Goal: Task Accomplishment & Management: Manage account settings

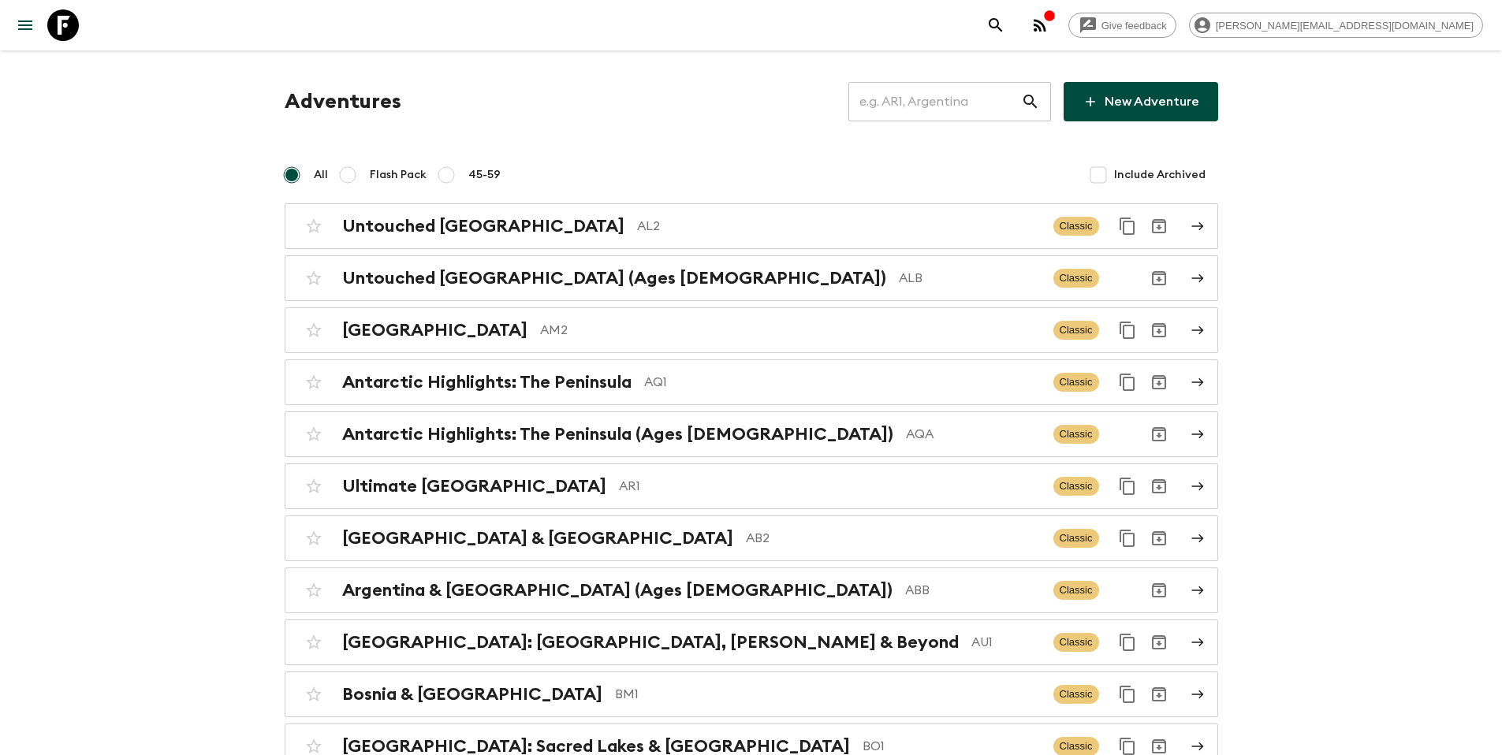
click at [983, 99] on input "text" at bounding box center [935, 102] width 173 height 44
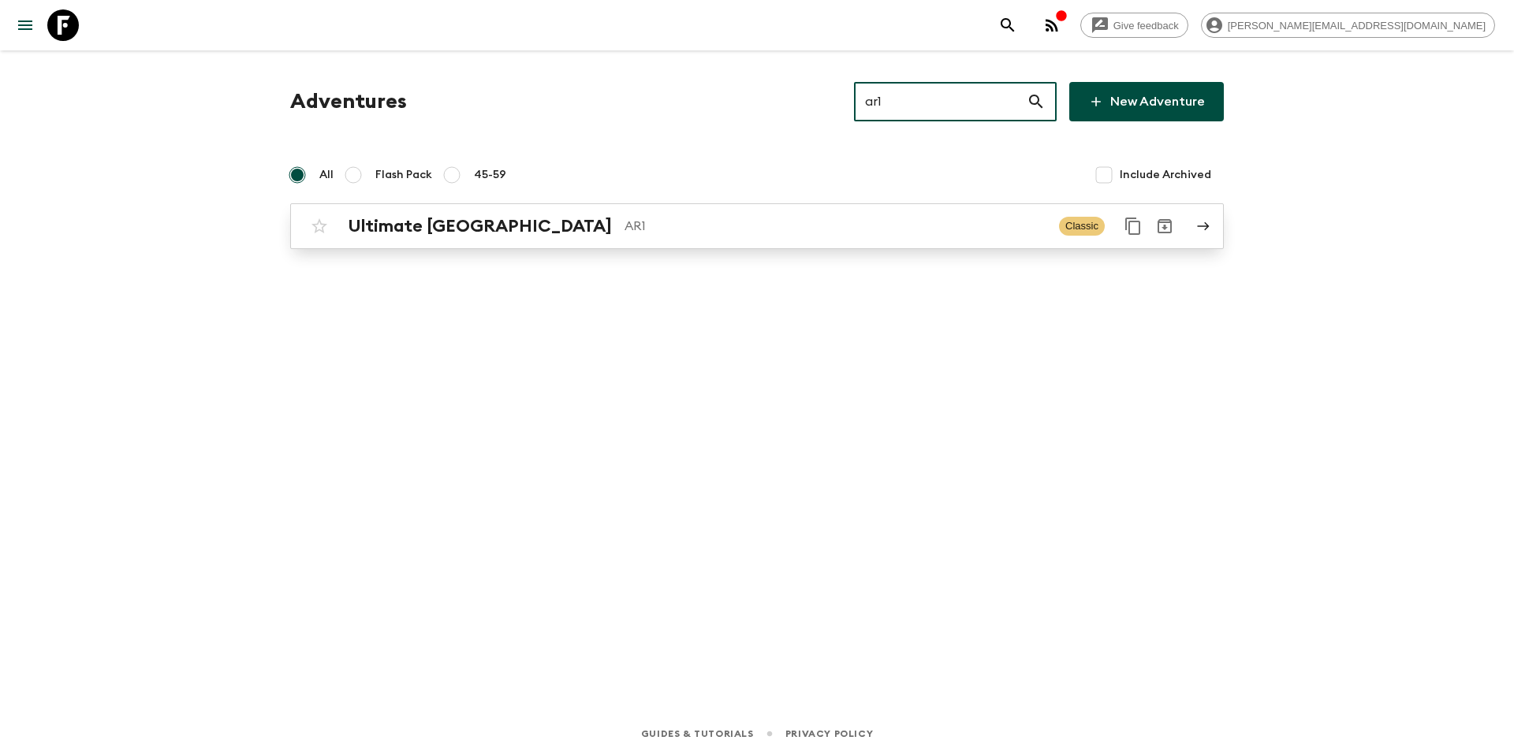
type input "ar1"
click at [739, 233] on p "AR1" at bounding box center [836, 226] width 422 height 19
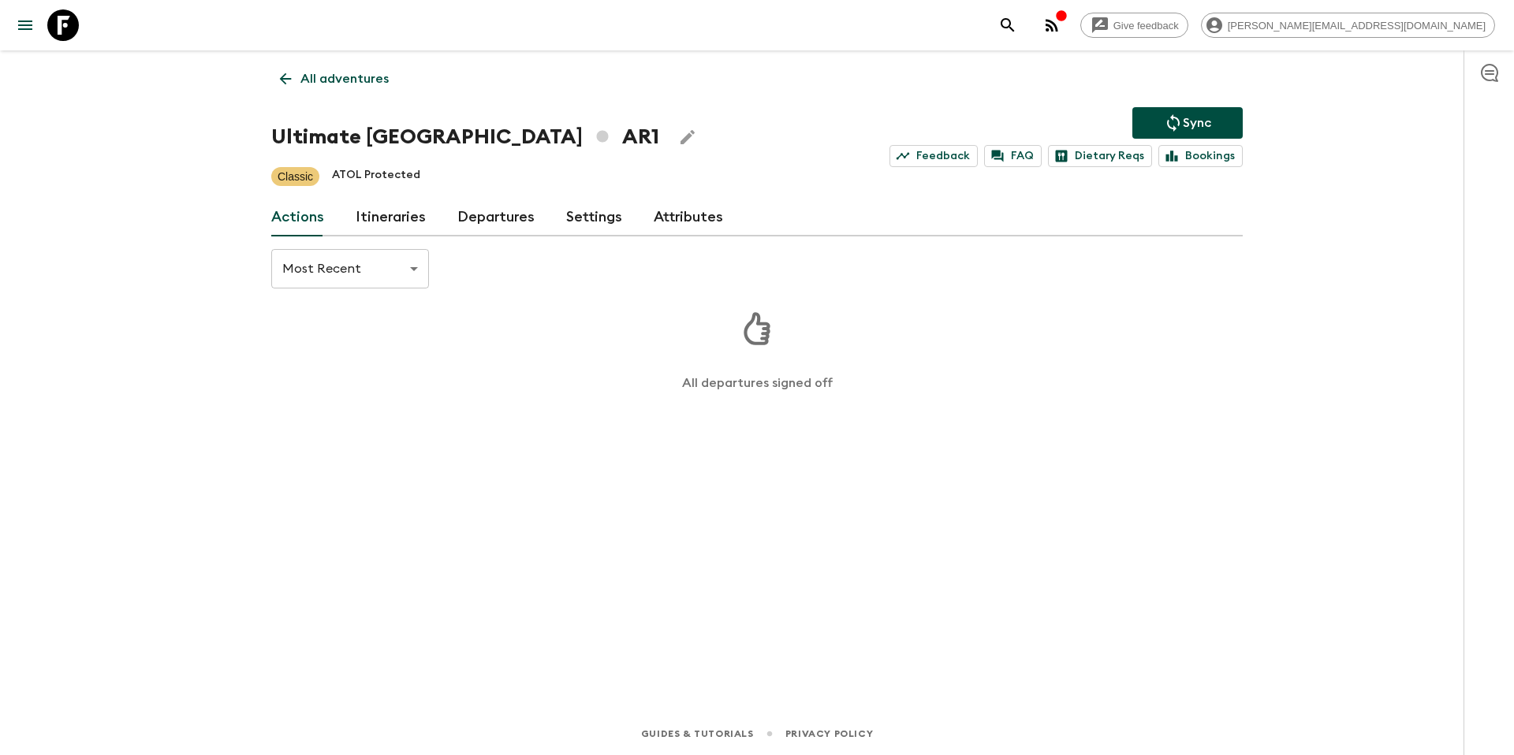
click at [396, 222] on link "Itineraries" at bounding box center [391, 218] width 70 height 38
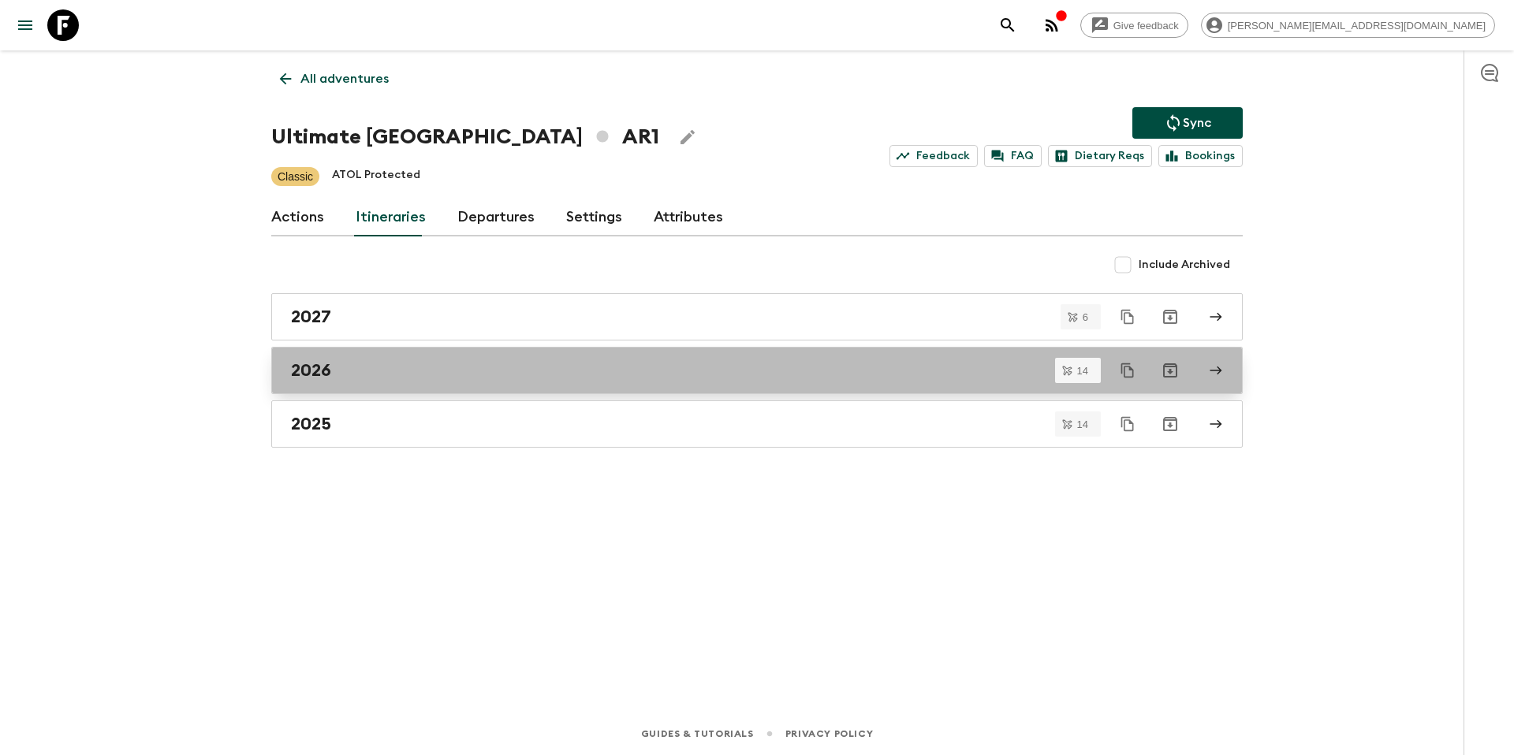
click at [413, 369] on div "2026" at bounding box center [742, 370] width 902 height 21
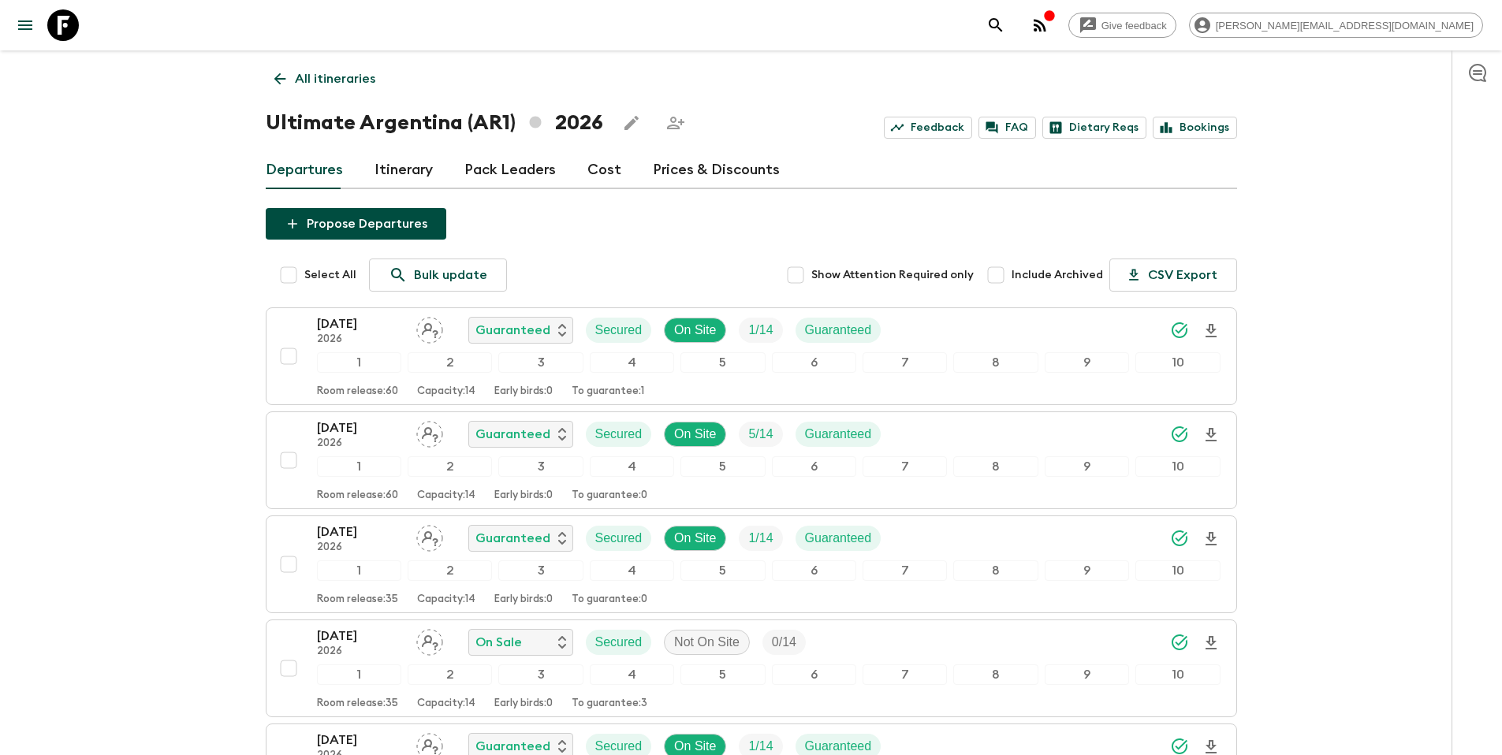
click at [348, 80] on p "All itineraries" at bounding box center [335, 78] width 80 height 19
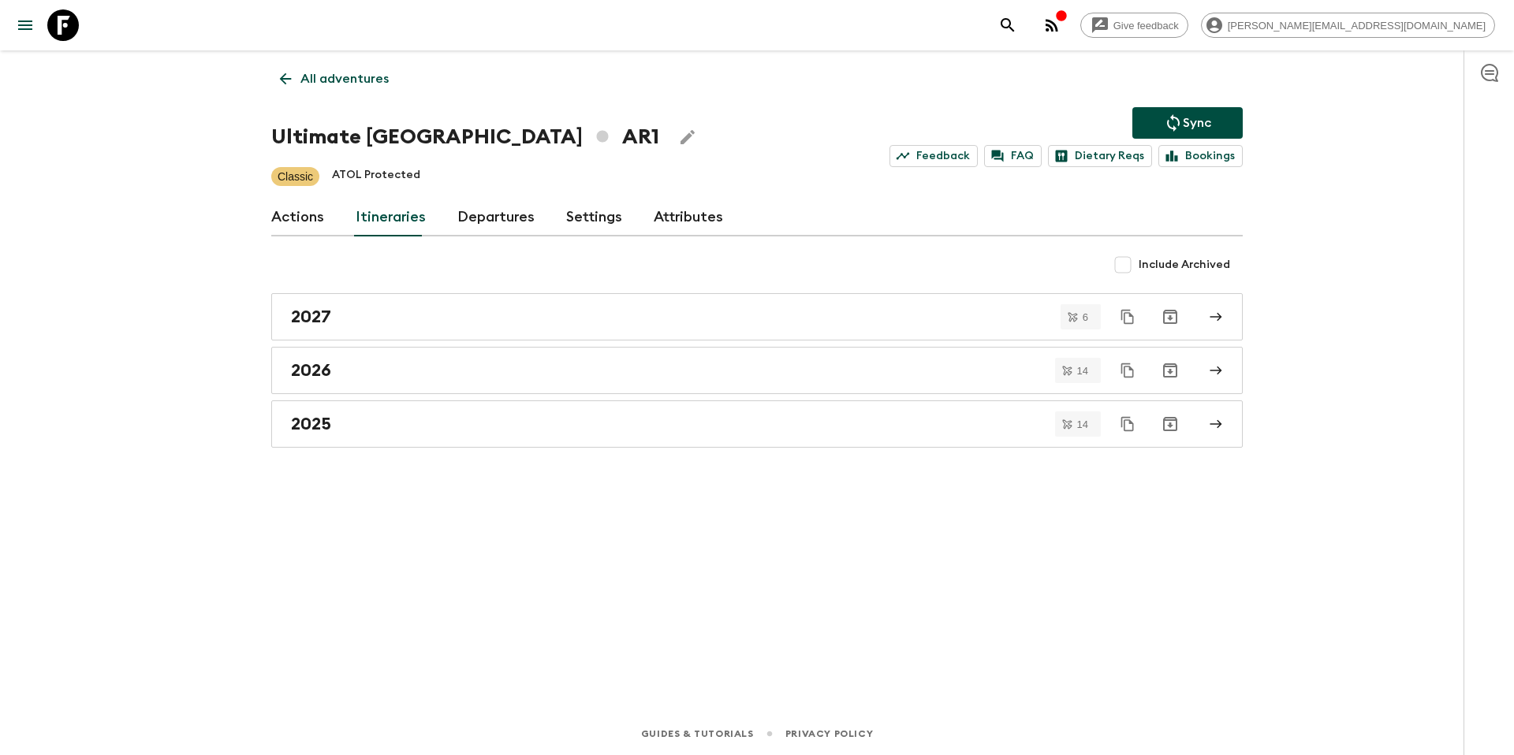
click at [312, 84] on p "All adventures" at bounding box center [344, 78] width 88 height 19
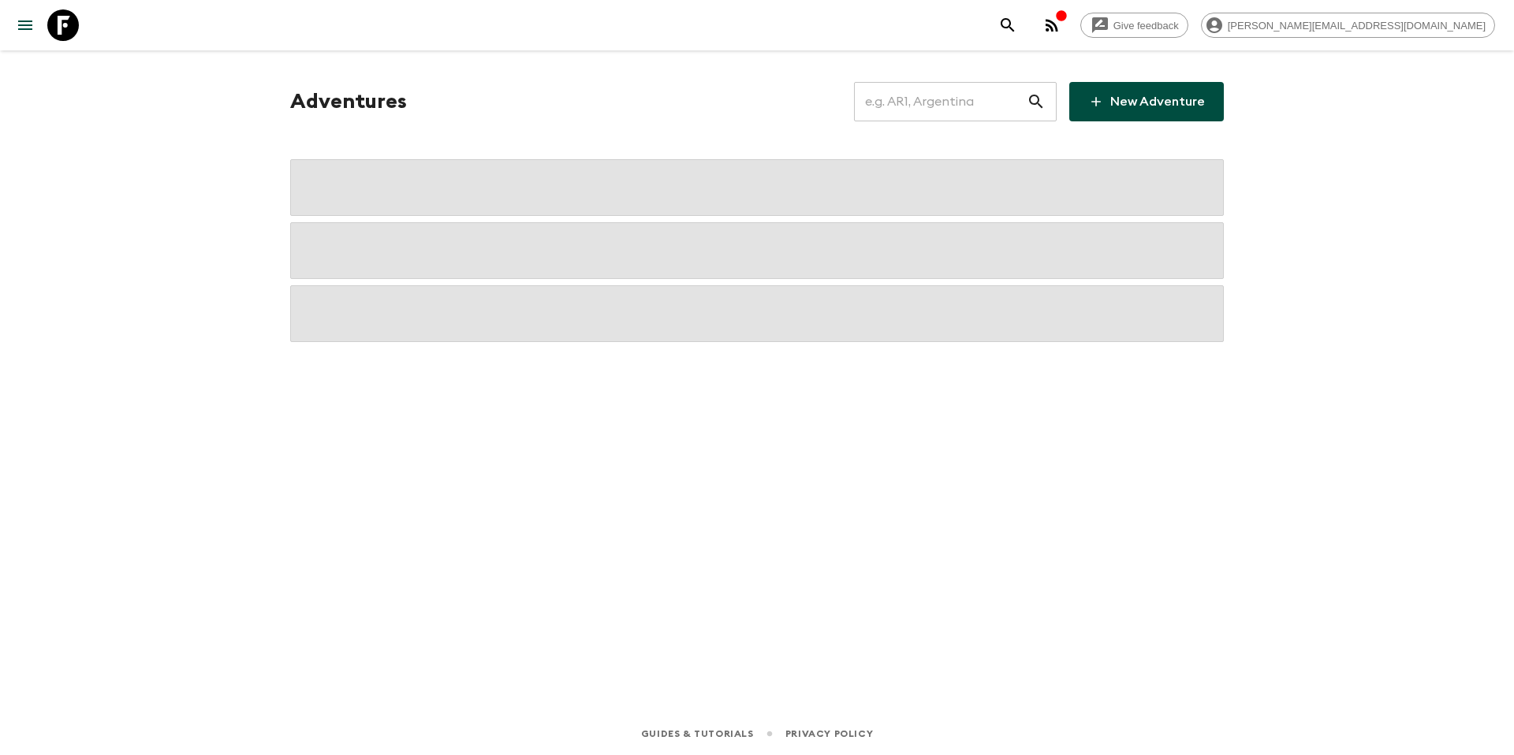
click at [927, 106] on input "text" at bounding box center [940, 102] width 173 height 44
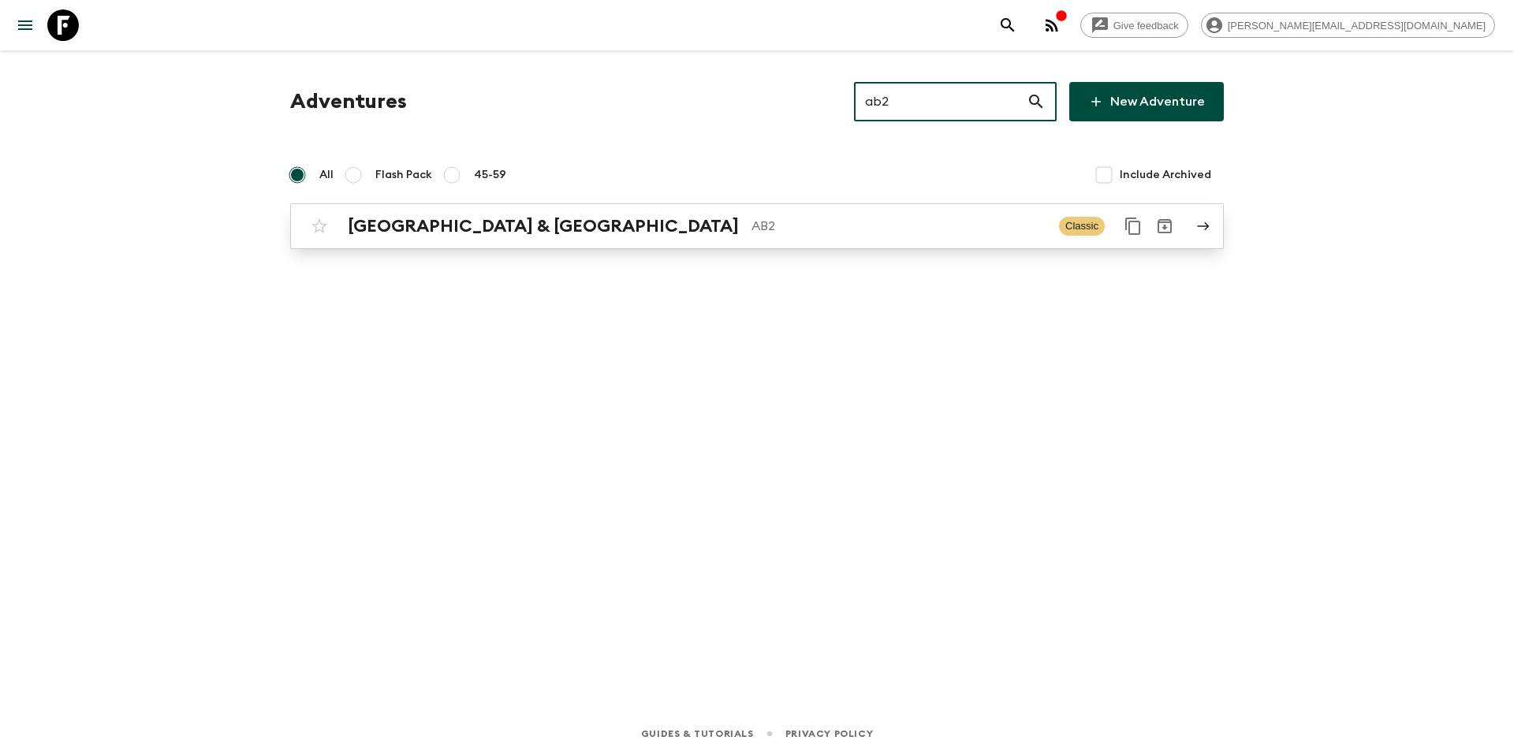
type input "ab2"
click at [484, 236] on h2 "[GEOGRAPHIC_DATA] & [GEOGRAPHIC_DATA]" at bounding box center [543, 226] width 391 height 21
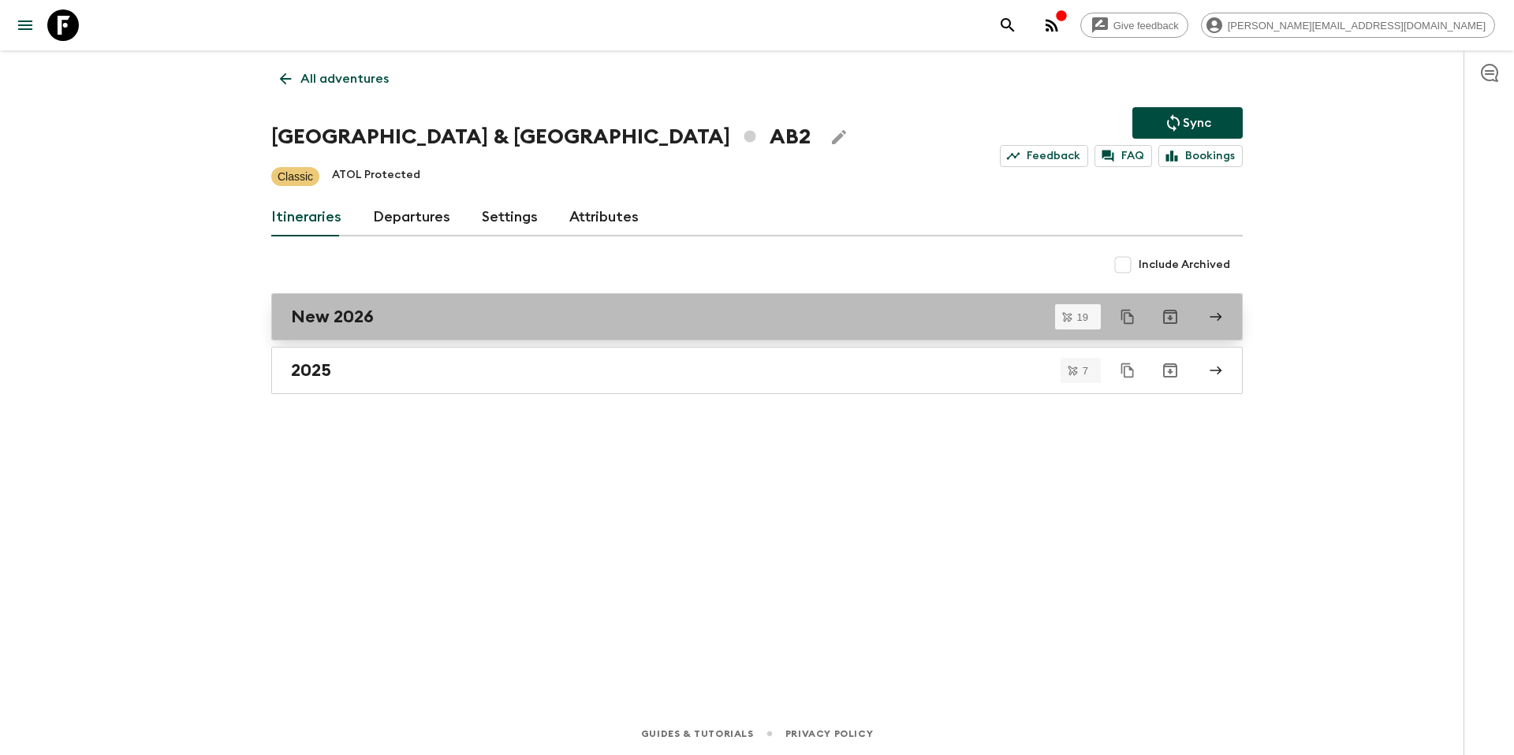
click at [380, 315] on div "New 2026" at bounding box center [742, 317] width 902 height 21
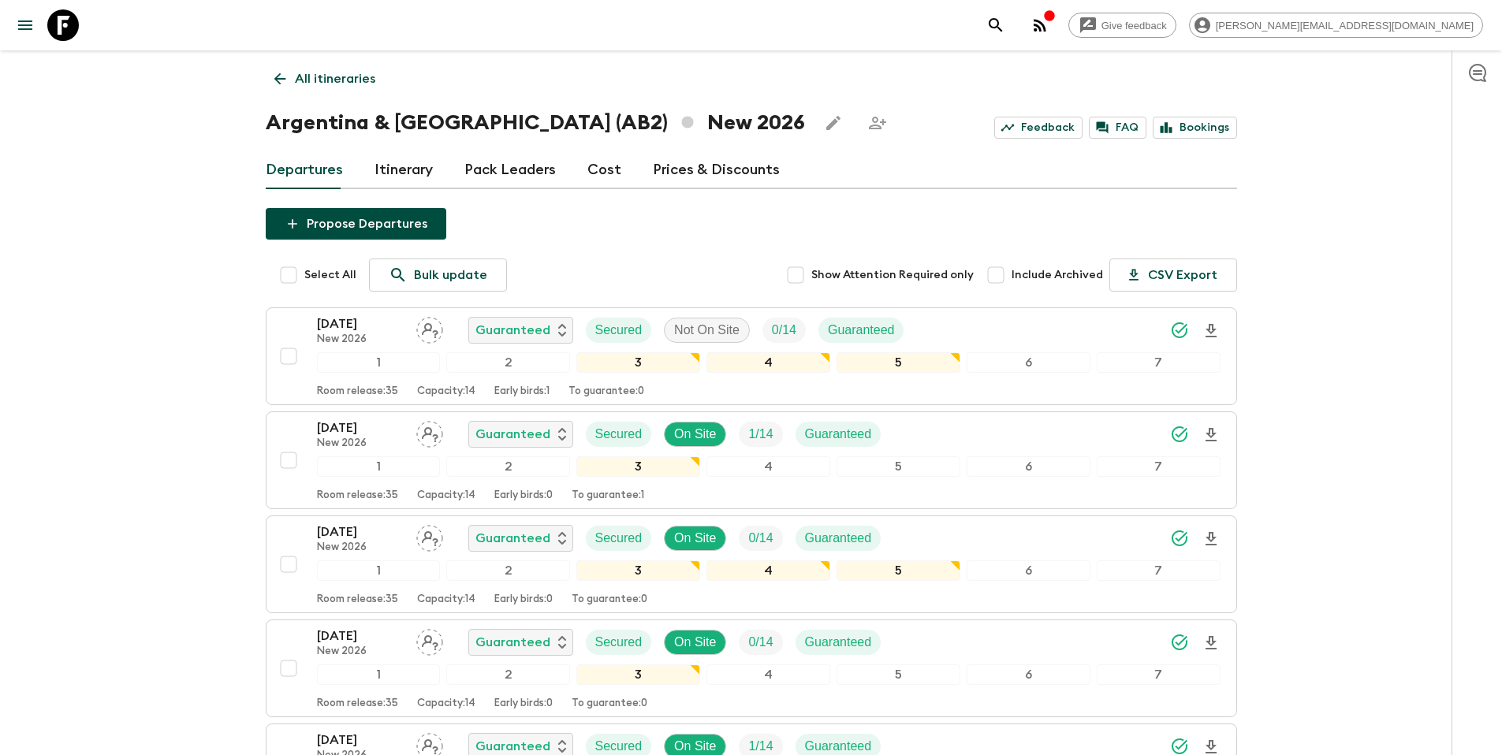
click at [326, 76] on p "All itineraries" at bounding box center [335, 78] width 80 height 19
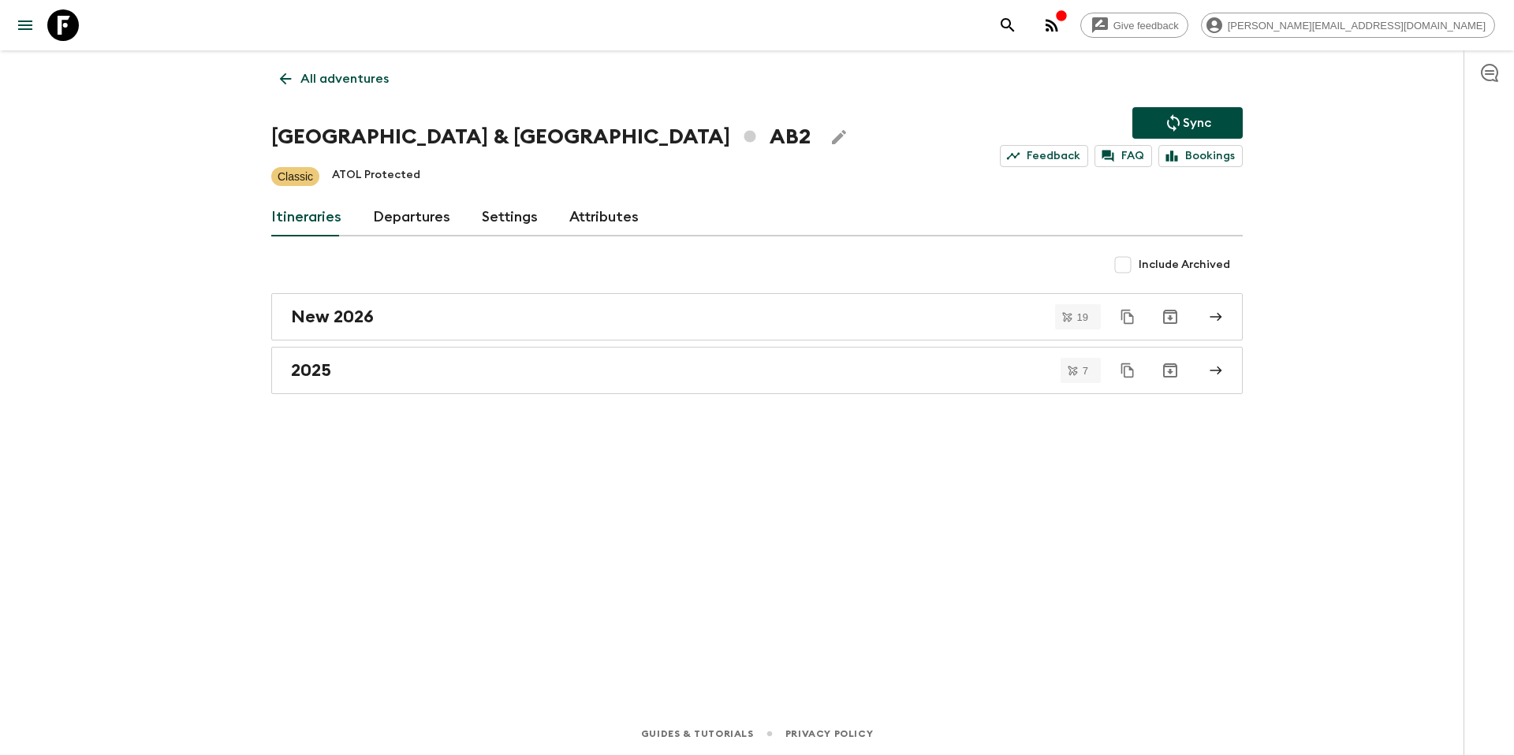
click at [300, 87] on p "All adventures" at bounding box center [344, 78] width 88 height 19
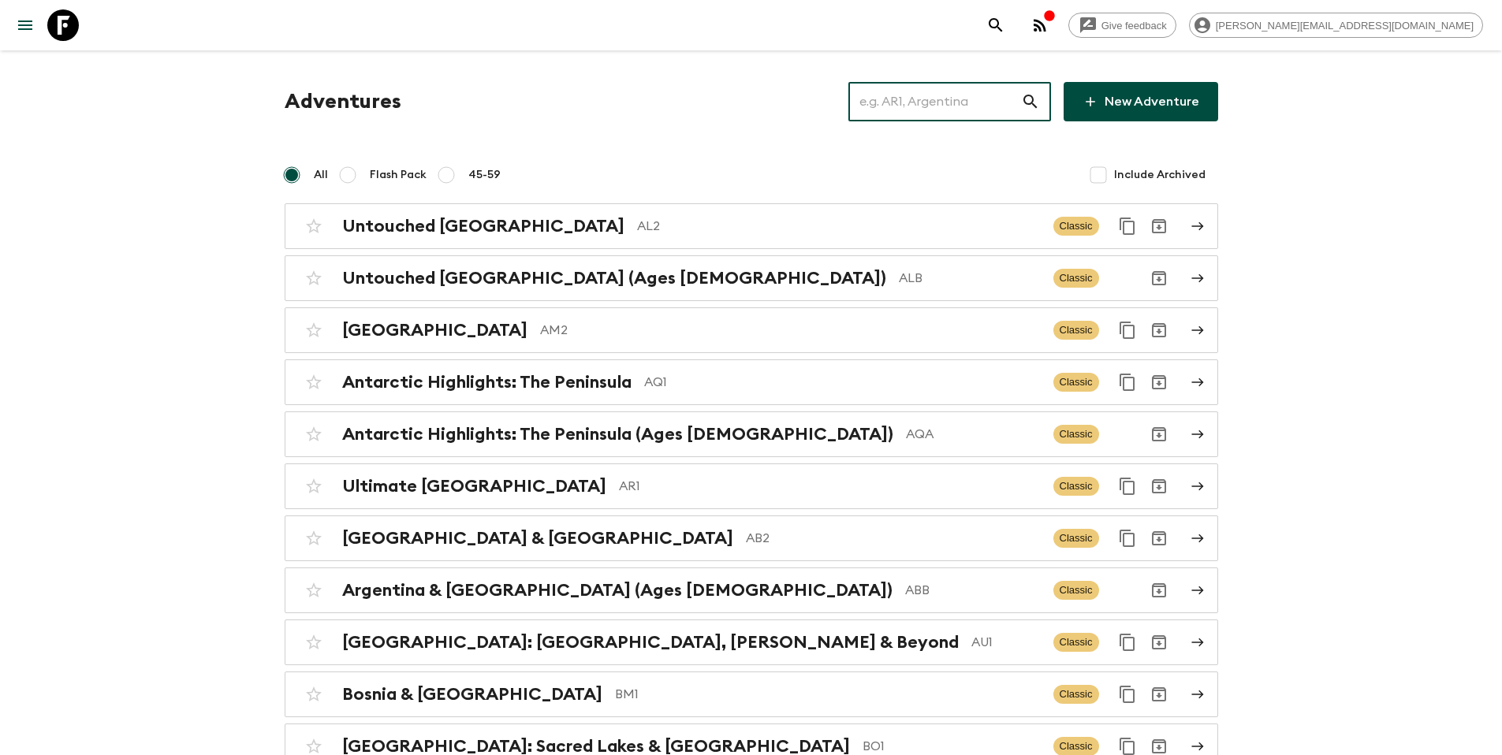
click at [957, 105] on input "text" at bounding box center [935, 102] width 173 height 44
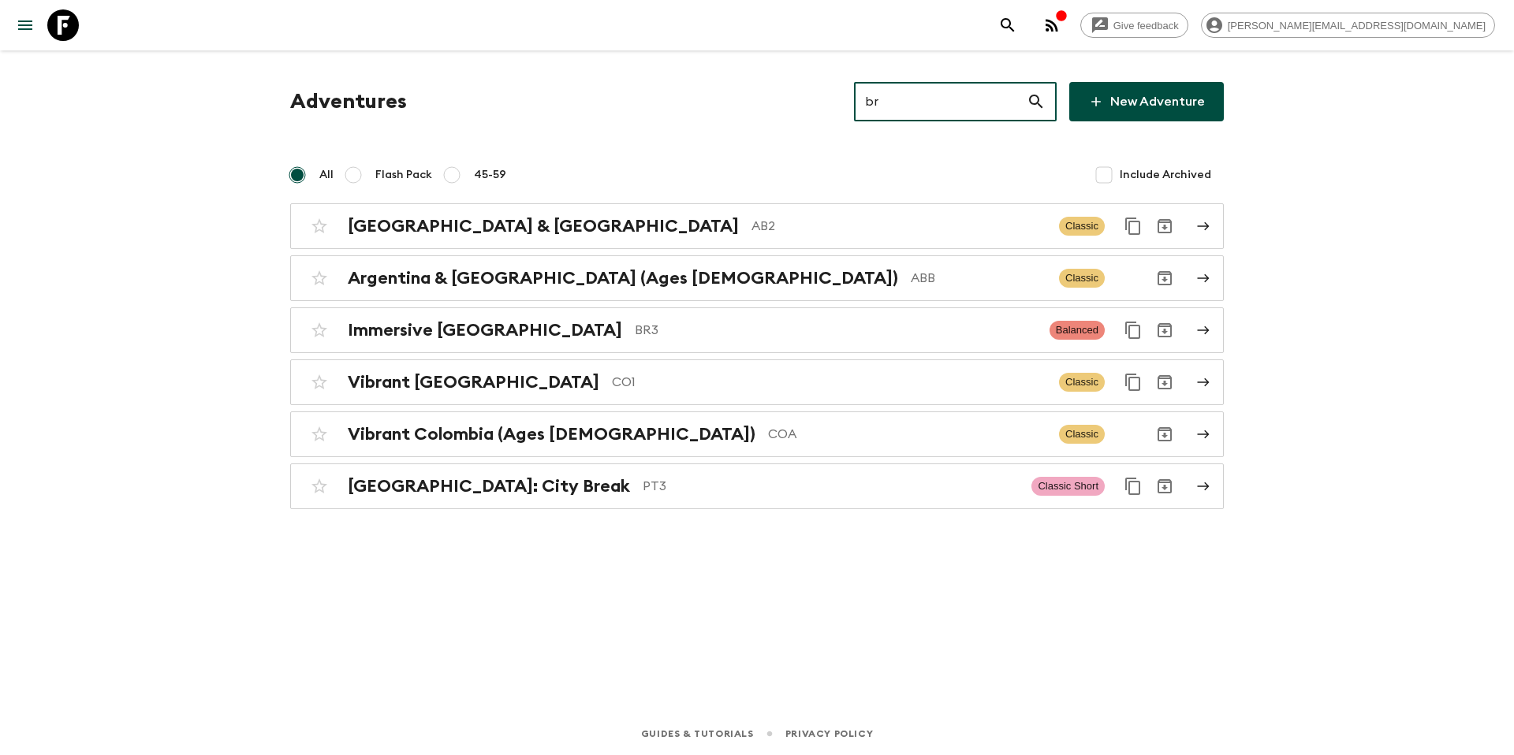
type input "br3"
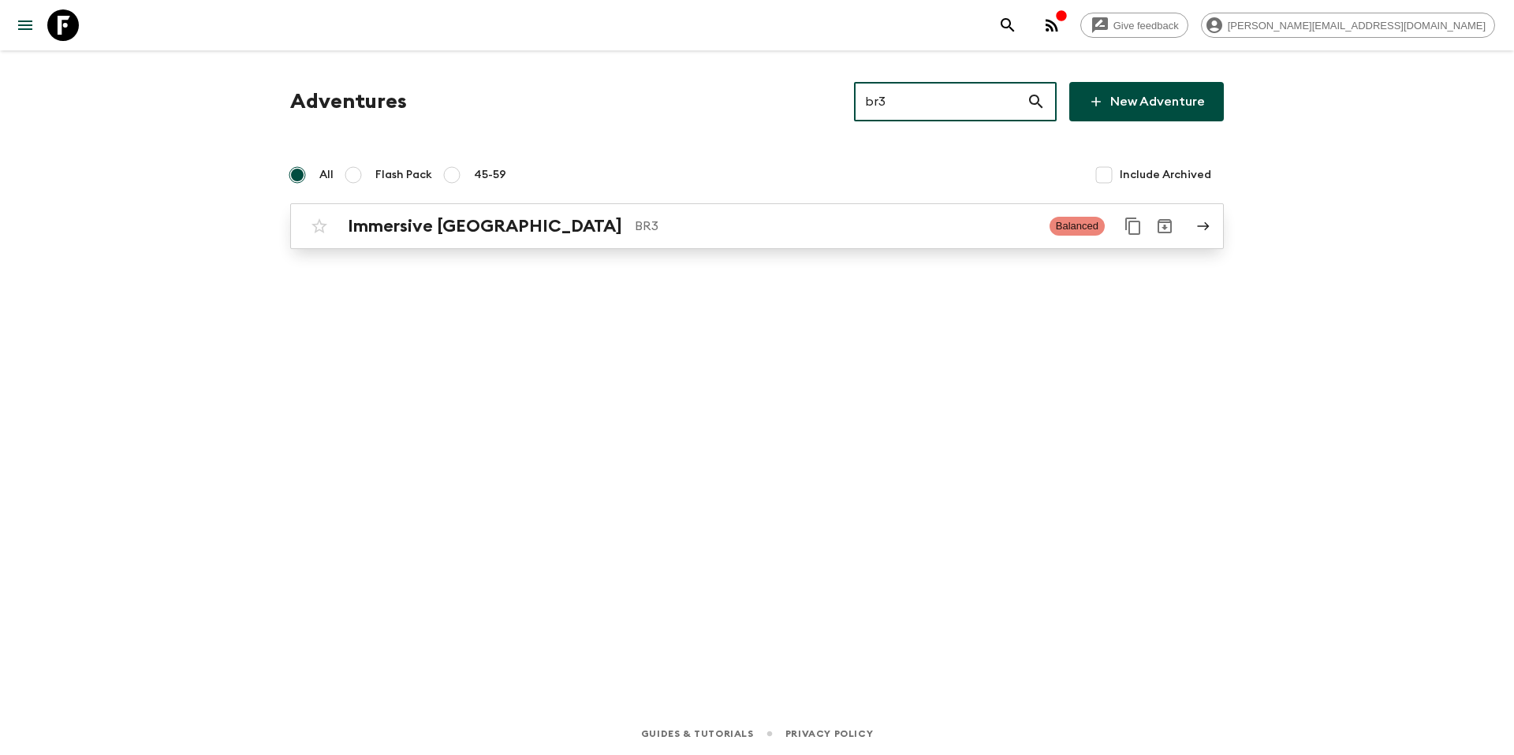
click at [546, 240] on div "Immersive [GEOGRAPHIC_DATA] BR3 Balanced" at bounding box center [726, 227] width 845 height 32
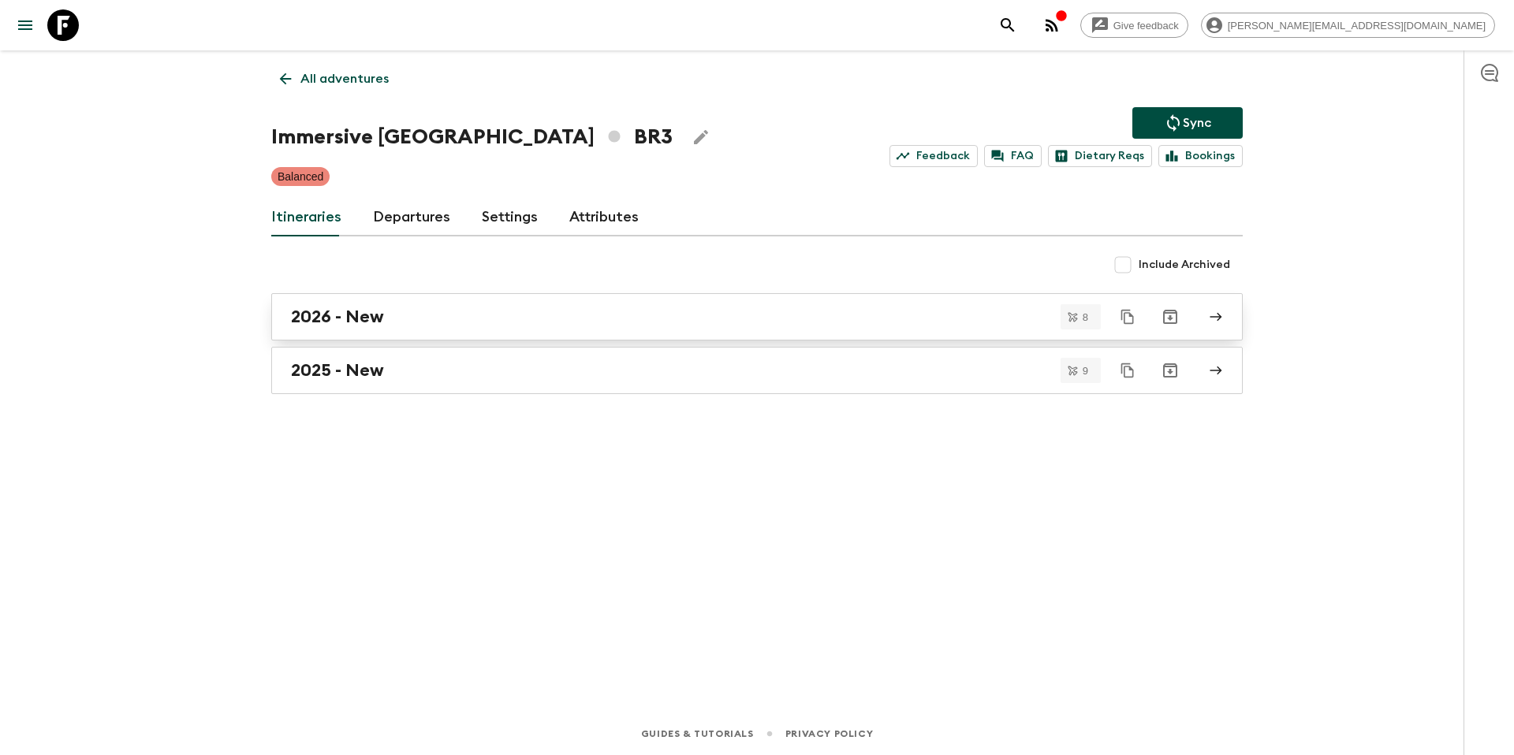
click at [382, 319] on h2 "2026 - New" at bounding box center [337, 317] width 93 height 21
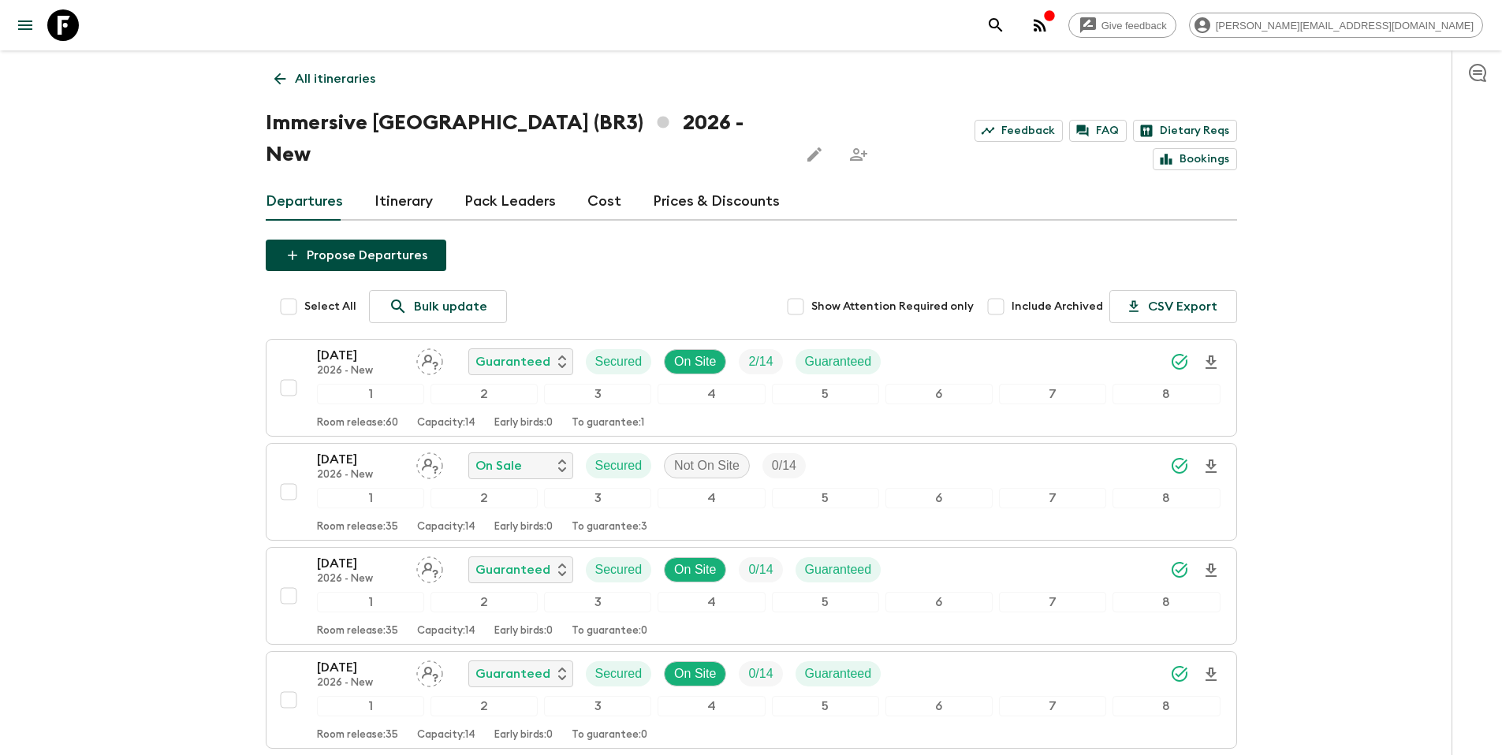
click at [303, 88] on link "All itineraries" at bounding box center [325, 79] width 118 height 32
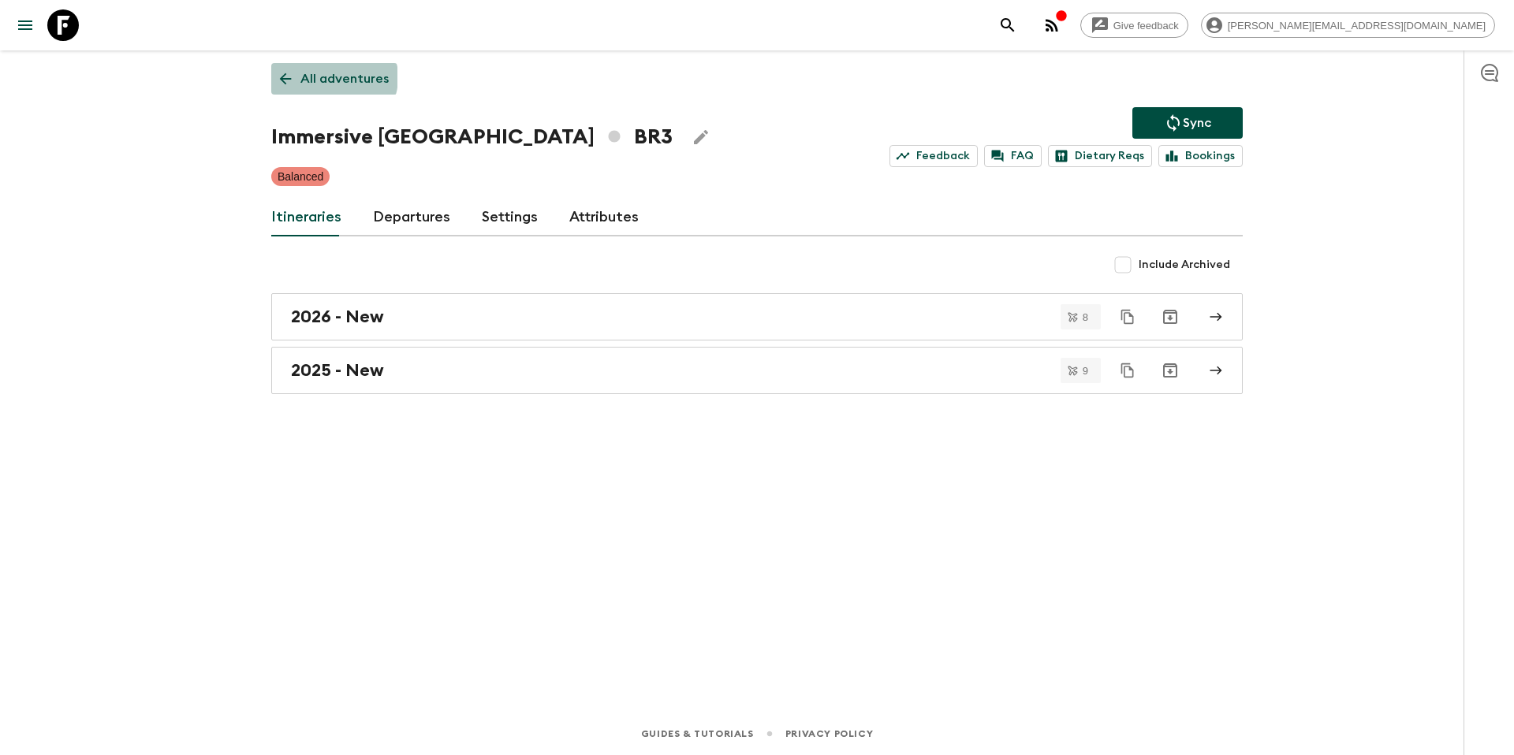
drag, startPoint x: 332, startPoint y: 77, endPoint x: 360, endPoint y: 79, distance: 27.6
click at [333, 77] on p "All adventures" at bounding box center [344, 78] width 88 height 19
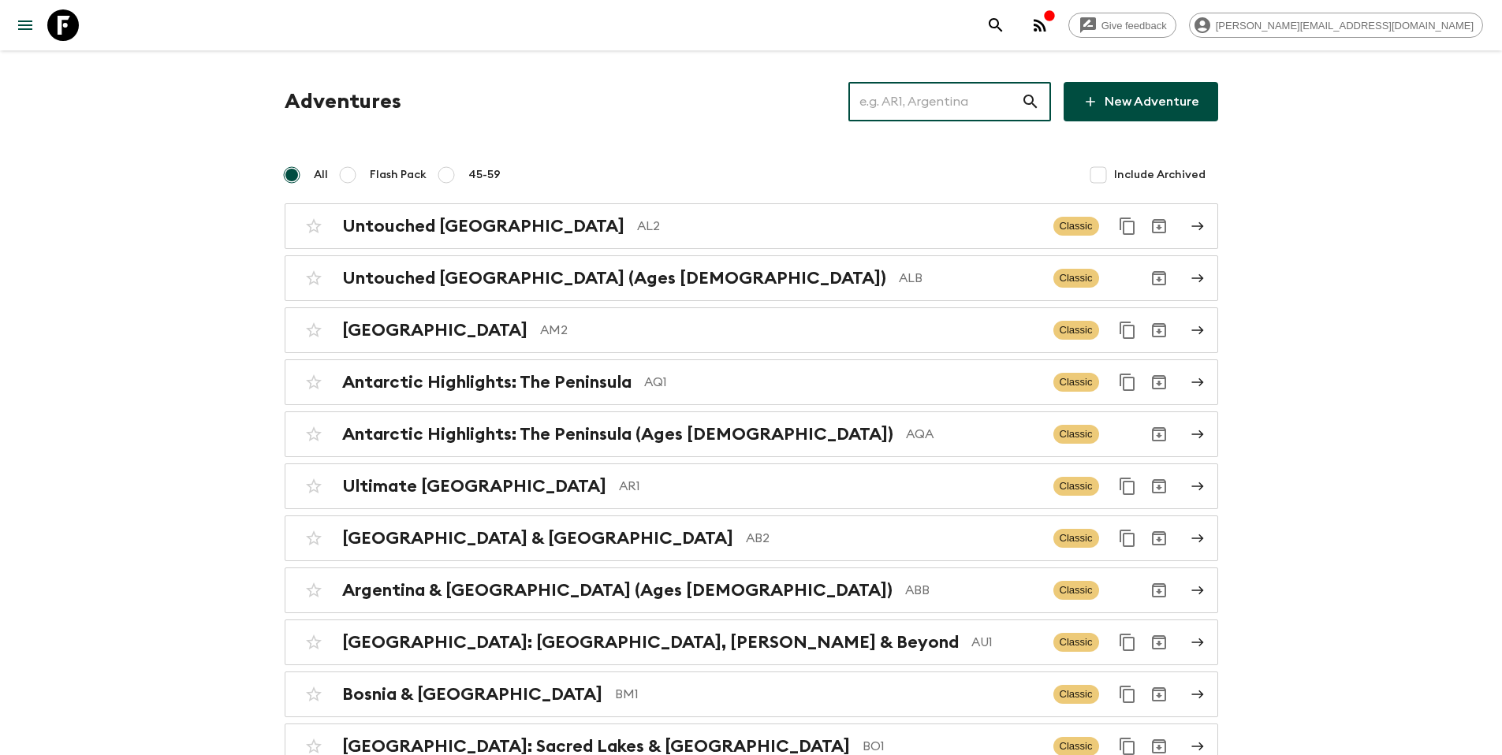
click at [944, 110] on input "text" at bounding box center [935, 102] width 173 height 44
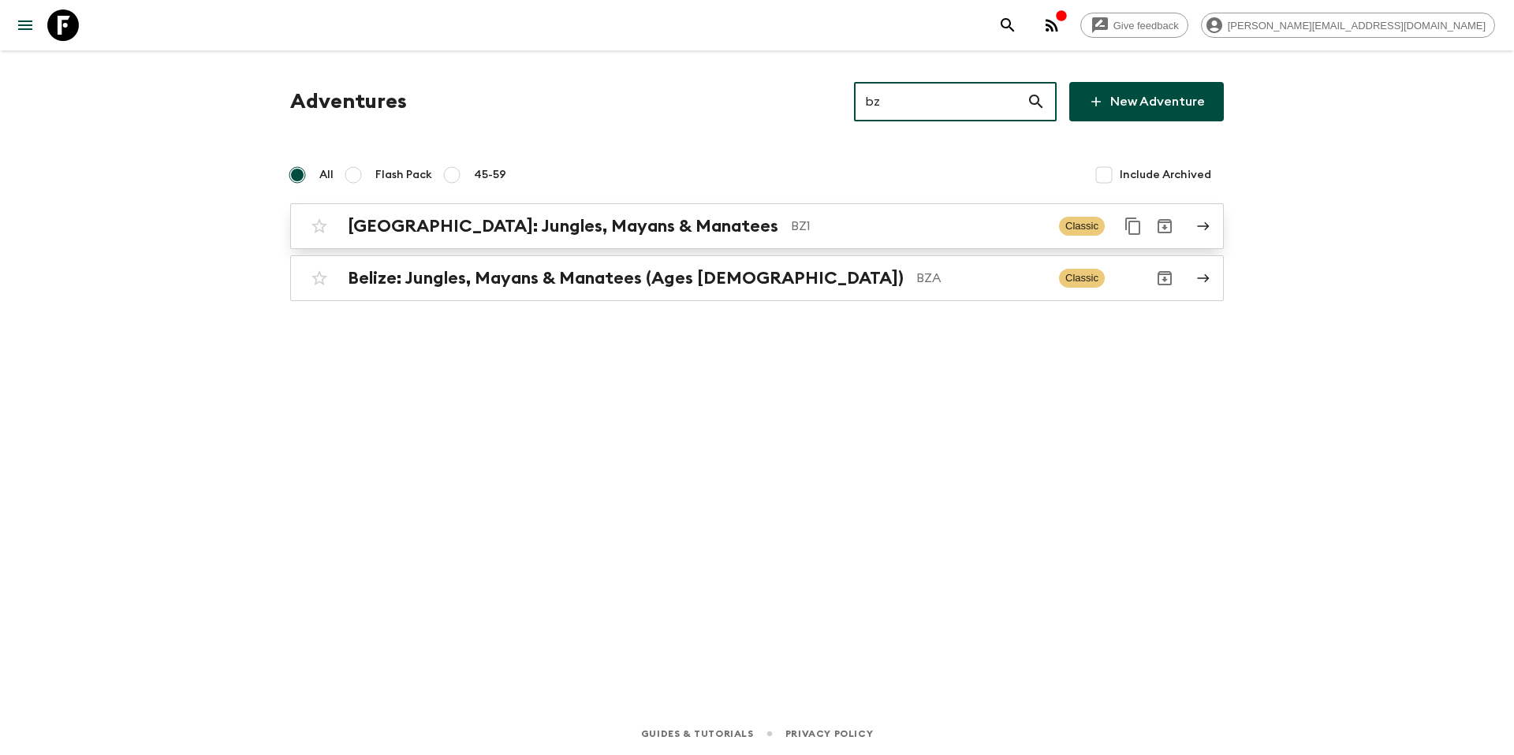
type input "bz"
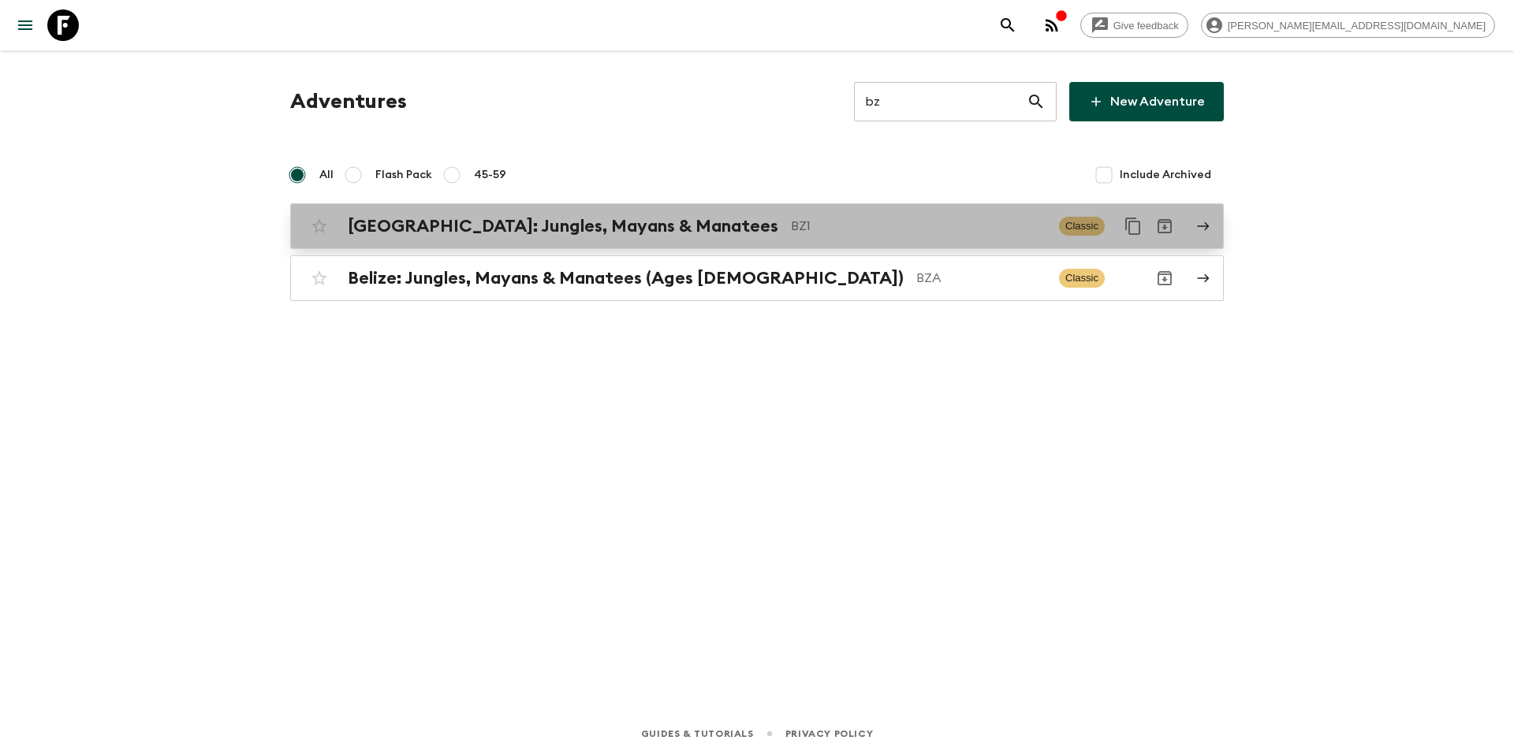
click at [639, 229] on h2 "[GEOGRAPHIC_DATA]: Jungles, Mayans & Manatees" at bounding box center [563, 226] width 431 height 21
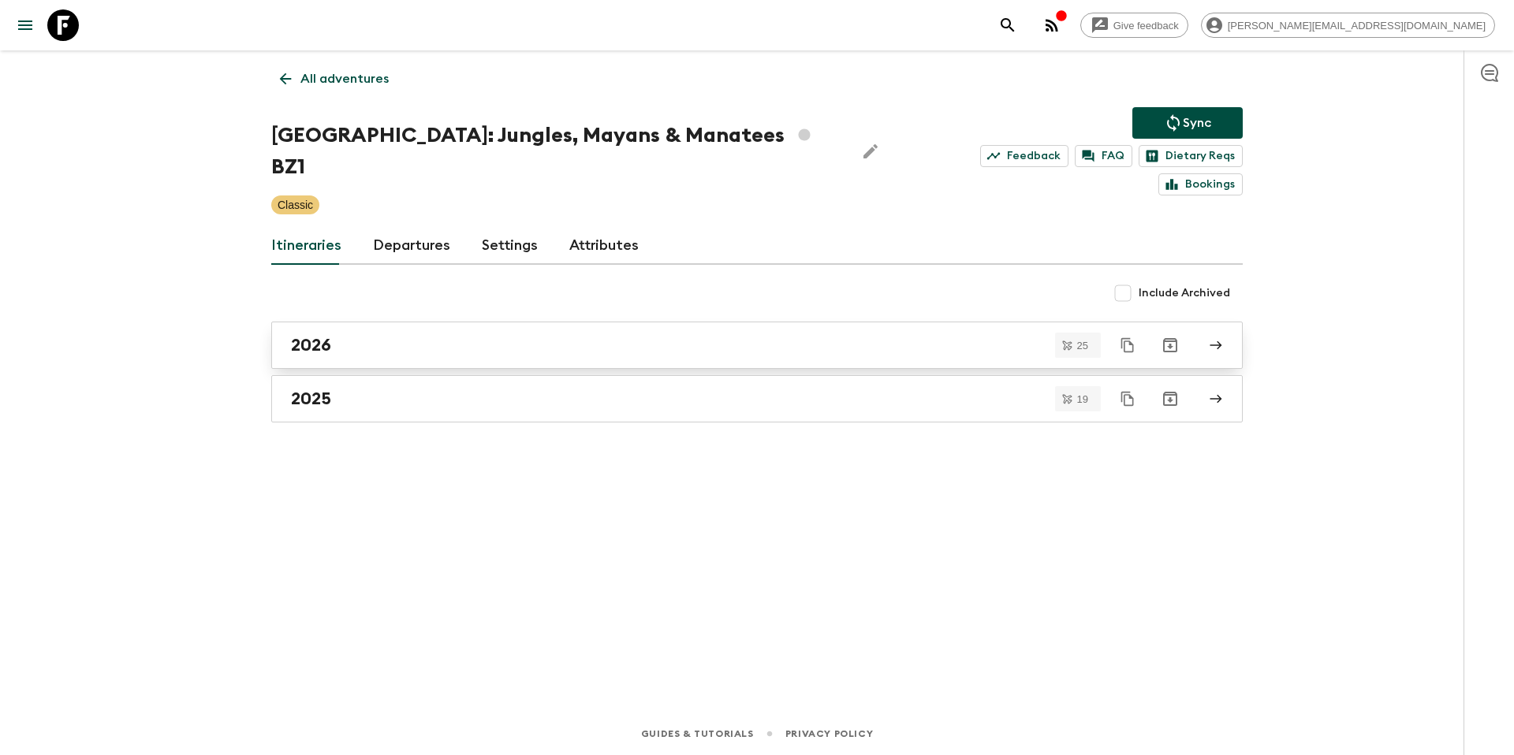
click at [371, 335] on div "2026" at bounding box center [742, 345] width 902 height 21
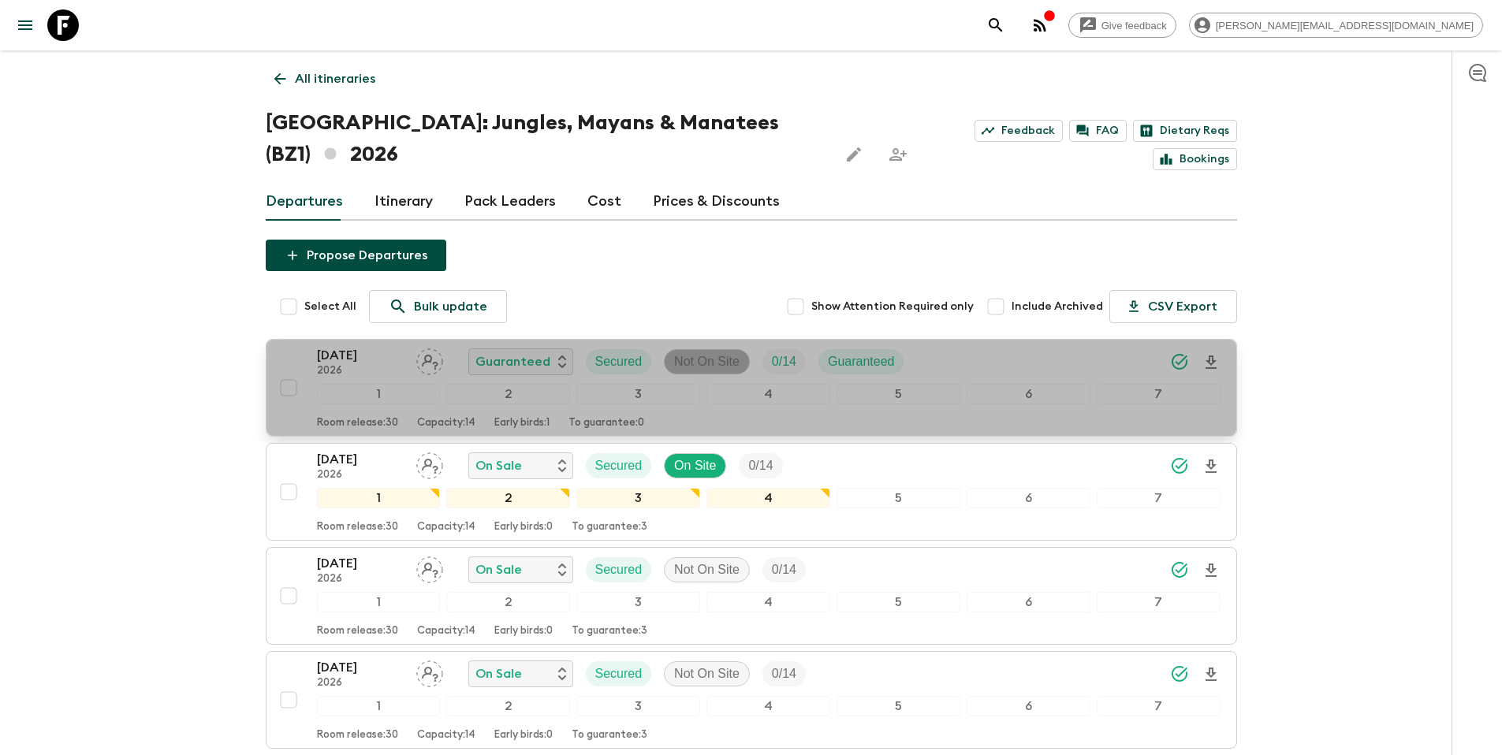
click at [729, 353] on p "Not On Site" at bounding box center [706, 362] width 65 height 19
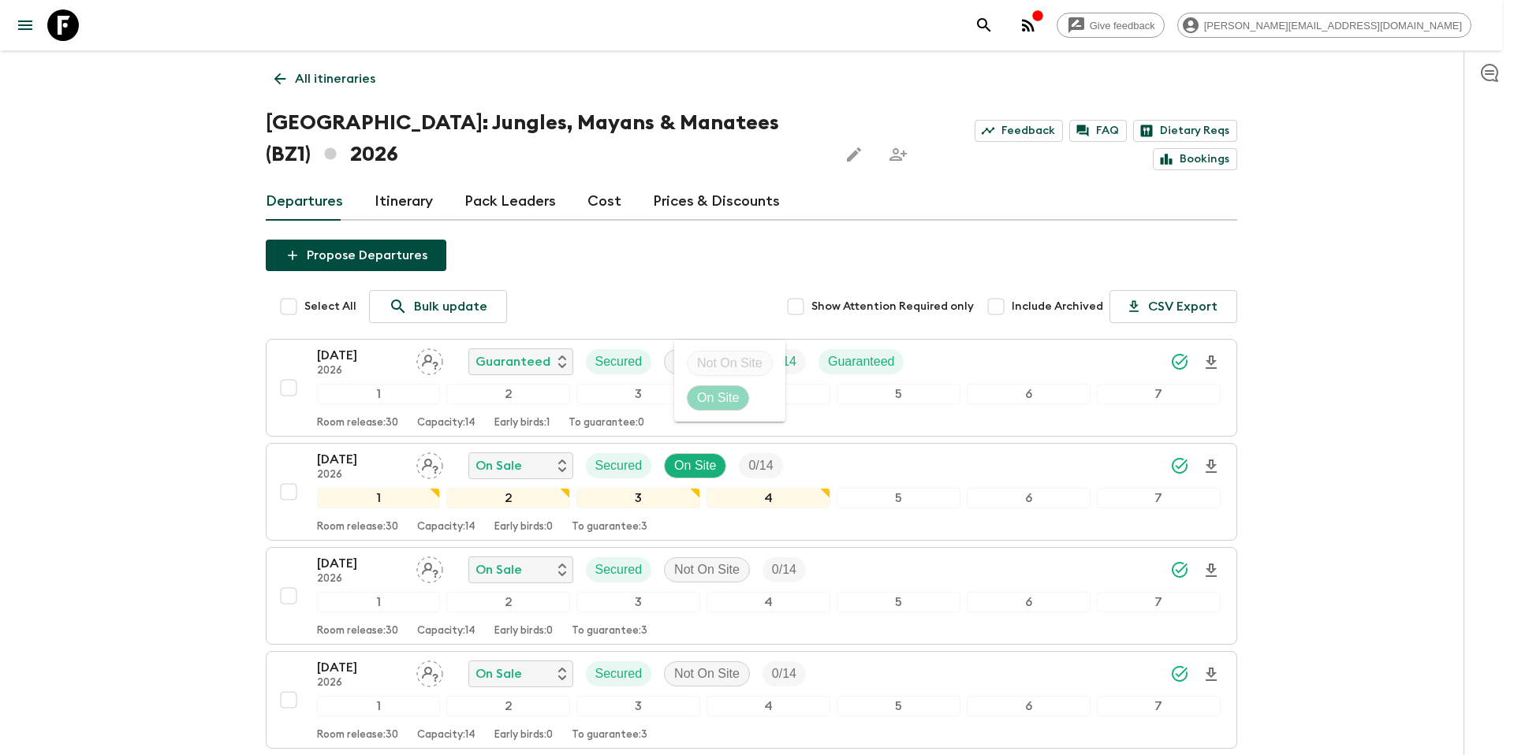
click at [724, 396] on p "On Site" at bounding box center [718, 398] width 42 height 19
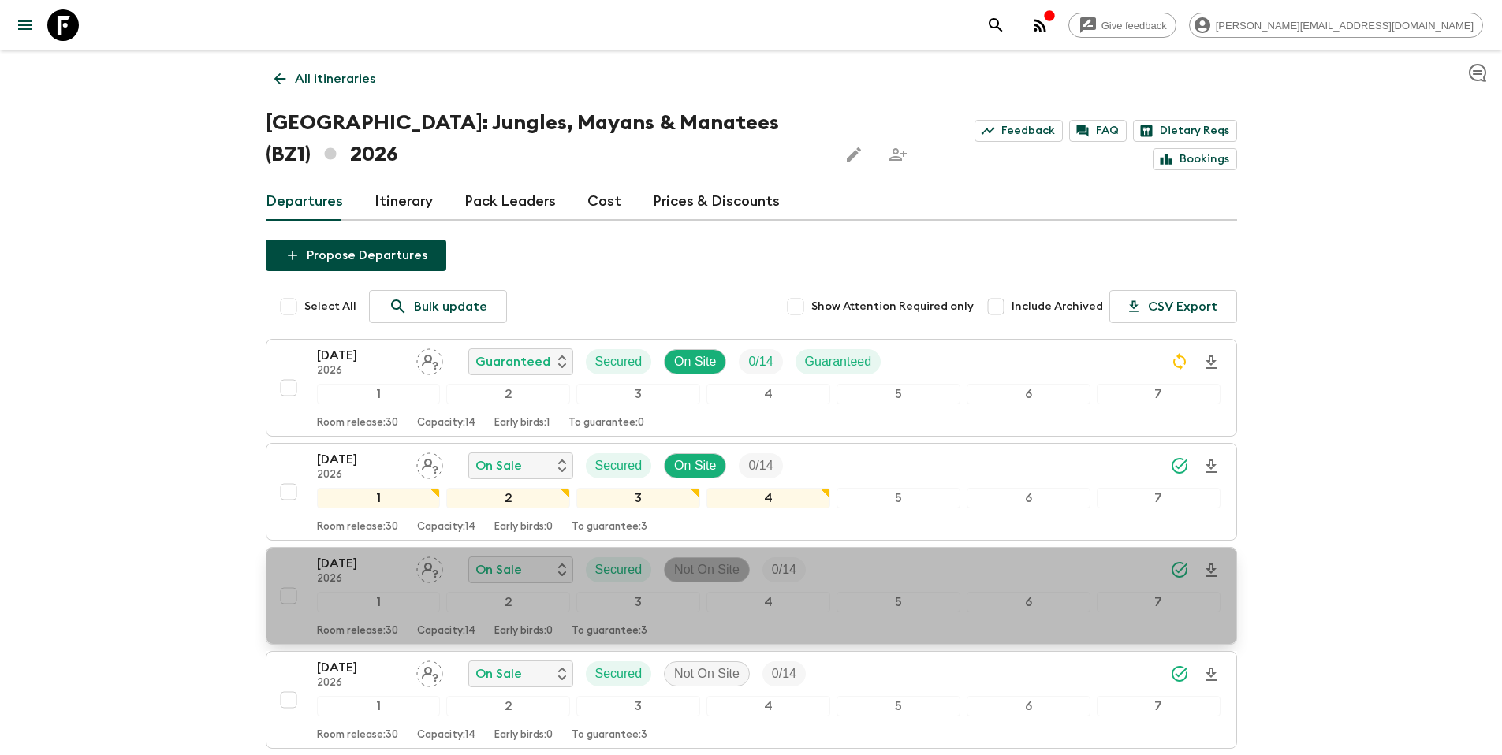
click at [706, 561] on p "Not On Site" at bounding box center [706, 570] width 65 height 19
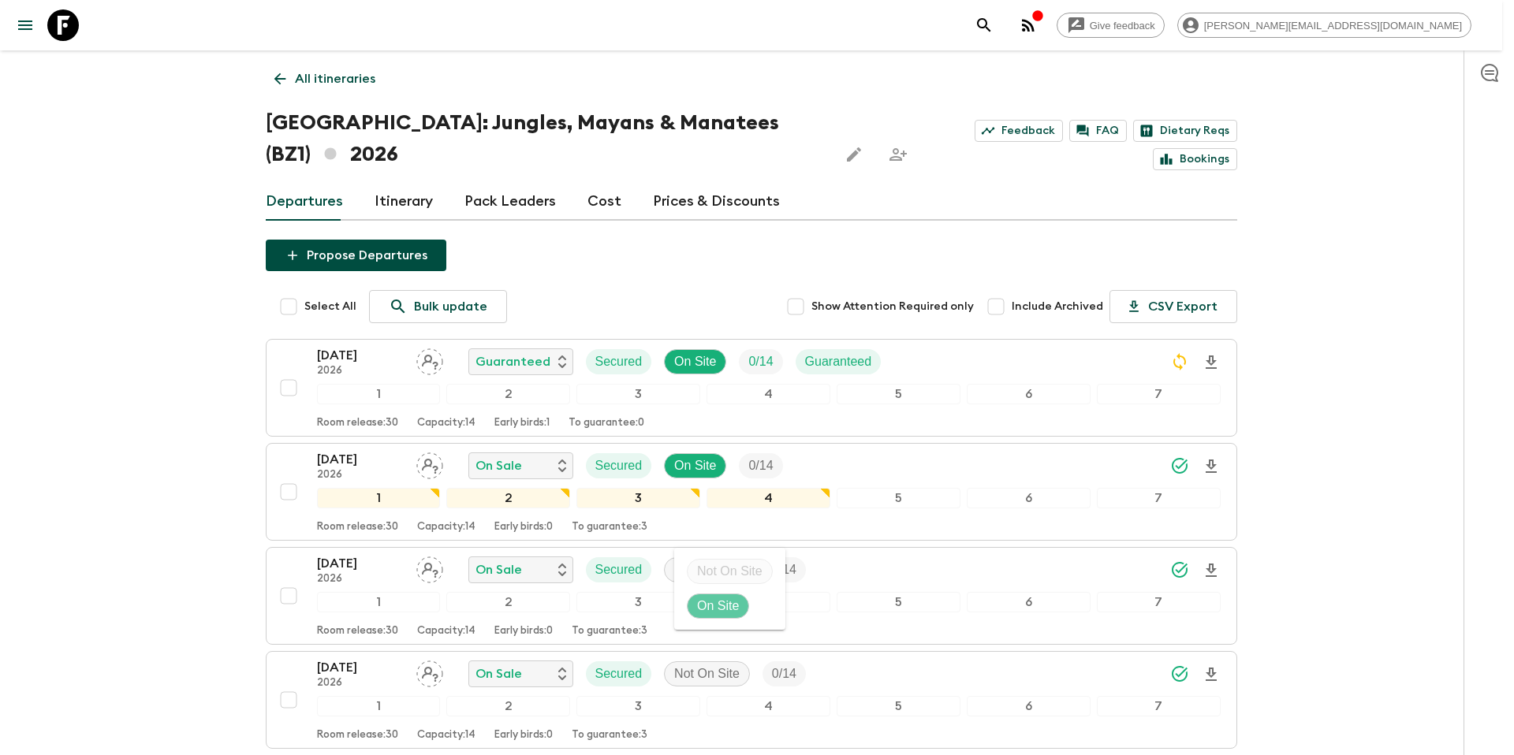
click at [710, 601] on p "On Site" at bounding box center [718, 606] width 42 height 19
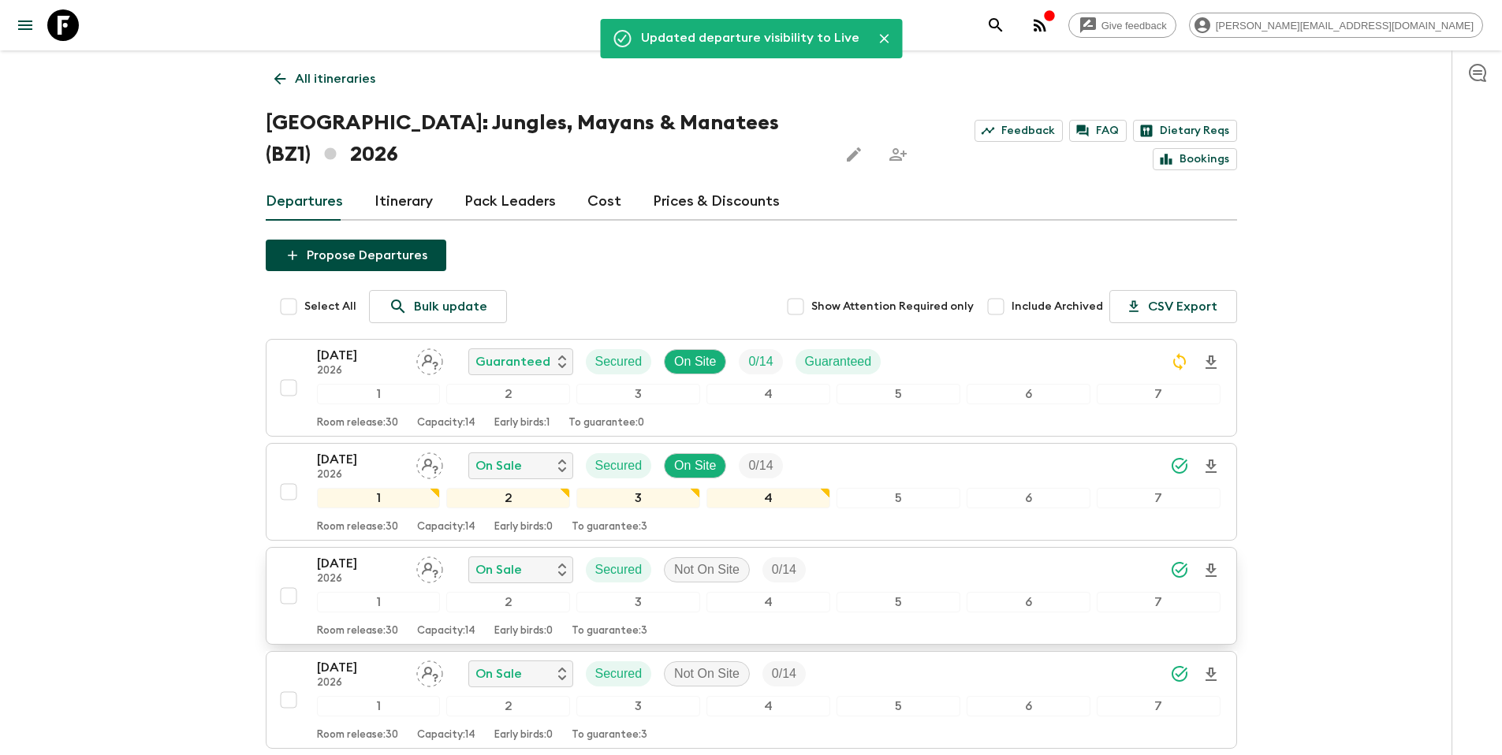
click at [290, 580] on input "checkbox" at bounding box center [289, 596] width 32 height 32
checkbox input "true"
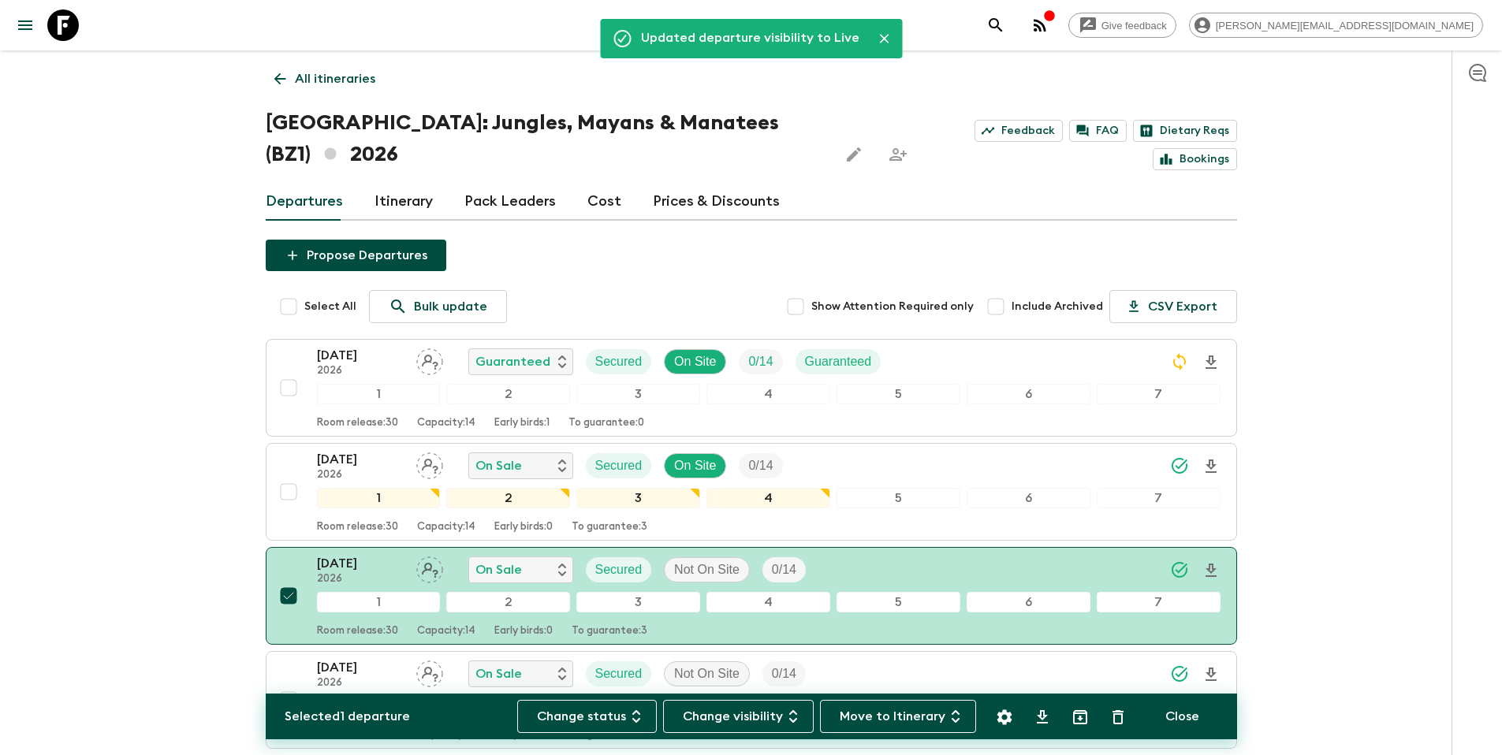
click at [1007, 716] on icon "Settings" at bounding box center [1004, 717] width 15 height 15
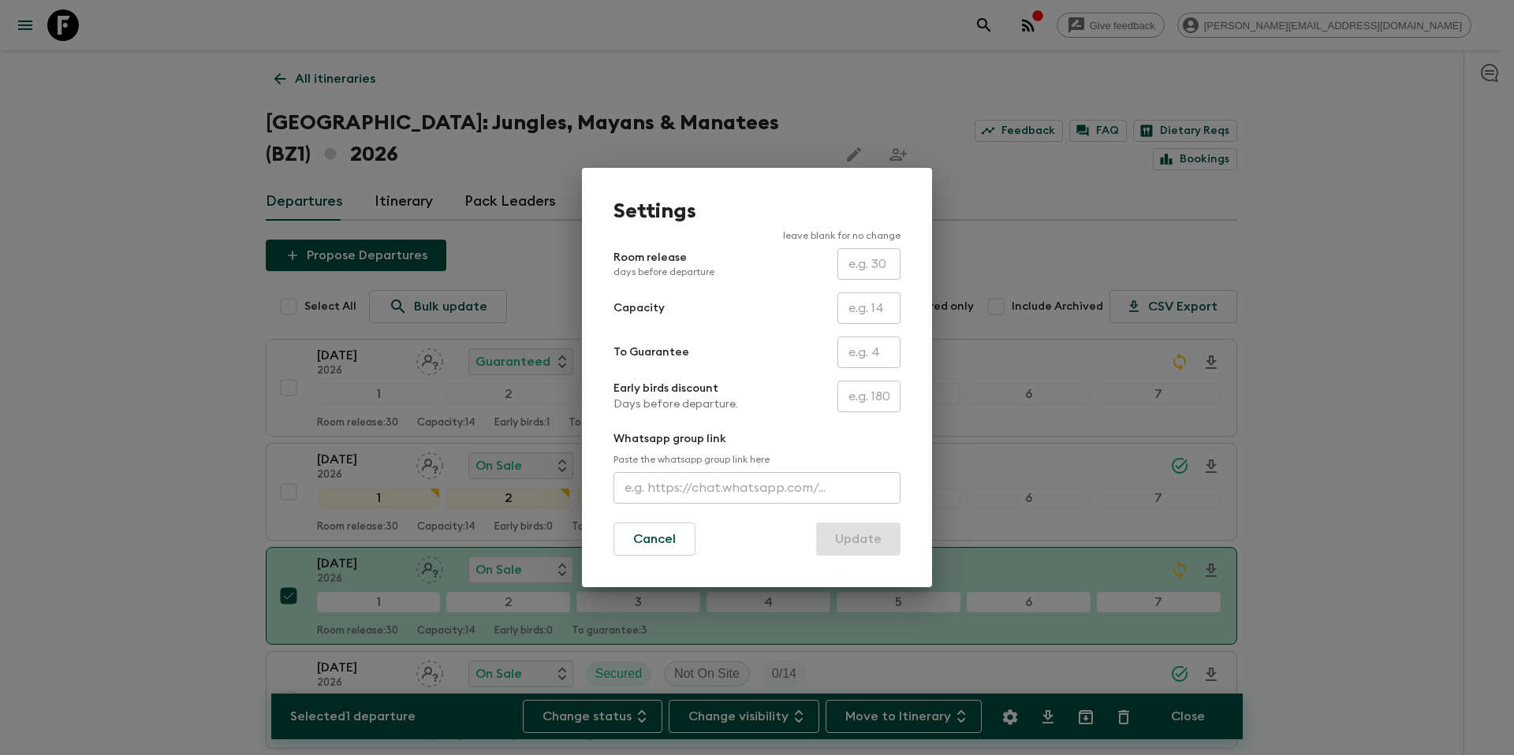
click at [864, 363] on input "text" at bounding box center [869, 353] width 63 height 32
type input "0"
click at [864, 539] on button "Update" at bounding box center [858, 539] width 84 height 33
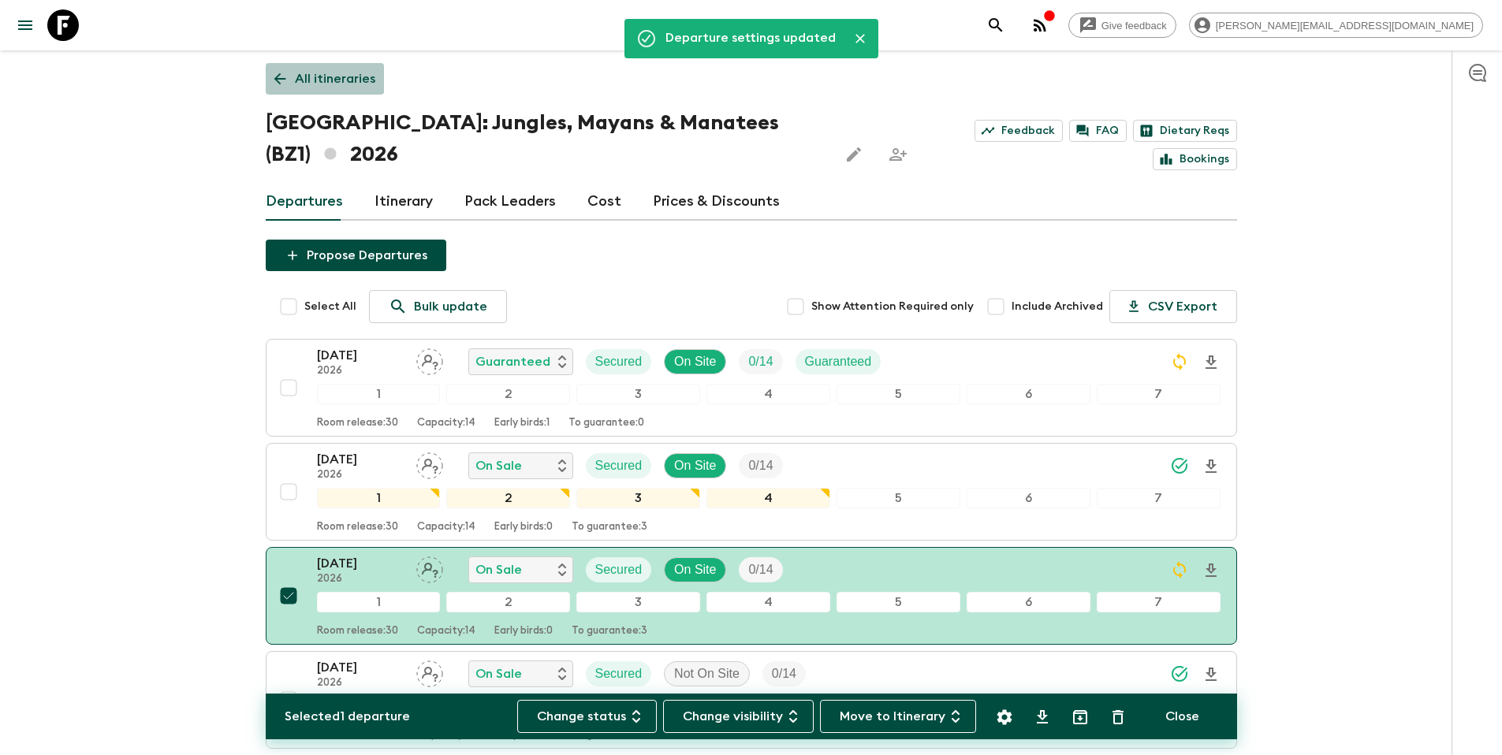
click at [340, 81] on p "All itineraries" at bounding box center [335, 78] width 80 height 19
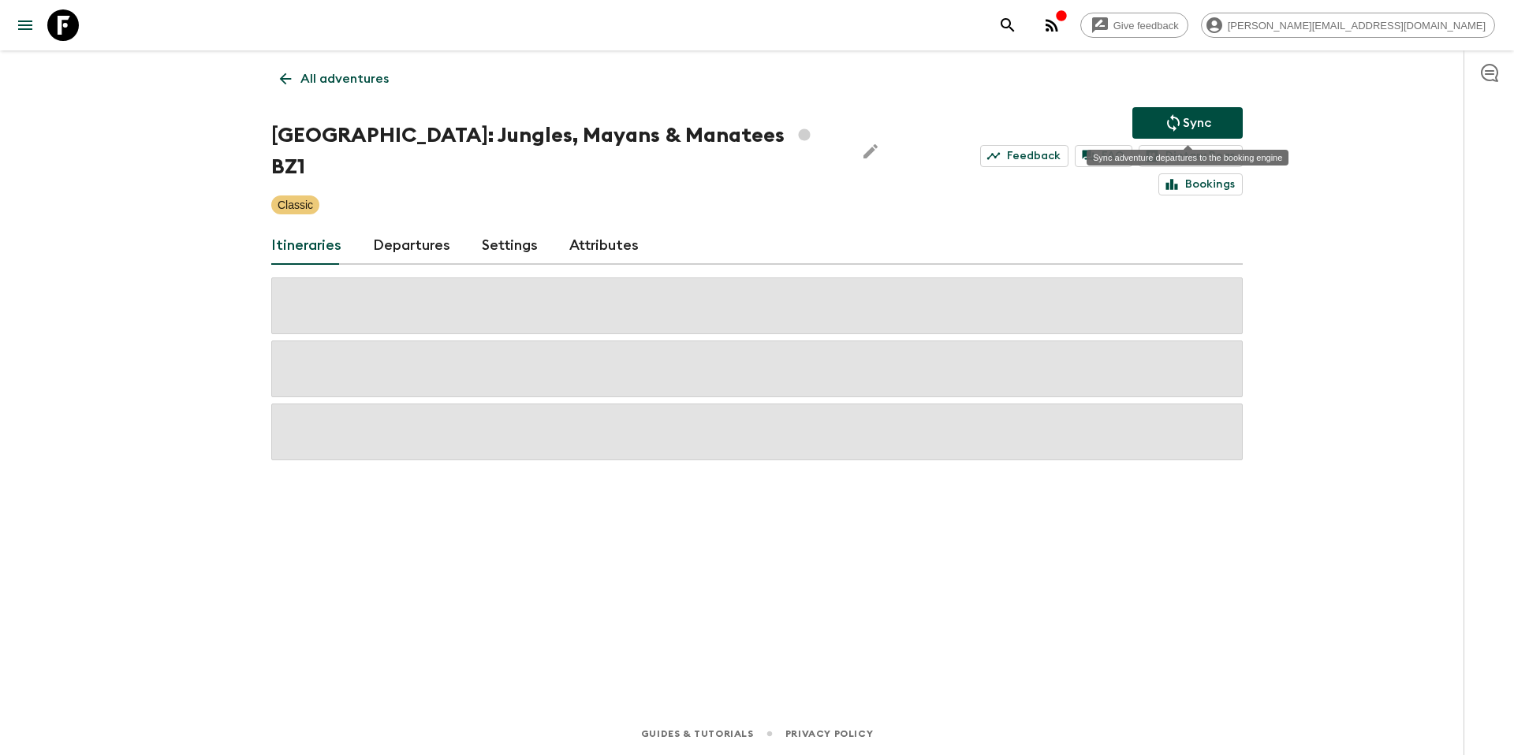
click at [1162, 129] on button "Sync" at bounding box center [1187, 123] width 110 height 32
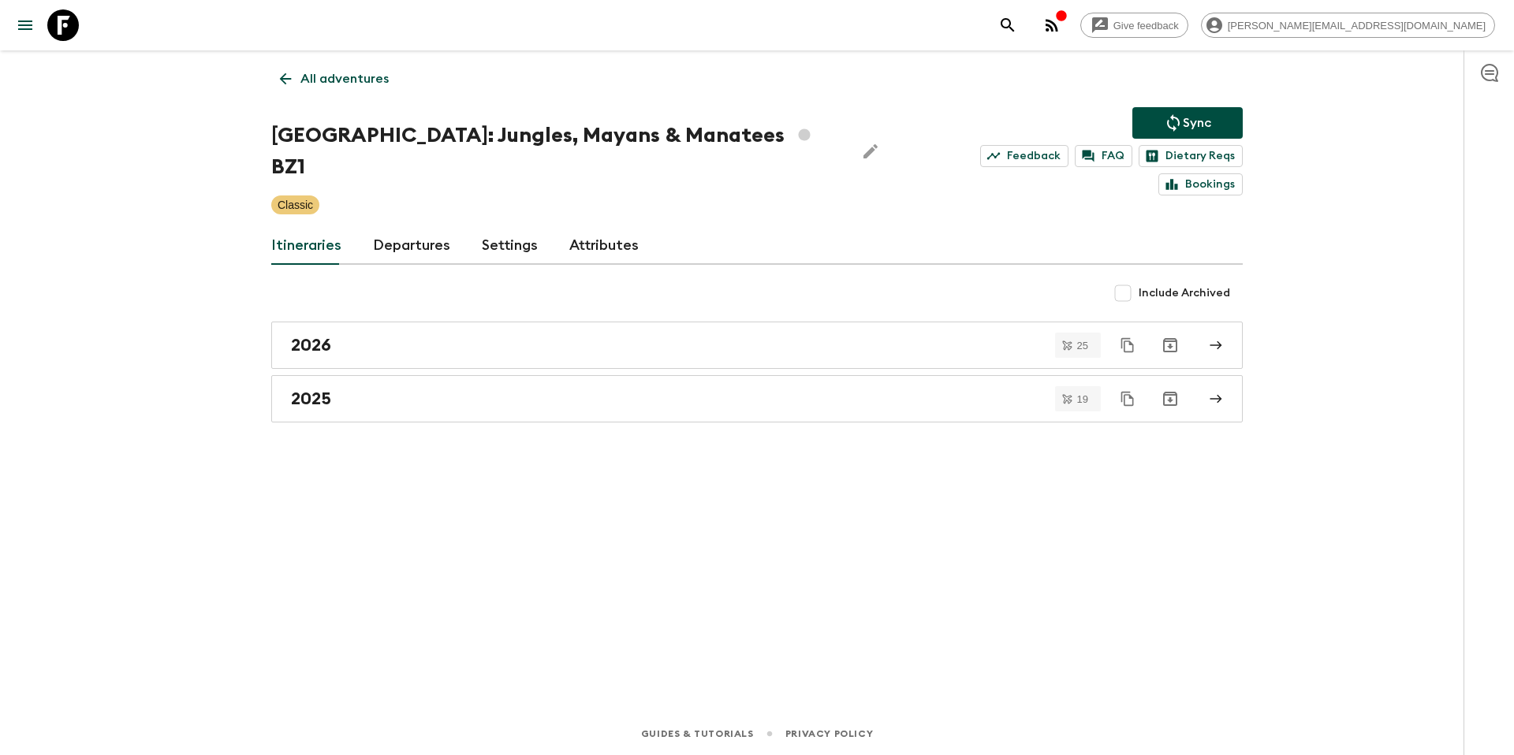
click at [334, 82] on p "All adventures" at bounding box center [344, 78] width 88 height 19
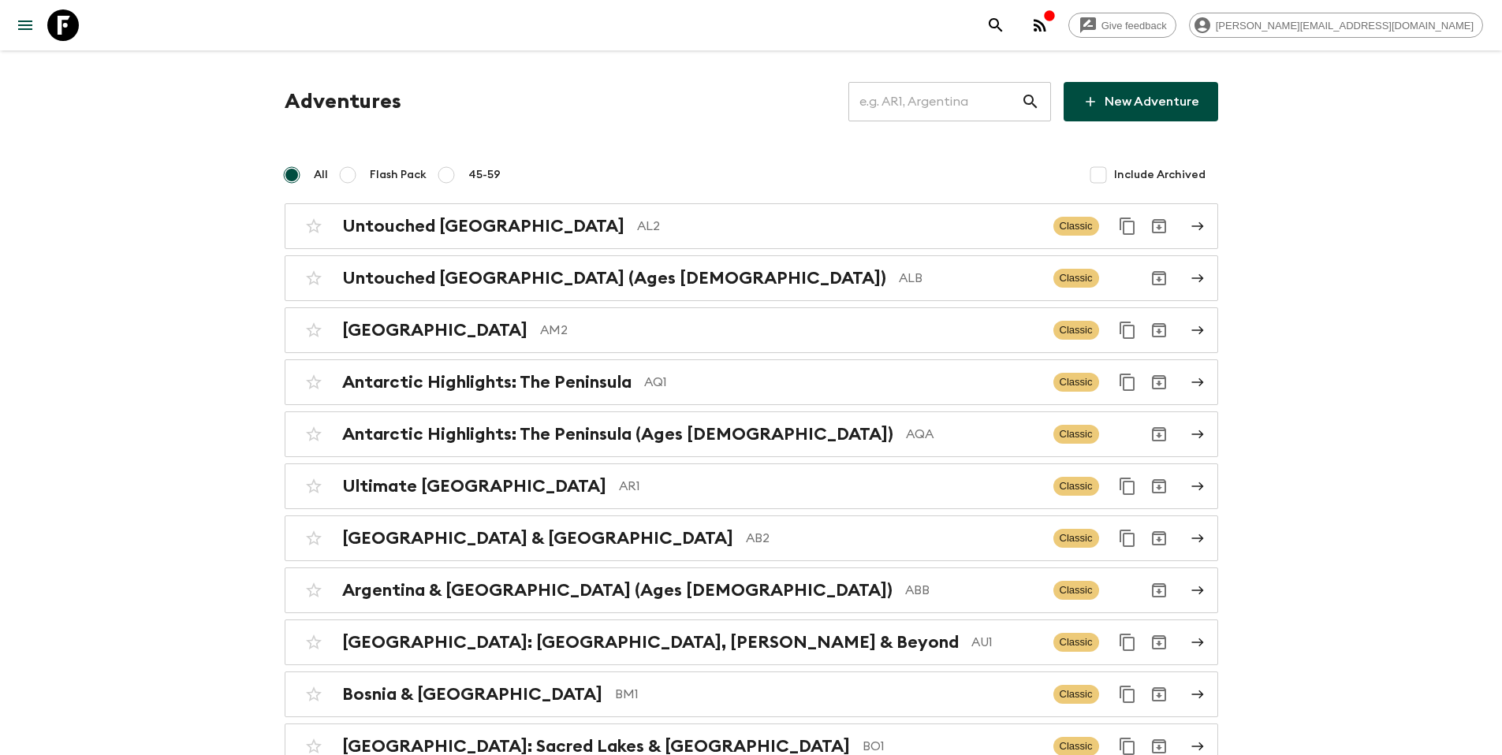
click at [942, 95] on input "text" at bounding box center [935, 102] width 173 height 44
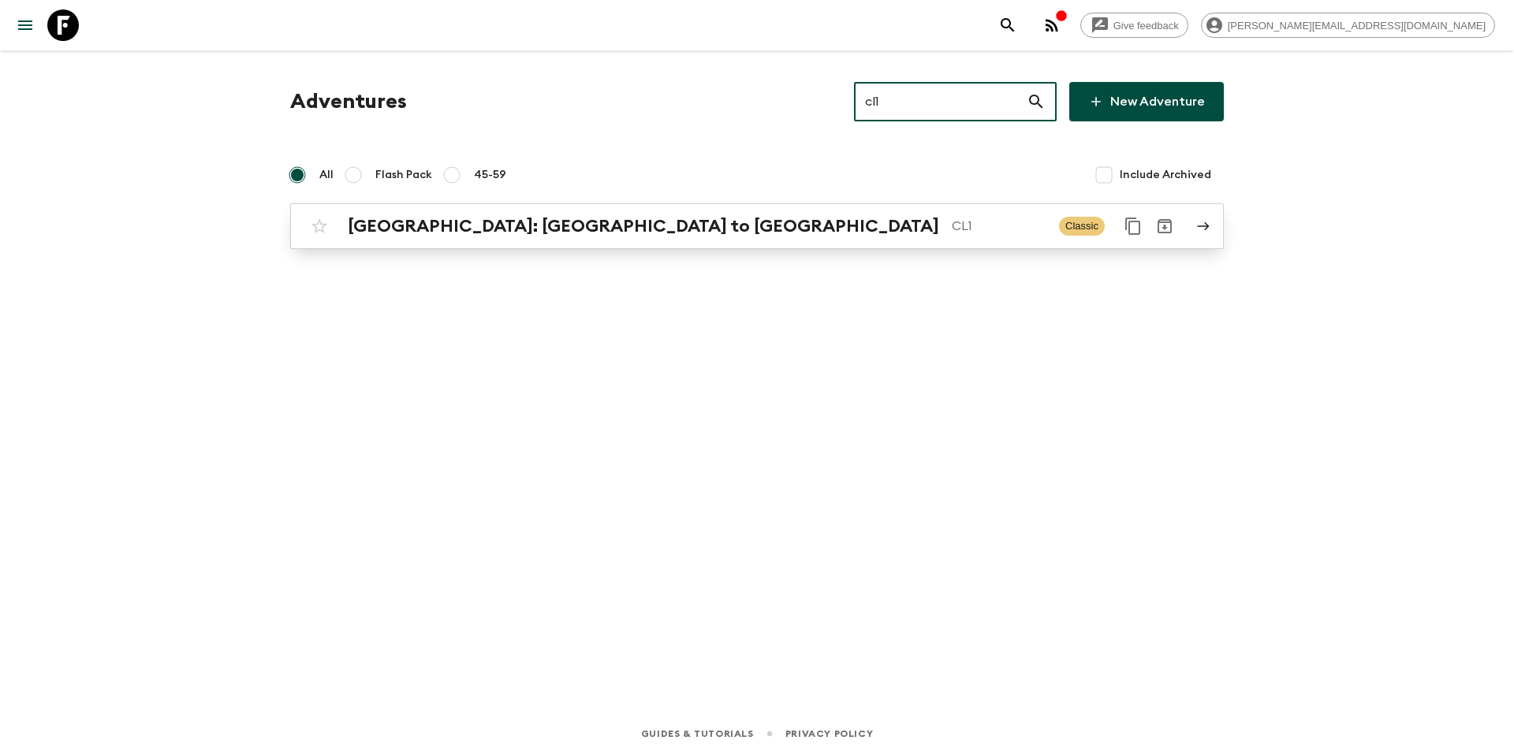
type input "cl1"
click at [593, 233] on div "[GEOGRAPHIC_DATA]: [GEOGRAPHIC_DATA] to [GEOGRAPHIC_DATA] CL1" at bounding box center [697, 226] width 699 height 21
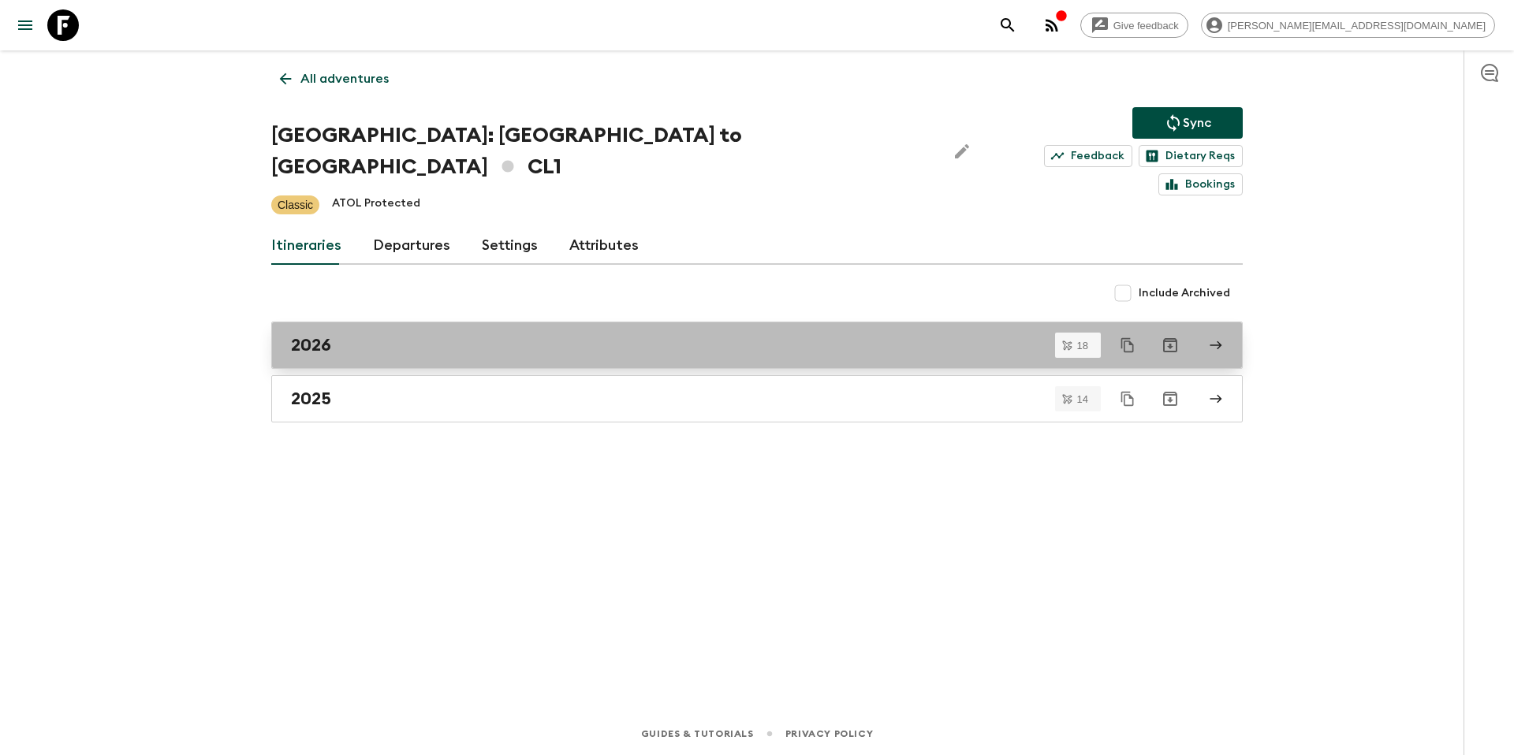
click at [392, 335] on div "2026" at bounding box center [742, 345] width 902 height 21
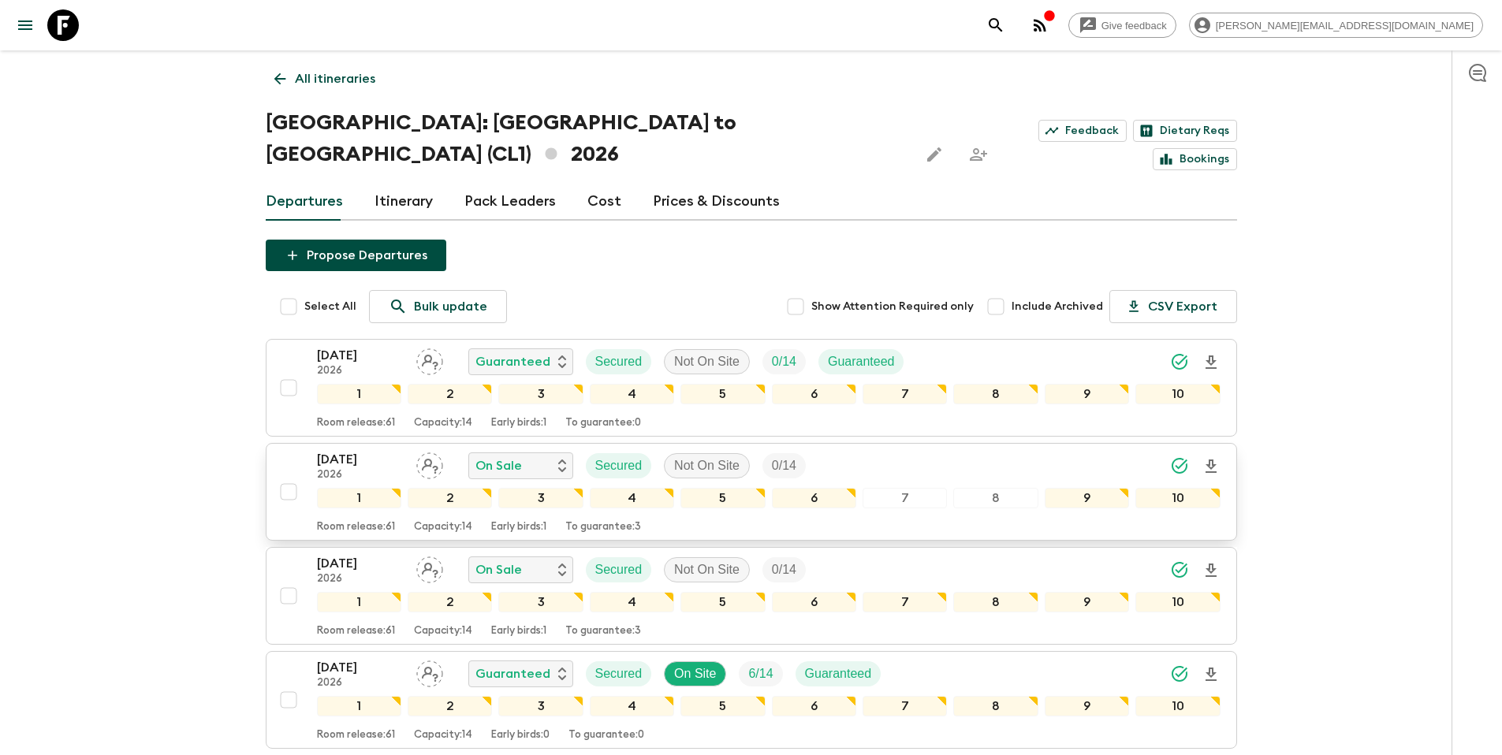
click at [286, 476] on input "checkbox" at bounding box center [289, 492] width 32 height 32
checkbox input "true"
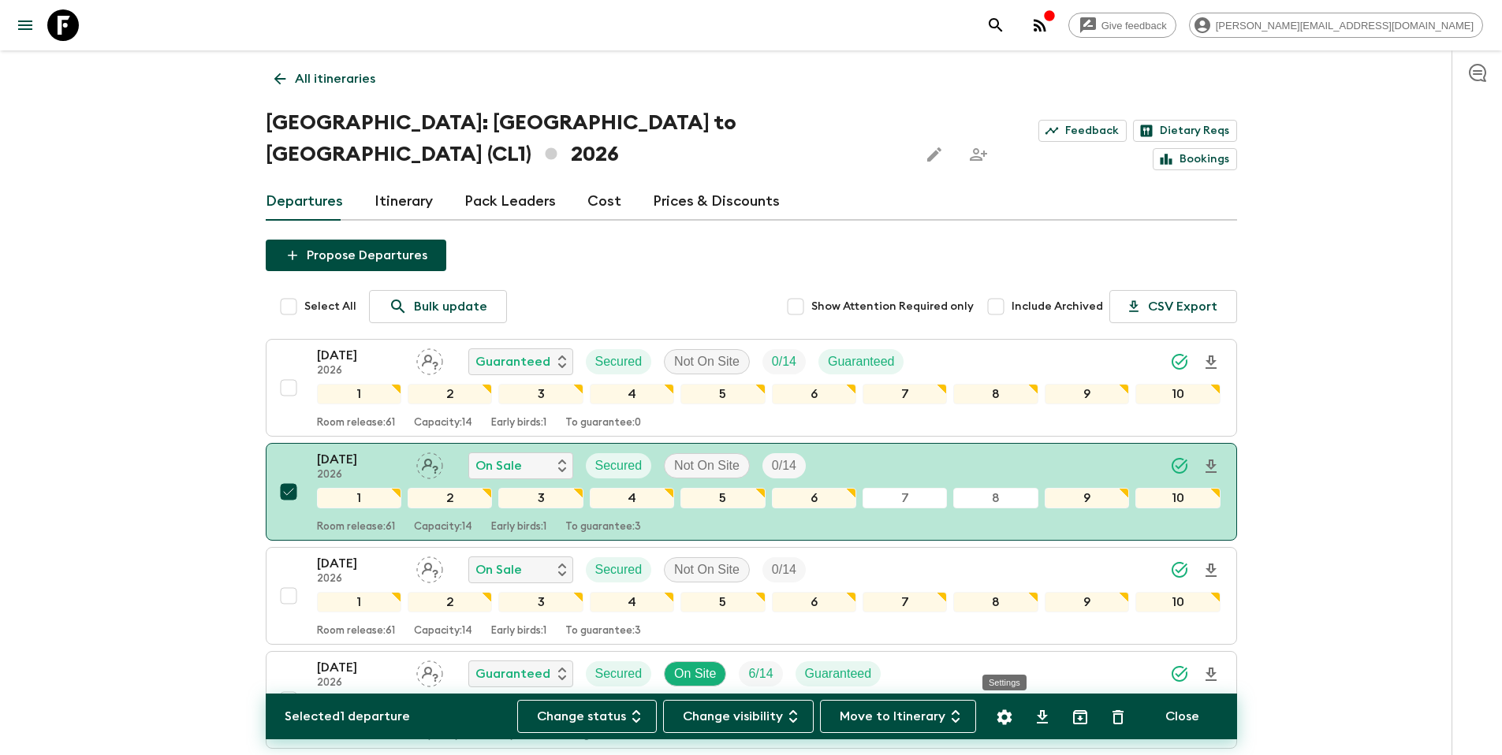
click at [1010, 718] on icon "Settings" at bounding box center [1004, 717] width 15 height 15
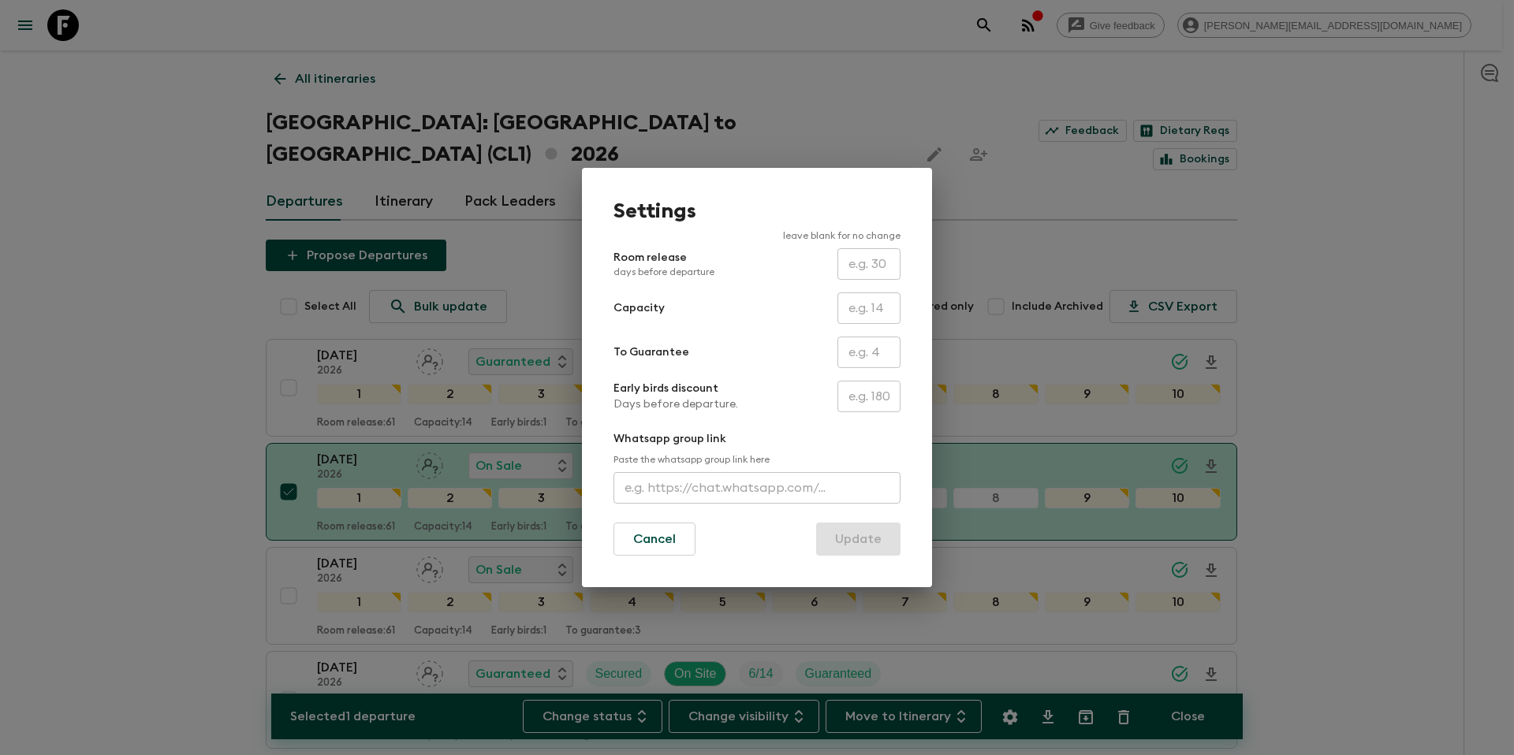
click at [871, 348] on input "text" at bounding box center [869, 353] width 63 height 32
type input "0"
click at [872, 537] on button "Update" at bounding box center [858, 539] width 84 height 33
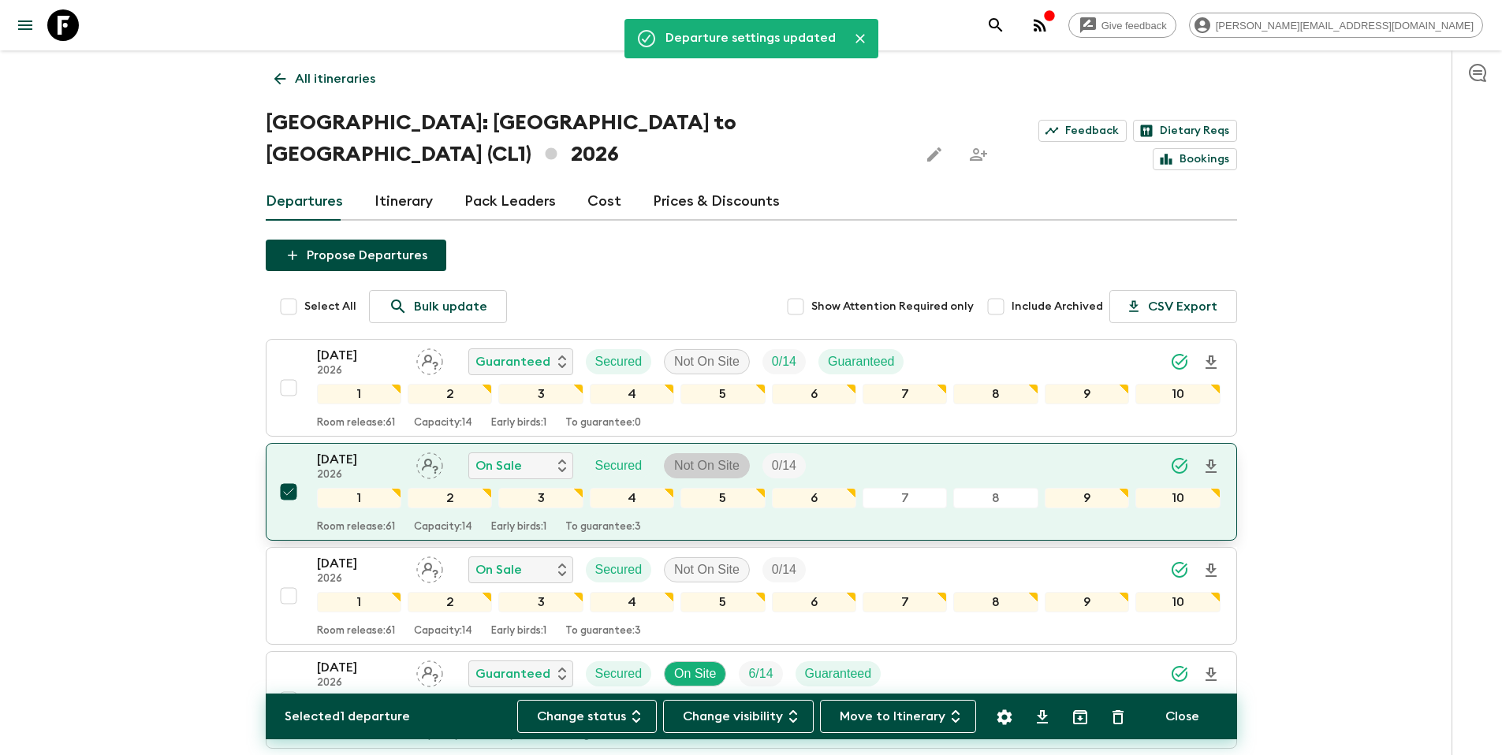
click at [707, 457] on p "Not On Site" at bounding box center [706, 466] width 65 height 19
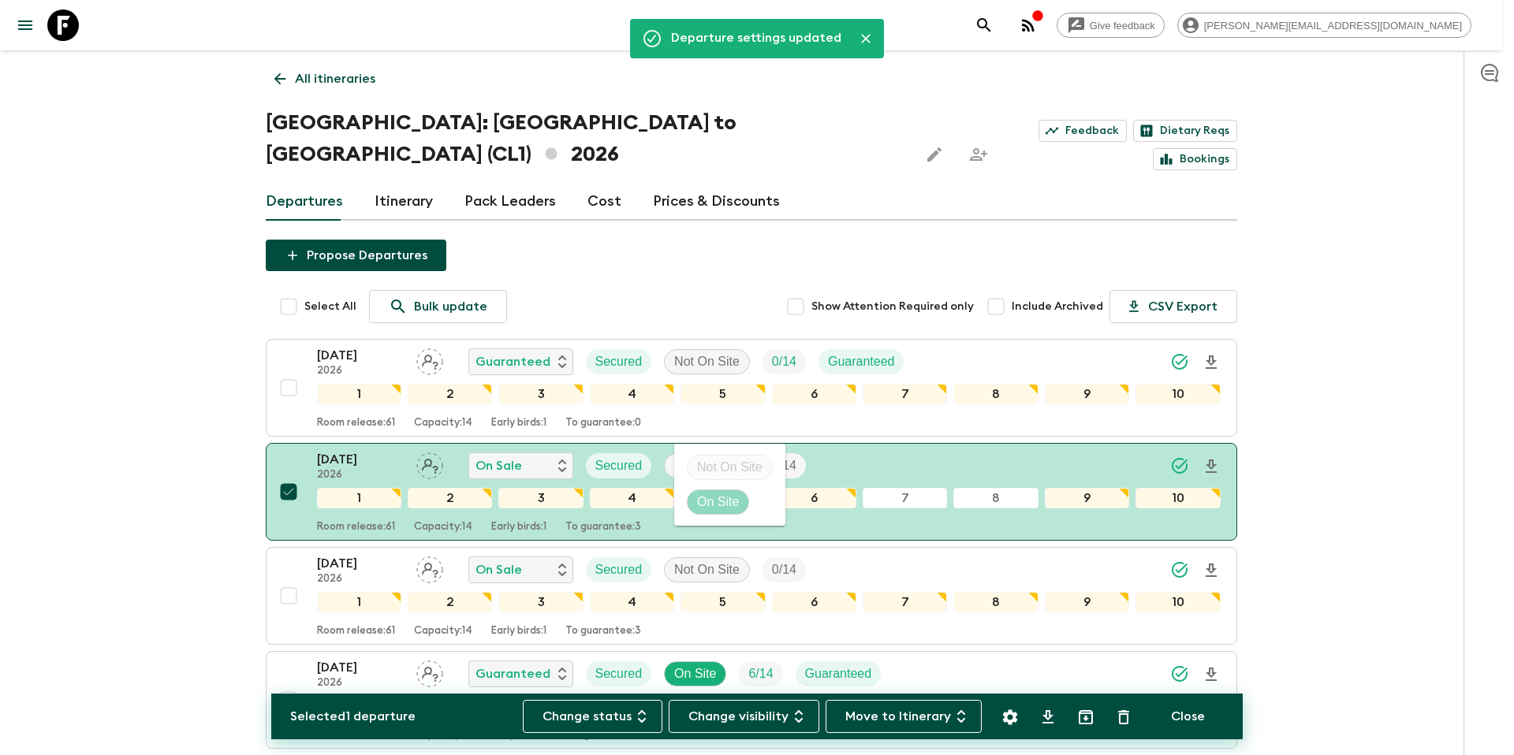
click at [714, 494] on p "On Site" at bounding box center [718, 502] width 42 height 19
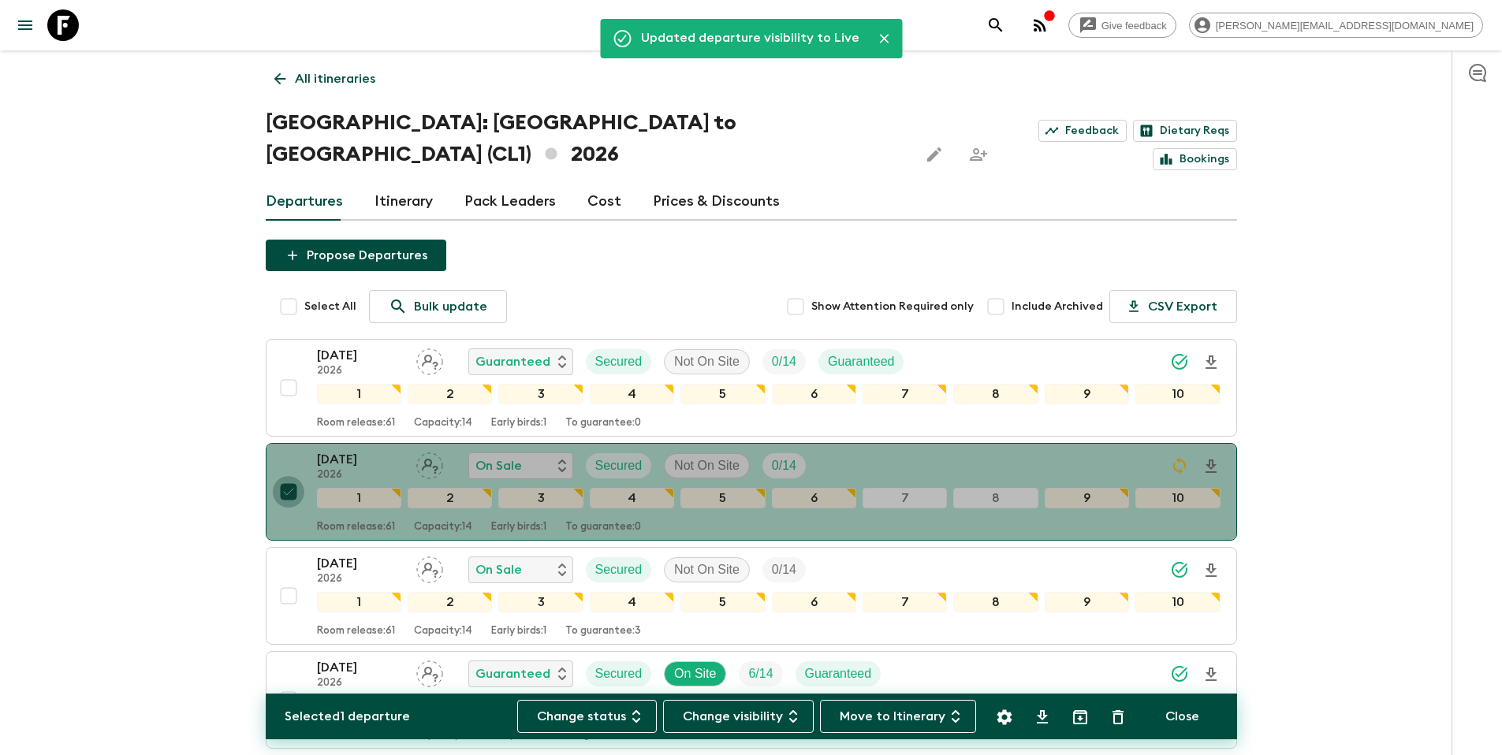
drag, startPoint x: 287, startPoint y: 461, endPoint x: 258, endPoint y: 462, distance: 29.2
click at [287, 476] on input "checkbox" at bounding box center [289, 492] width 32 height 32
checkbox input "false"
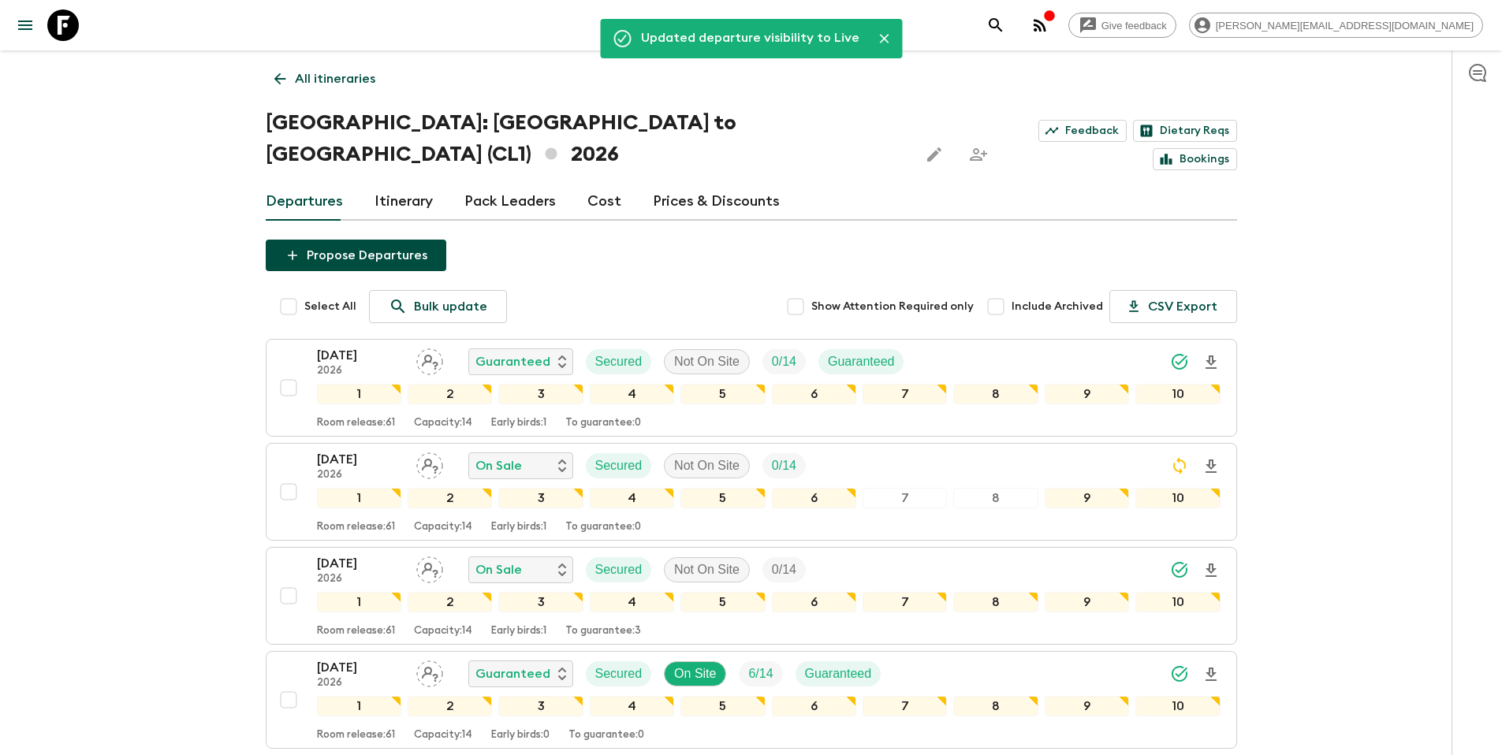
click at [337, 85] on p "All itineraries" at bounding box center [335, 78] width 80 height 19
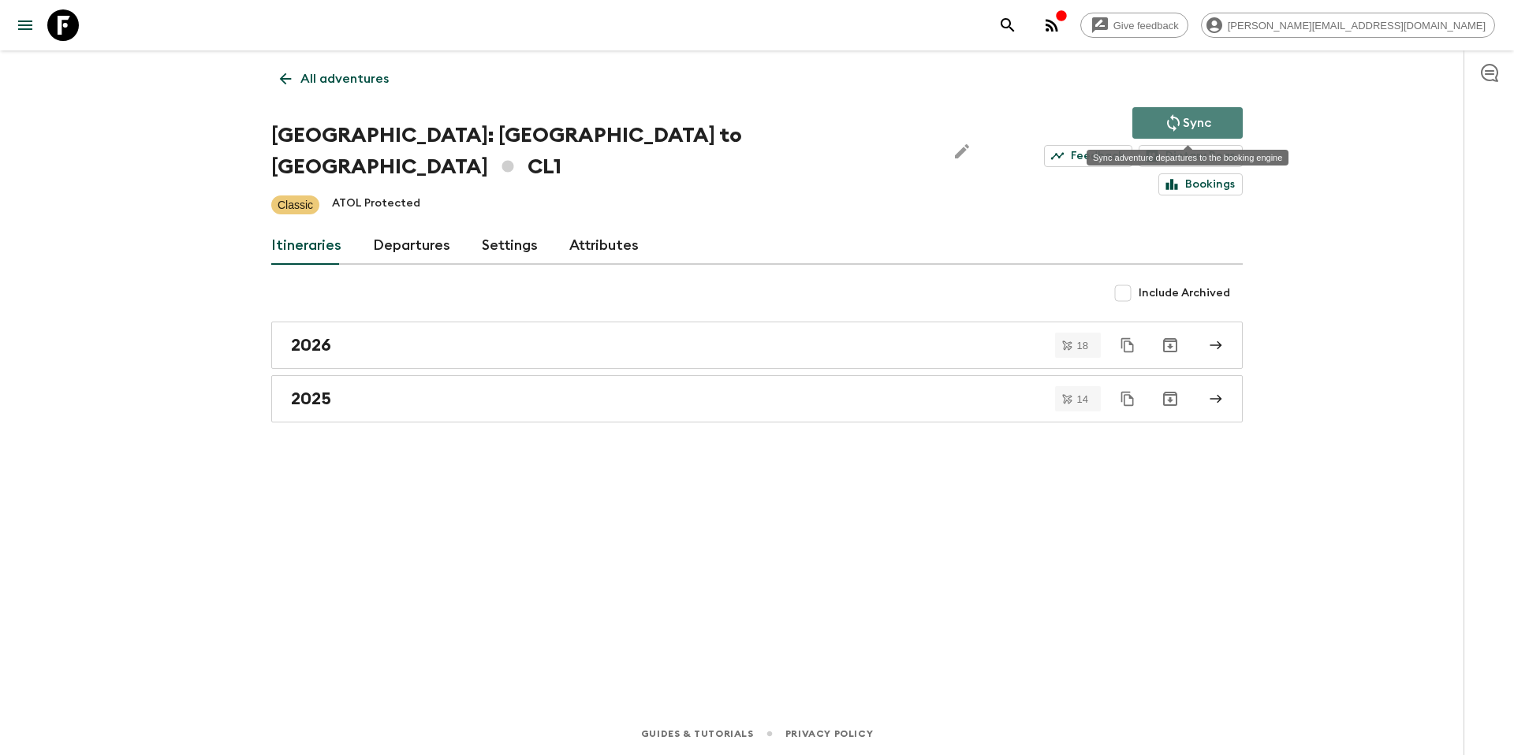
click at [1194, 118] on p "Sync" at bounding box center [1197, 123] width 28 height 19
click at [341, 81] on p "All adventures" at bounding box center [344, 78] width 88 height 19
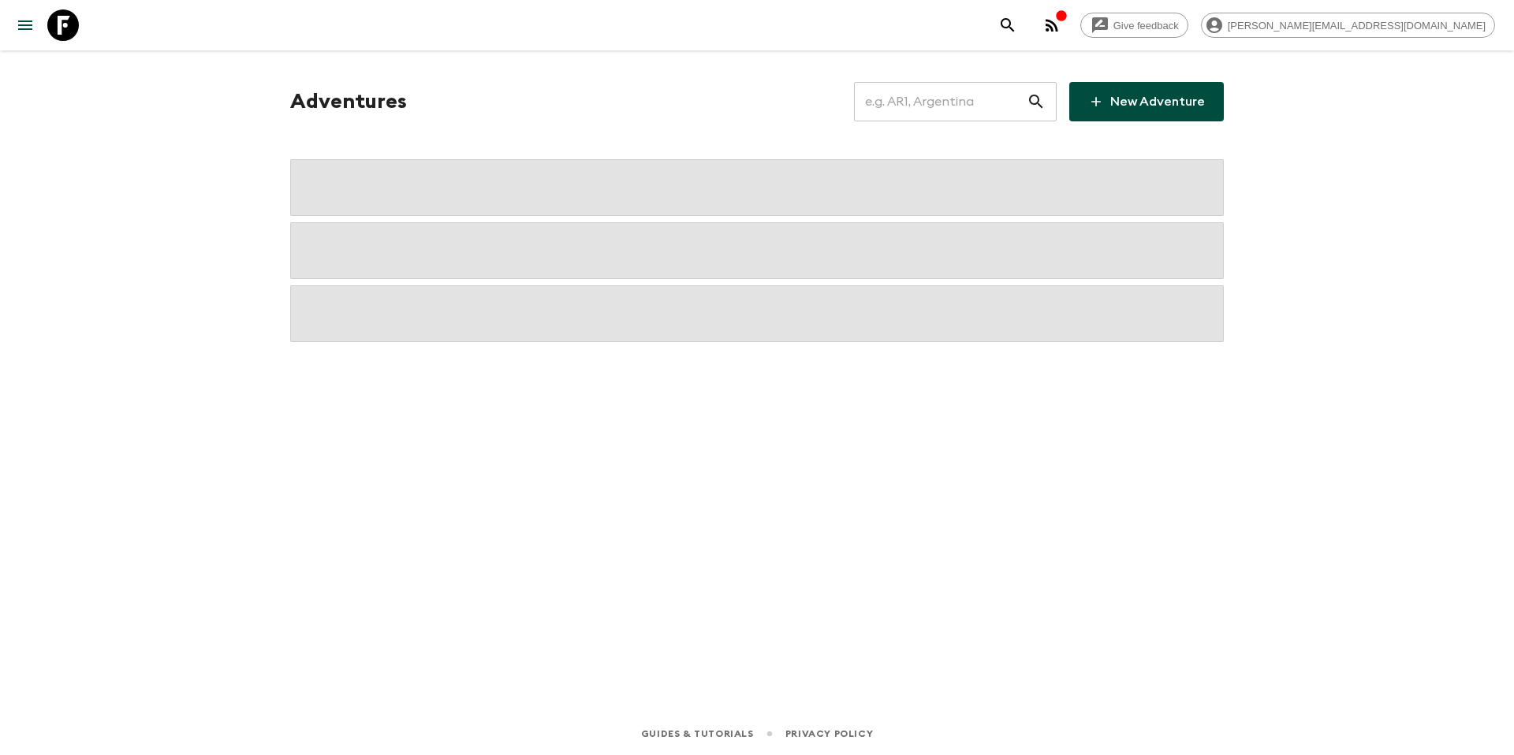
click at [965, 114] on input "text" at bounding box center [940, 102] width 173 height 44
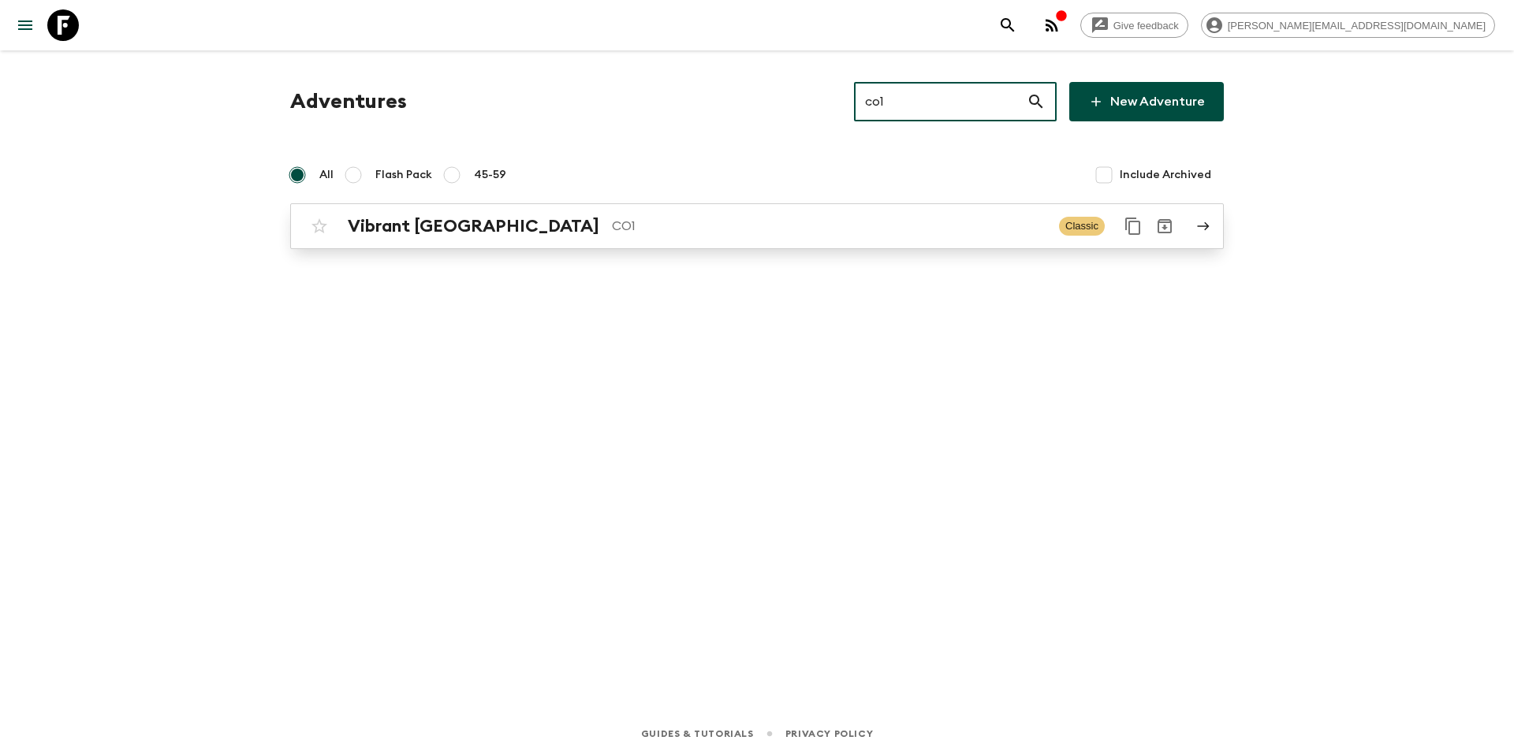
type input "co1"
click at [680, 233] on p "CO1" at bounding box center [829, 226] width 435 height 19
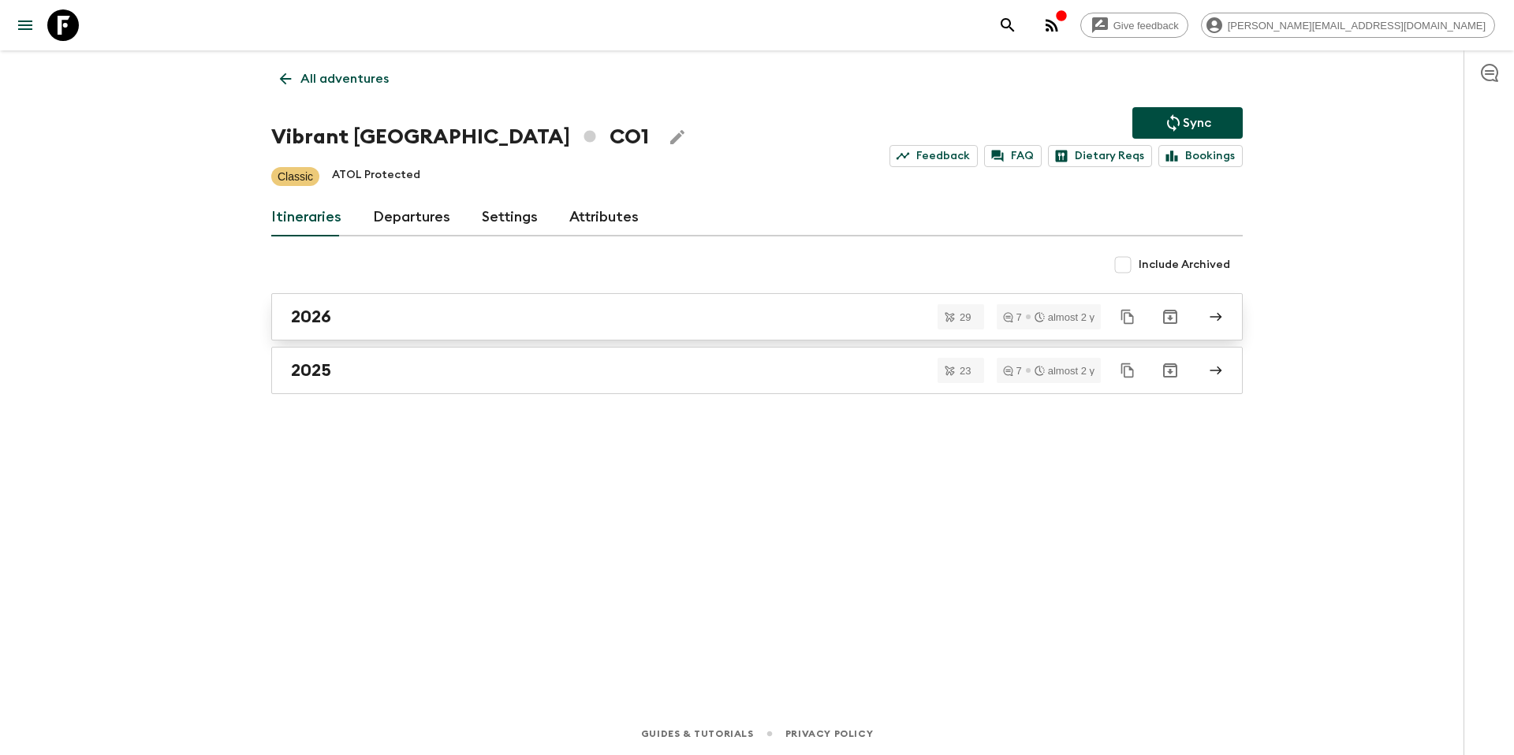
click at [409, 326] on div "2026" at bounding box center [742, 317] width 902 height 21
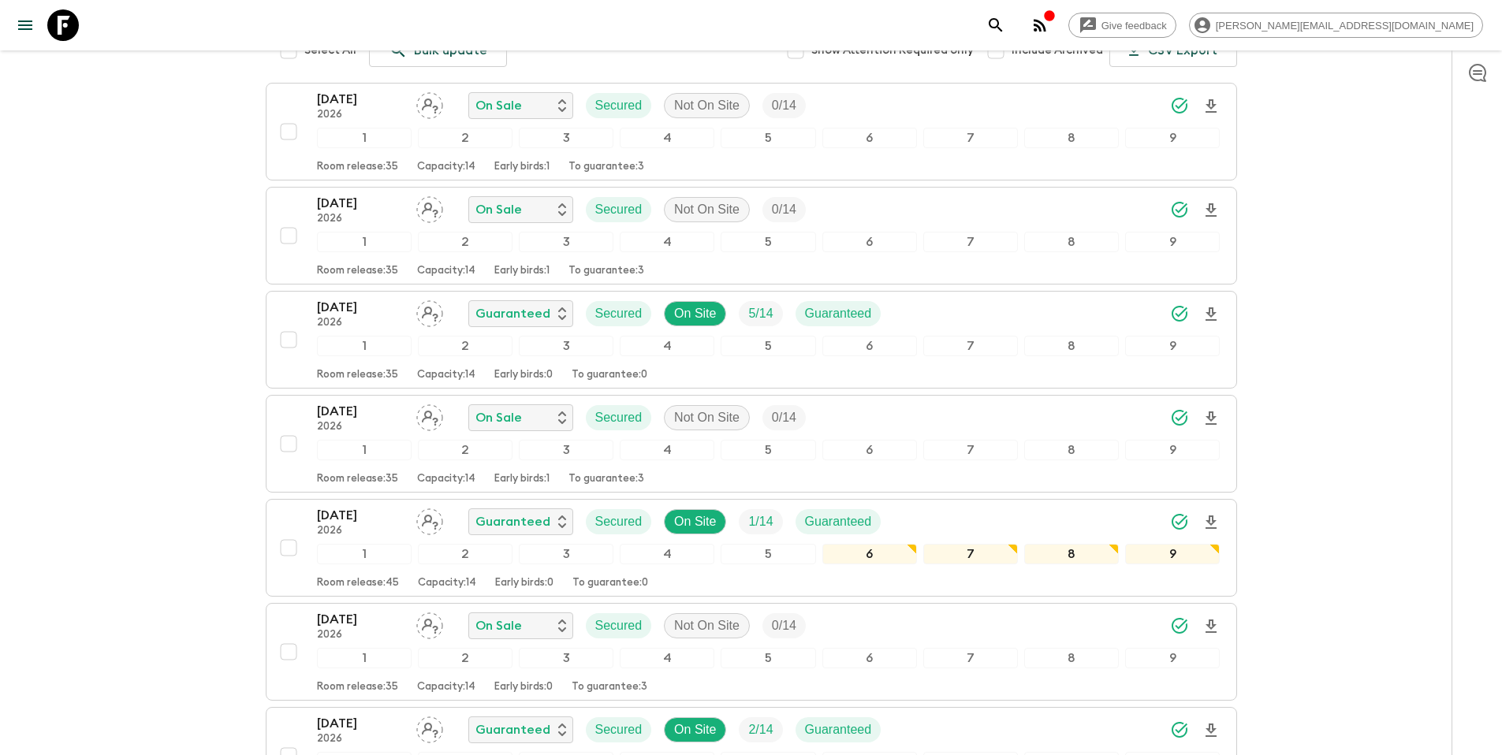
scroll to position [222, 0]
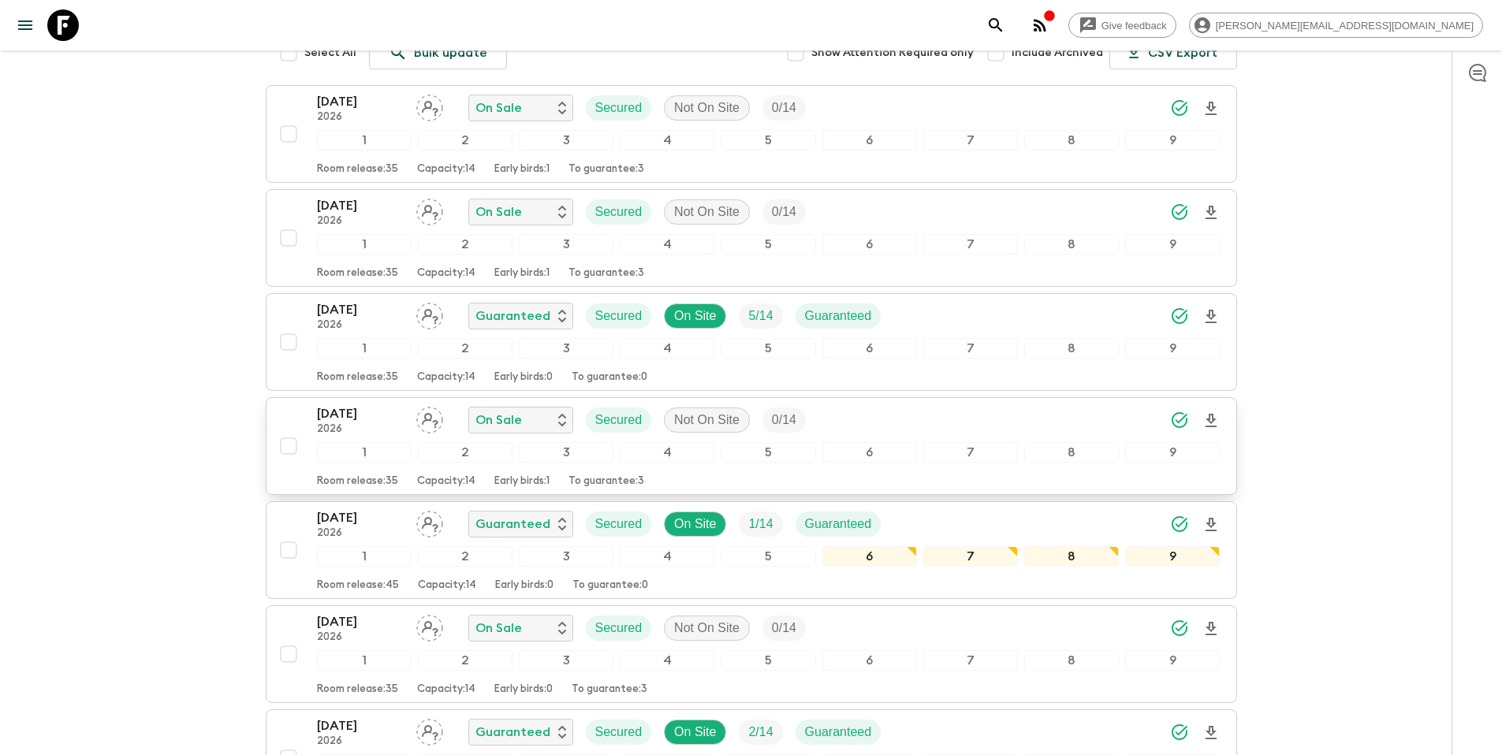
click at [289, 445] on input "checkbox" at bounding box center [289, 447] width 32 height 32
checkbox input "true"
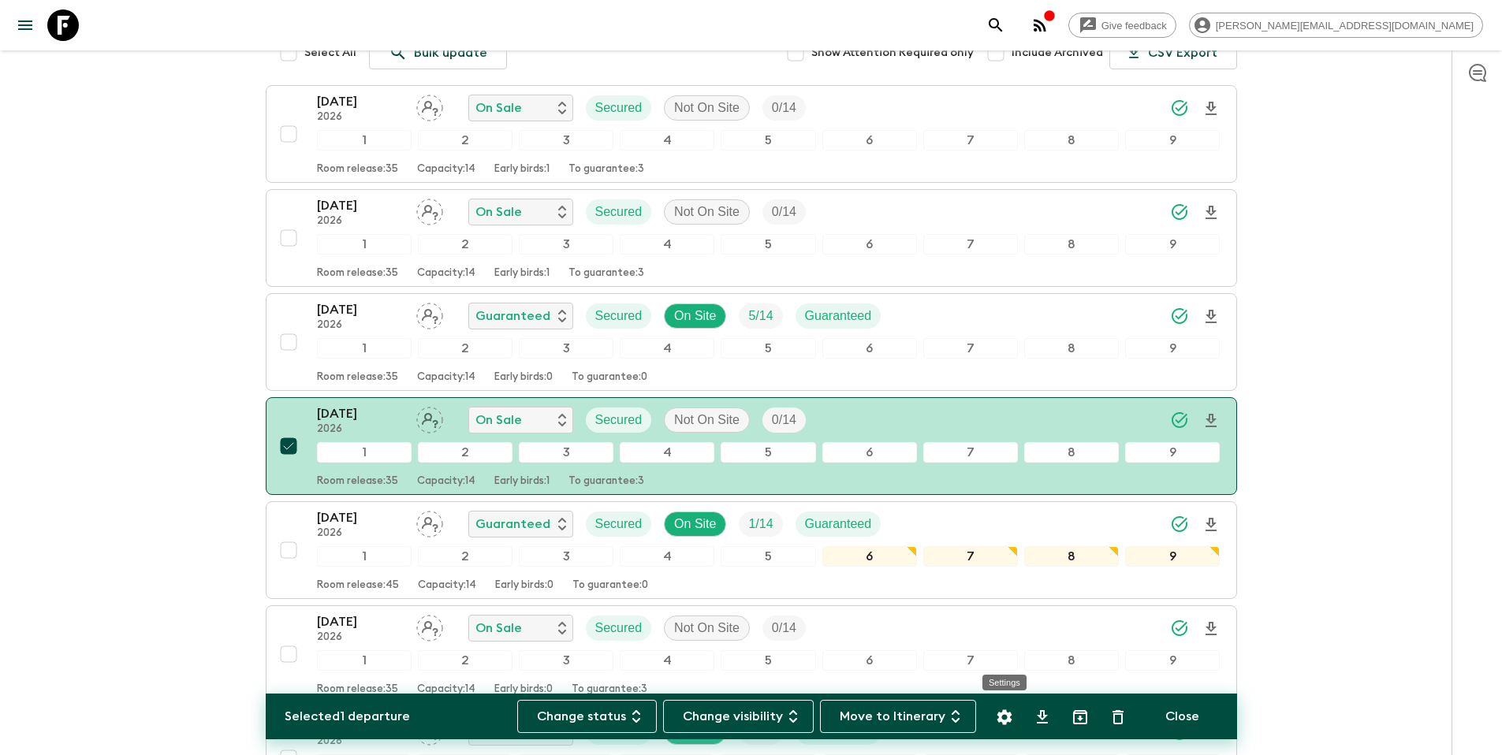
click at [1005, 719] on icon "Settings" at bounding box center [1004, 717] width 19 height 19
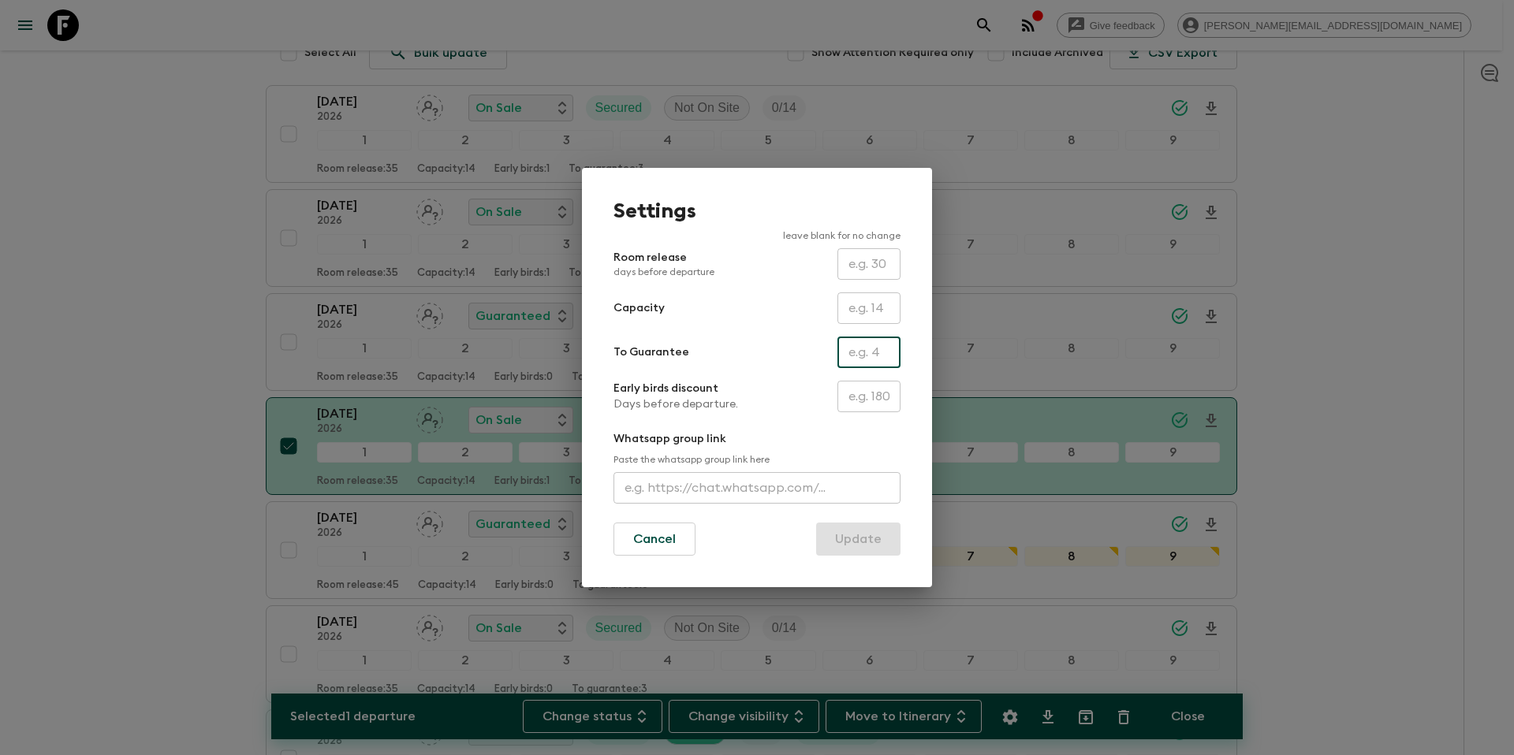
click at [871, 356] on input "text" at bounding box center [869, 353] width 63 height 32
type input "0"
click at [860, 540] on button "Update" at bounding box center [858, 539] width 84 height 33
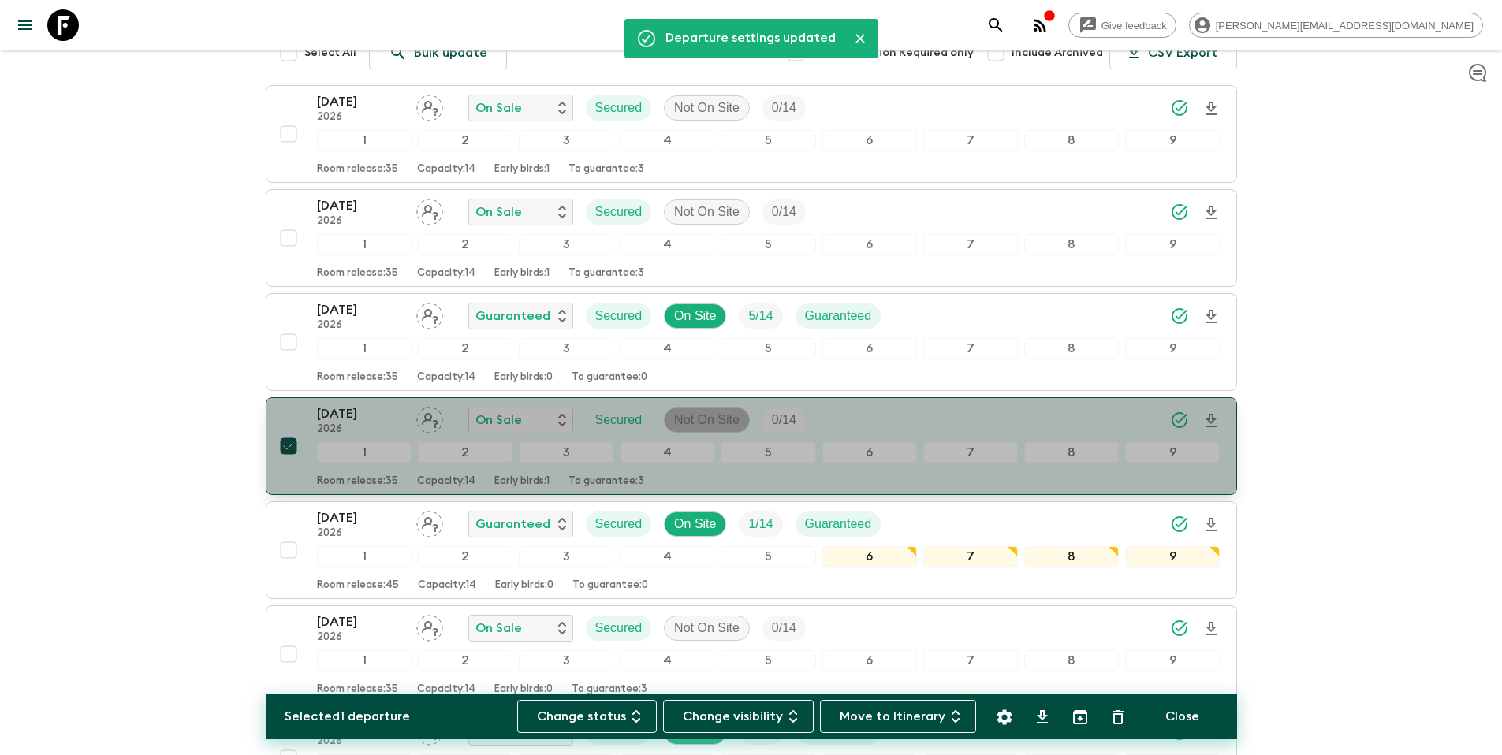
click at [697, 414] on p "Not On Site" at bounding box center [706, 420] width 65 height 19
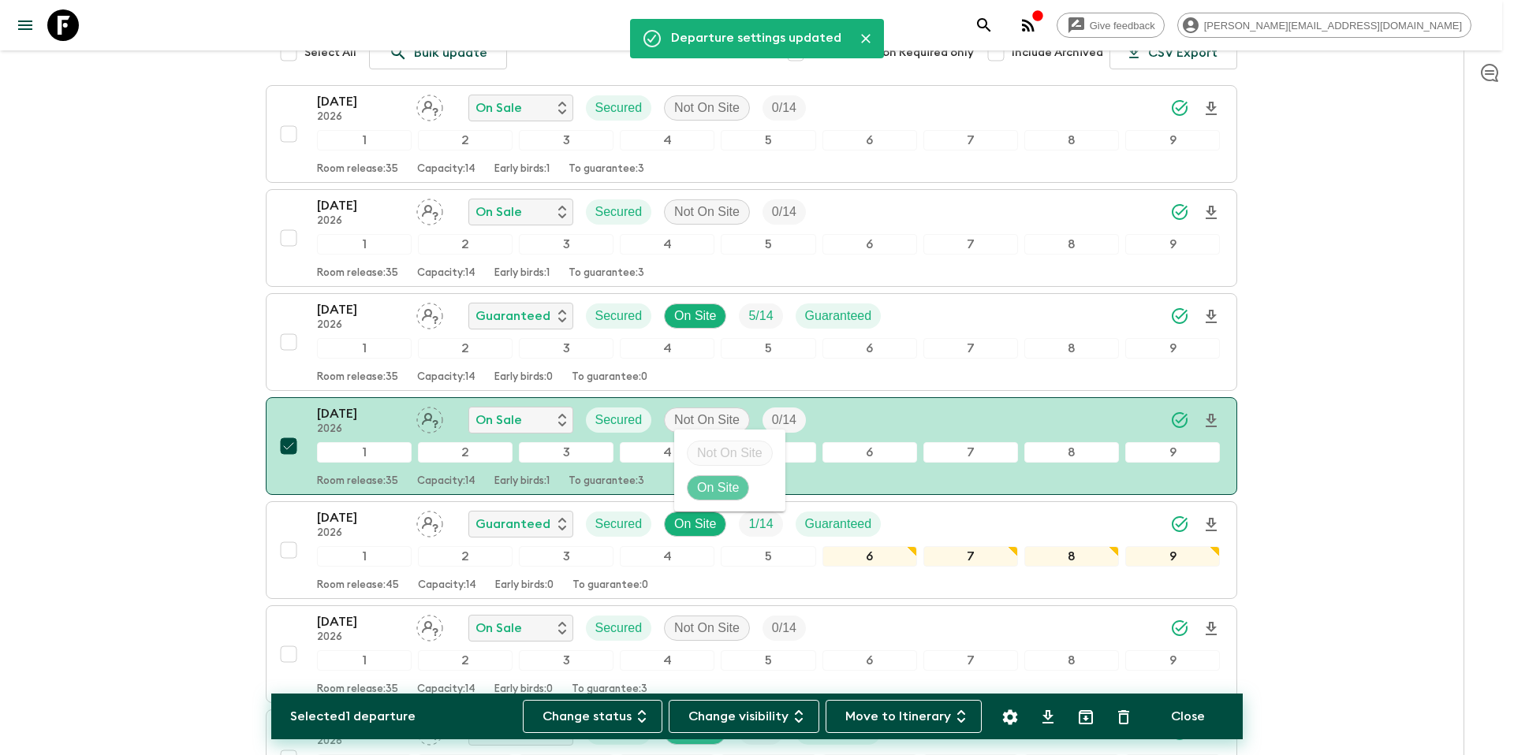
click at [722, 481] on p "On Site" at bounding box center [718, 488] width 42 height 19
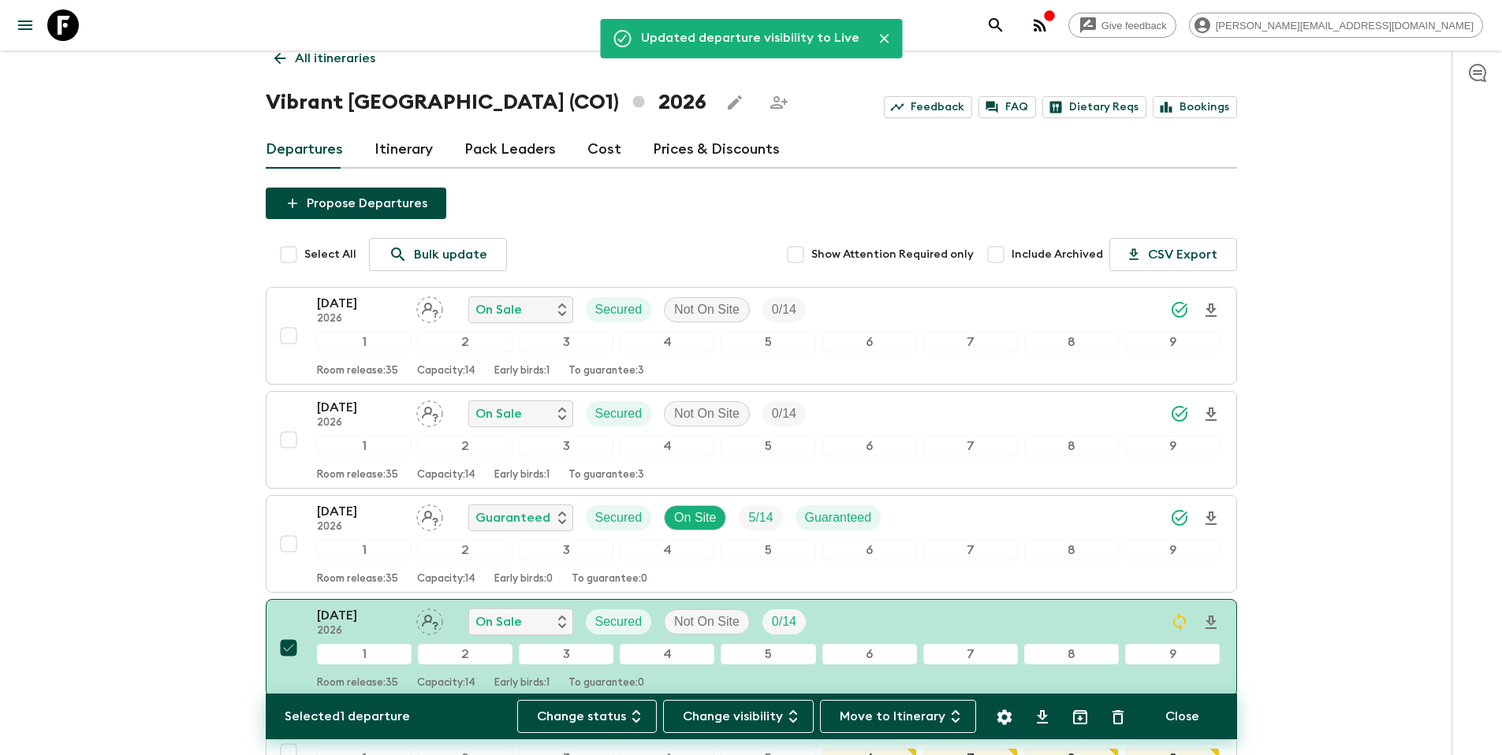
scroll to position [0, 0]
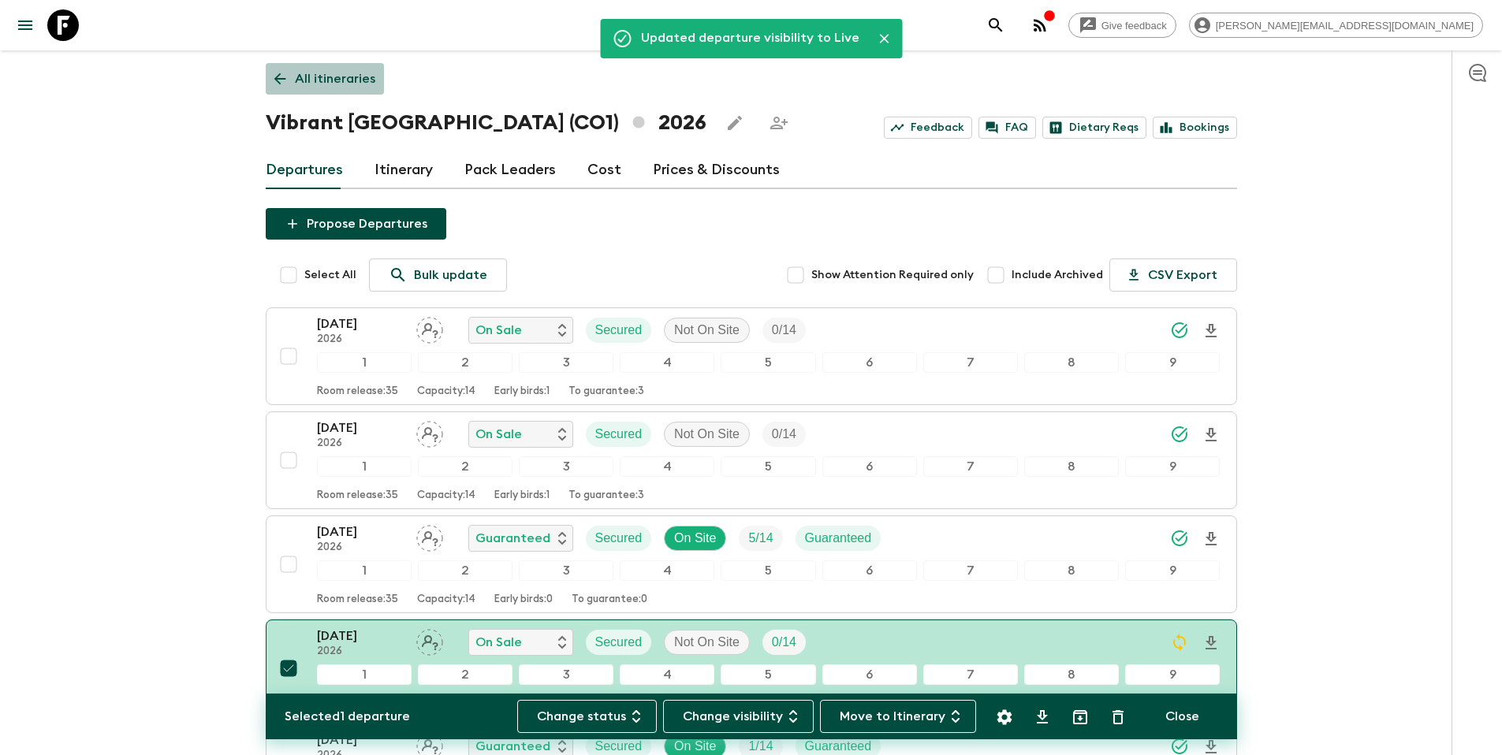
click at [342, 80] on p "All itineraries" at bounding box center [335, 78] width 80 height 19
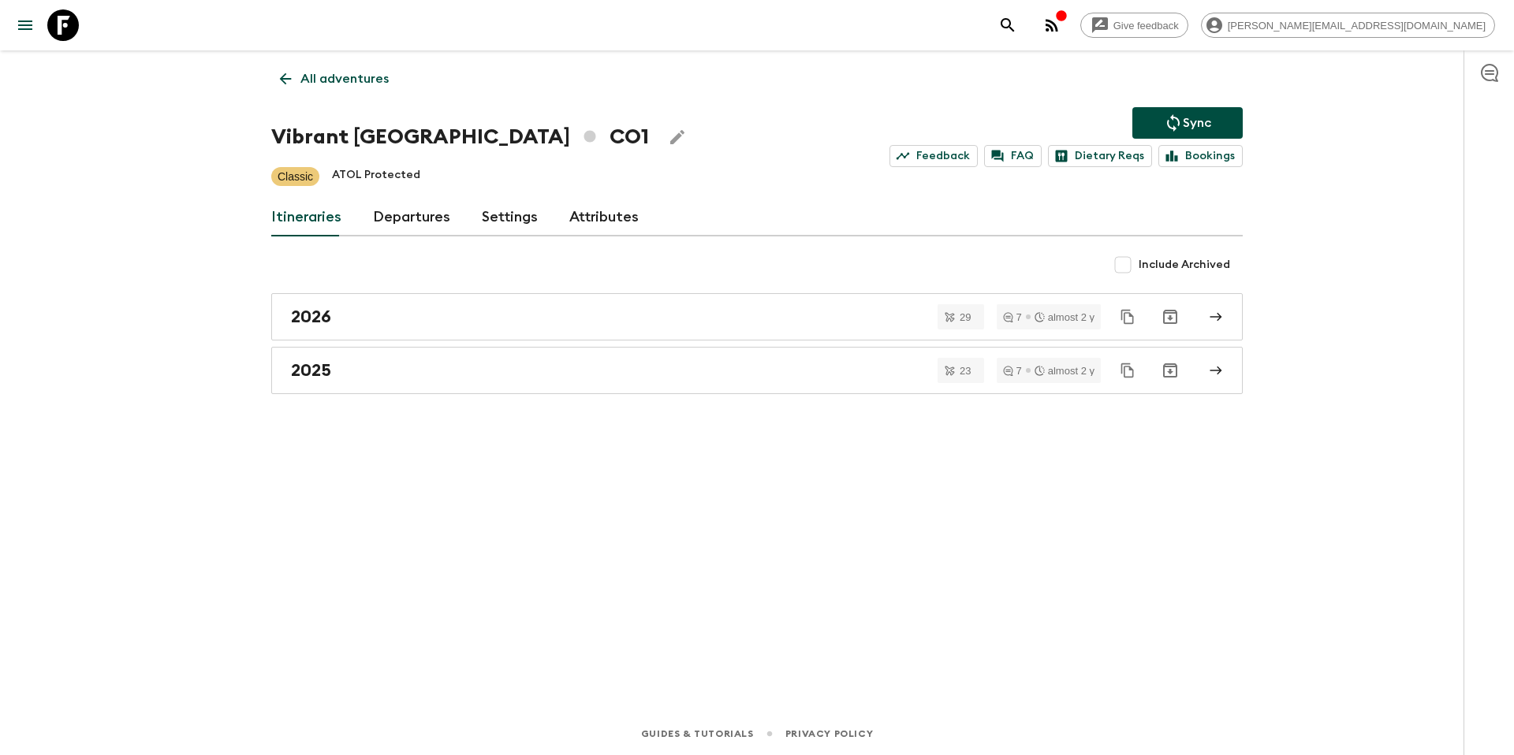
click at [1151, 126] on button "Sync" at bounding box center [1187, 123] width 110 height 32
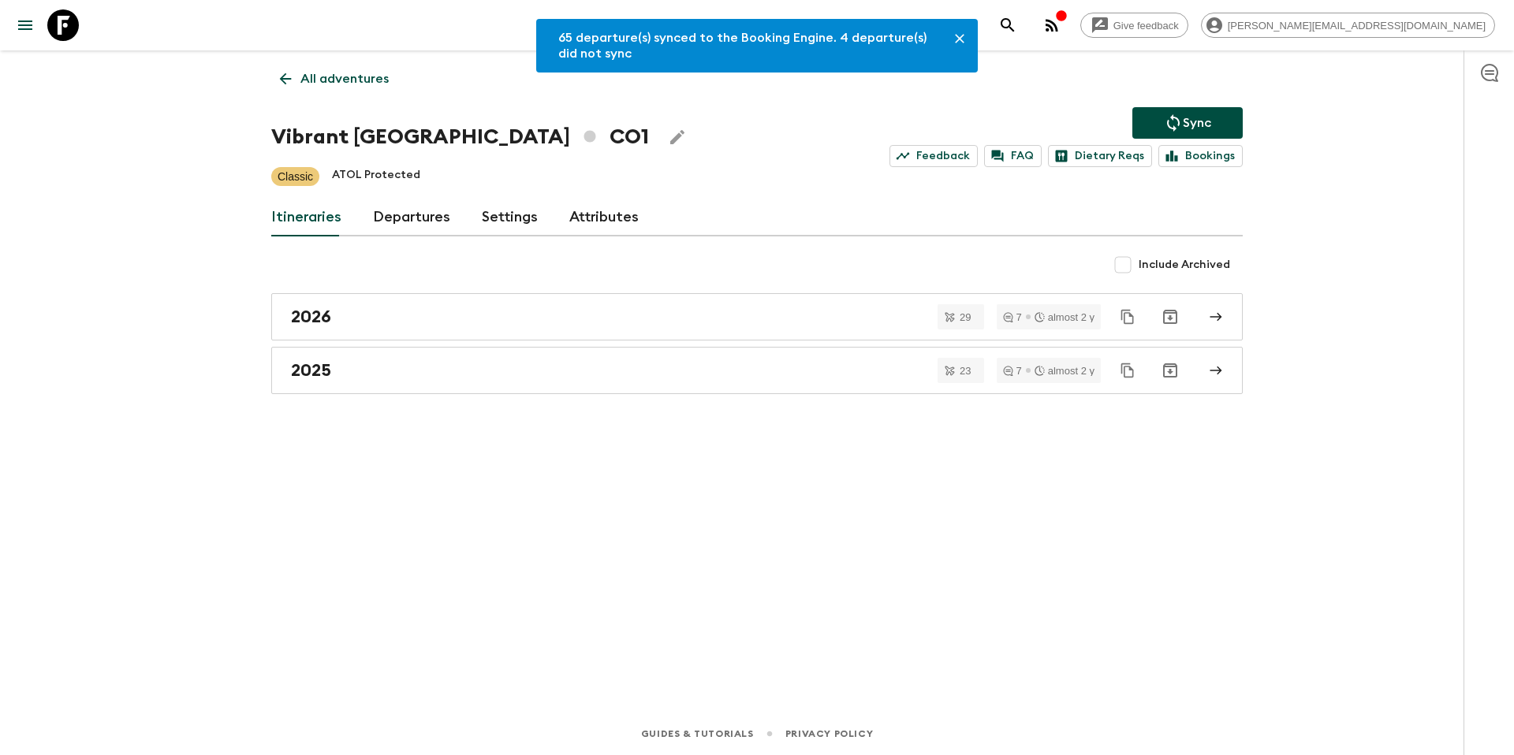
click at [356, 86] on p "All adventures" at bounding box center [344, 78] width 88 height 19
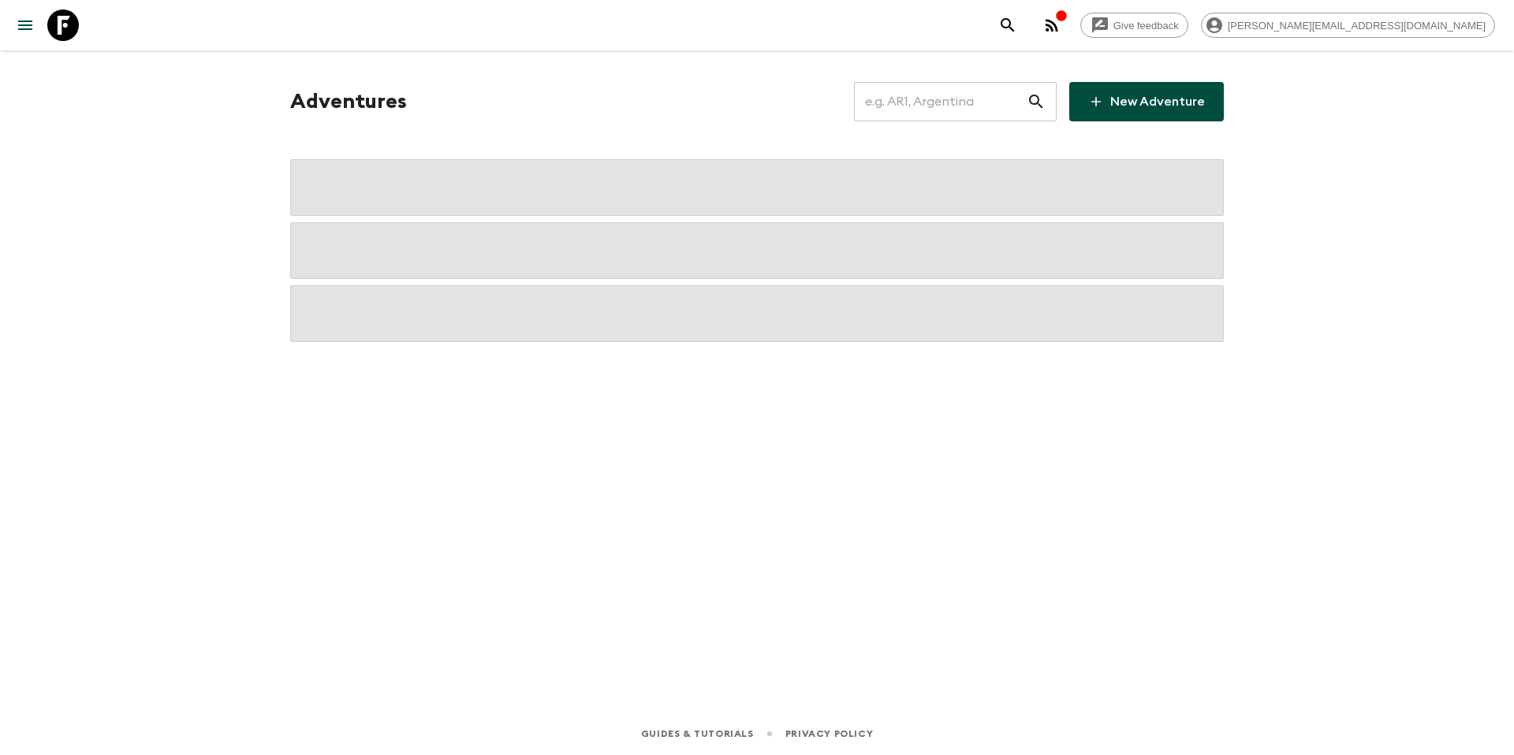
click at [1002, 114] on input "text" at bounding box center [940, 102] width 173 height 44
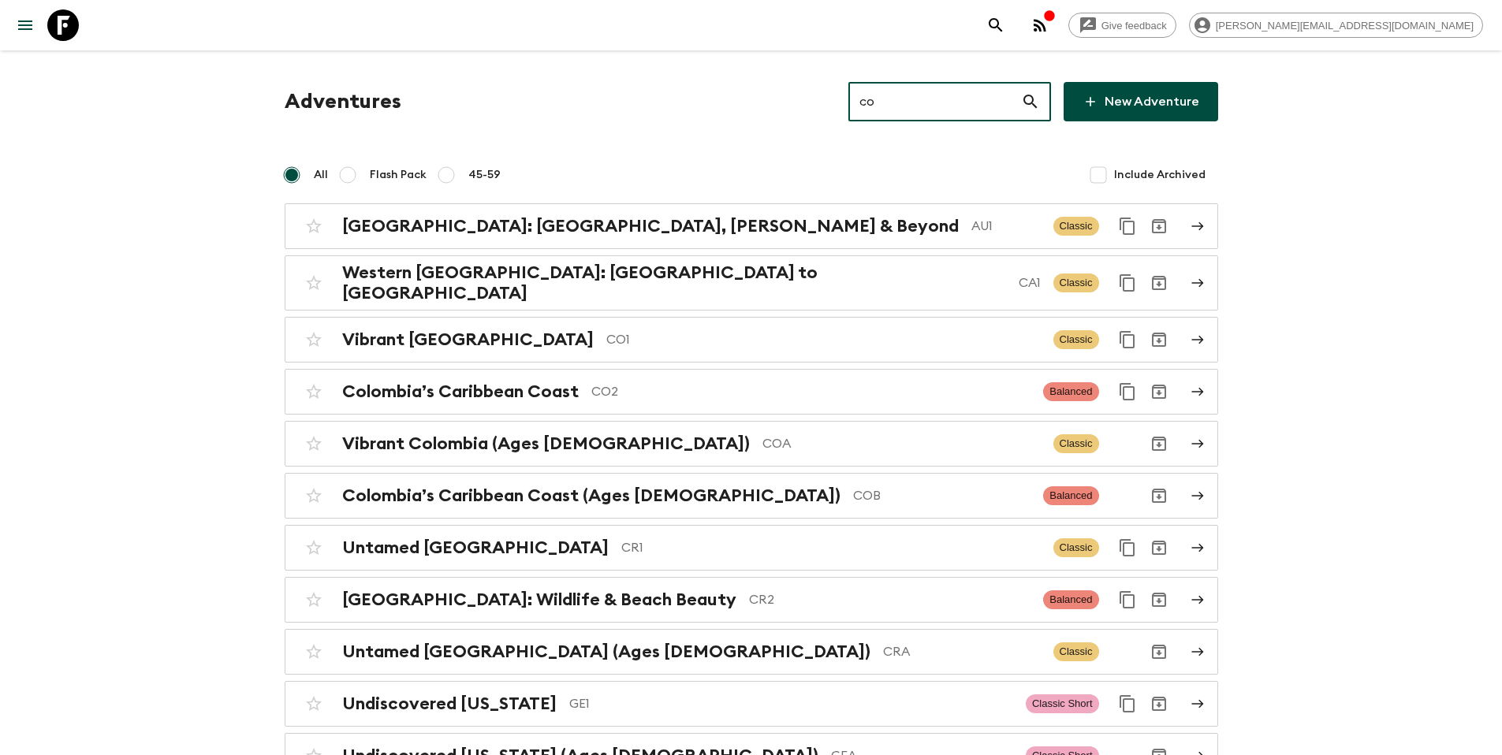
type input "co2"
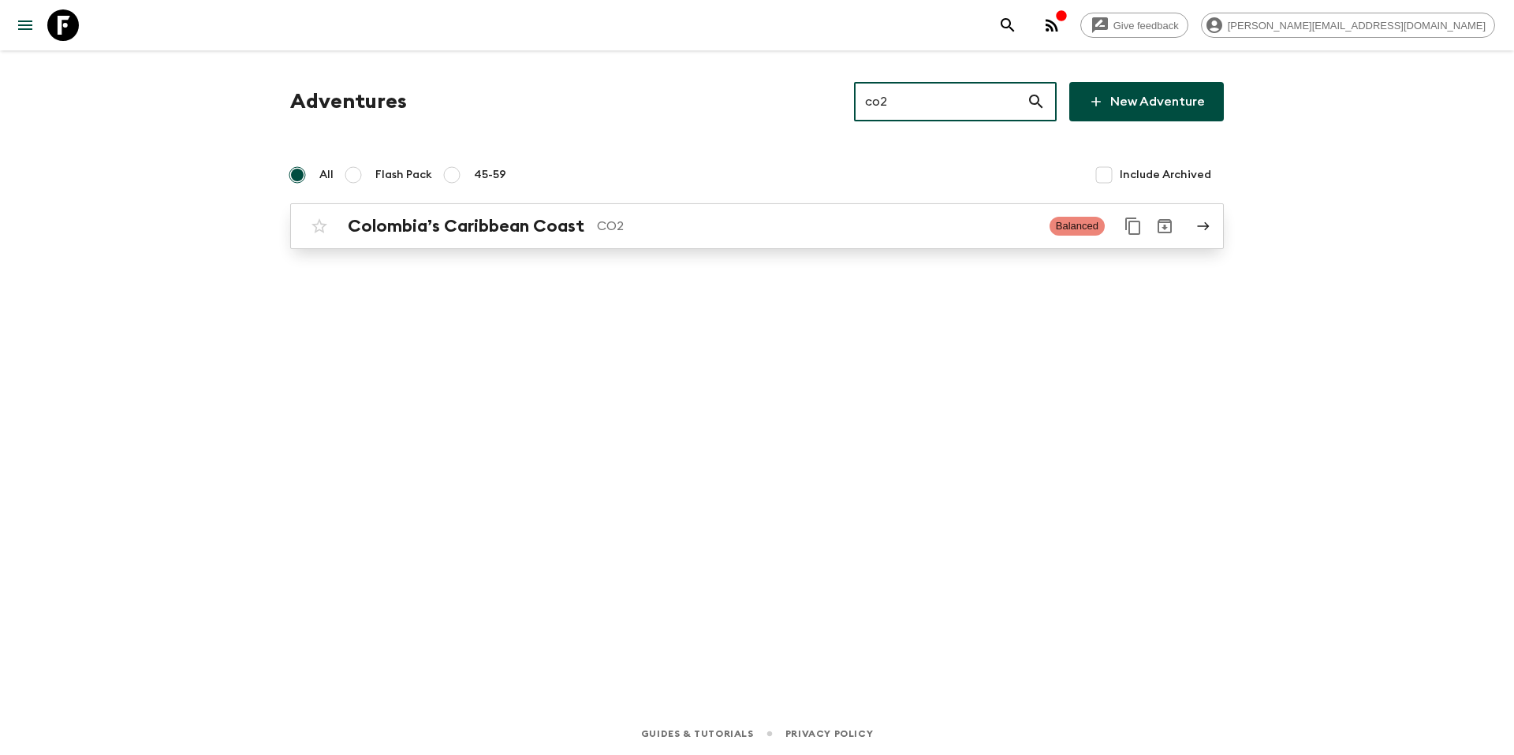
click at [795, 230] on p "CO2" at bounding box center [817, 226] width 440 height 19
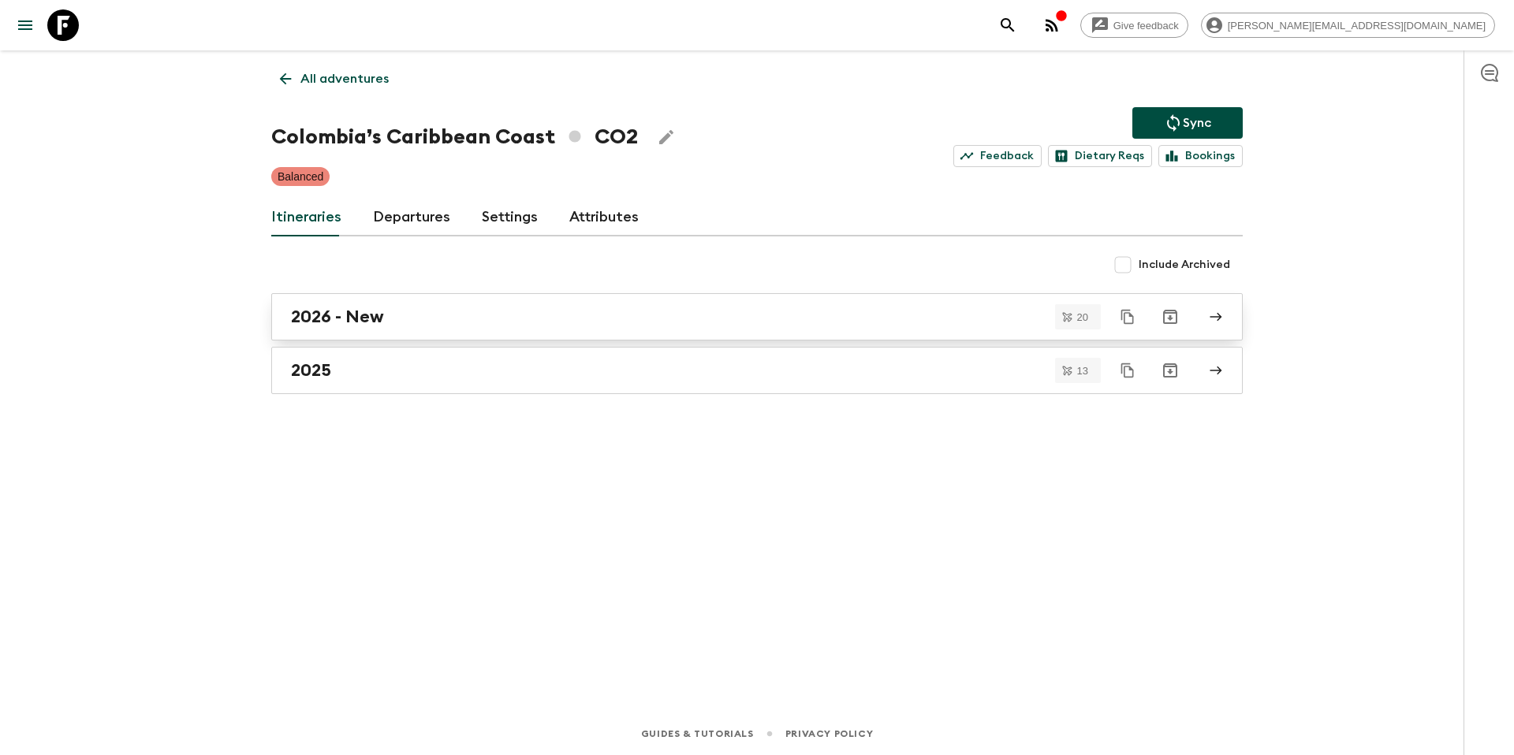
click at [374, 314] on h2 "2026 - New" at bounding box center [337, 317] width 93 height 21
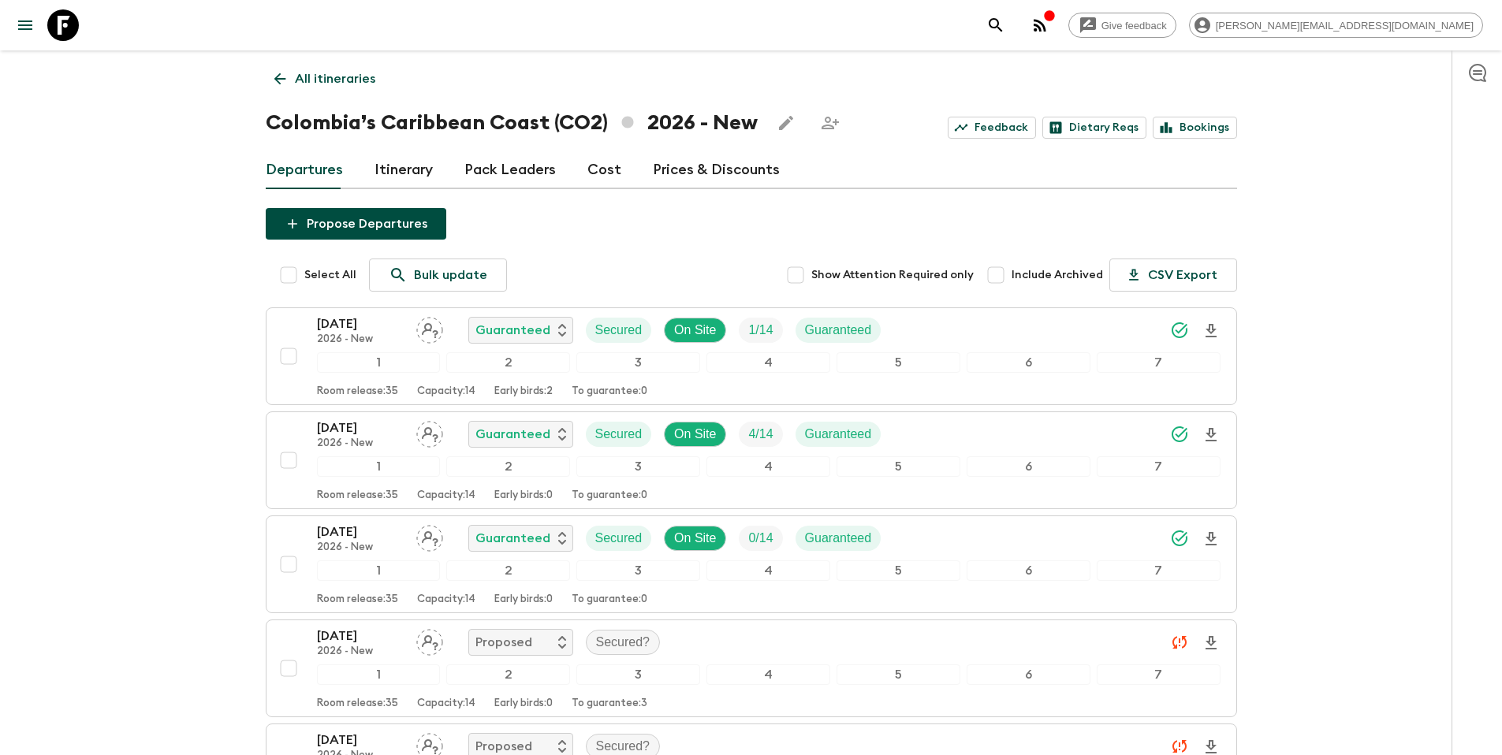
click at [329, 85] on p "All itineraries" at bounding box center [335, 78] width 80 height 19
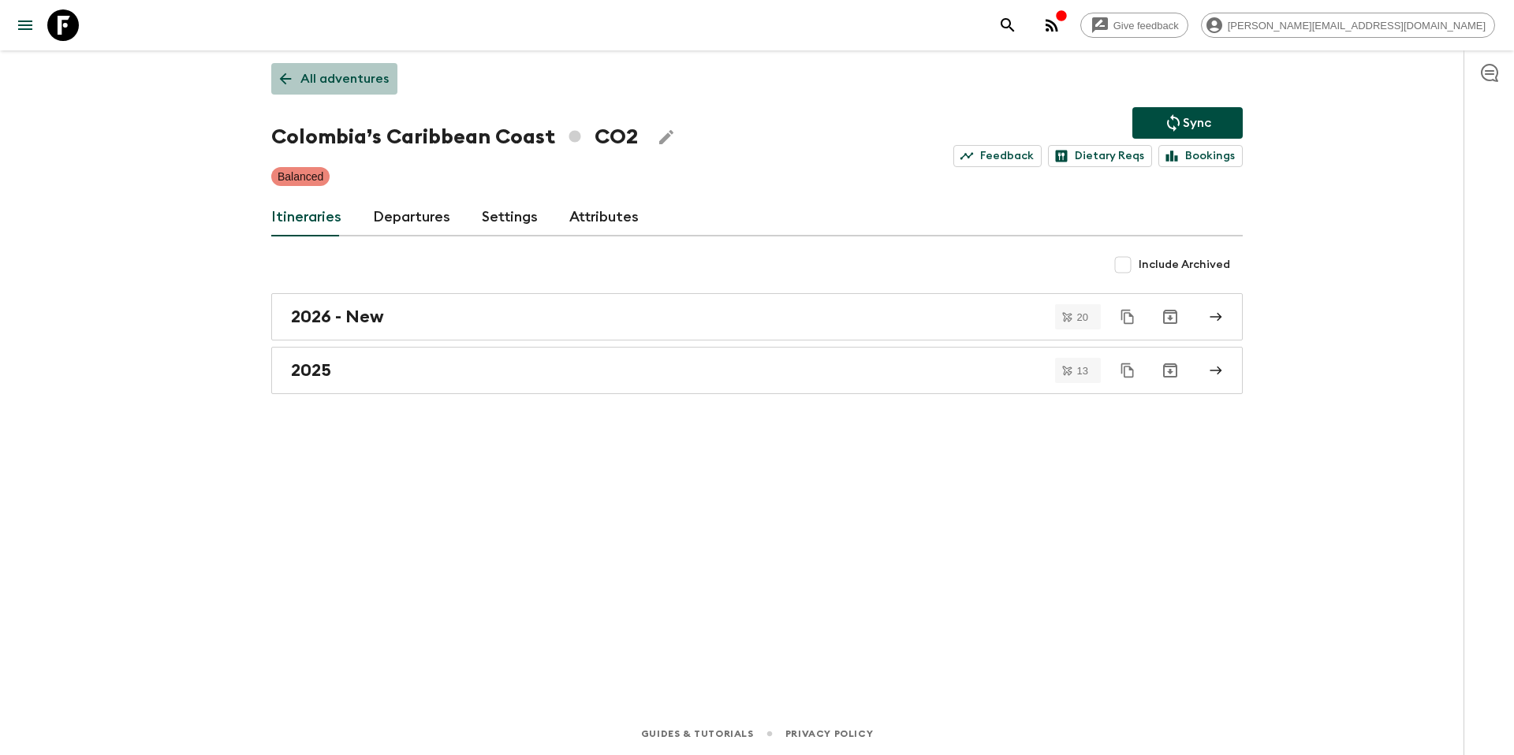
click at [348, 77] on p "All adventures" at bounding box center [344, 78] width 88 height 19
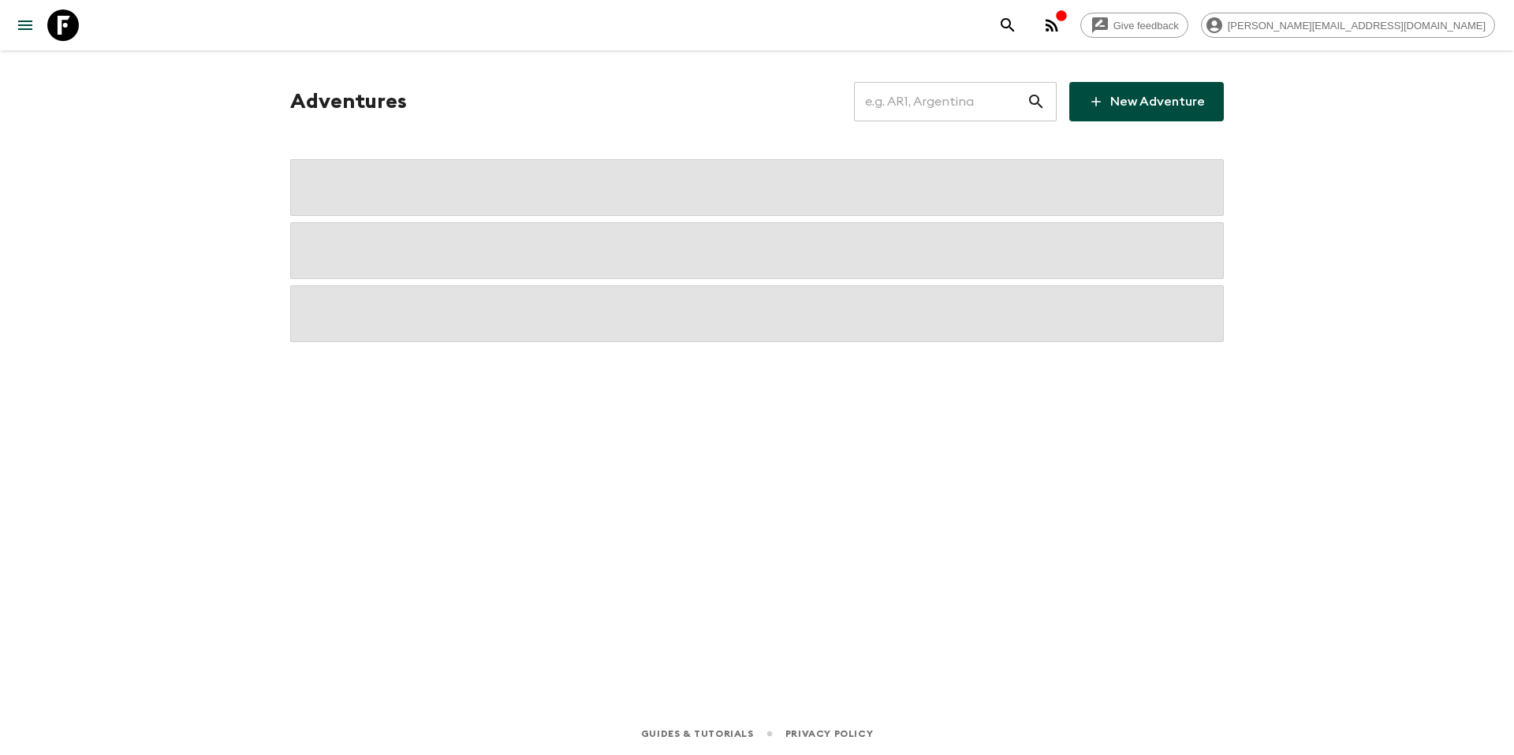
click at [937, 101] on input "text" at bounding box center [940, 102] width 173 height 44
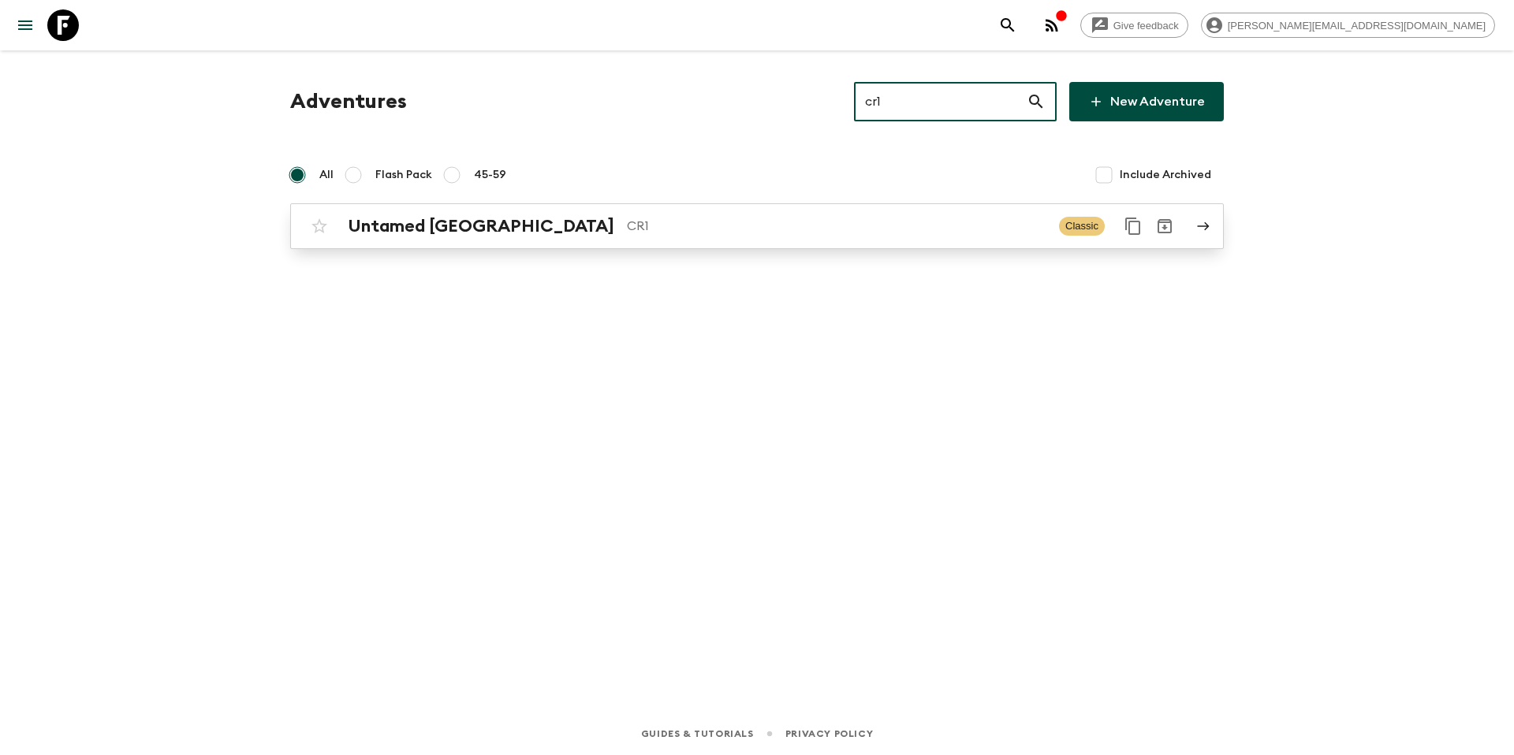
type input "cr1"
click at [712, 219] on p "CR1" at bounding box center [837, 226] width 420 height 19
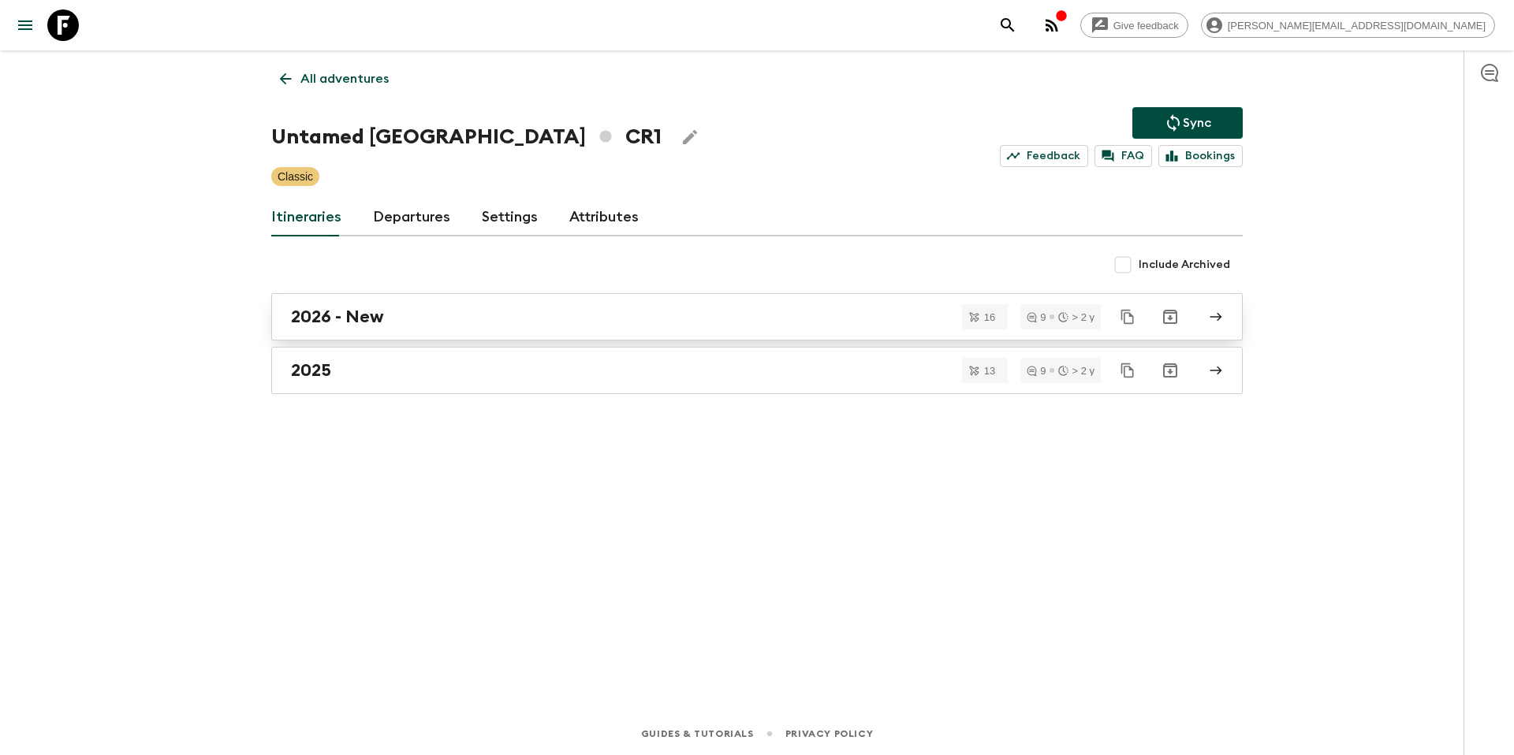
click at [396, 326] on div "2026 - New" at bounding box center [742, 317] width 902 height 21
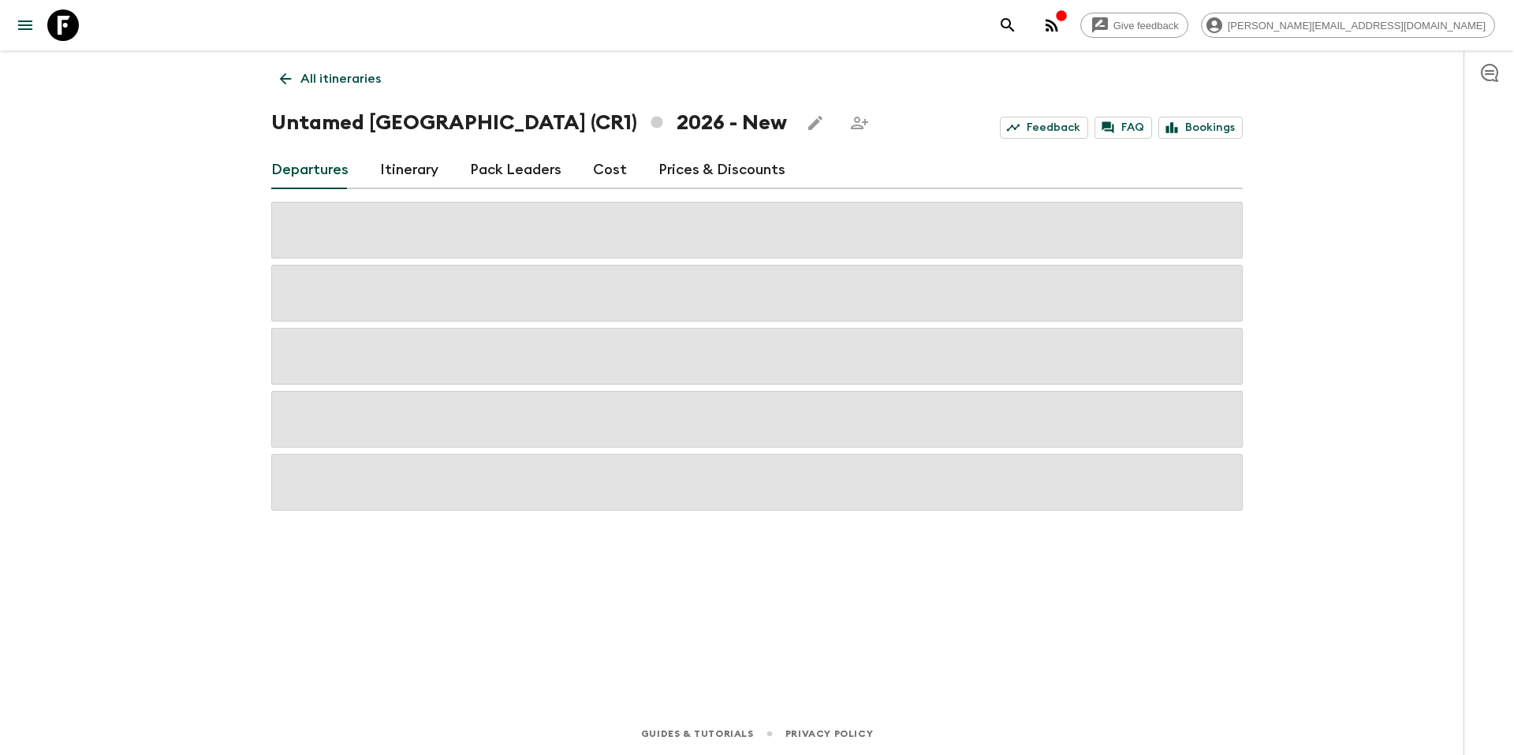
click at [860, 140] on div "All itineraries Untamed [GEOGRAPHIC_DATA] (CR1) 2026 - New Feedback FAQ Booking…" at bounding box center [756, 359] width 1009 height 618
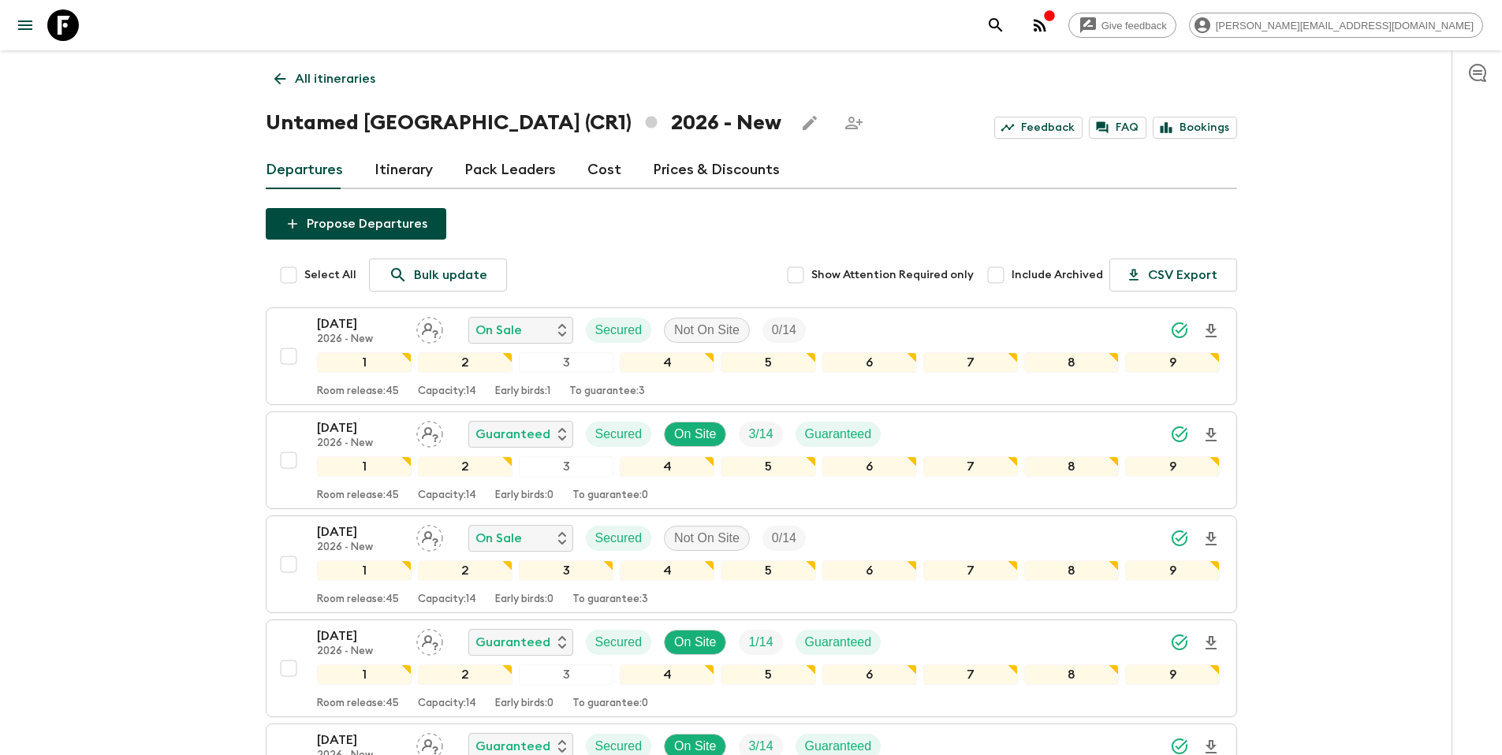
click at [308, 80] on p "All itineraries" at bounding box center [335, 78] width 80 height 19
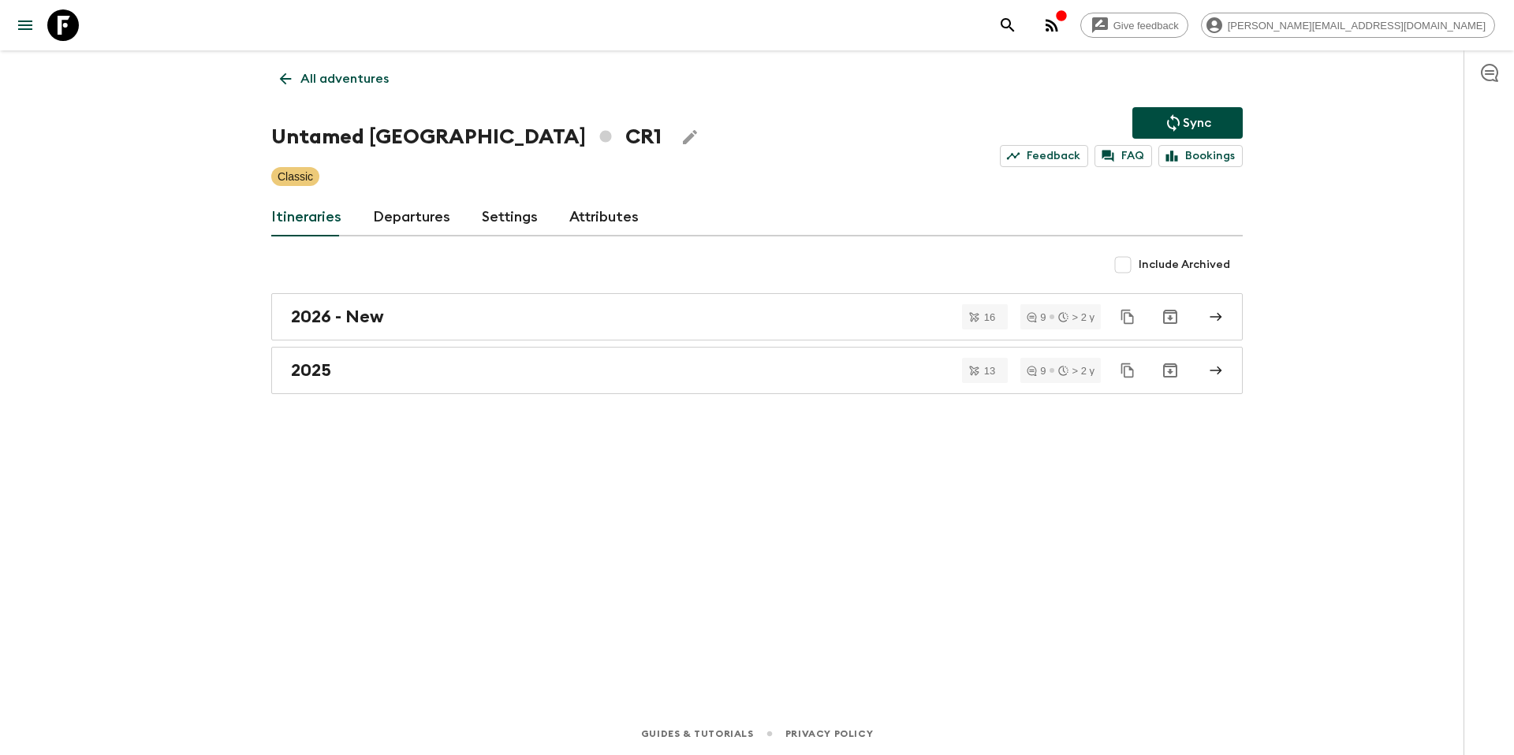
click at [321, 85] on p "All adventures" at bounding box center [344, 78] width 88 height 19
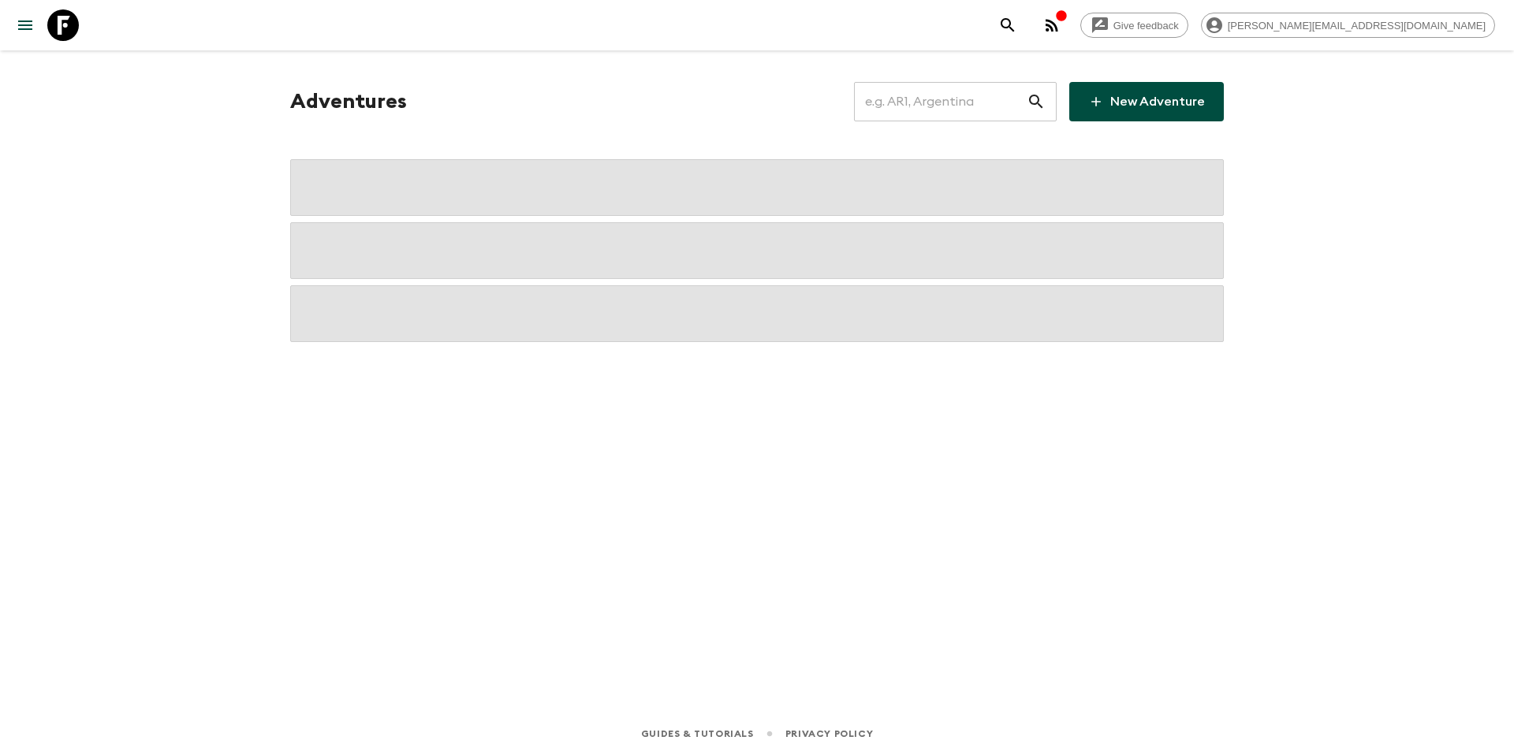
click at [978, 102] on input "text" at bounding box center [940, 102] width 173 height 44
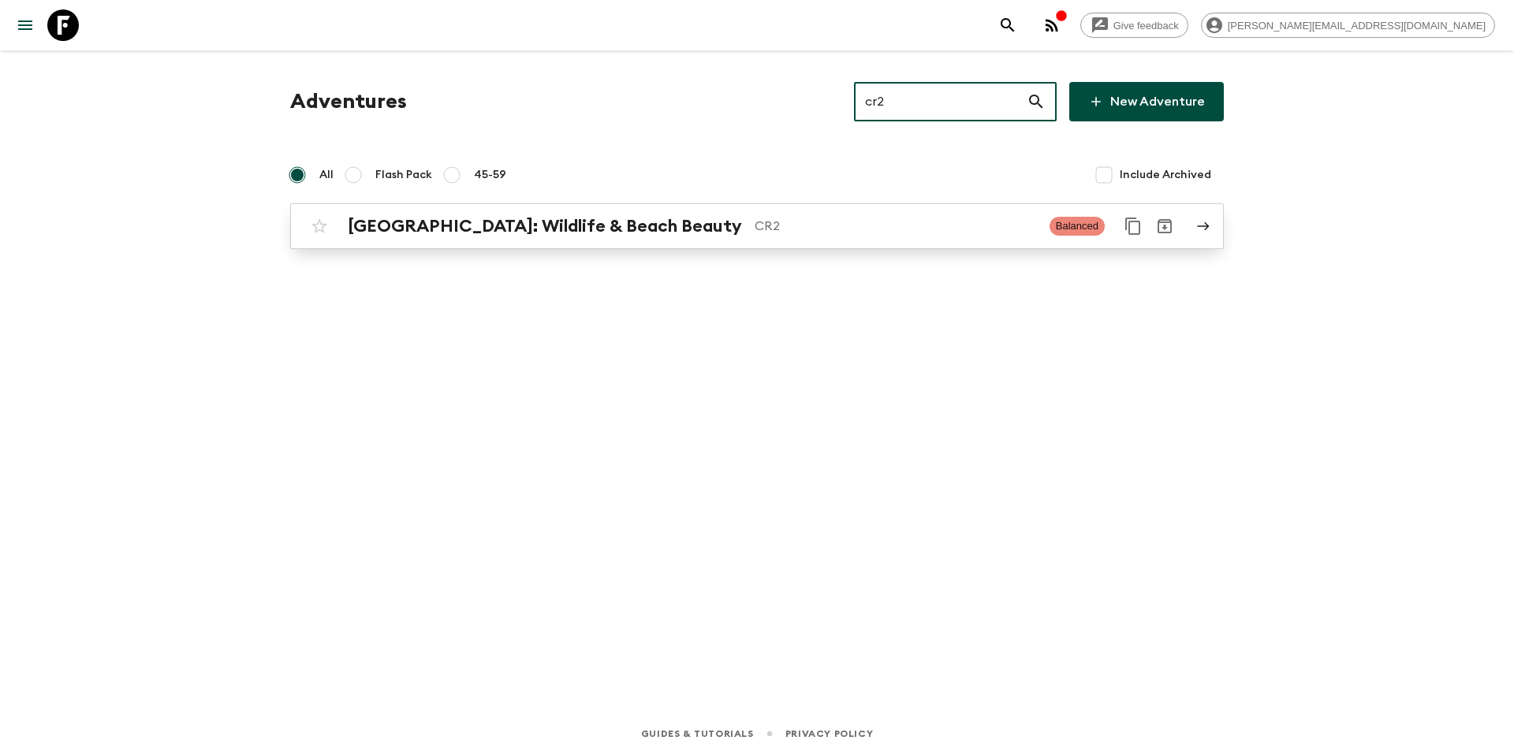
type input "cr2"
click at [755, 231] on p "CR2" at bounding box center [896, 226] width 282 height 19
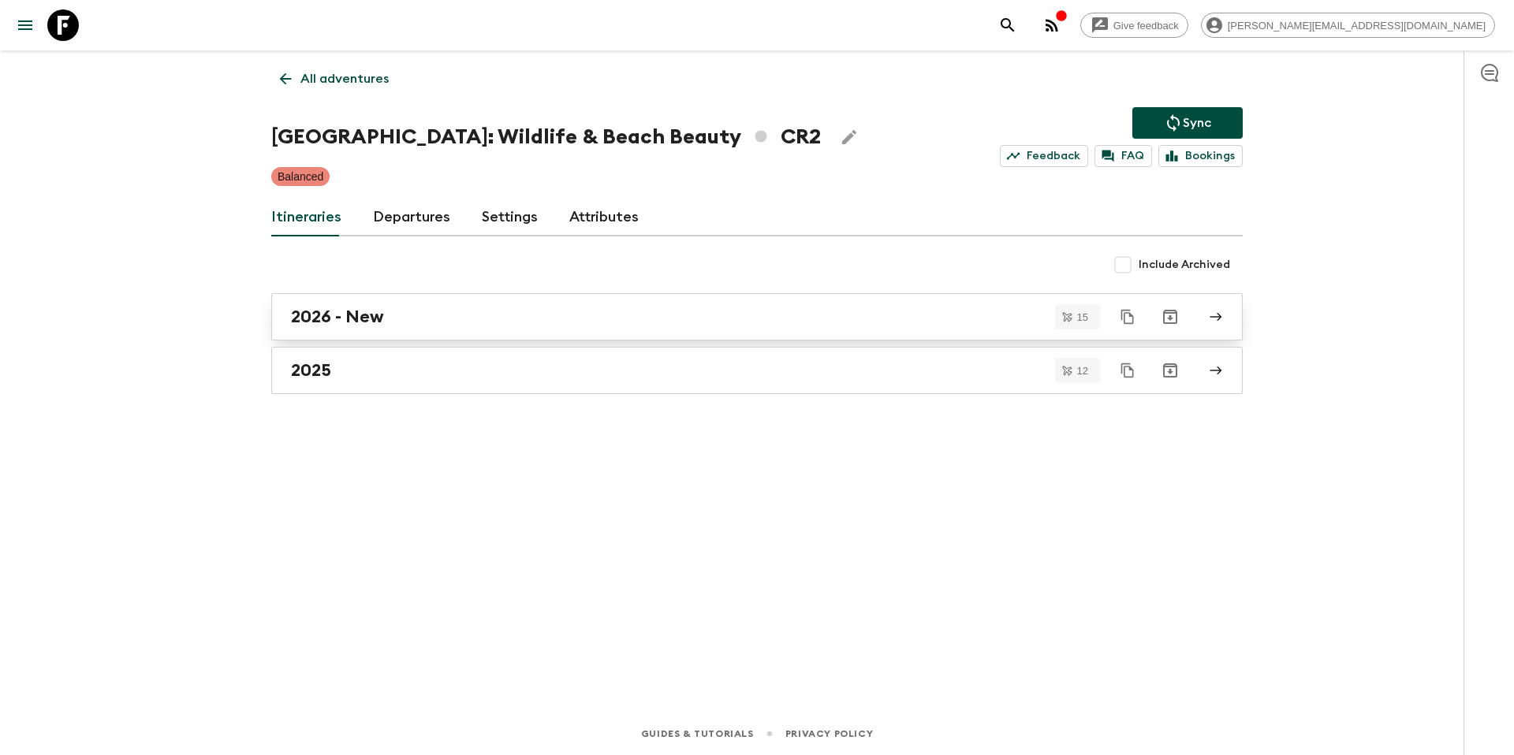
click at [366, 315] on h2 "2026 - New" at bounding box center [337, 317] width 93 height 21
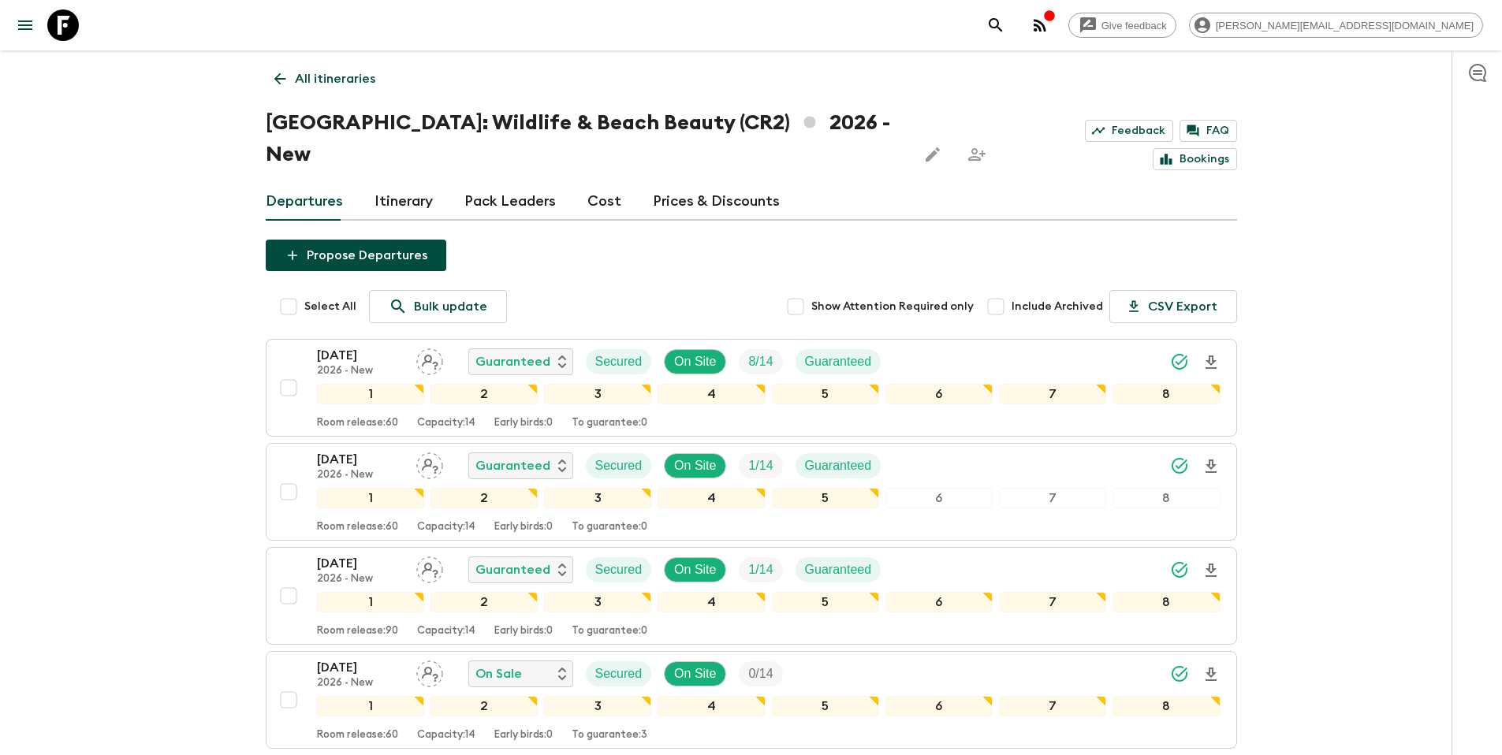
click at [337, 87] on p "All itineraries" at bounding box center [335, 78] width 80 height 19
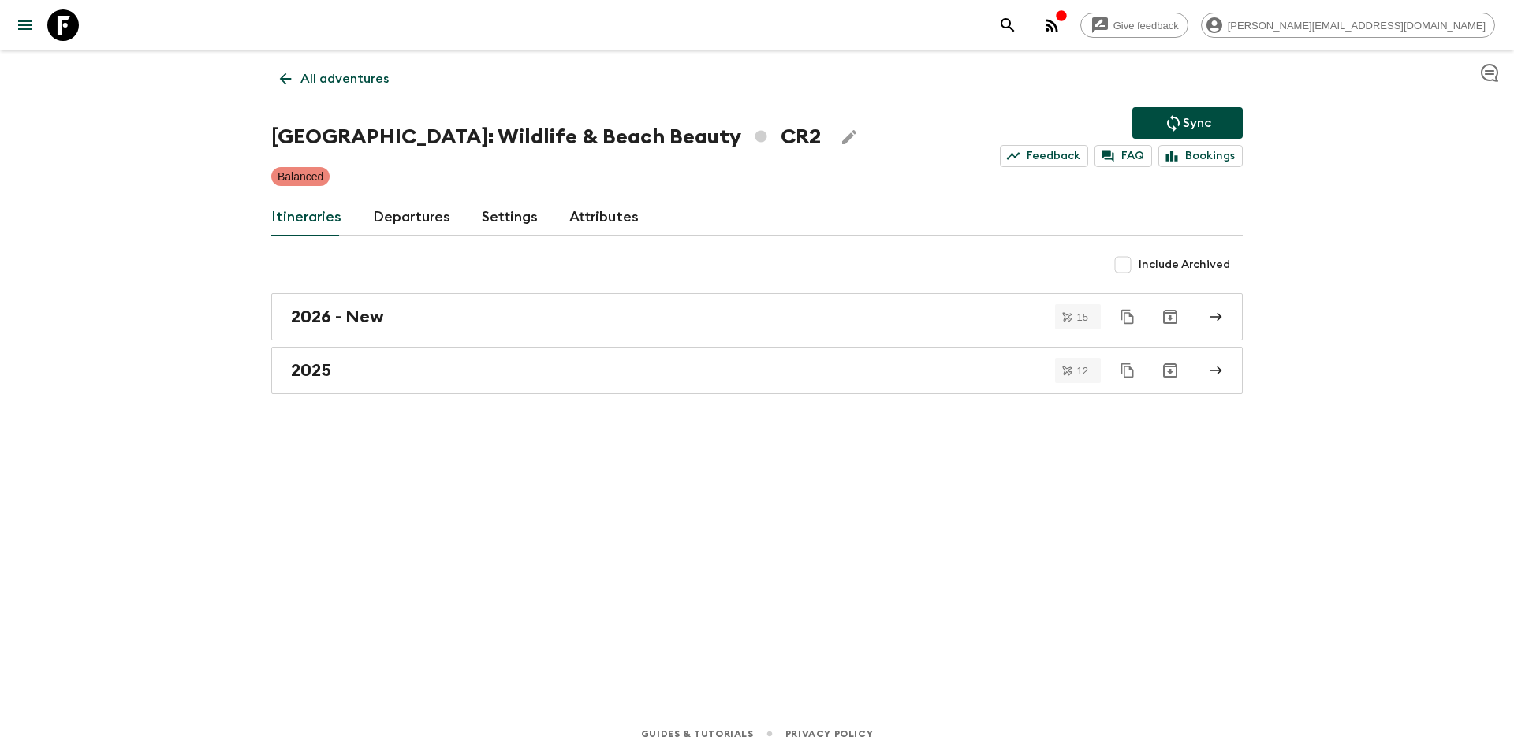
click at [367, 88] on p "All adventures" at bounding box center [344, 78] width 88 height 19
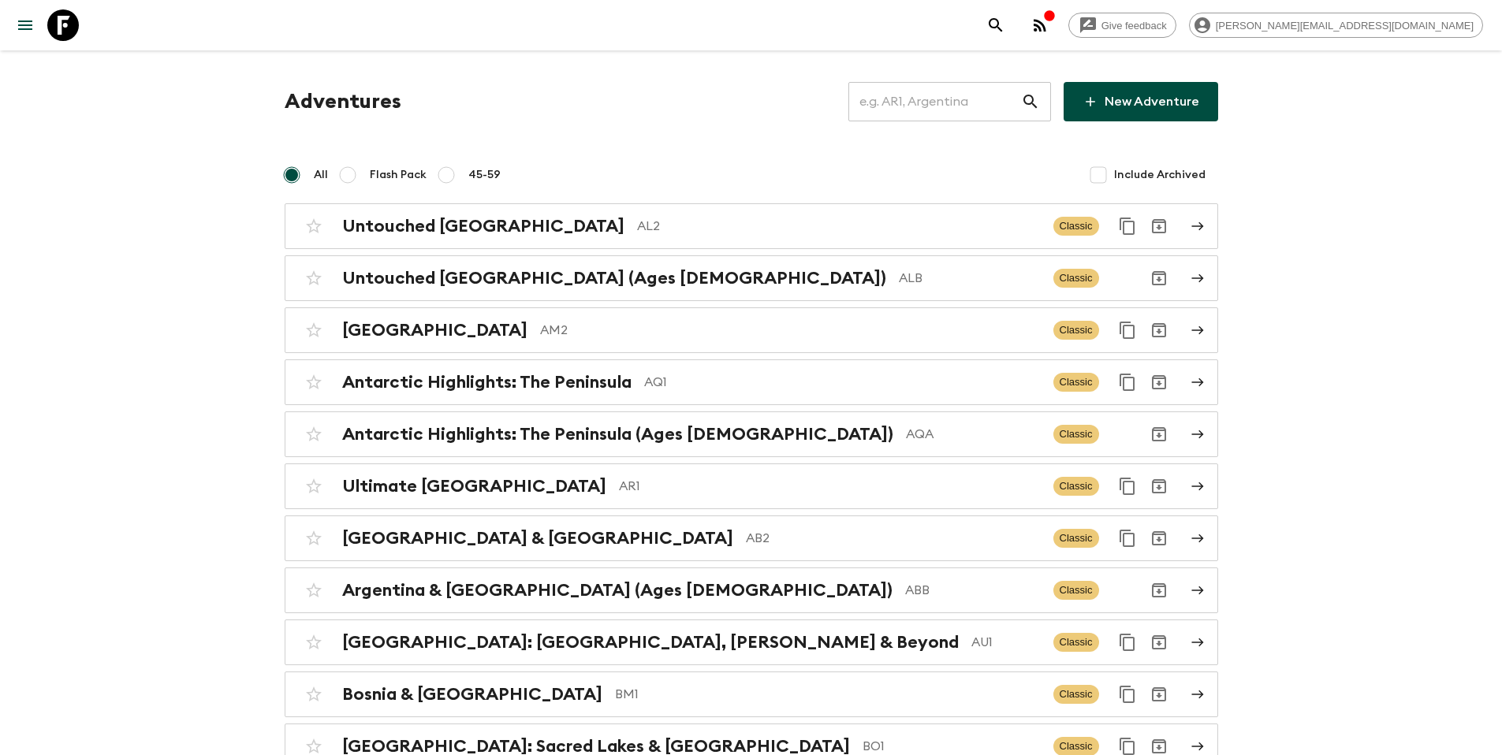
click at [927, 107] on input "text" at bounding box center [935, 102] width 173 height 44
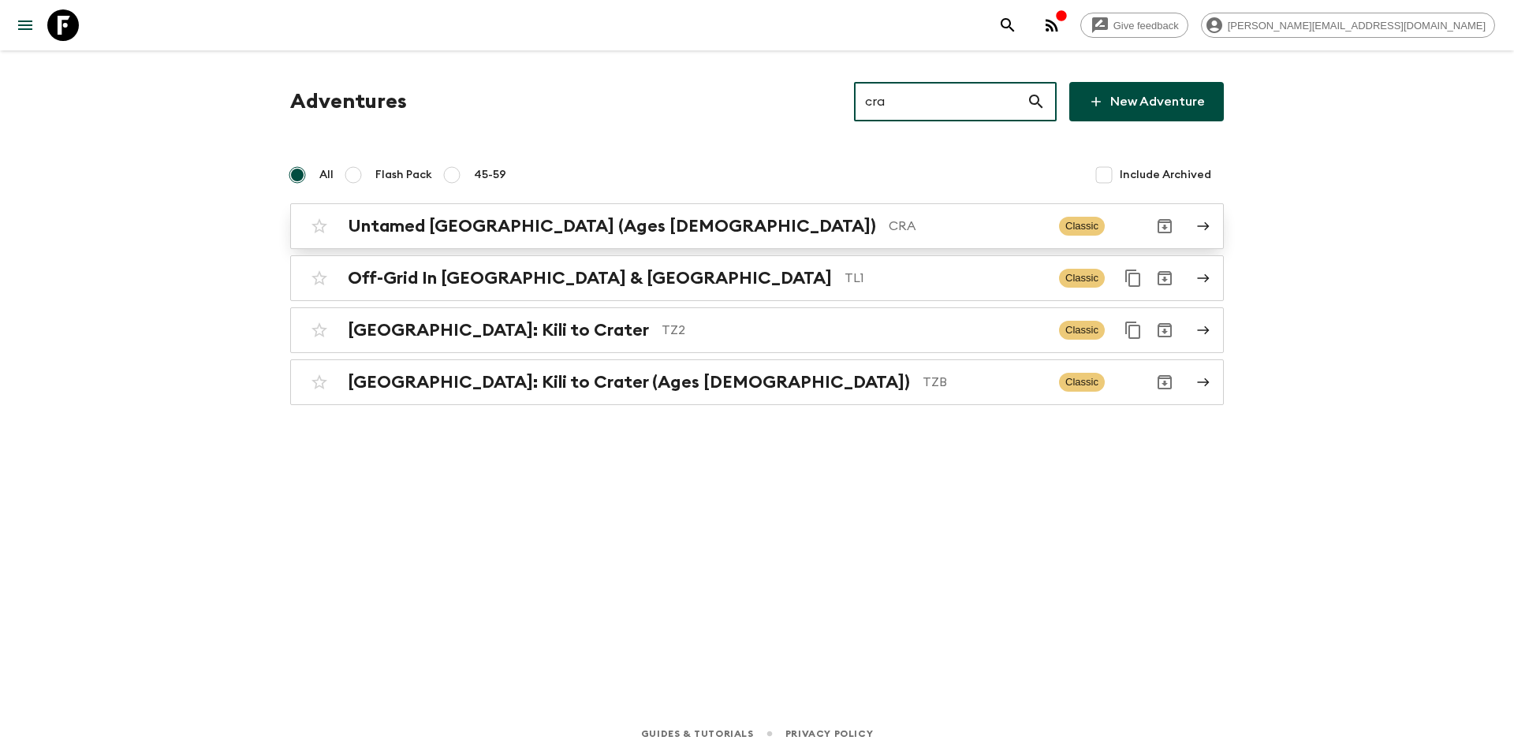
type input "cra"
click at [613, 221] on h2 "Untamed [GEOGRAPHIC_DATA] (Ages [DEMOGRAPHIC_DATA])" at bounding box center [612, 226] width 528 height 21
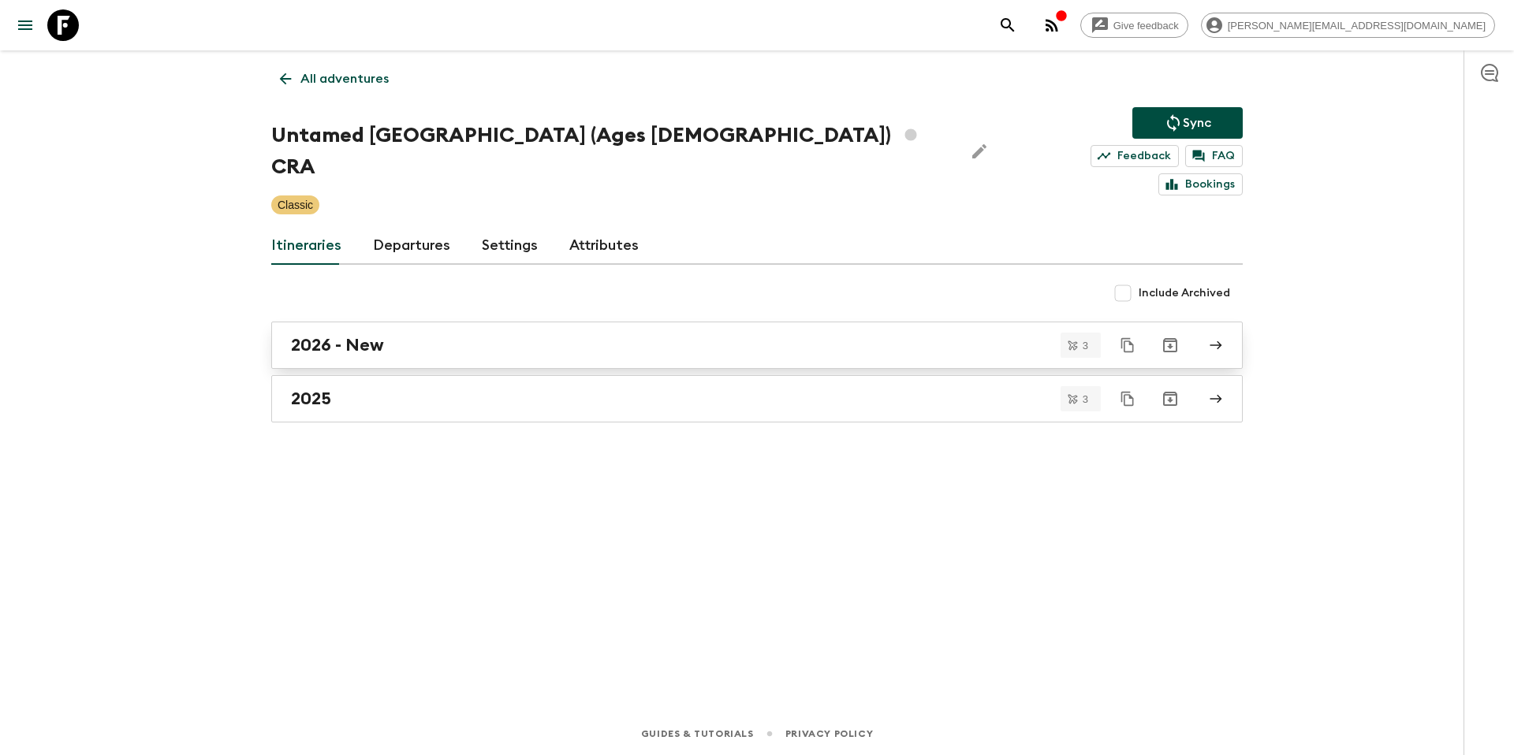
click at [349, 335] on h2 "2026 - New" at bounding box center [337, 345] width 93 height 21
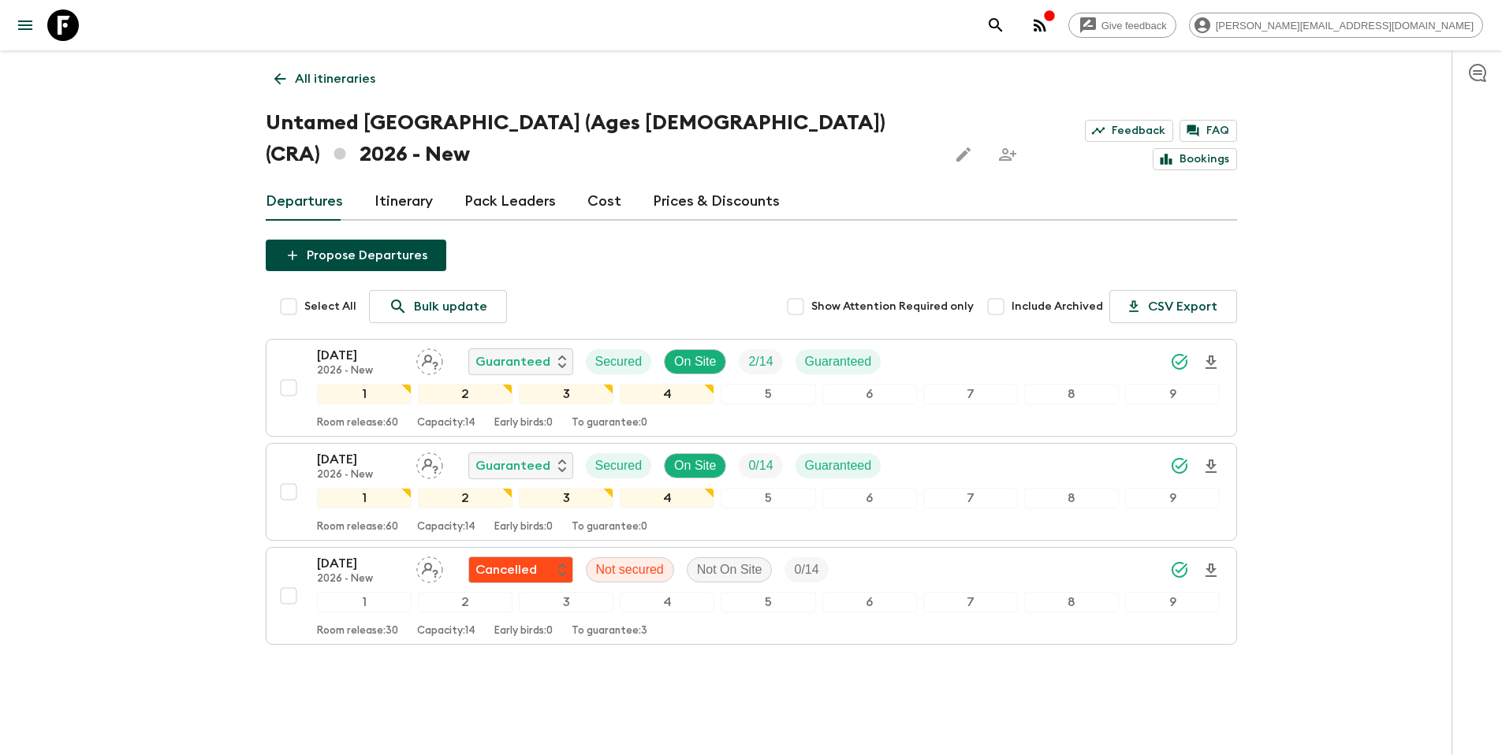
click at [334, 84] on p "All itineraries" at bounding box center [335, 78] width 80 height 19
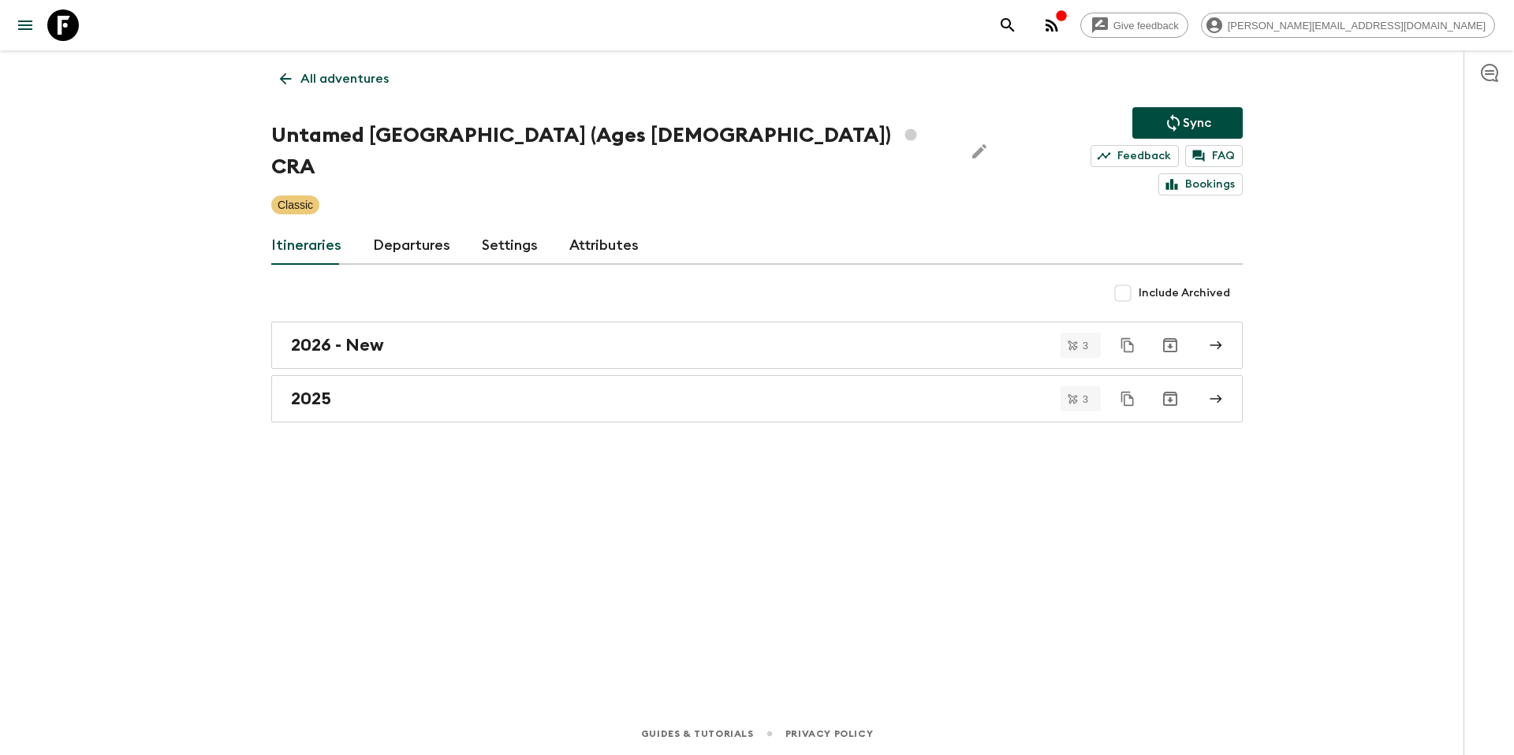
click at [321, 80] on p "All adventures" at bounding box center [344, 78] width 88 height 19
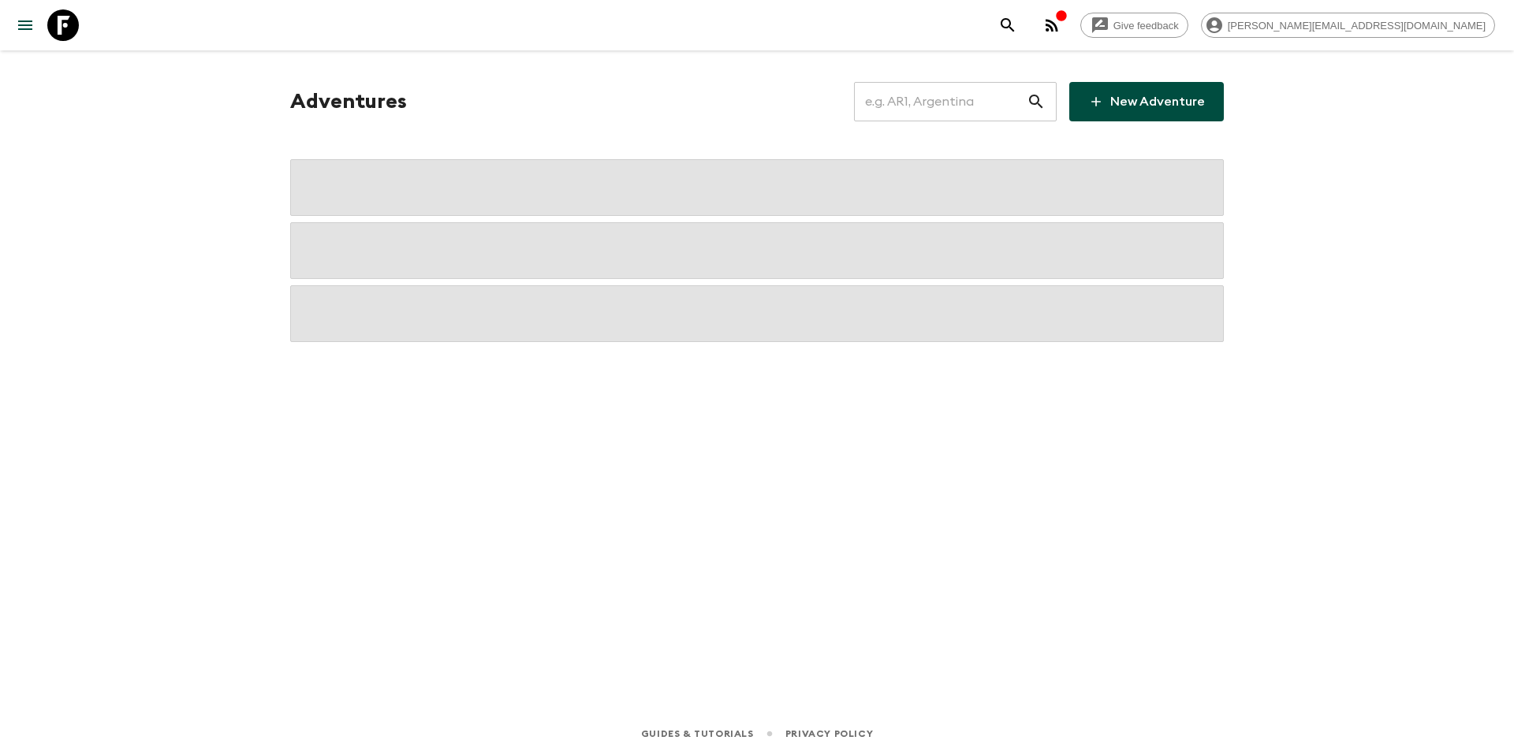
click at [937, 100] on input "text" at bounding box center [940, 102] width 173 height 44
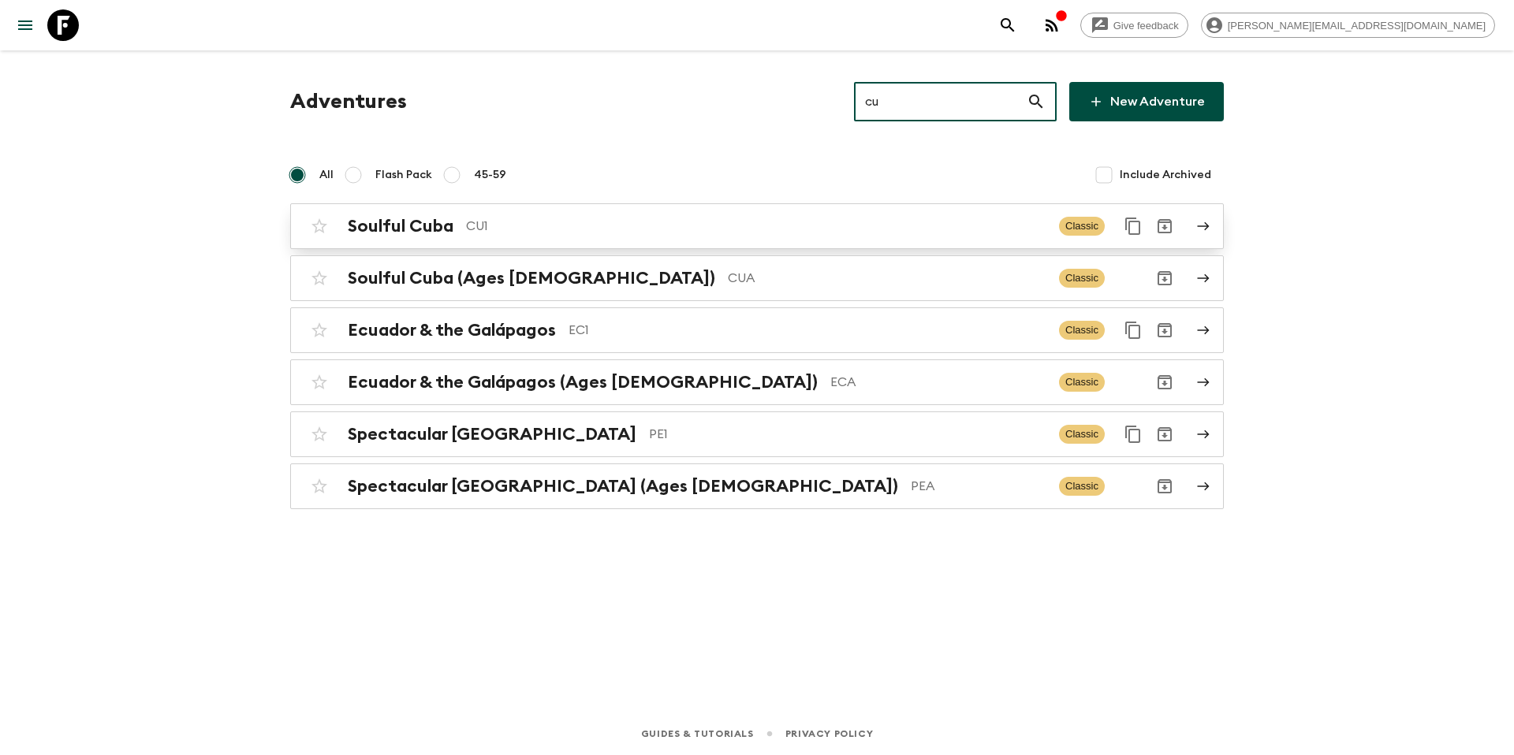
type input "cu"
click at [556, 232] on p "CU1" at bounding box center [756, 226] width 580 height 19
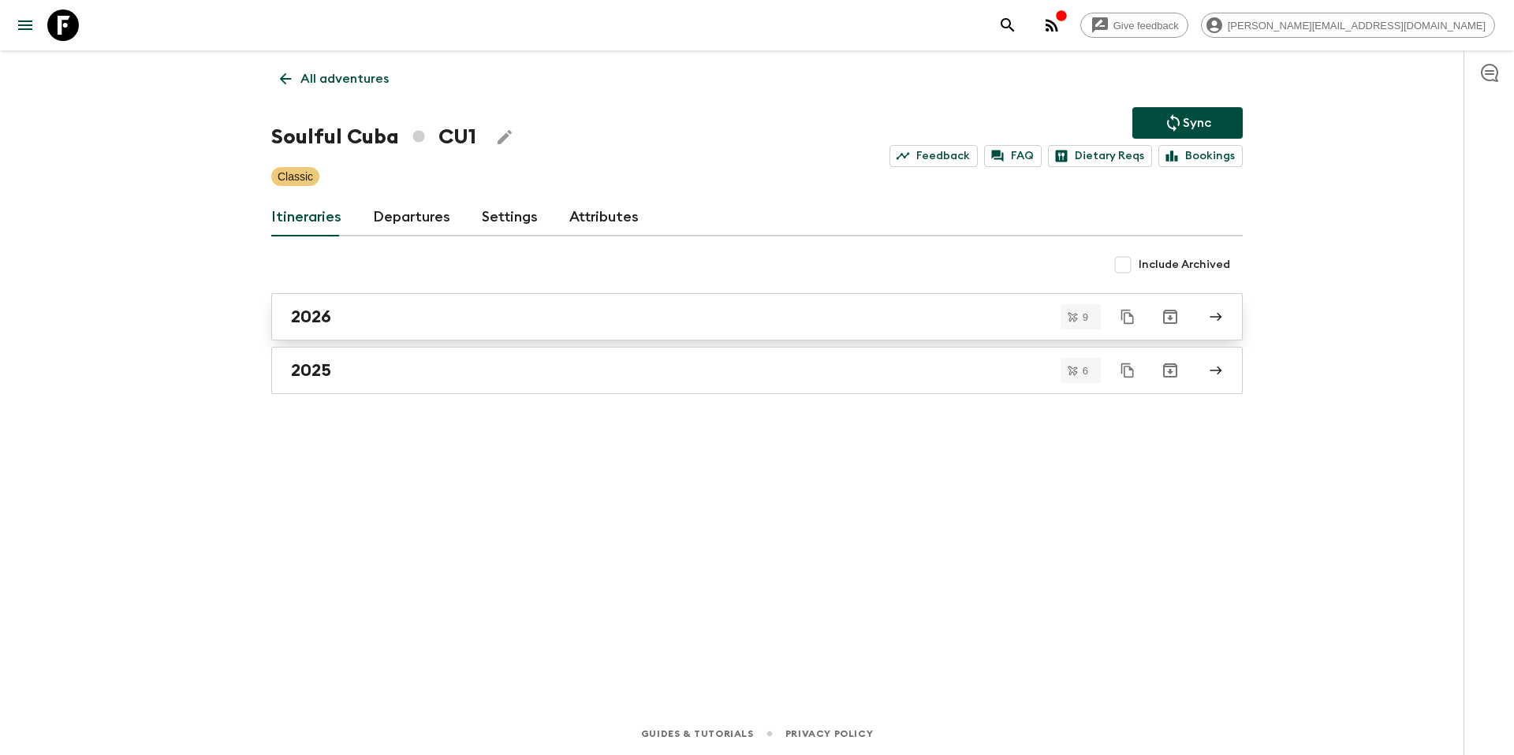
click at [365, 326] on div "2026" at bounding box center [742, 317] width 902 height 21
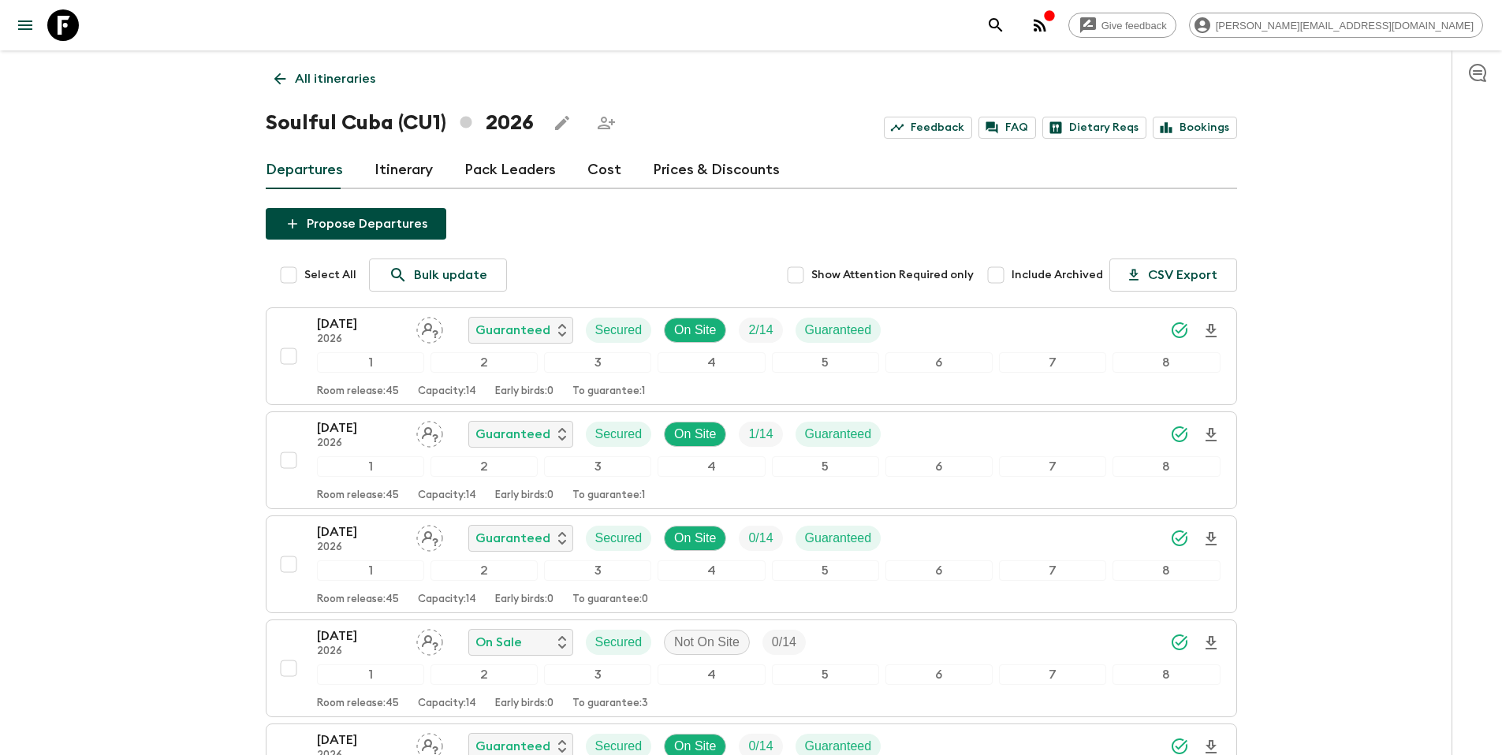
click at [331, 80] on p "All itineraries" at bounding box center [335, 78] width 80 height 19
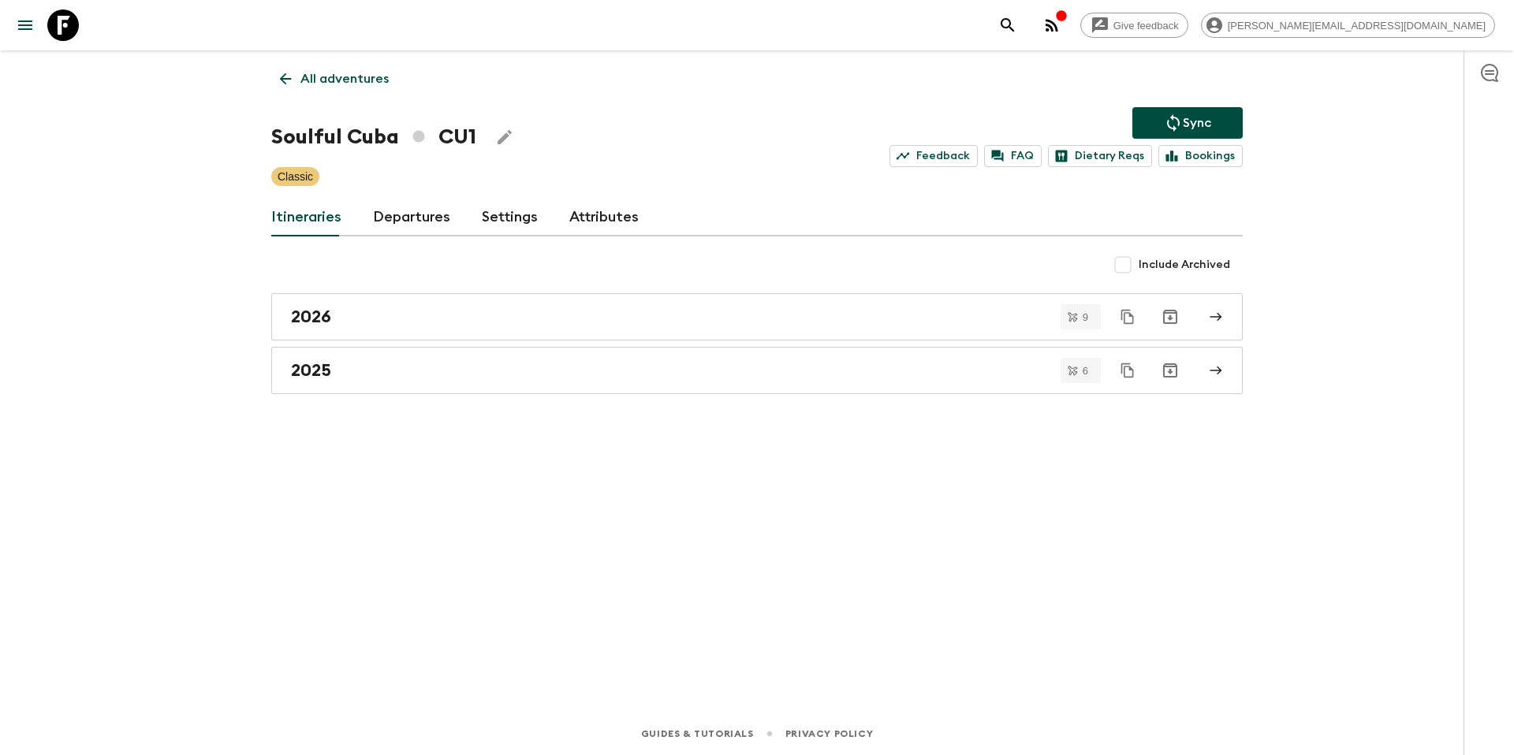
click at [347, 80] on p "All adventures" at bounding box center [344, 78] width 88 height 19
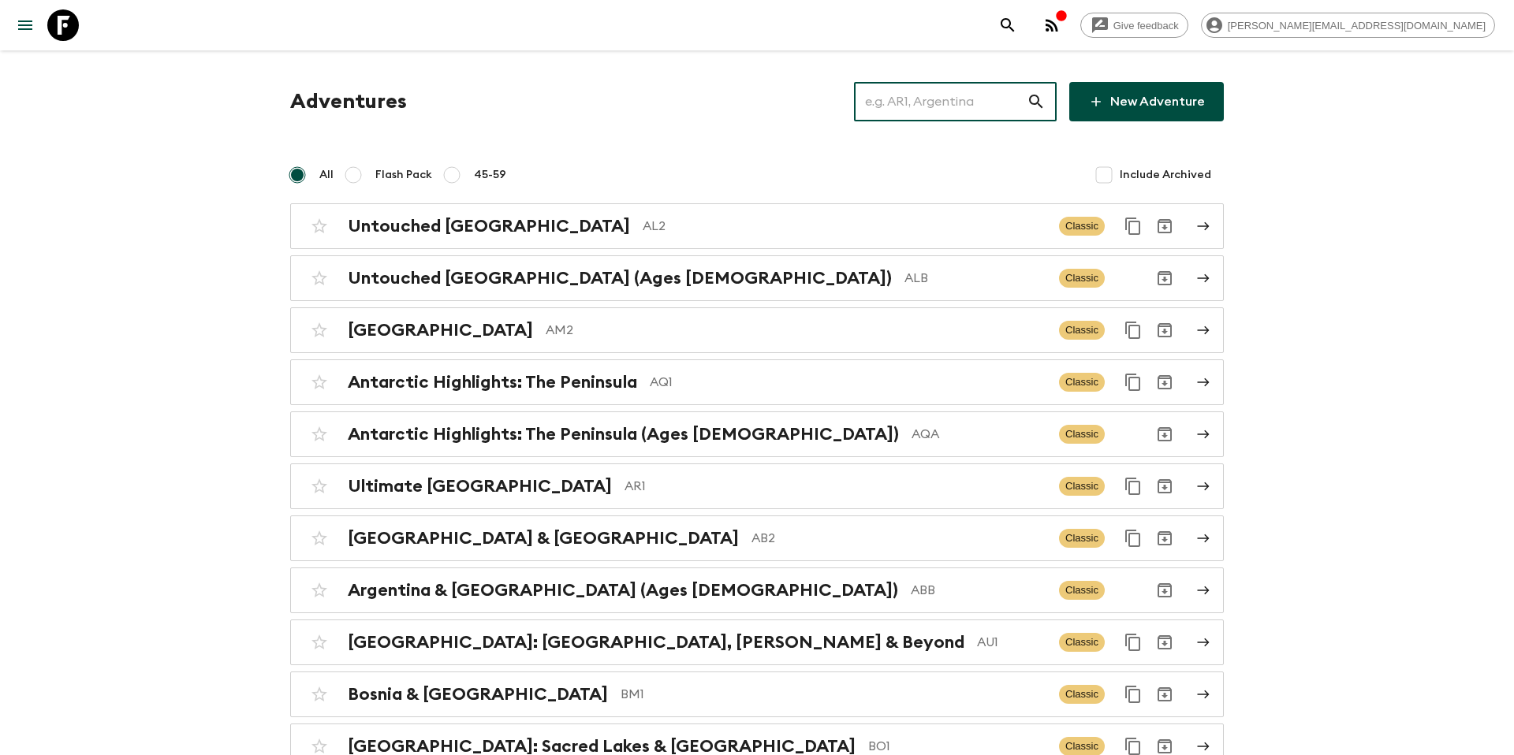
click at [911, 104] on input "text" at bounding box center [940, 102] width 173 height 44
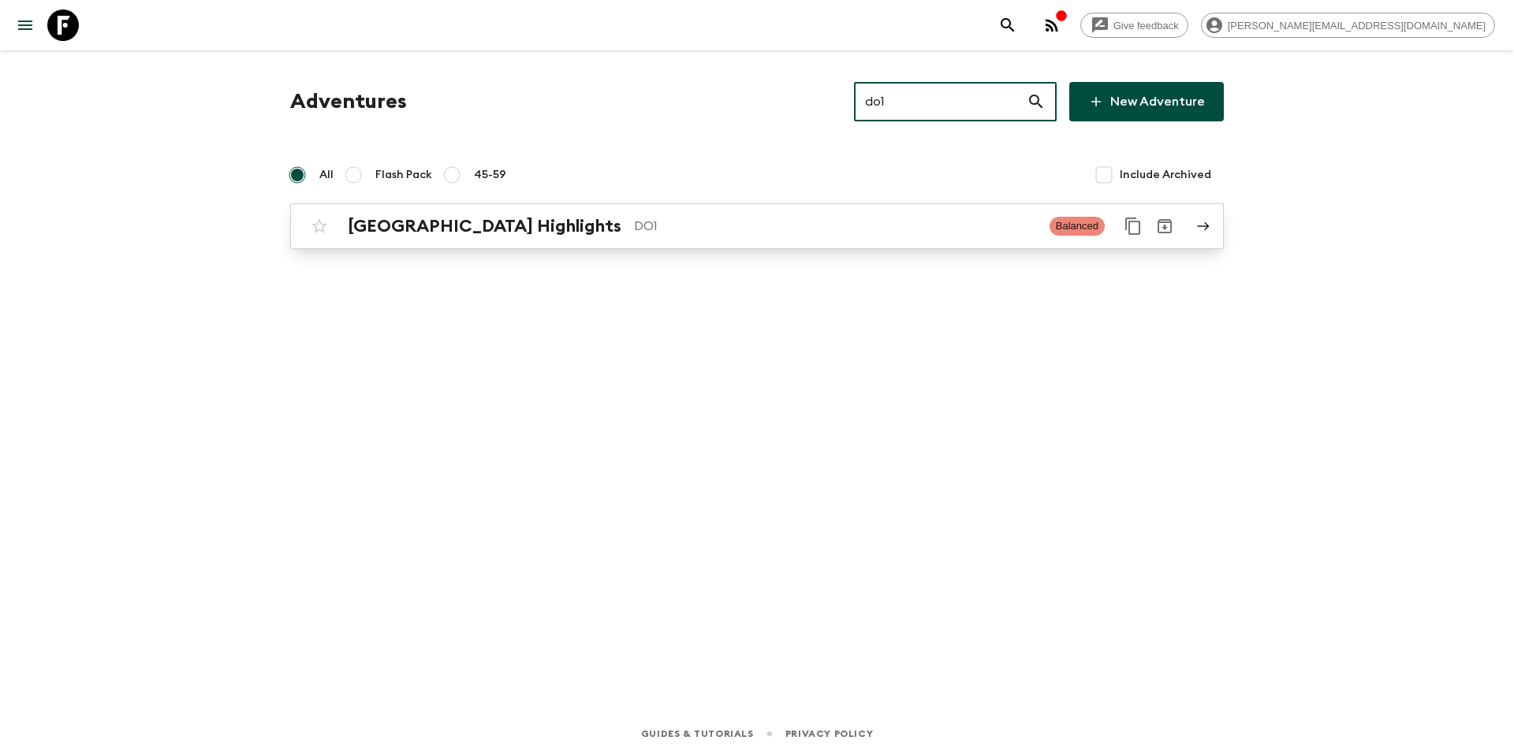
type input "do1"
click at [617, 244] on link "[GEOGRAPHIC_DATA] Highlights DO1 Balanced" at bounding box center [757, 226] width 934 height 46
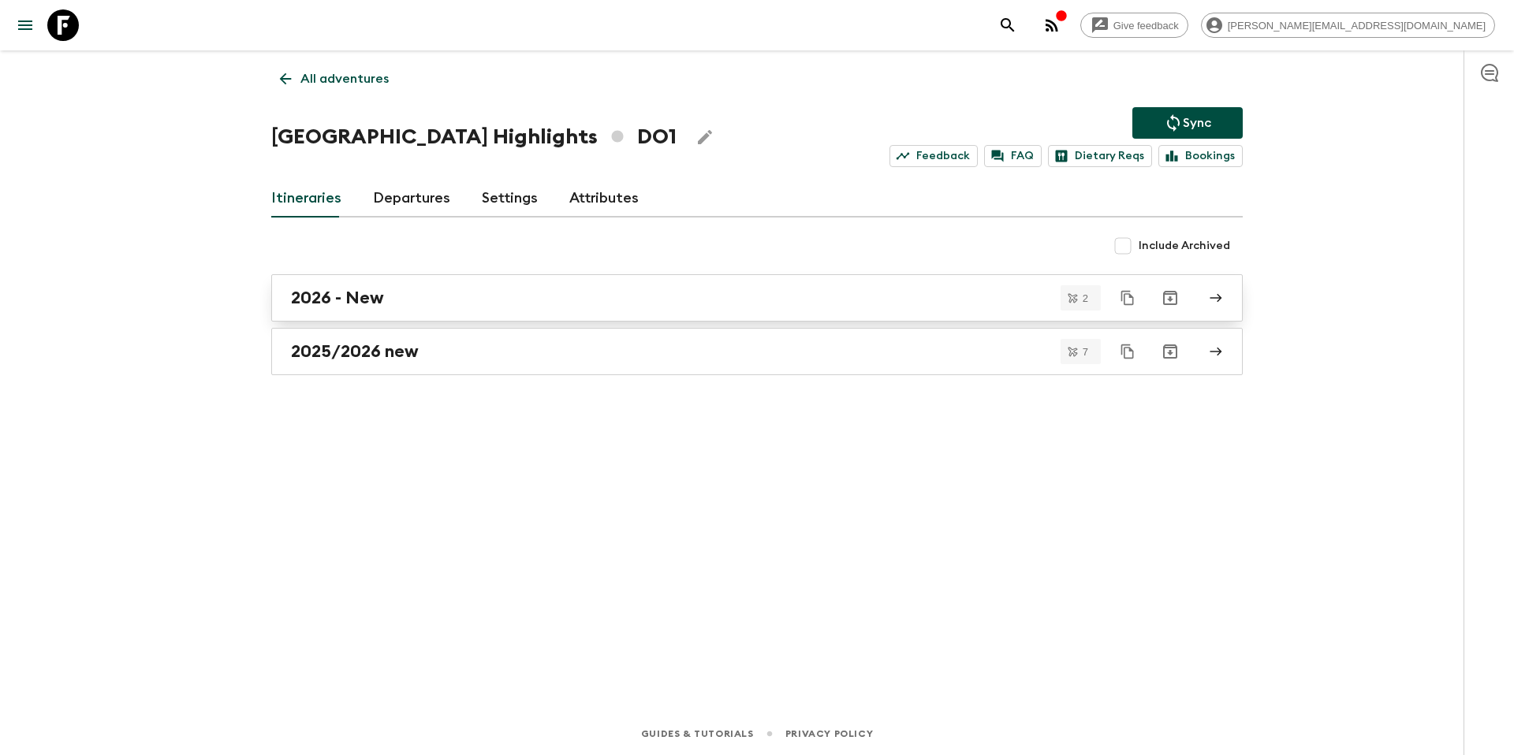
click at [347, 305] on h2 "2026 - New" at bounding box center [337, 298] width 93 height 21
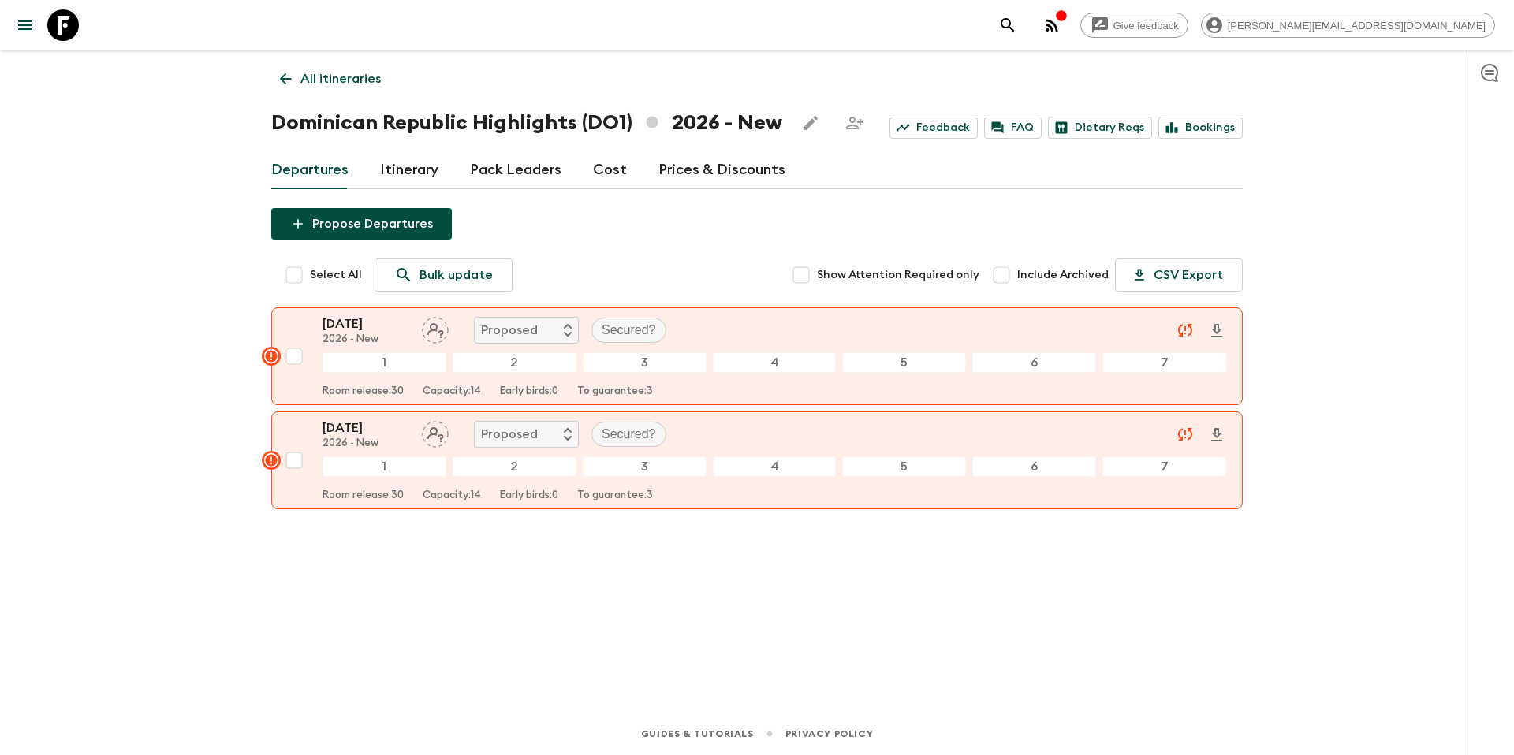
click at [662, 256] on div "Propose Departures Select All Bulk update Show Attention Required only Include …" at bounding box center [757, 377] width 972 height 339
click at [357, 85] on p "All itineraries" at bounding box center [340, 78] width 80 height 19
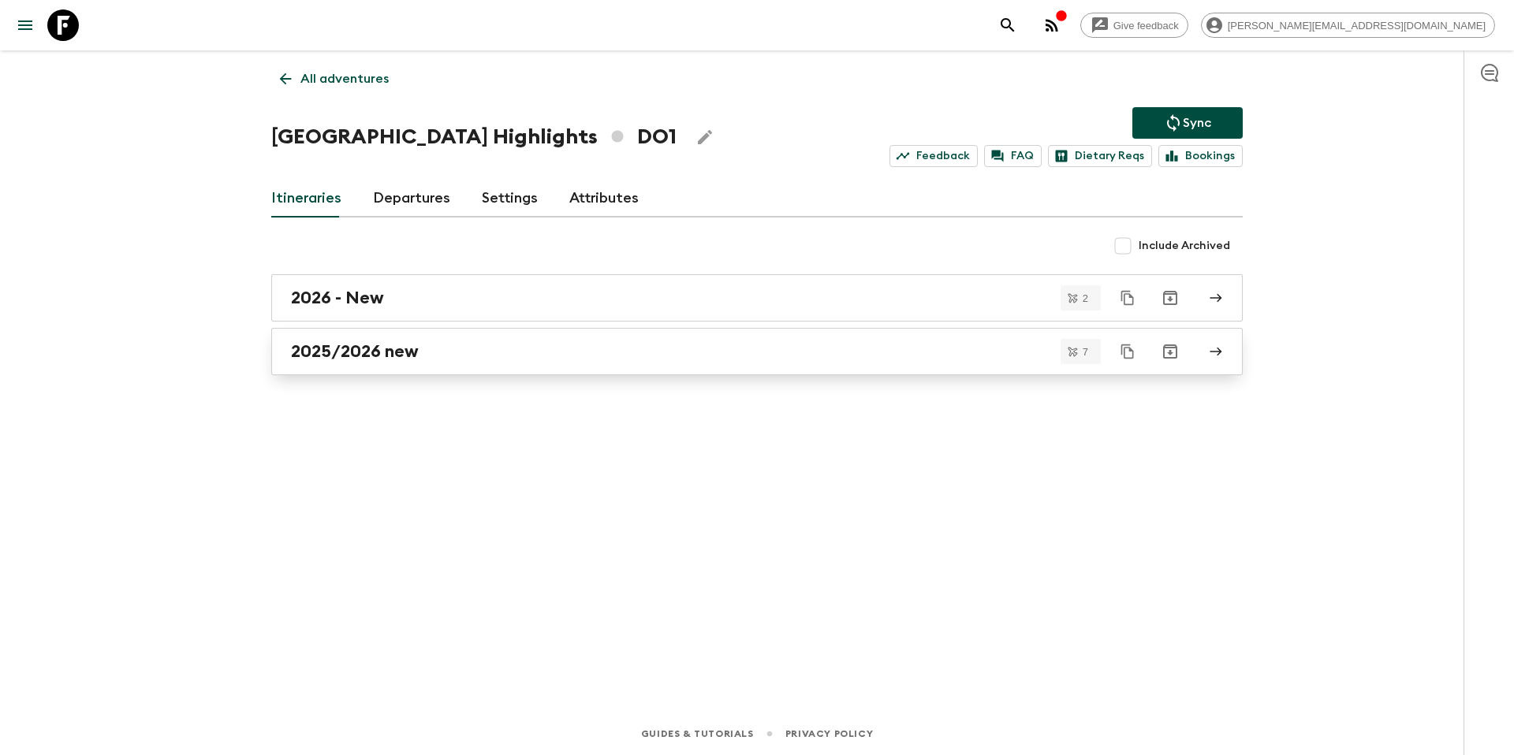
click at [449, 352] on div "2025/2026 new" at bounding box center [742, 351] width 902 height 21
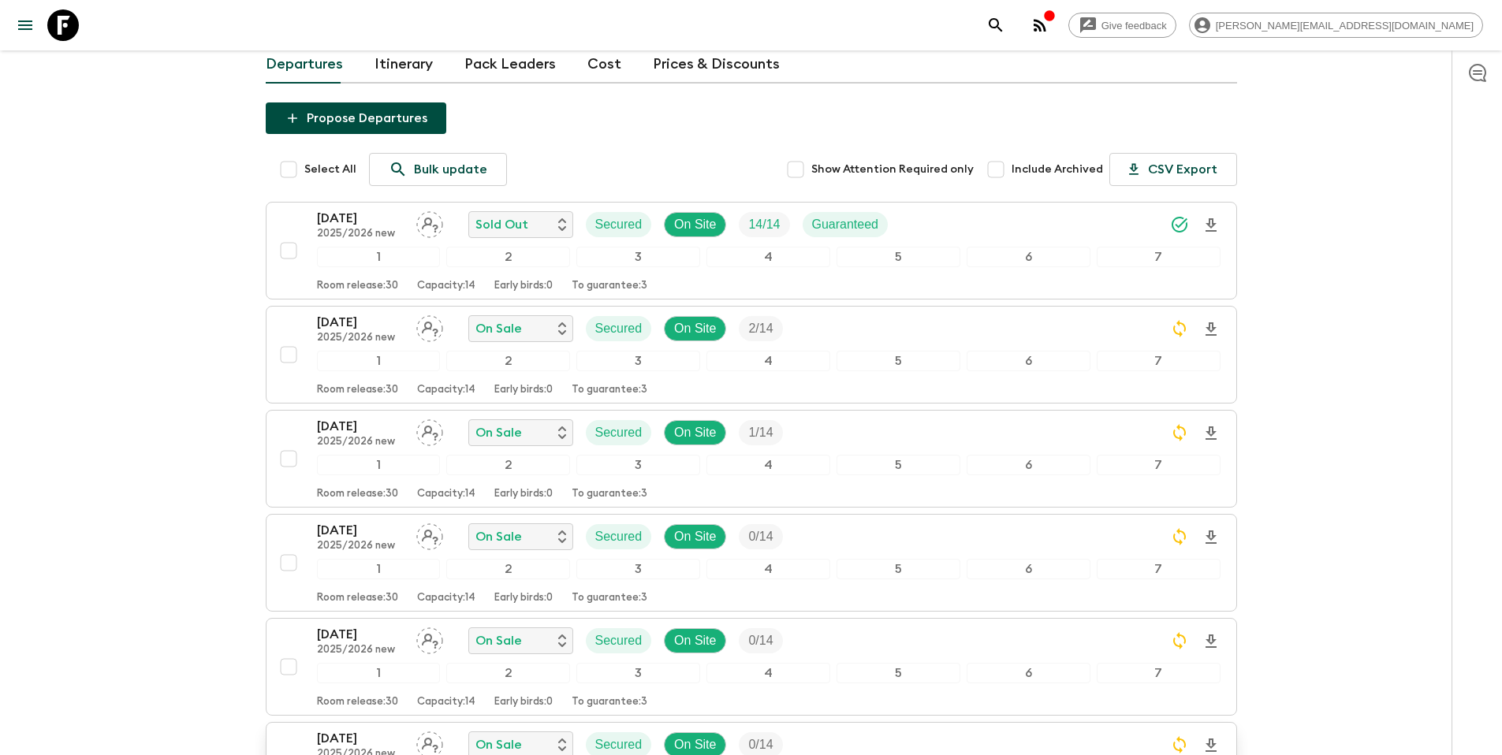
scroll to position [132, 0]
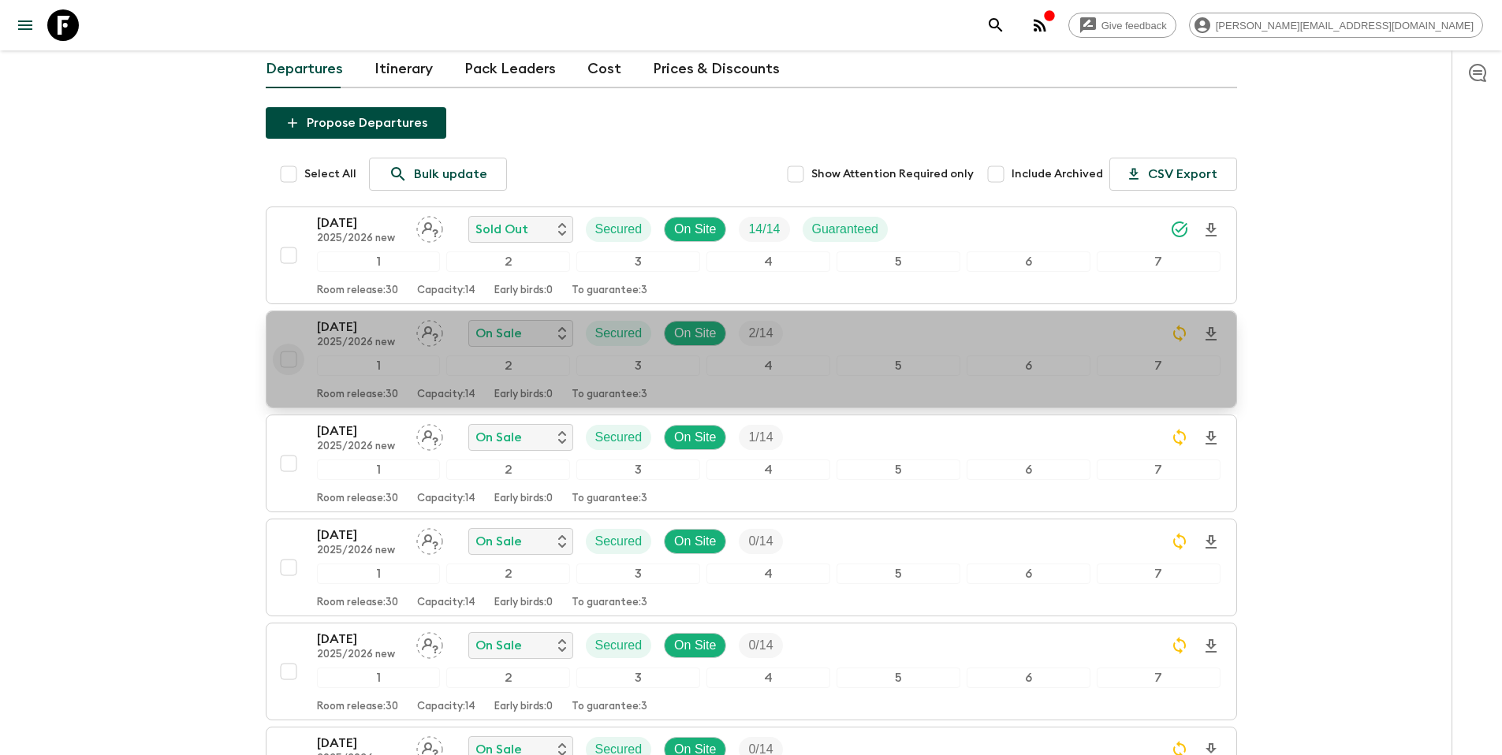
click at [293, 362] on input "checkbox" at bounding box center [289, 360] width 32 height 32
checkbox input "true"
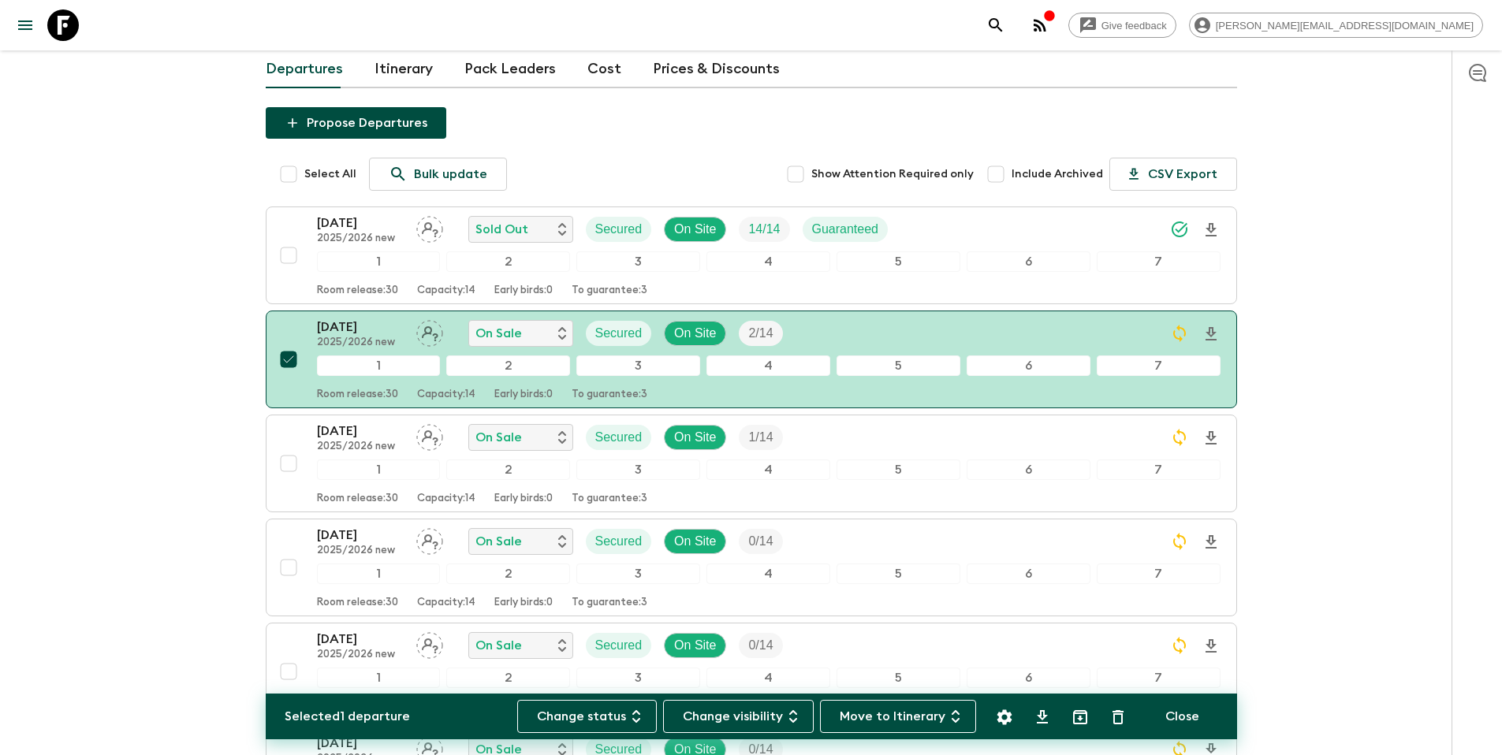
click at [1002, 718] on icon "Settings" at bounding box center [1004, 717] width 15 height 15
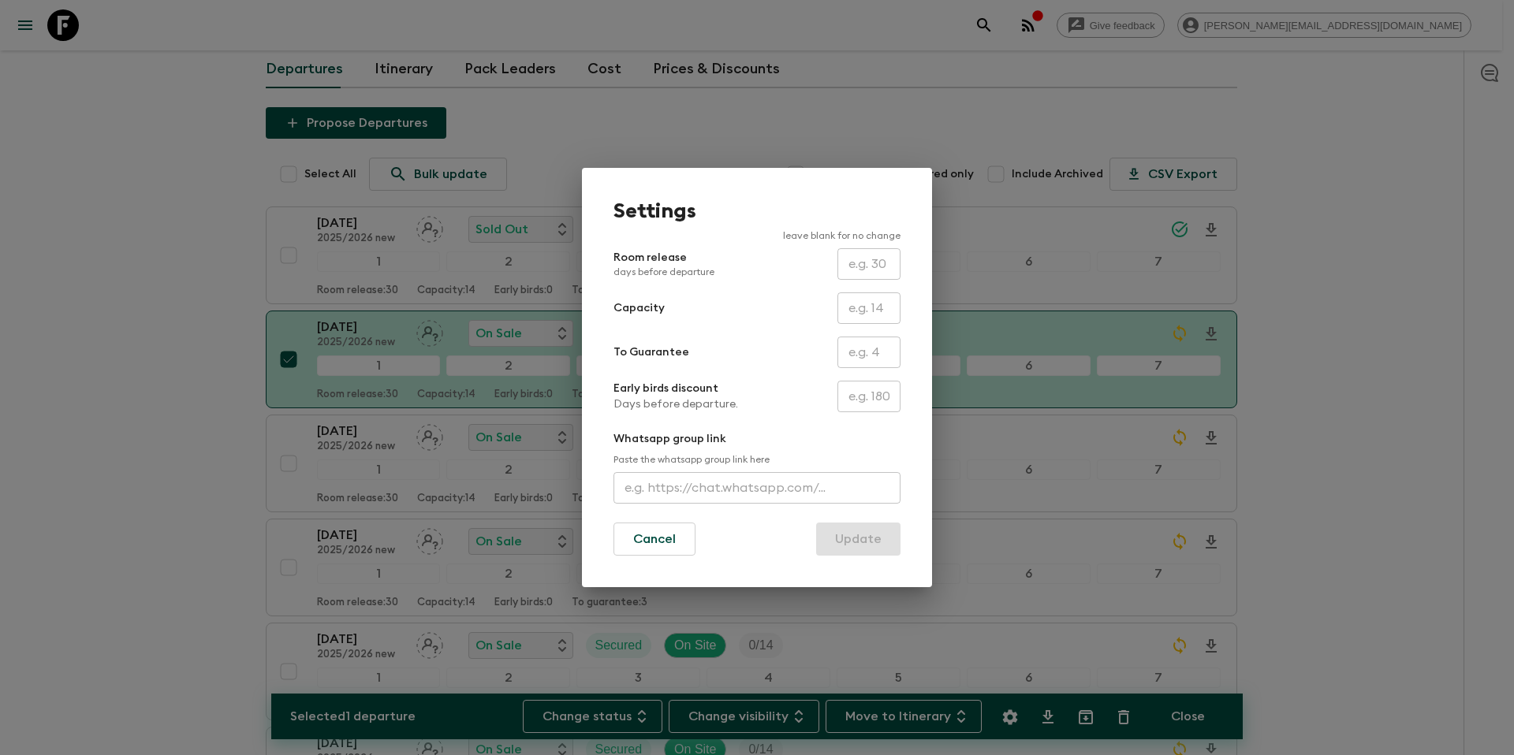
click at [855, 356] on input "text" at bounding box center [869, 353] width 63 height 32
type input "2"
click at [861, 538] on button "Update" at bounding box center [858, 539] width 84 height 33
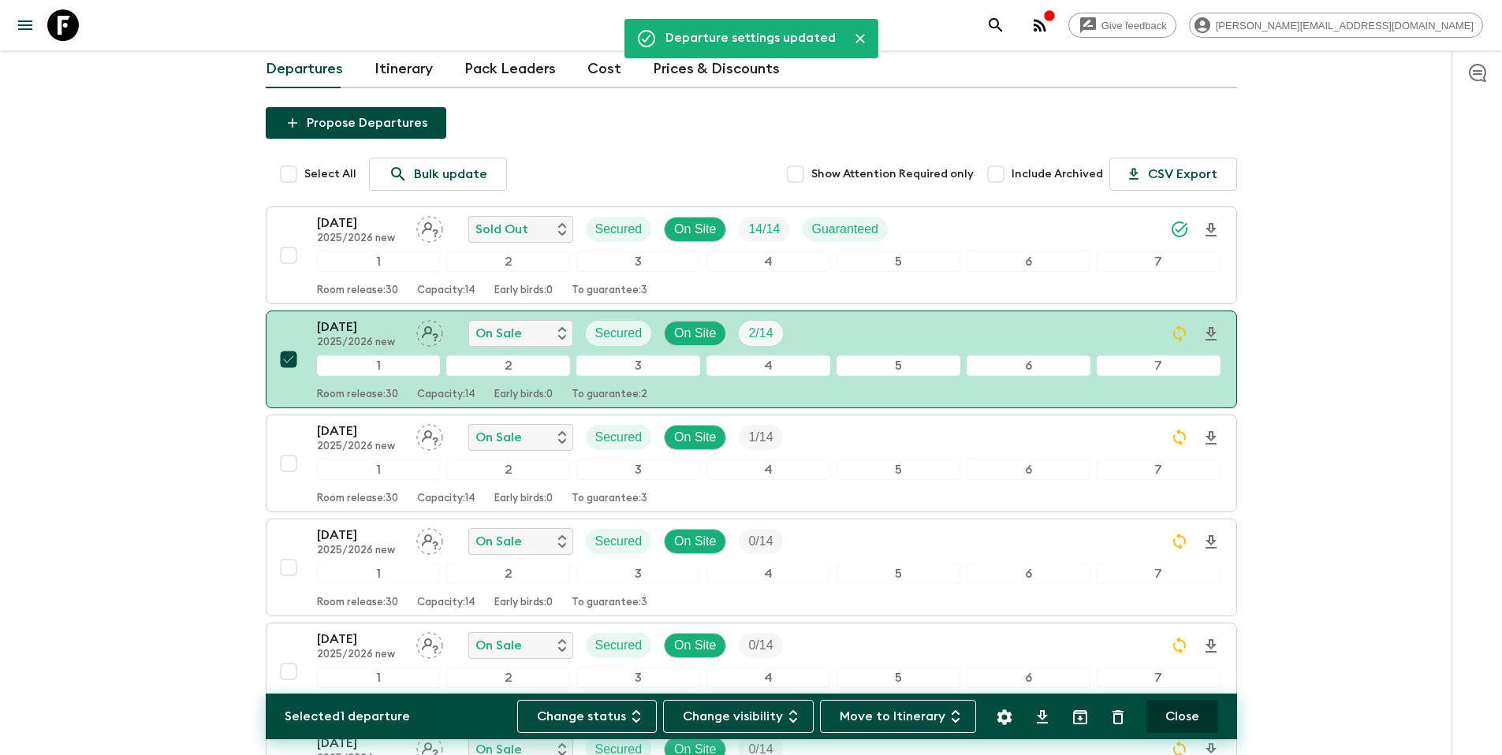
click at [1179, 724] on button "Close" at bounding box center [1183, 716] width 72 height 33
checkbox input "false"
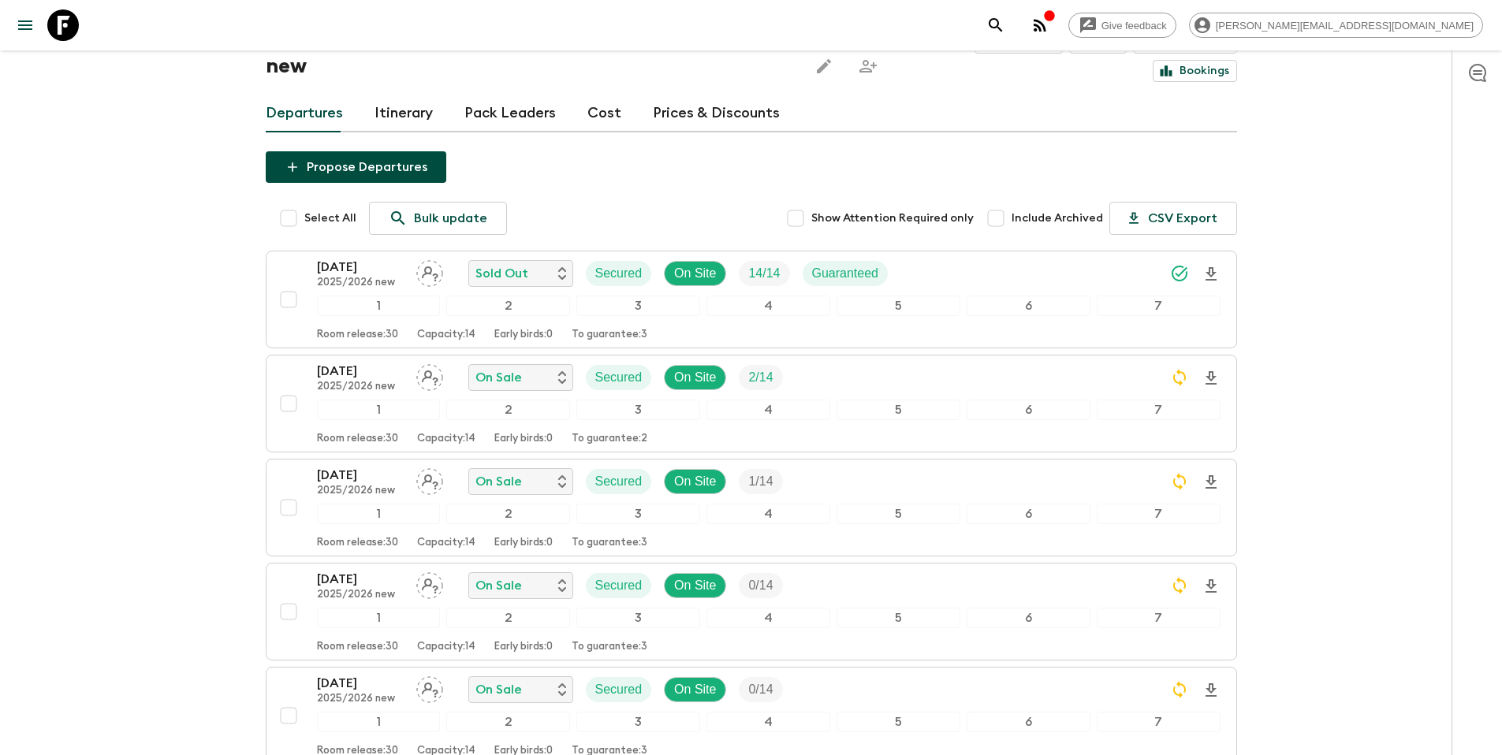
scroll to position [0, 0]
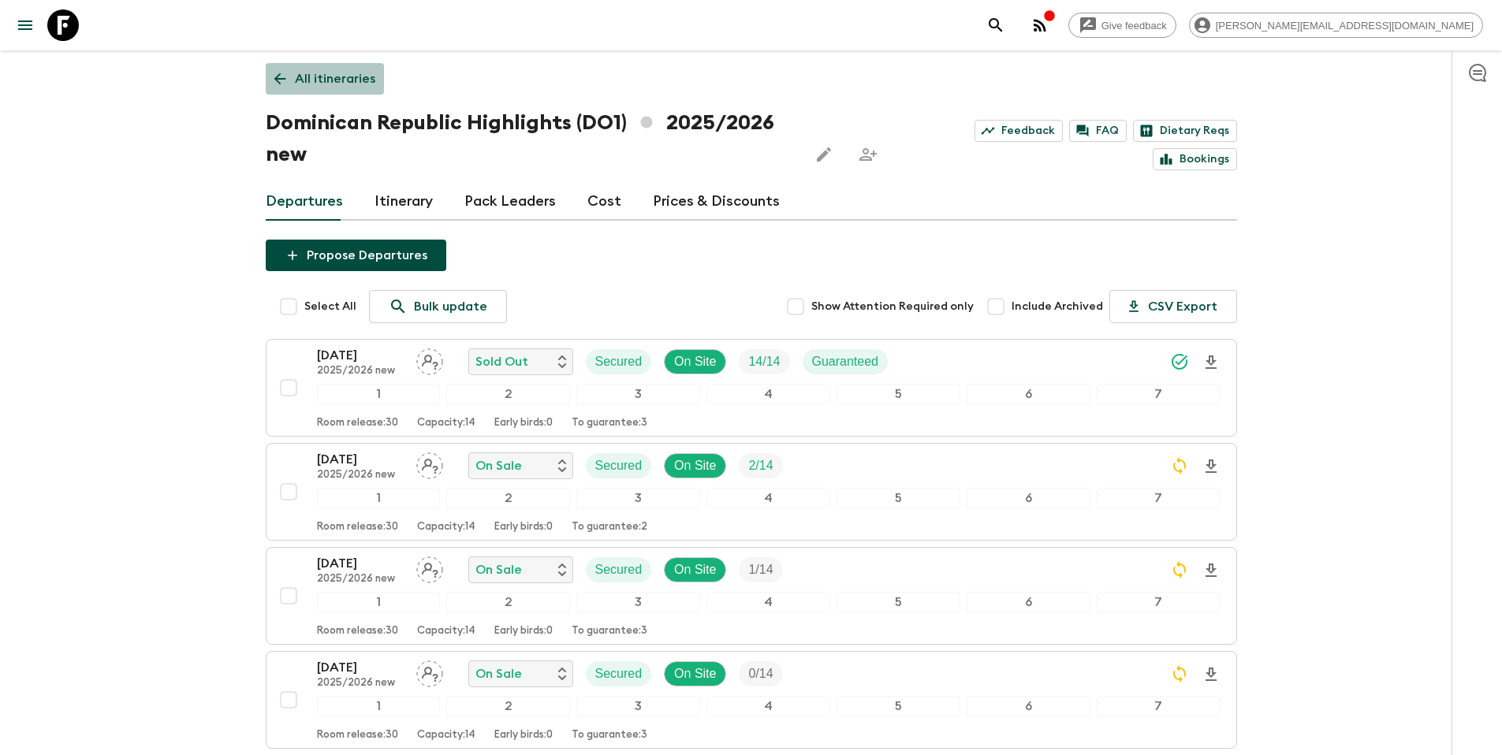
click at [340, 72] on p "All itineraries" at bounding box center [335, 78] width 80 height 19
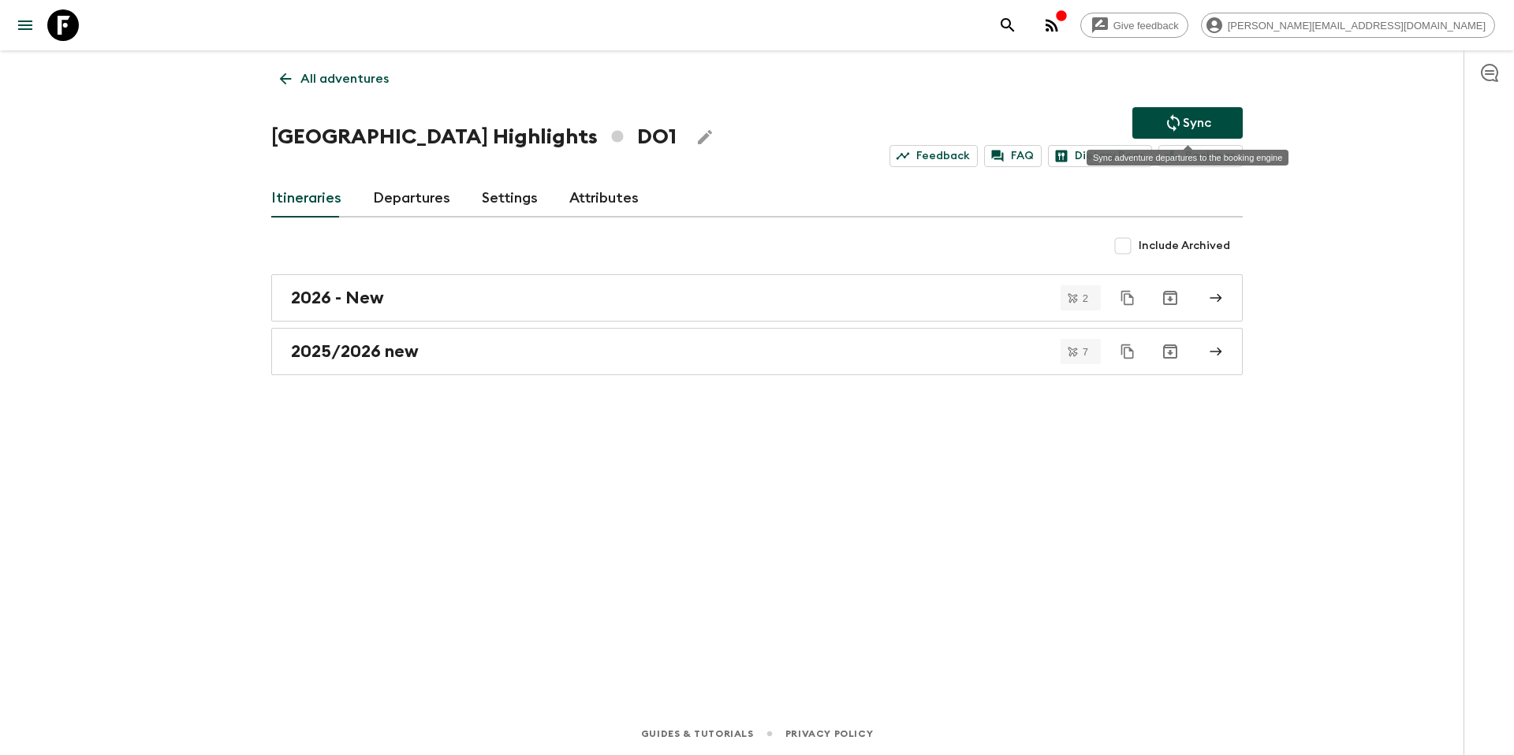
click at [1191, 124] on p "Sync" at bounding box center [1197, 123] width 28 height 19
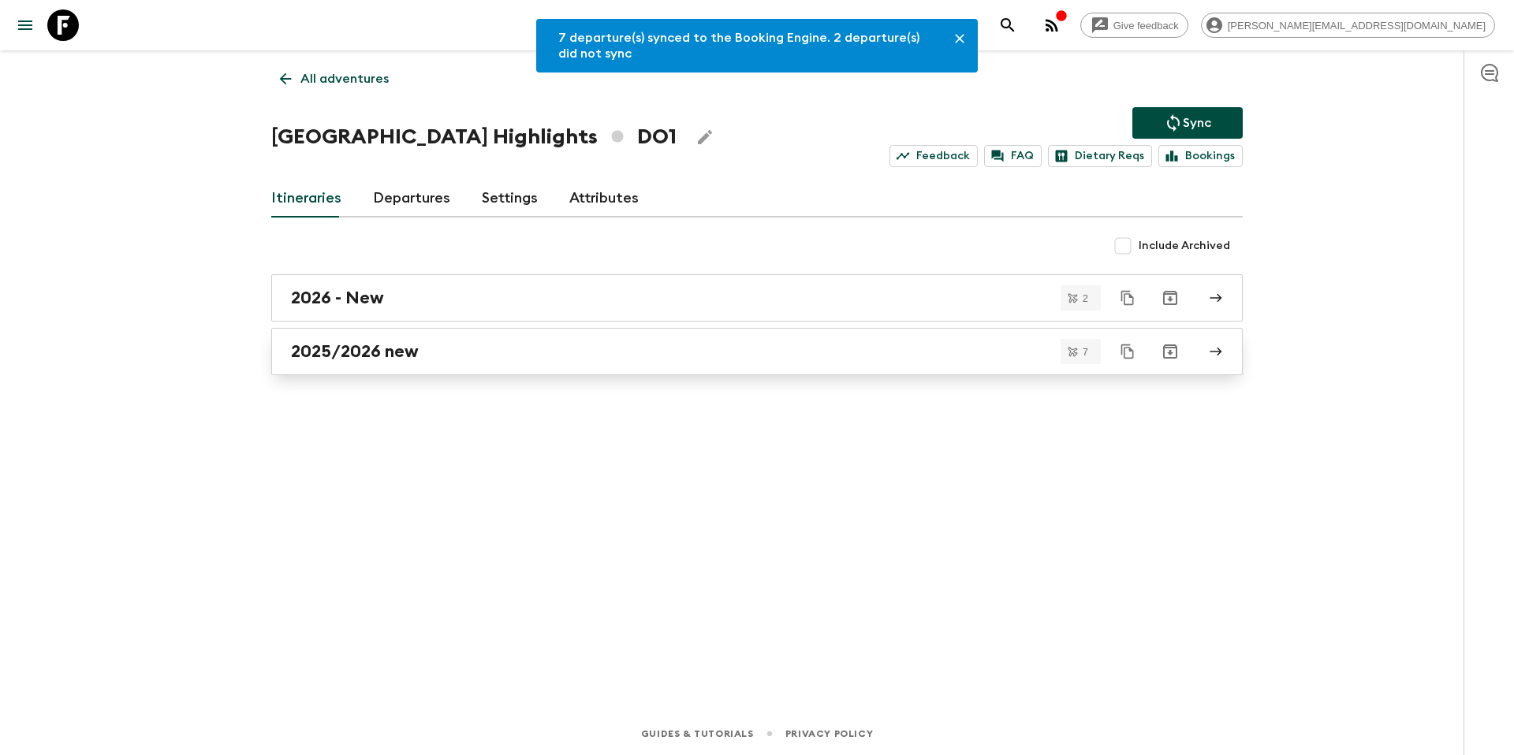
click at [387, 353] on h2 "2025/2026 new" at bounding box center [355, 351] width 128 height 21
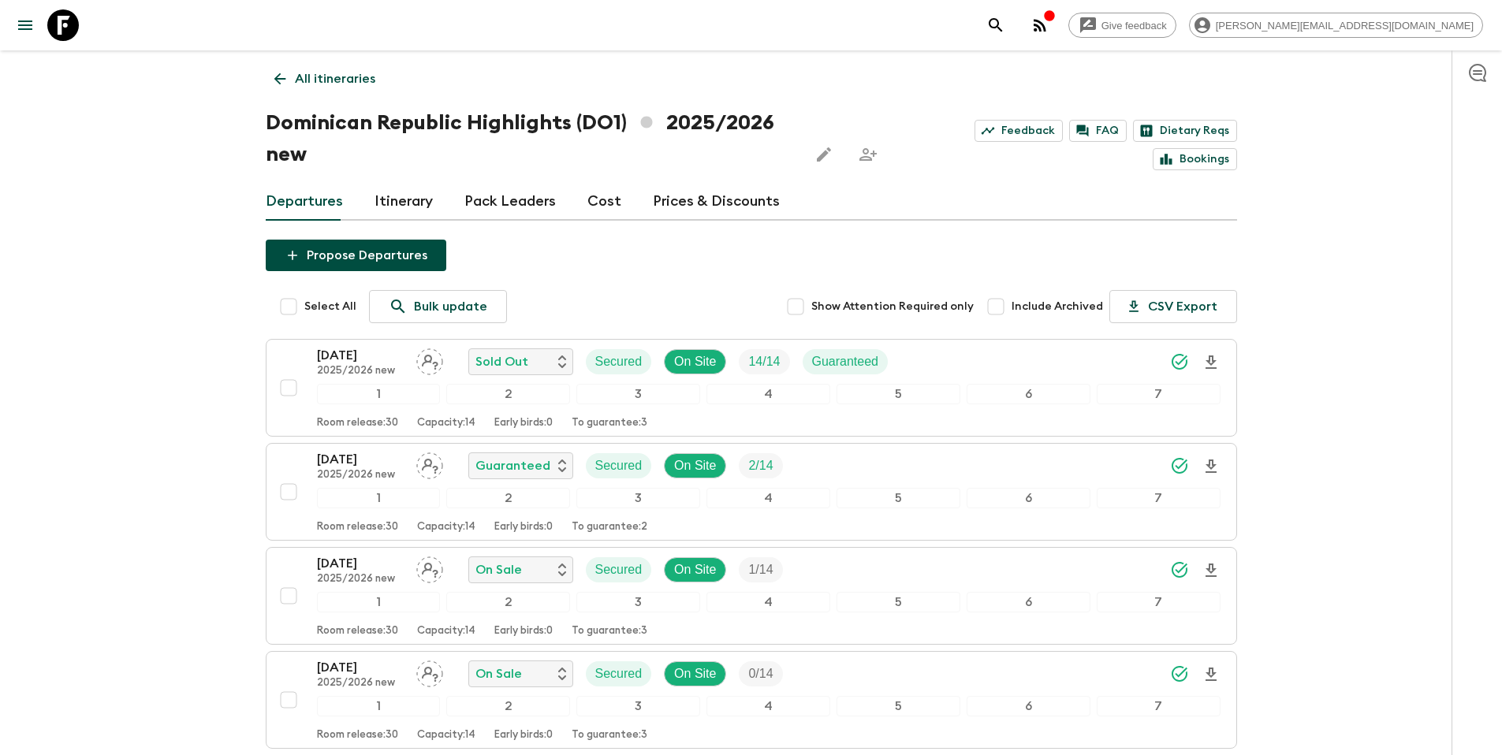
click at [304, 84] on p "All itineraries" at bounding box center [335, 78] width 80 height 19
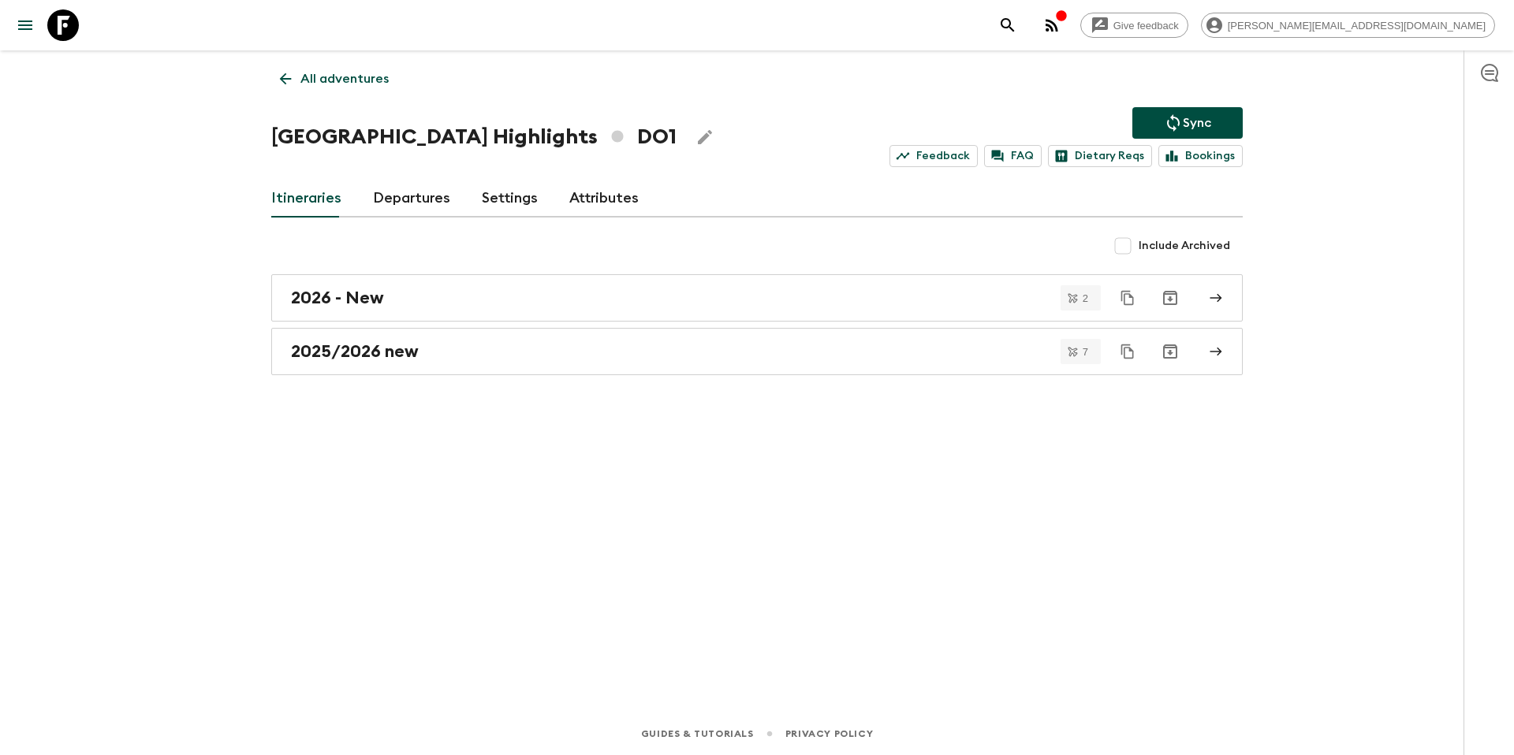
click at [293, 77] on icon at bounding box center [285, 78] width 17 height 17
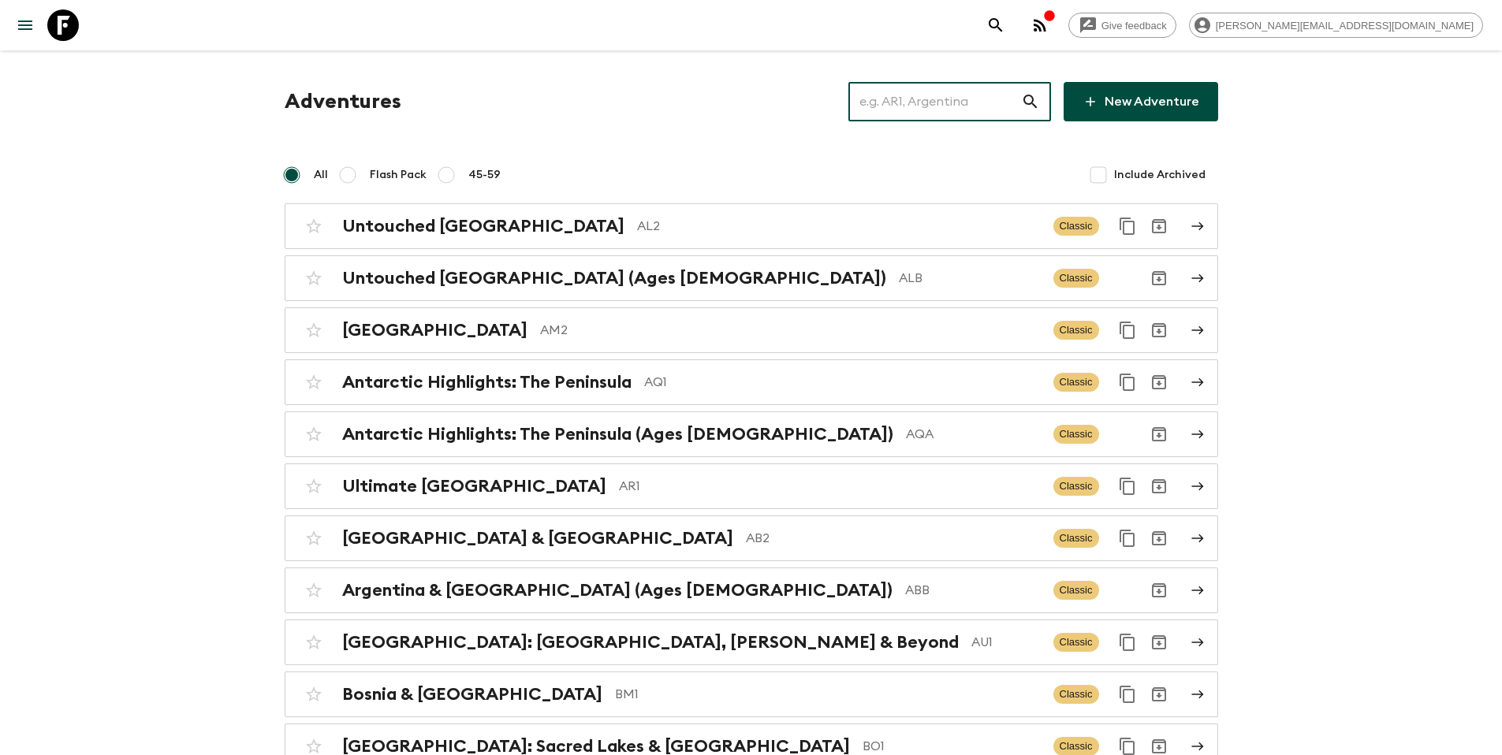
click at [956, 106] on input "text" at bounding box center [935, 102] width 173 height 44
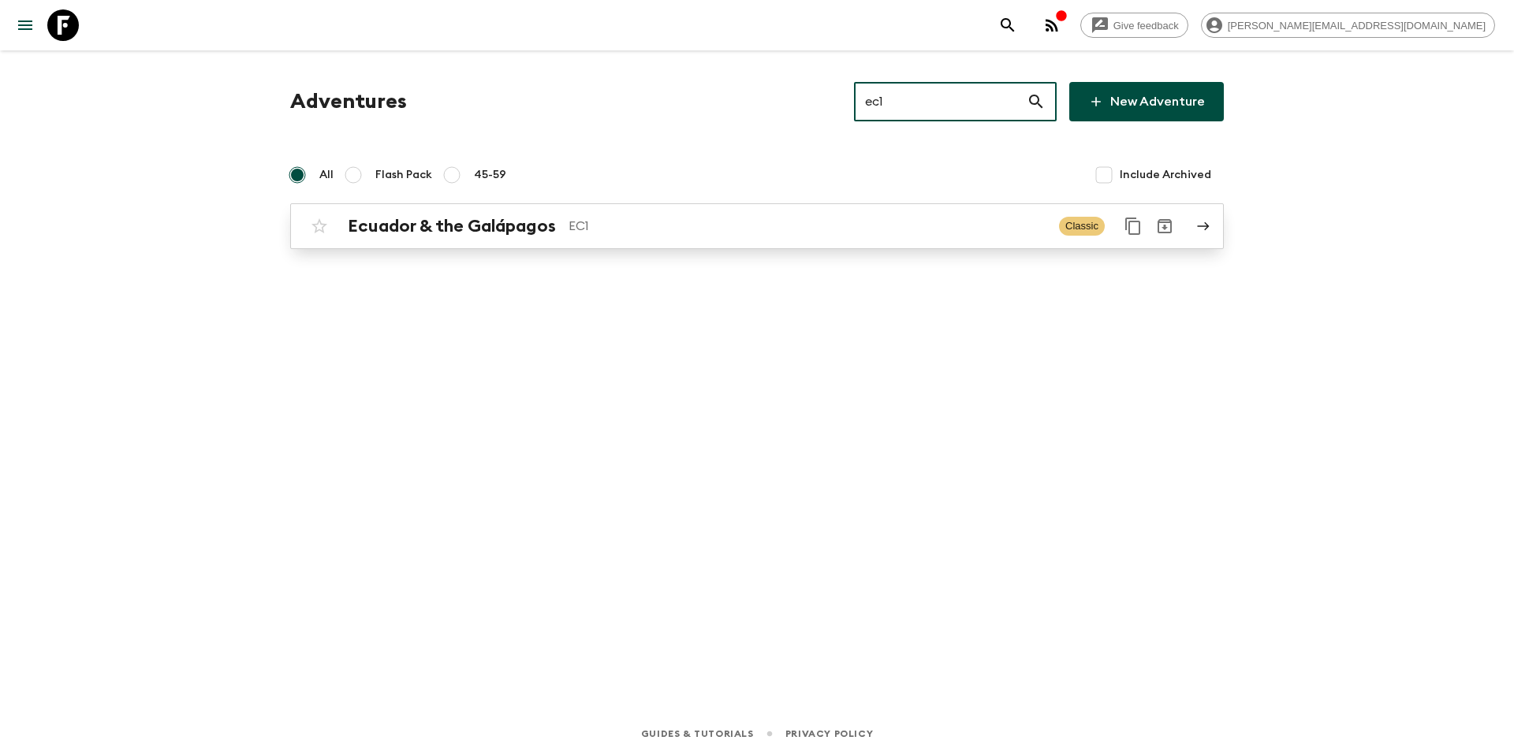
type input "ec1"
click at [689, 232] on p "EC1" at bounding box center [808, 226] width 478 height 19
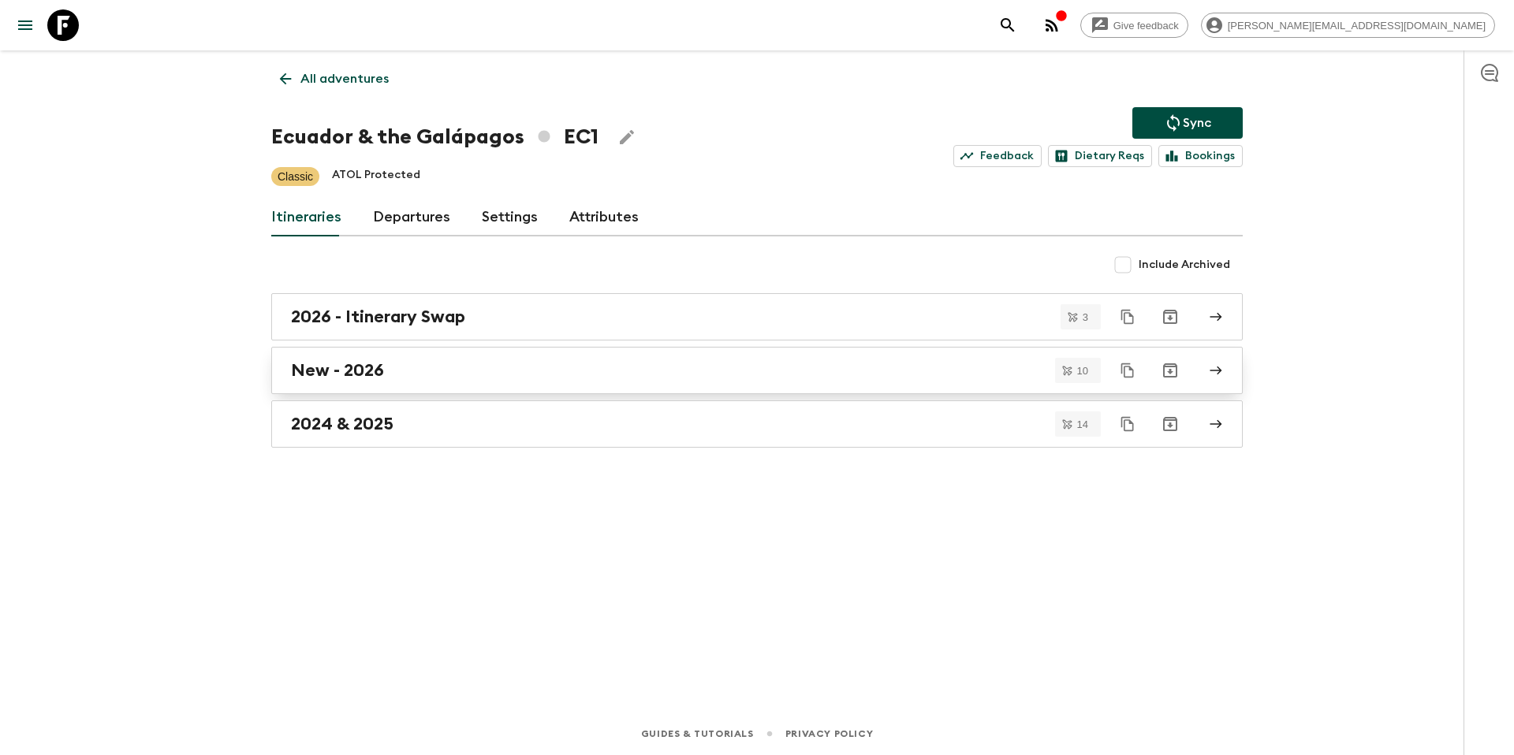
click at [409, 362] on div "New - 2026" at bounding box center [742, 370] width 902 height 21
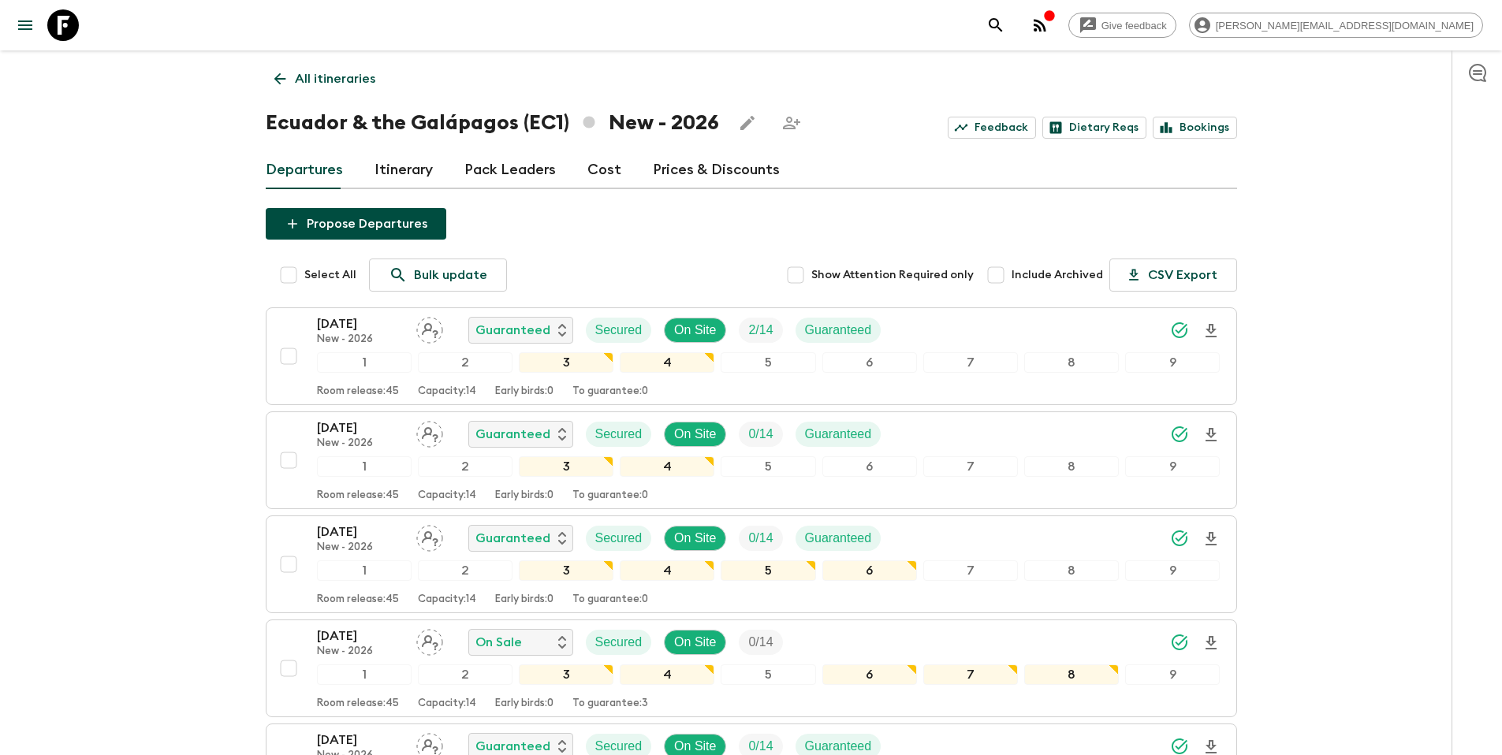
click at [328, 83] on p "All itineraries" at bounding box center [335, 78] width 80 height 19
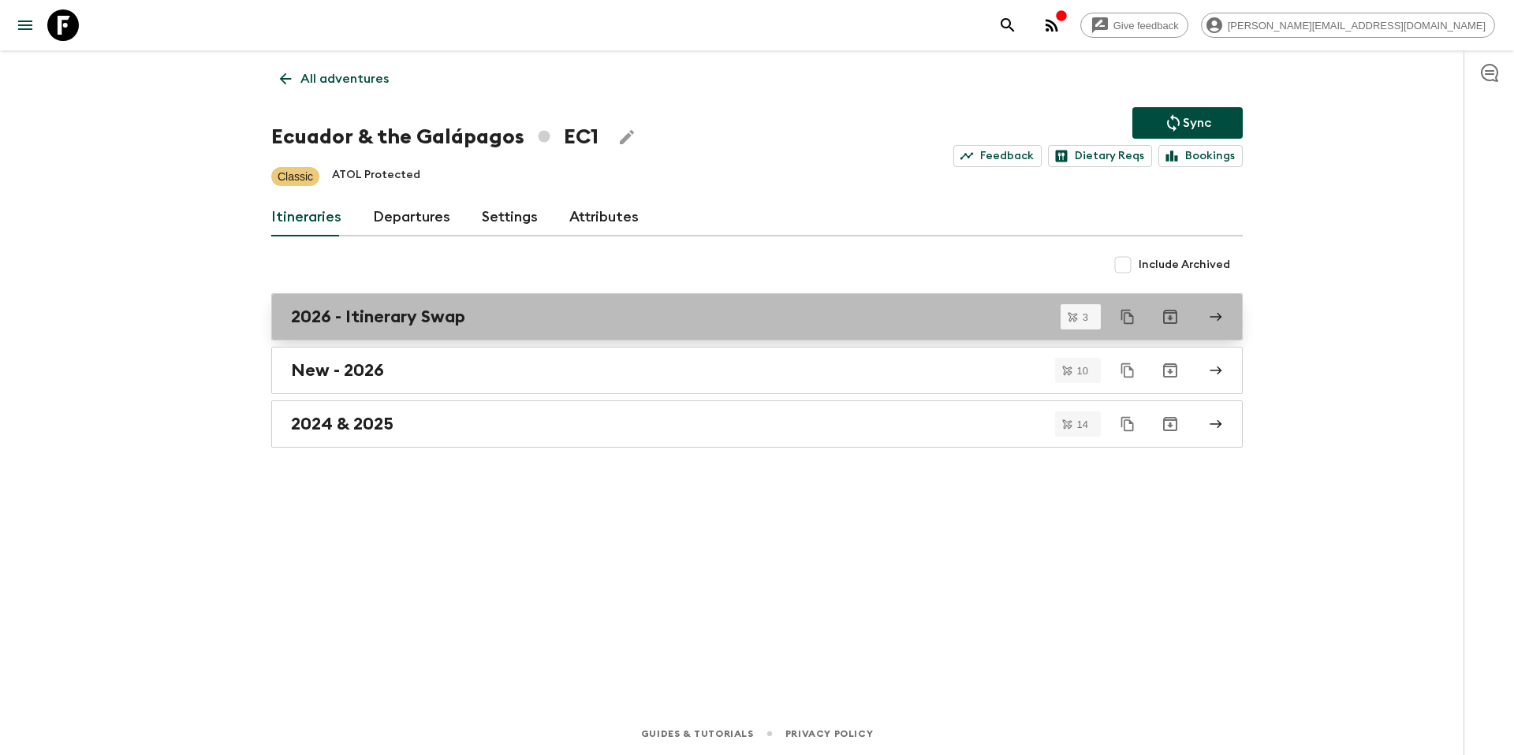
click at [491, 327] on link "2026 - Itinerary Swap" at bounding box center [757, 316] width 972 height 47
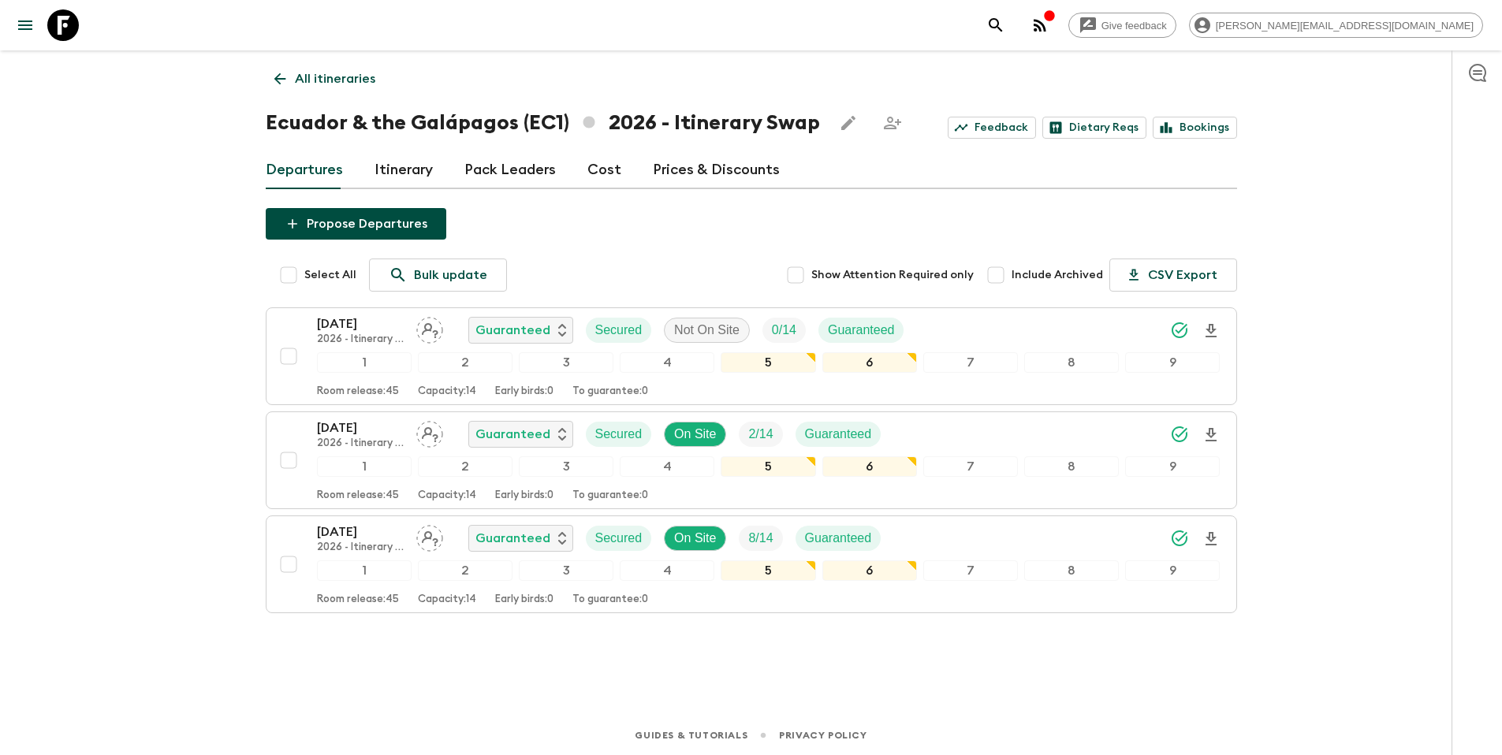
click at [330, 78] on p "All itineraries" at bounding box center [335, 78] width 80 height 19
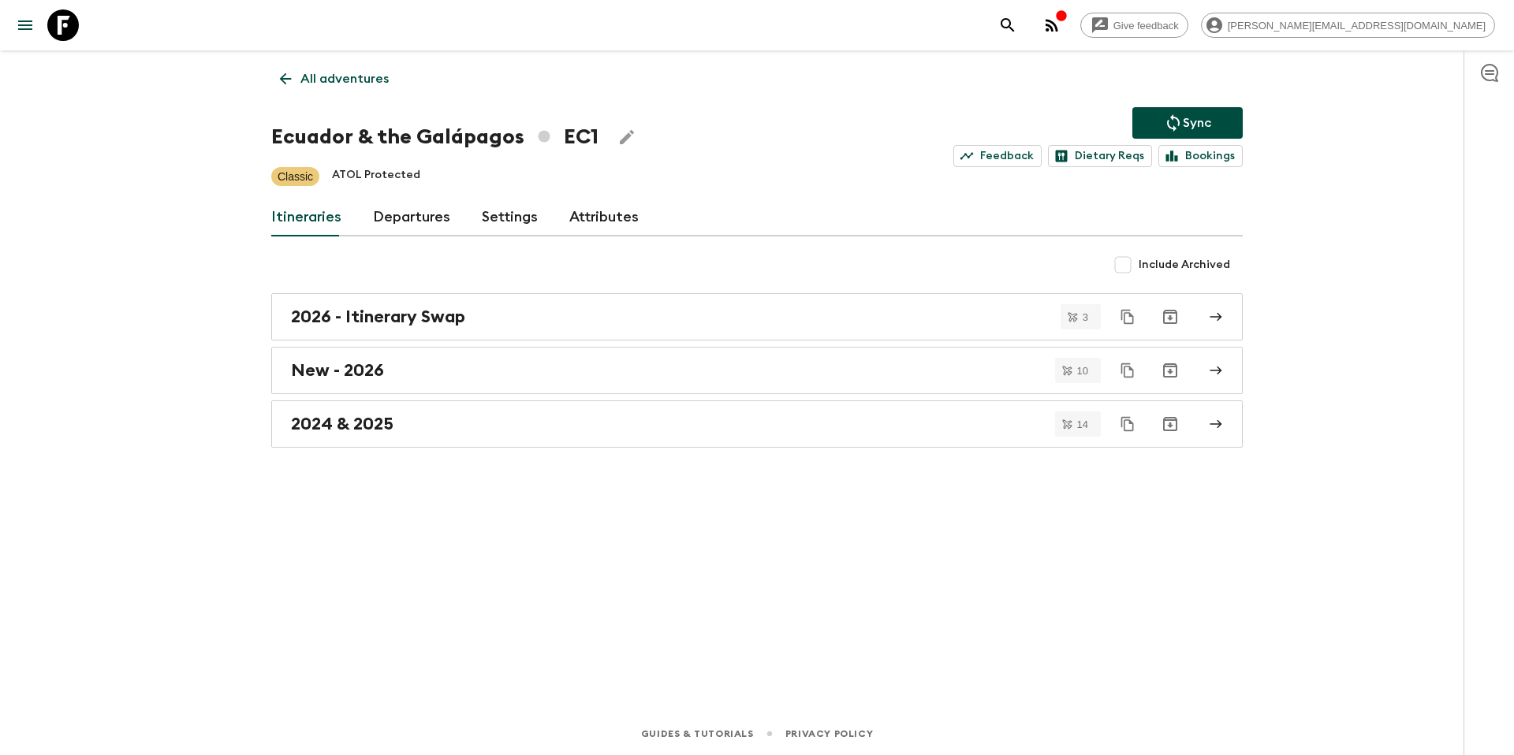
click at [323, 82] on p "All adventures" at bounding box center [344, 78] width 88 height 19
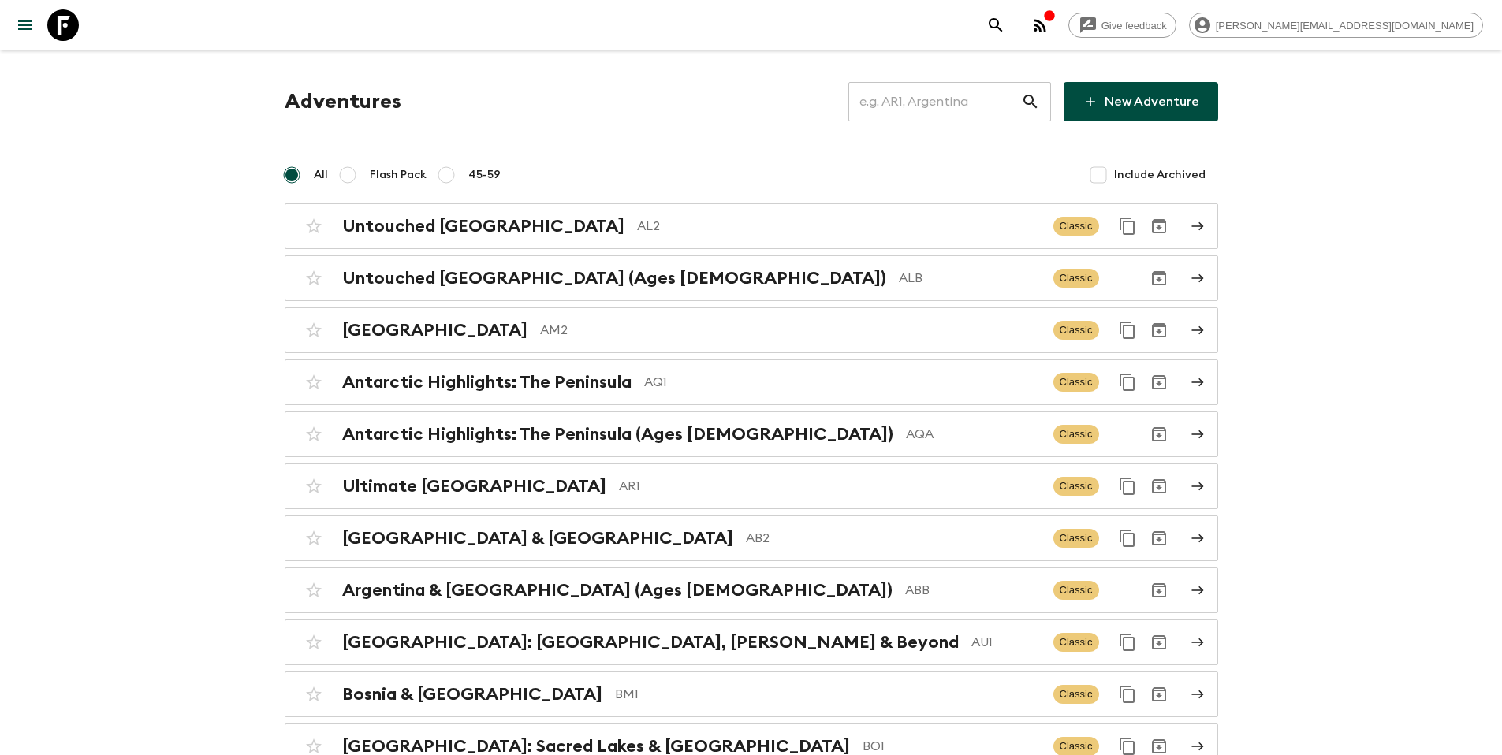
click at [942, 111] on input "text" at bounding box center [935, 102] width 173 height 44
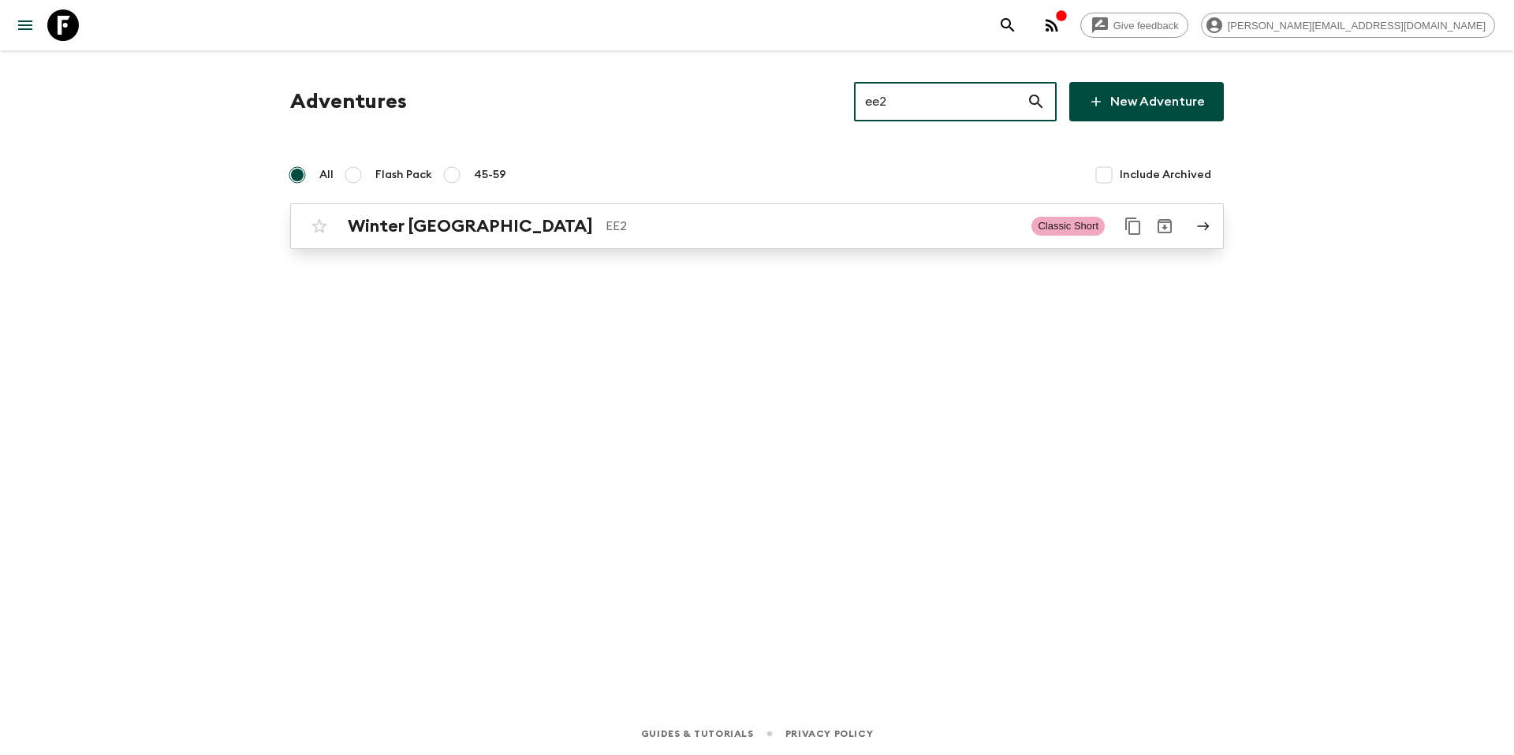
type input "ee2"
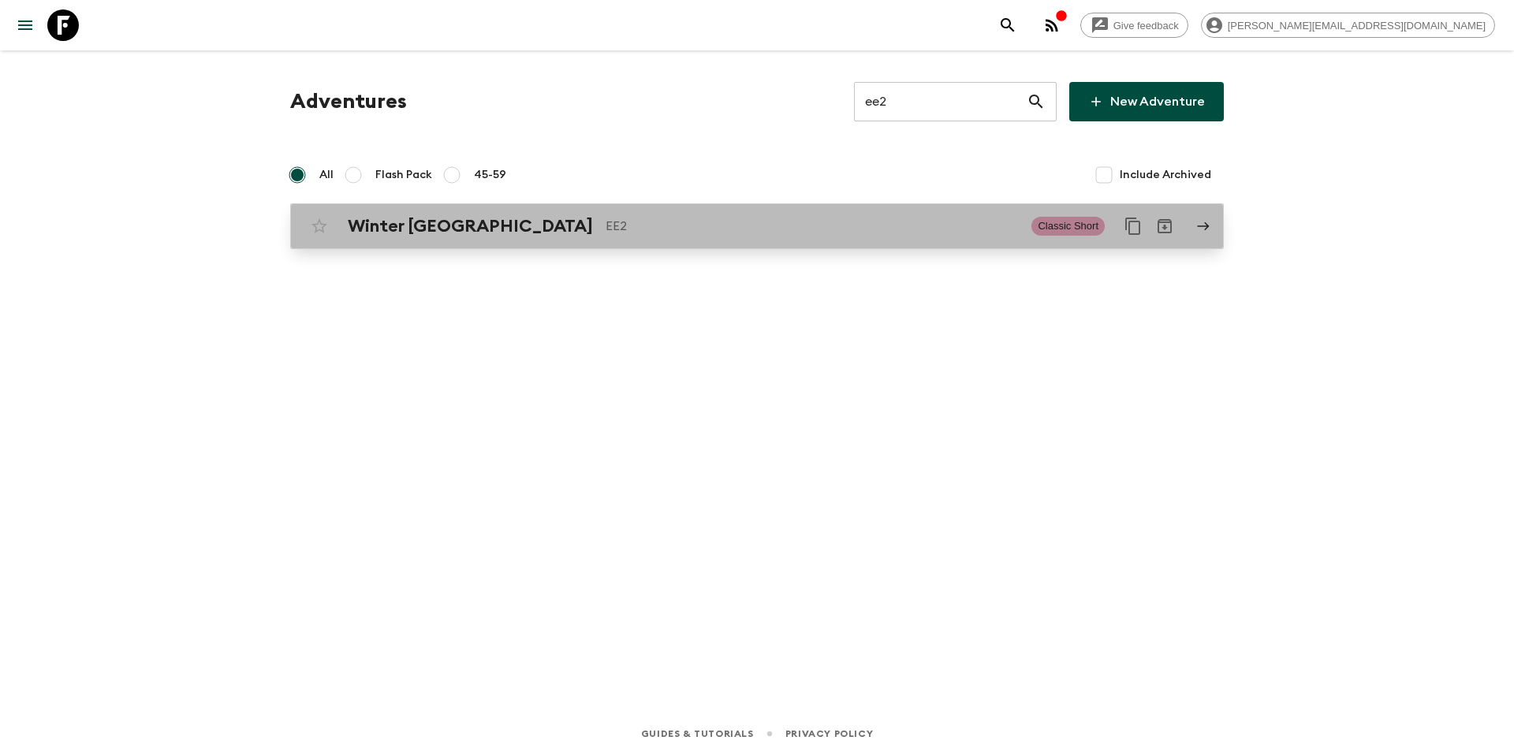
click at [762, 223] on p "EE2" at bounding box center [812, 226] width 413 height 19
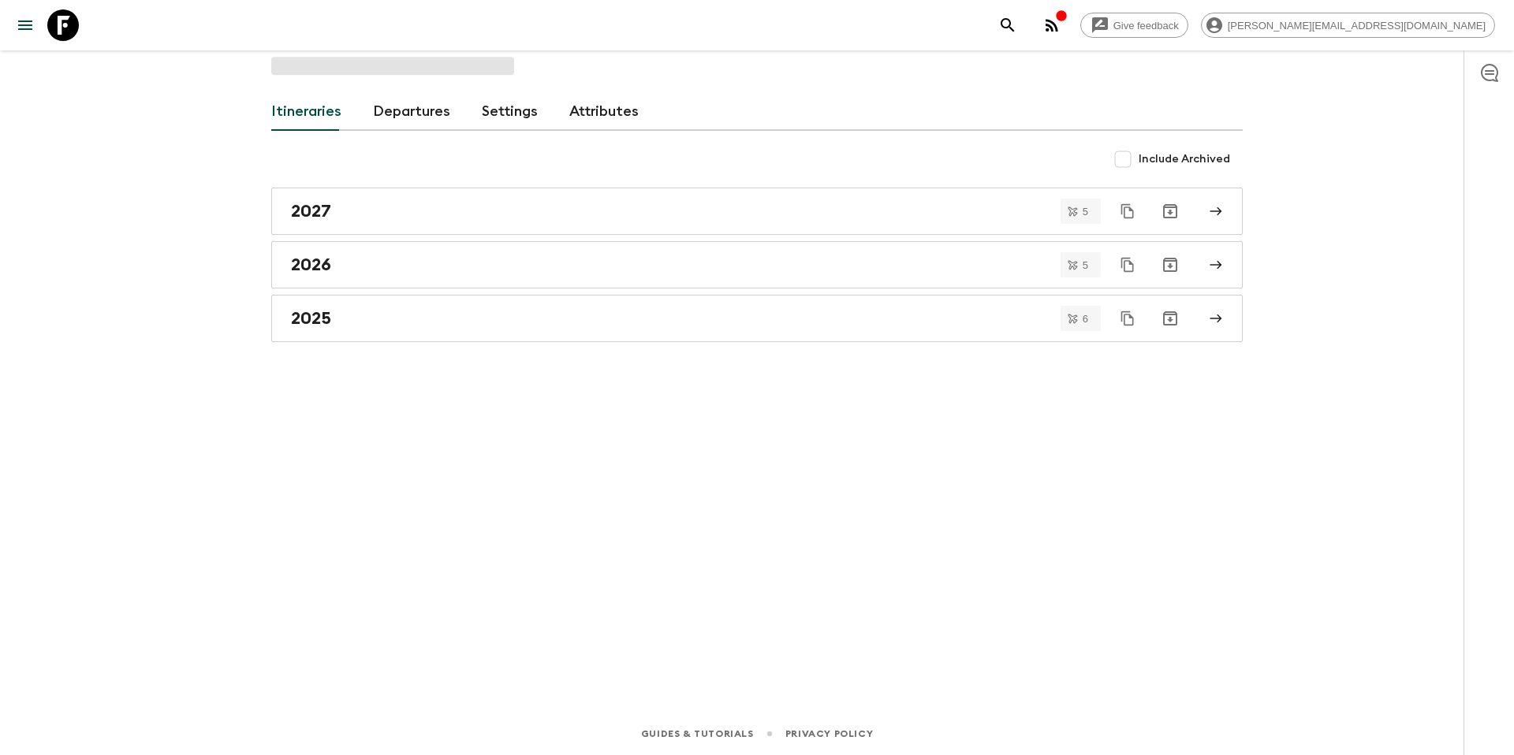
click at [360, 260] on div "Itineraries Departures Settings Attributes Include Archived 2027 5 2026 5 2025 6" at bounding box center [756, 359] width 1009 height 618
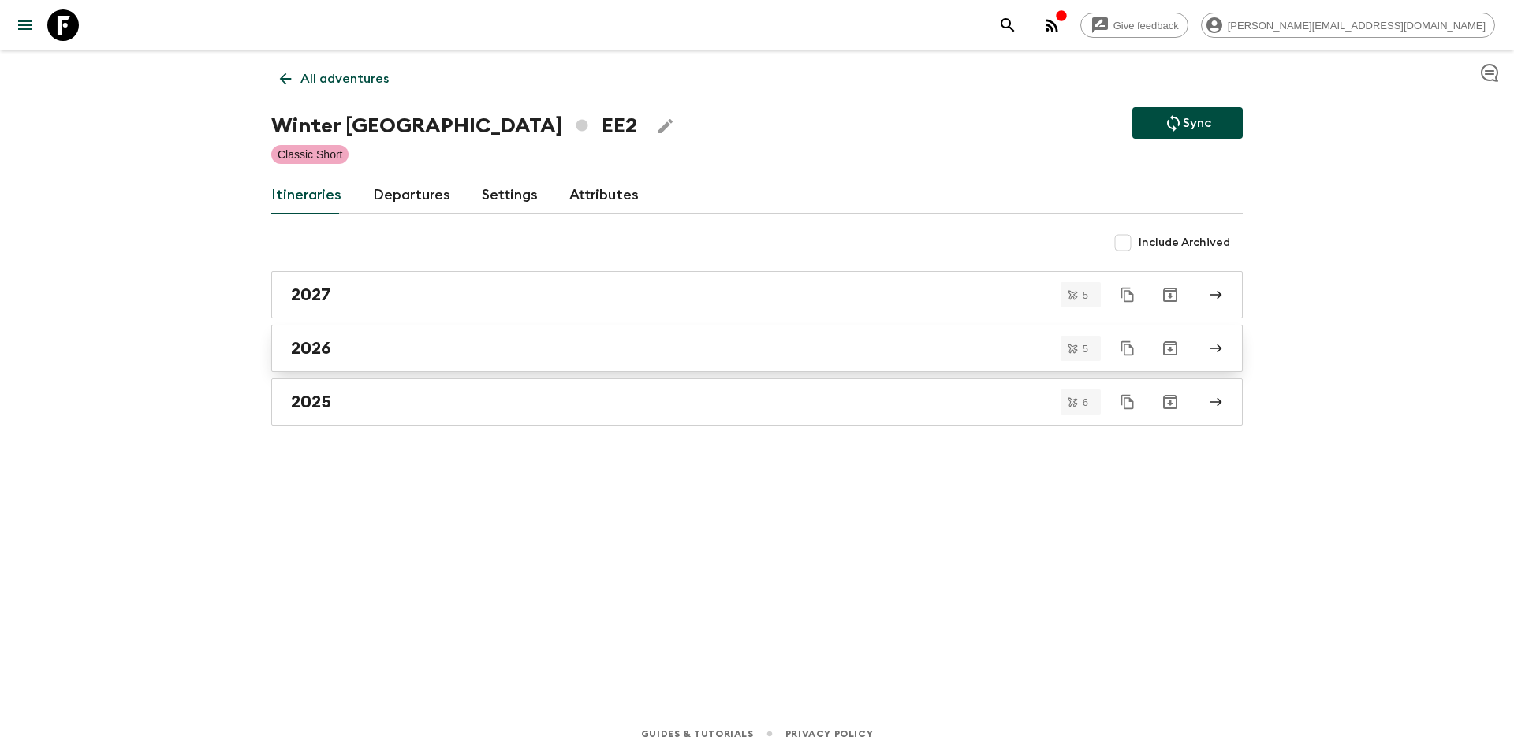
click at [389, 352] on div "2026" at bounding box center [742, 348] width 902 height 21
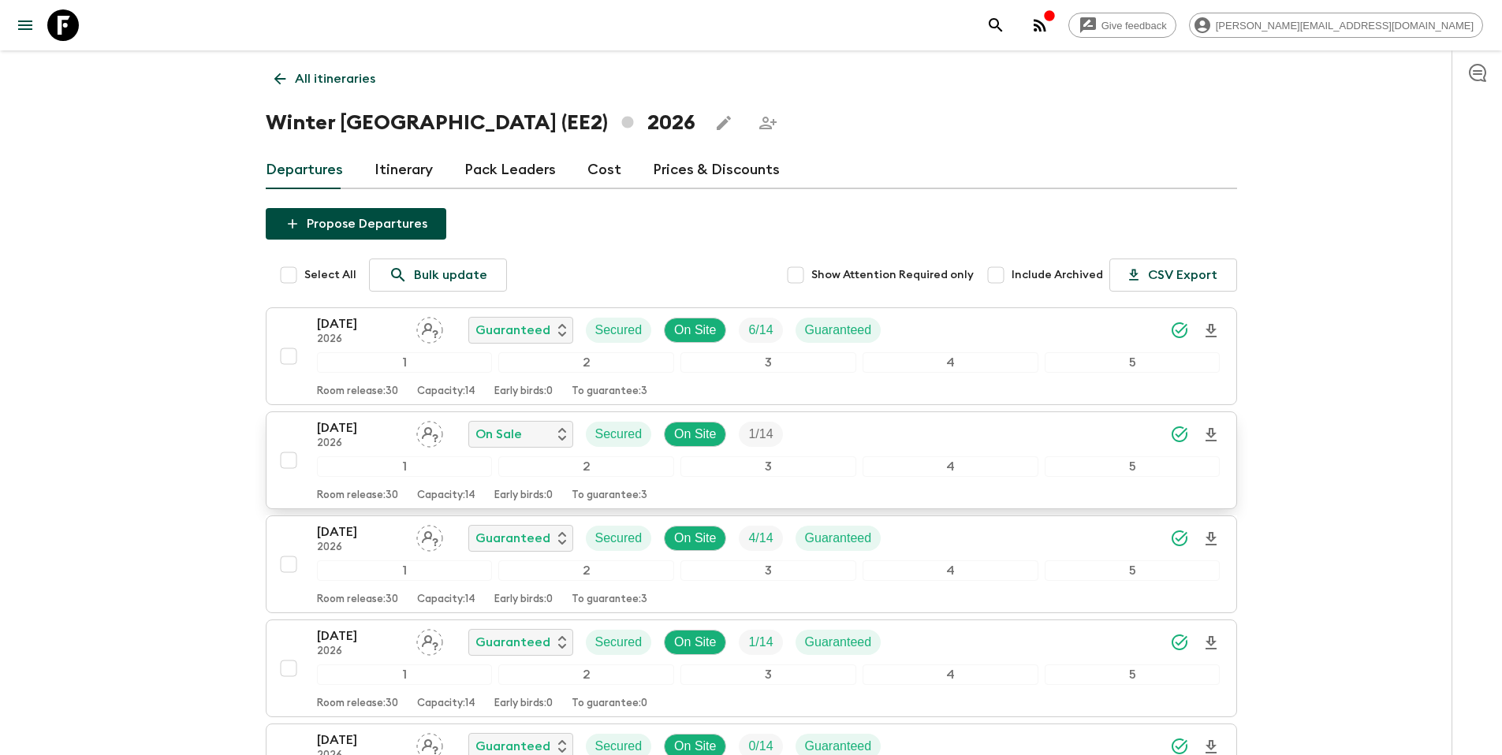
click at [289, 459] on input "checkbox" at bounding box center [289, 461] width 32 height 32
checkbox input "true"
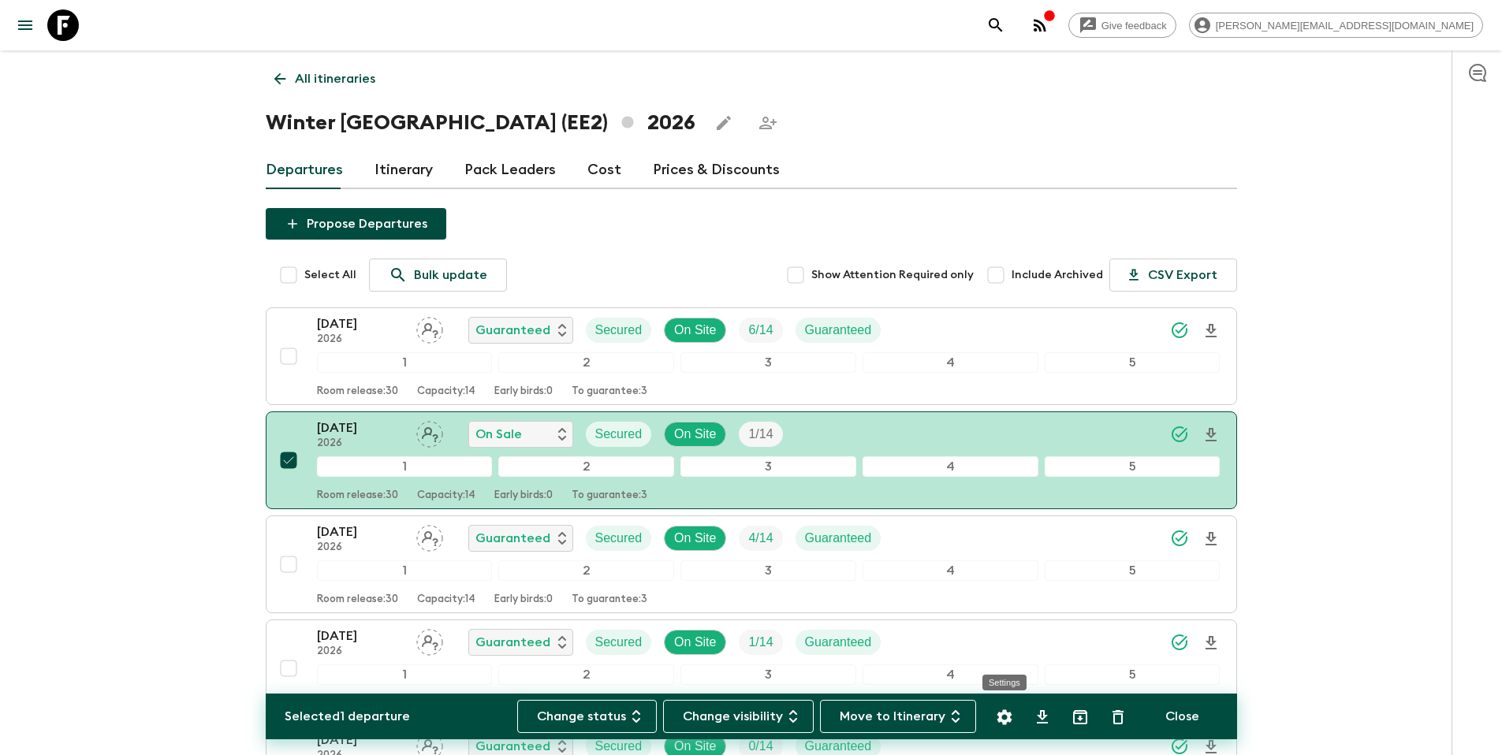
click at [1002, 722] on icon "Settings" at bounding box center [1004, 717] width 15 height 15
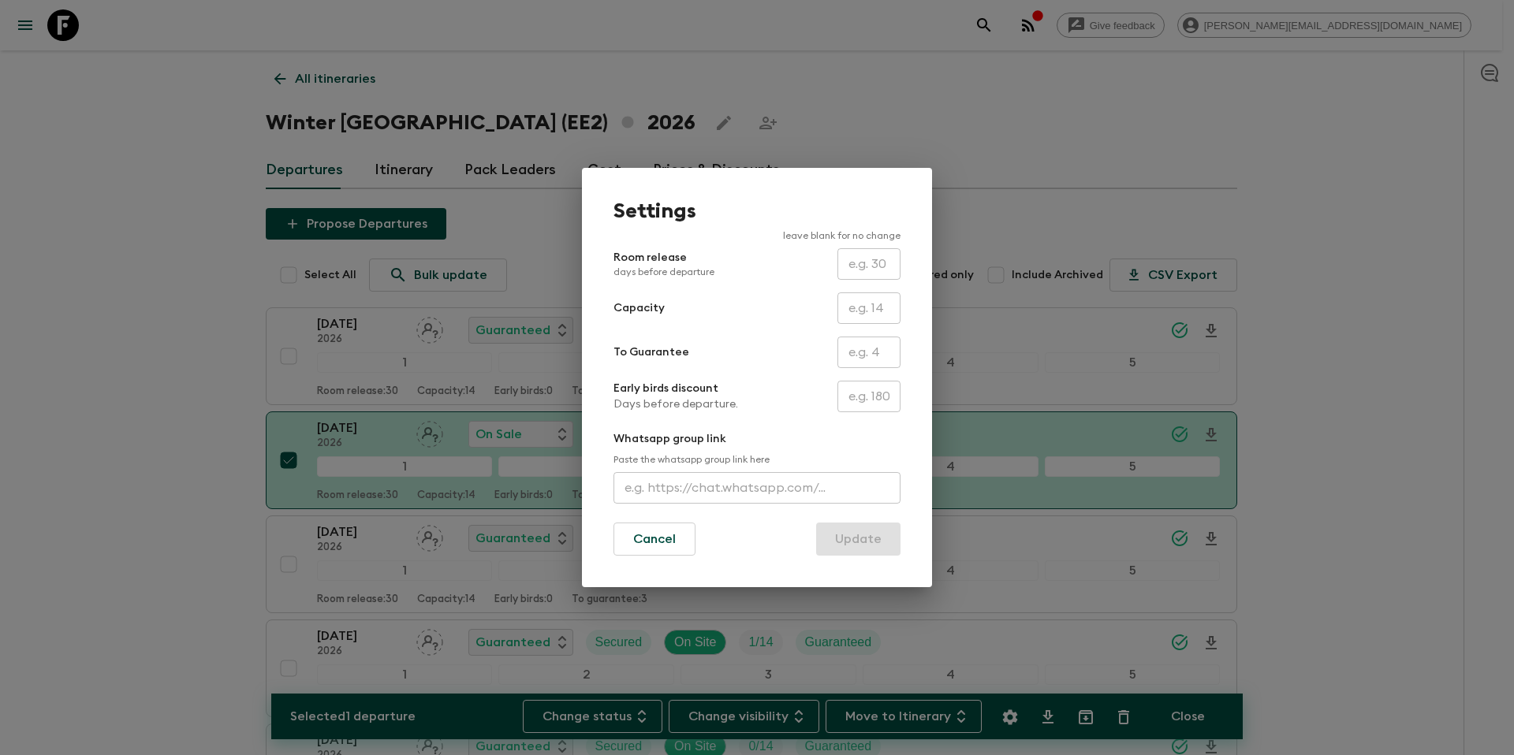
click at [871, 397] on input "text" at bounding box center [869, 397] width 63 height 32
click at [870, 356] on input "text" at bounding box center [869, 353] width 63 height 32
click at [870, 356] on input "2" at bounding box center [869, 353] width 63 height 32
type input "1"
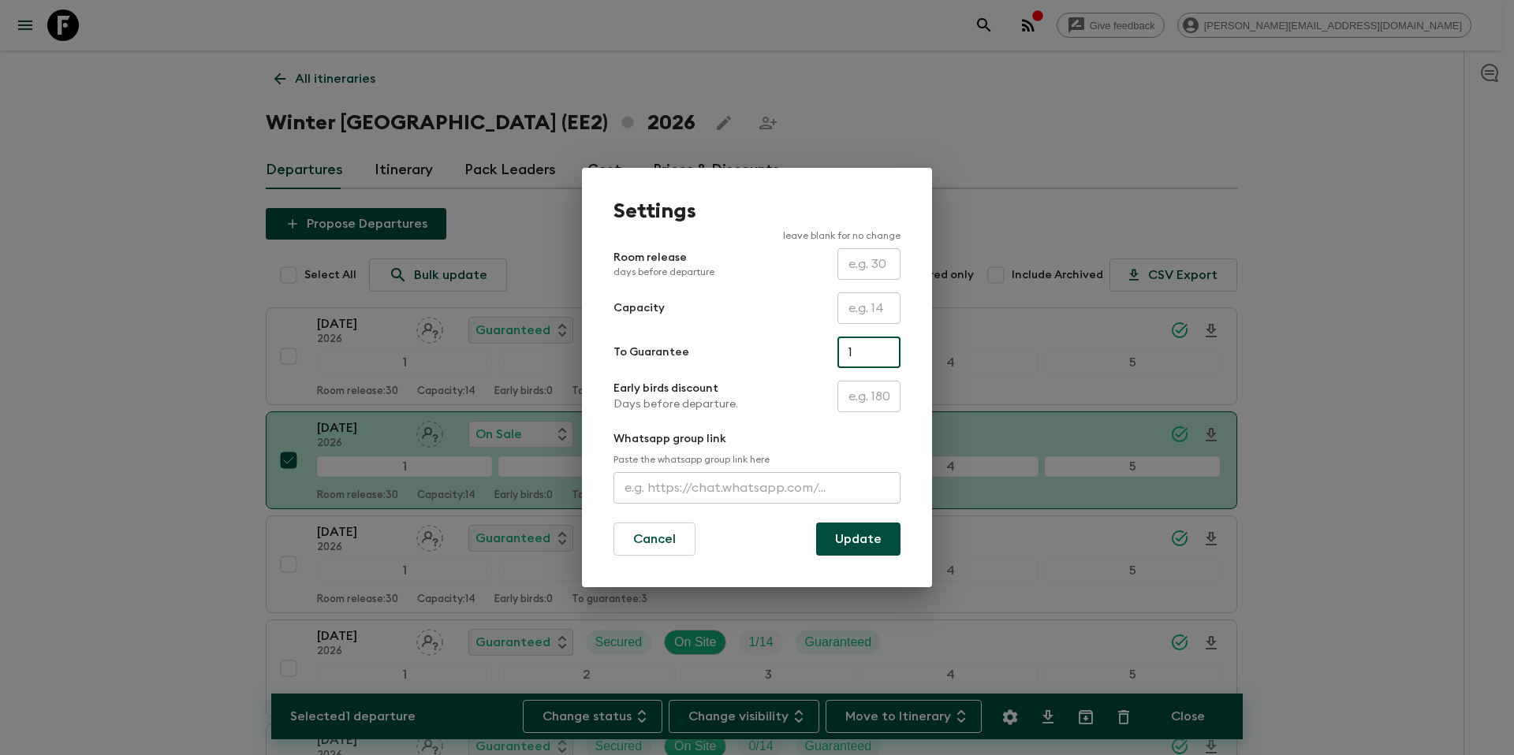
click at [803, 364] on div "To Guarantee 1 ​" at bounding box center [757, 353] width 287 height 32
click at [891, 541] on button "Update" at bounding box center [858, 539] width 84 height 33
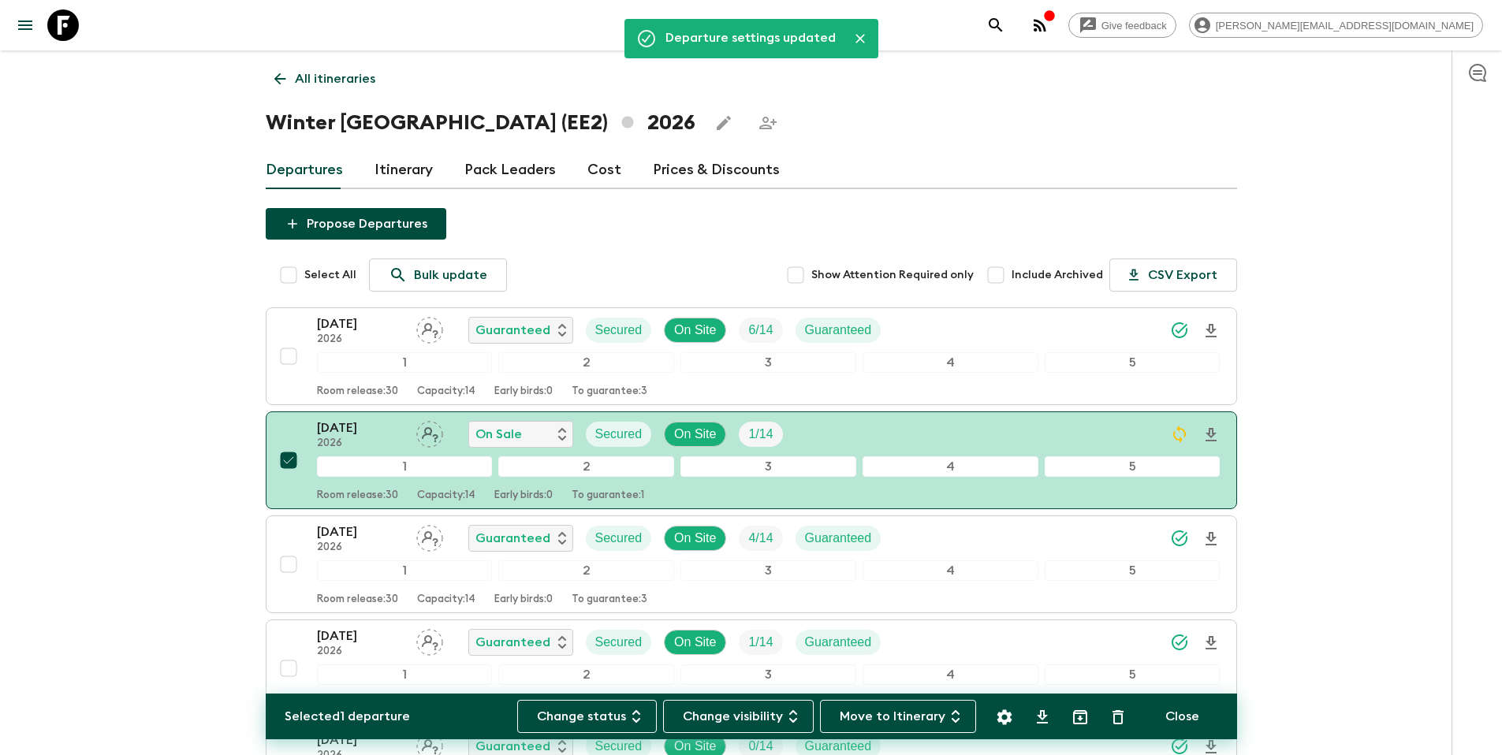
click at [352, 83] on p "All itineraries" at bounding box center [335, 78] width 80 height 19
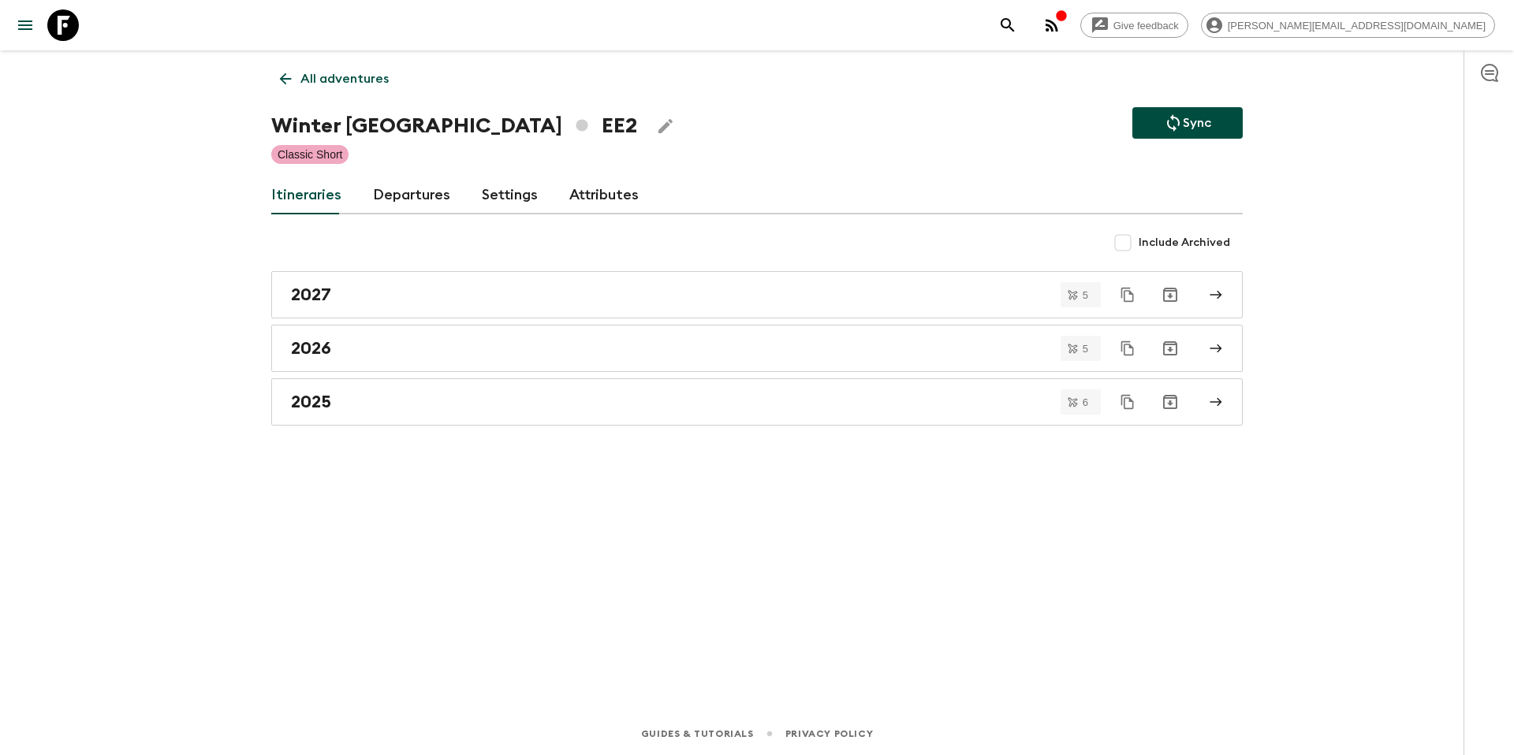
click at [1188, 118] on p "Sync" at bounding box center [1197, 123] width 28 height 19
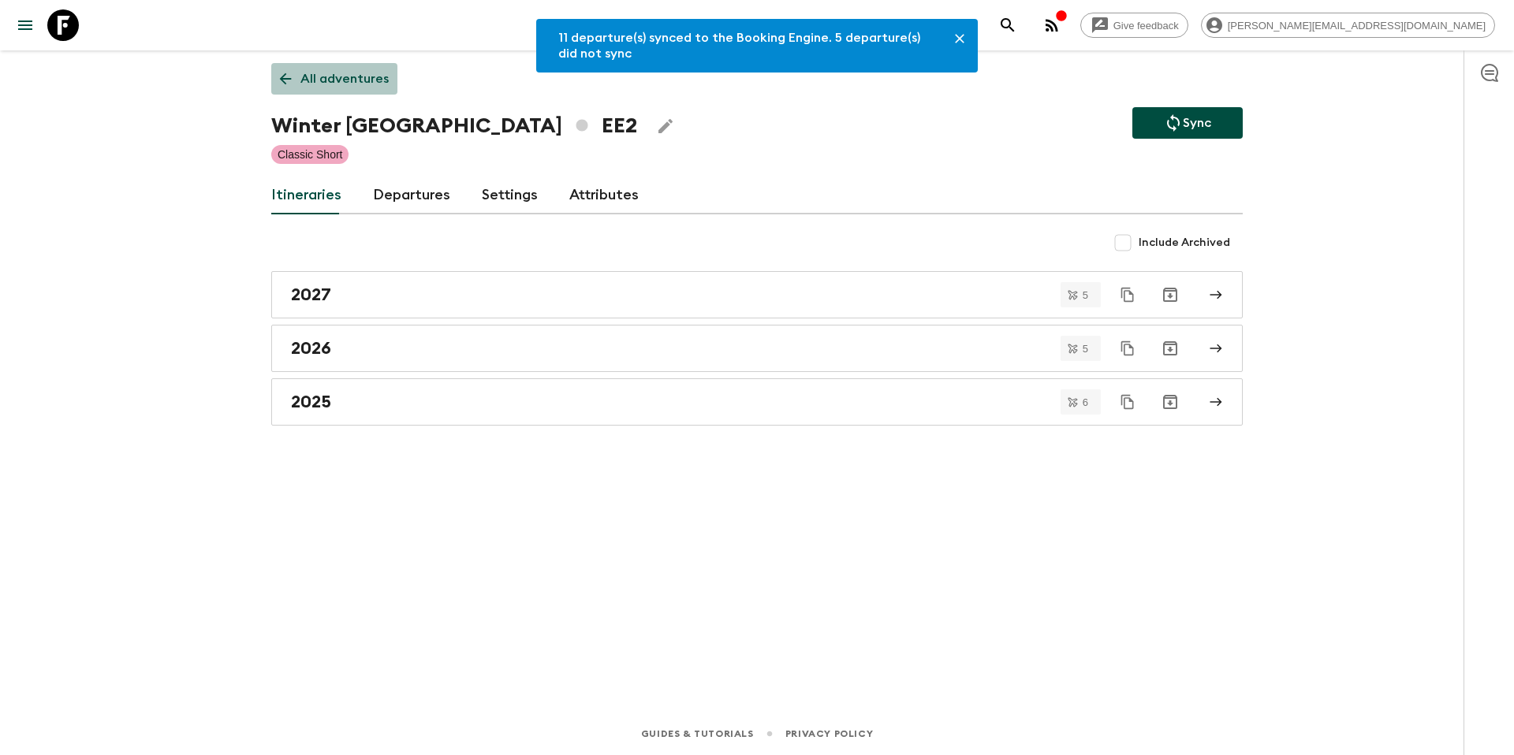
click at [353, 80] on p "All adventures" at bounding box center [344, 78] width 88 height 19
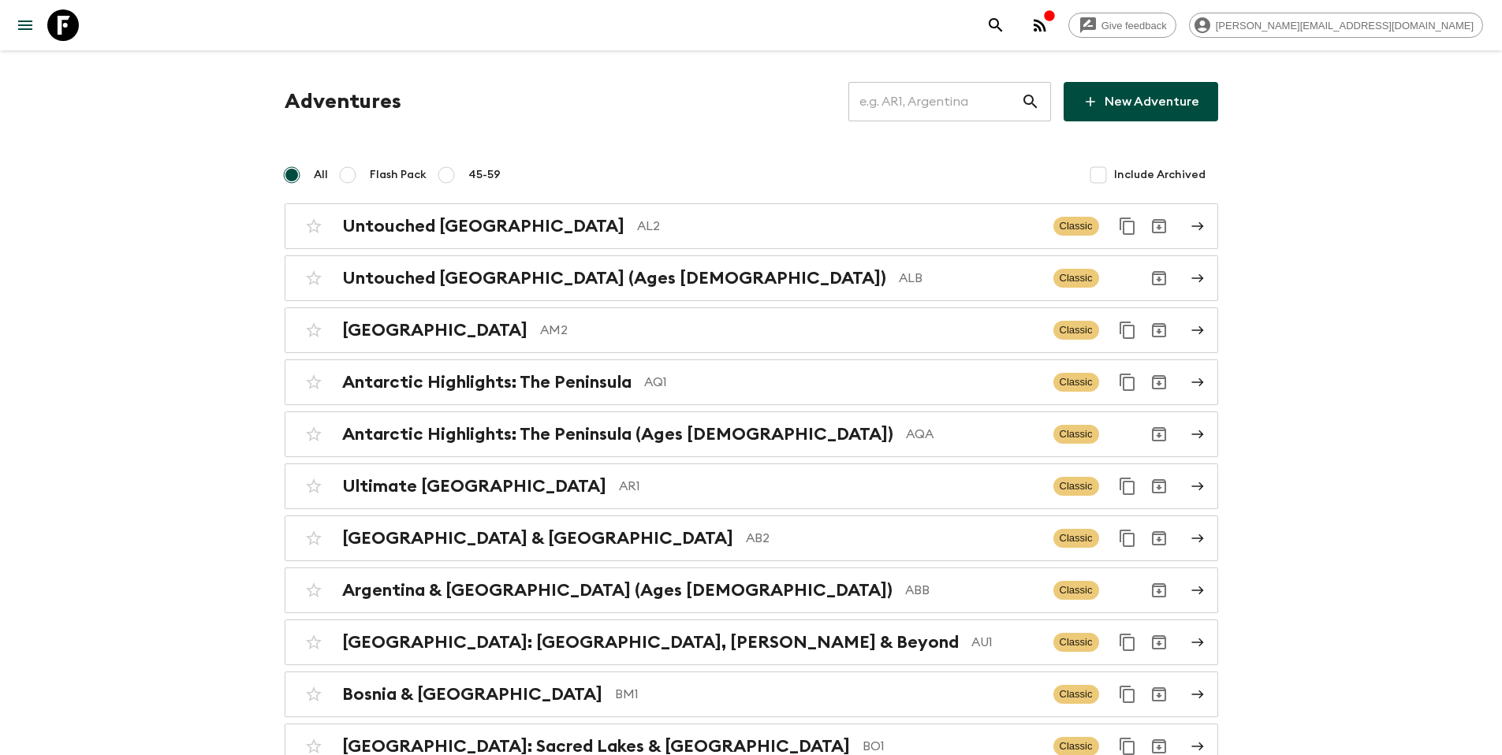
click at [941, 105] on input "text" at bounding box center [935, 102] width 173 height 44
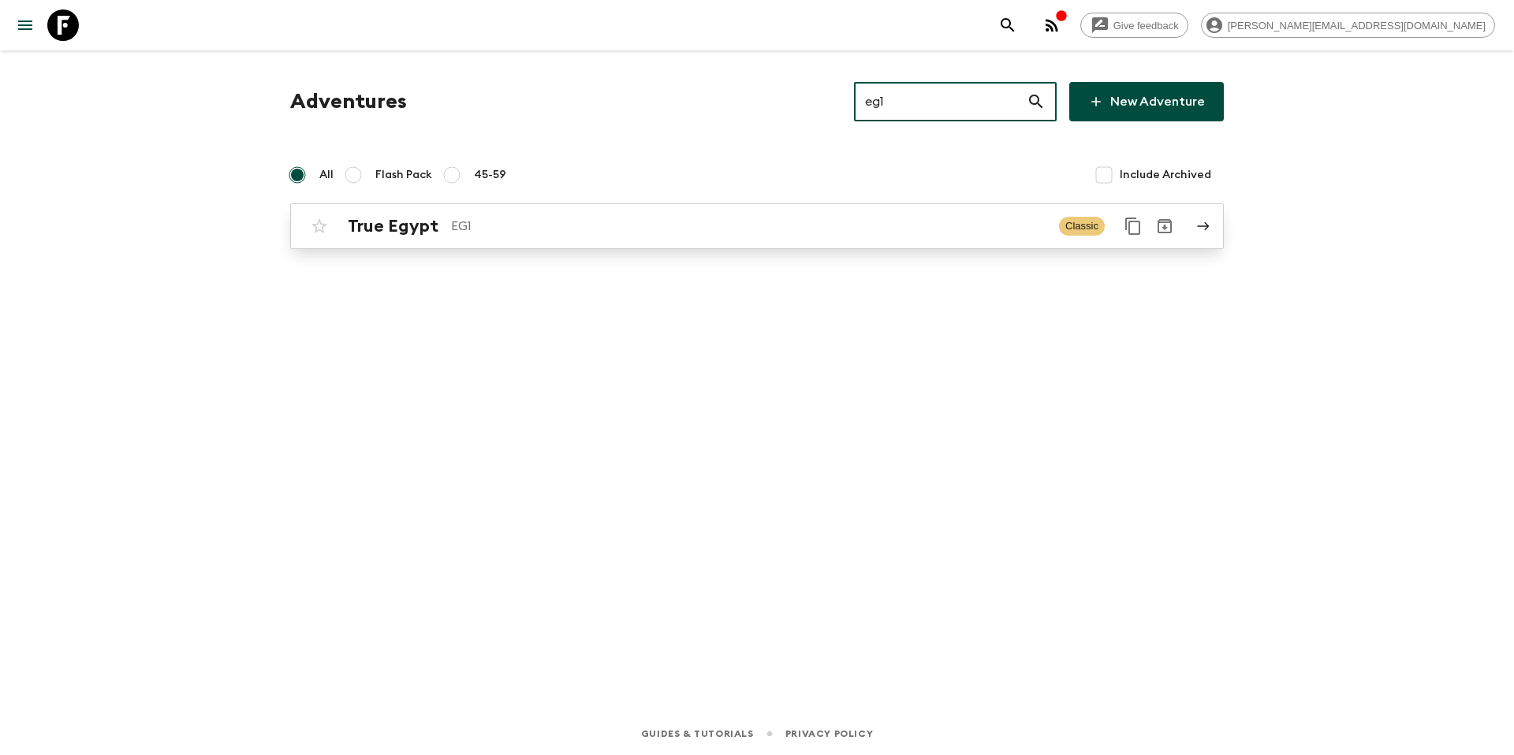
type input "eg1"
click at [672, 211] on div "True Egypt EG1 Classic" at bounding box center [726, 227] width 845 height 32
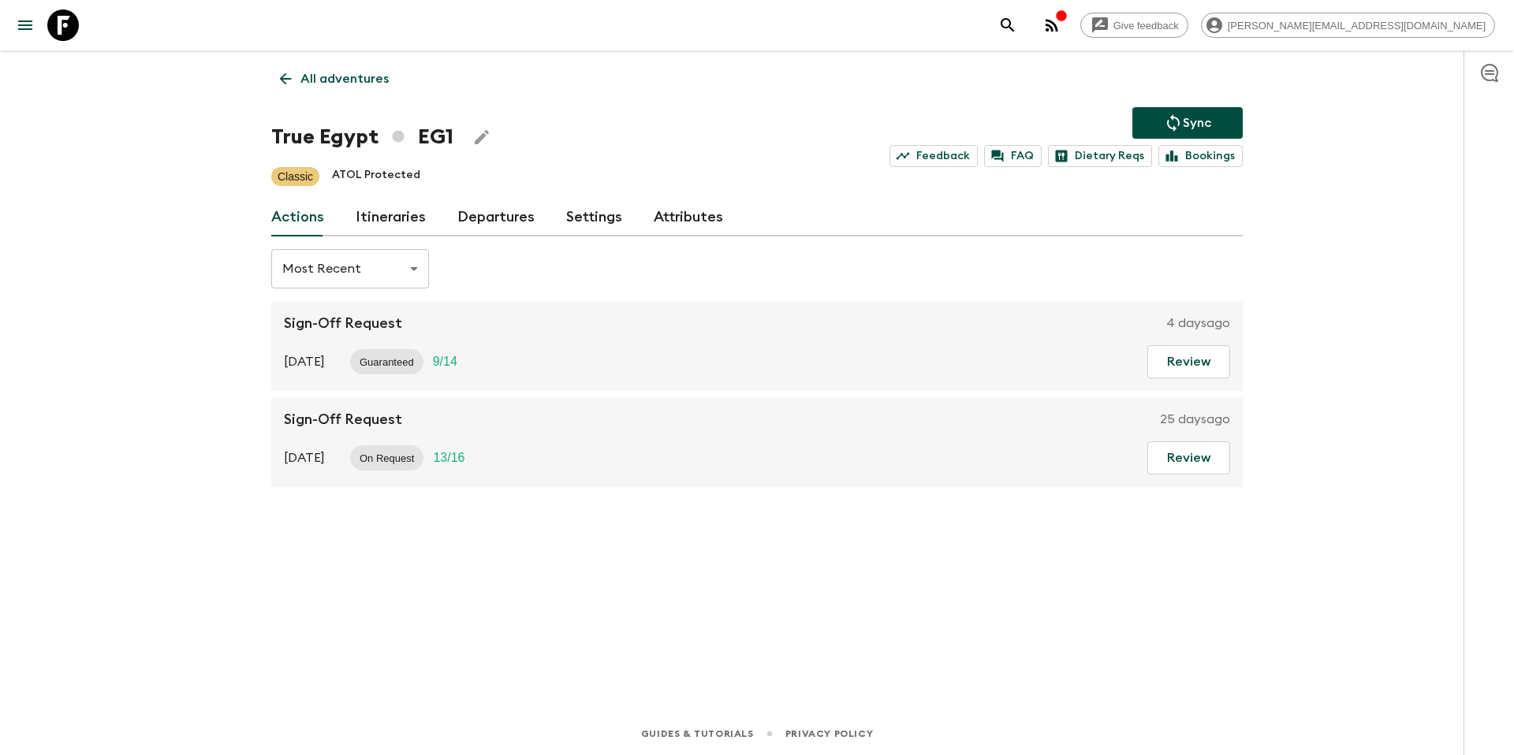
click at [391, 226] on link "Itineraries" at bounding box center [391, 218] width 70 height 38
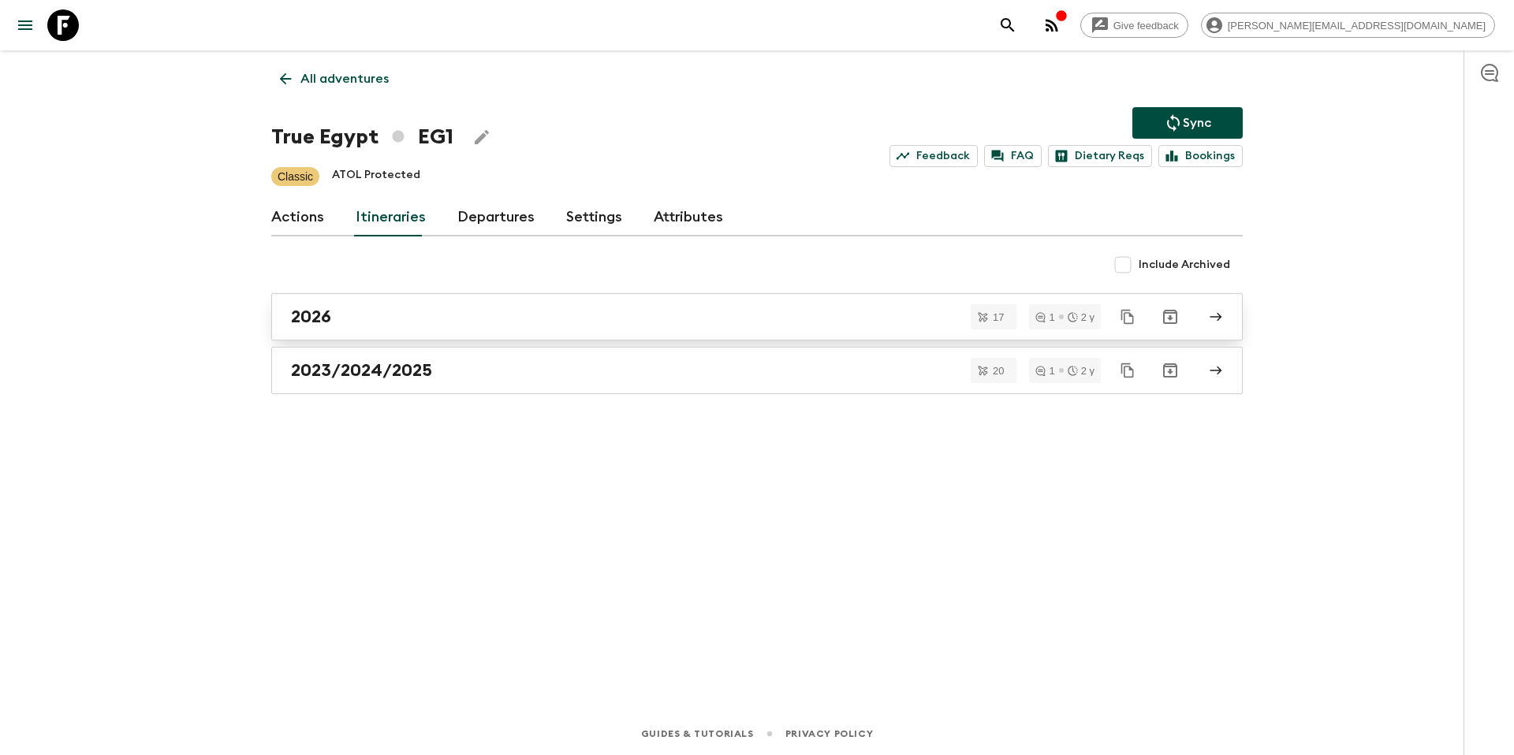
click at [465, 331] on link "2026" at bounding box center [757, 316] width 972 height 47
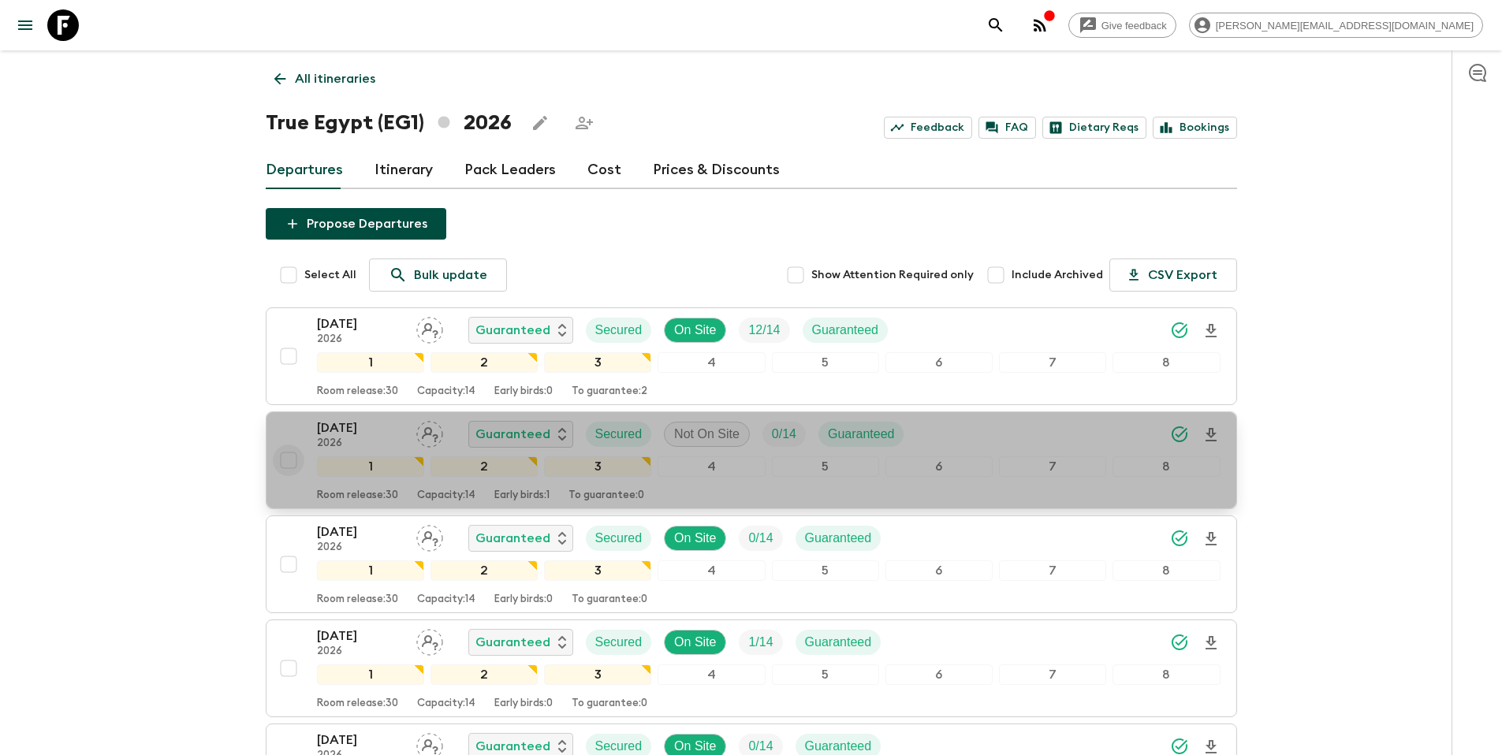
click at [289, 461] on input "checkbox" at bounding box center [289, 461] width 32 height 32
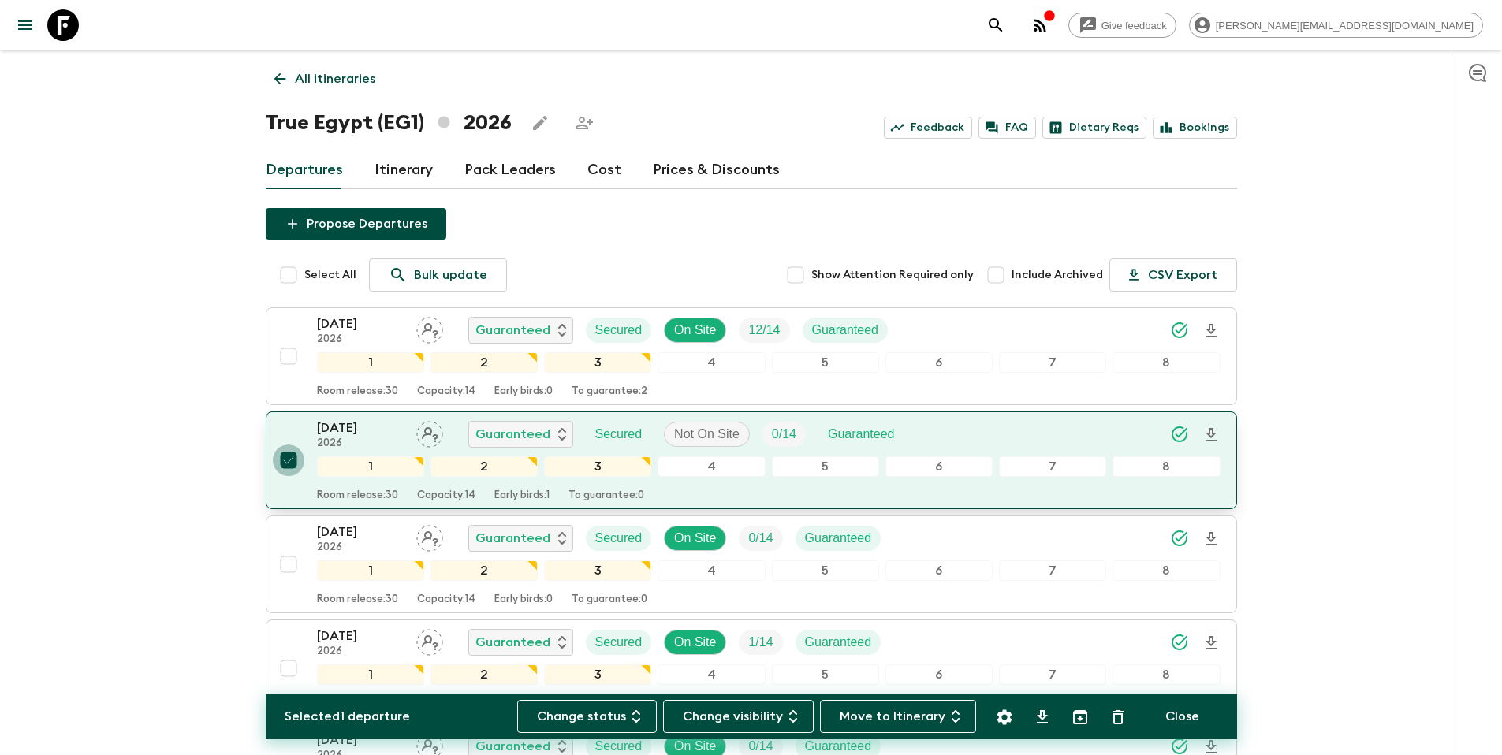
click at [289, 458] on input "checkbox" at bounding box center [289, 461] width 32 height 32
checkbox input "false"
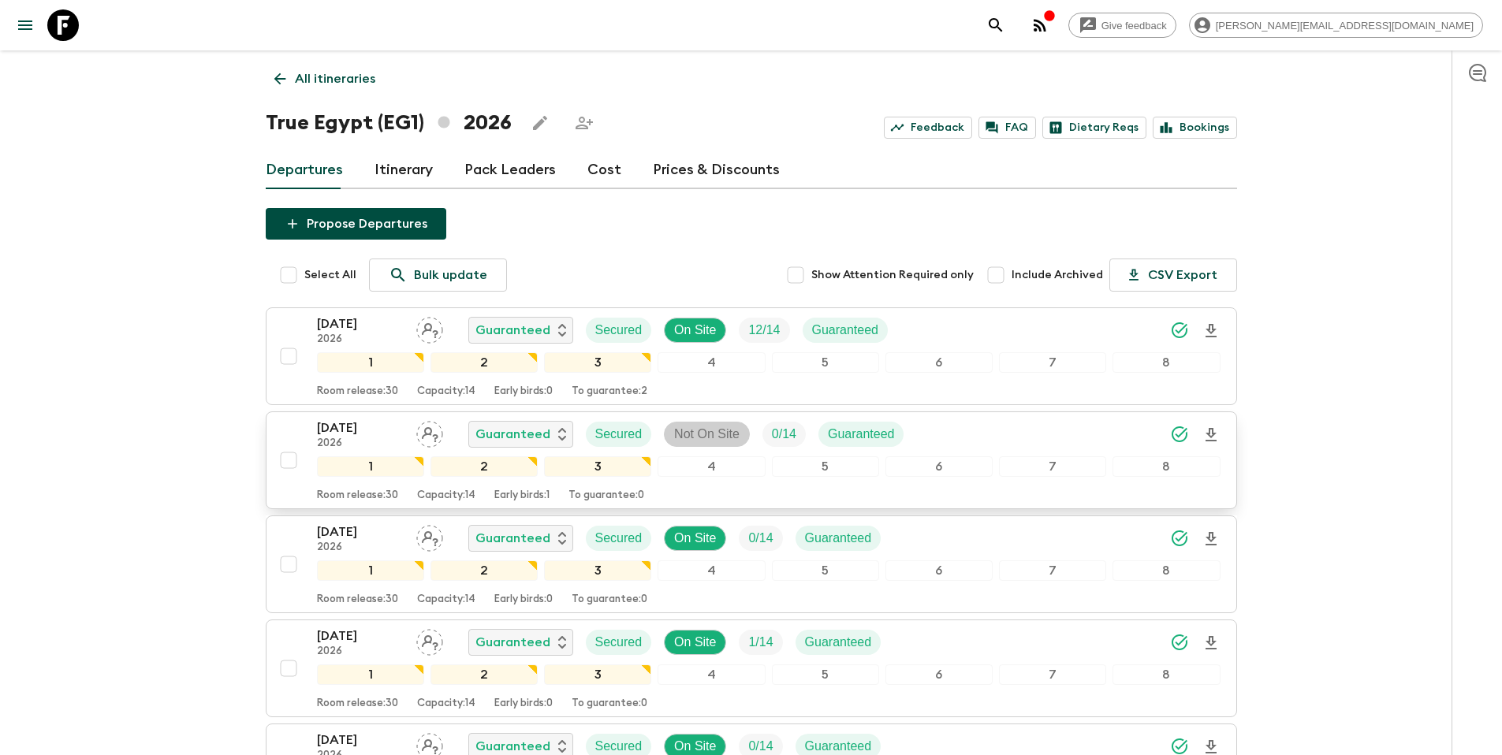
click at [700, 435] on p "Not On Site" at bounding box center [706, 434] width 65 height 19
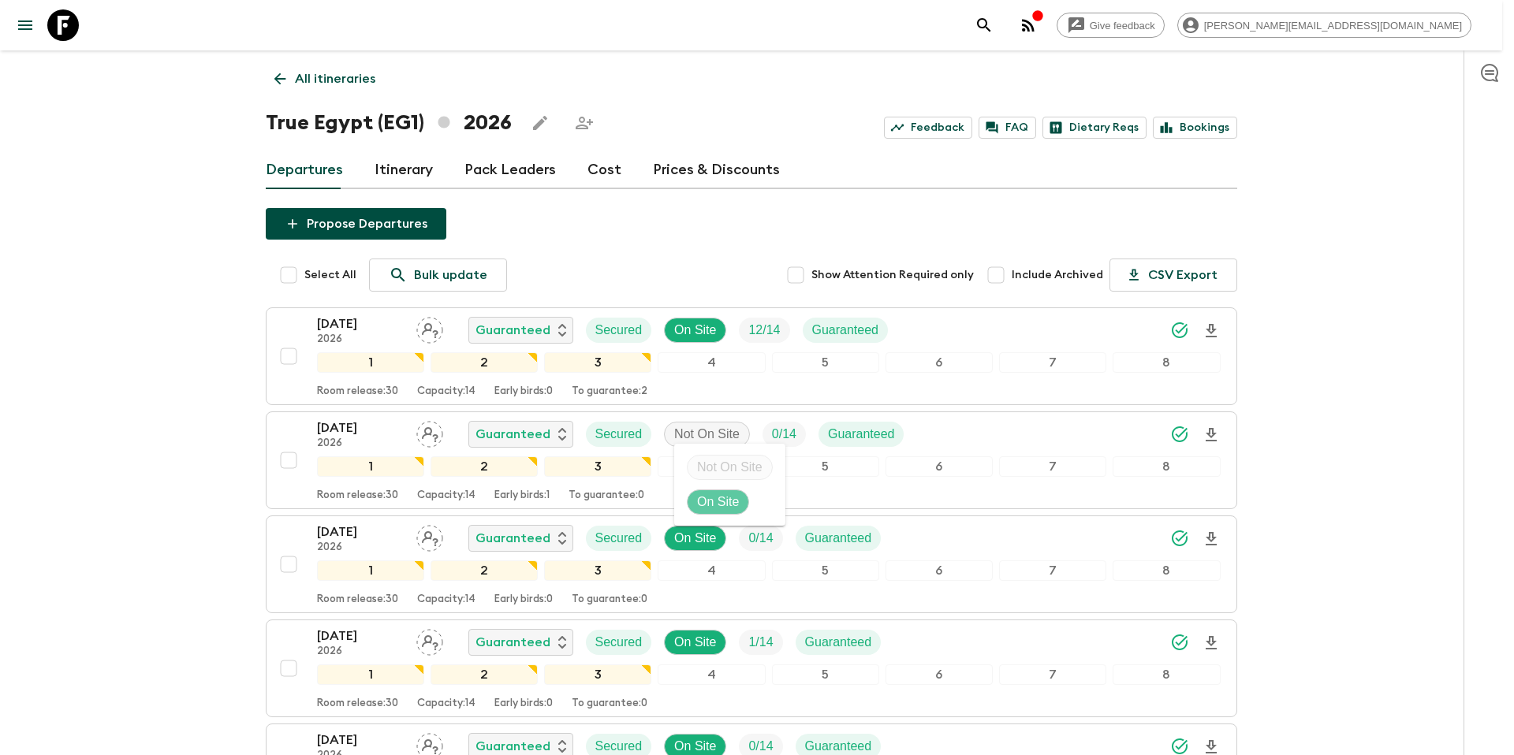
click at [710, 499] on p "On Site" at bounding box center [718, 502] width 42 height 19
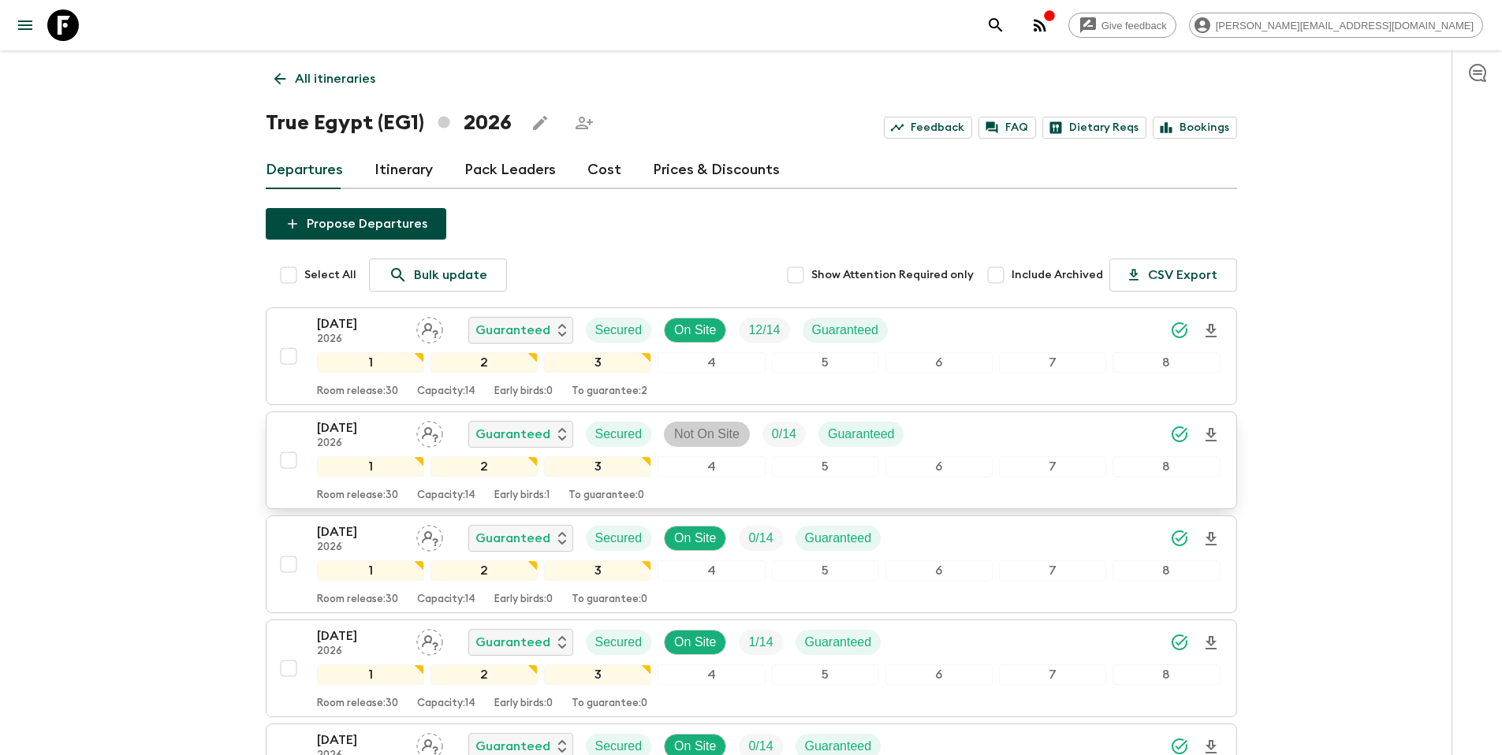
click at [711, 437] on p "Not On Site" at bounding box center [706, 434] width 65 height 19
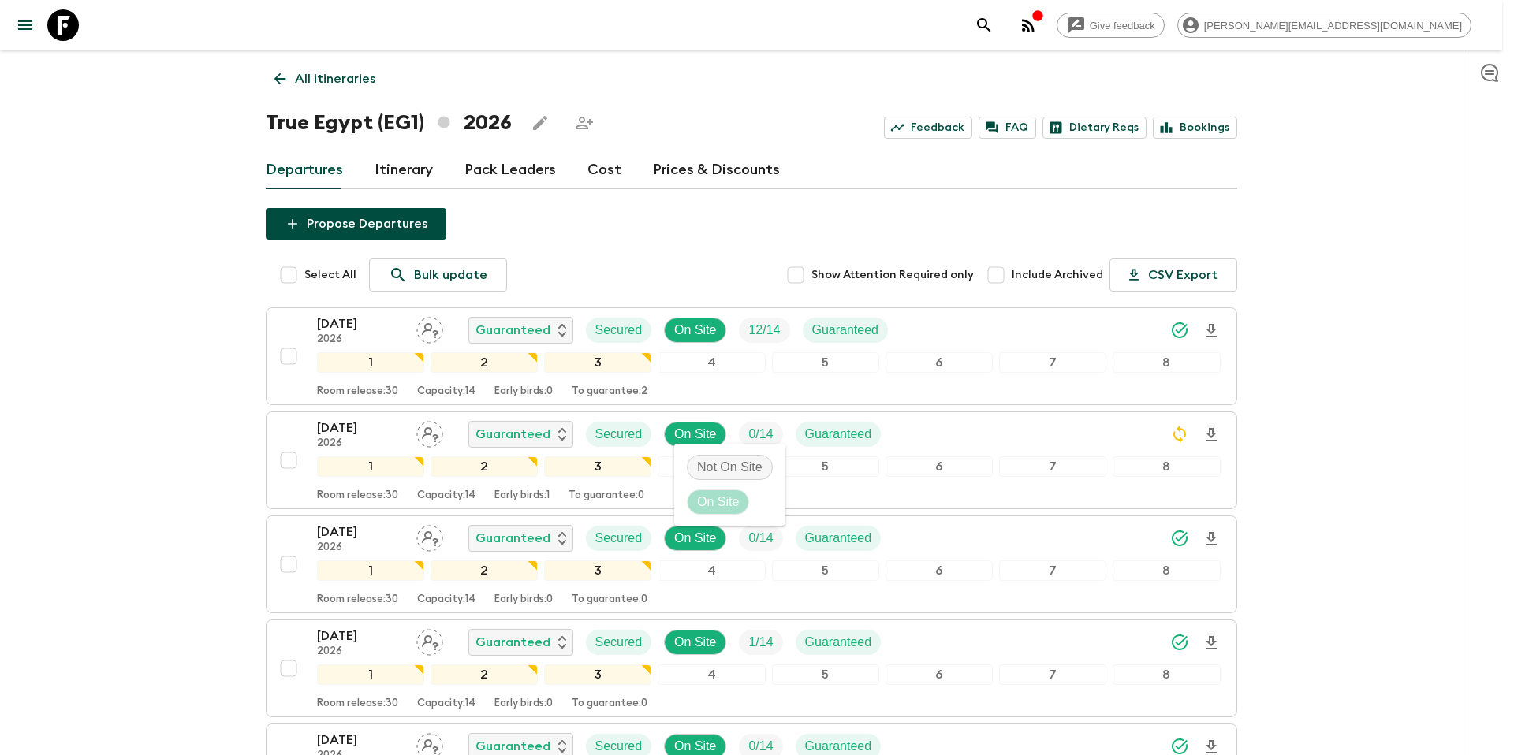
click at [199, 345] on div at bounding box center [757, 377] width 1514 height 755
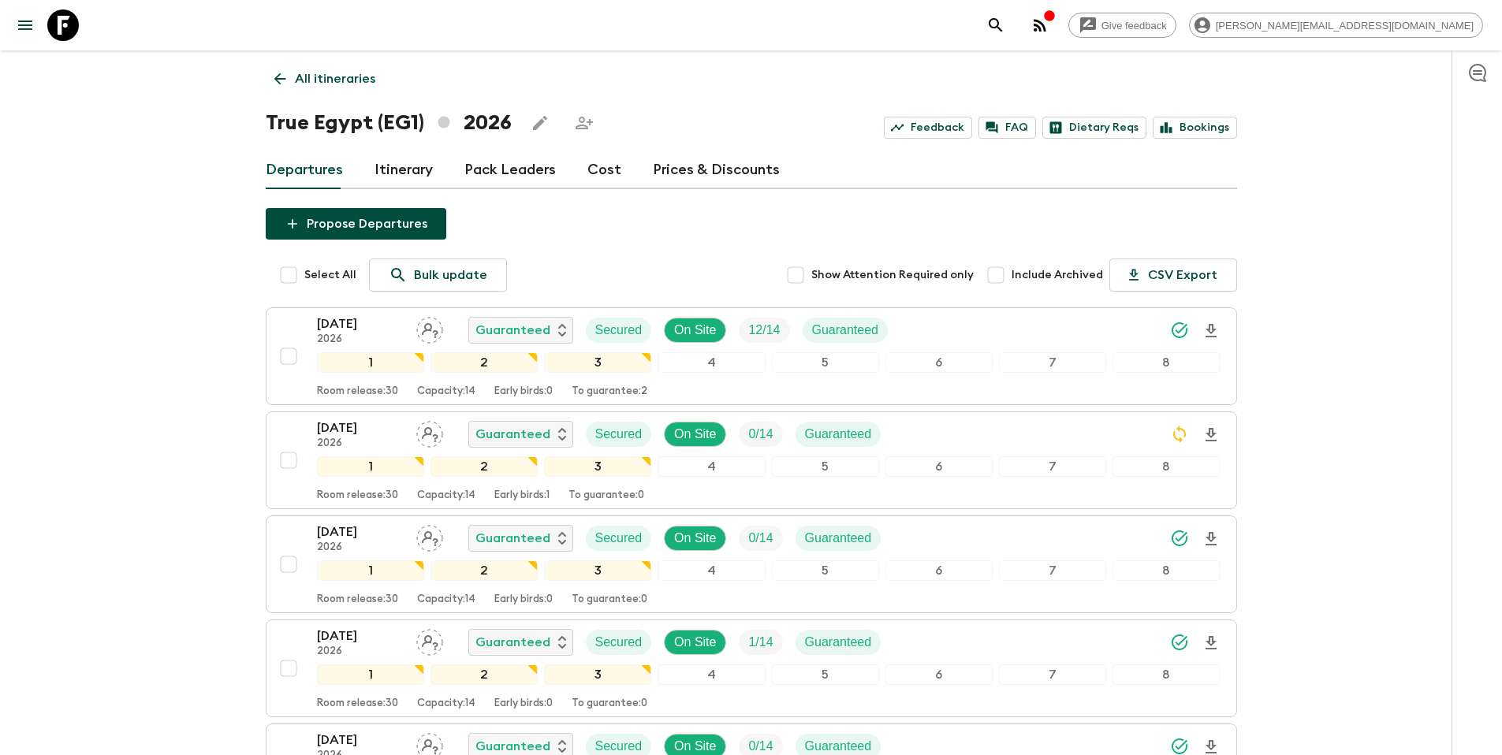
click at [354, 75] on p "All itineraries" at bounding box center [335, 78] width 80 height 19
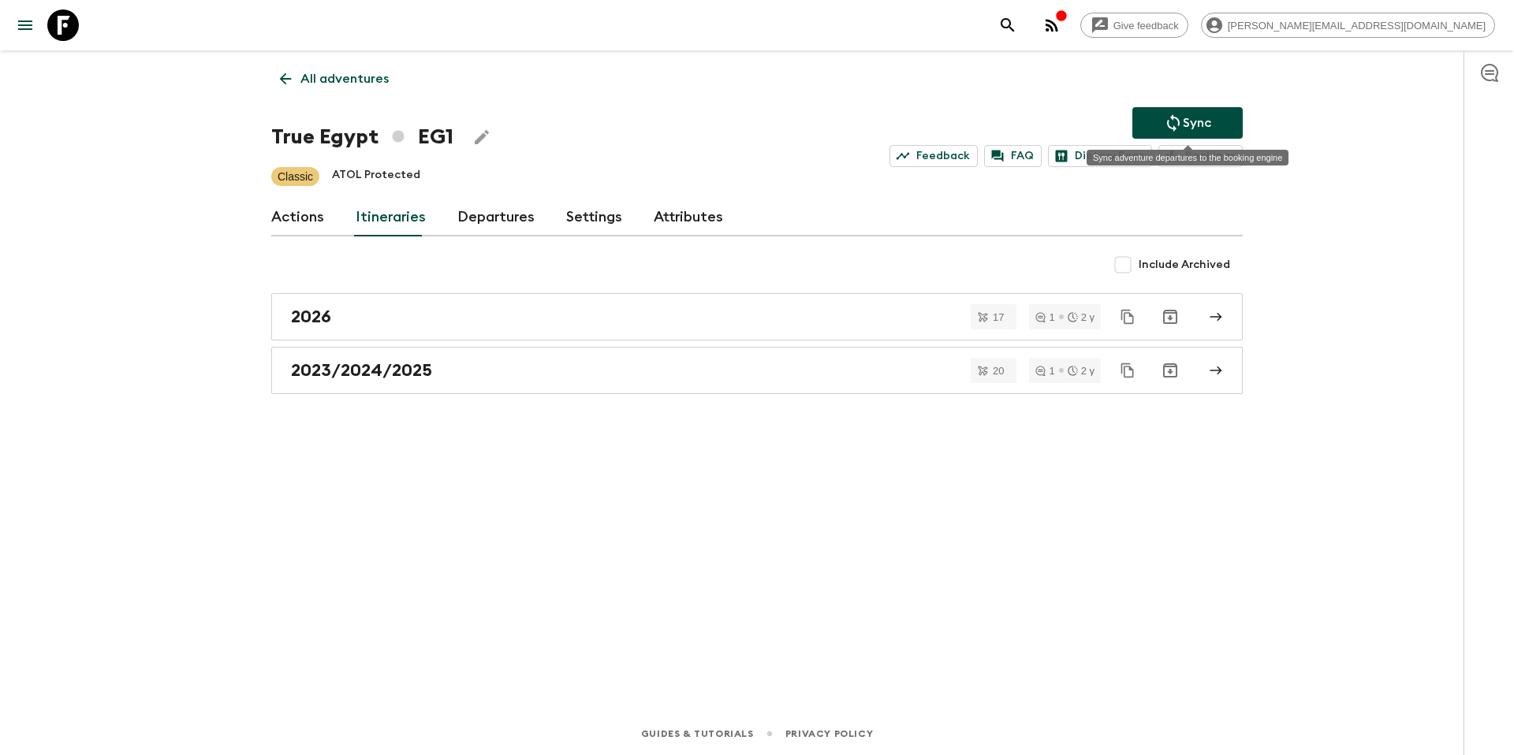
click at [1164, 125] on icon "Sync adventure departures to the booking engine" at bounding box center [1173, 123] width 19 height 19
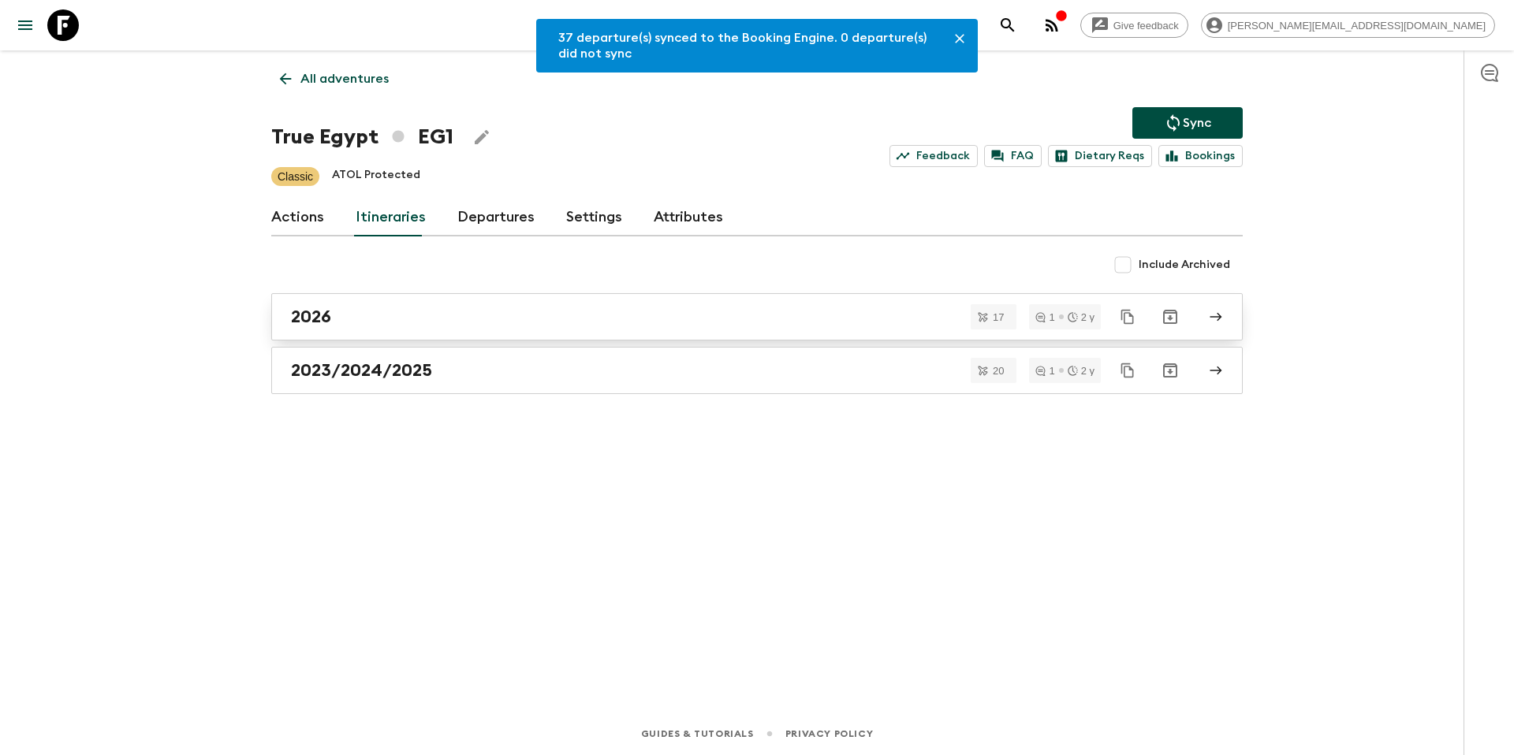
click at [428, 319] on div "2026" at bounding box center [742, 317] width 902 height 21
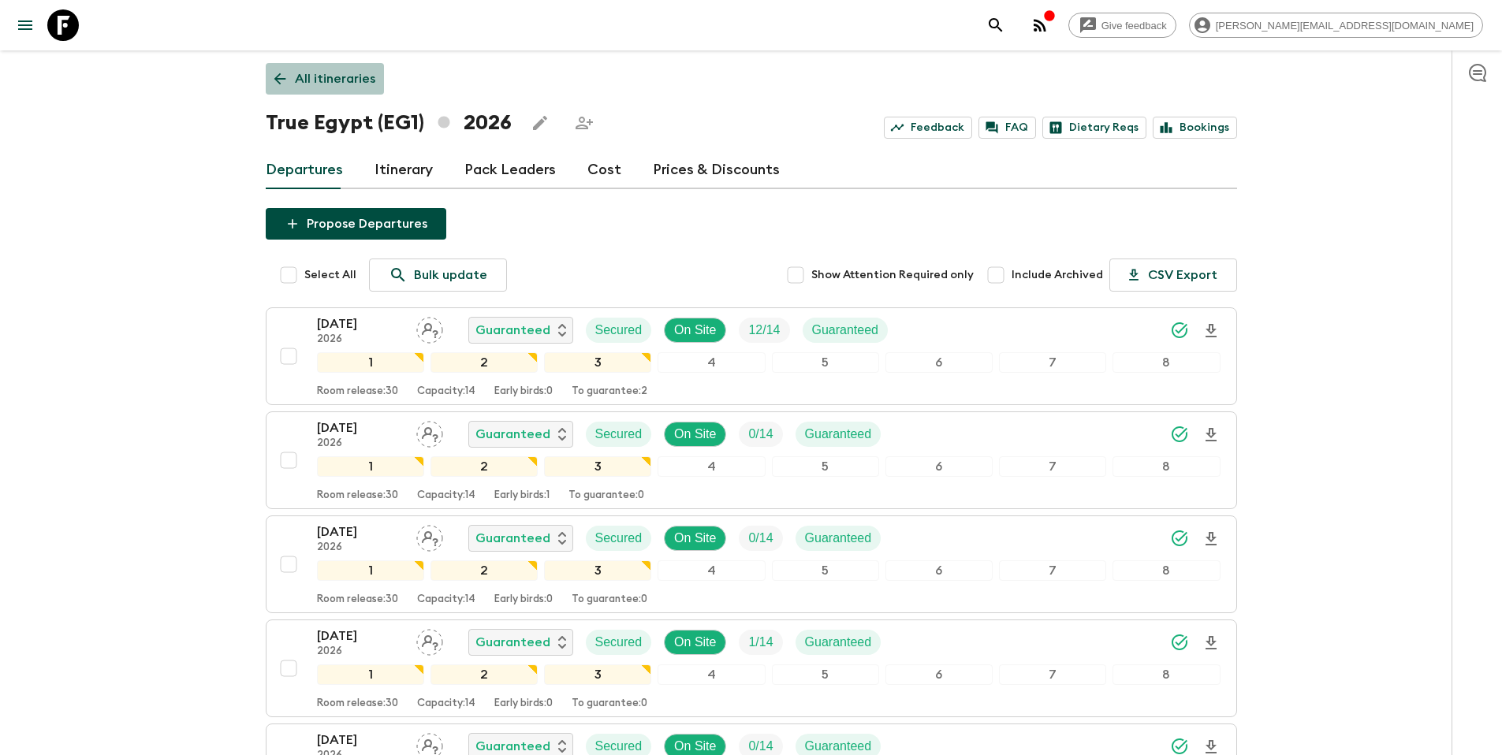
click at [345, 83] on p "All itineraries" at bounding box center [335, 78] width 80 height 19
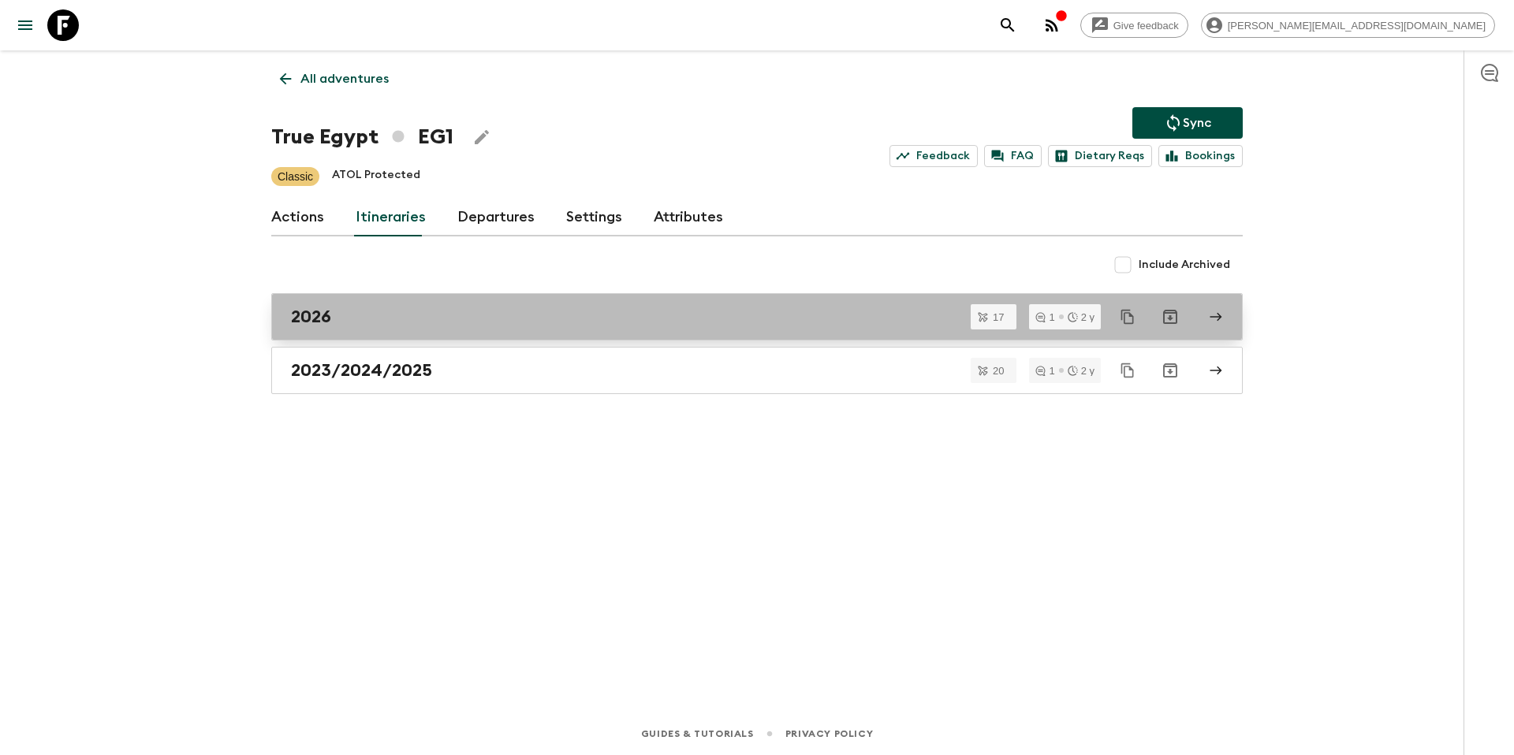
click at [397, 320] on div "2026" at bounding box center [742, 317] width 902 height 21
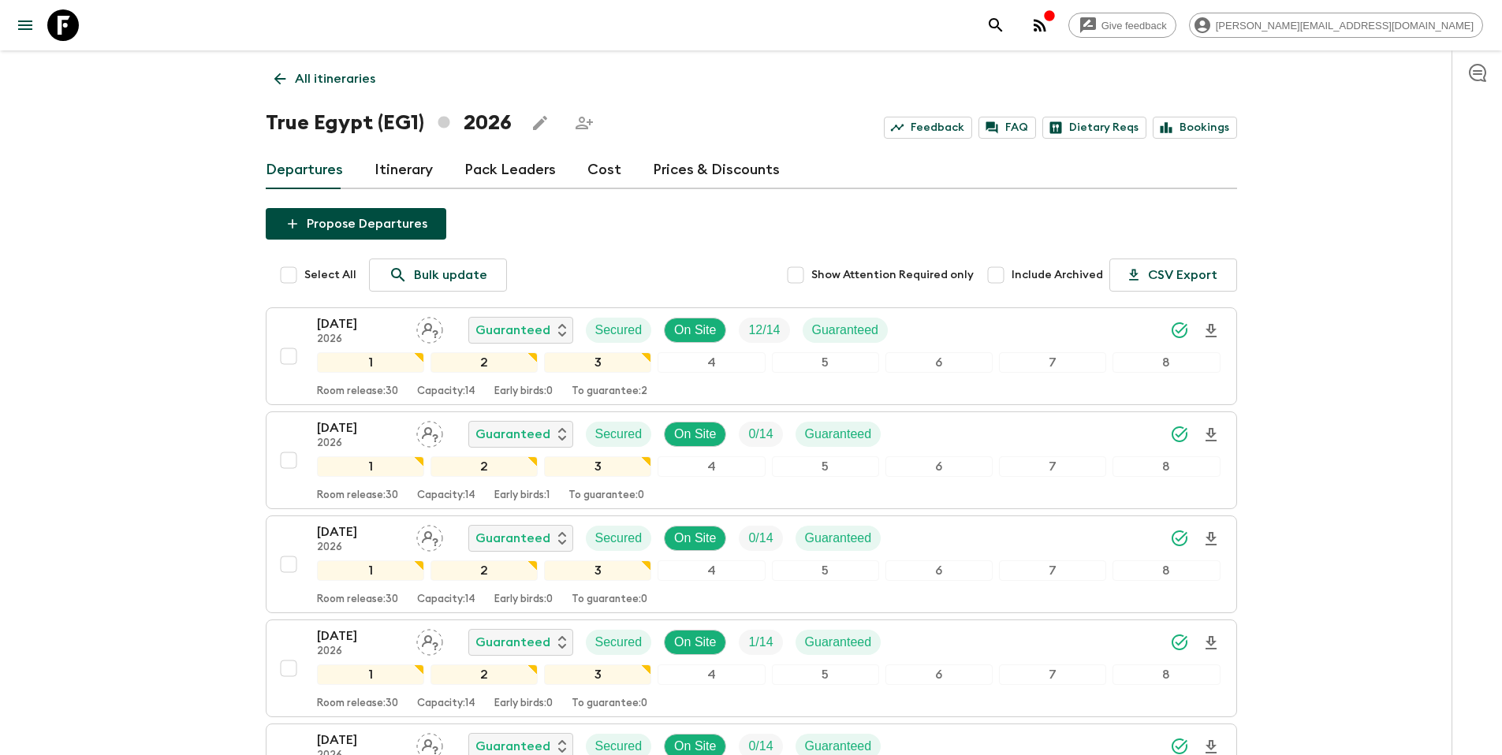
click at [319, 84] on p "All itineraries" at bounding box center [335, 78] width 80 height 19
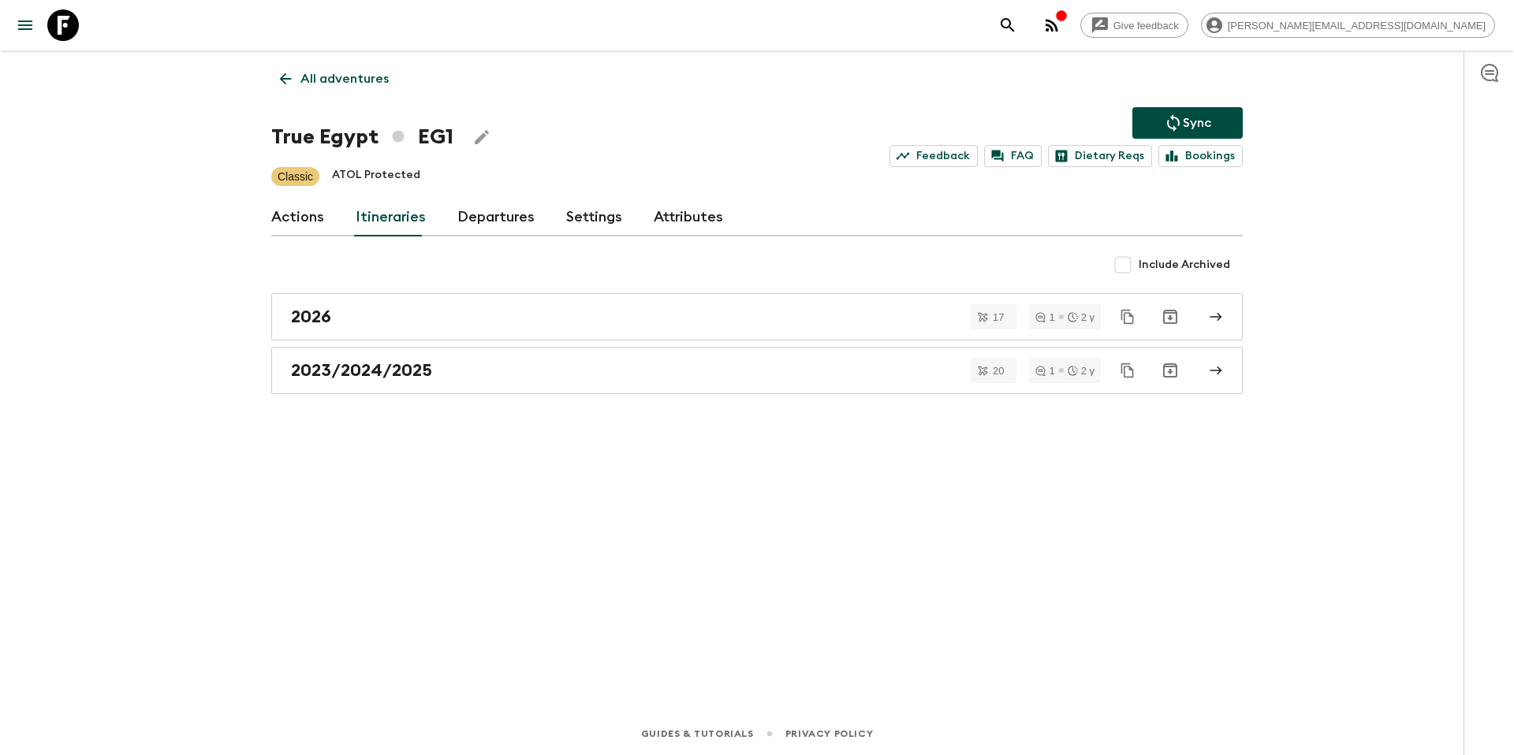
click at [341, 69] on p "All adventures" at bounding box center [344, 78] width 88 height 19
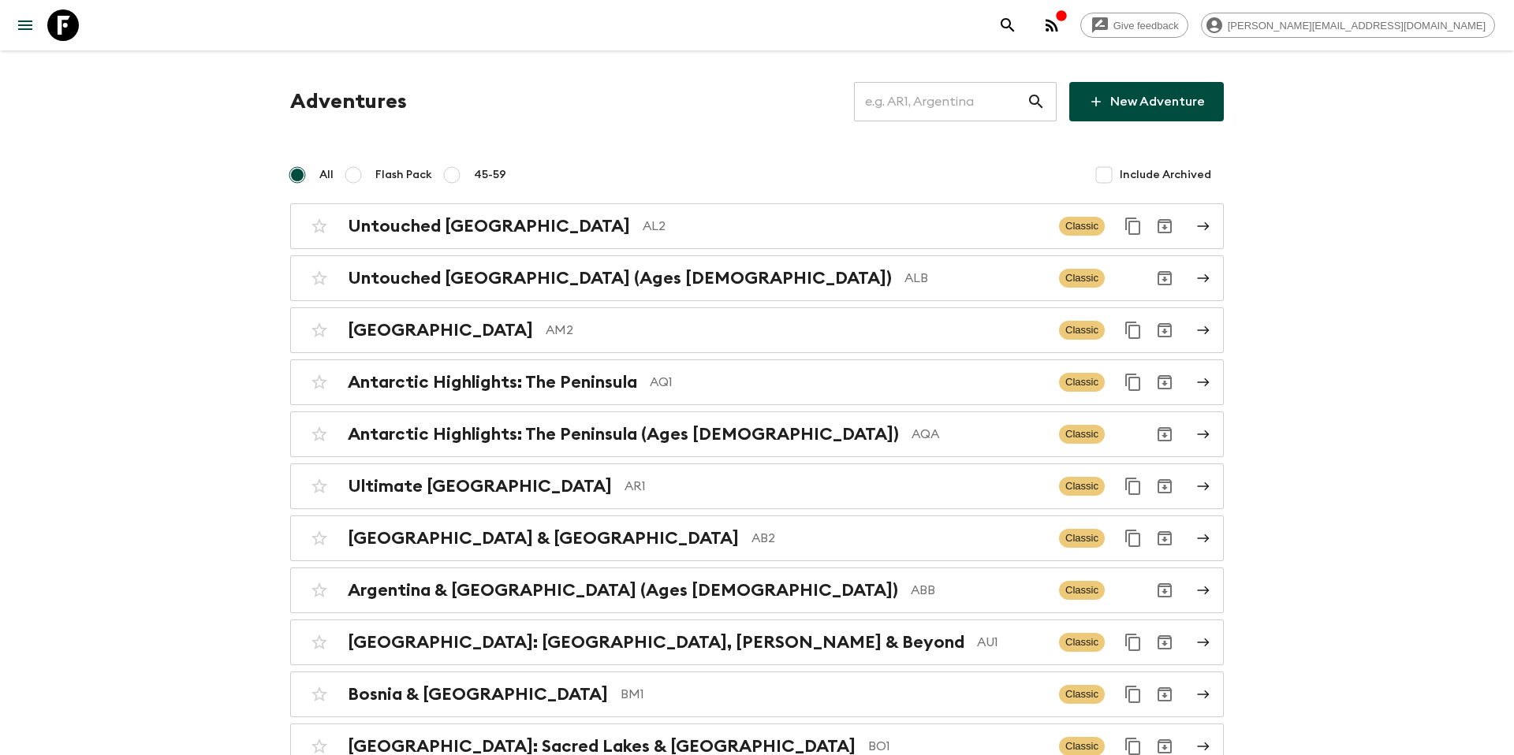
click at [933, 109] on input "text" at bounding box center [940, 102] width 173 height 44
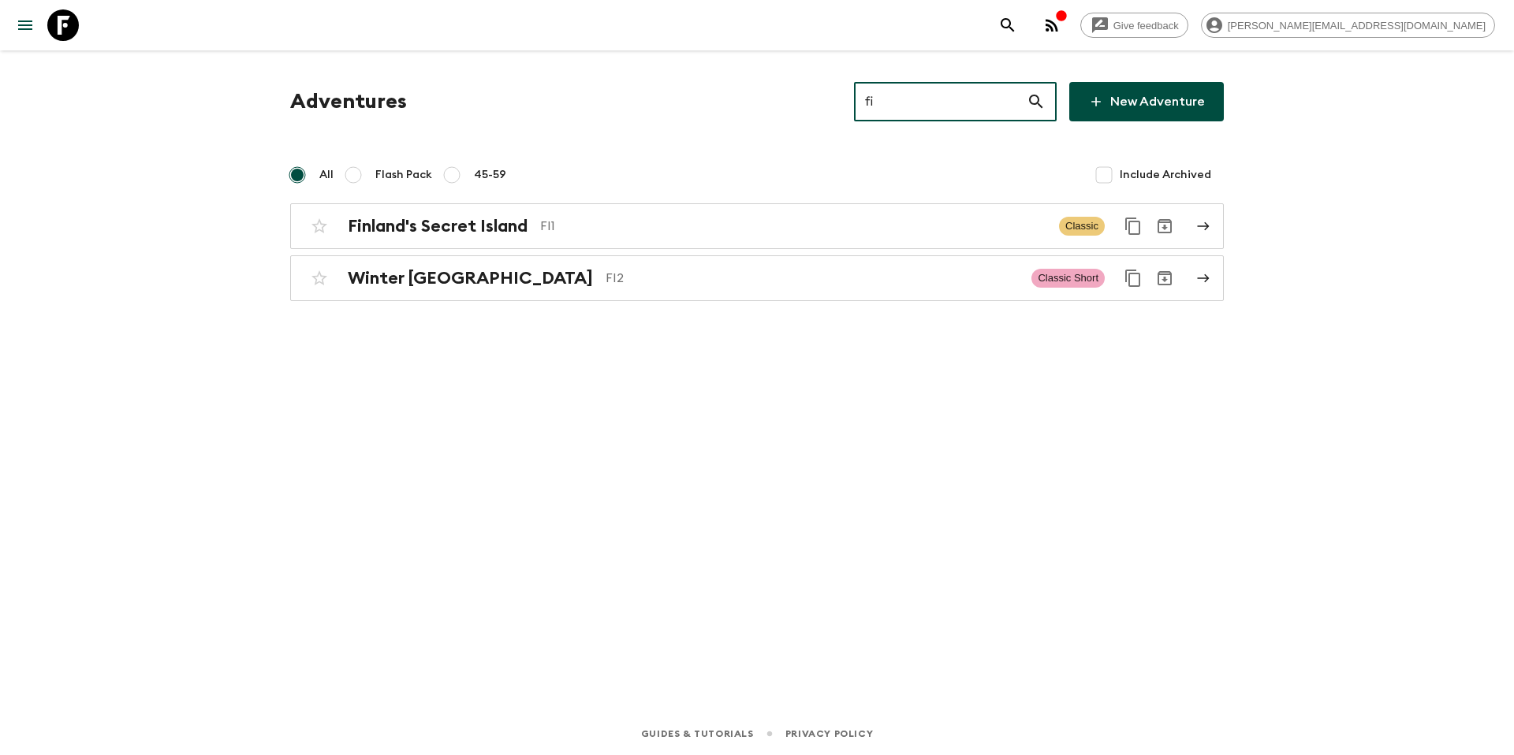
type input "fi2"
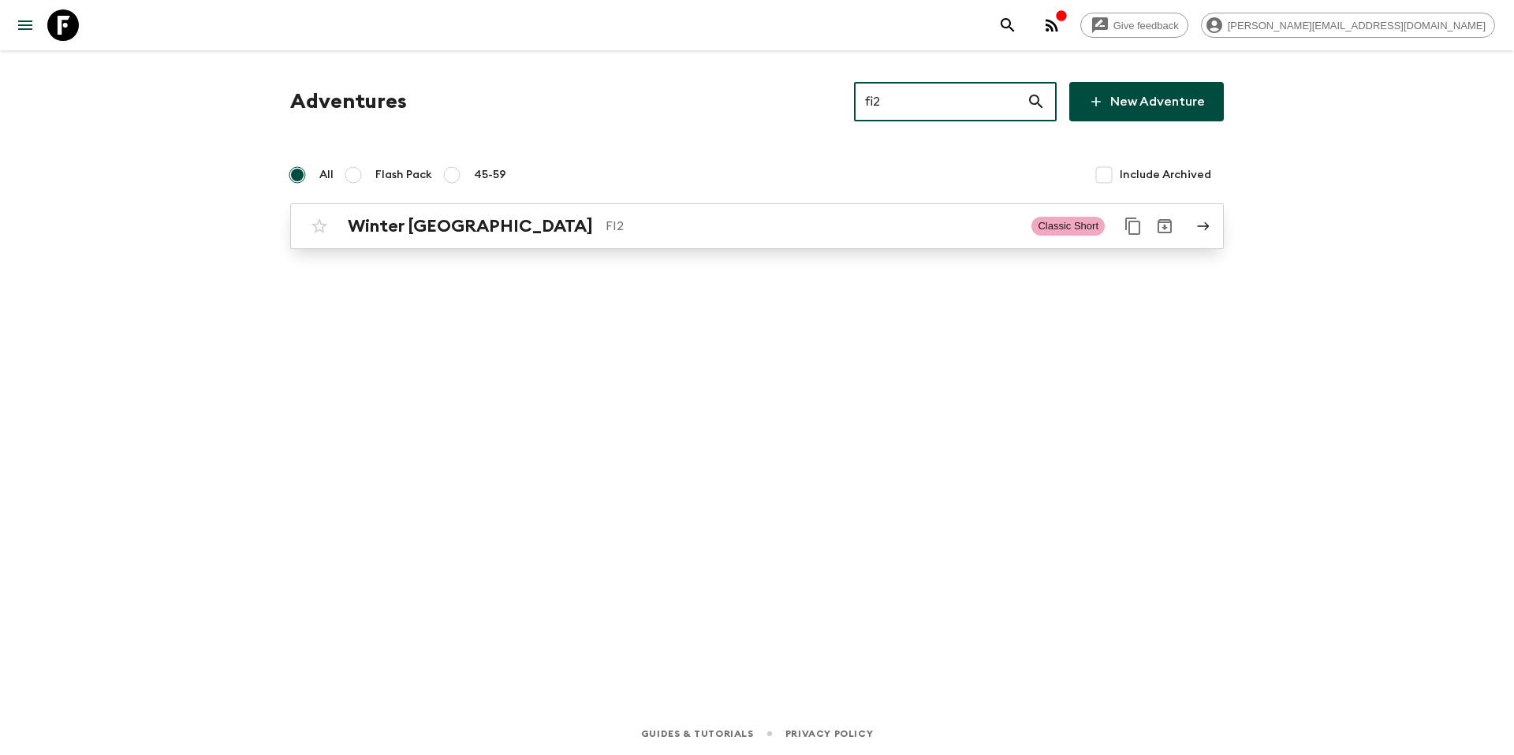
click at [612, 221] on p "FI2" at bounding box center [812, 226] width 413 height 19
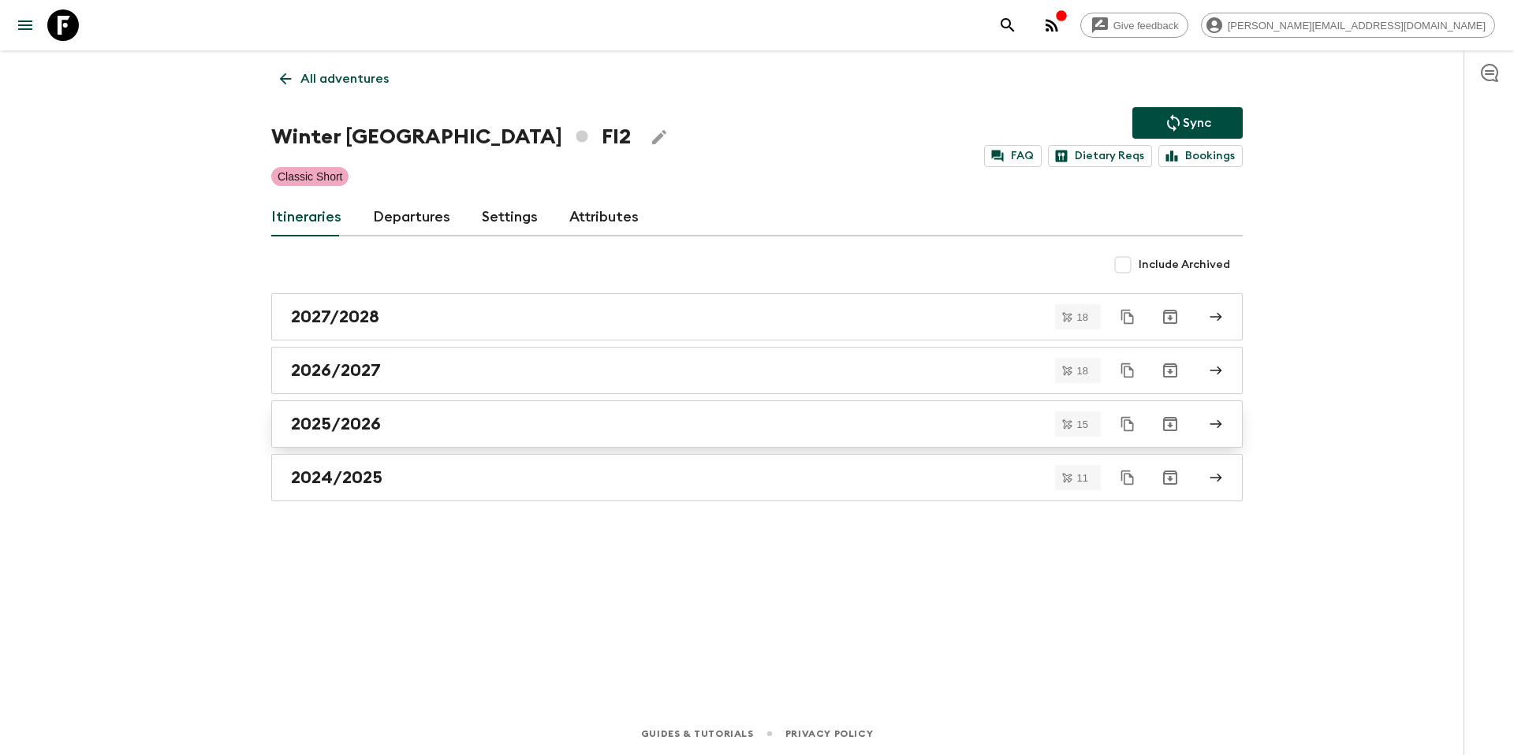
click at [415, 421] on div "2025/2026" at bounding box center [742, 424] width 902 height 21
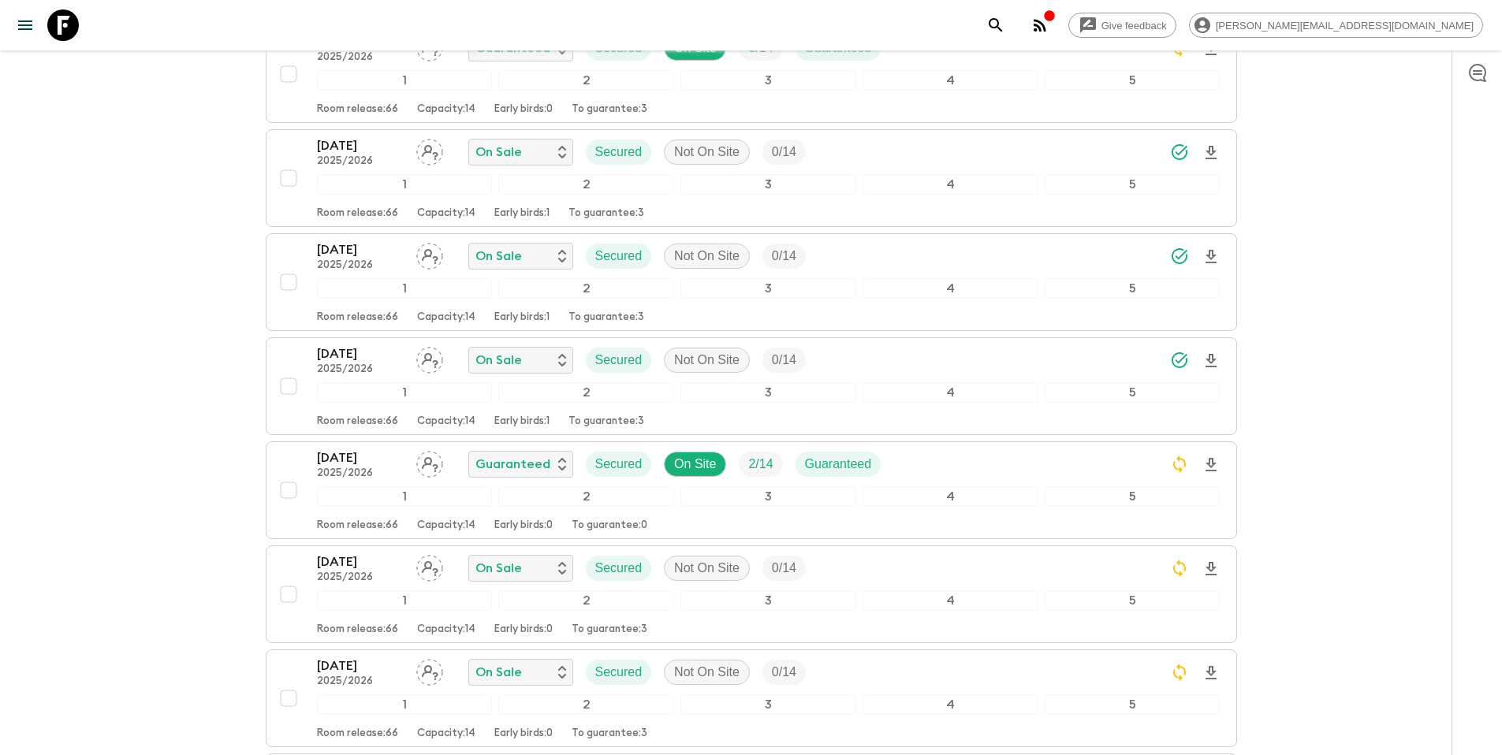
scroll to position [972, 0]
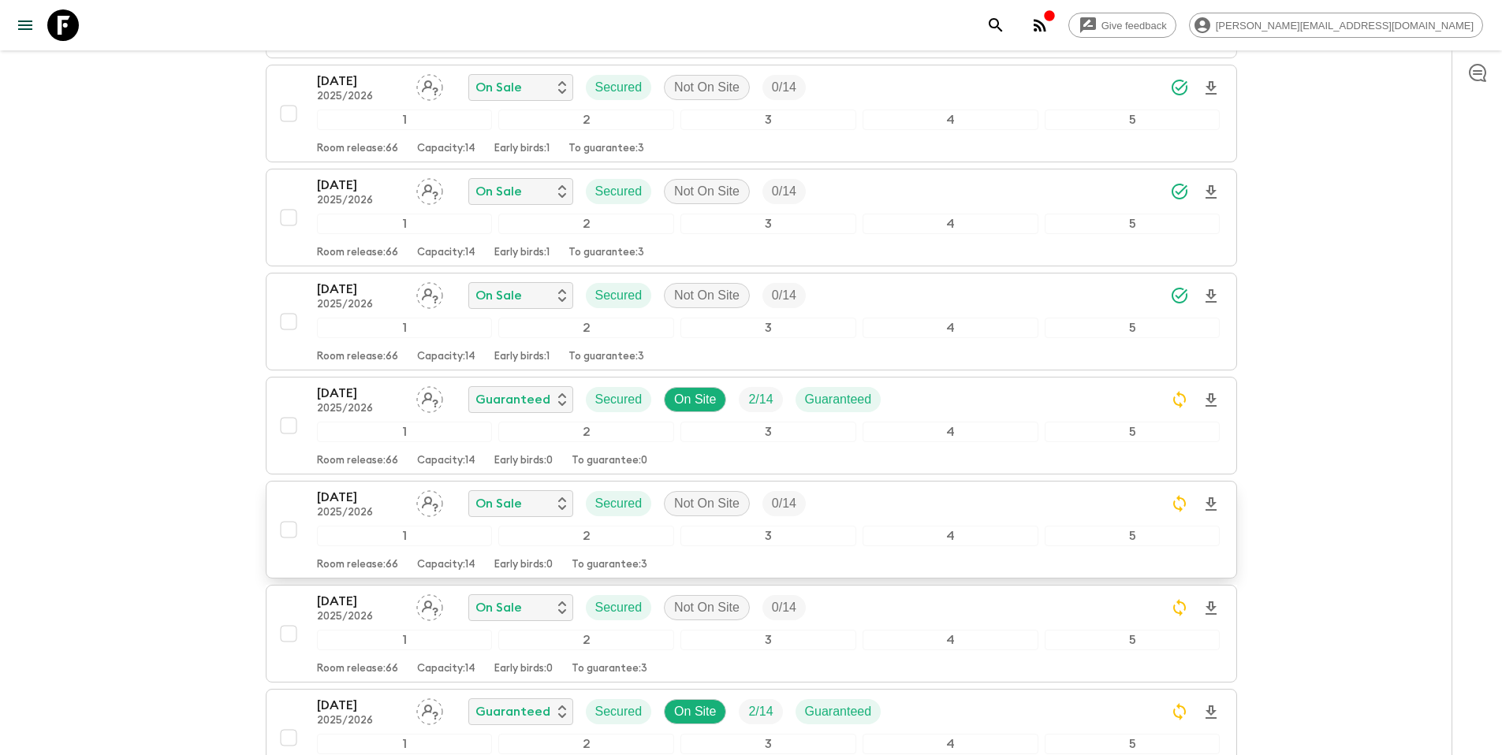
click at [289, 529] on input "checkbox" at bounding box center [289, 530] width 32 height 32
checkbox input "true"
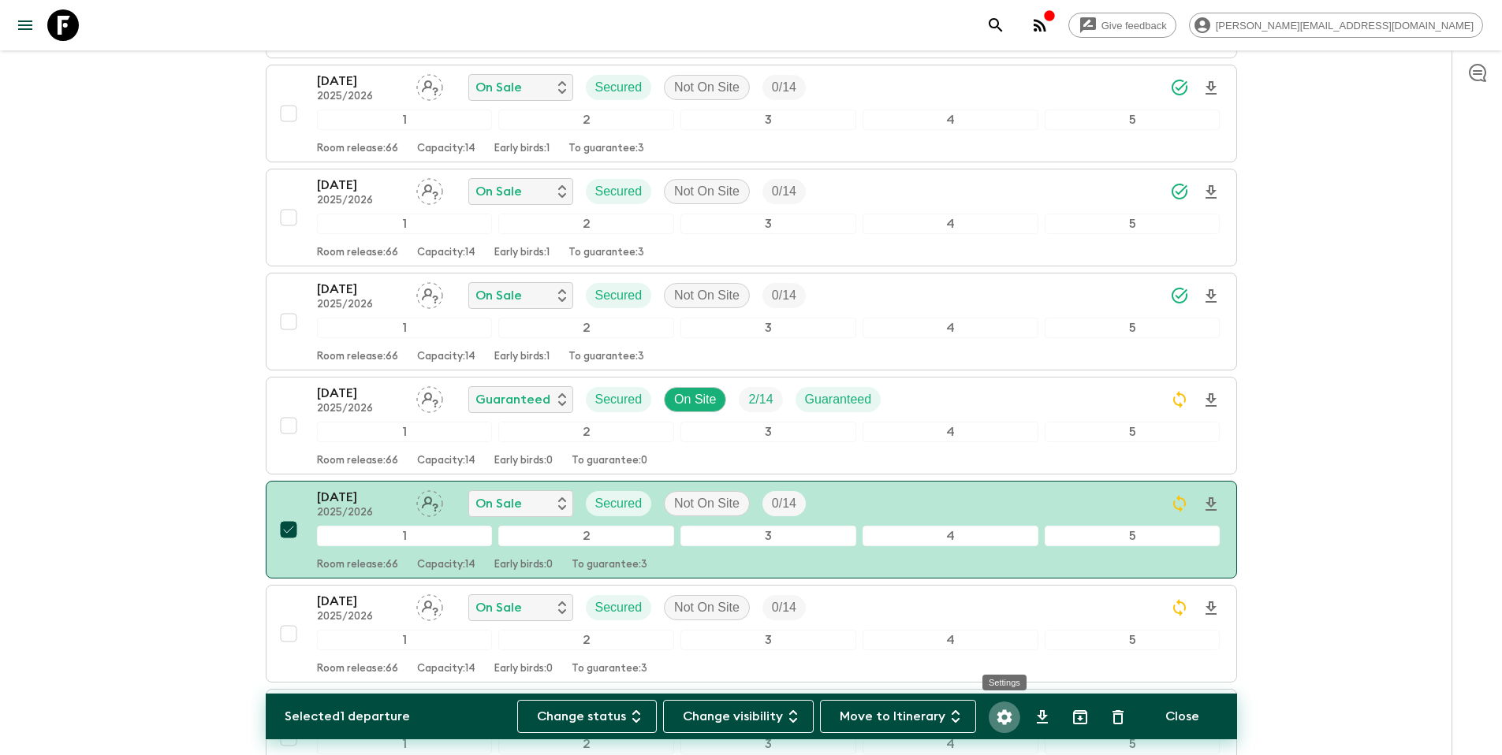
click at [1003, 722] on icon "Settings" at bounding box center [1004, 717] width 15 height 15
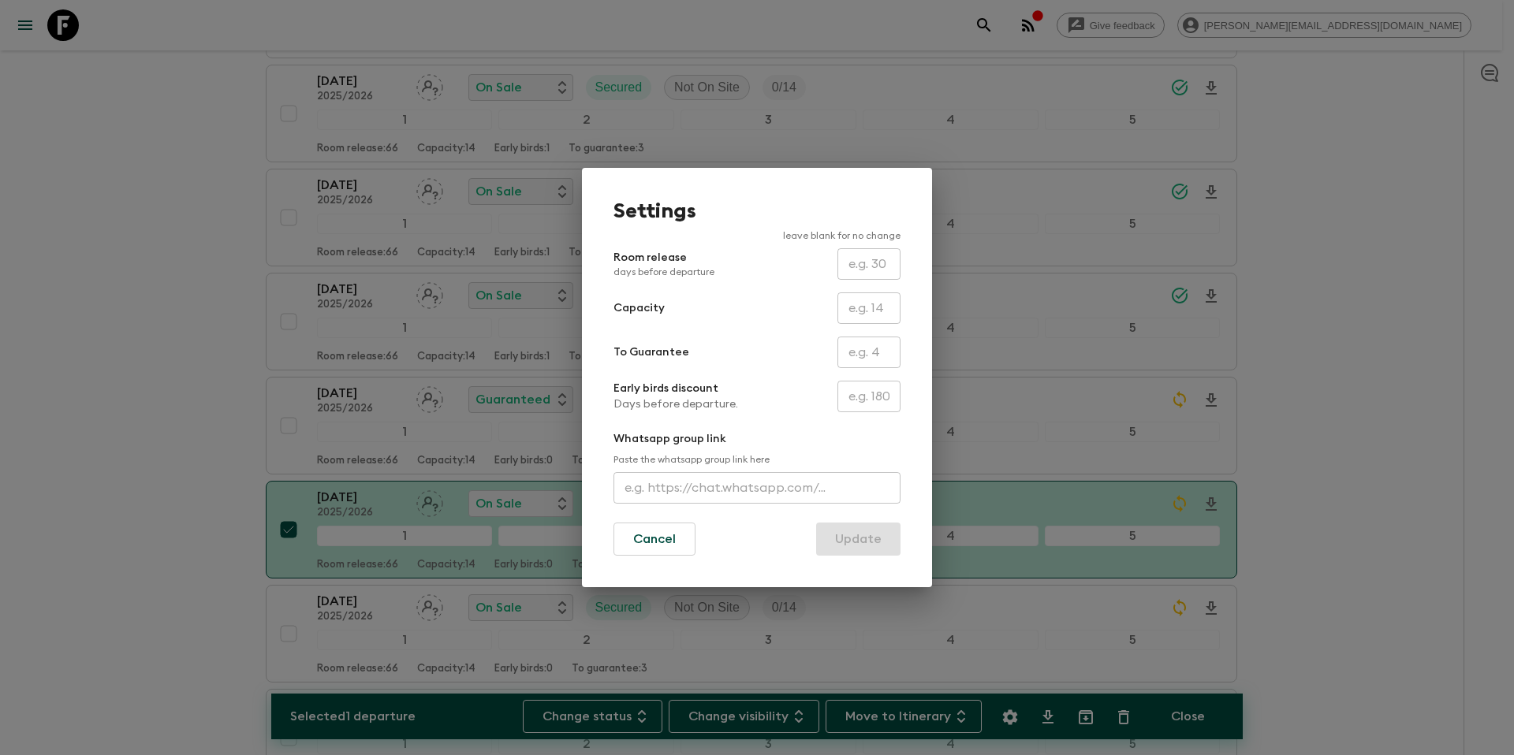
click at [869, 356] on input "text" at bounding box center [869, 353] width 63 height 32
type input "0"
click at [866, 554] on button "Update" at bounding box center [858, 539] width 84 height 33
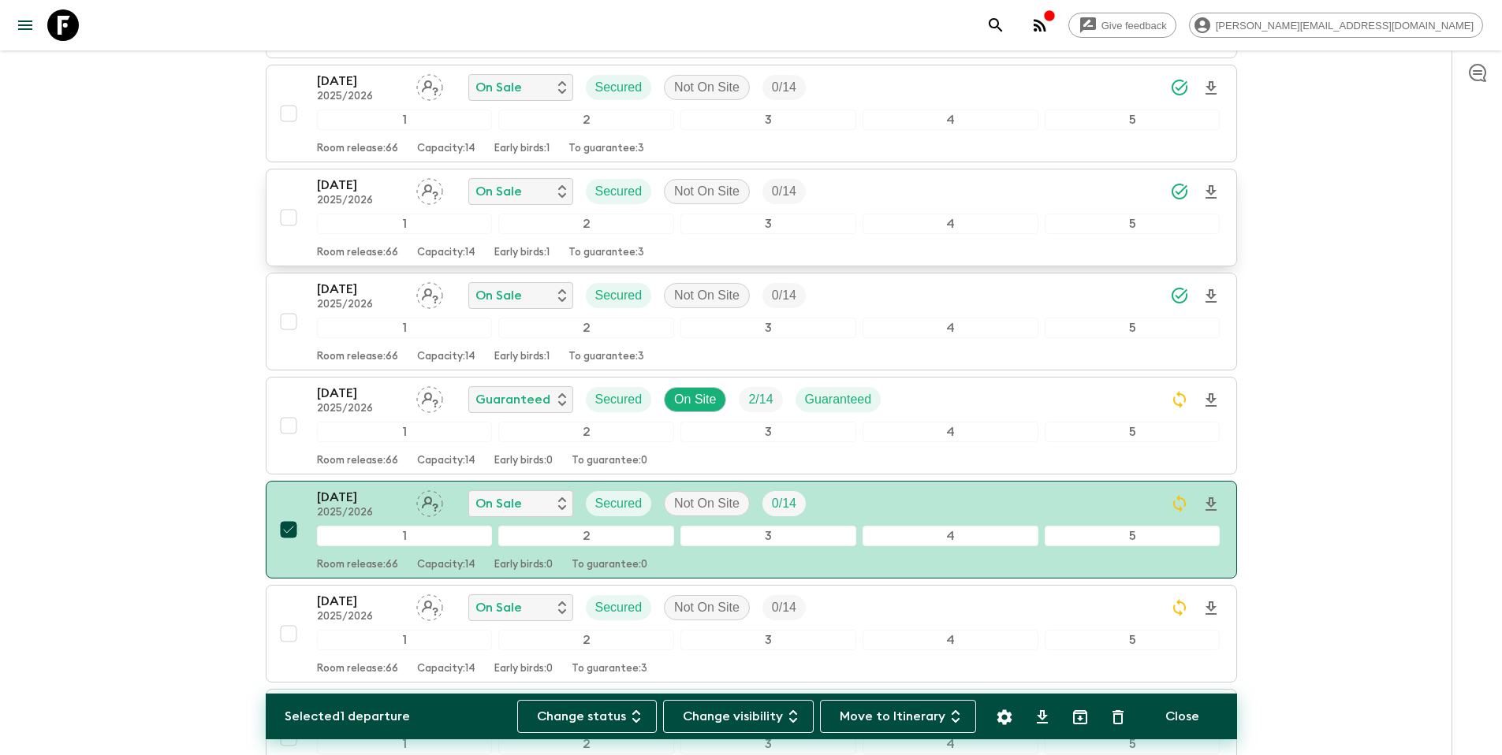
click at [289, 213] on input "checkbox" at bounding box center [289, 218] width 32 height 32
checkbox input "true"
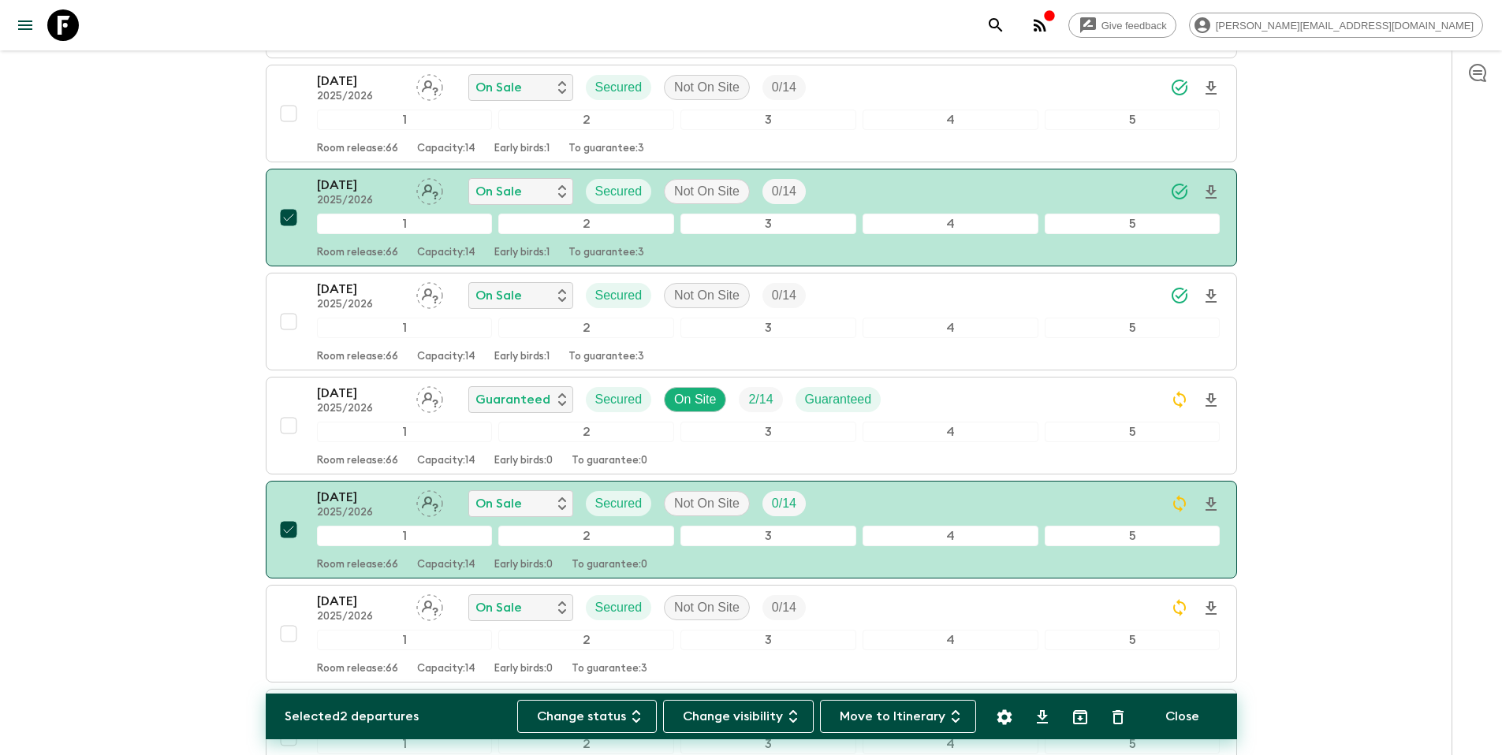
click at [1003, 717] on icon "Settings" at bounding box center [1004, 717] width 19 height 19
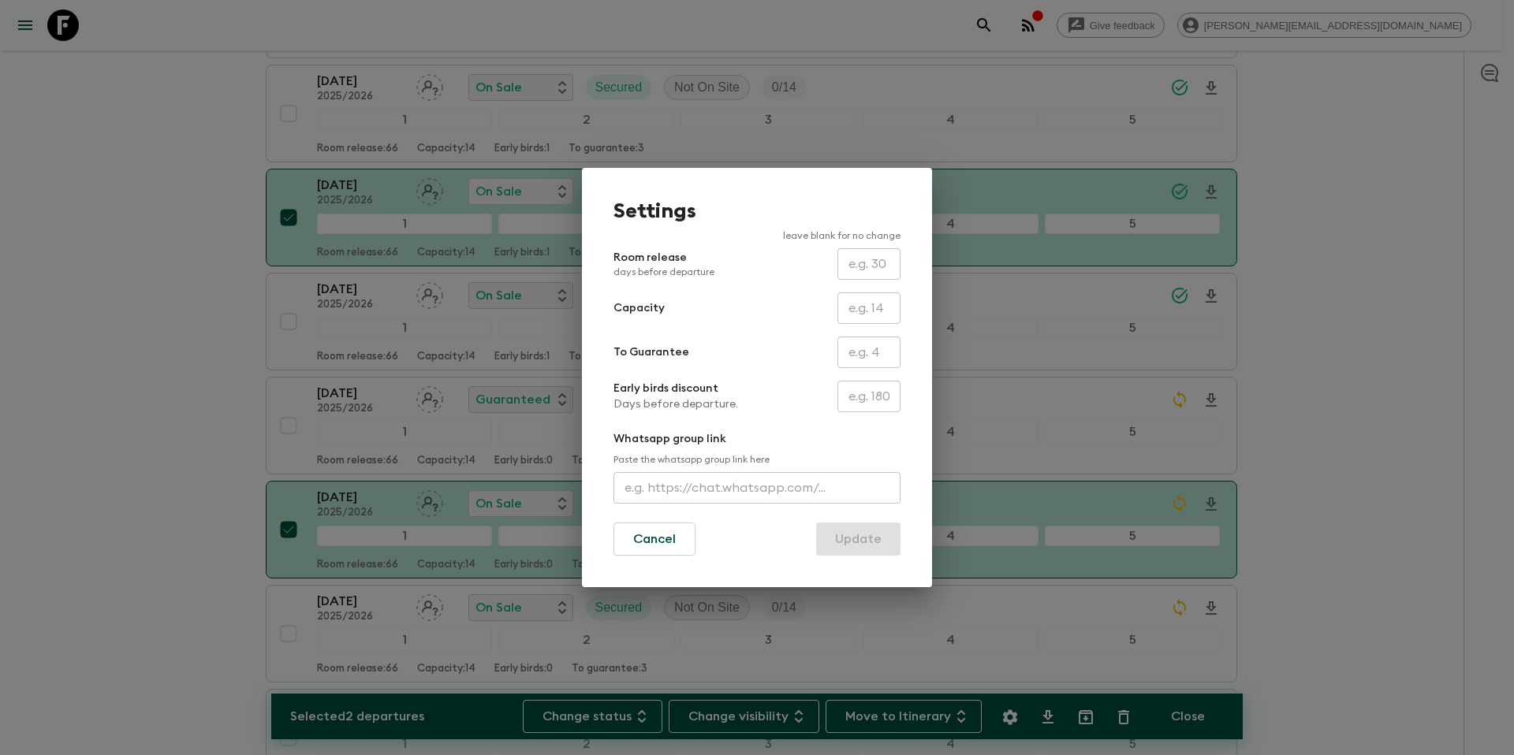
click at [863, 353] on input "text" at bounding box center [869, 353] width 63 height 32
type input "0"
click at [866, 535] on button "Update" at bounding box center [858, 539] width 84 height 33
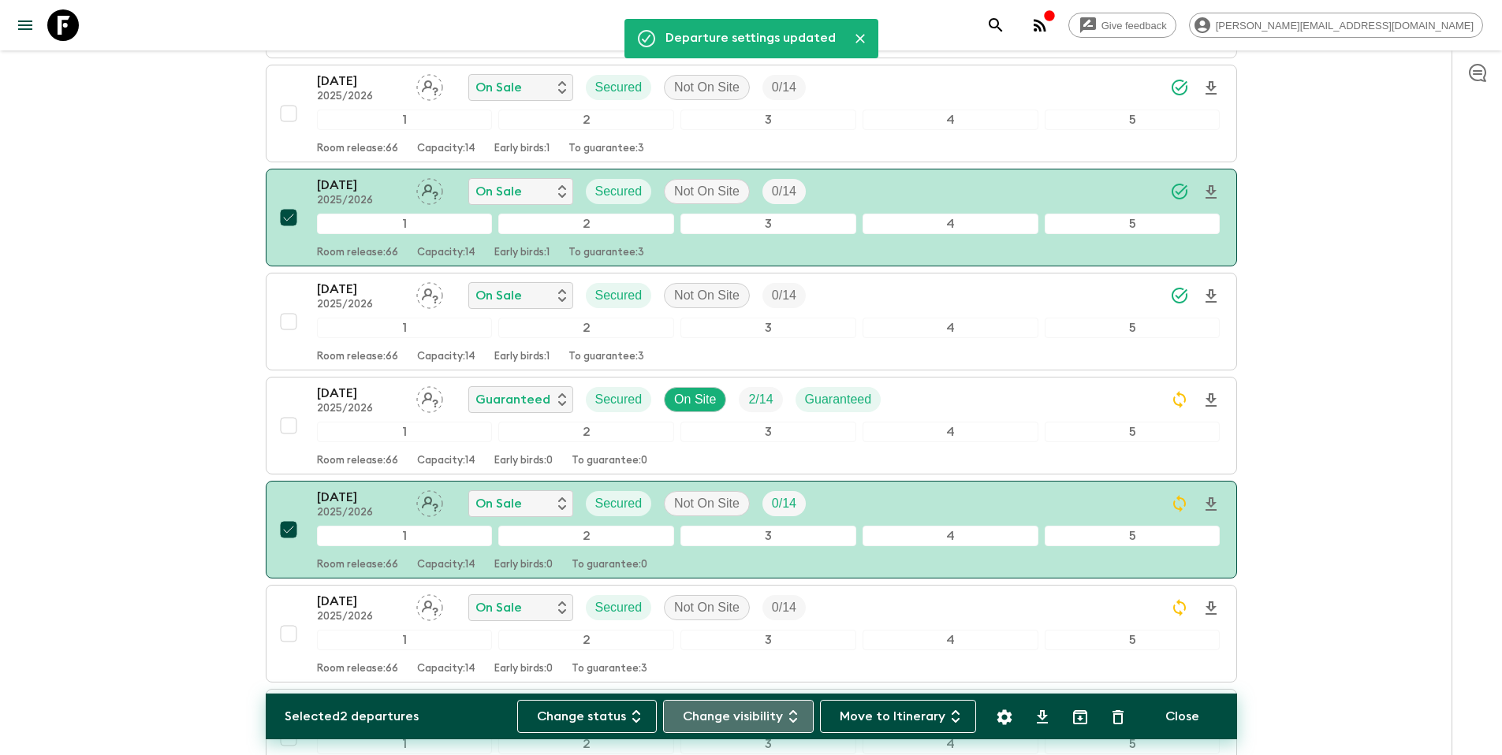
click at [770, 707] on button "Change visibility" at bounding box center [738, 716] width 151 height 33
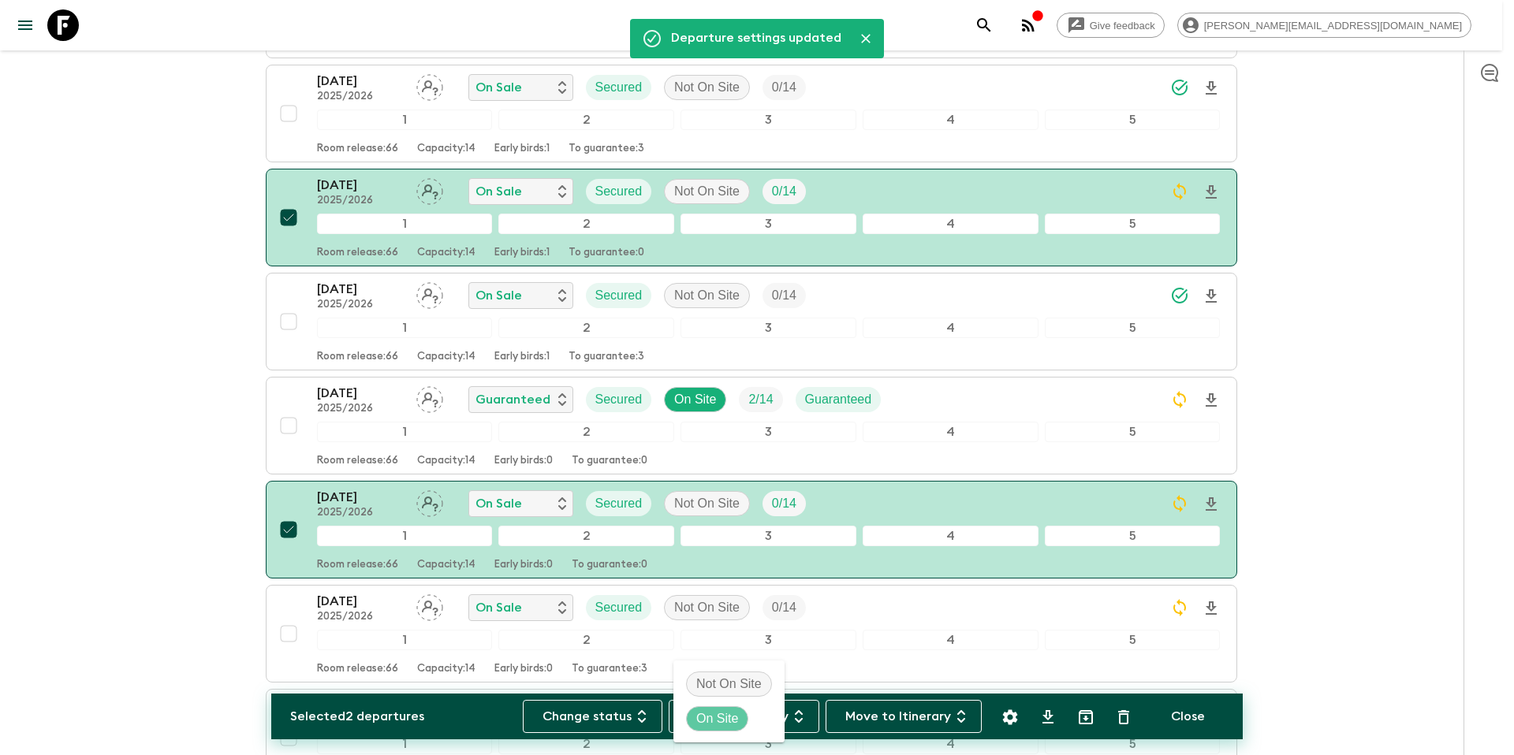
click at [722, 721] on p "On Site" at bounding box center [717, 719] width 42 height 19
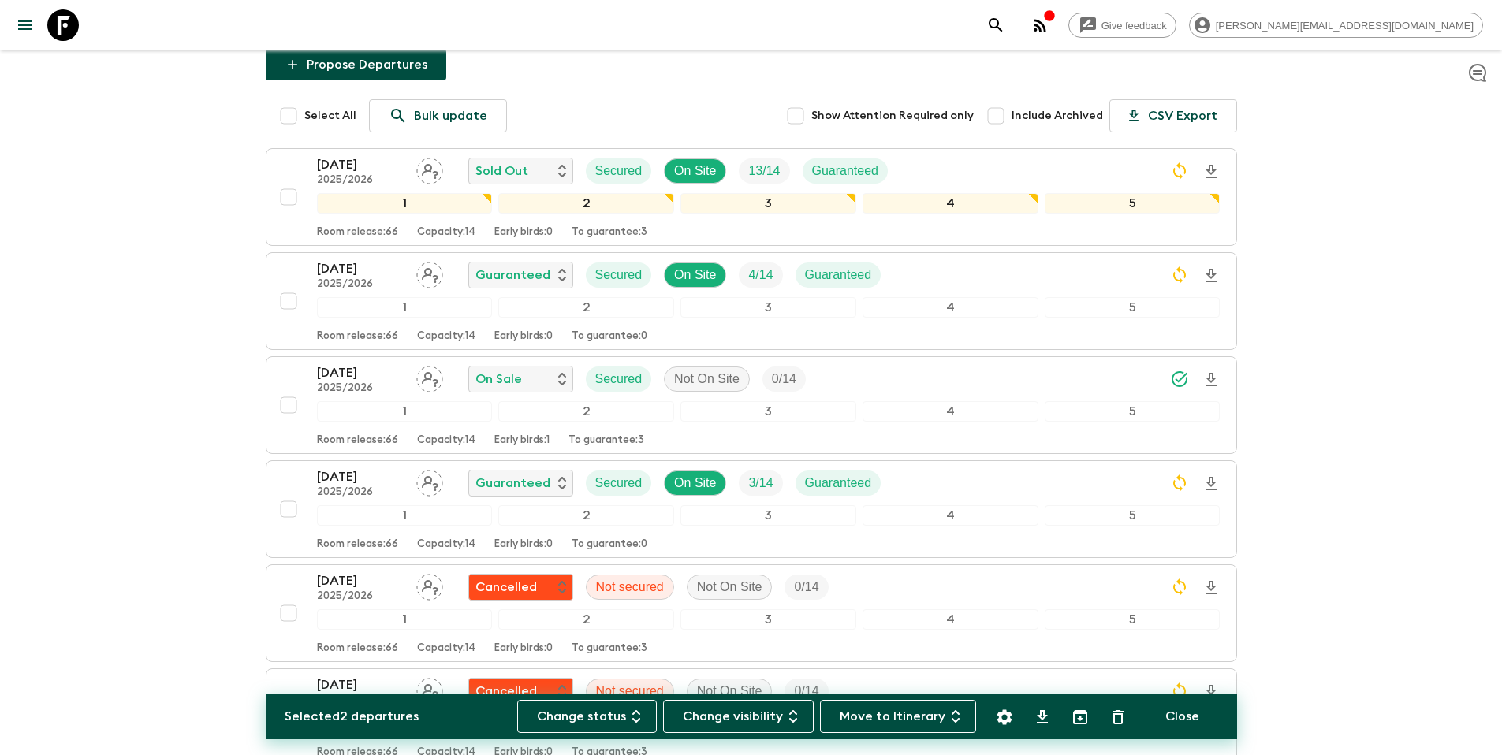
scroll to position [0, 0]
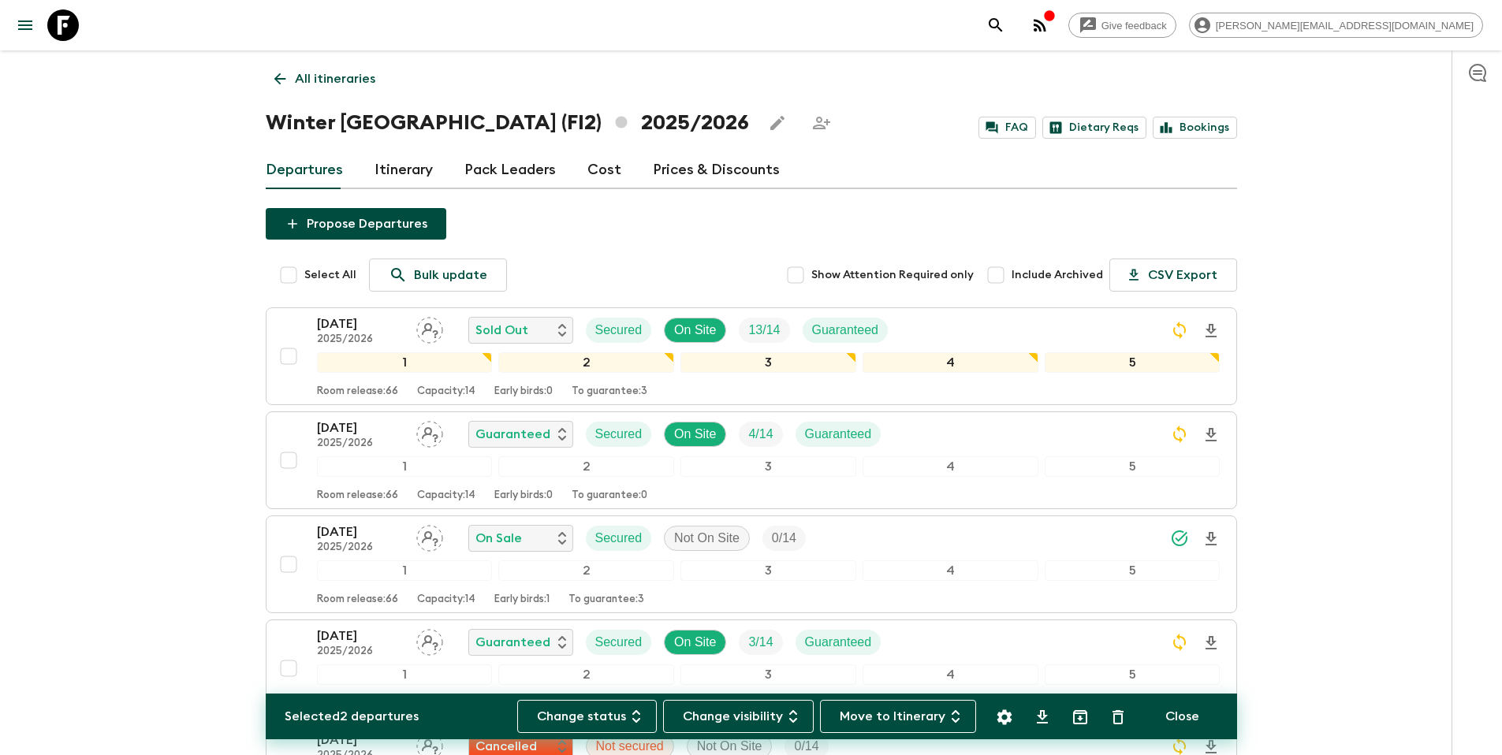
click at [304, 64] on link "All itineraries" at bounding box center [325, 79] width 118 height 32
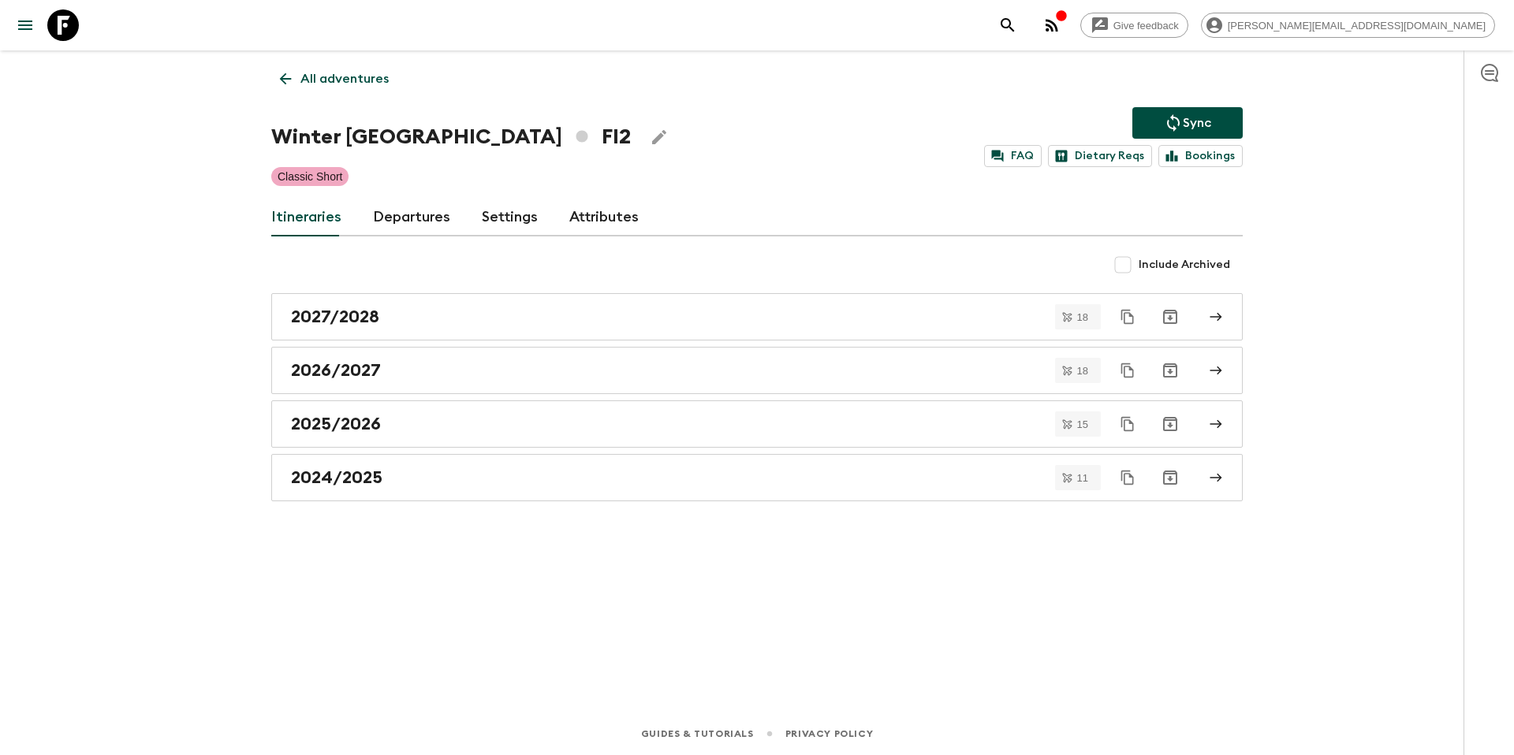
click at [1185, 127] on p "Sync" at bounding box center [1197, 123] width 28 height 19
click at [345, 84] on p "All adventures" at bounding box center [344, 78] width 88 height 19
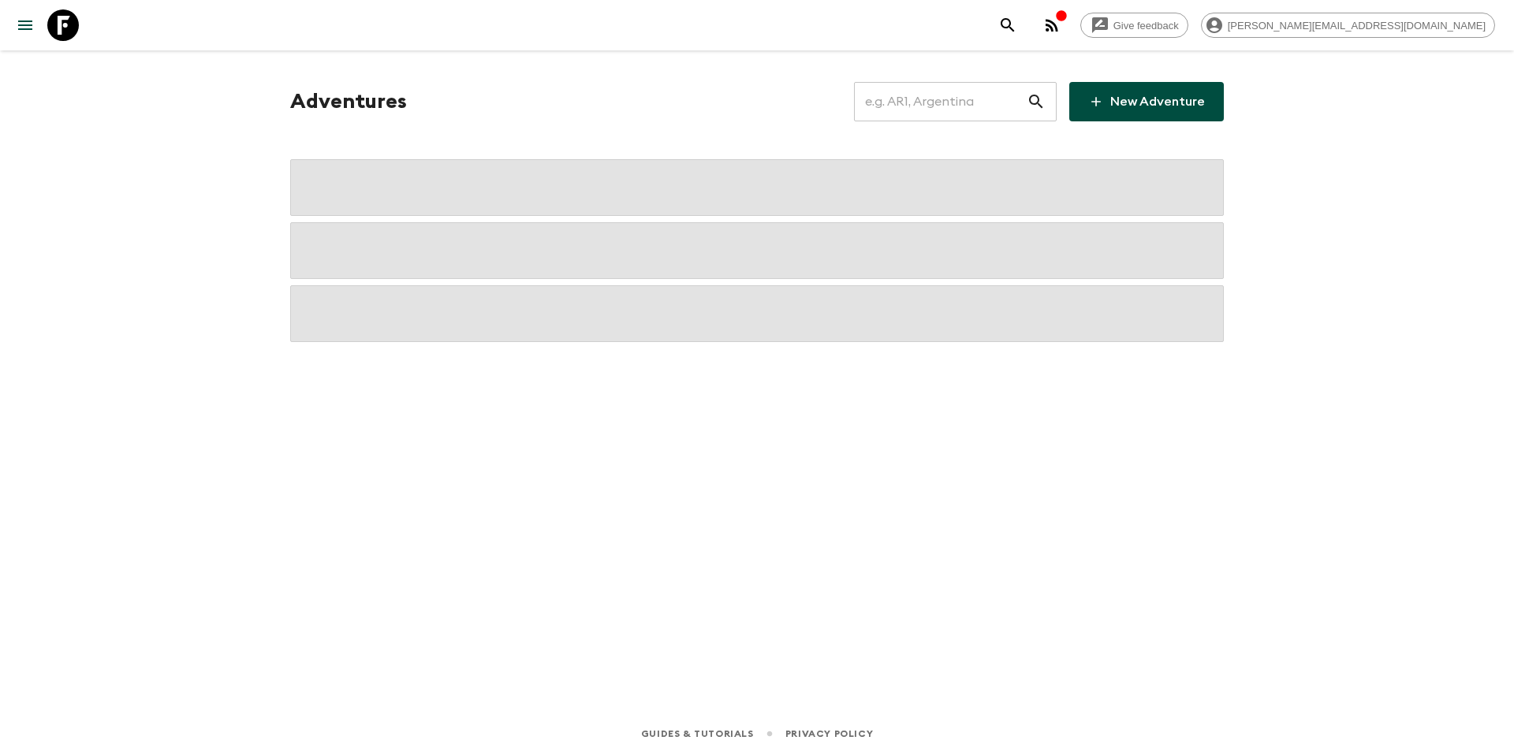
click at [916, 113] on input "text" at bounding box center [940, 102] width 173 height 44
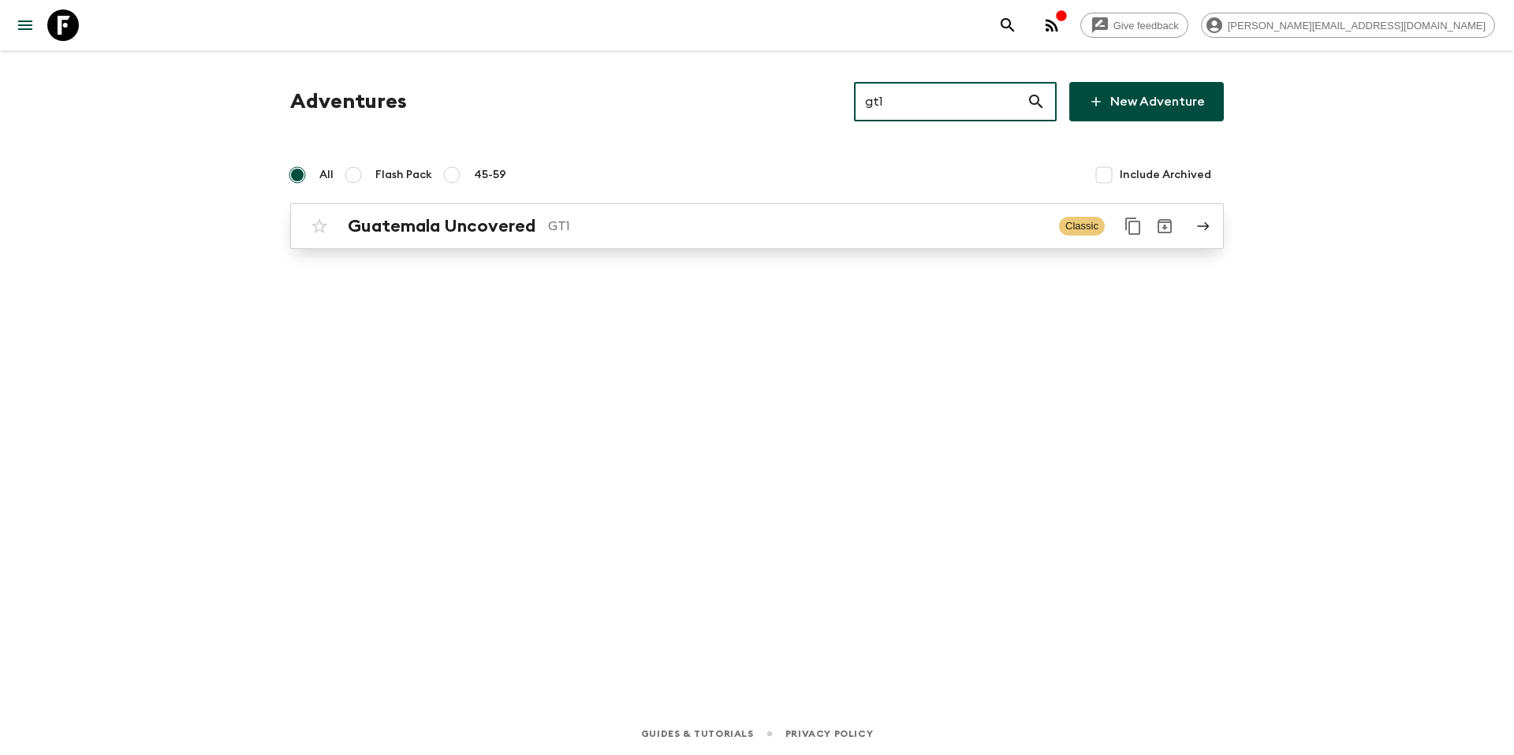
type input "gt1"
click at [673, 228] on p "GT1" at bounding box center [797, 226] width 498 height 19
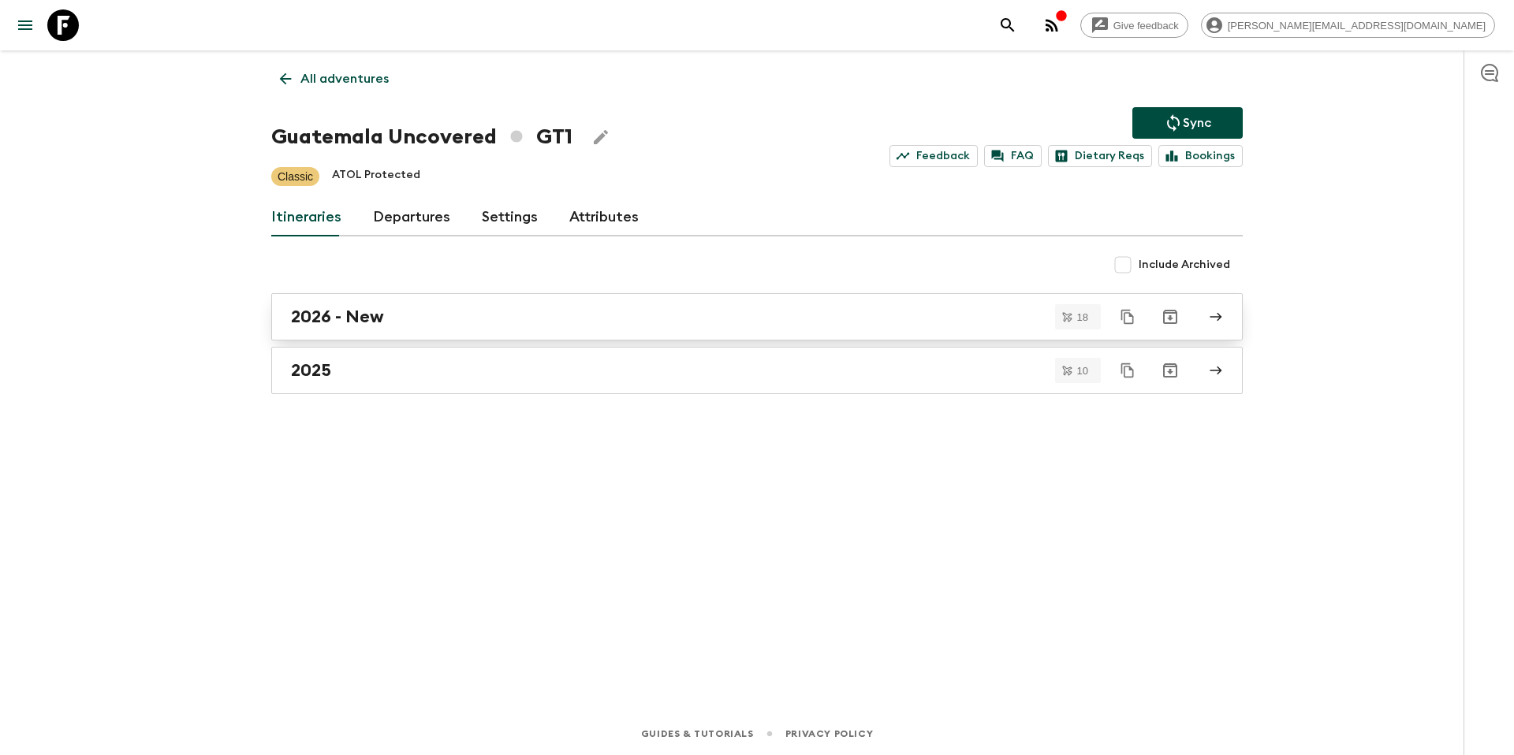
click at [434, 311] on div "2026 - New" at bounding box center [742, 317] width 902 height 21
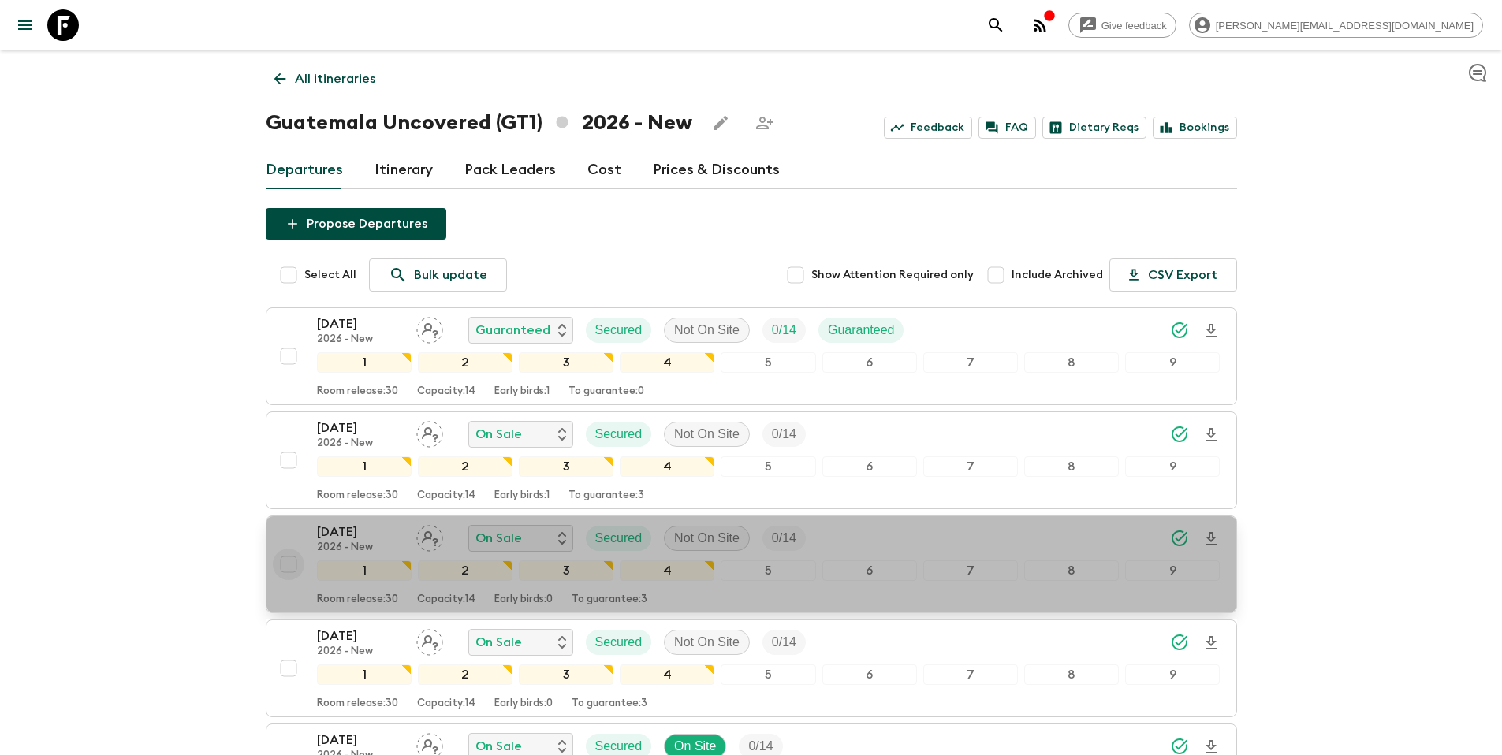
click at [291, 565] on input "checkbox" at bounding box center [289, 565] width 32 height 32
checkbox input "true"
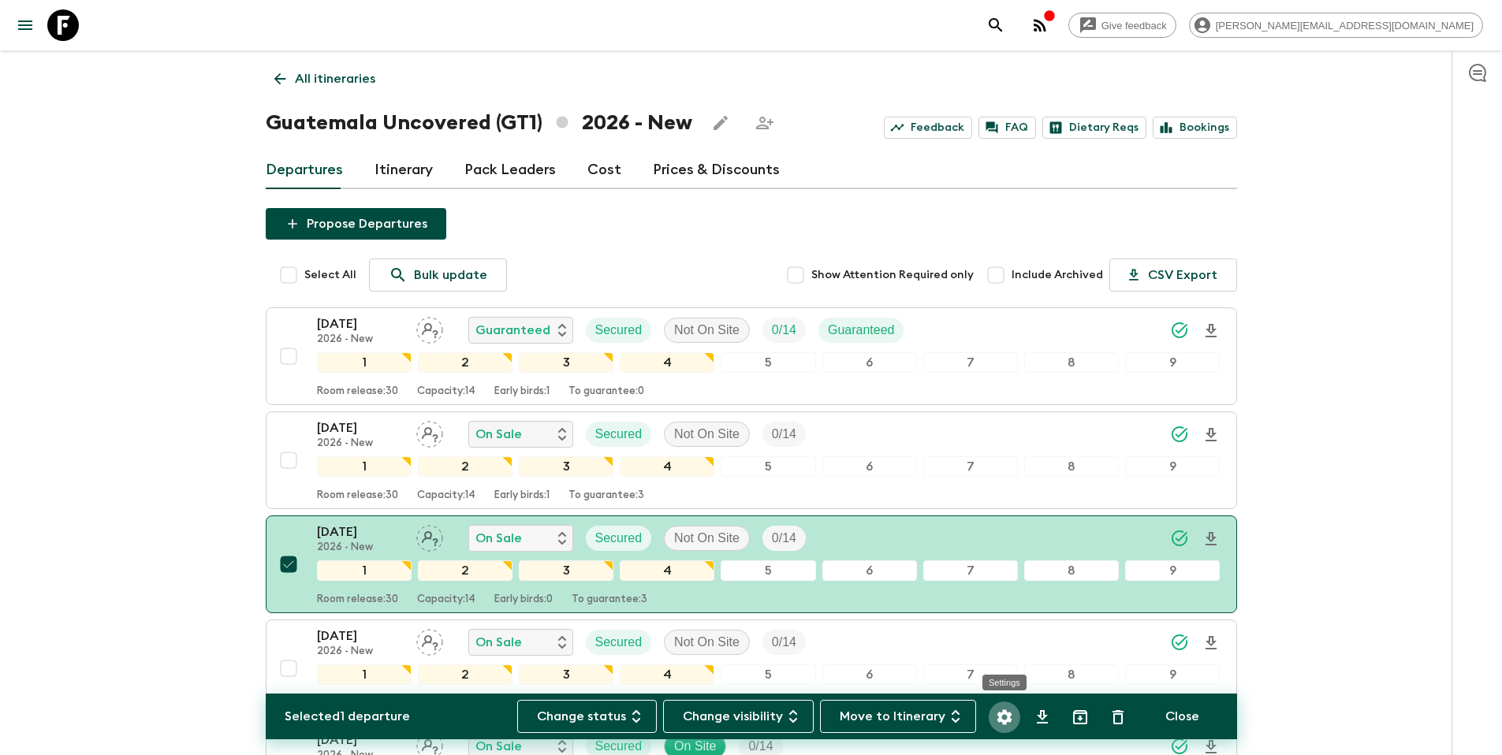
click at [1002, 716] on icon "Settings" at bounding box center [1004, 717] width 15 height 15
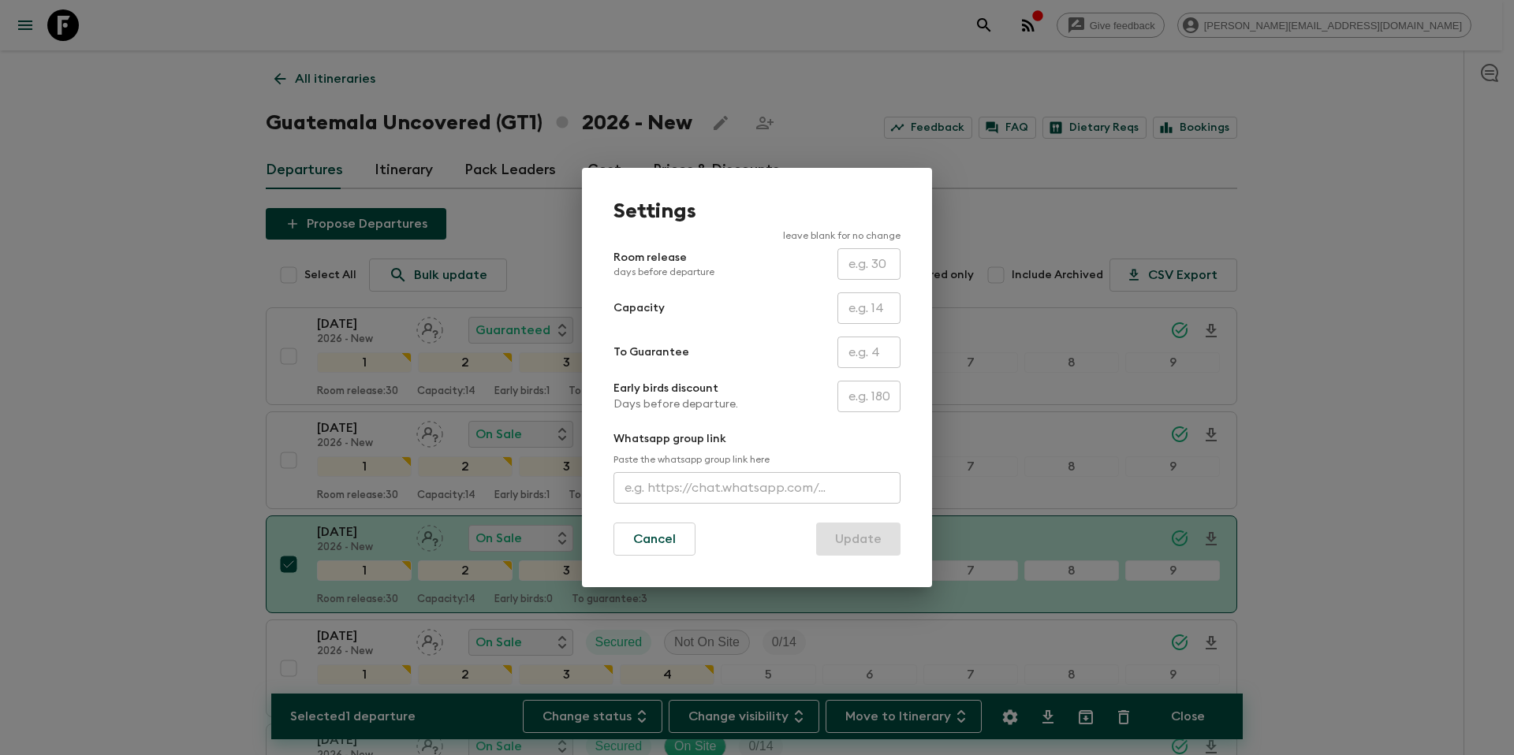
click at [867, 358] on input "text" at bounding box center [869, 353] width 63 height 32
type input "0"
click at [859, 544] on button "Update" at bounding box center [858, 539] width 84 height 33
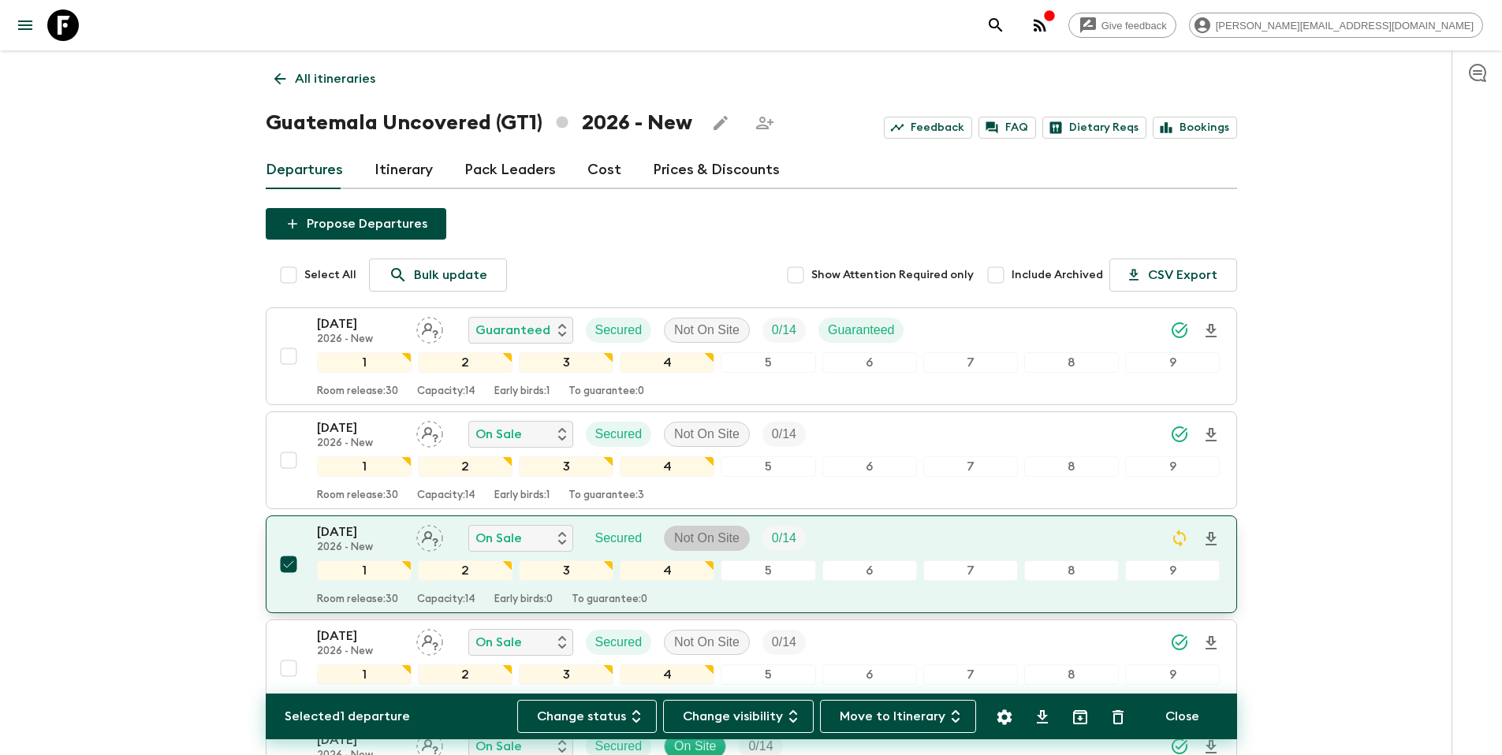
click at [710, 536] on p "Not On Site" at bounding box center [706, 538] width 65 height 19
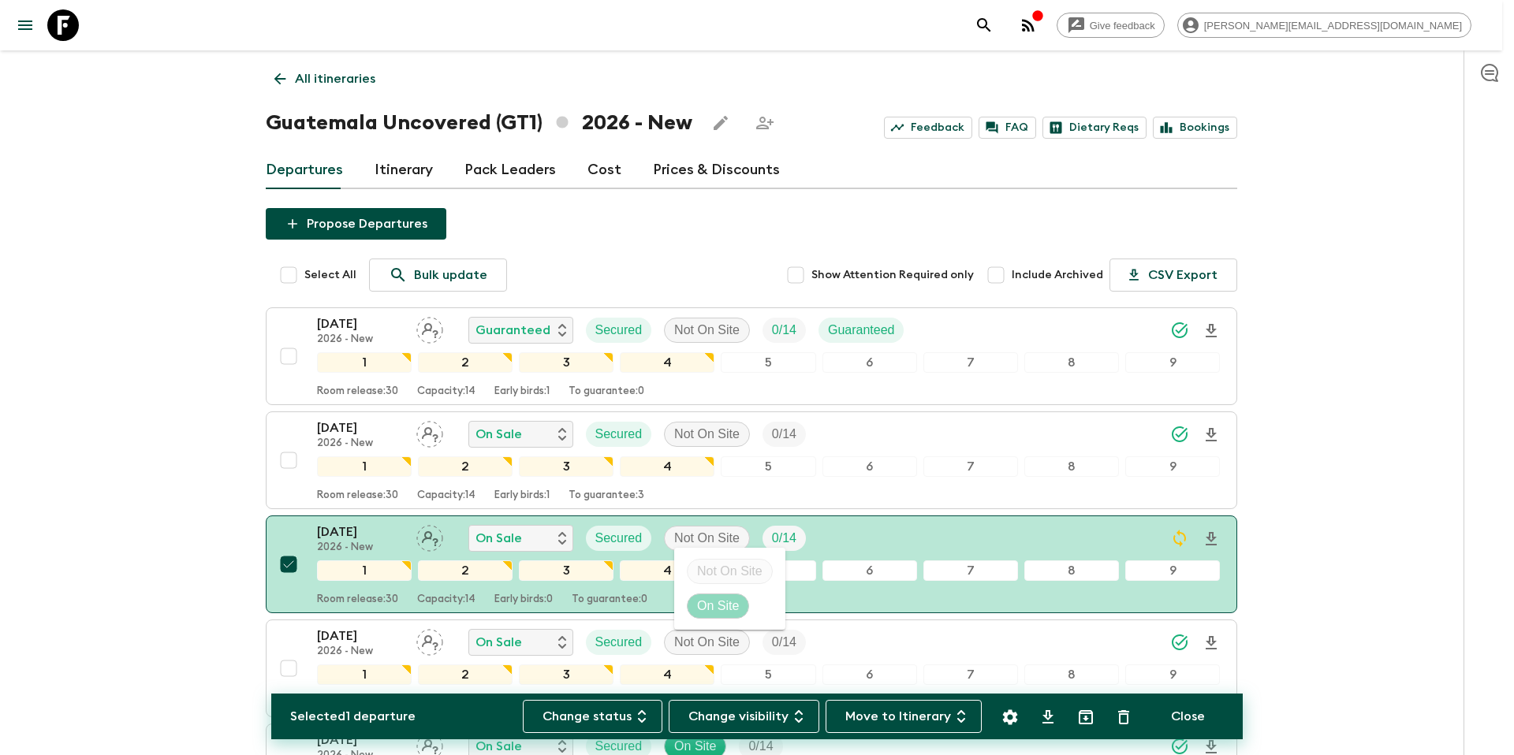
click at [716, 604] on p "On Site" at bounding box center [718, 606] width 42 height 19
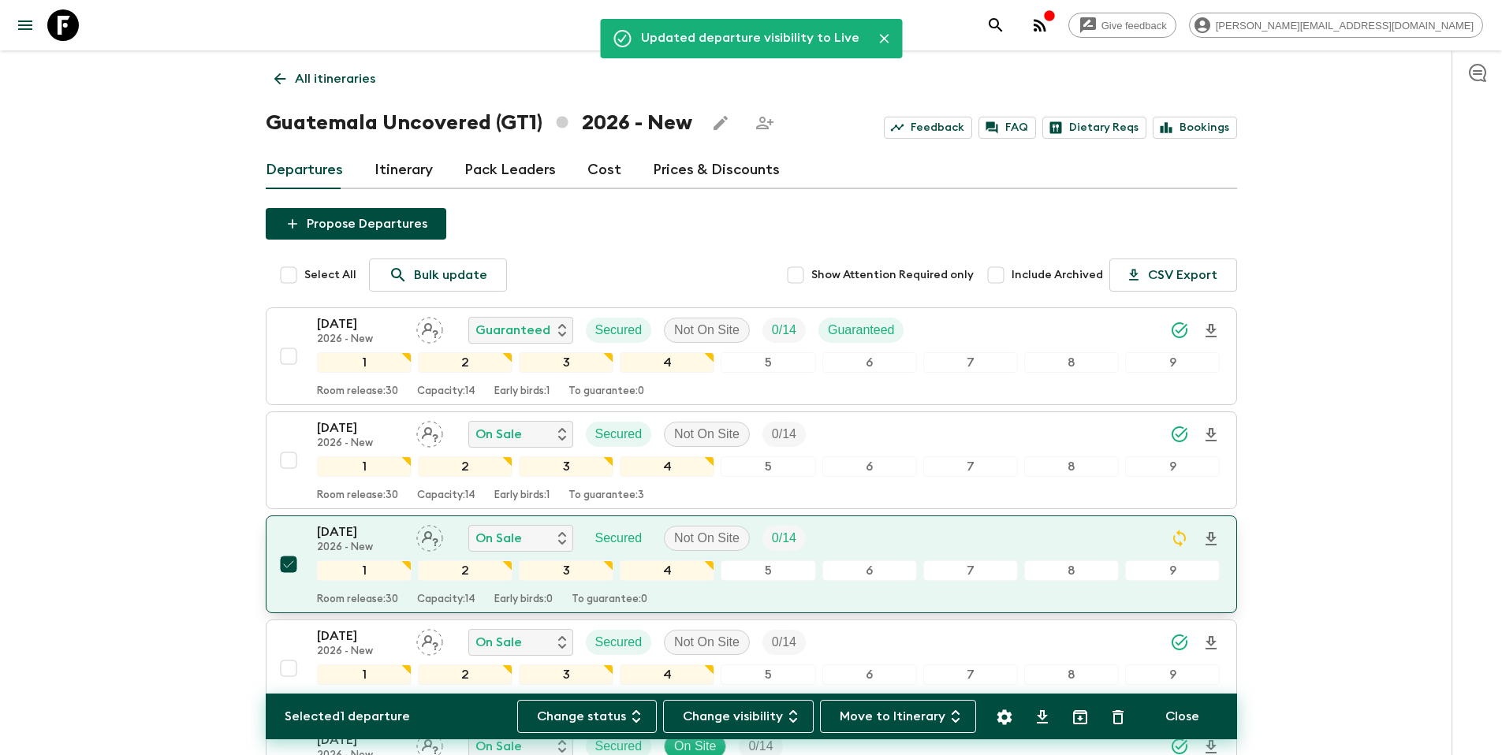
click at [287, 565] on input "checkbox" at bounding box center [289, 565] width 32 height 32
checkbox input "false"
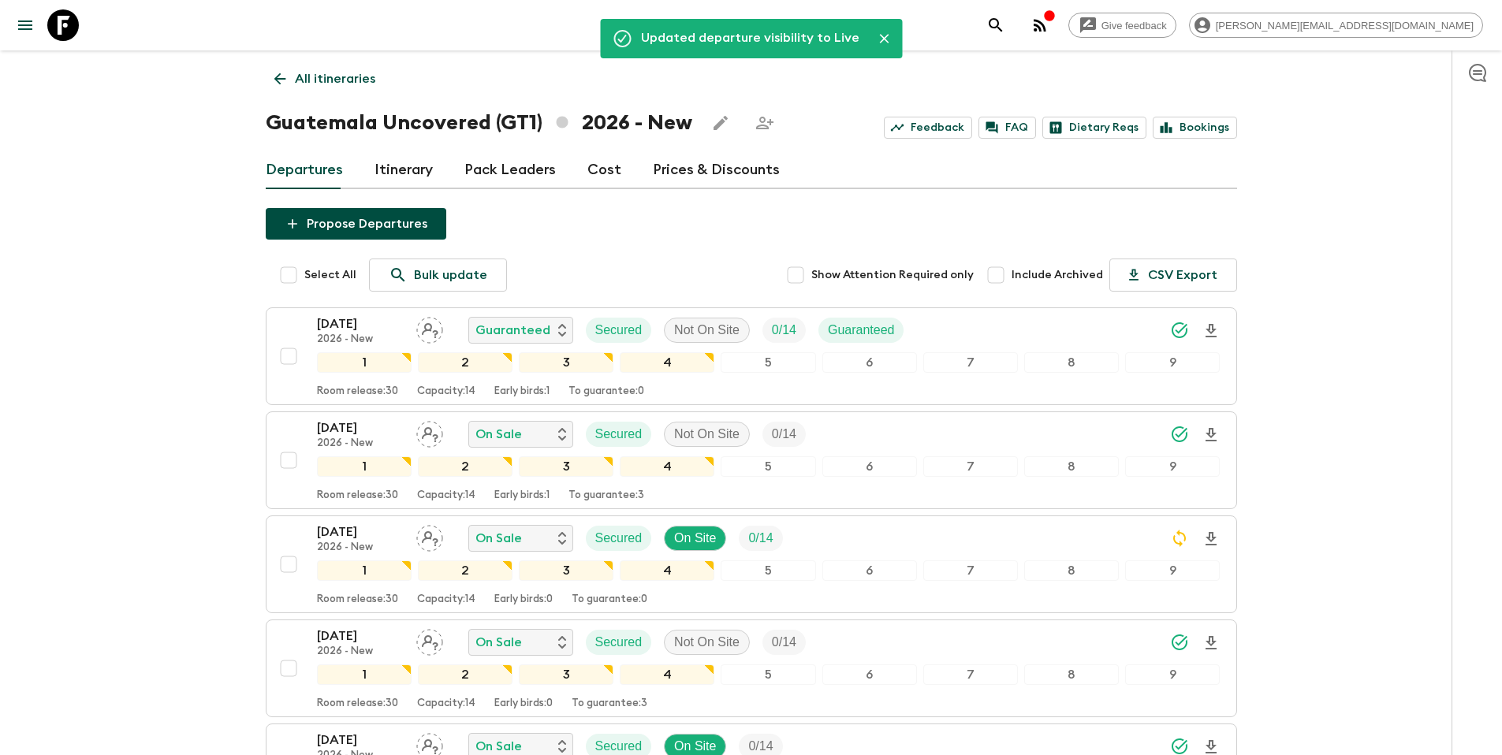
click at [333, 78] on p "All itineraries" at bounding box center [335, 78] width 80 height 19
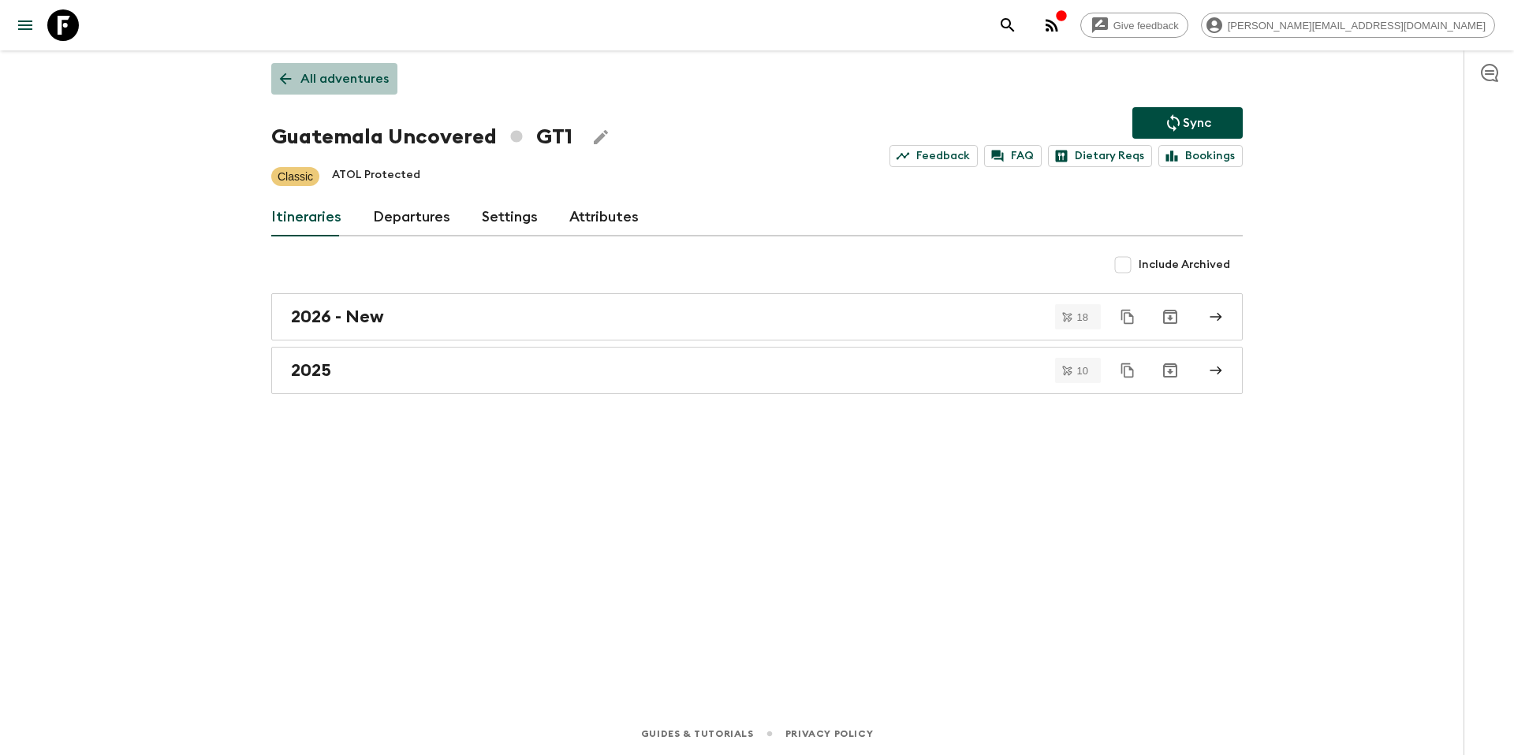
click at [334, 72] on p "All adventures" at bounding box center [344, 78] width 88 height 19
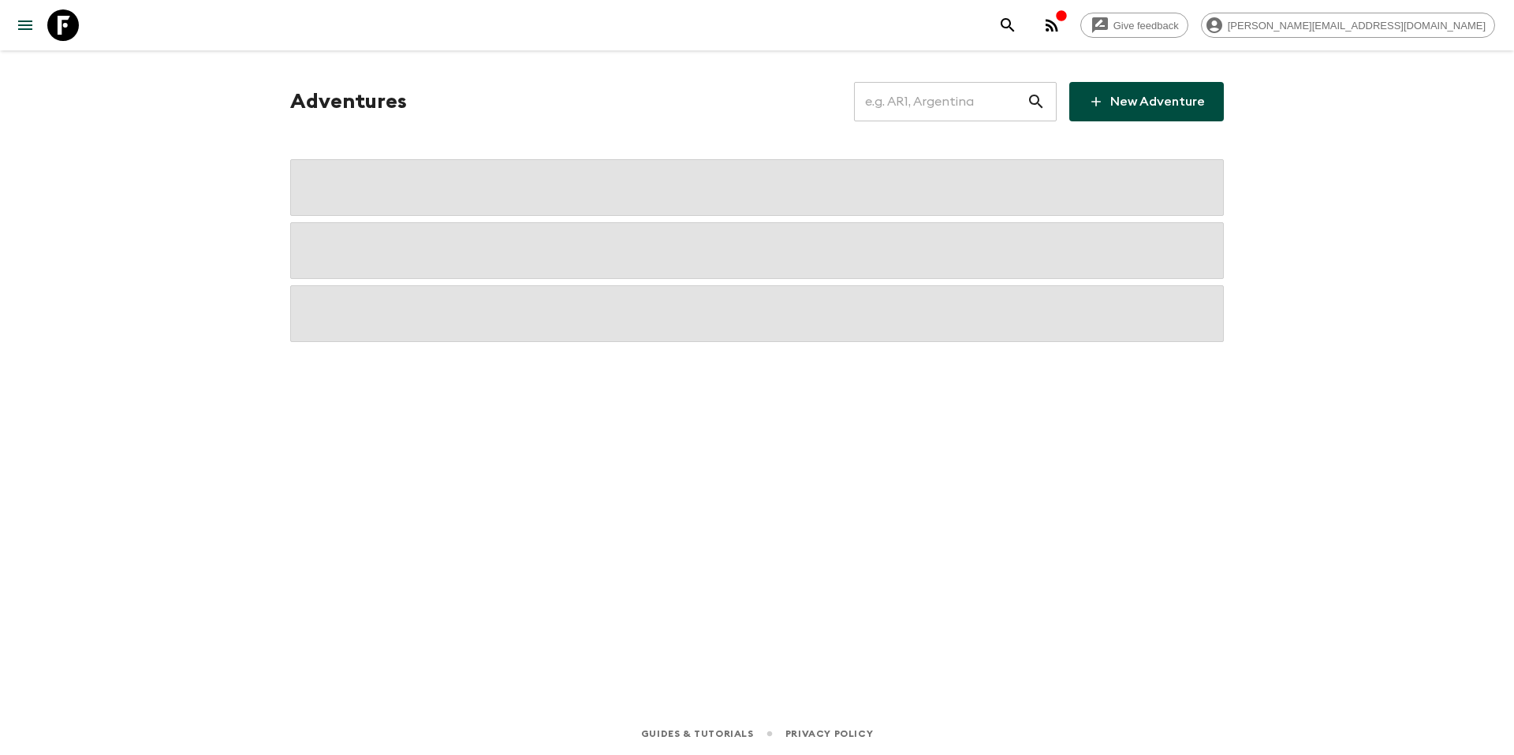
click at [944, 100] on input "text" at bounding box center [940, 102] width 173 height 44
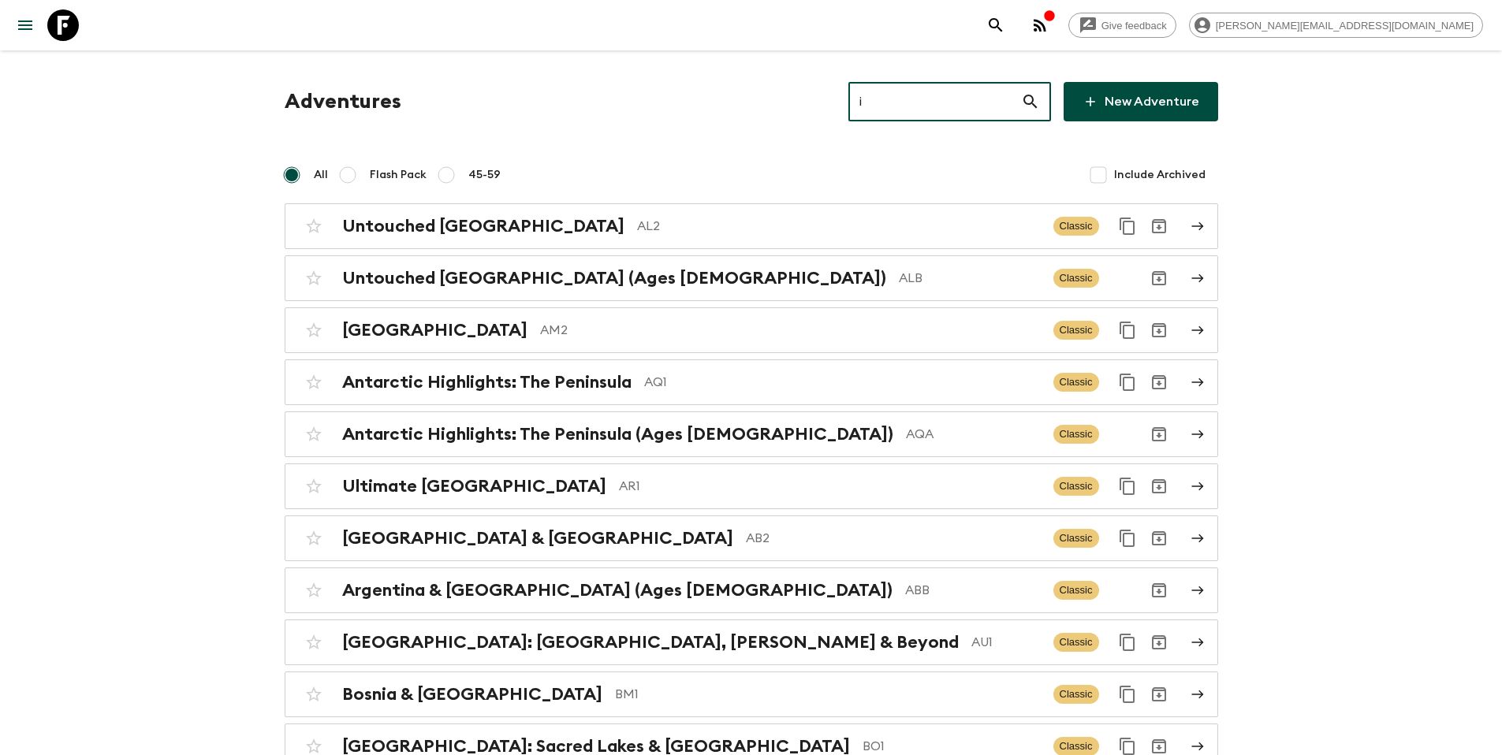
type input "id"
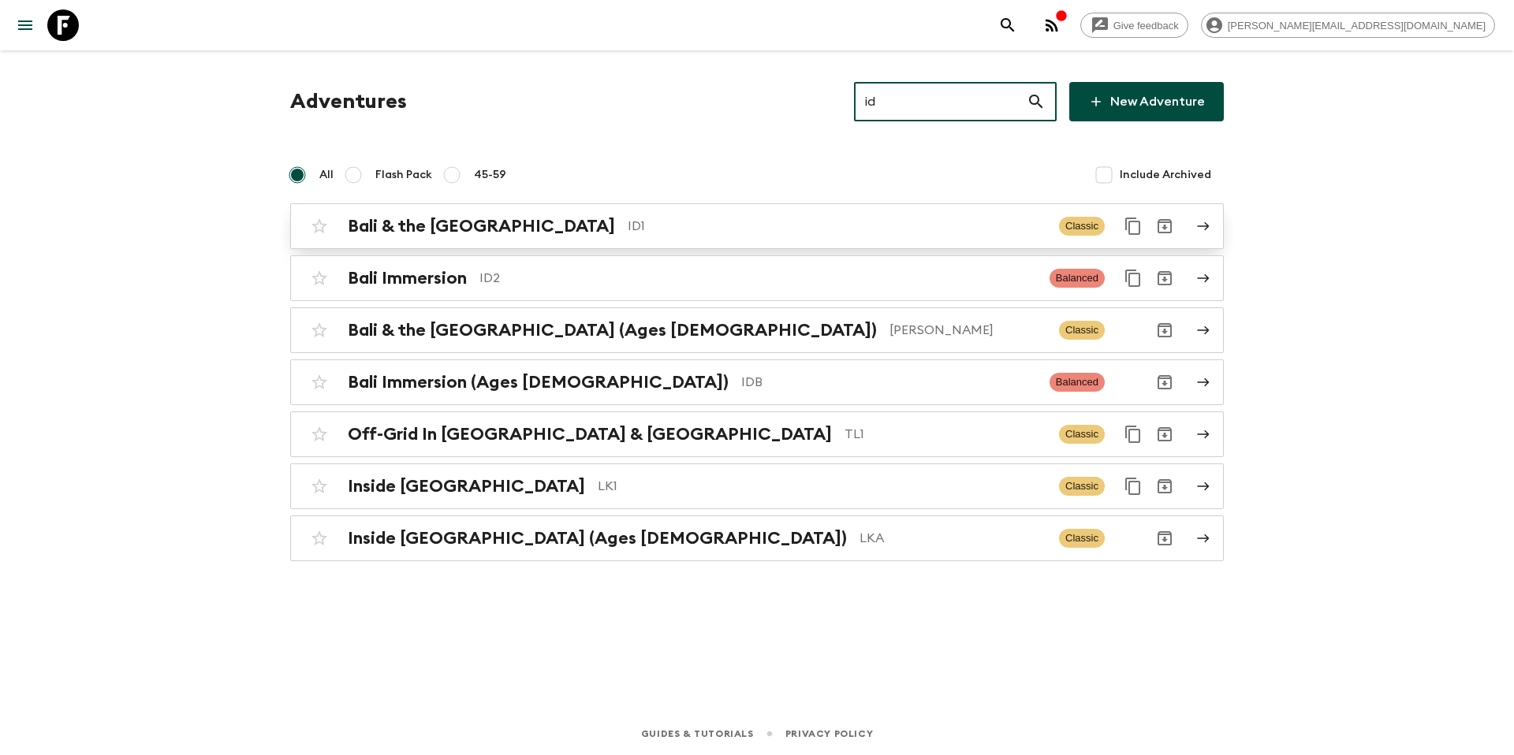
click at [836, 230] on p "ID1" at bounding box center [837, 226] width 419 height 19
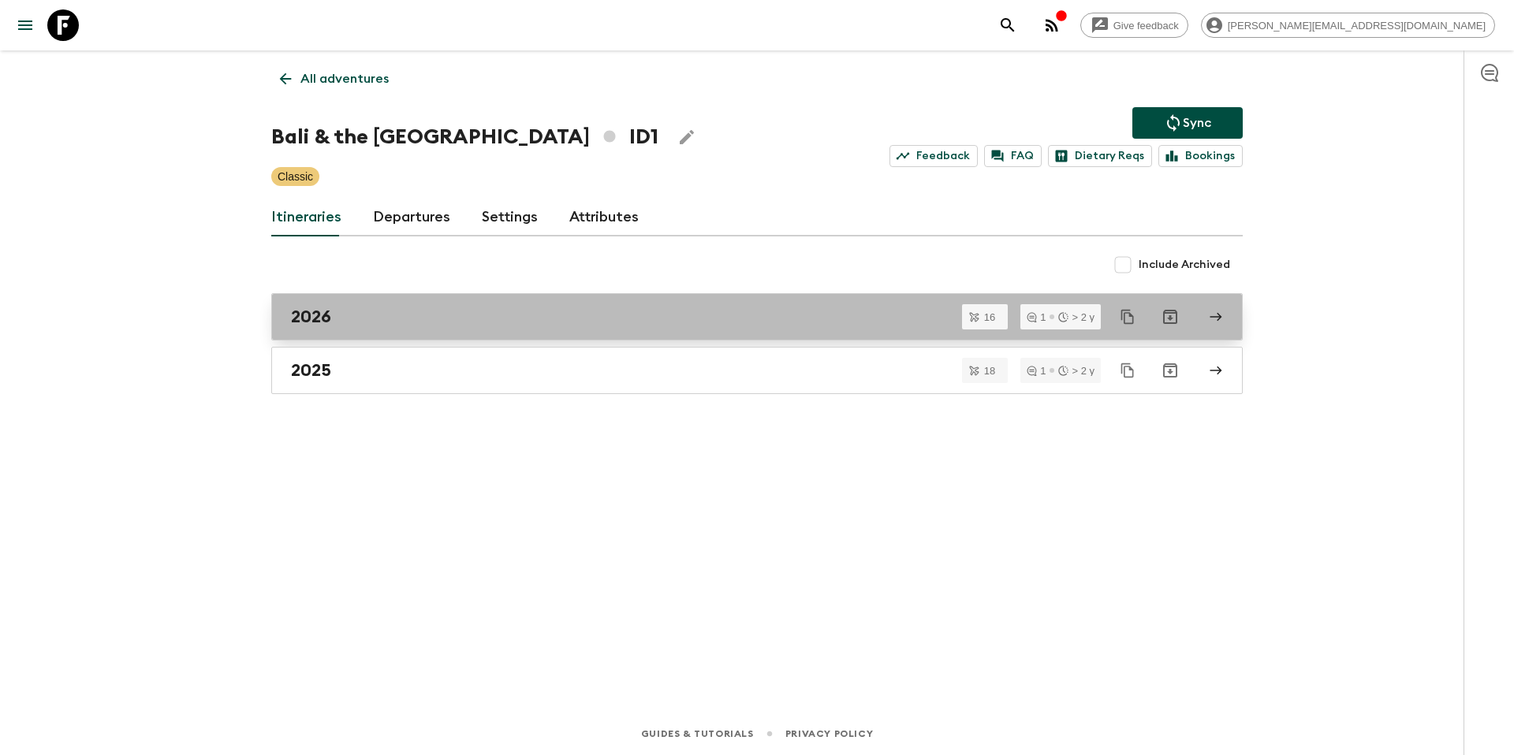
click at [416, 318] on div "2026" at bounding box center [742, 317] width 902 height 21
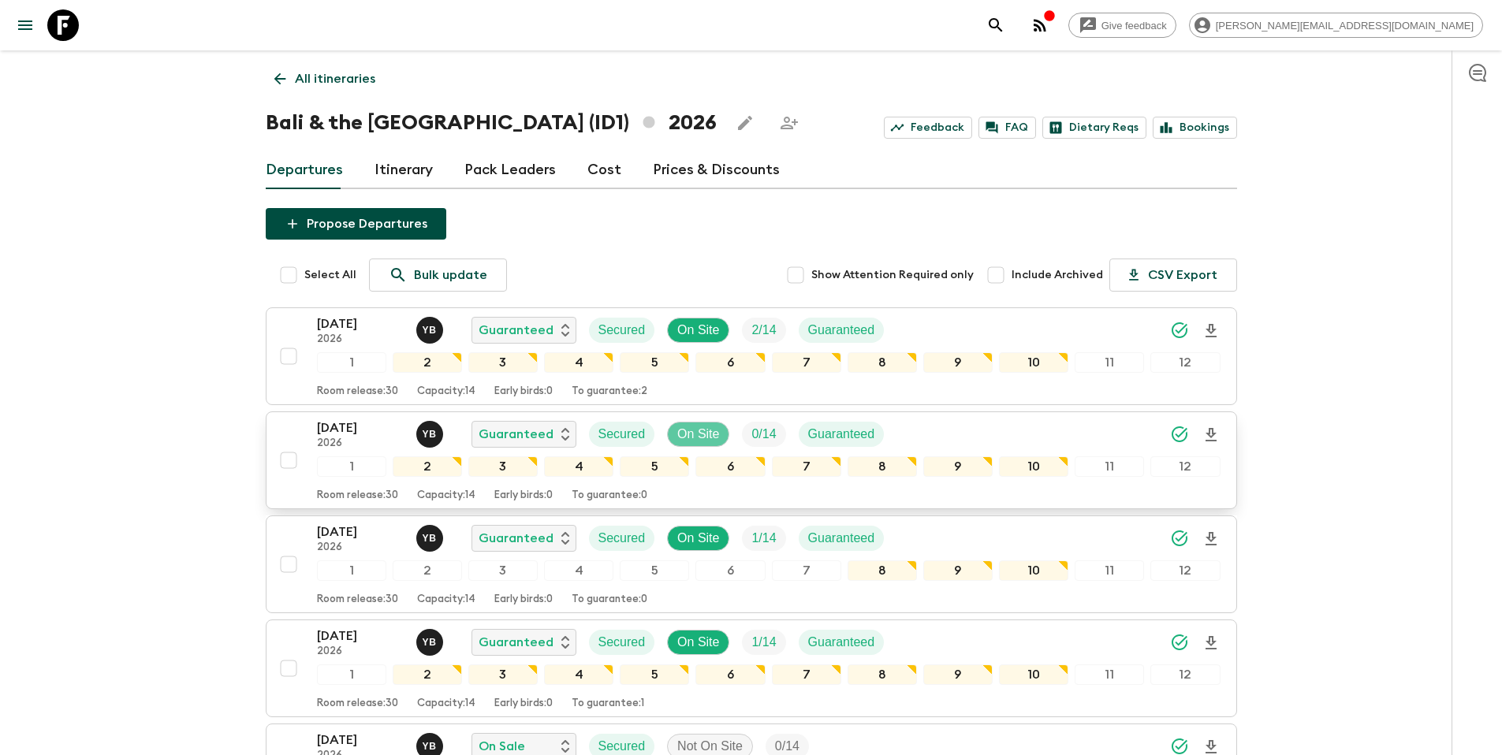
click at [703, 432] on p "On Site" at bounding box center [698, 434] width 42 height 19
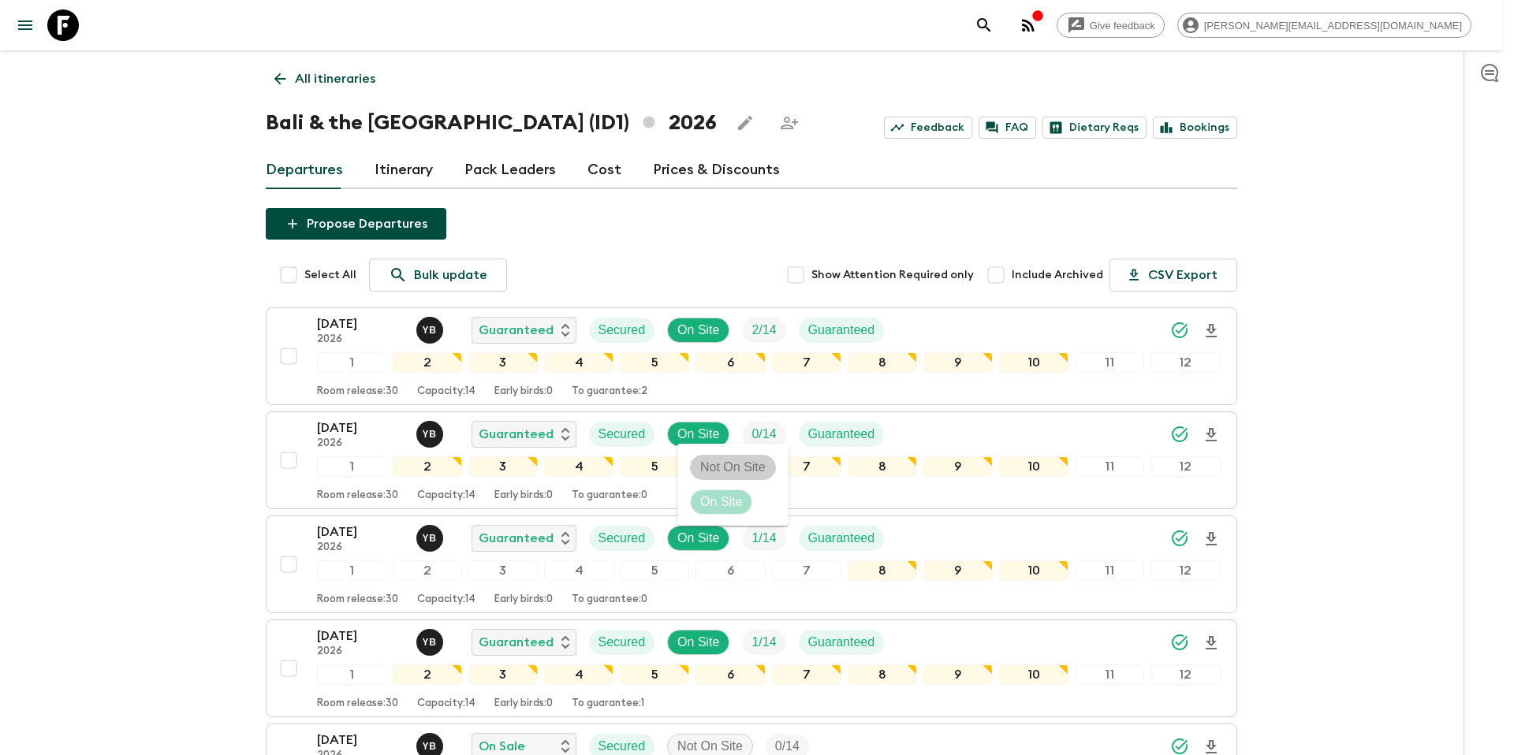
click at [714, 464] on p "Not On Site" at bounding box center [732, 467] width 65 height 19
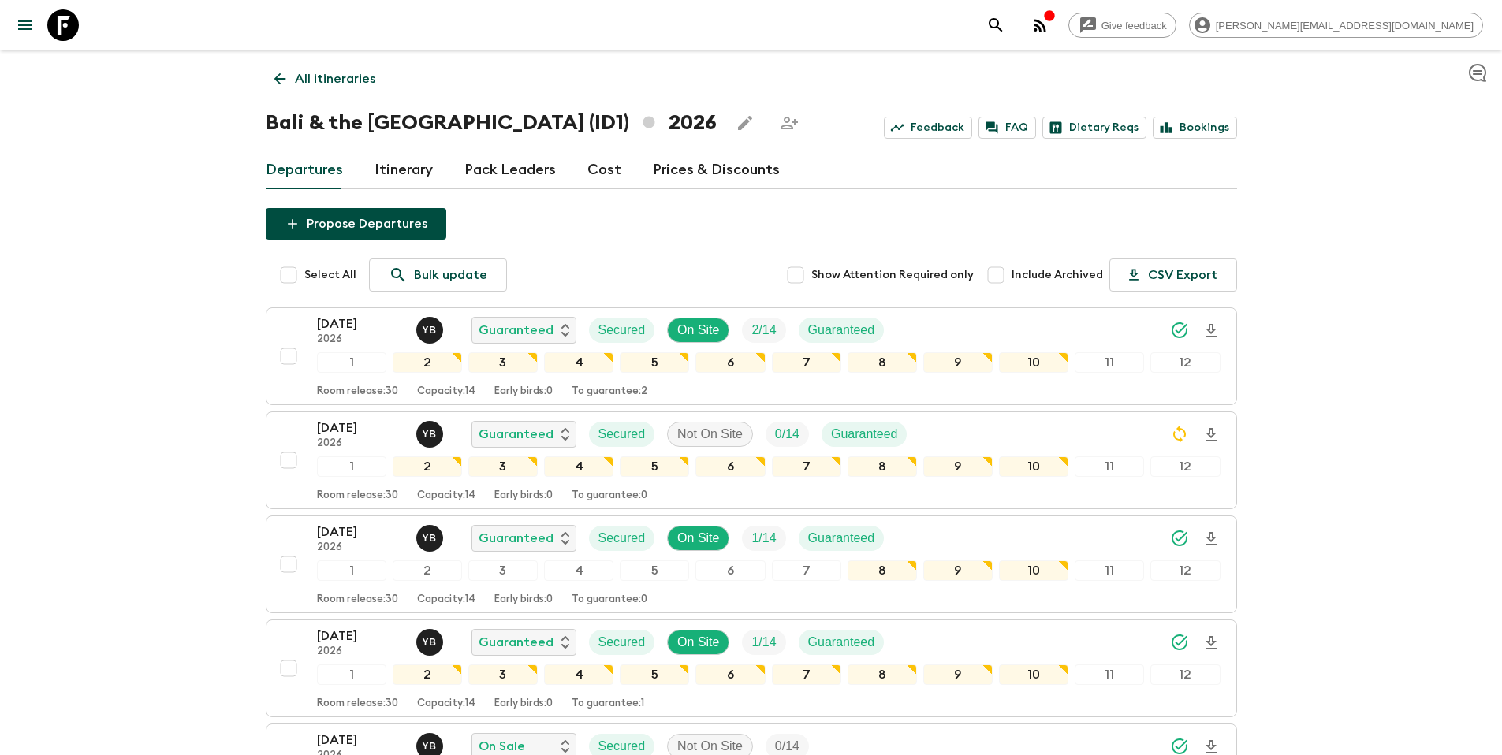
click at [345, 77] on p "All itineraries" at bounding box center [335, 78] width 80 height 19
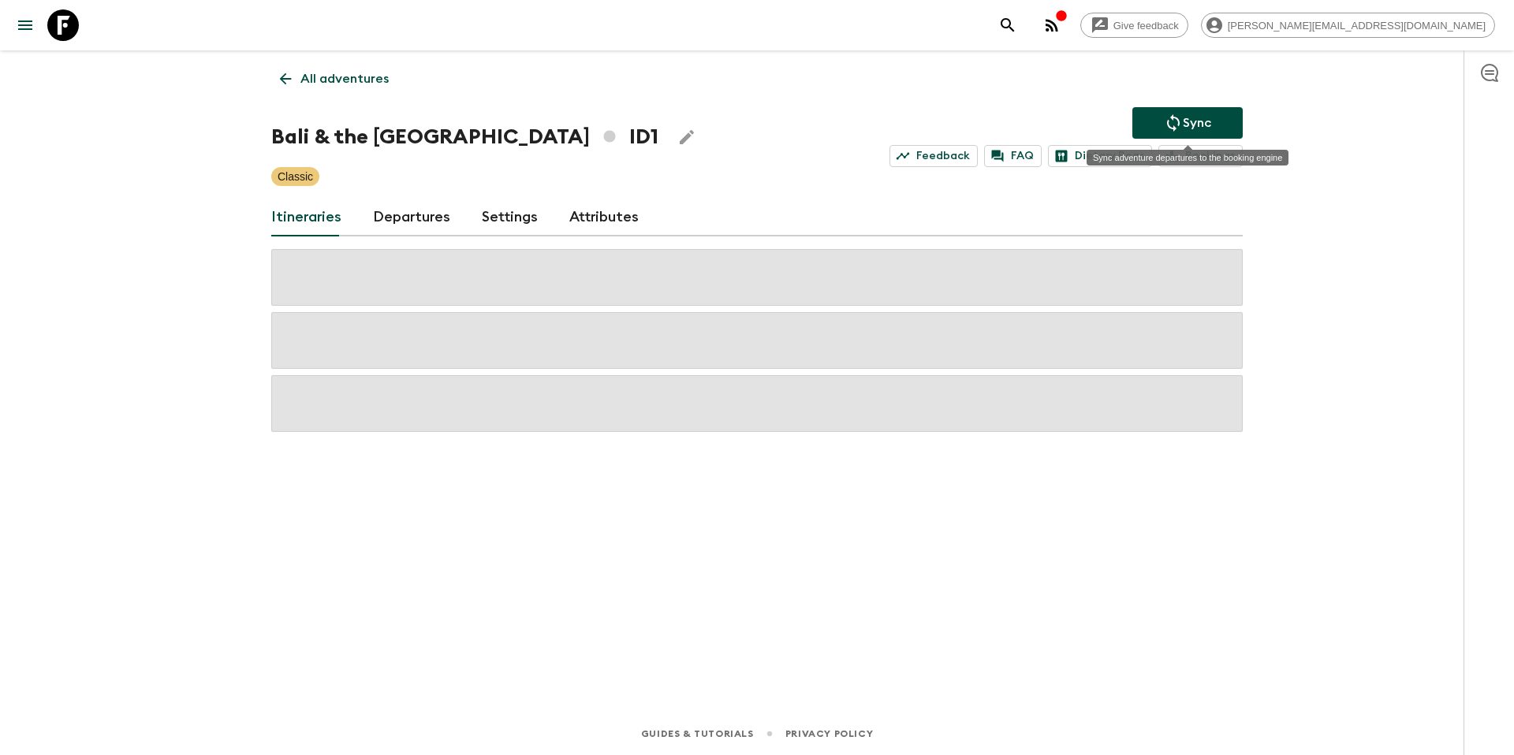
click at [1211, 122] on button "Sync" at bounding box center [1187, 123] width 110 height 32
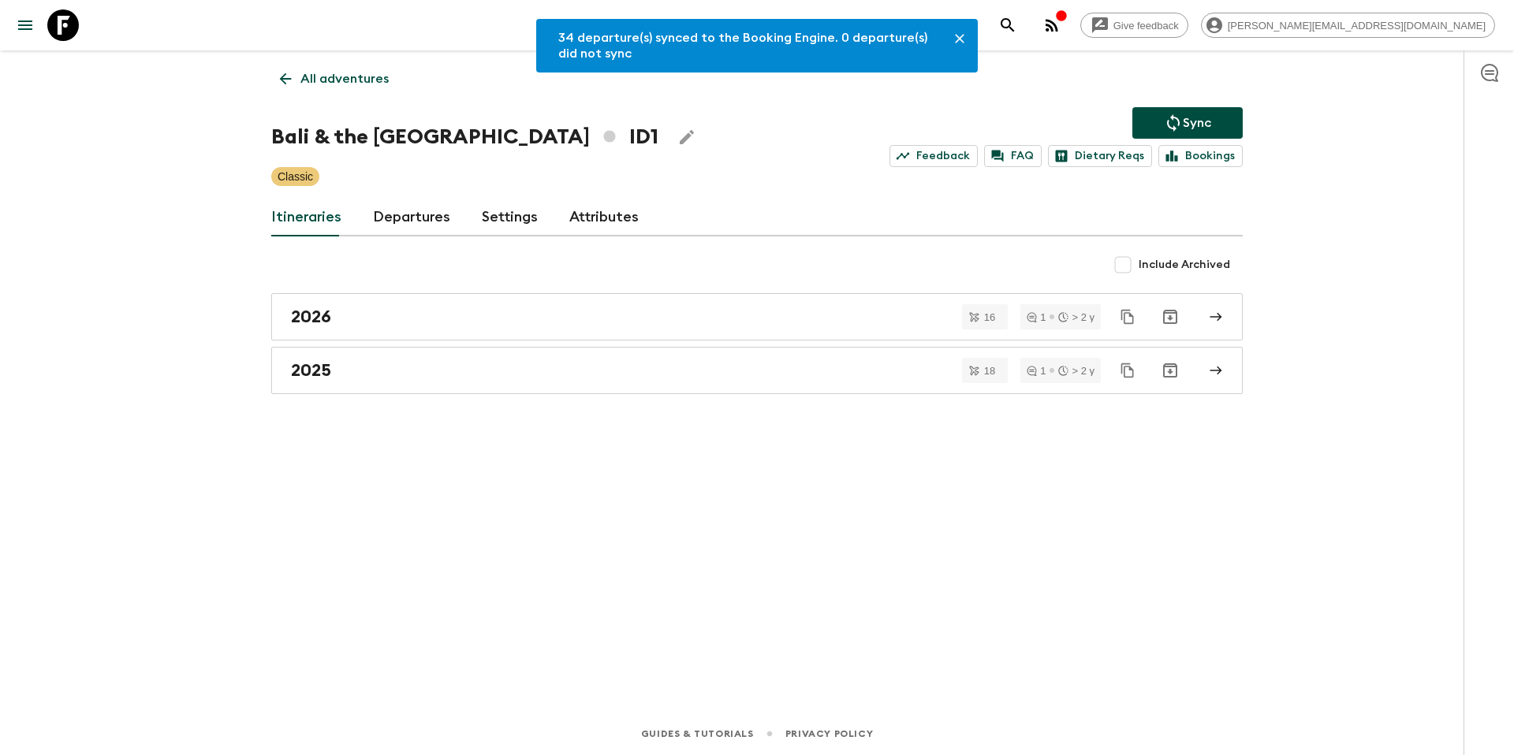
click at [344, 80] on p "All adventures" at bounding box center [344, 78] width 88 height 19
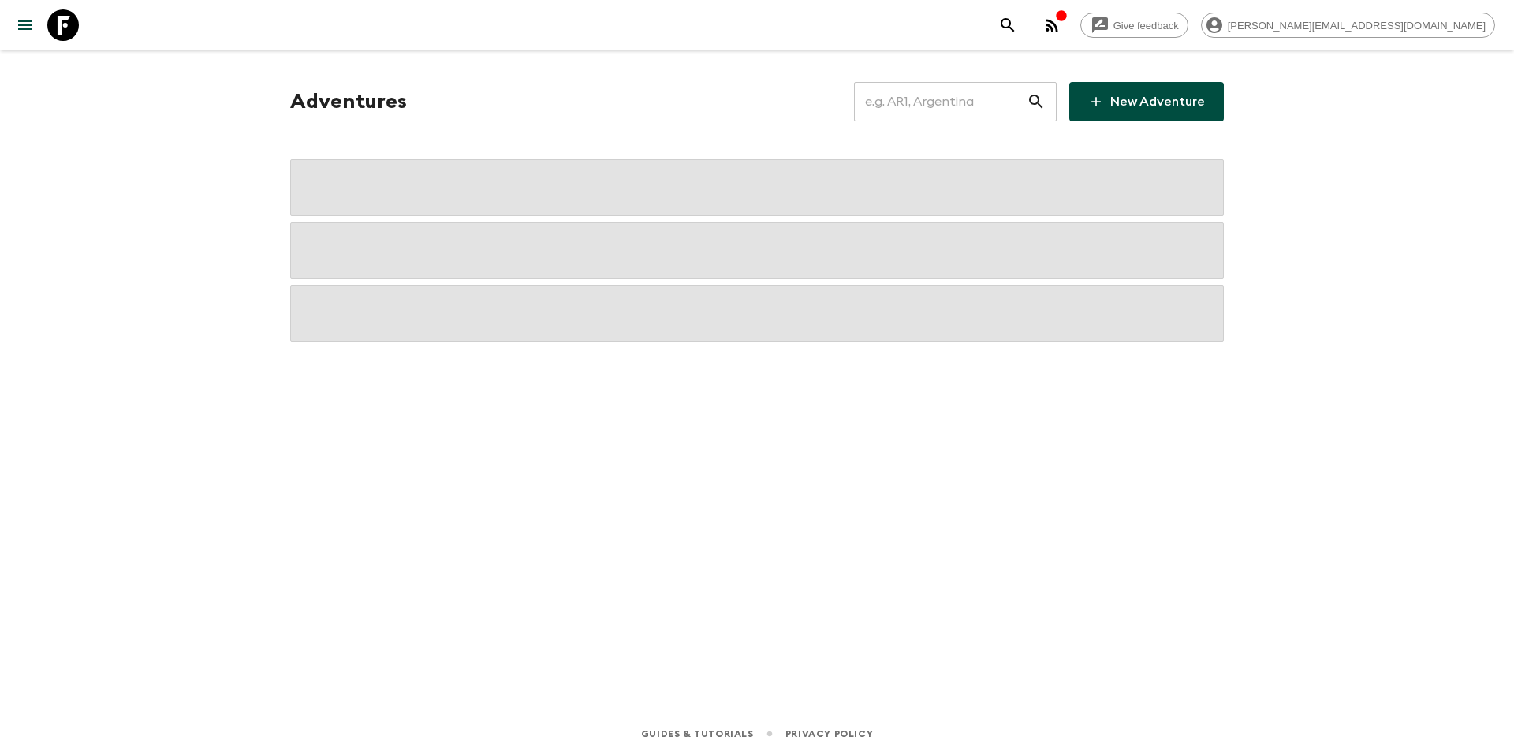
click at [941, 95] on input "text" at bounding box center [940, 102] width 173 height 44
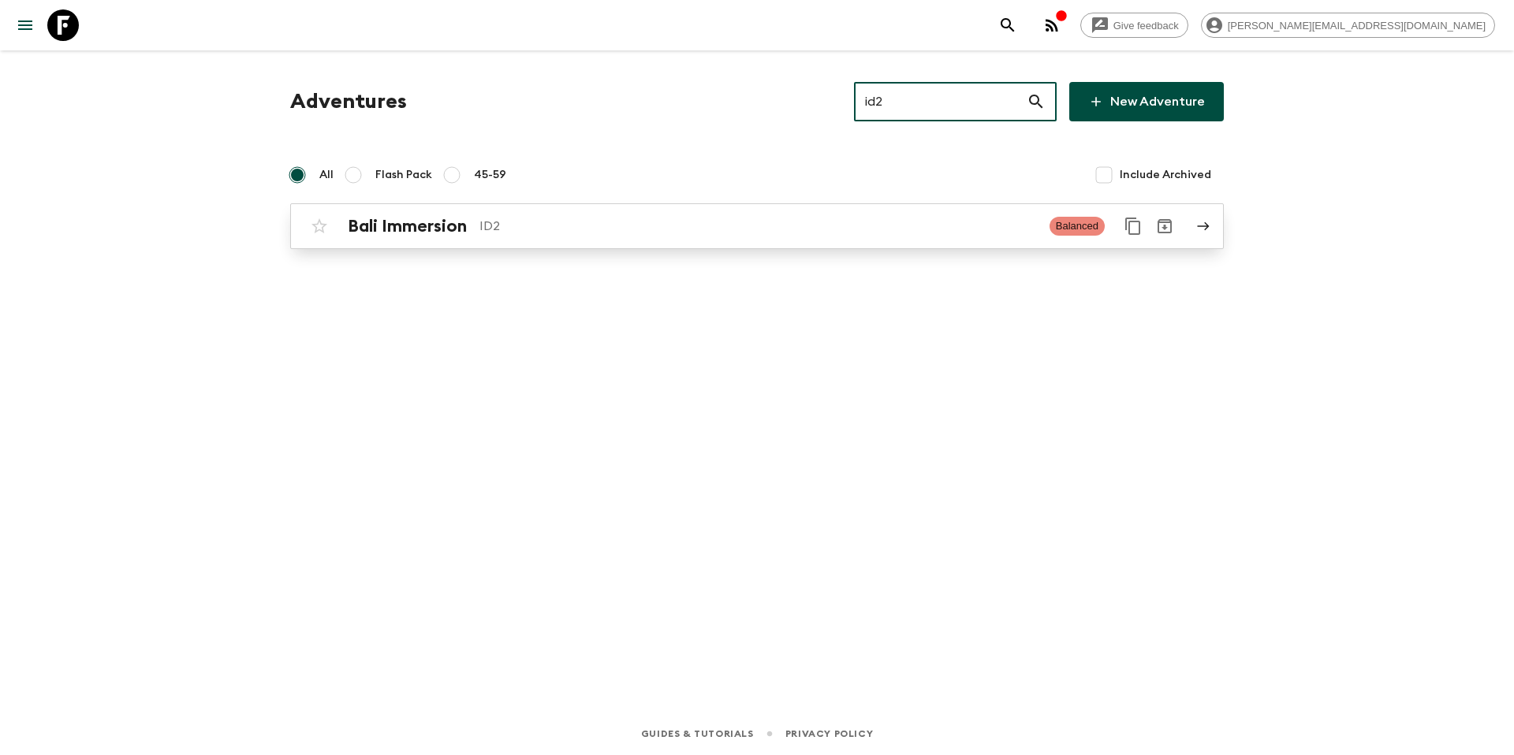
type input "id2"
click at [535, 233] on p "ID2" at bounding box center [758, 226] width 558 height 19
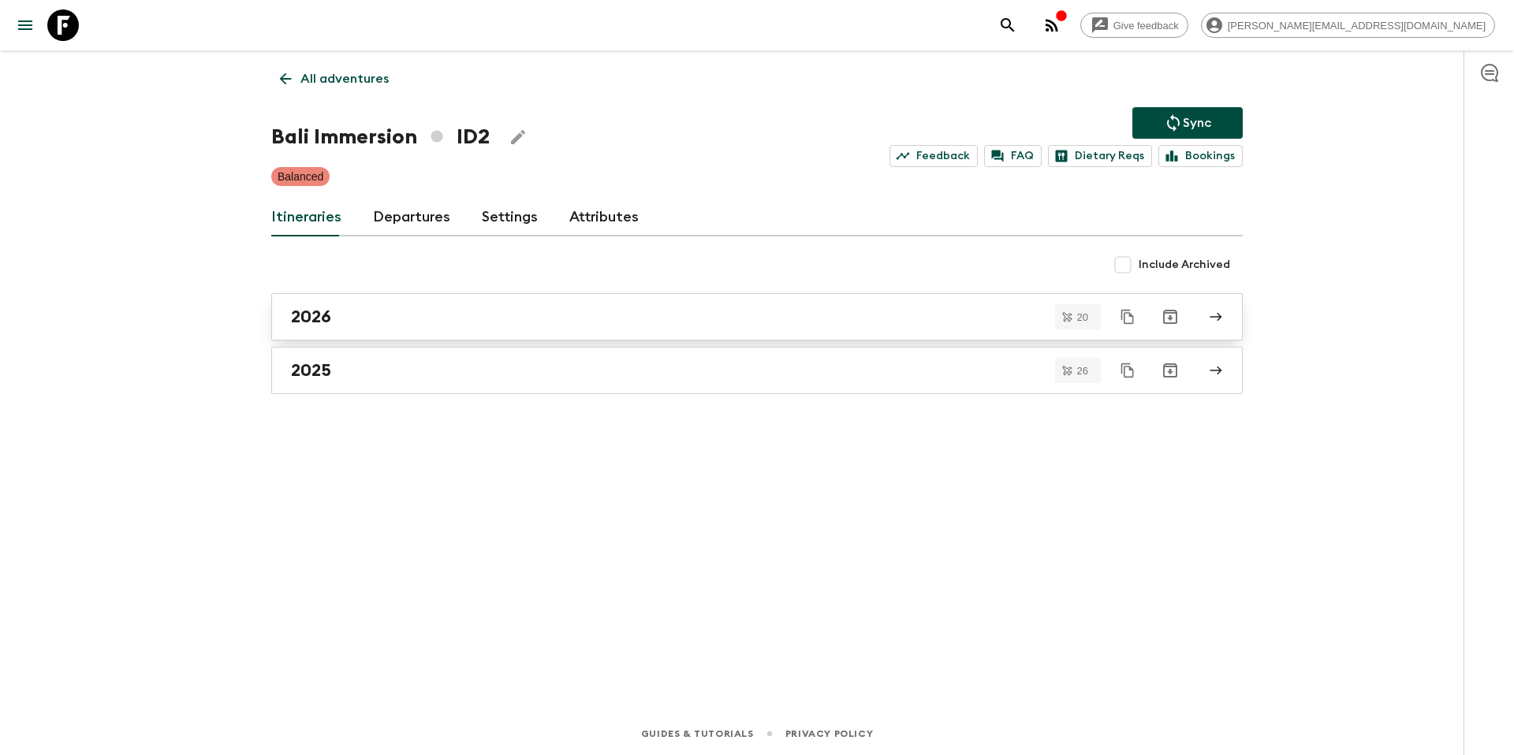
click at [390, 331] on link "2026" at bounding box center [757, 316] width 972 height 47
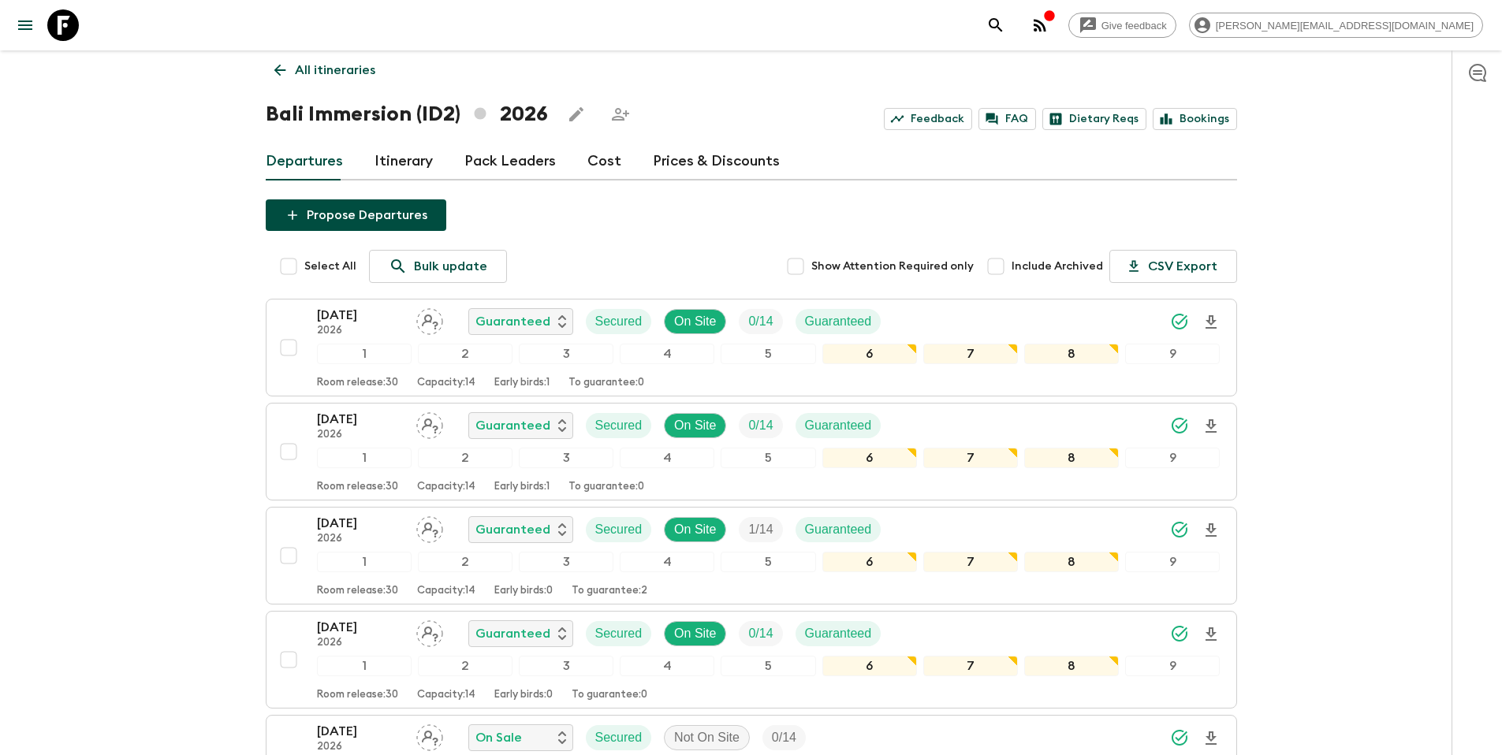
scroll to position [9, 0]
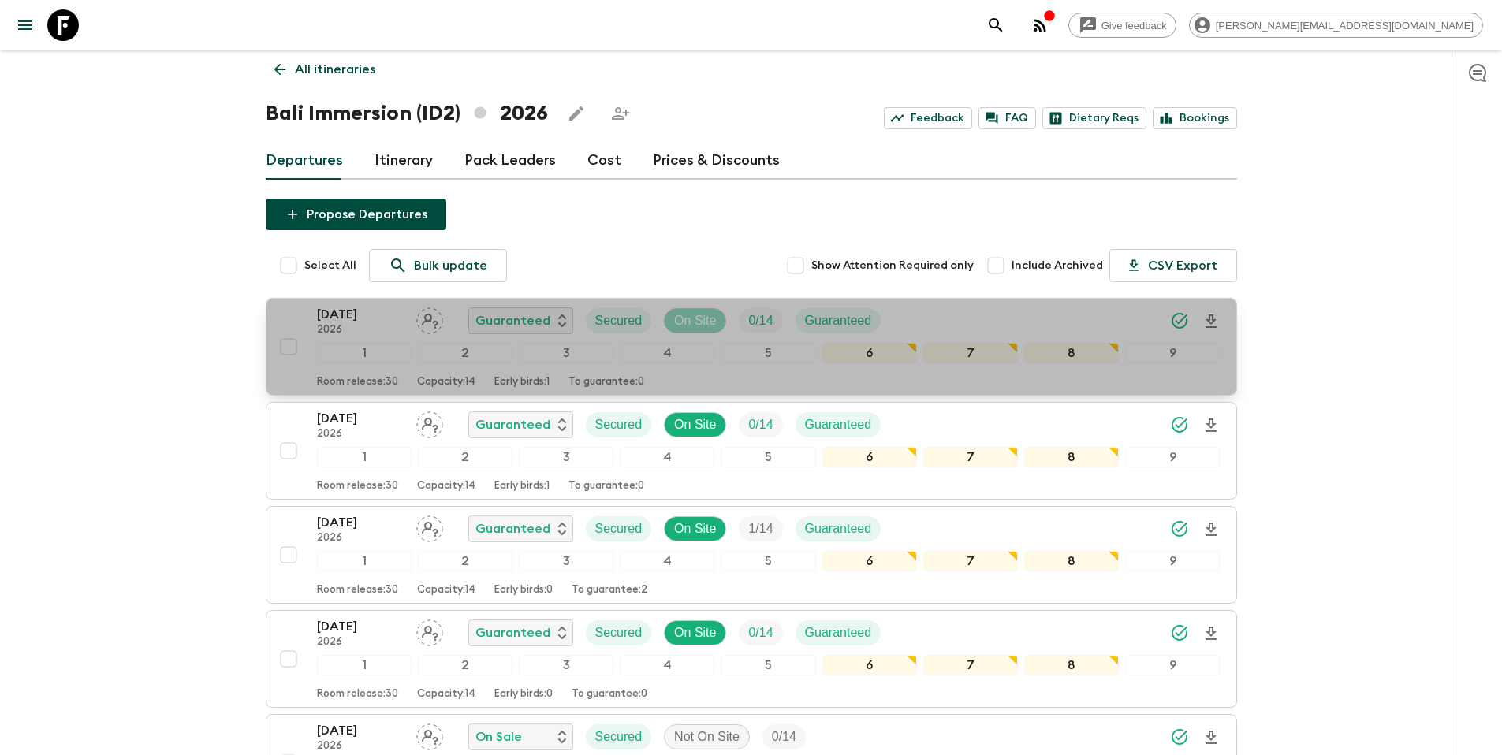
click at [700, 321] on p "On Site" at bounding box center [695, 321] width 42 height 19
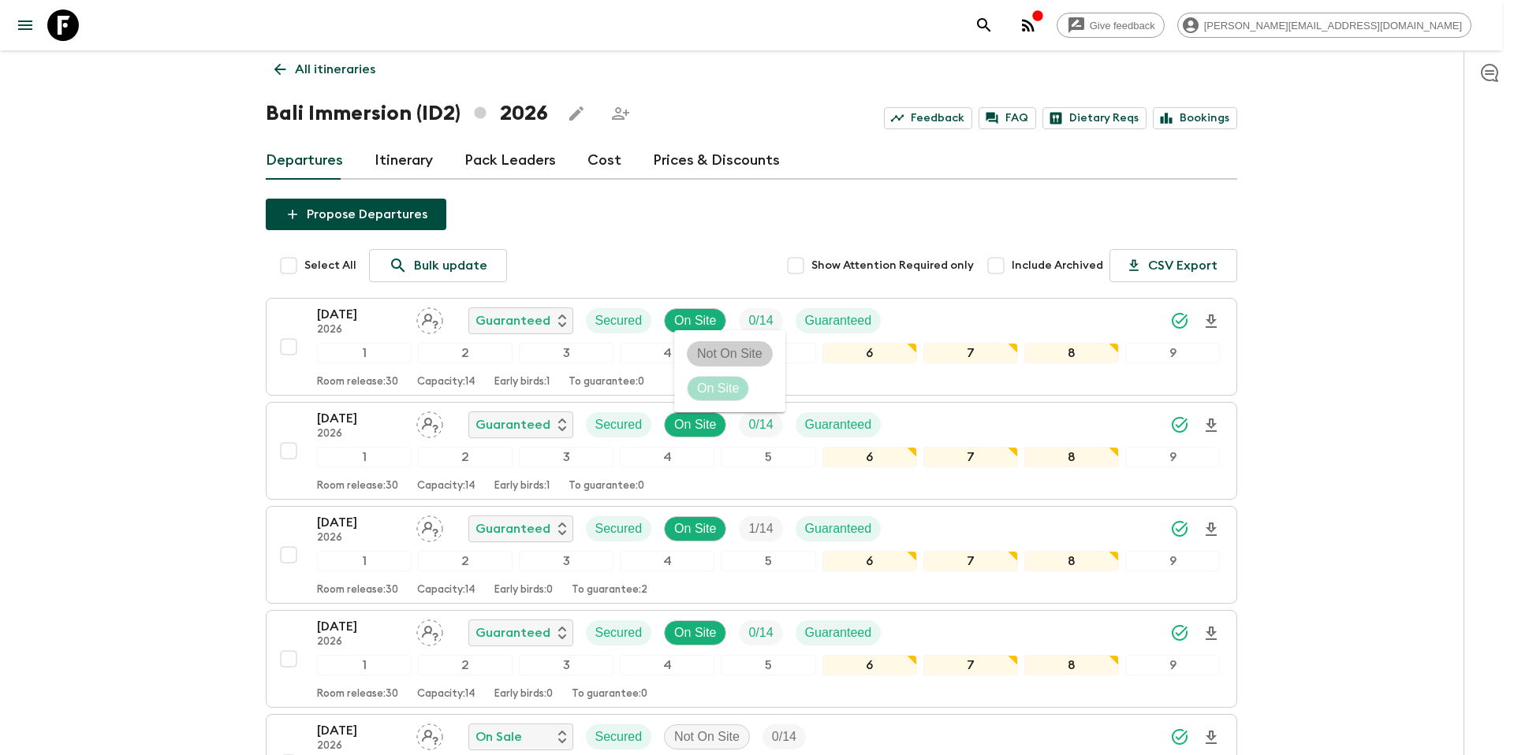
click at [707, 352] on p "Not On Site" at bounding box center [729, 354] width 65 height 19
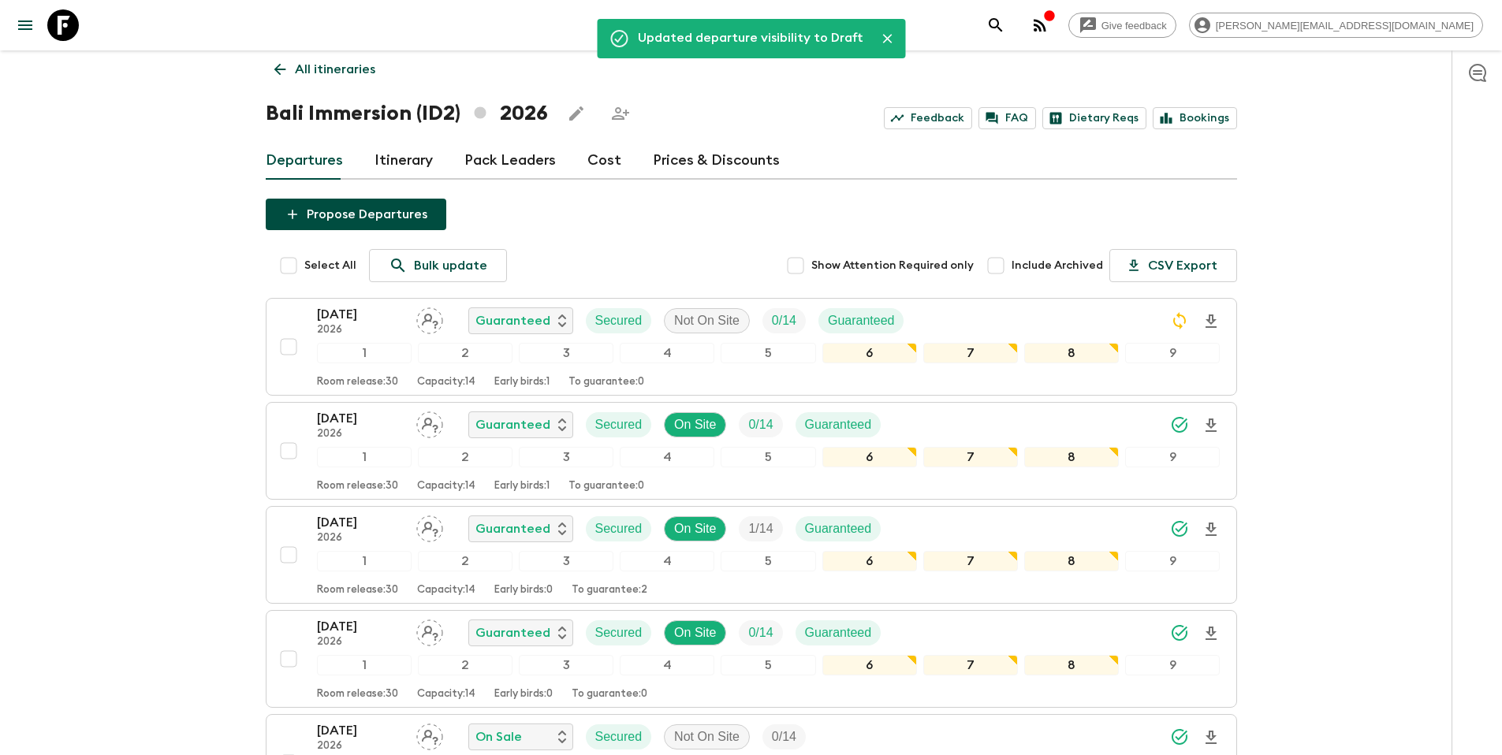
click at [356, 73] on p "All itineraries" at bounding box center [335, 69] width 80 height 19
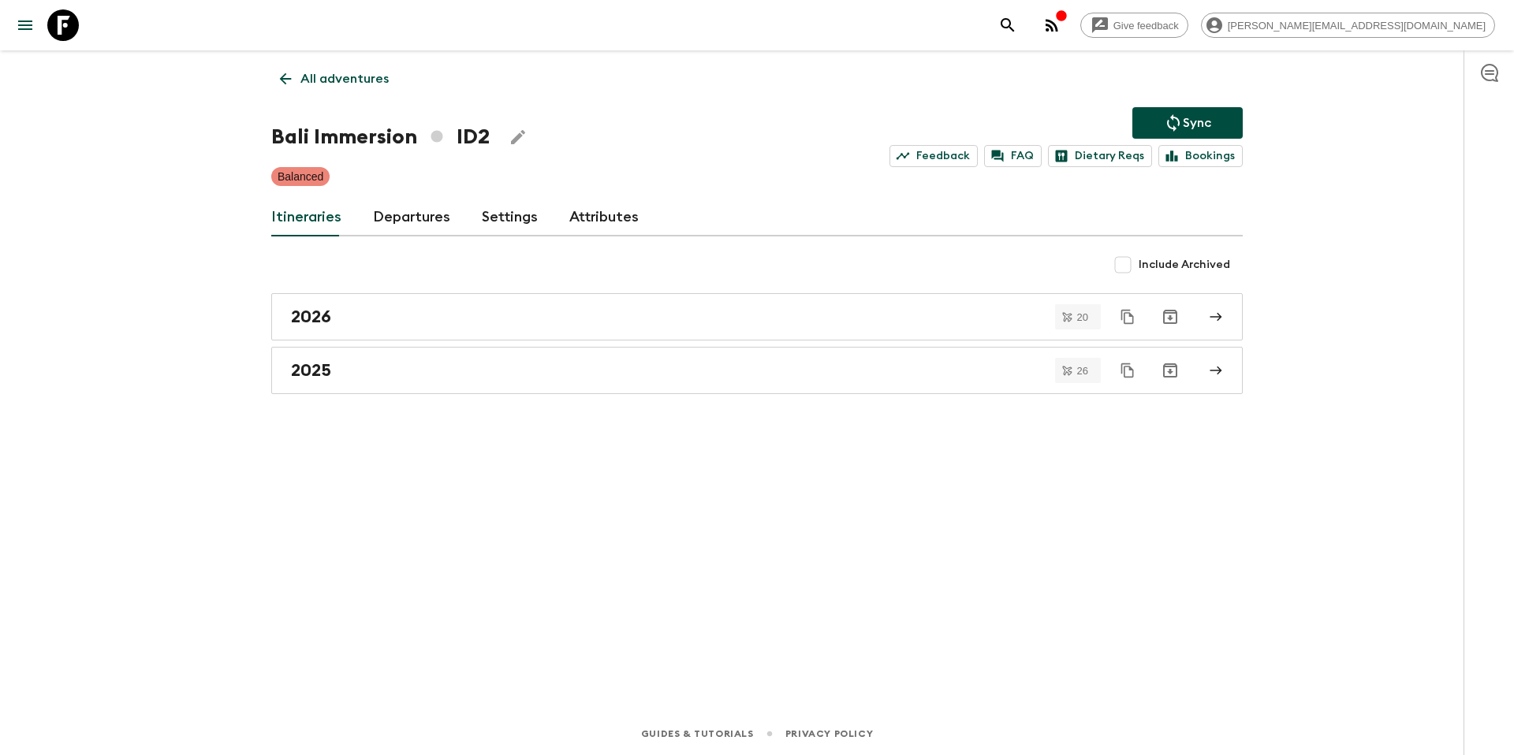
click at [1167, 114] on icon "Sync adventure departures to the booking engine" at bounding box center [1173, 123] width 19 height 19
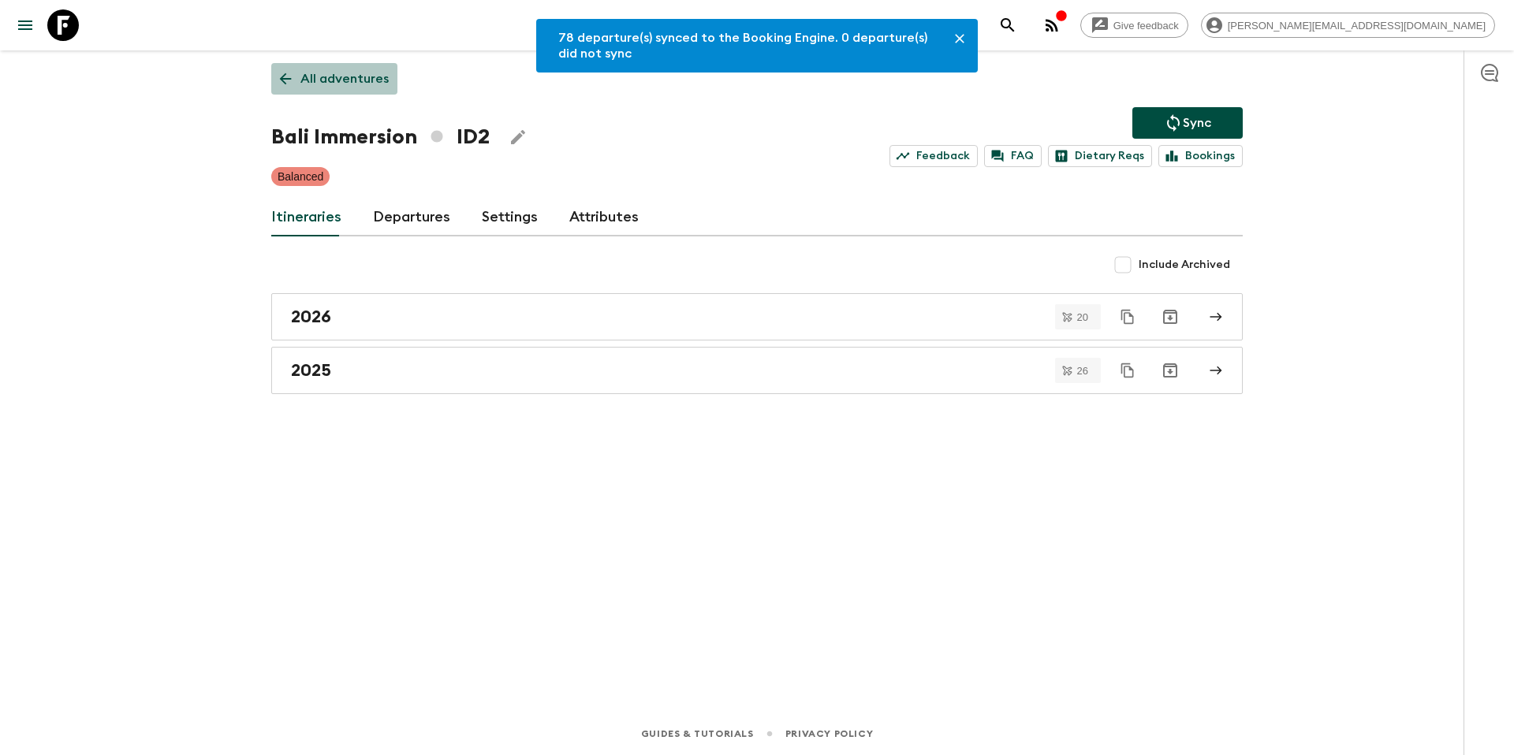
click at [349, 74] on p "All adventures" at bounding box center [344, 78] width 88 height 19
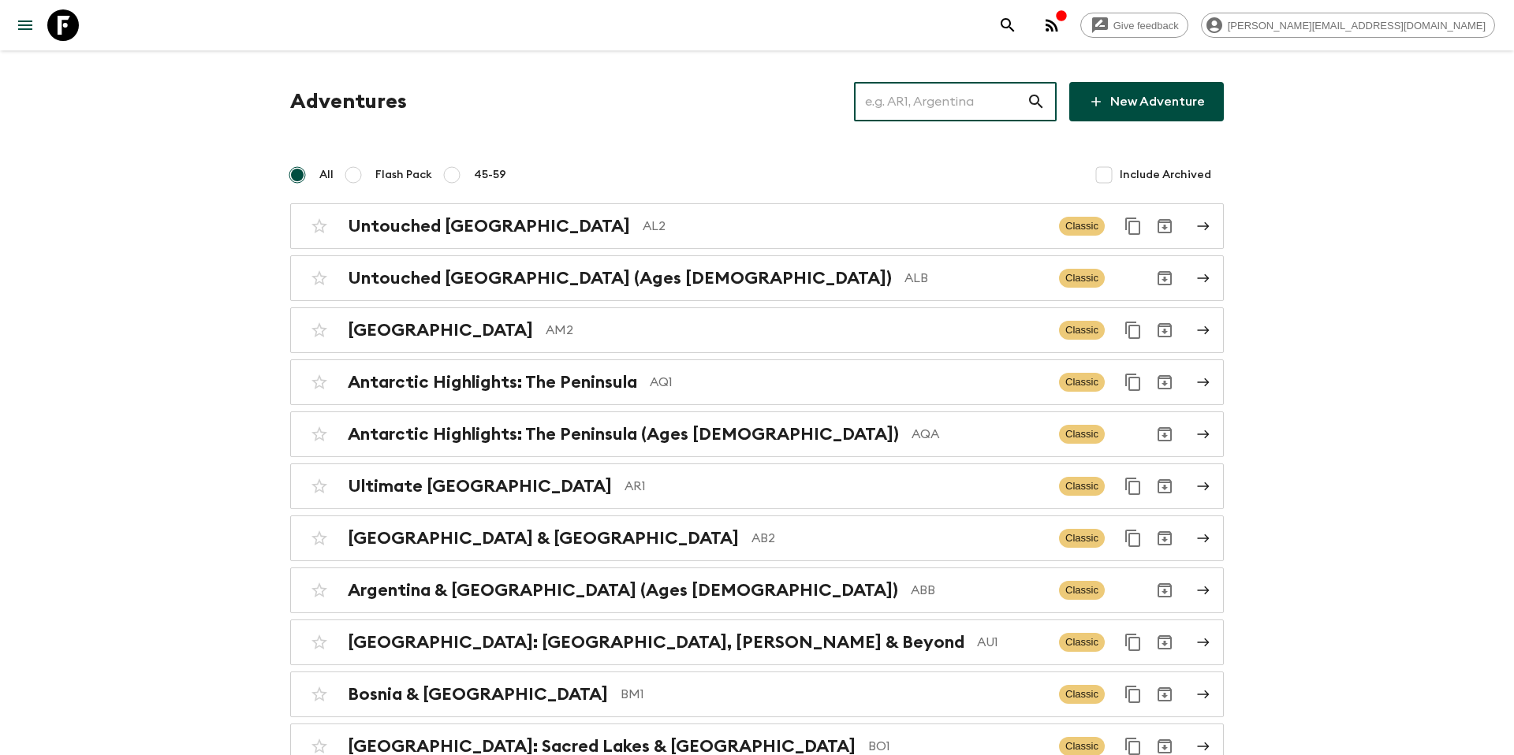
click at [925, 104] on input "text" at bounding box center [940, 102] width 173 height 44
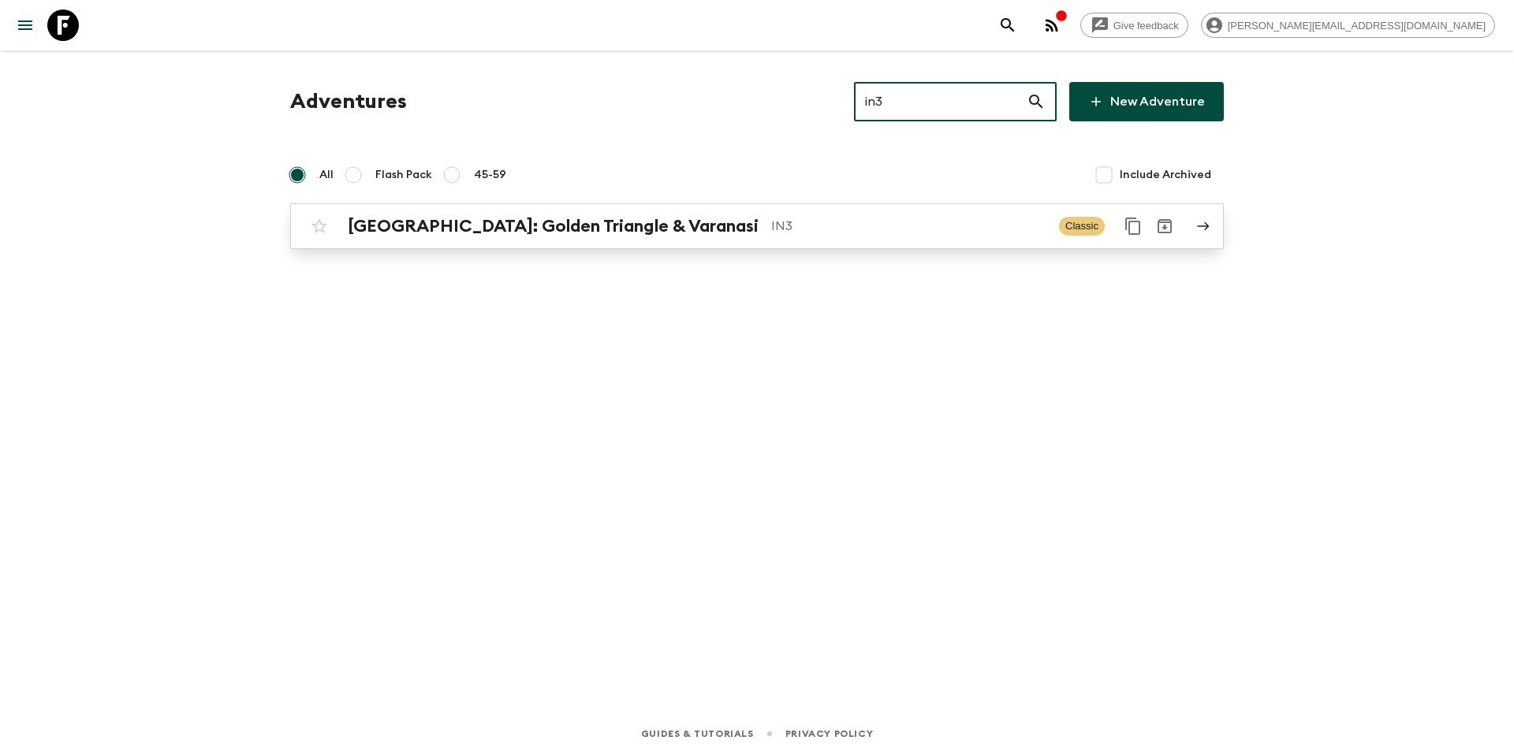
type input "in3"
click at [823, 233] on p "IN3" at bounding box center [908, 226] width 275 height 19
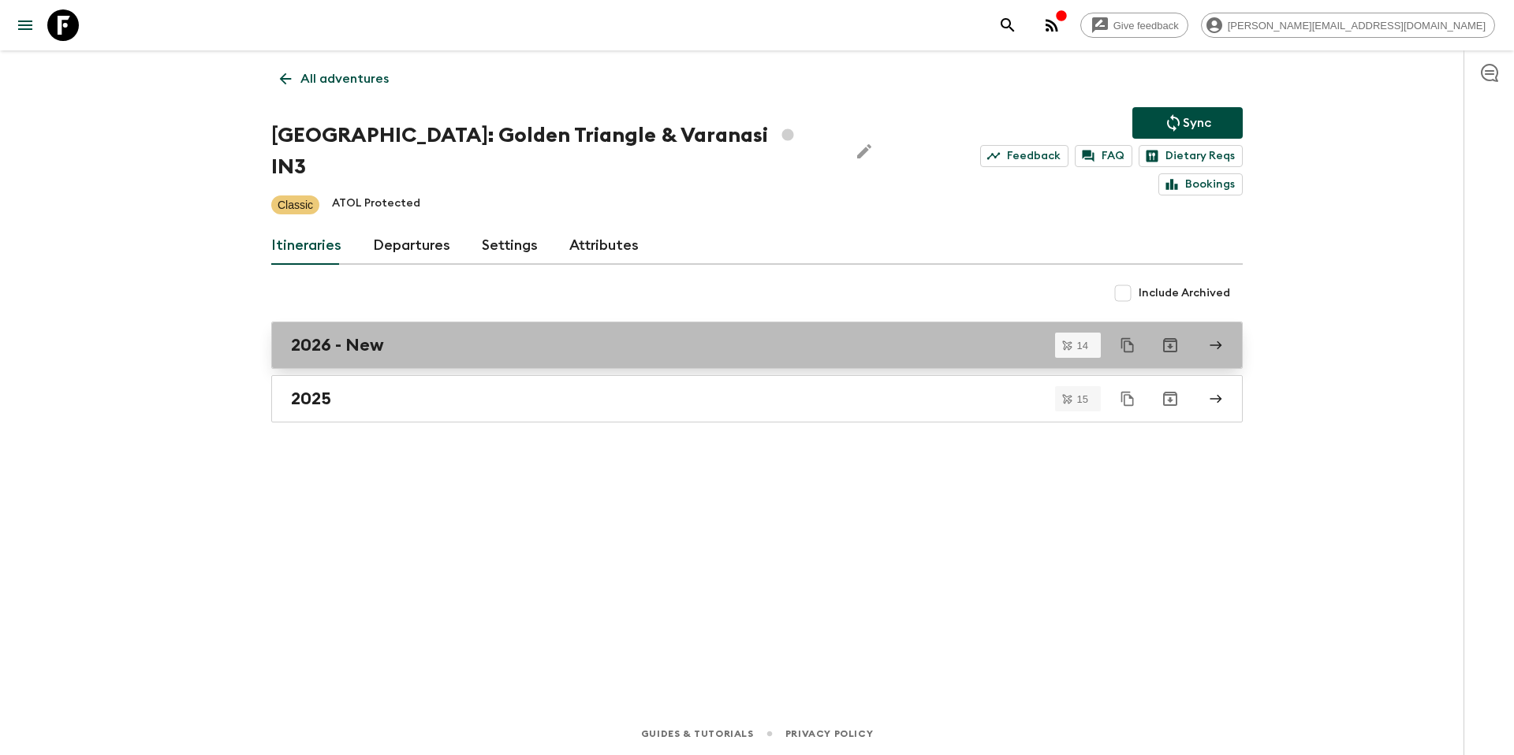
click at [416, 335] on div "2026 - New" at bounding box center [742, 345] width 902 height 21
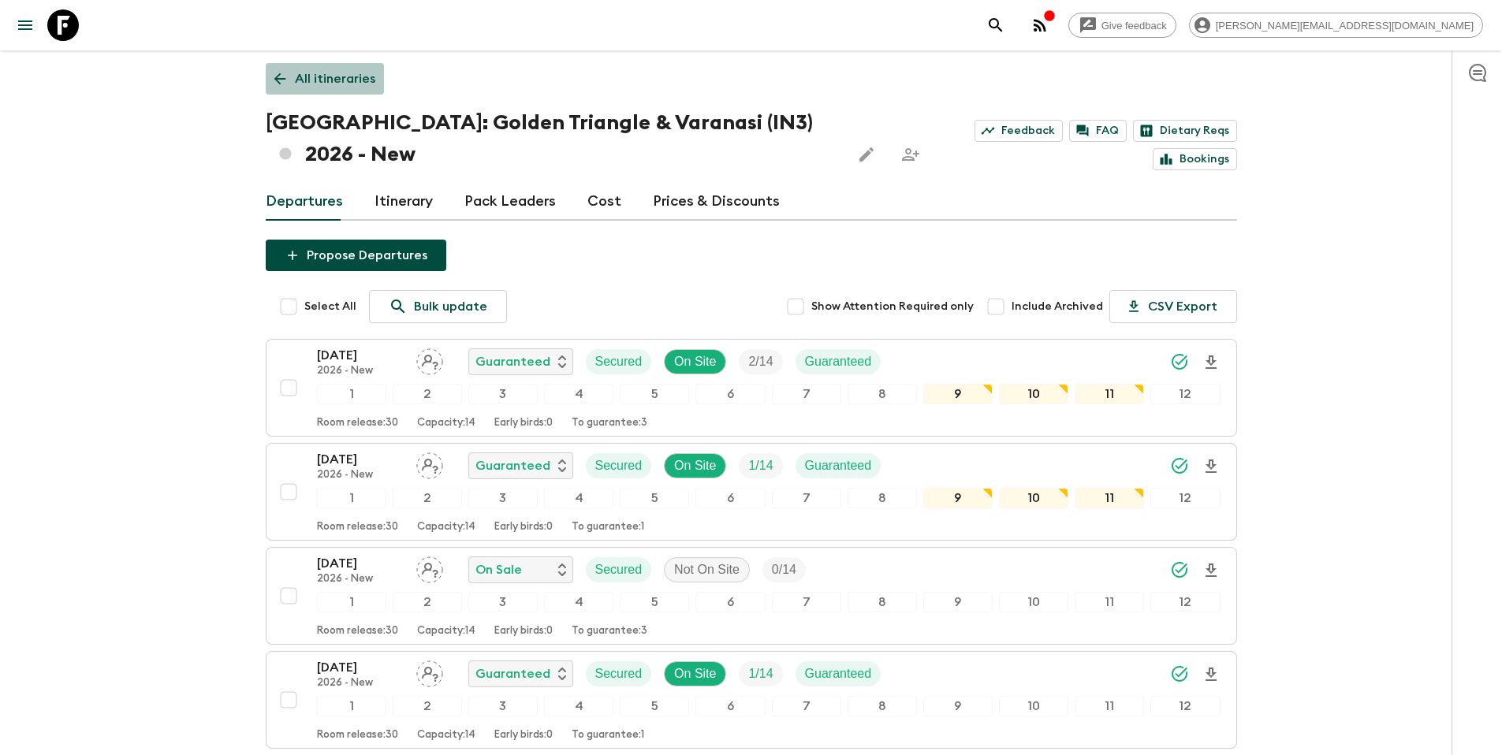
click at [334, 80] on p "All itineraries" at bounding box center [335, 78] width 80 height 19
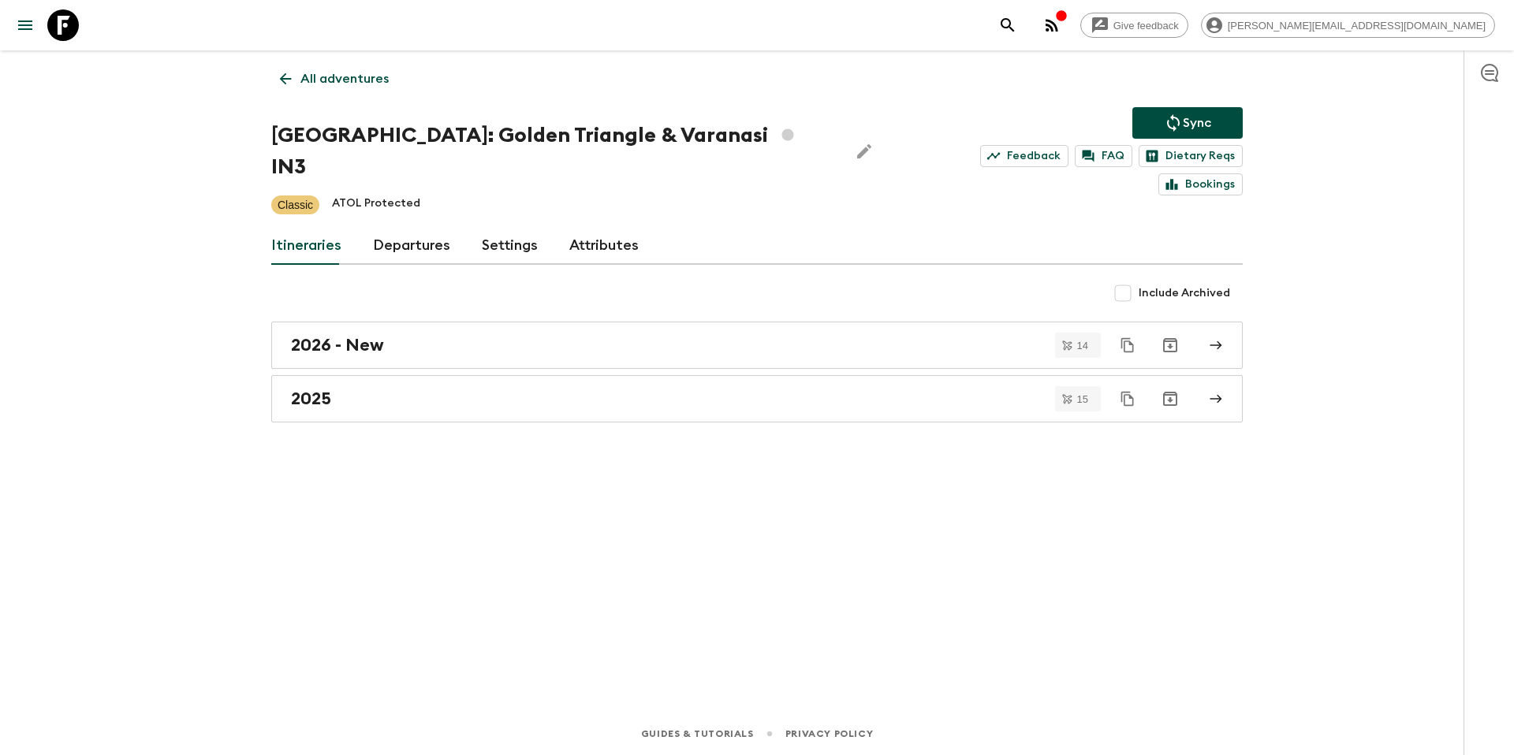
drag, startPoint x: 289, startPoint y: 71, endPoint x: 411, endPoint y: 80, distance: 121.8
click at [289, 71] on icon at bounding box center [285, 78] width 17 height 17
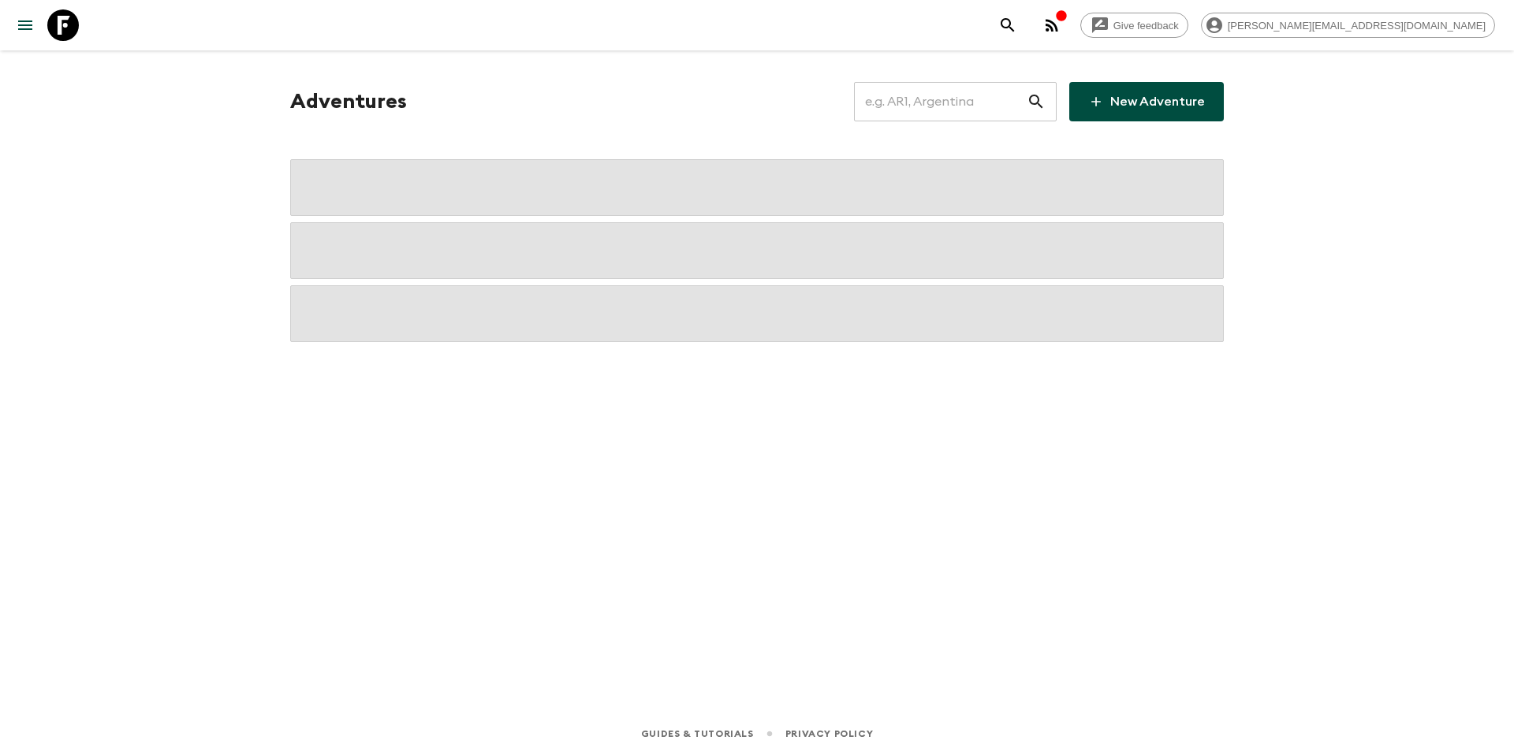
click at [957, 109] on input "text" at bounding box center [940, 102] width 173 height 44
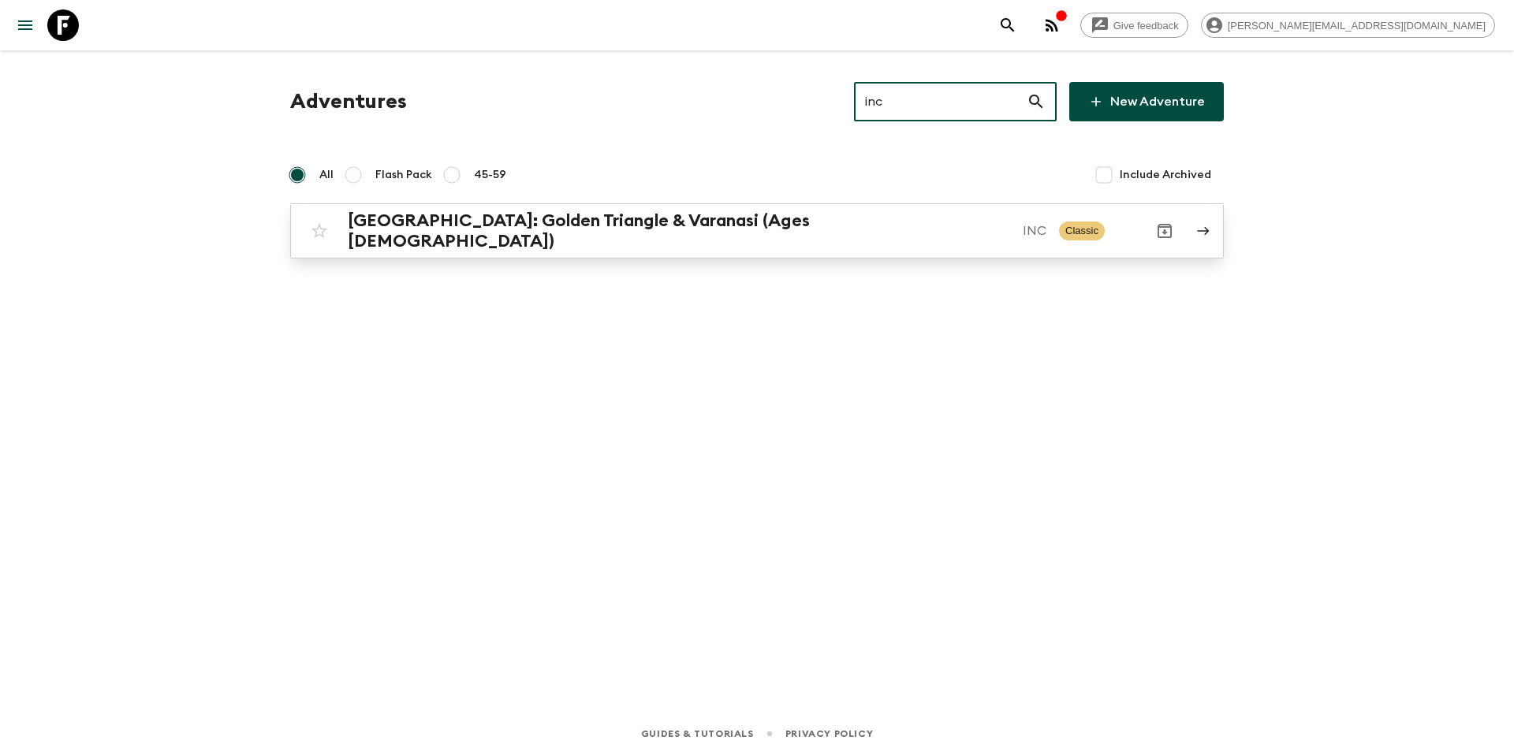
type input "inc"
drag, startPoint x: 847, startPoint y: 222, endPoint x: 210, endPoint y: 252, distance: 637.9
click at [1023, 222] on p "INC" at bounding box center [1035, 231] width 24 height 19
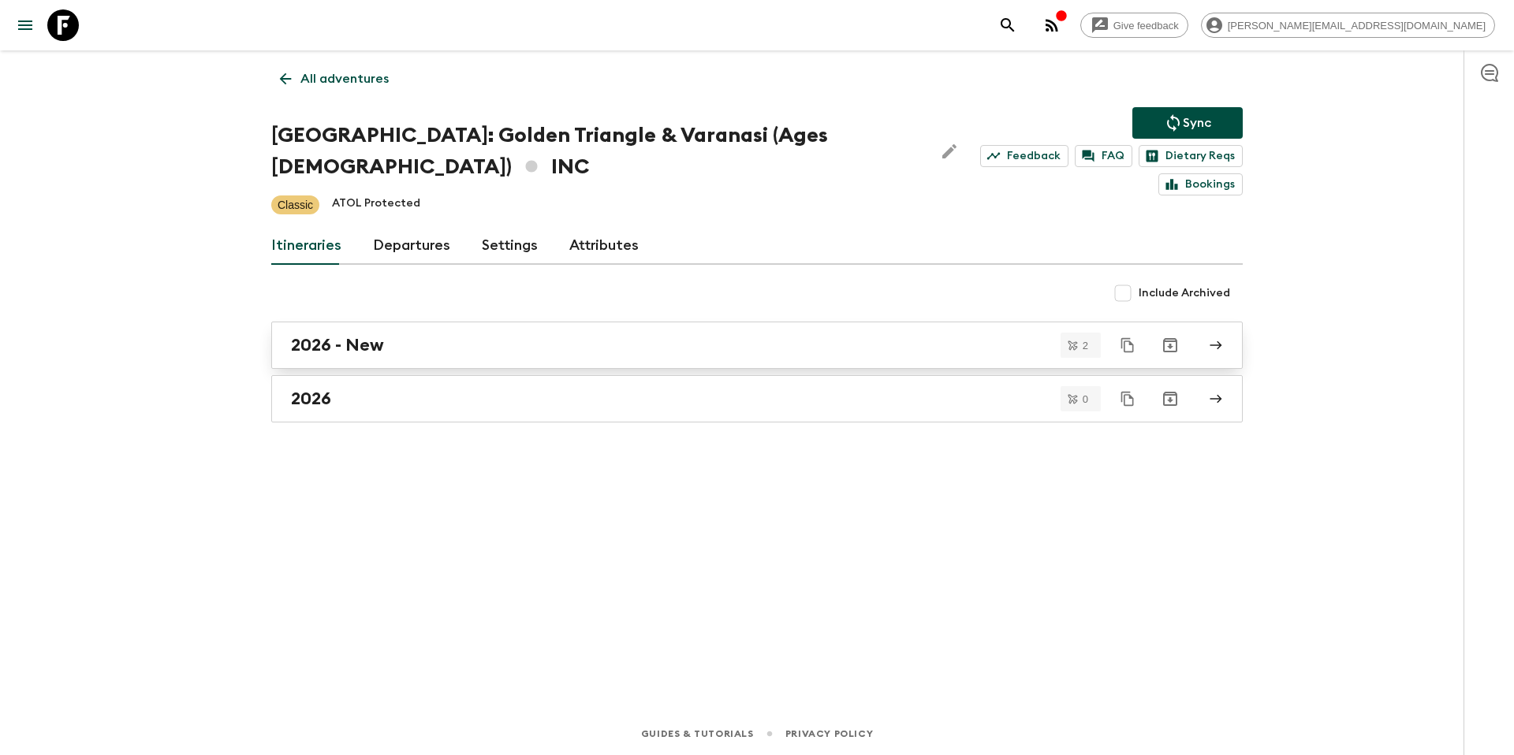
click at [359, 345] on h2 "2026 - New" at bounding box center [337, 345] width 93 height 21
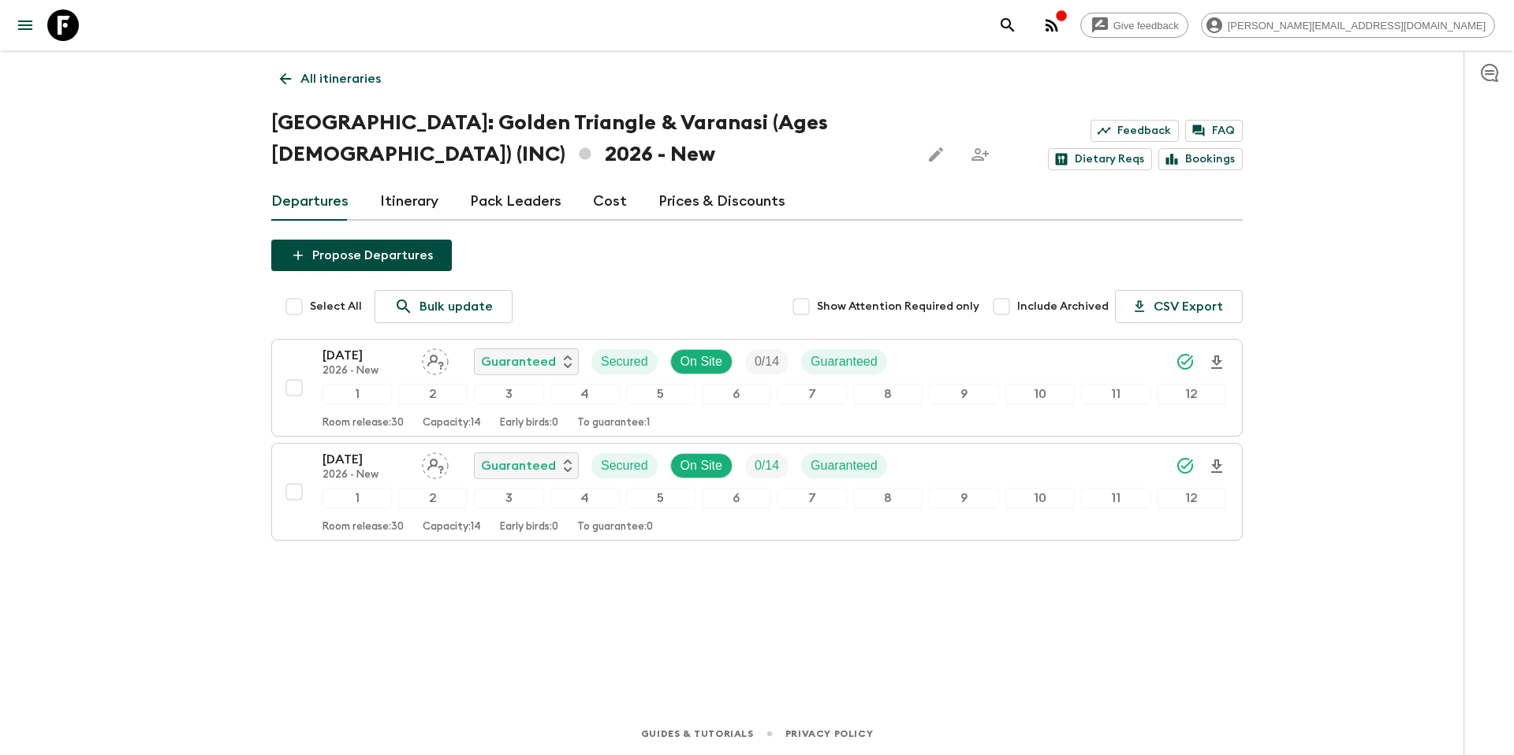
click at [311, 81] on p "All itineraries" at bounding box center [340, 78] width 80 height 19
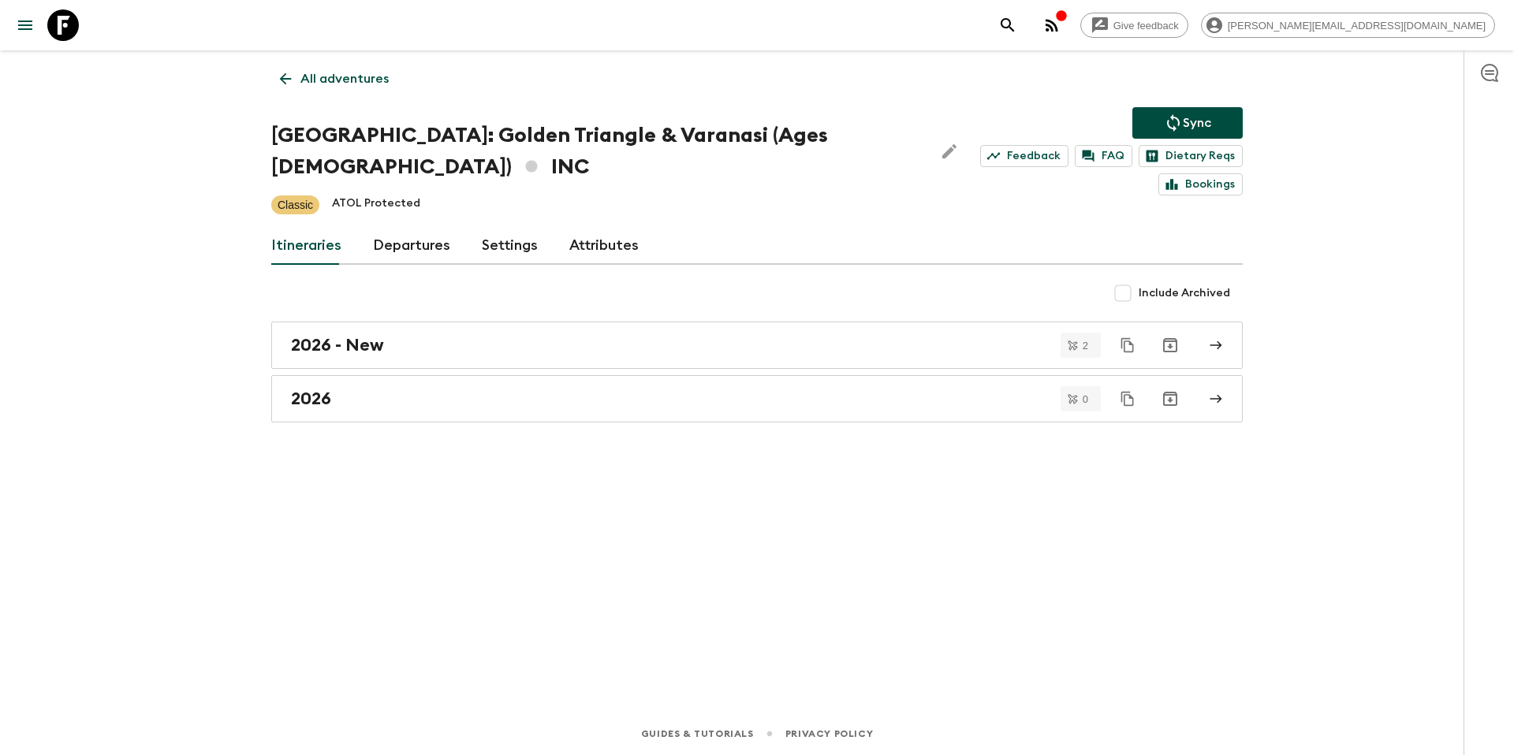
click at [365, 85] on p "All adventures" at bounding box center [344, 78] width 88 height 19
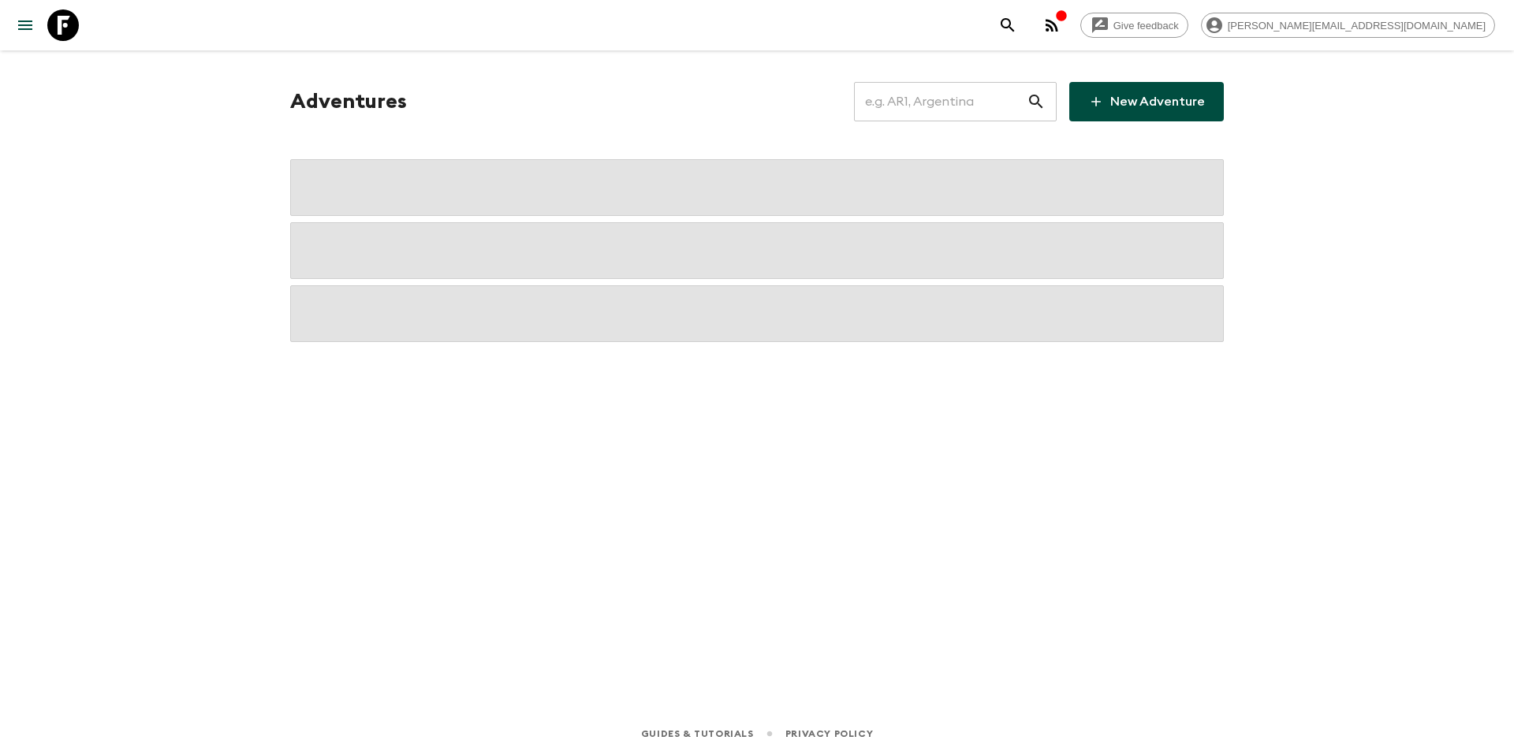
click at [953, 103] on input "text" at bounding box center [940, 102] width 173 height 44
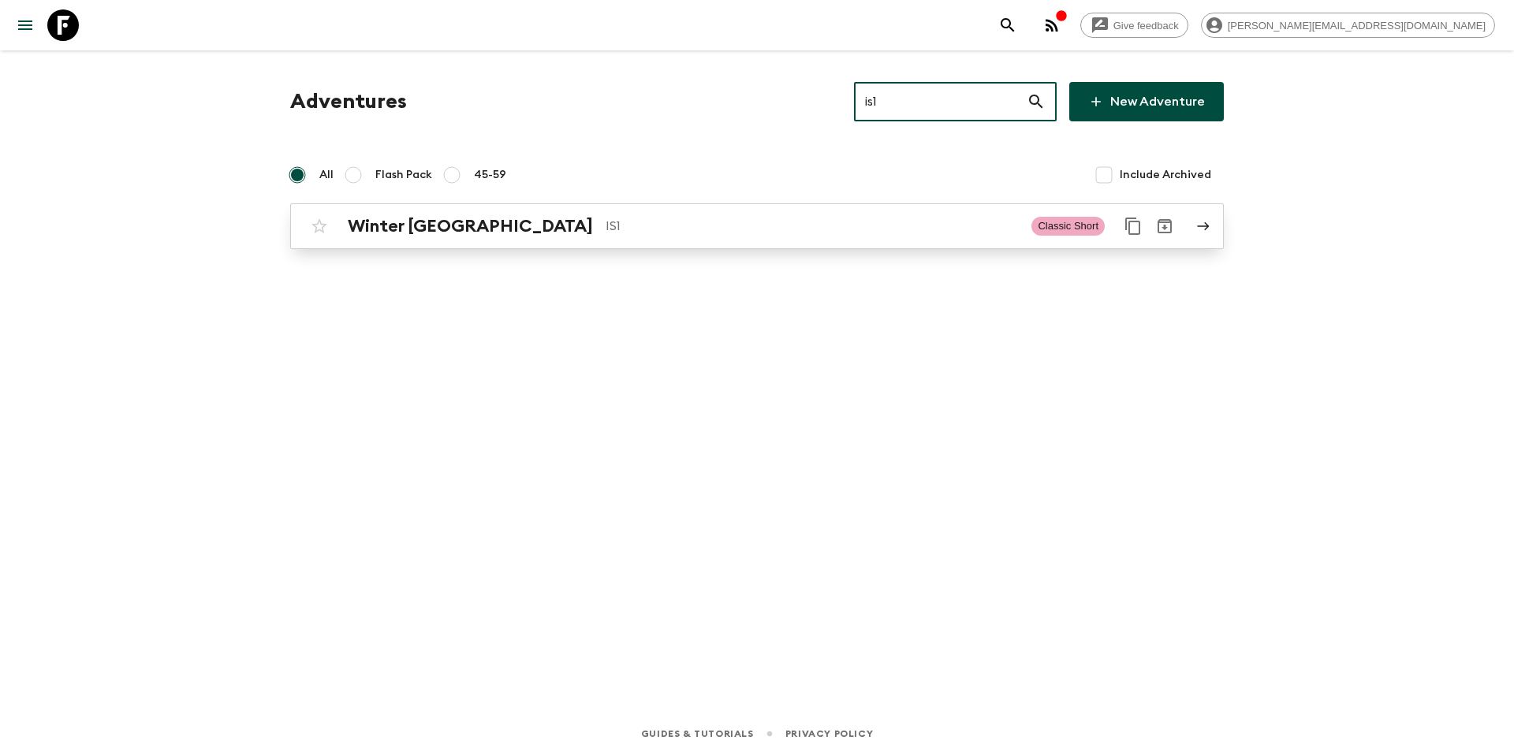
type input "is1"
click at [504, 239] on div "Winter Iceland IS1 Classic Short" at bounding box center [726, 227] width 845 height 32
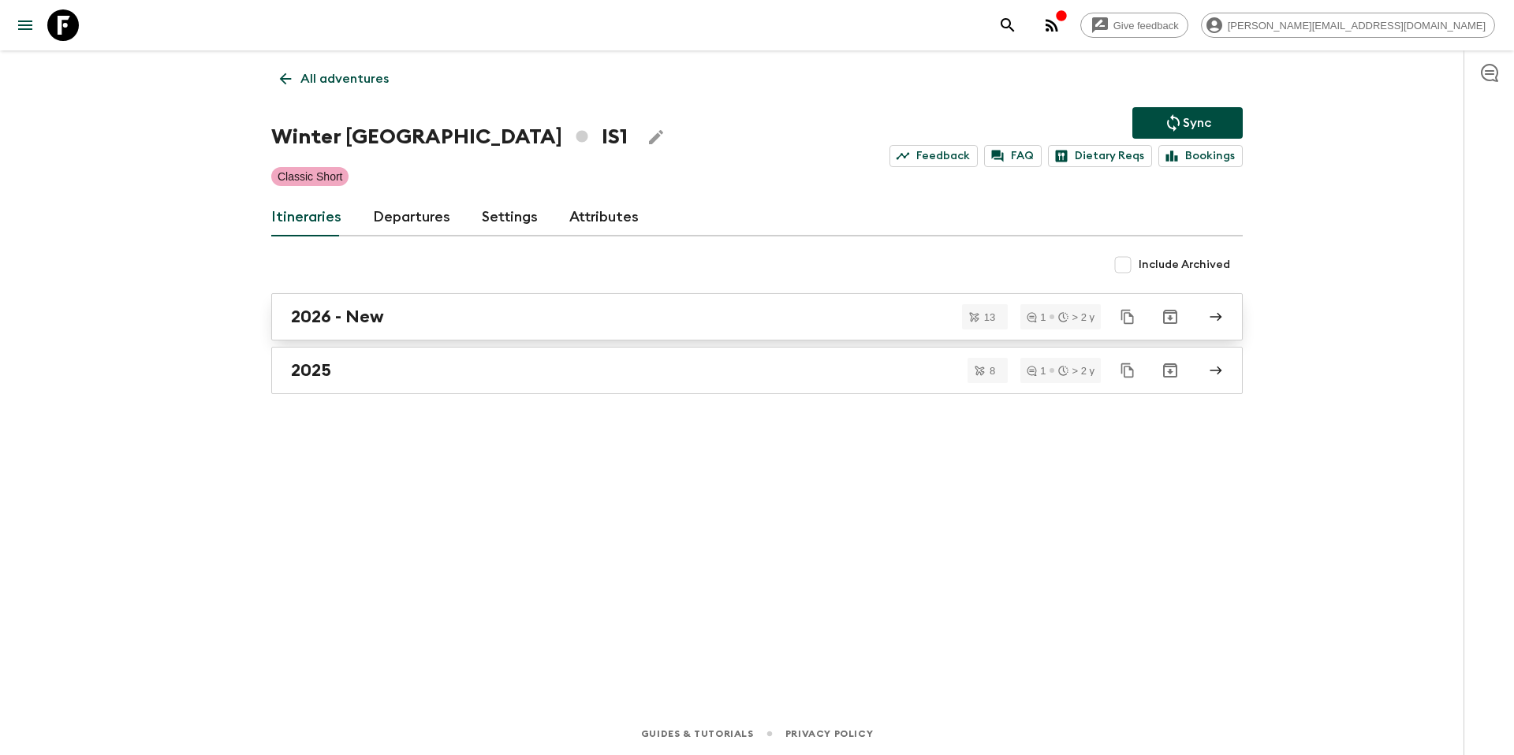
click at [439, 298] on link "2026 - New" at bounding box center [757, 316] width 972 height 47
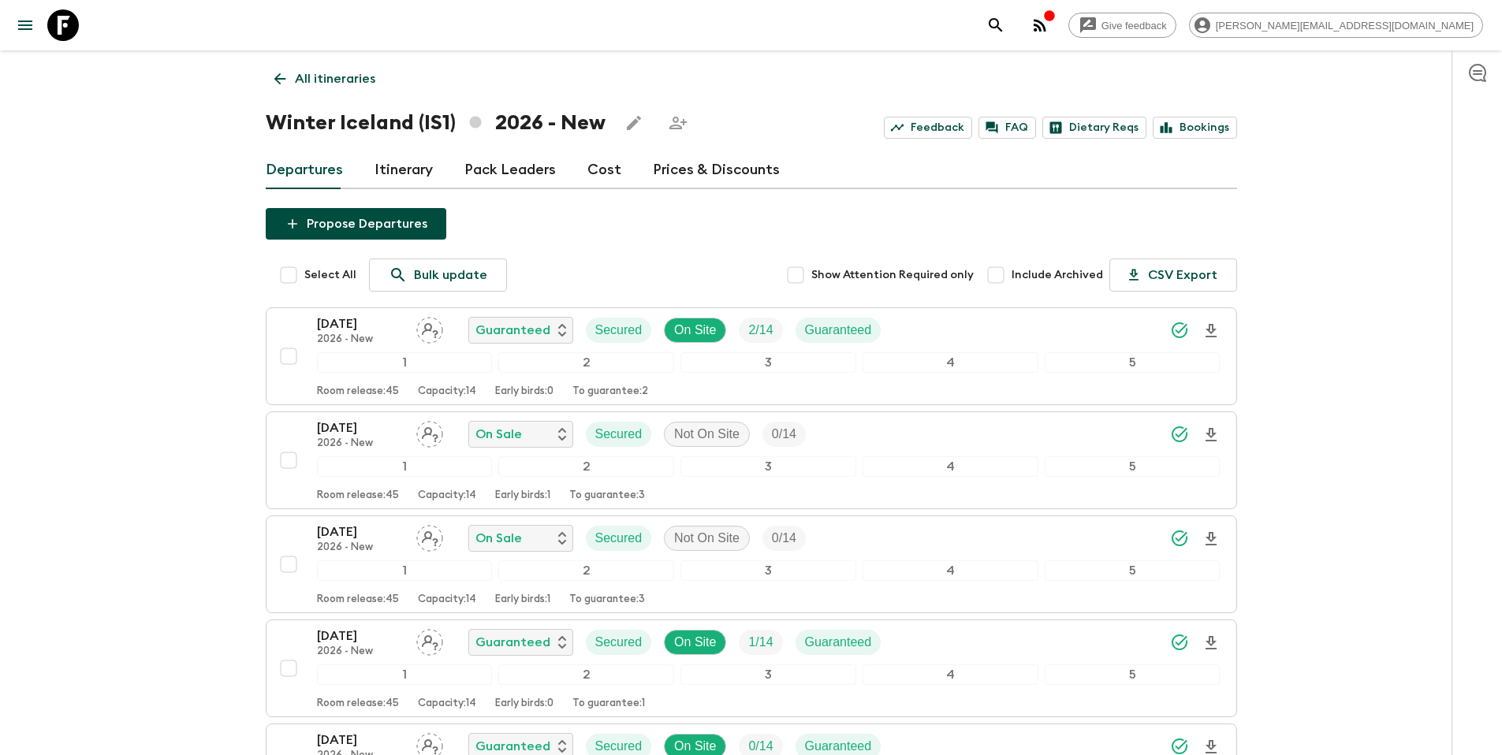
click at [327, 77] on p "All itineraries" at bounding box center [335, 78] width 80 height 19
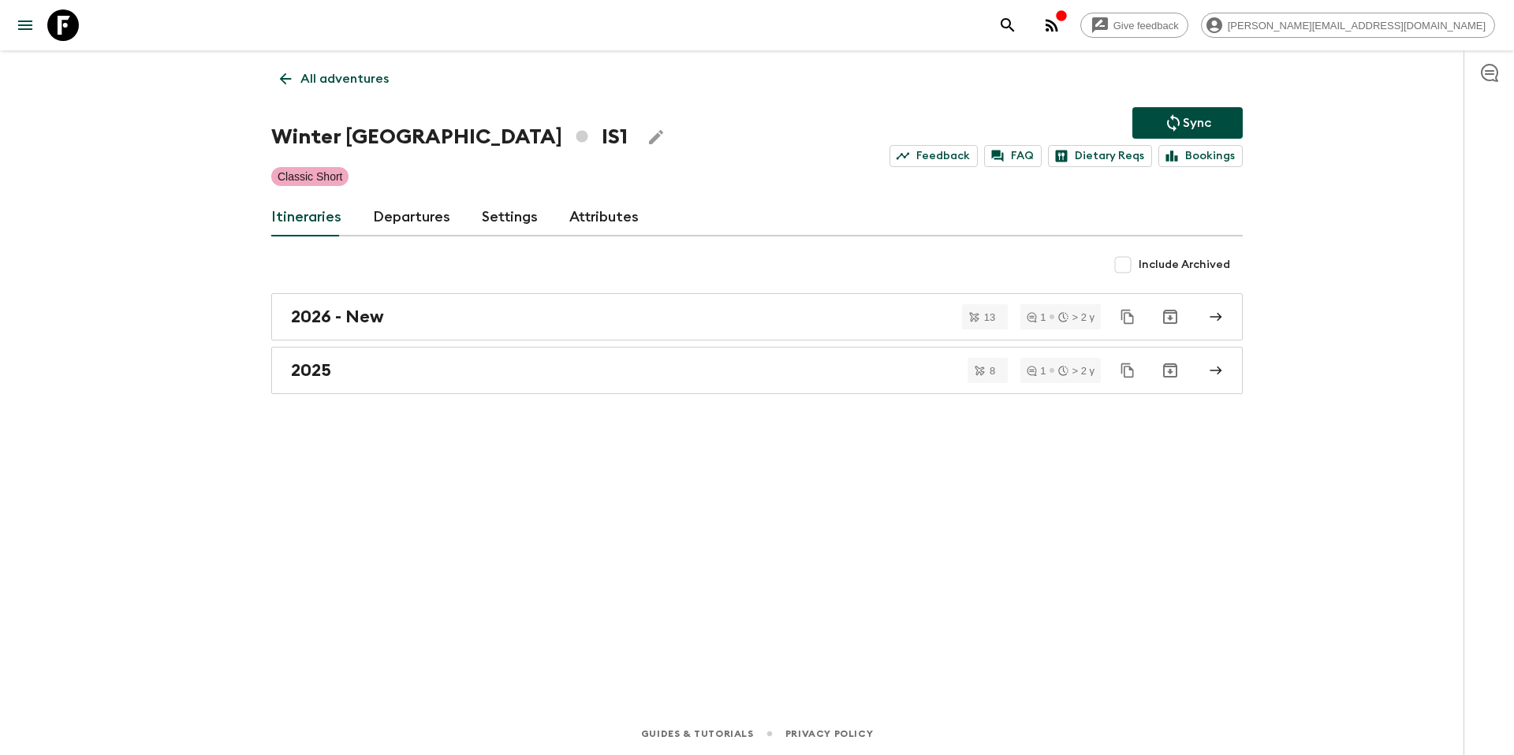
click at [368, 84] on p "All adventures" at bounding box center [344, 78] width 88 height 19
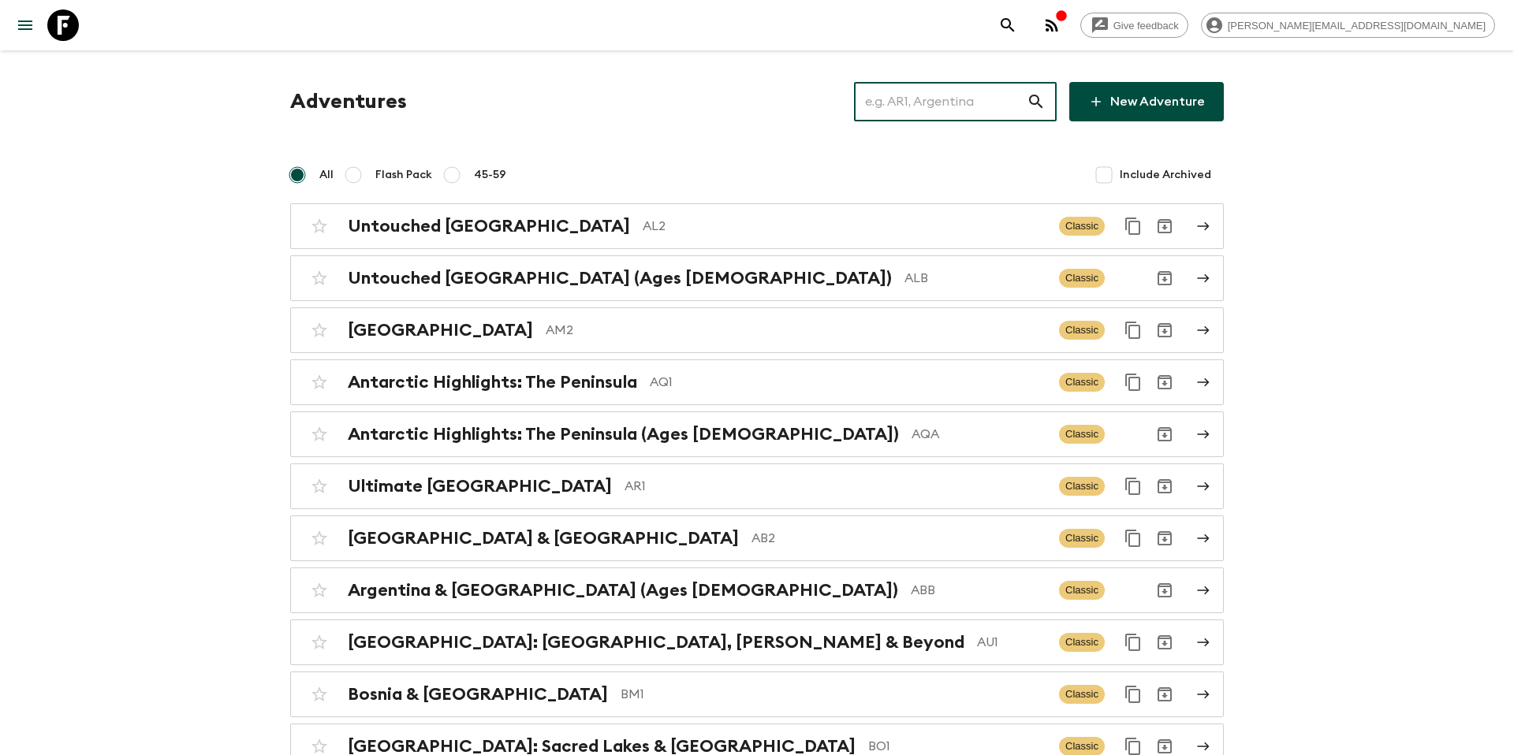
click at [936, 118] on input "text" at bounding box center [940, 102] width 173 height 44
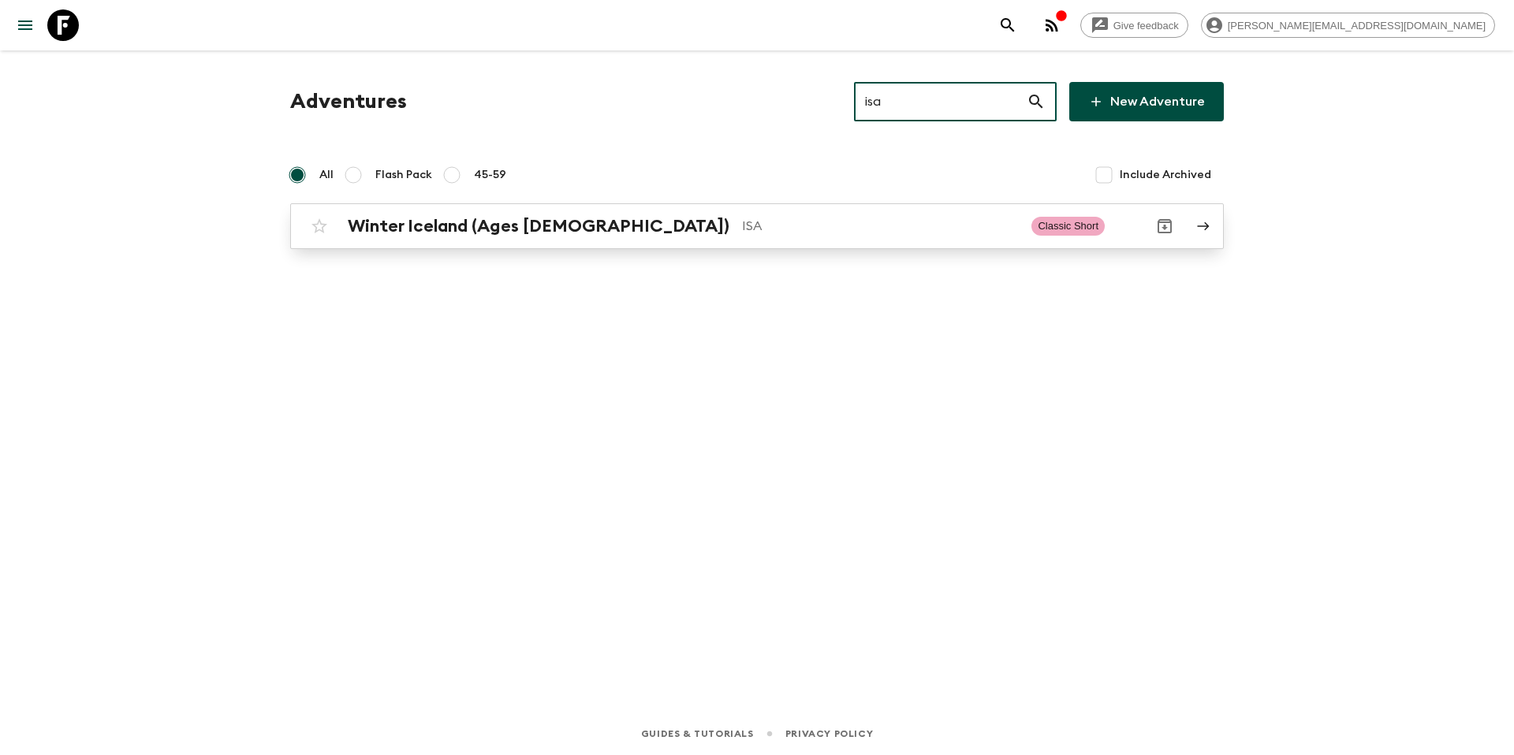
type input "isa"
click at [814, 238] on div "Winter Iceland (Ages [DEMOGRAPHIC_DATA]) ISA Classic Short" at bounding box center [726, 227] width 845 height 32
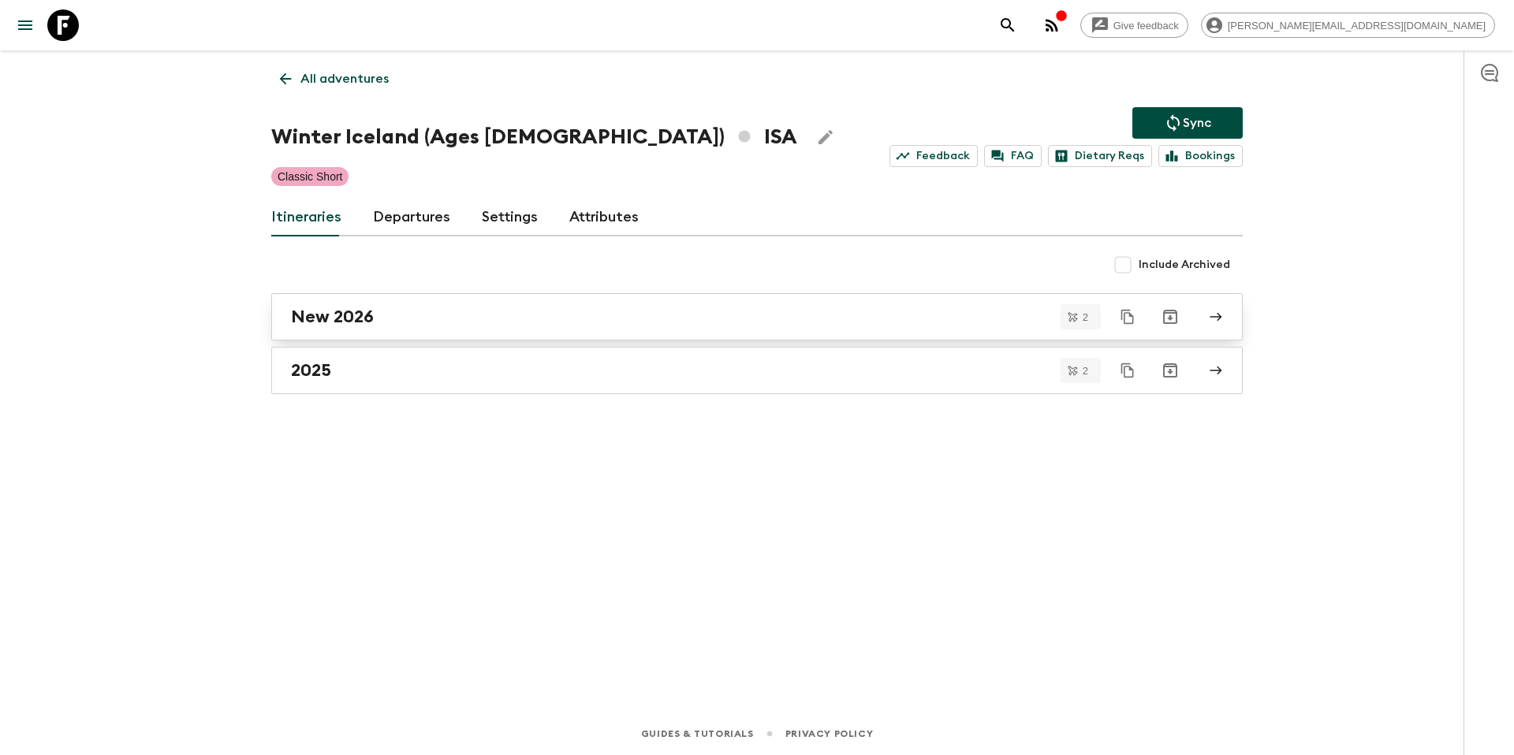
click at [357, 319] on h2 "New 2026" at bounding box center [332, 317] width 83 height 21
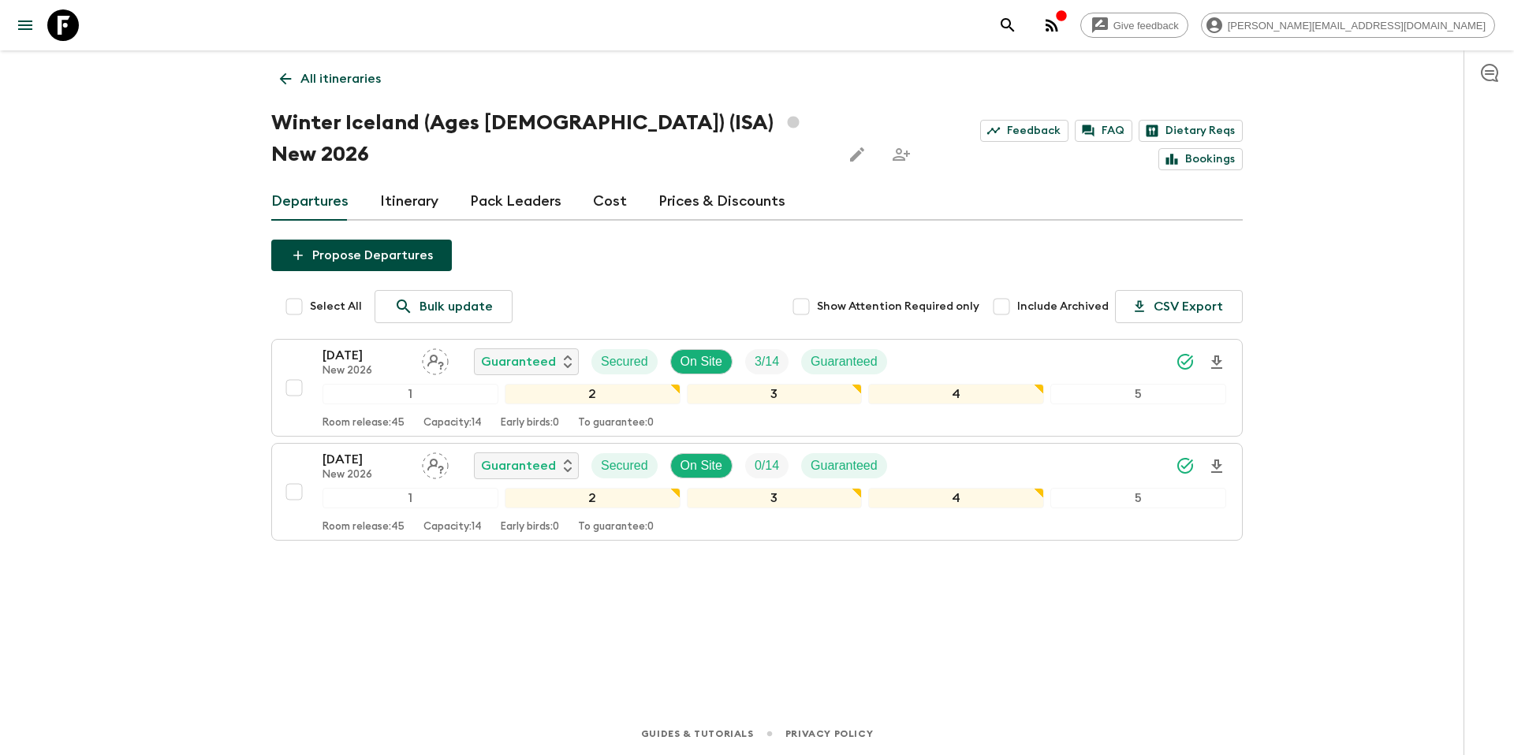
click at [1356, 479] on div "Give feedback [PERSON_NAME][EMAIL_ADDRESS][DOMAIN_NAME] All itineraries Winter …" at bounding box center [757, 377] width 1514 height 755
click at [314, 84] on p "All itineraries" at bounding box center [340, 78] width 80 height 19
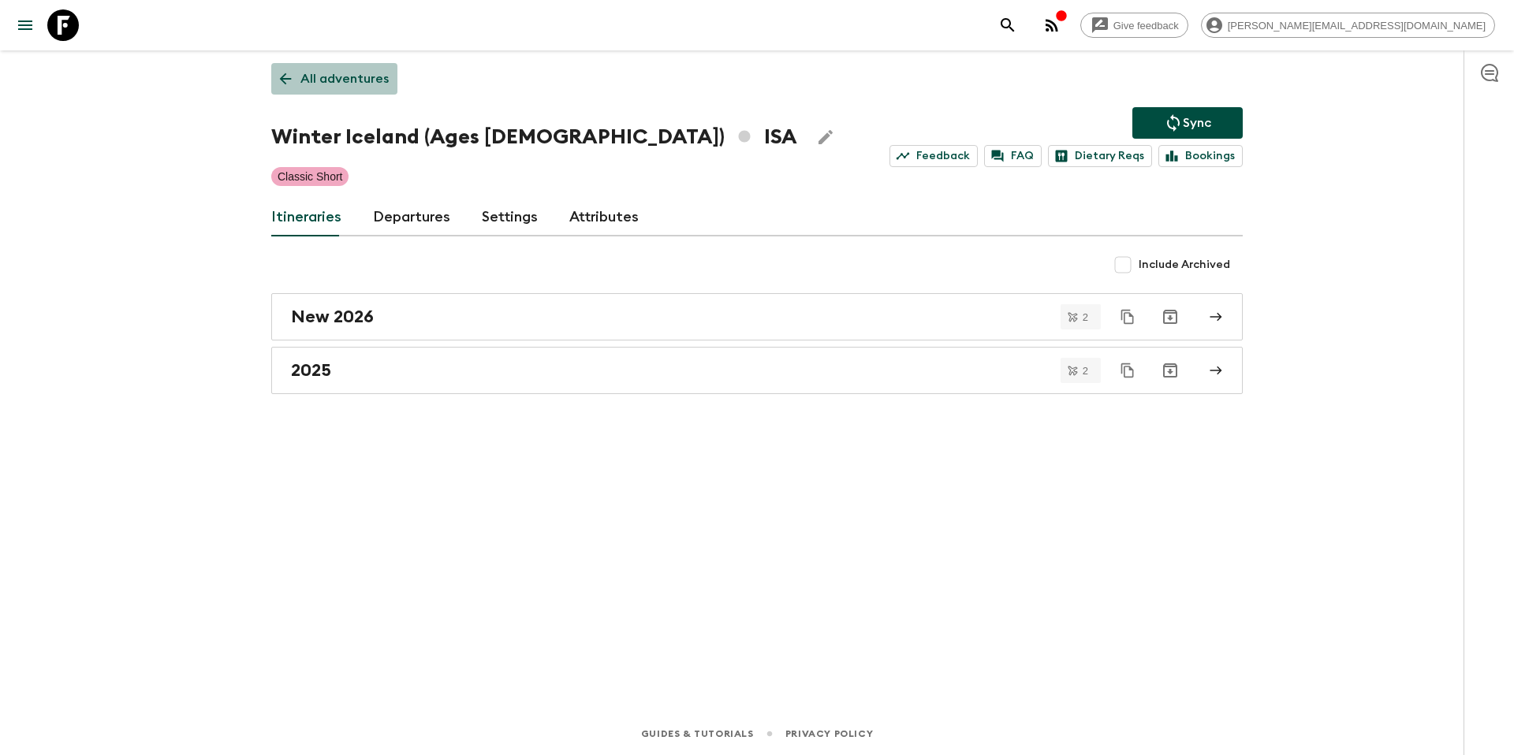
click at [347, 74] on p "All adventures" at bounding box center [344, 78] width 88 height 19
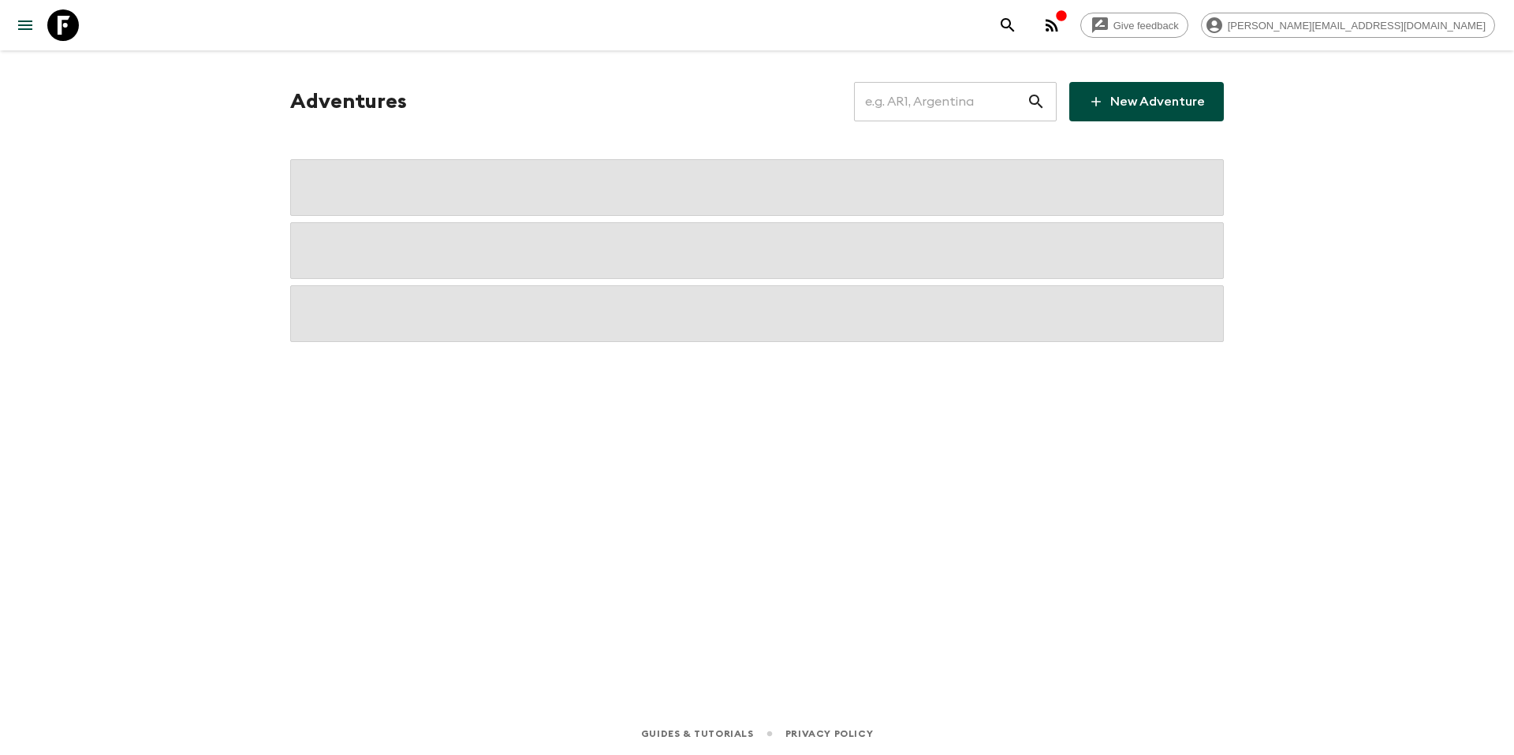
click at [950, 102] on input "text" at bounding box center [940, 102] width 173 height 44
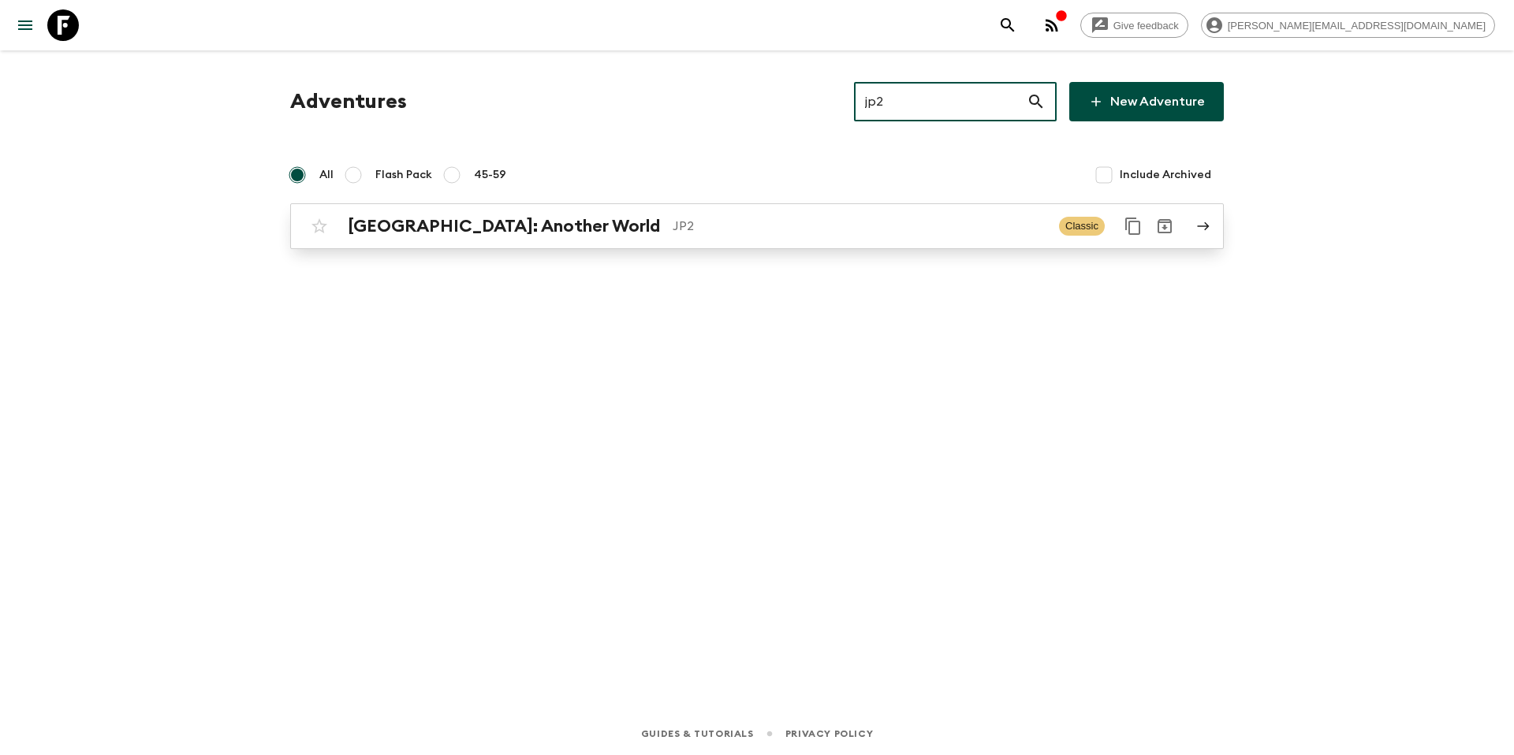
type input "jp2"
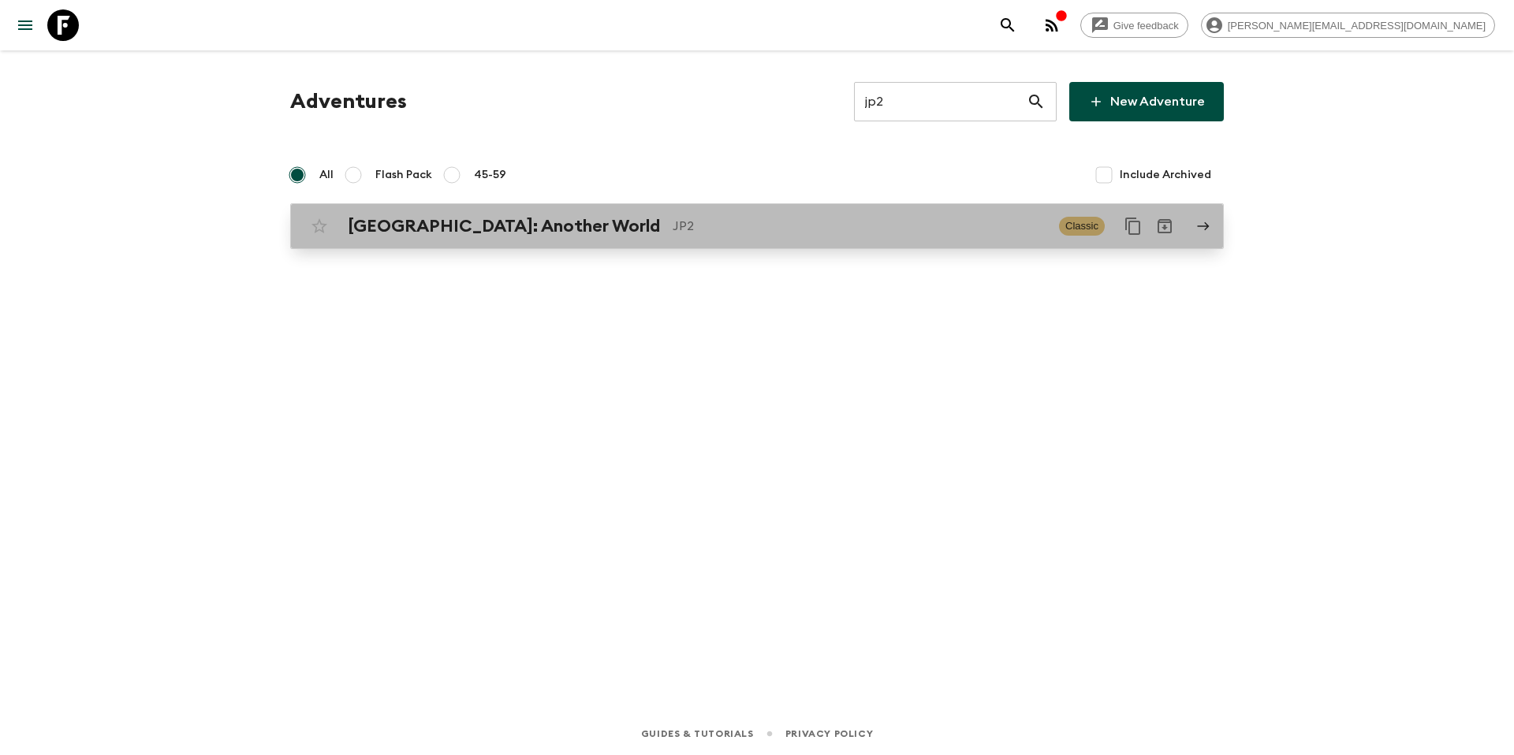
click at [660, 237] on div "[GEOGRAPHIC_DATA]: Another World JP2 Classic" at bounding box center [726, 227] width 845 height 32
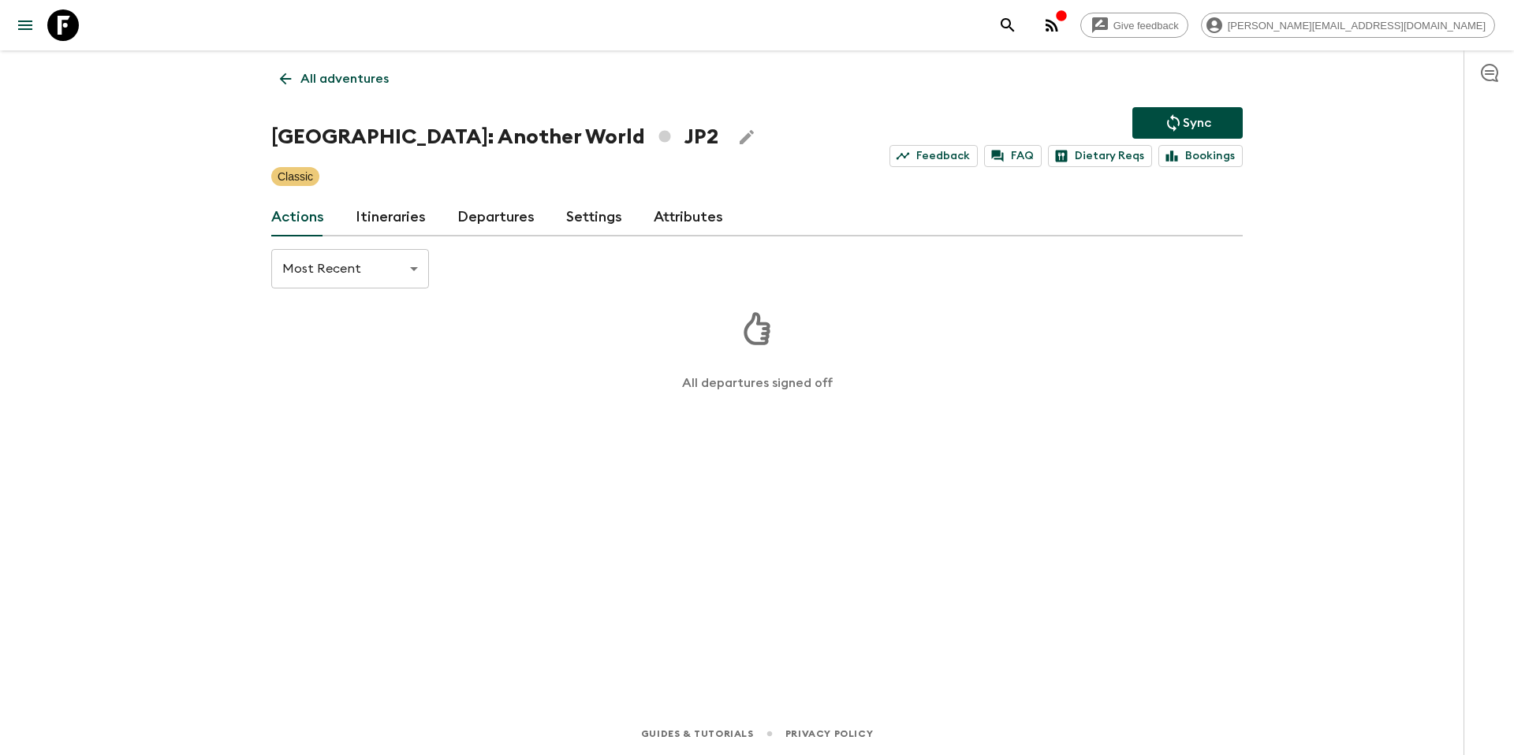
click at [398, 216] on link "Itineraries" at bounding box center [391, 218] width 70 height 38
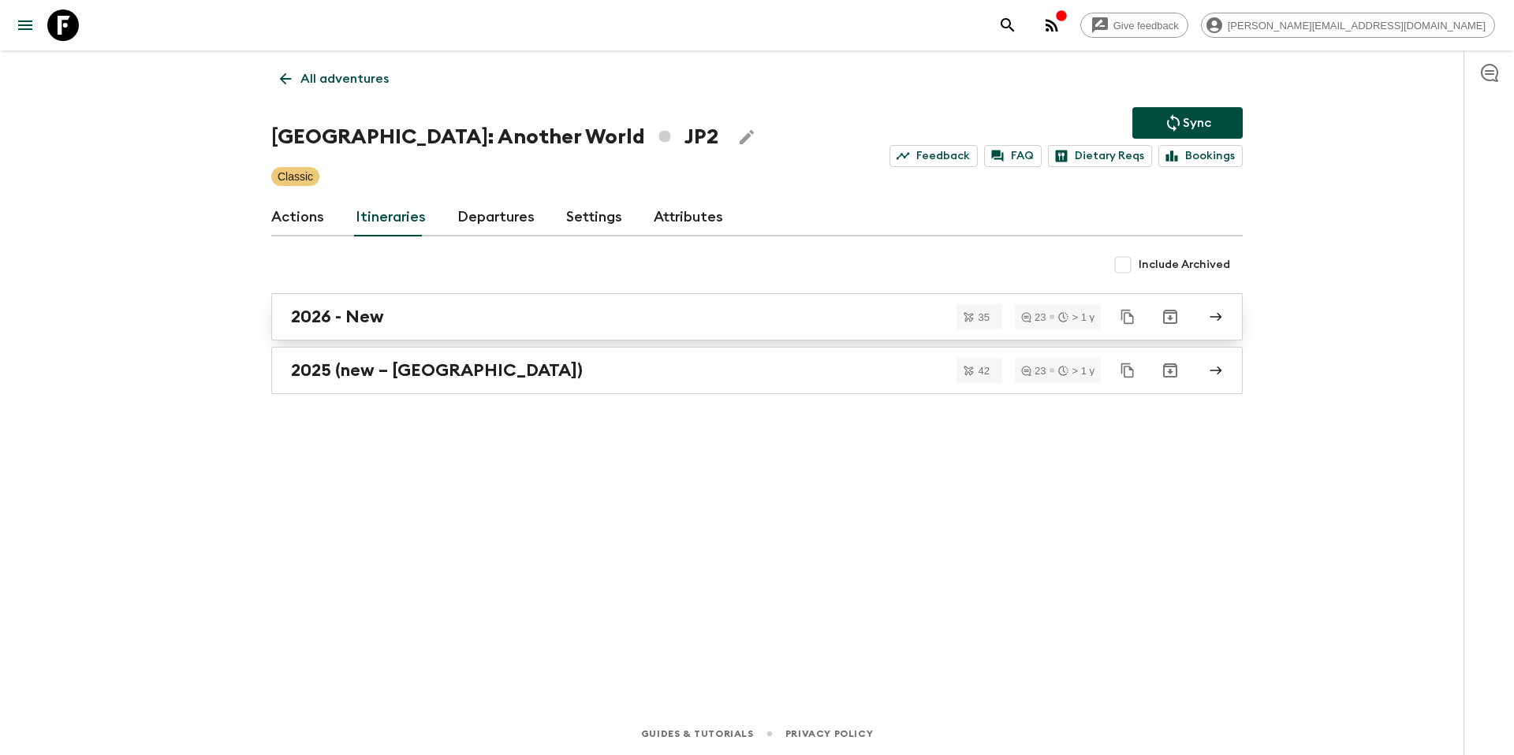
click at [371, 316] on h2 "2026 - New" at bounding box center [337, 317] width 93 height 21
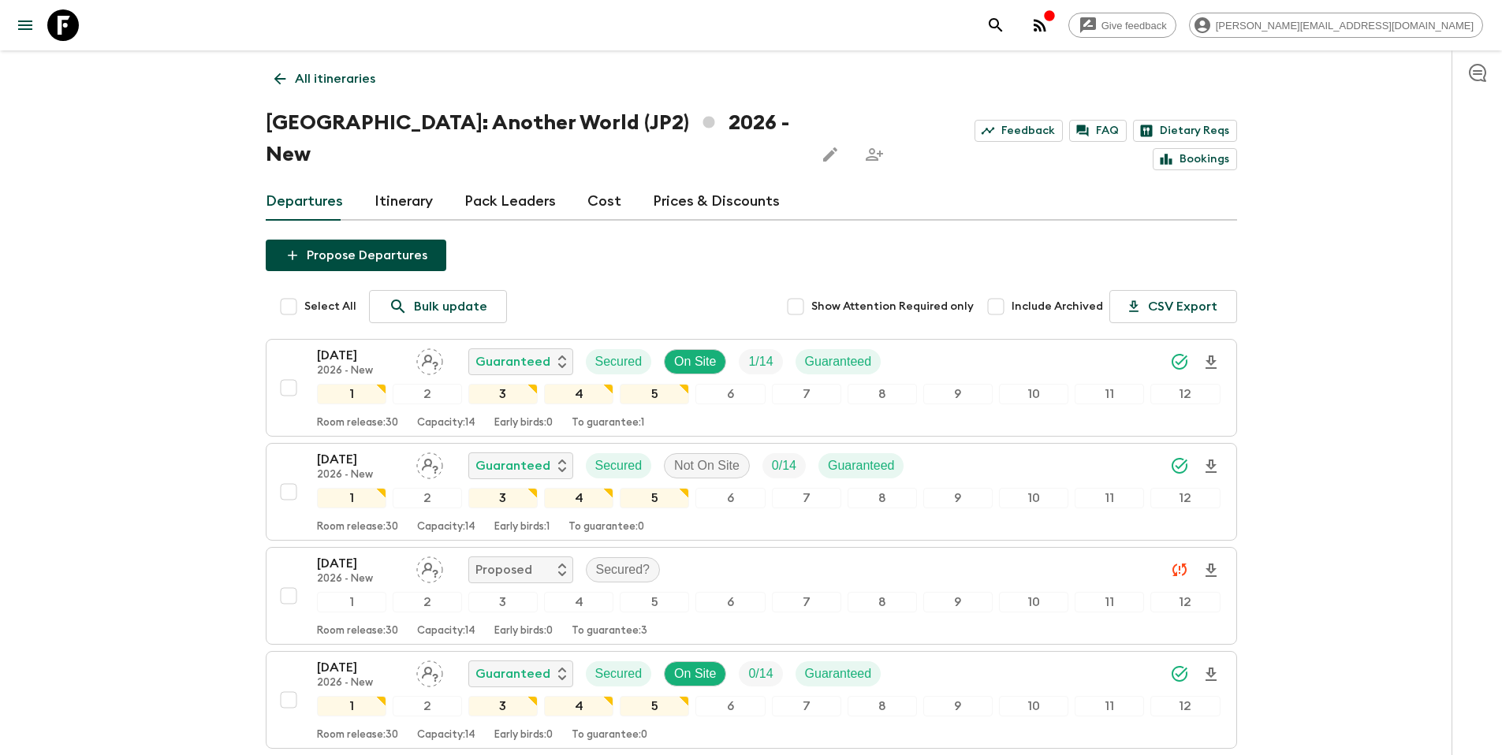
click at [311, 76] on p "All itineraries" at bounding box center [335, 78] width 80 height 19
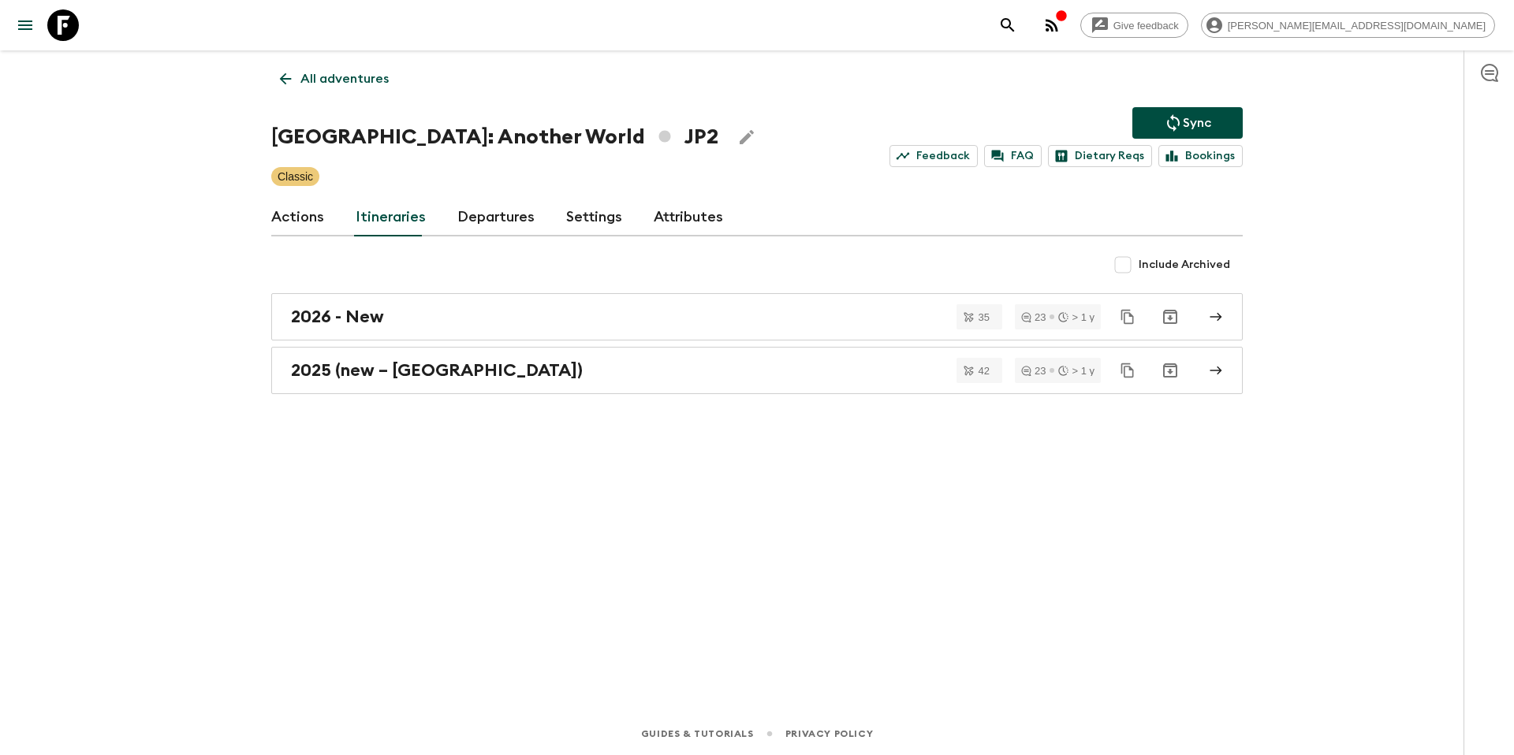
click at [326, 86] on p "All adventures" at bounding box center [344, 78] width 88 height 19
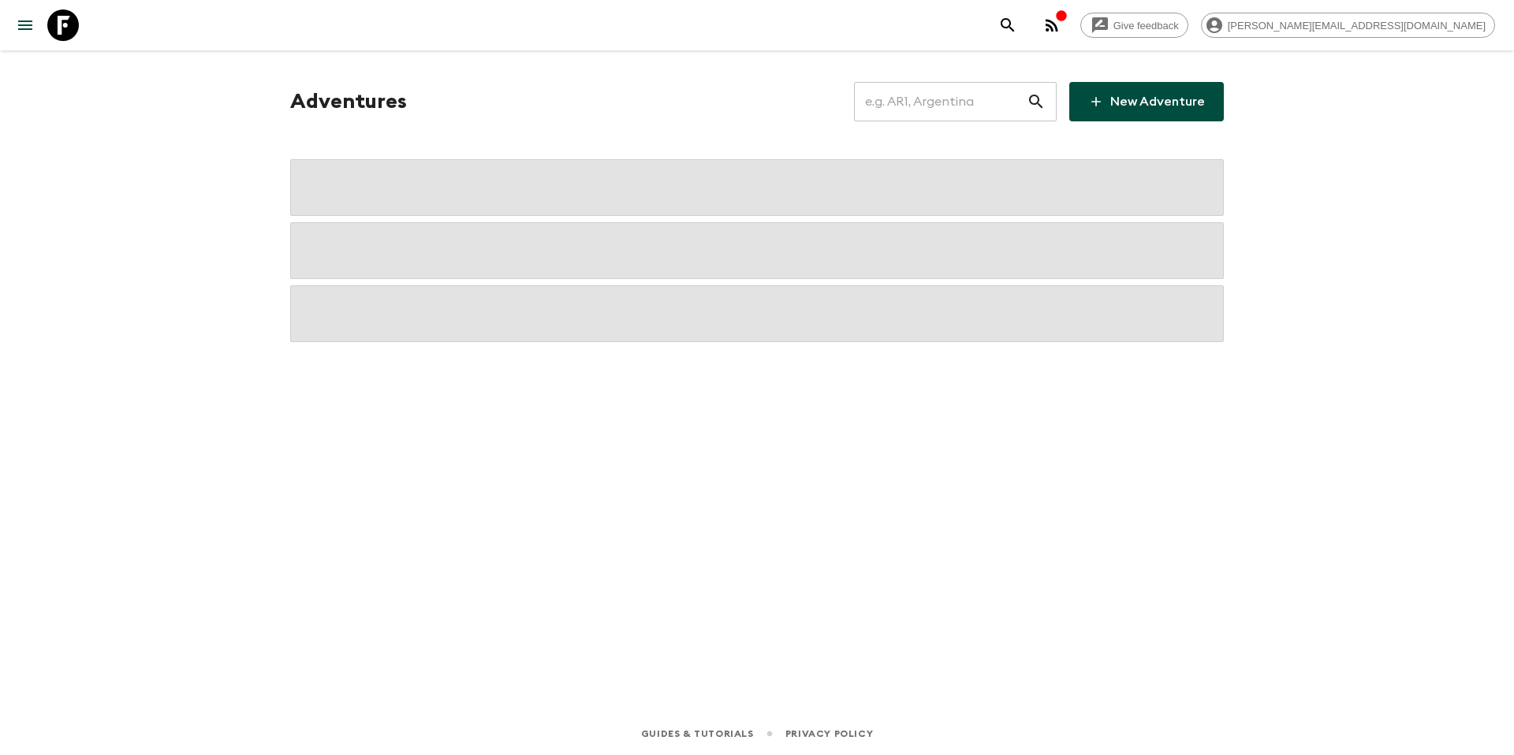
click at [968, 106] on input "text" at bounding box center [940, 102] width 173 height 44
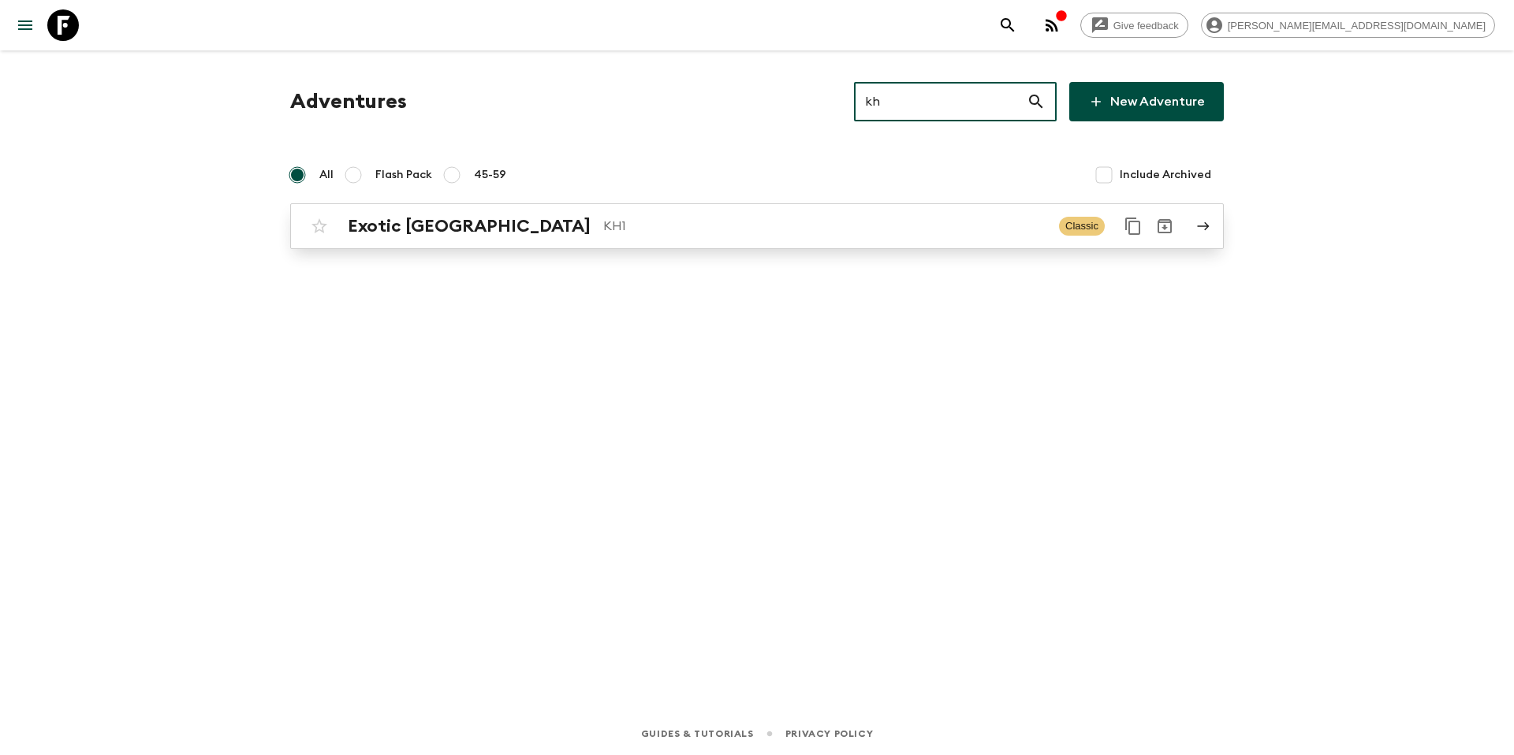
type input "kh"
click at [774, 233] on p "KH1" at bounding box center [824, 226] width 443 height 19
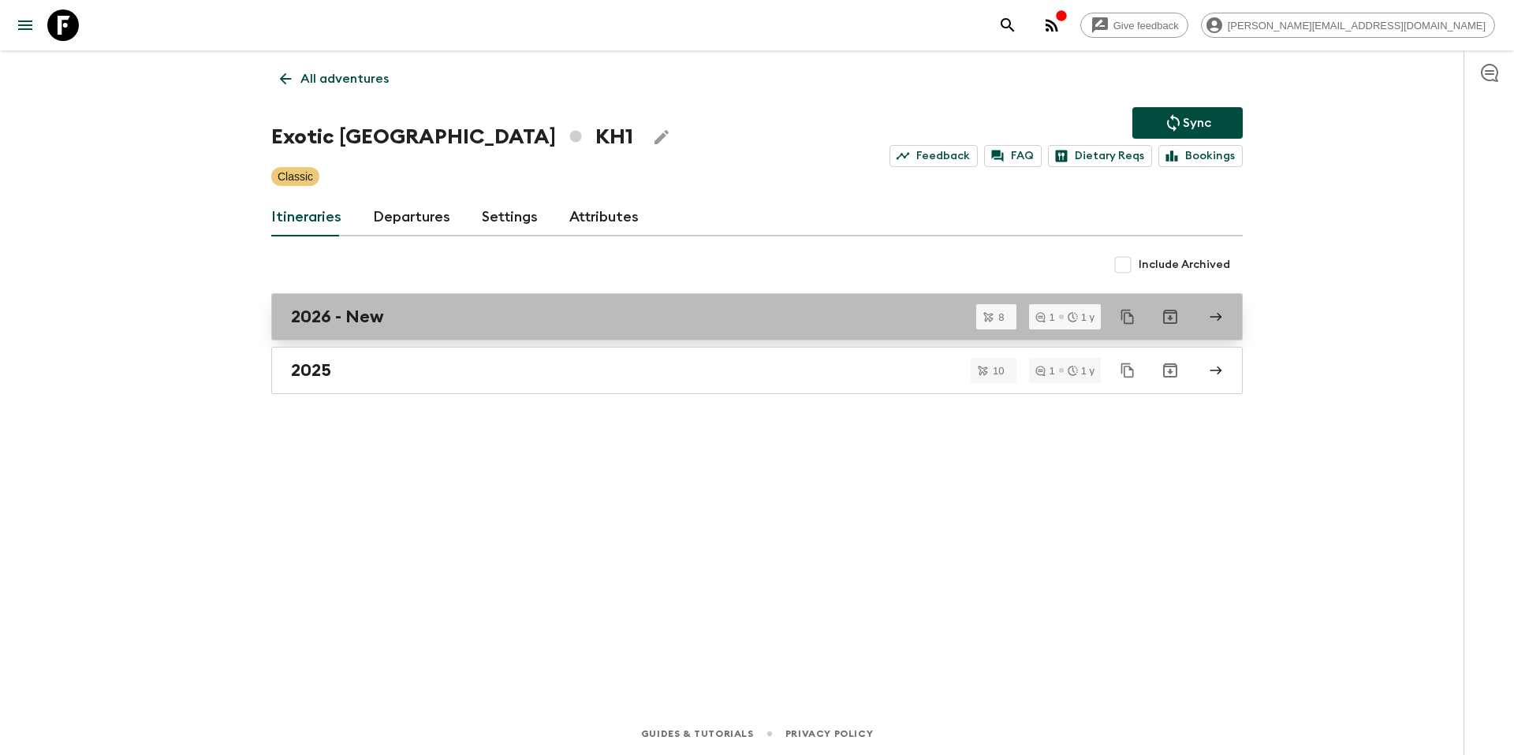
click at [400, 315] on div "2026 - New" at bounding box center [742, 317] width 902 height 21
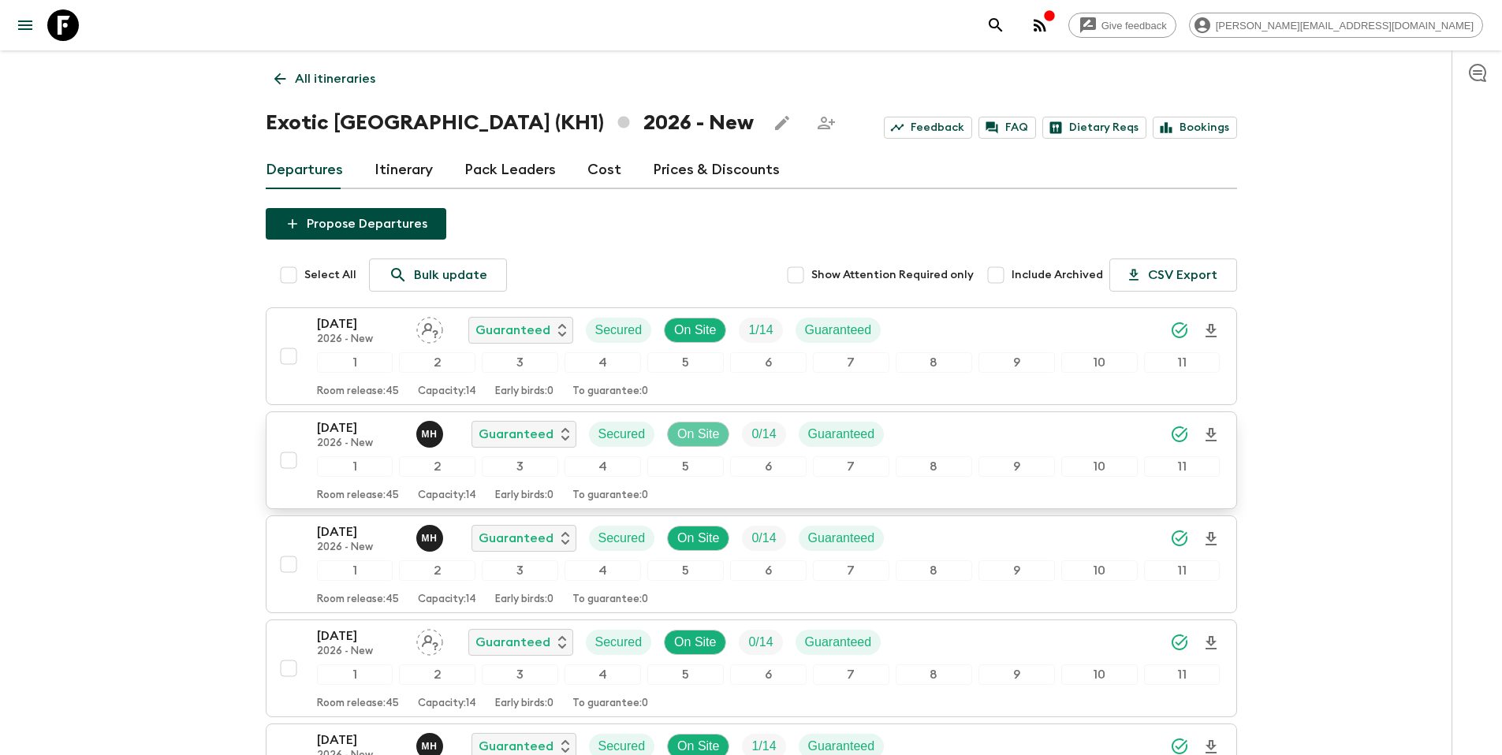
click at [697, 433] on p "On Site" at bounding box center [698, 434] width 42 height 19
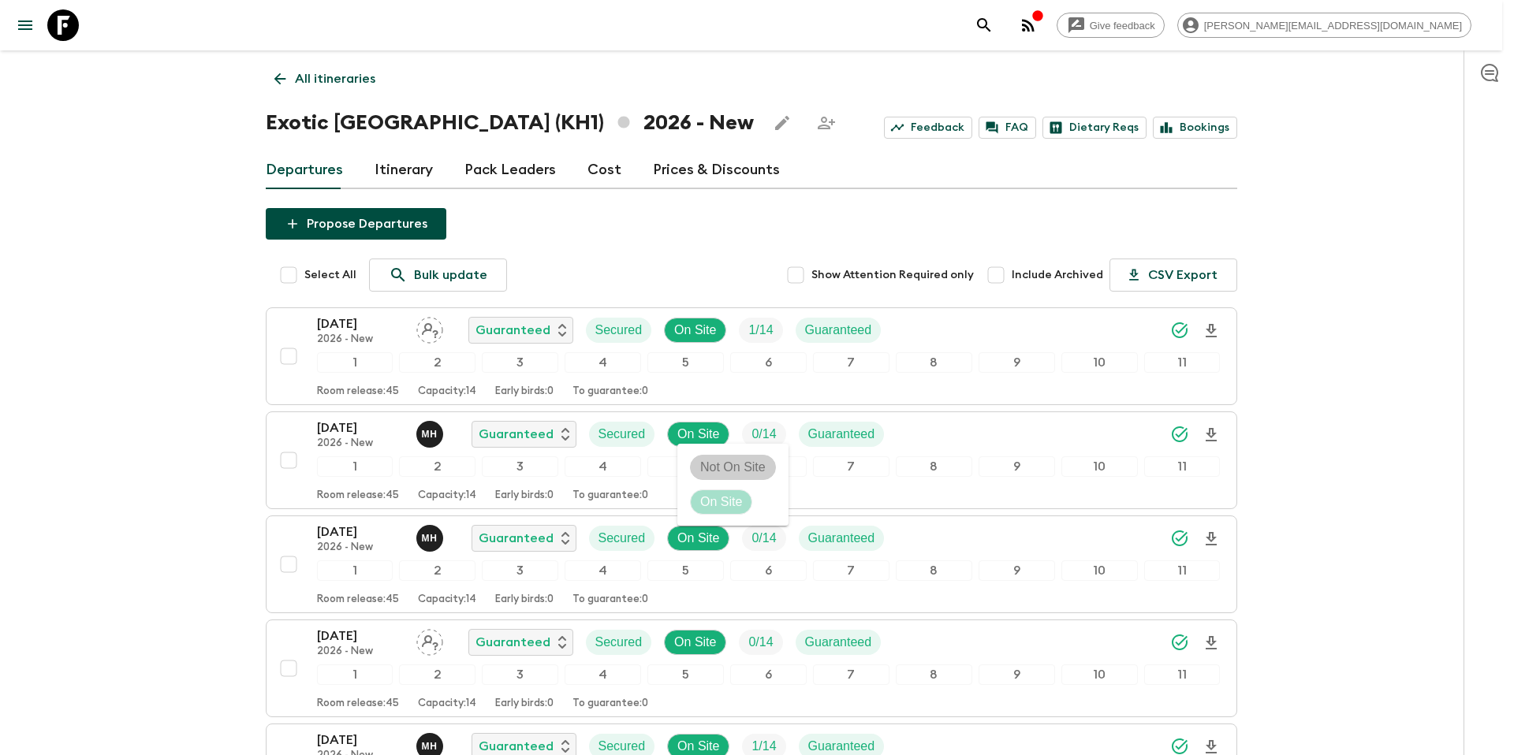
click at [706, 465] on p "Not On Site" at bounding box center [732, 467] width 65 height 19
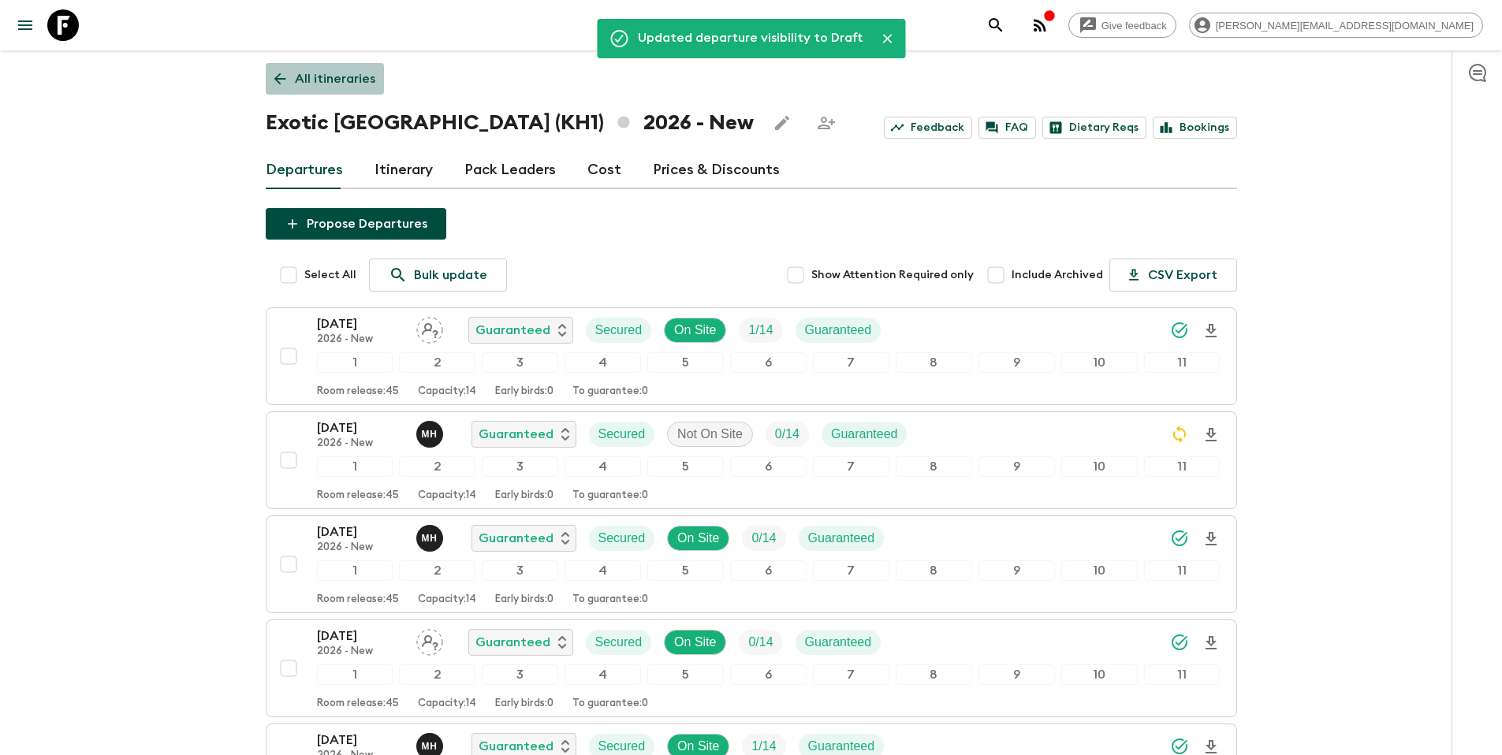
click at [338, 78] on p "All itineraries" at bounding box center [335, 78] width 80 height 19
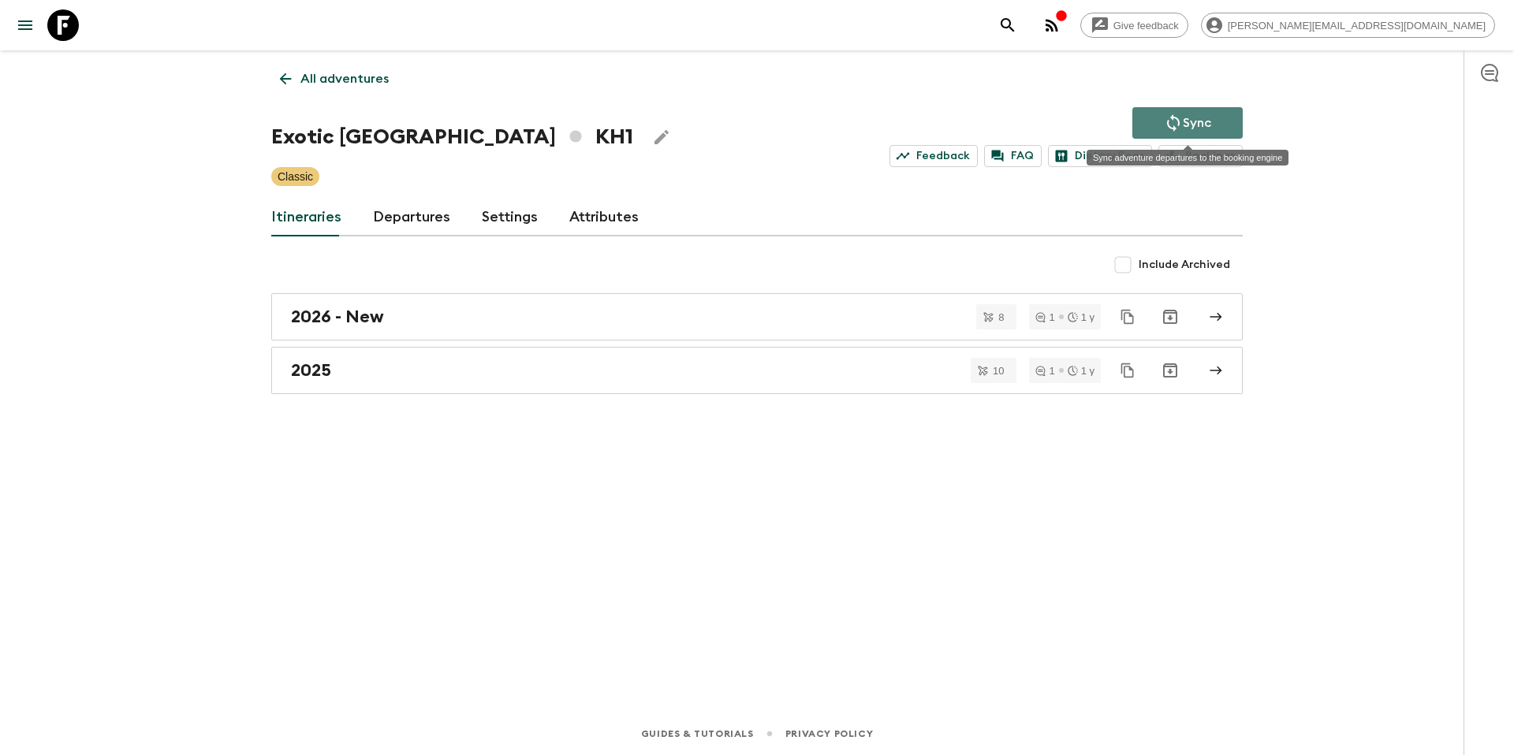
click at [1175, 123] on icon "Sync adventure departures to the booking engine" at bounding box center [1173, 123] width 19 height 19
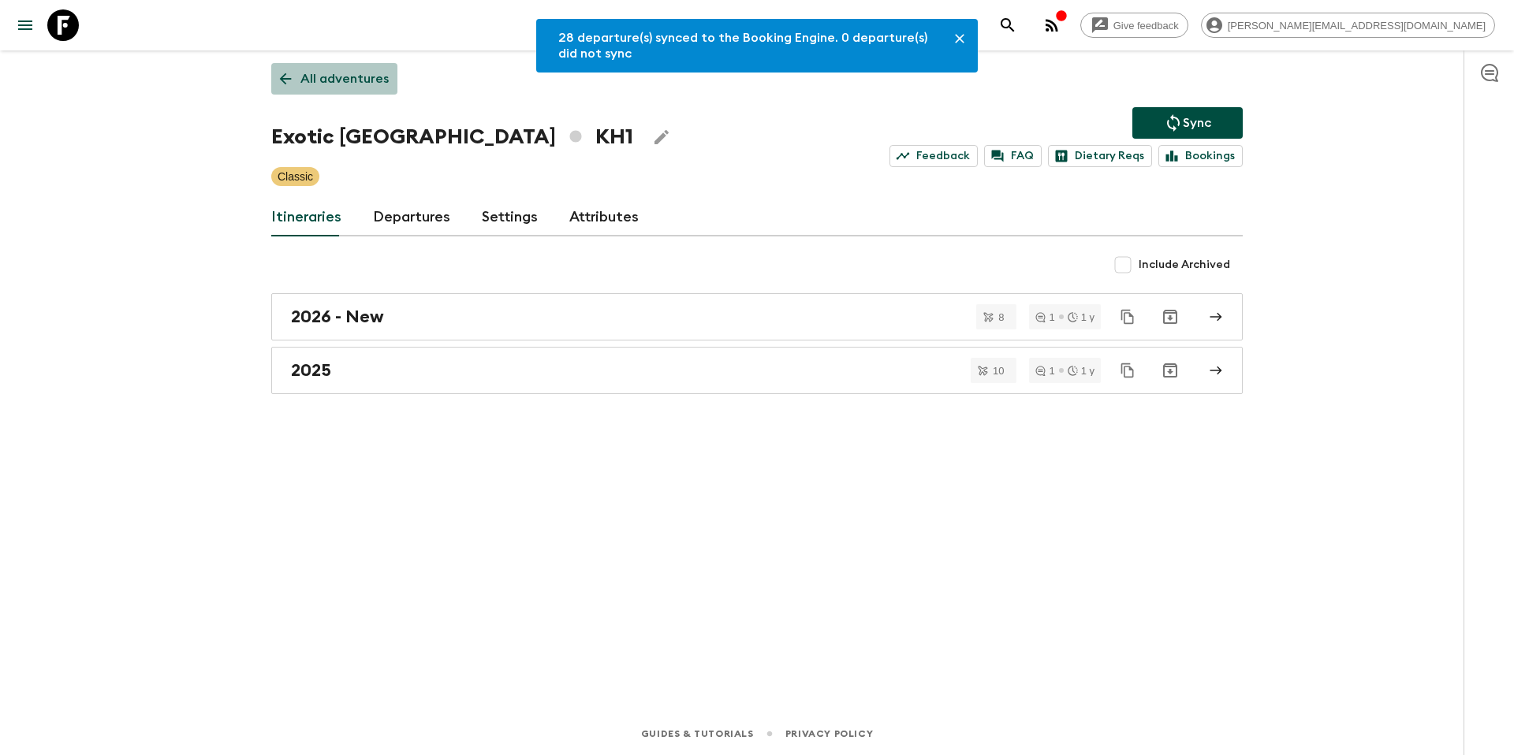
click at [334, 88] on link "All adventures" at bounding box center [334, 79] width 126 height 32
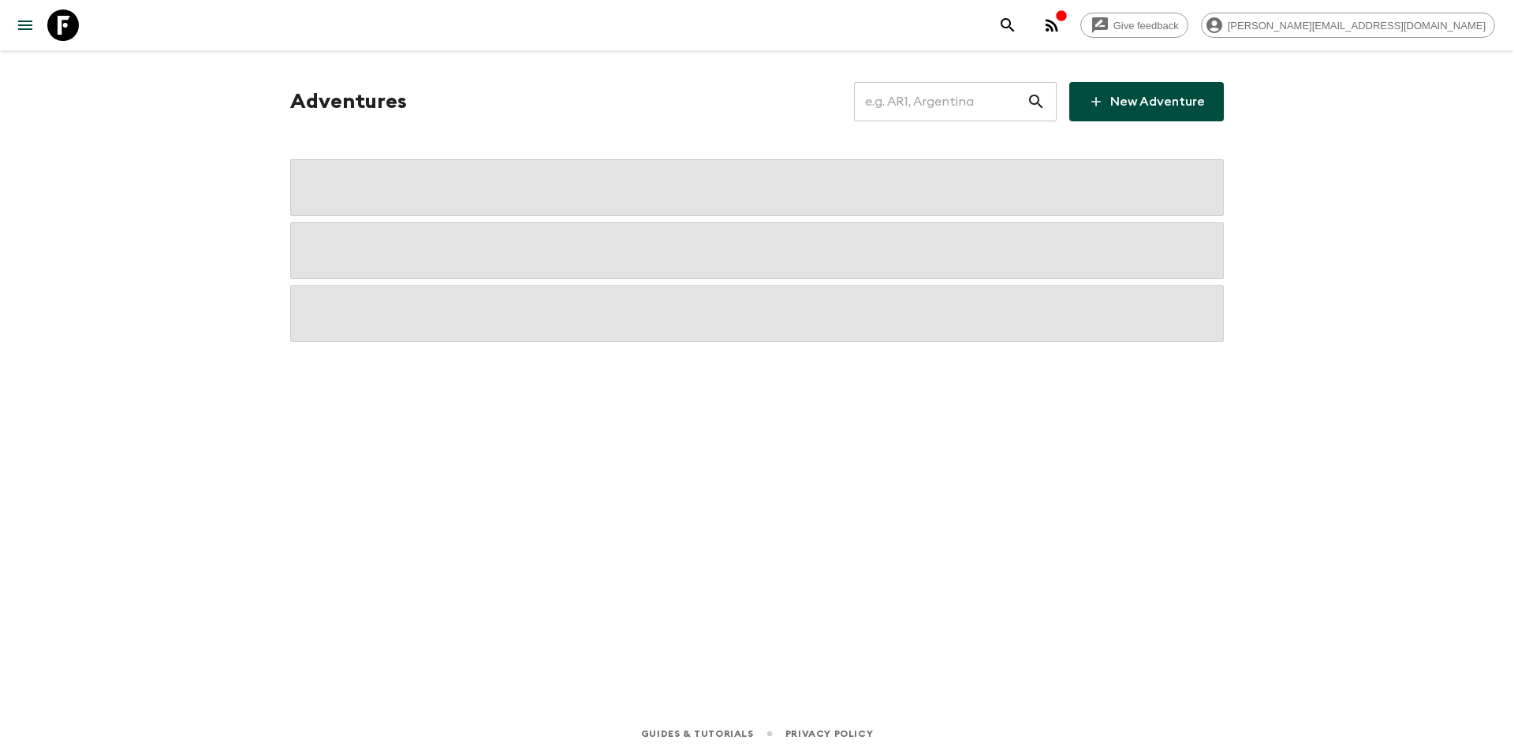
click at [956, 110] on input "text" at bounding box center [940, 102] width 173 height 44
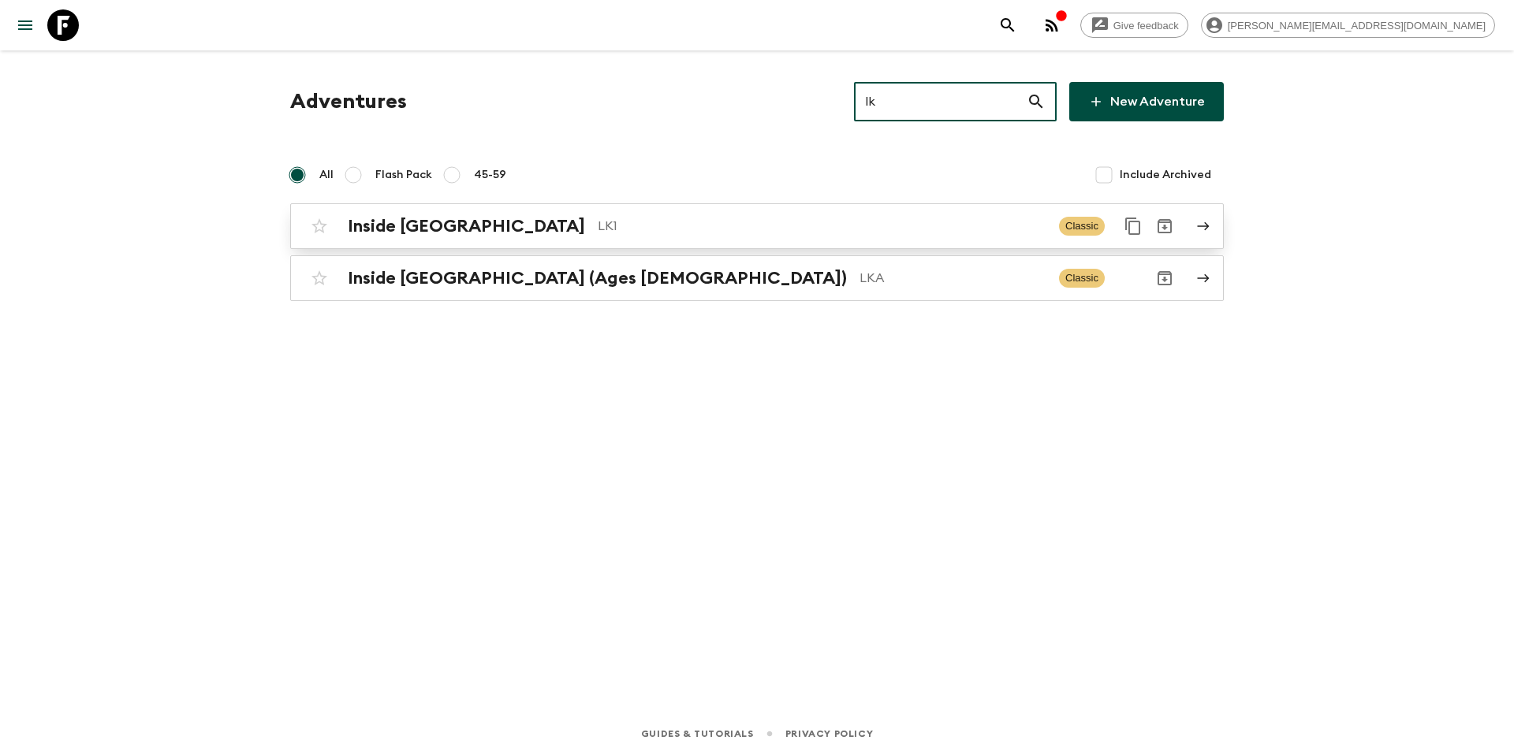
type input "lk"
click at [752, 226] on p "LK1" at bounding box center [822, 226] width 449 height 19
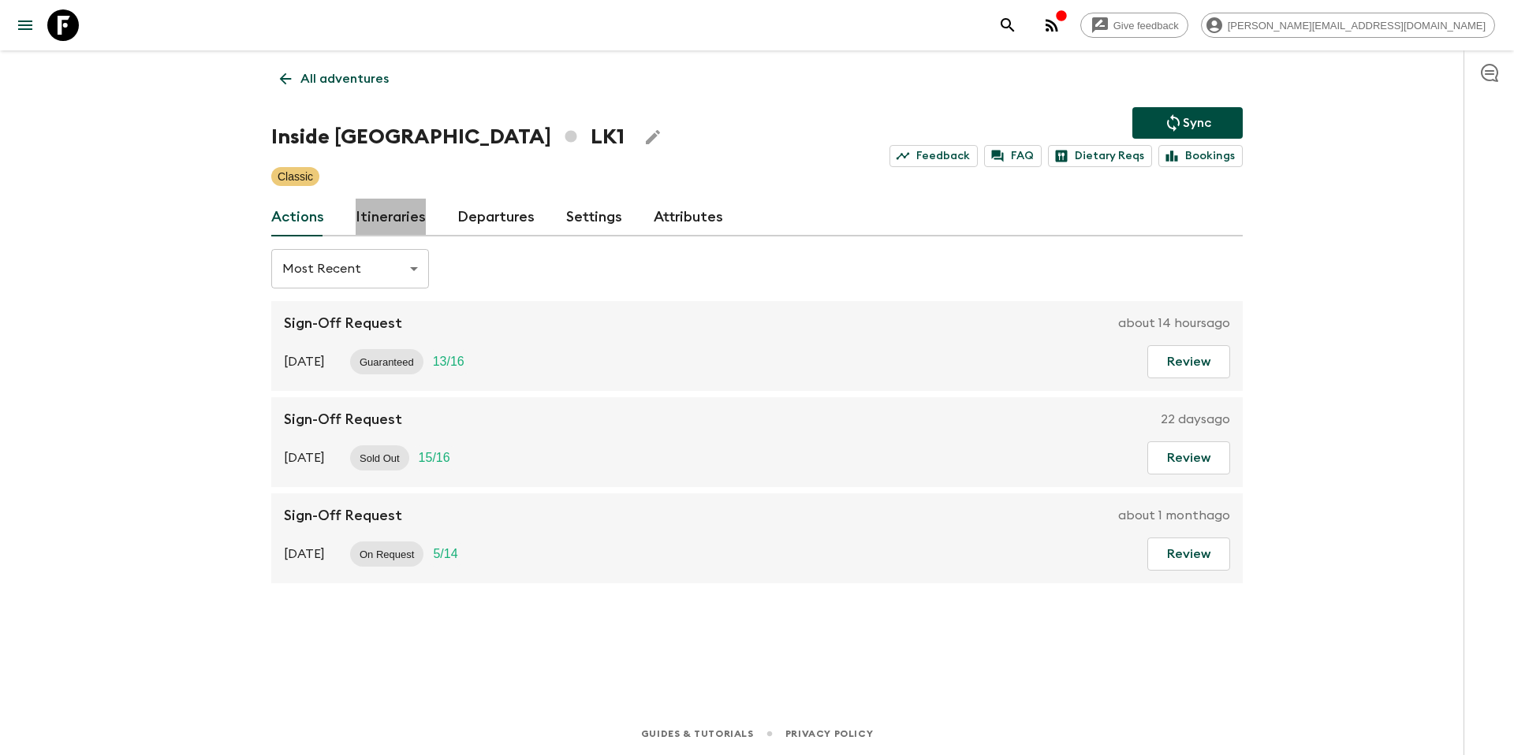
click at [409, 218] on link "Itineraries" at bounding box center [391, 218] width 70 height 38
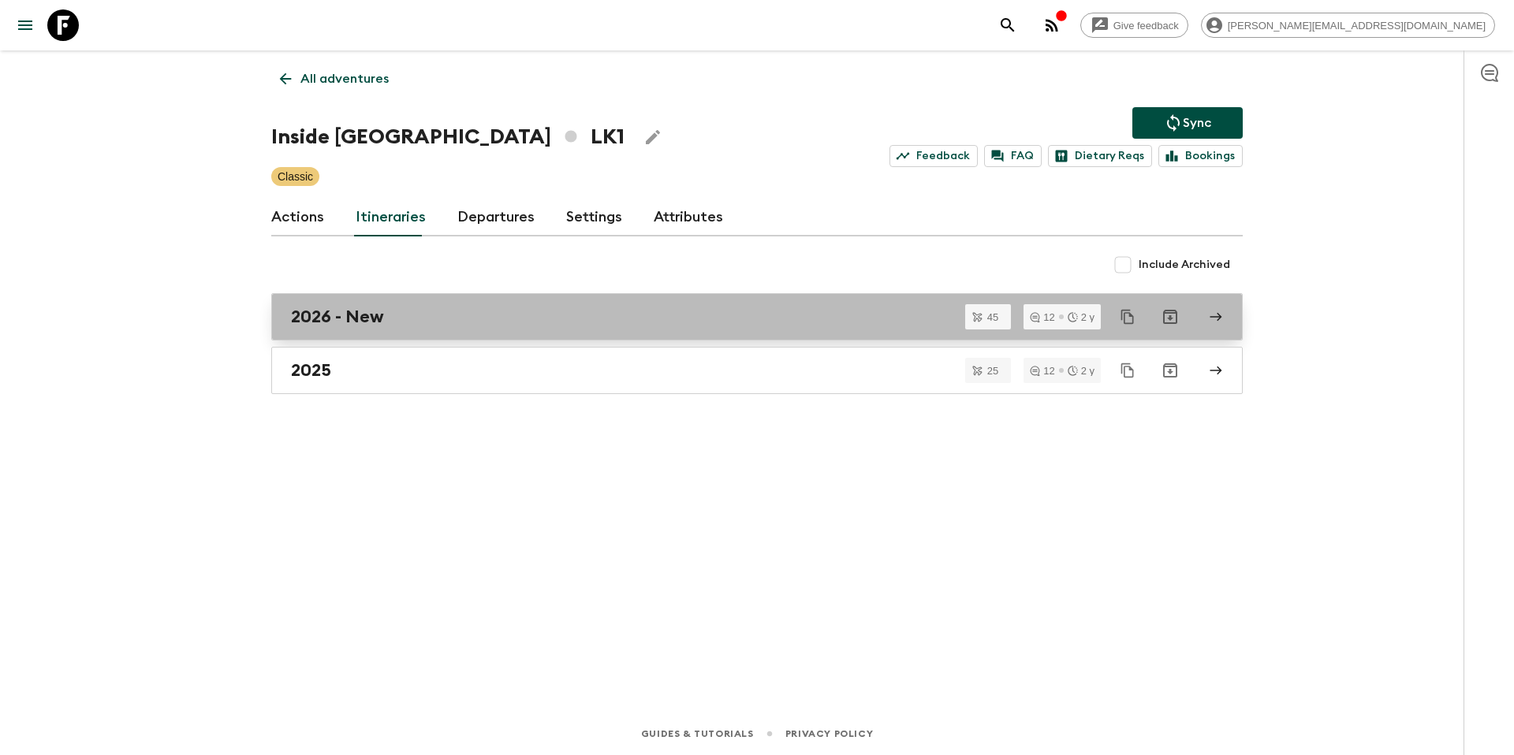
click at [375, 325] on h2 "2026 - New" at bounding box center [337, 317] width 93 height 21
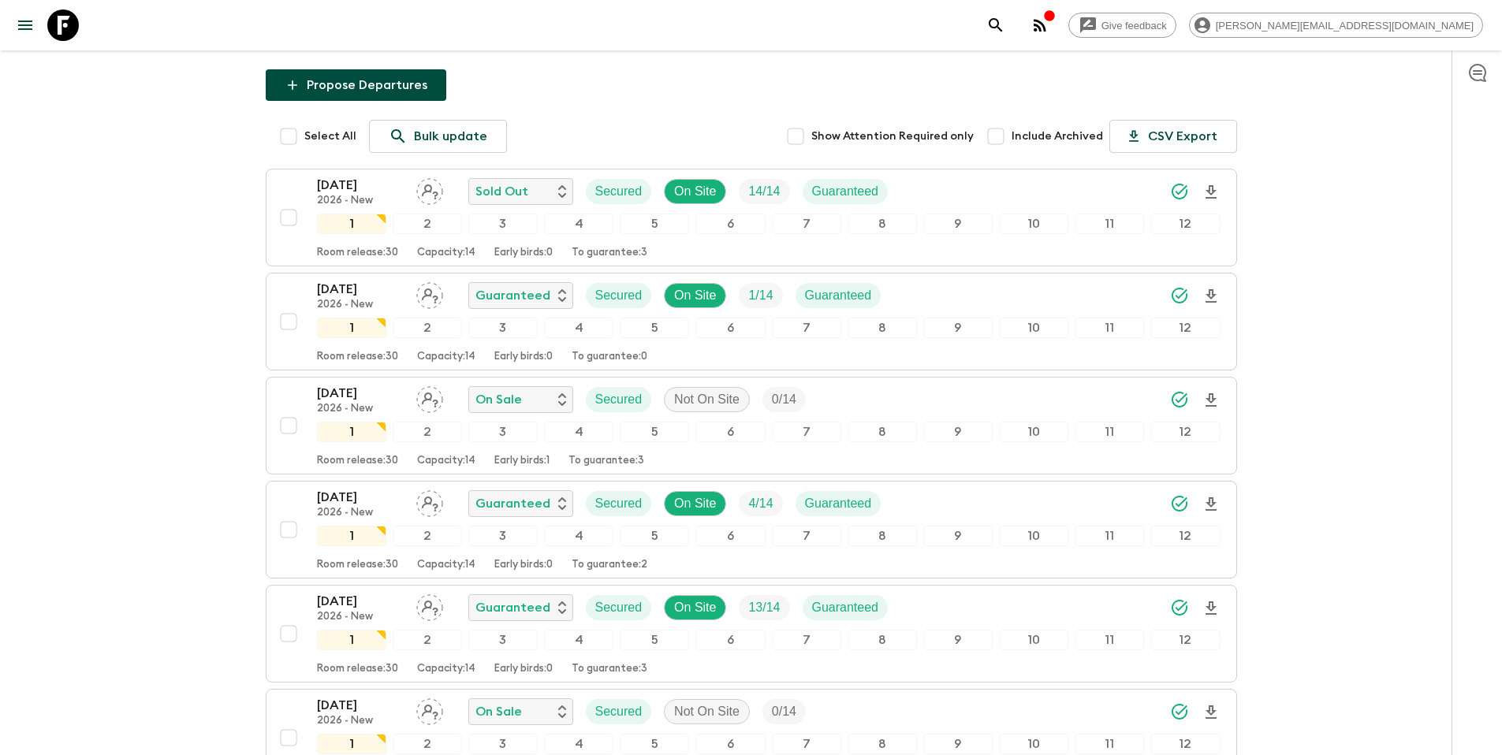
scroll to position [140, 0]
click at [285, 422] on input "checkbox" at bounding box center [289, 425] width 32 height 32
checkbox input "true"
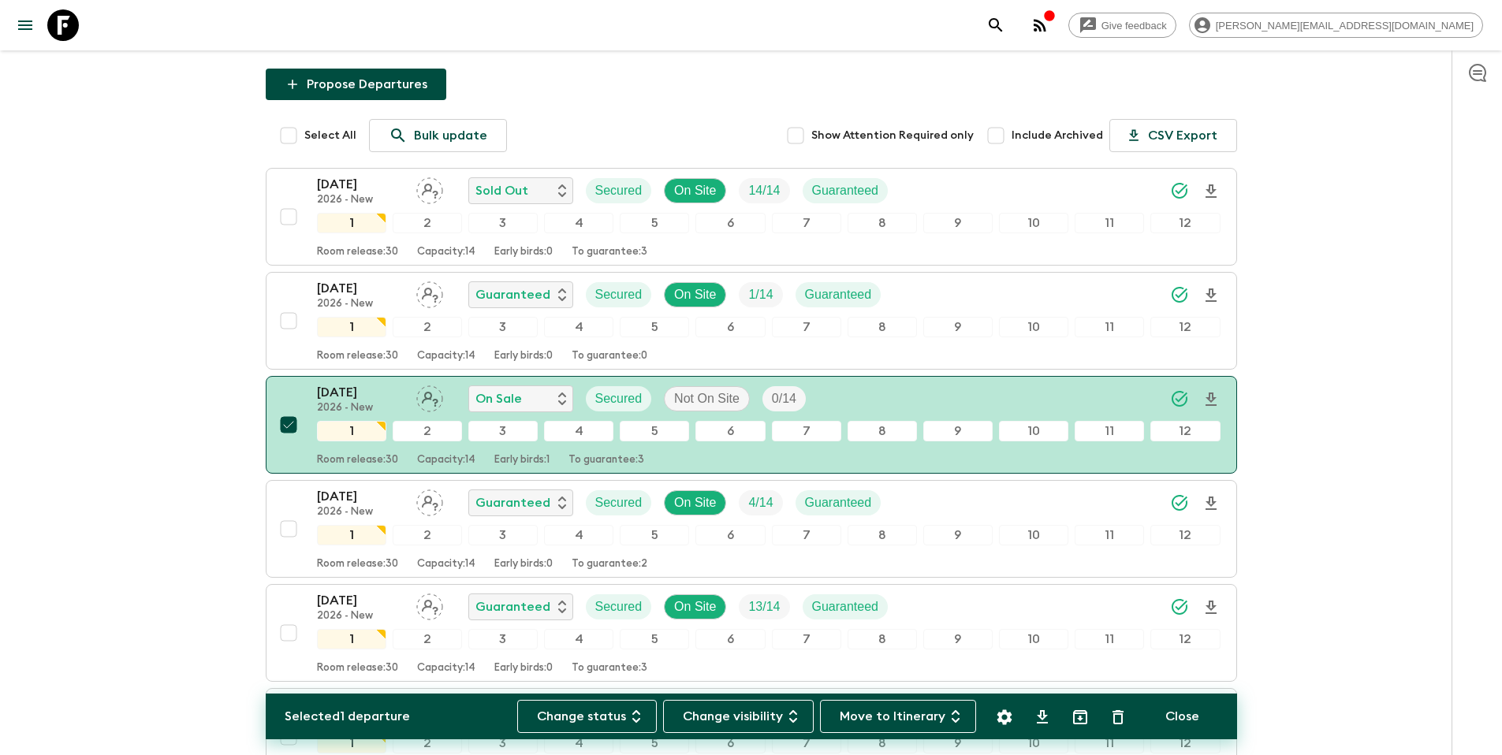
click at [1009, 714] on icon "Settings" at bounding box center [1004, 717] width 15 height 15
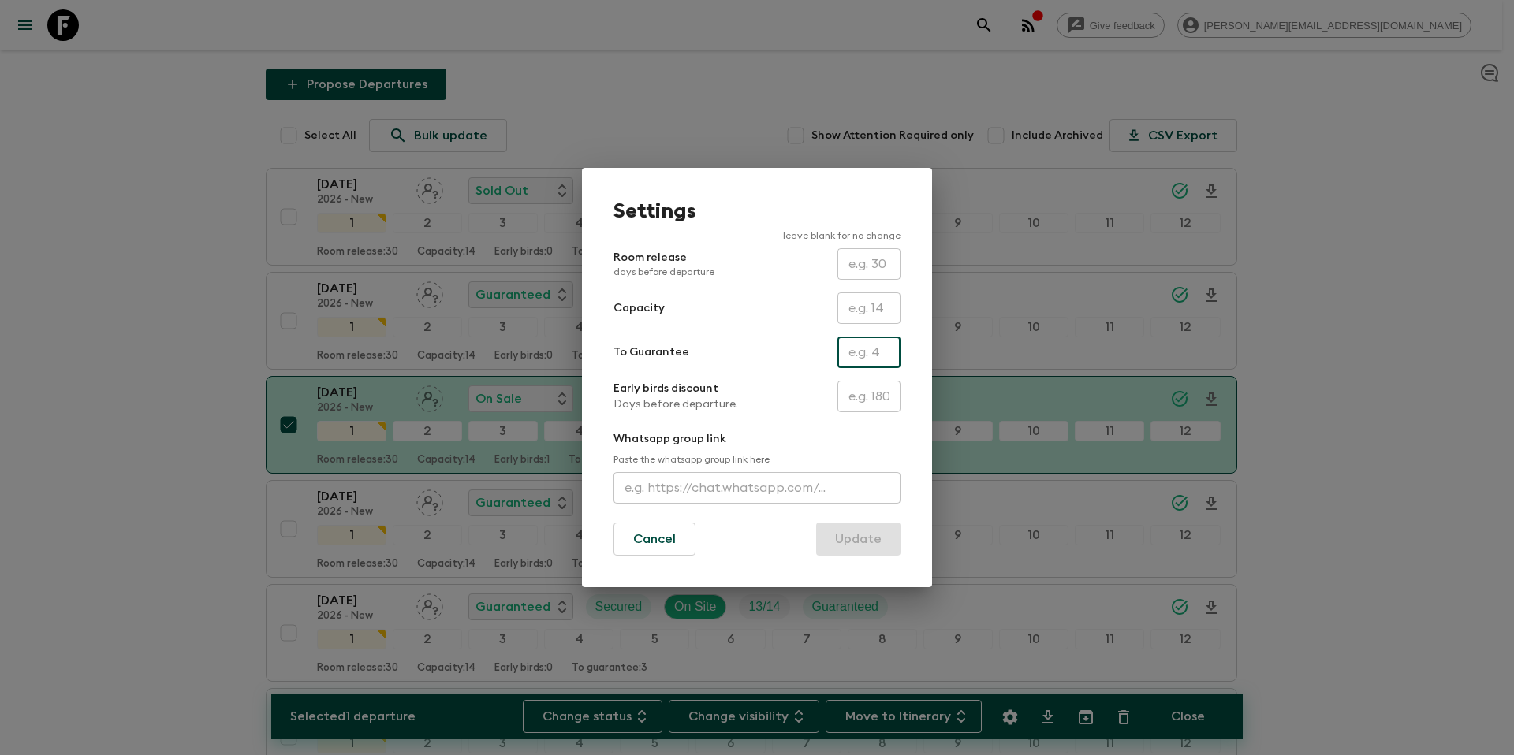
click at [875, 362] on input "text" at bounding box center [869, 353] width 63 height 32
type input "0"
click at [855, 543] on button "Update" at bounding box center [858, 539] width 84 height 33
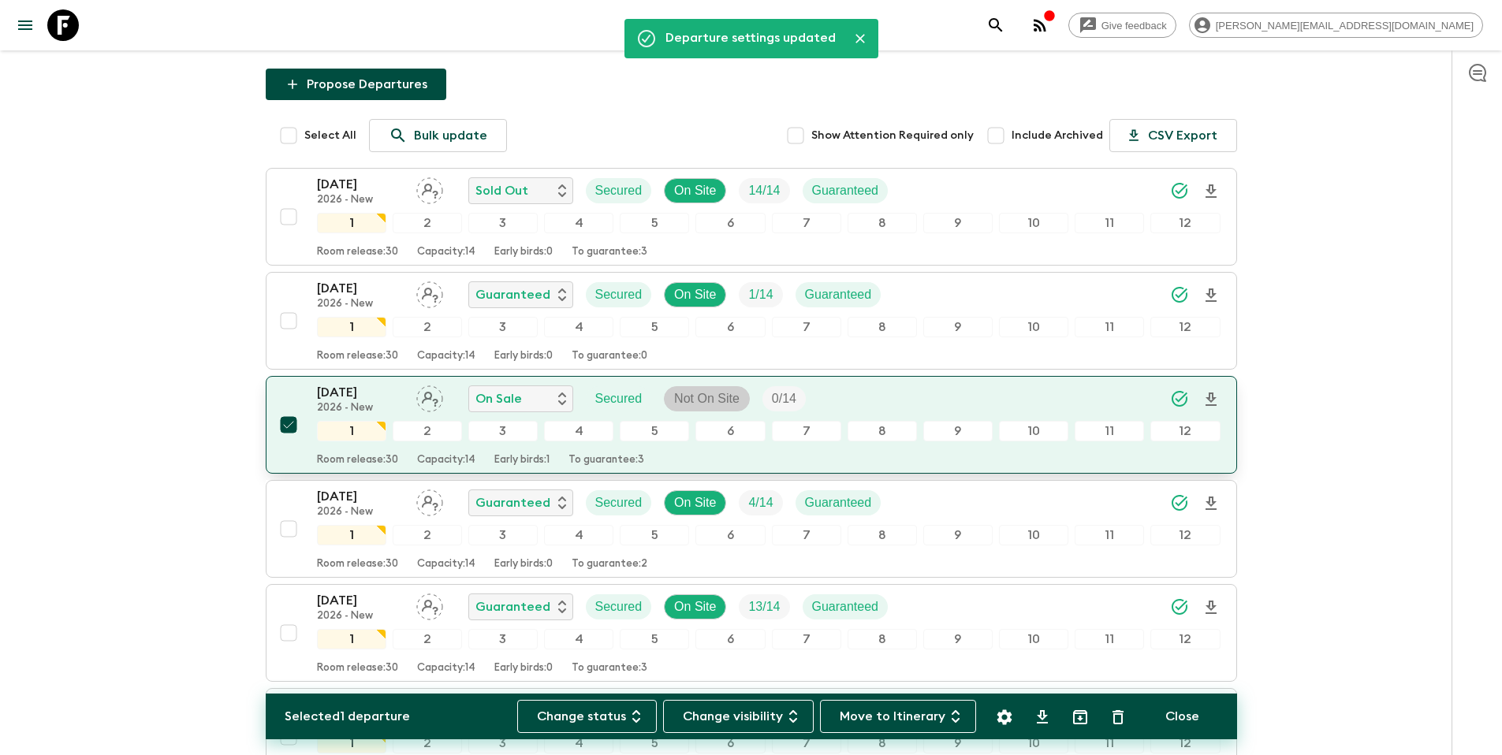
click at [723, 397] on p "Not On Site" at bounding box center [706, 399] width 65 height 19
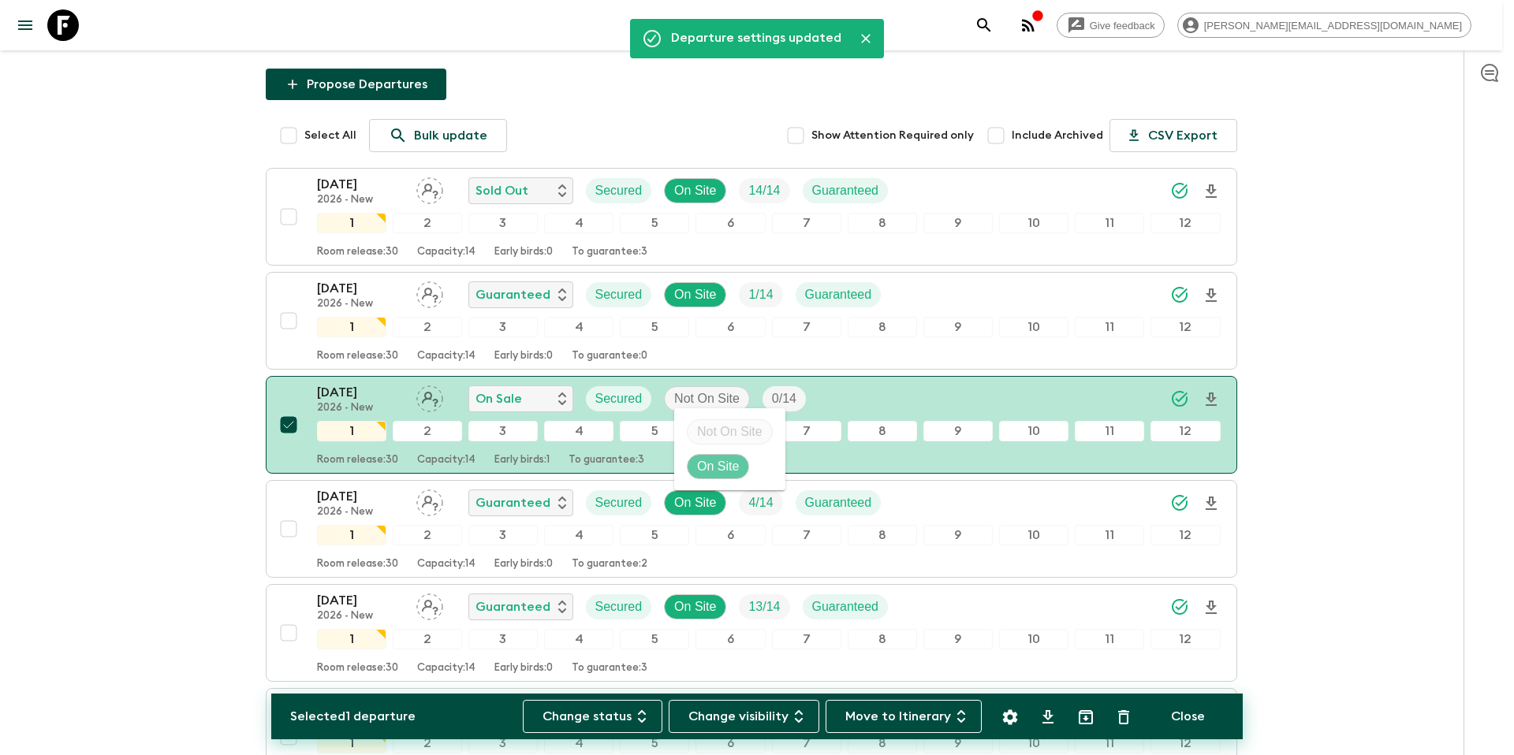
click at [721, 464] on p "On Site" at bounding box center [718, 466] width 42 height 19
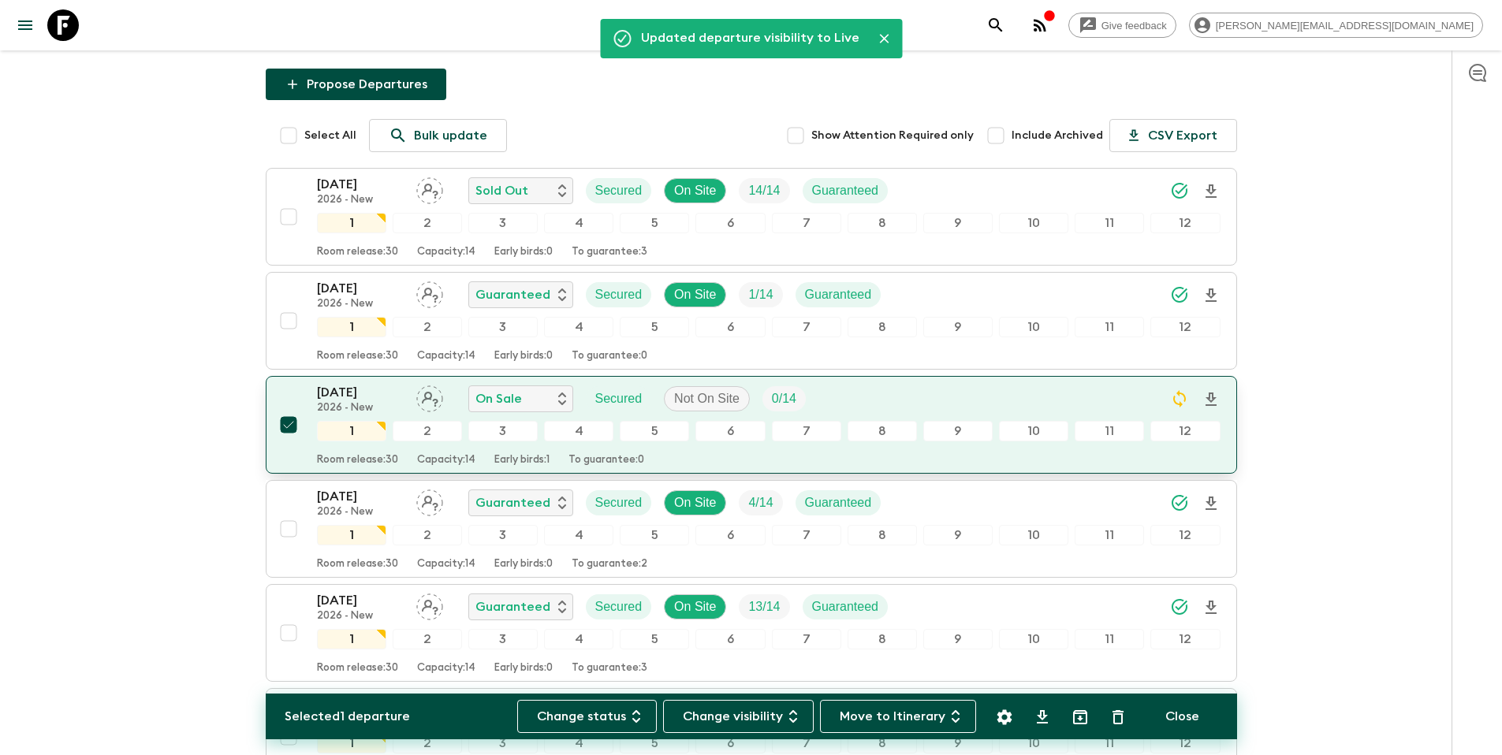
click at [291, 425] on input "checkbox" at bounding box center [289, 425] width 32 height 32
checkbox input "false"
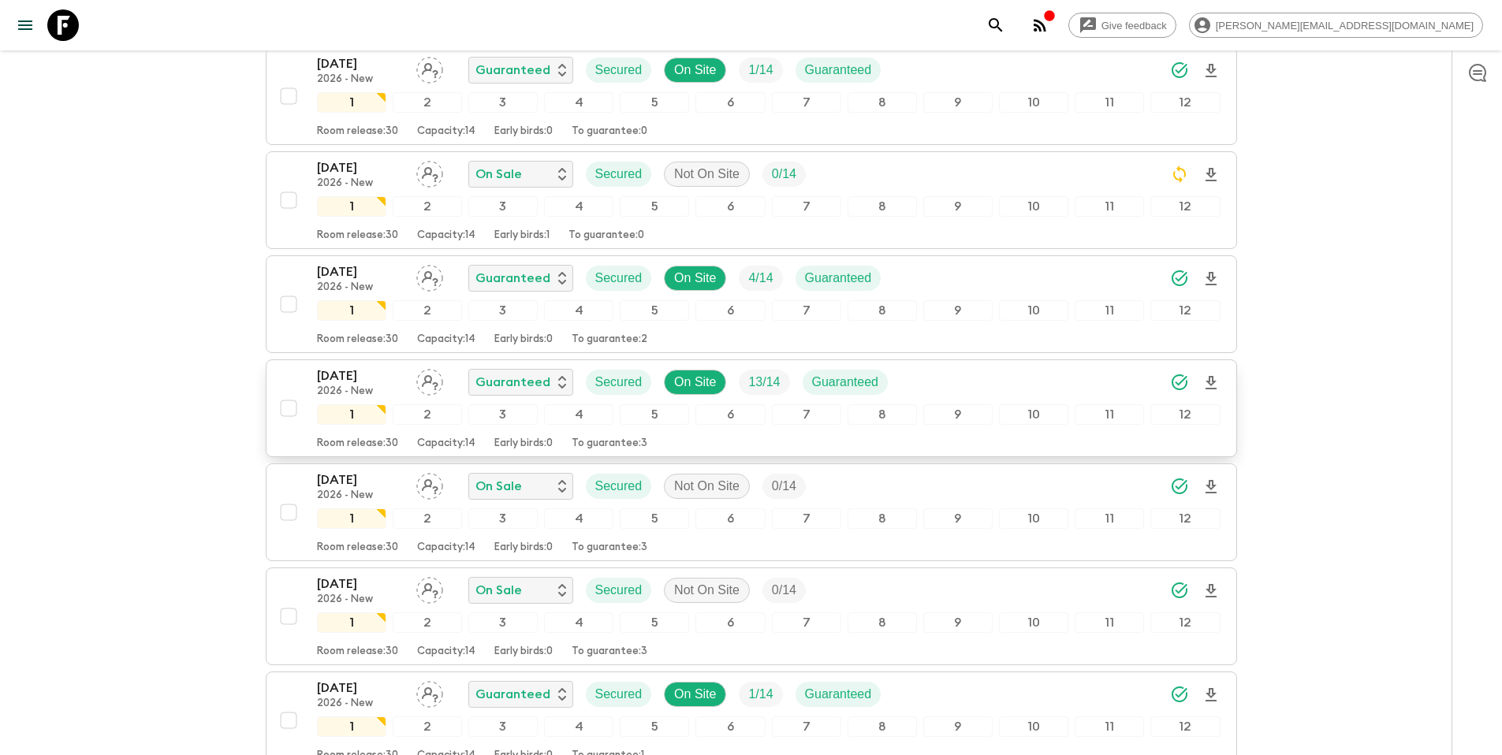
scroll to position [367, 0]
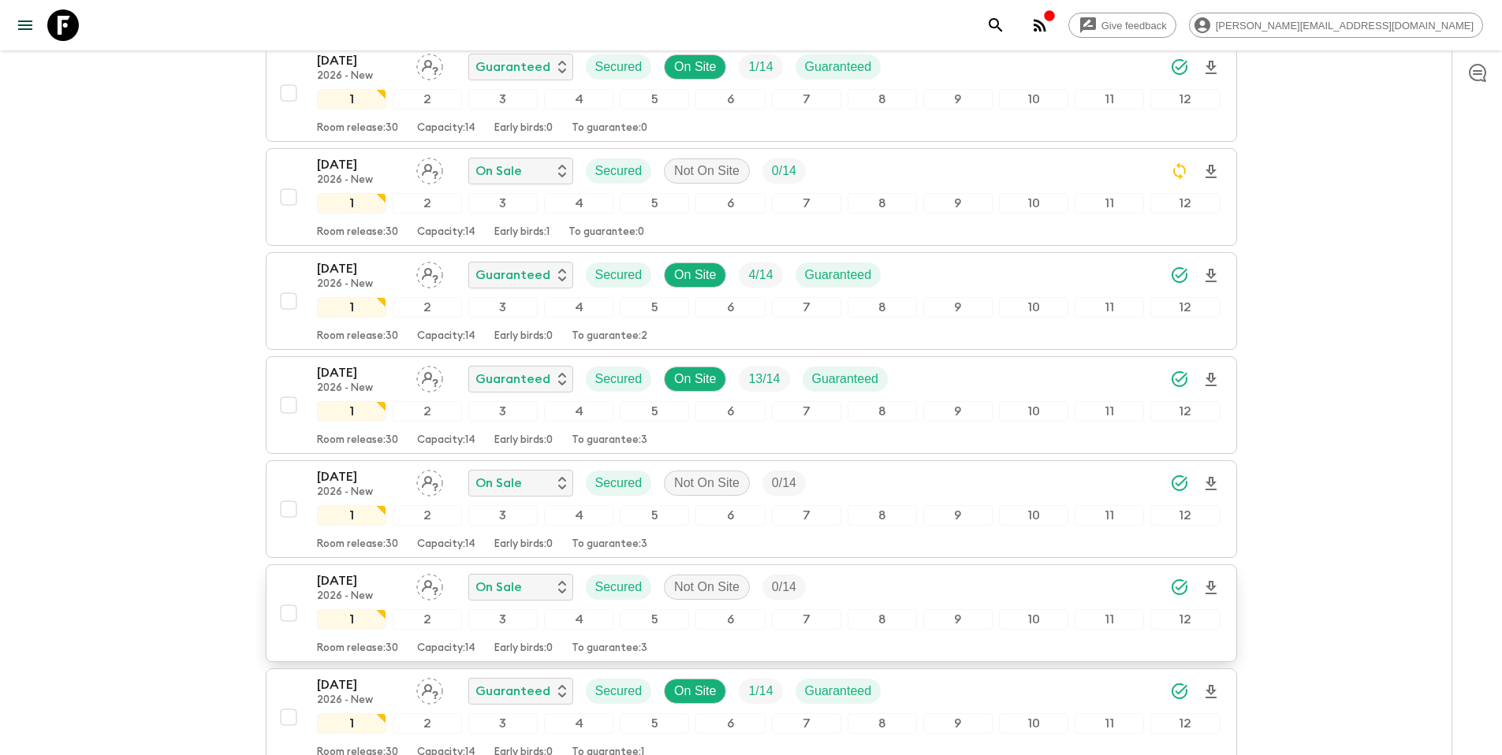
click at [288, 511] on input "checkbox" at bounding box center [289, 510] width 32 height 32
checkbox input "true"
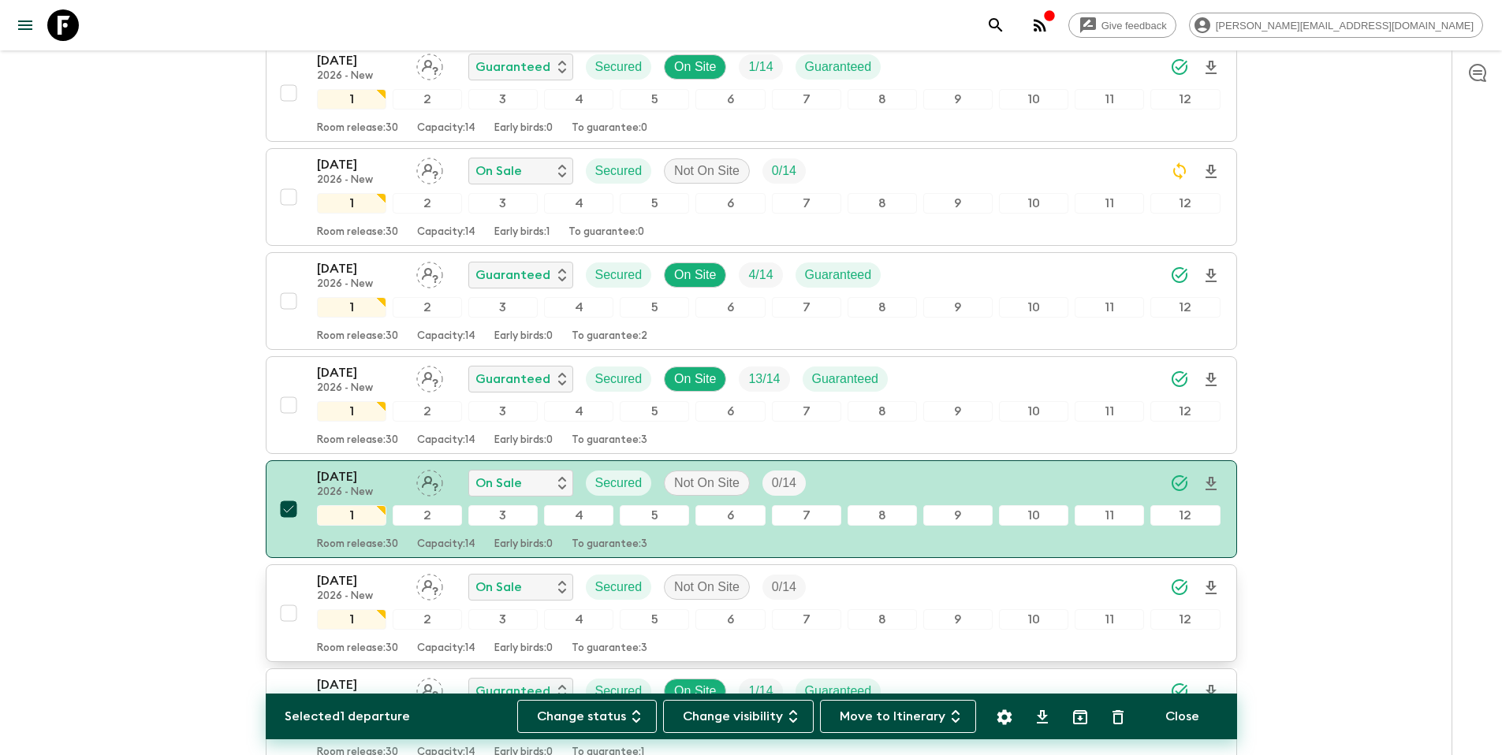
click at [287, 618] on input "checkbox" at bounding box center [289, 614] width 32 height 32
checkbox input "true"
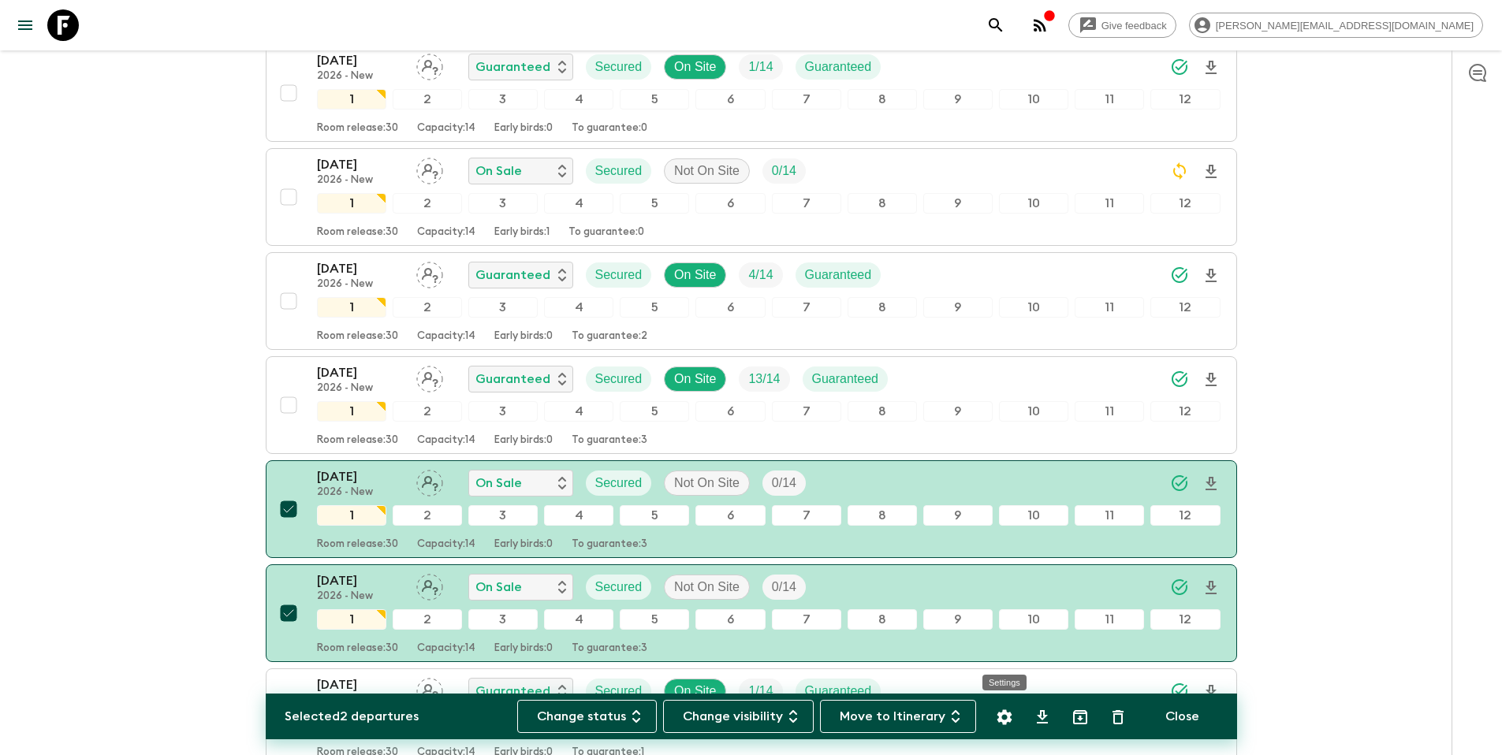
click at [1002, 718] on icon "Settings" at bounding box center [1004, 717] width 19 height 19
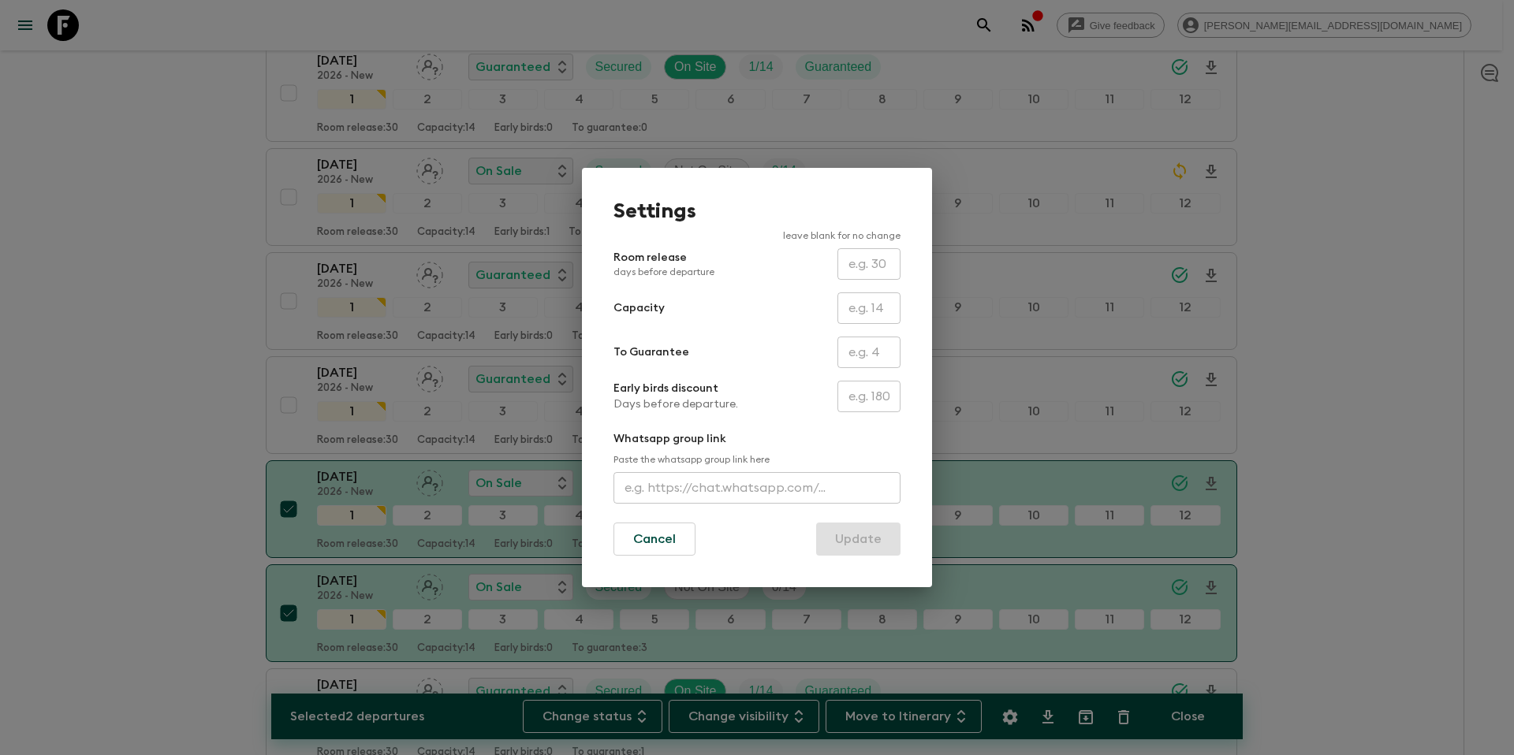
click at [865, 353] on input "text" at bounding box center [869, 353] width 63 height 32
type input "0"
click at [820, 402] on div "Early birds discount Days before departure. ​" at bounding box center [757, 397] width 287 height 32
click at [854, 547] on button "Update" at bounding box center [858, 539] width 84 height 33
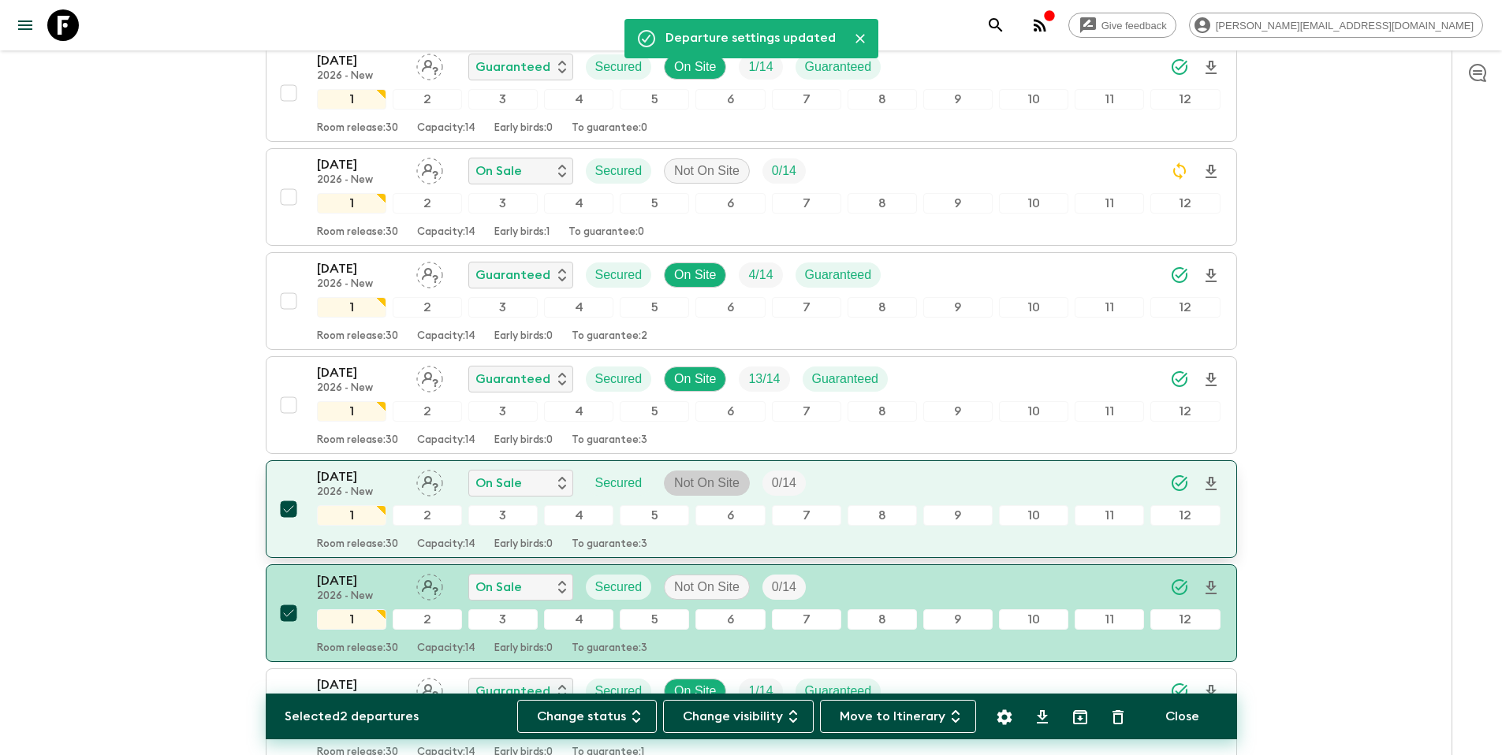
click at [721, 487] on p "Not On Site" at bounding box center [706, 483] width 65 height 19
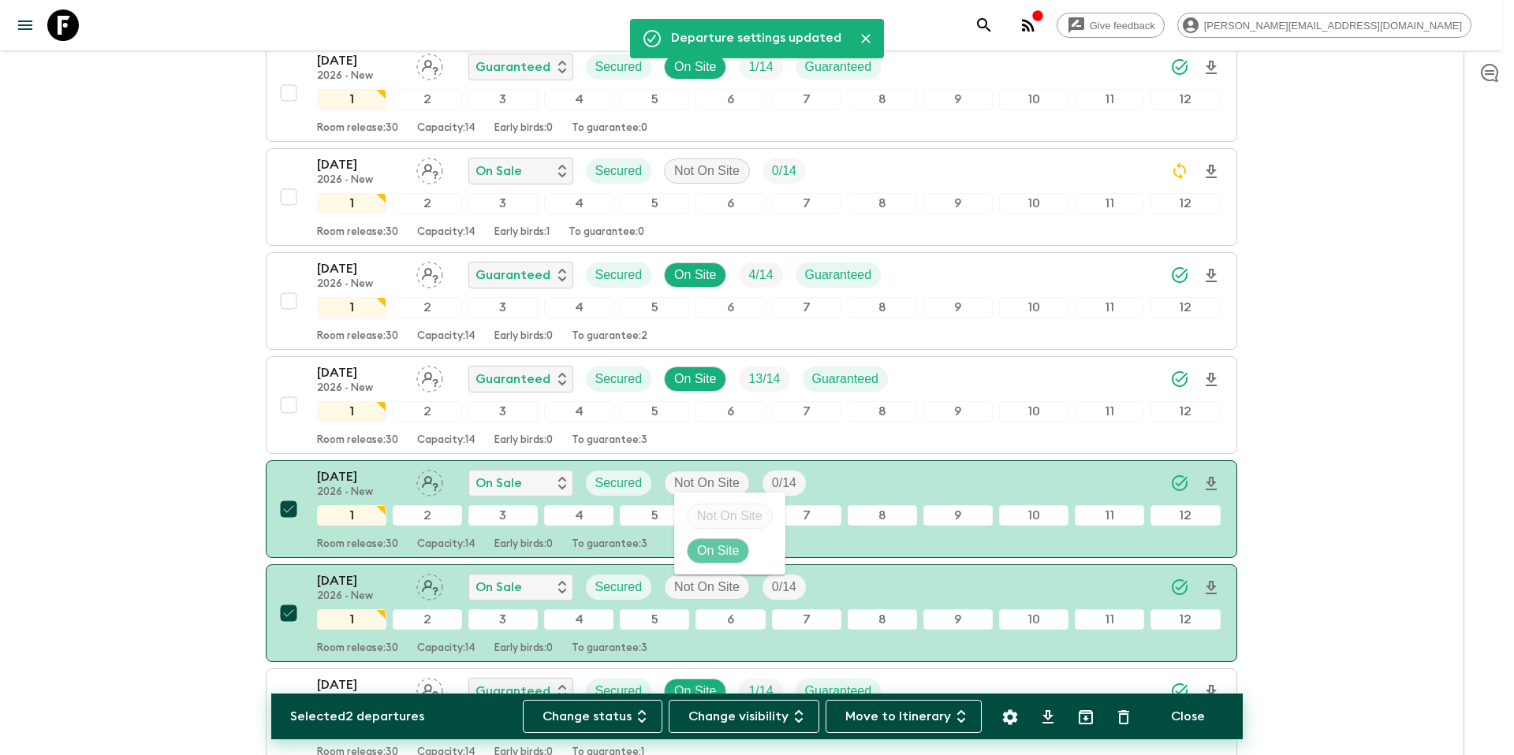
click at [716, 544] on p "On Site" at bounding box center [718, 551] width 42 height 19
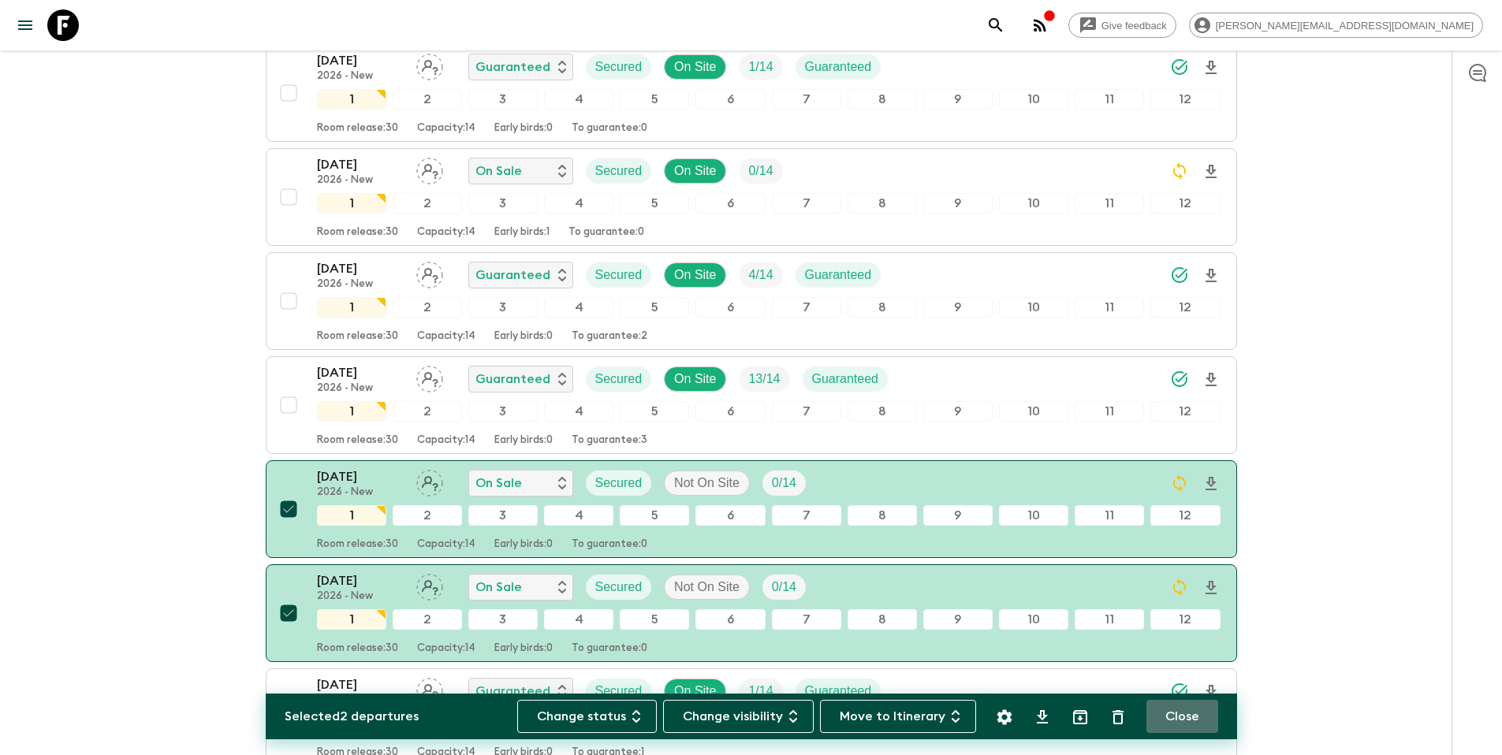
click at [1173, 718] on button "Close" at bounding box center [1183, 716] width 72 height 33
checkbox input "false"
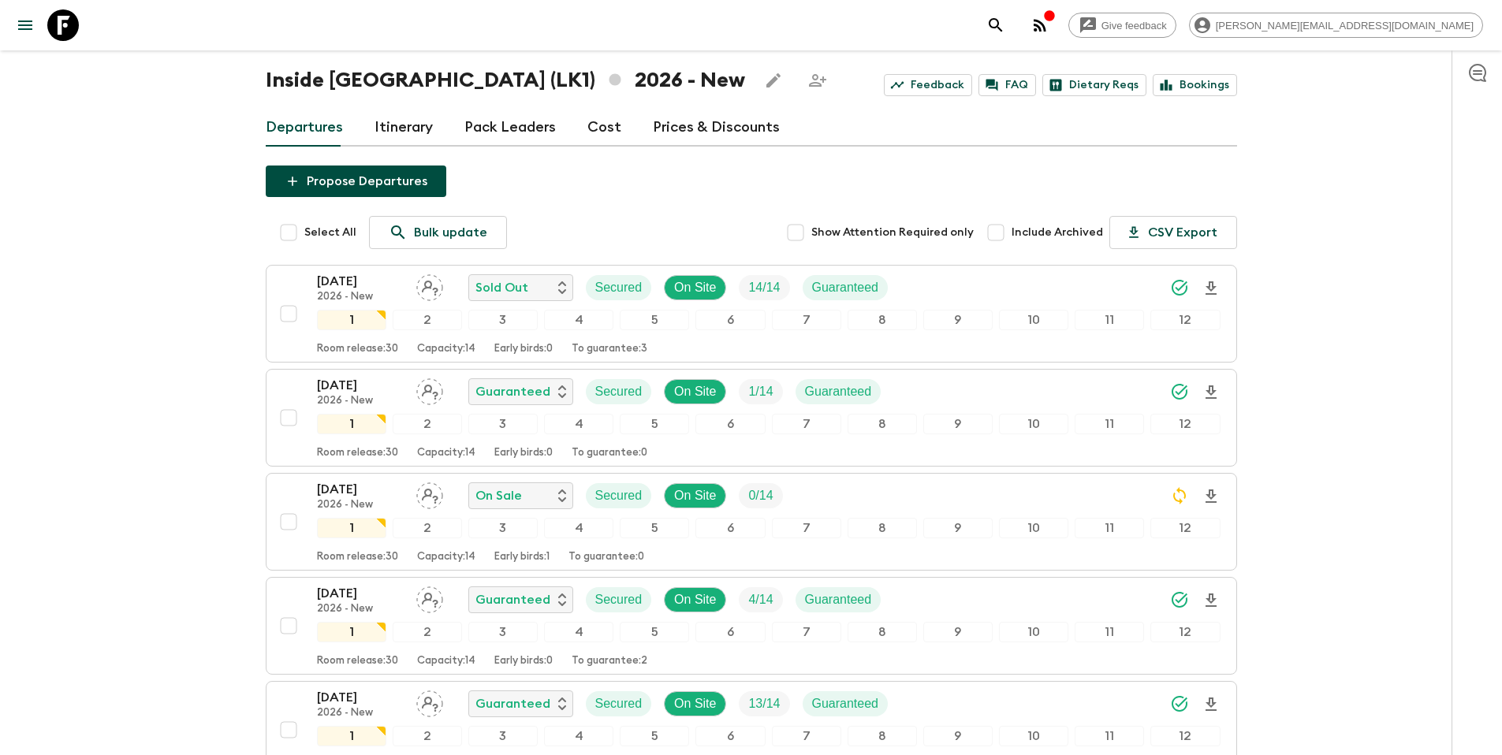
scroll to position [0, 0]
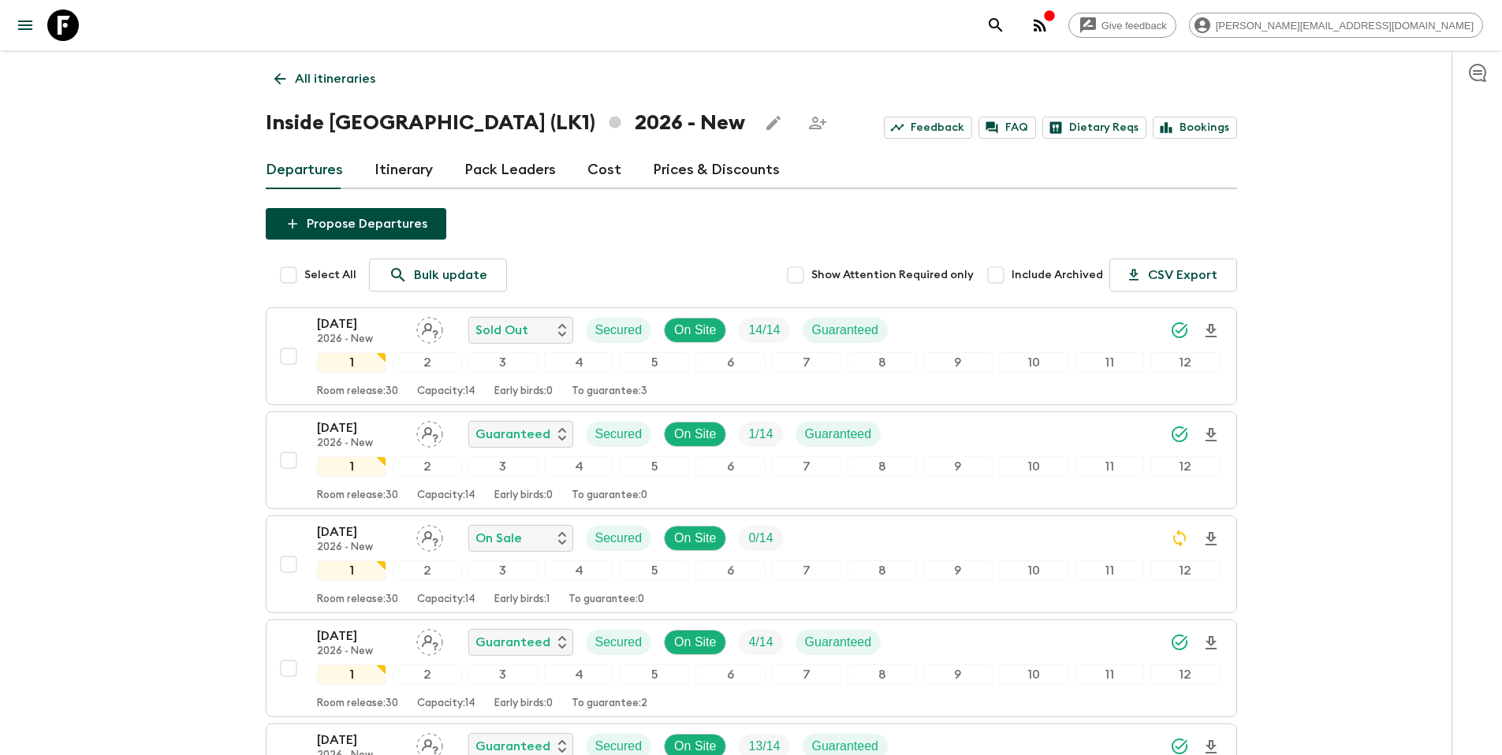
click at [348, 83] on p "All itineraries" at bounding box center [335, 78] width 80 height 19
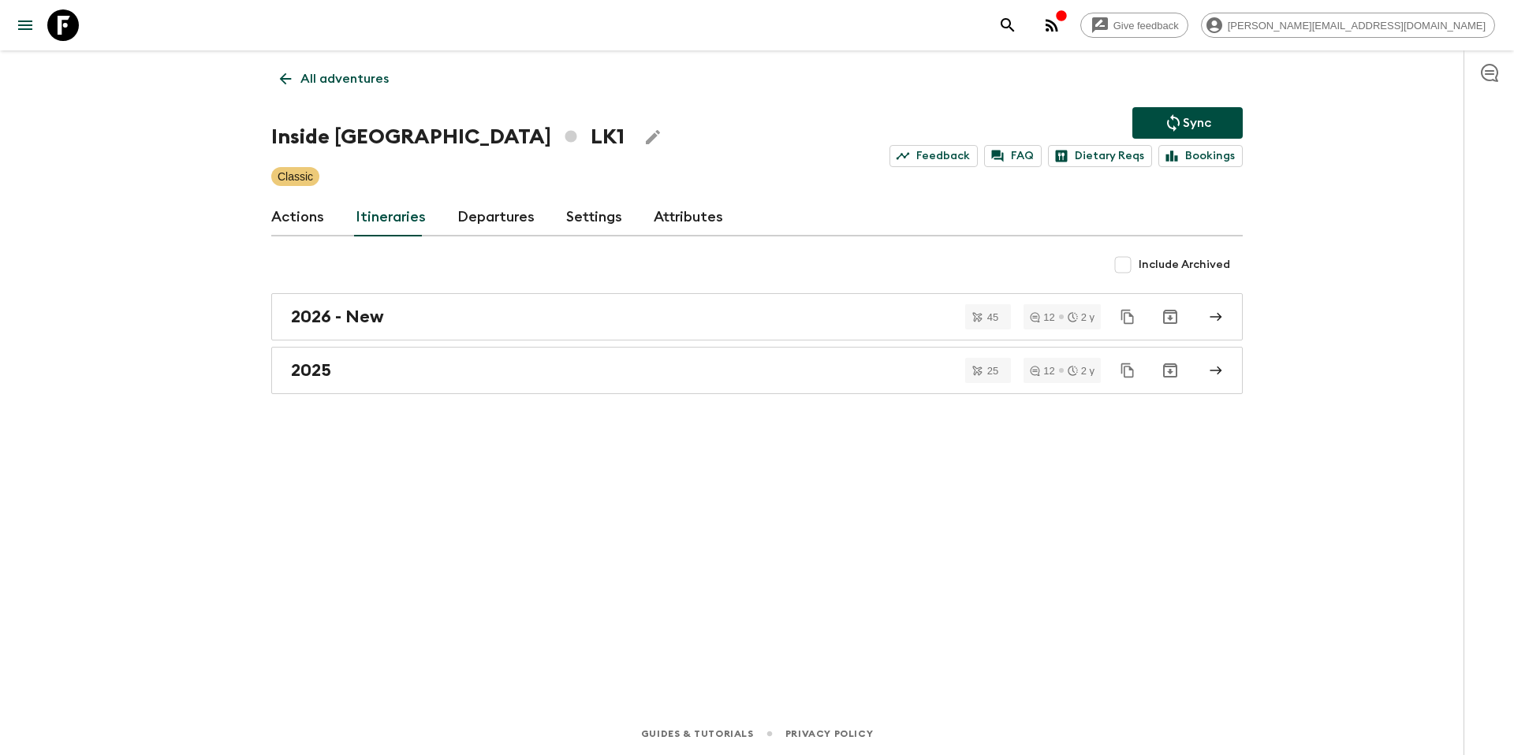
click at [1154, 118] on button "Sync" at bounding box center [1187, 123] width 110 height 32
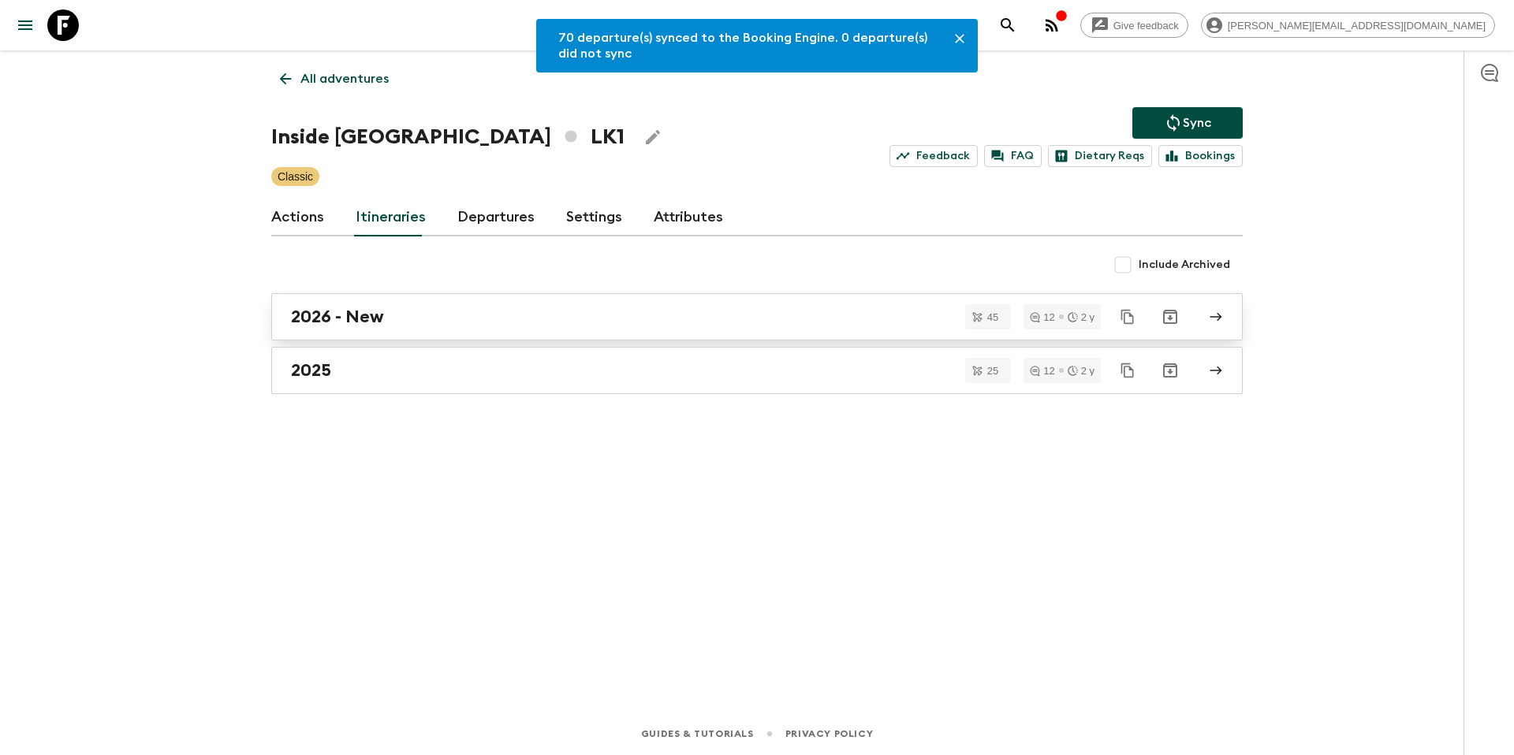
click at [351, 319] on h2 "2026 - New" at bounding box center [337, 317] width 93 height 21
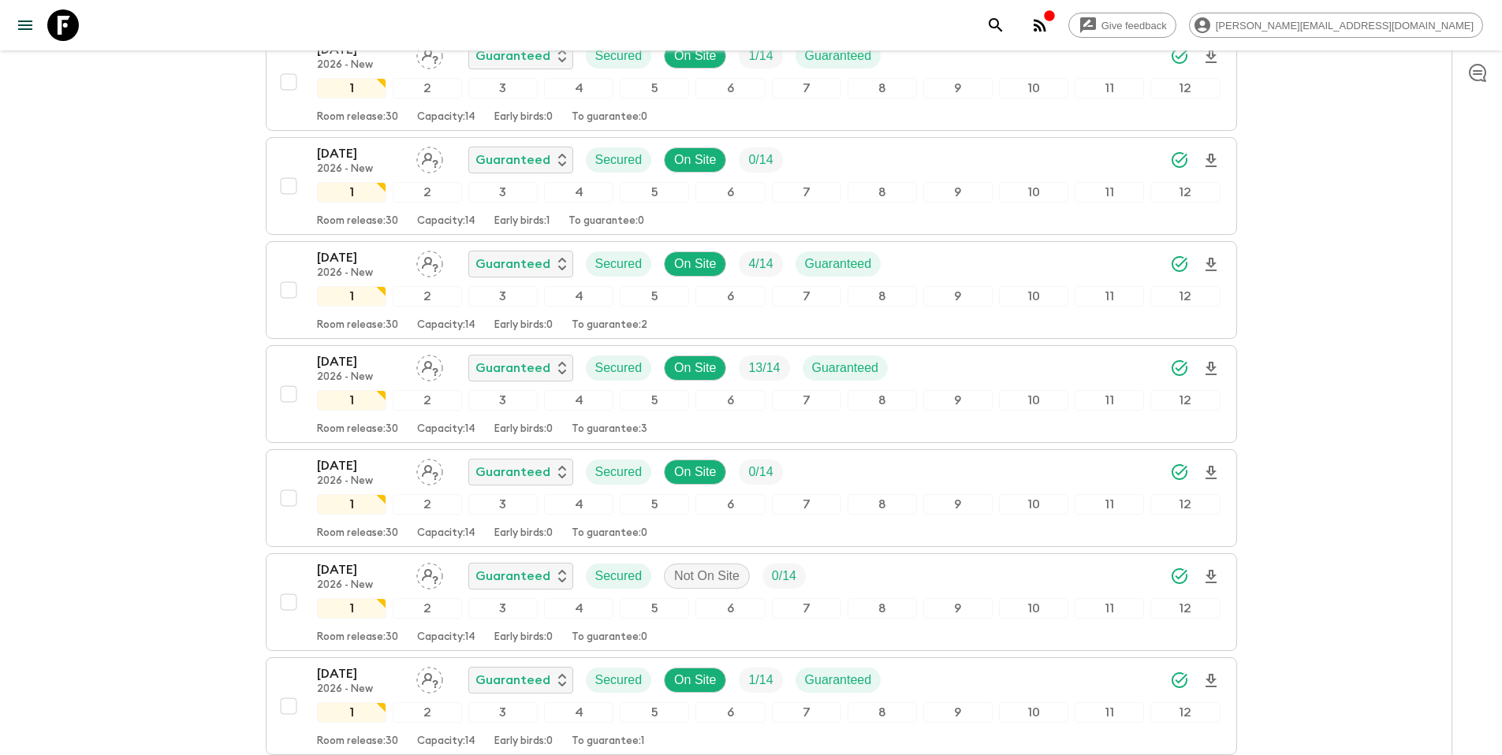
scroll to position [401, 0]
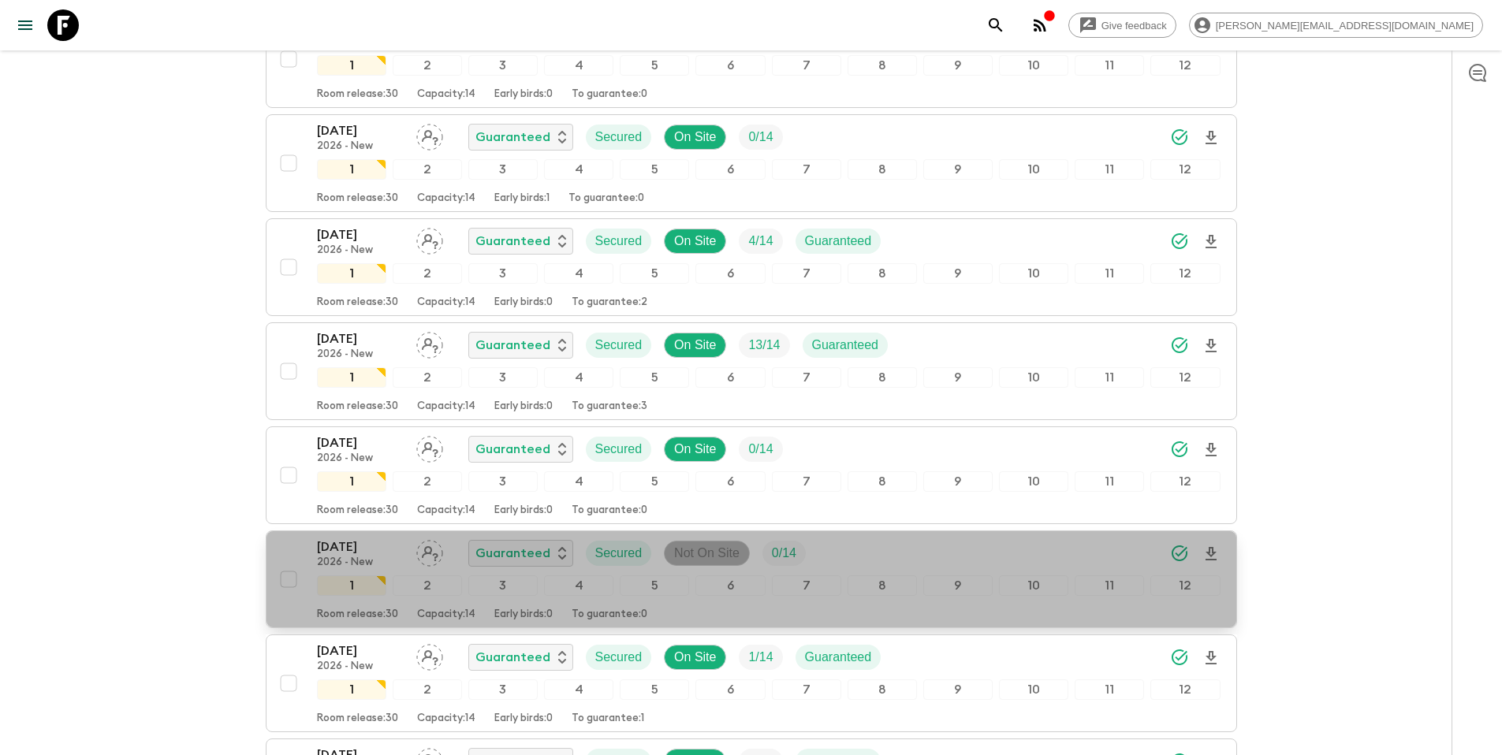
click at [698, 554] on p "Not On Site" at bounding box center [706, 553] width 65 height 19
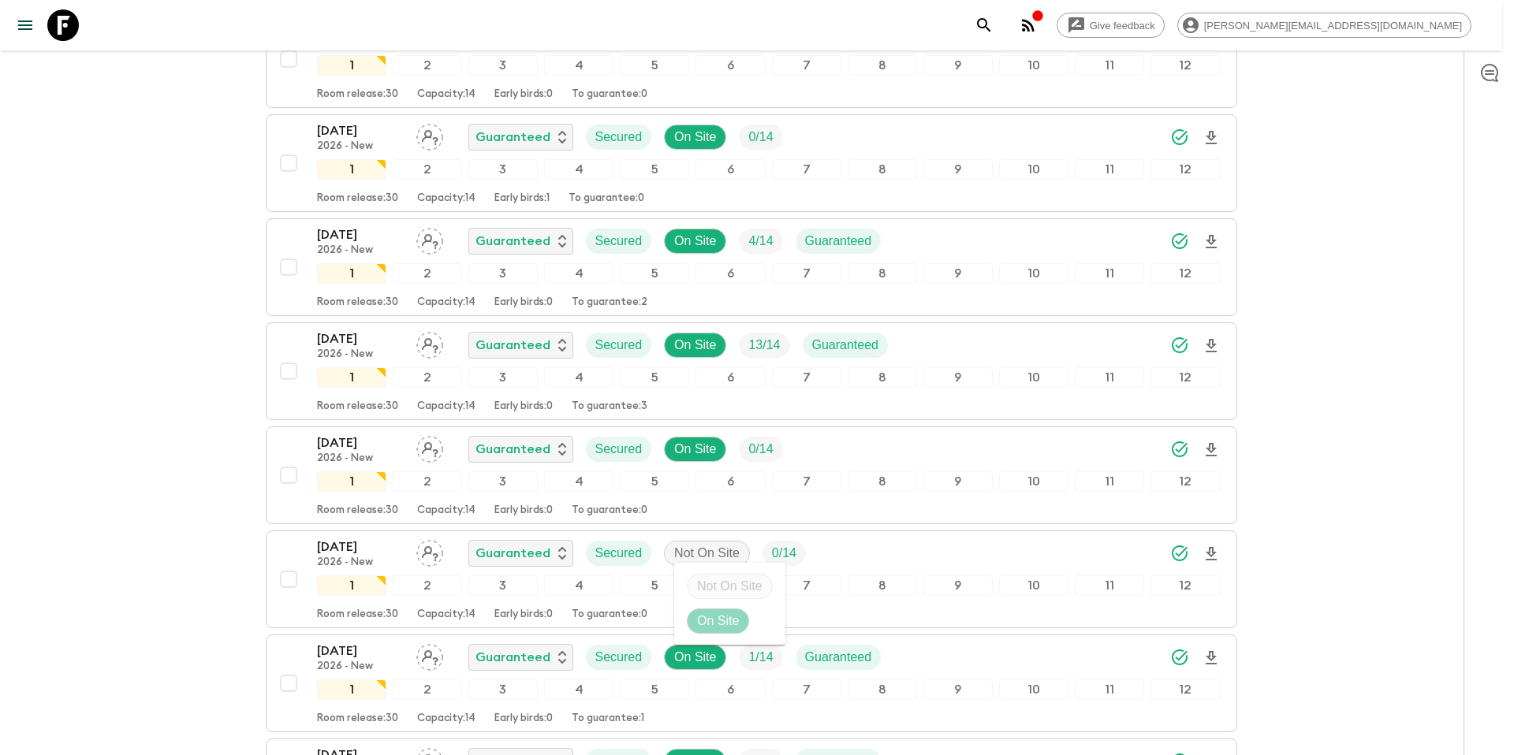
click at [714, 617] on p "On Site" at bounding box center [718, 621] width 42 height 19
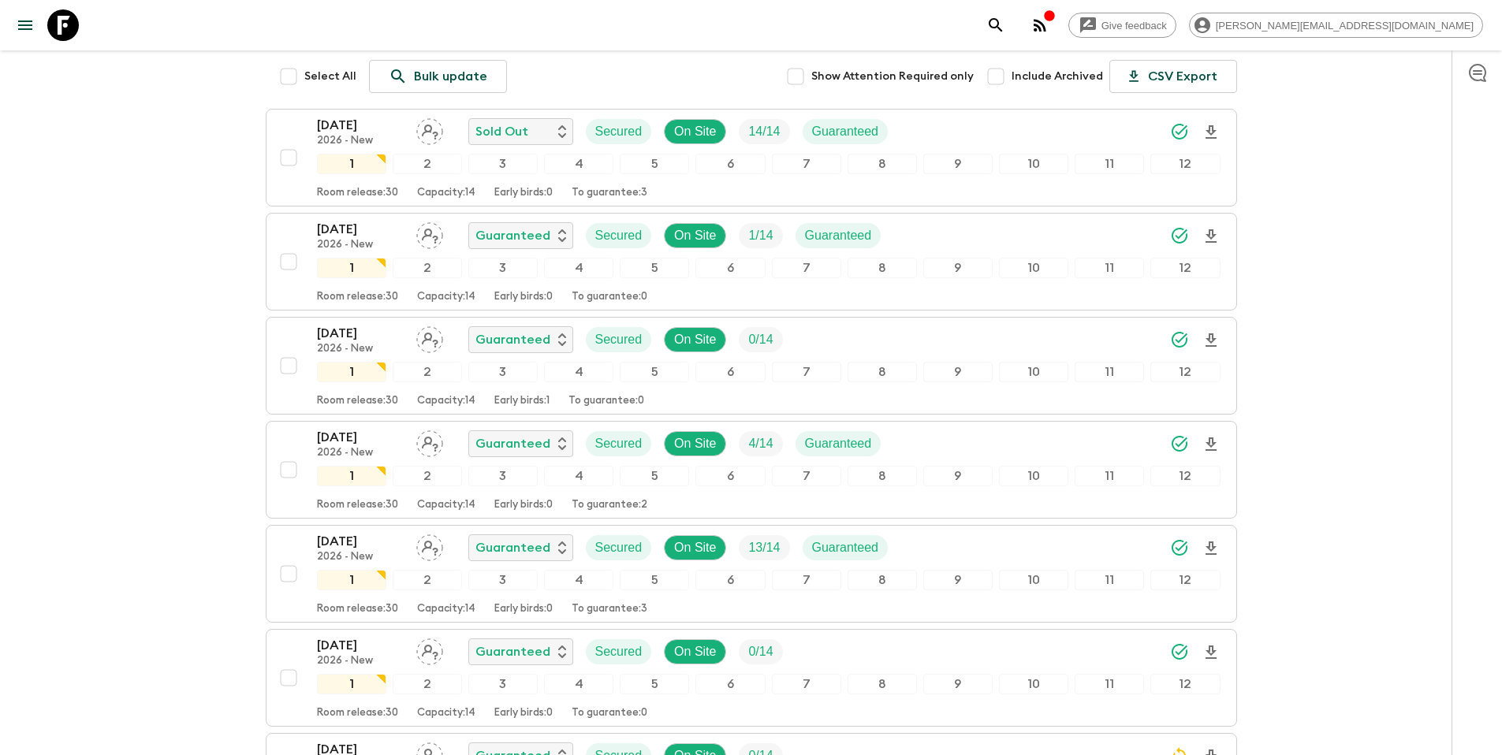
scroll to position [0, 0]
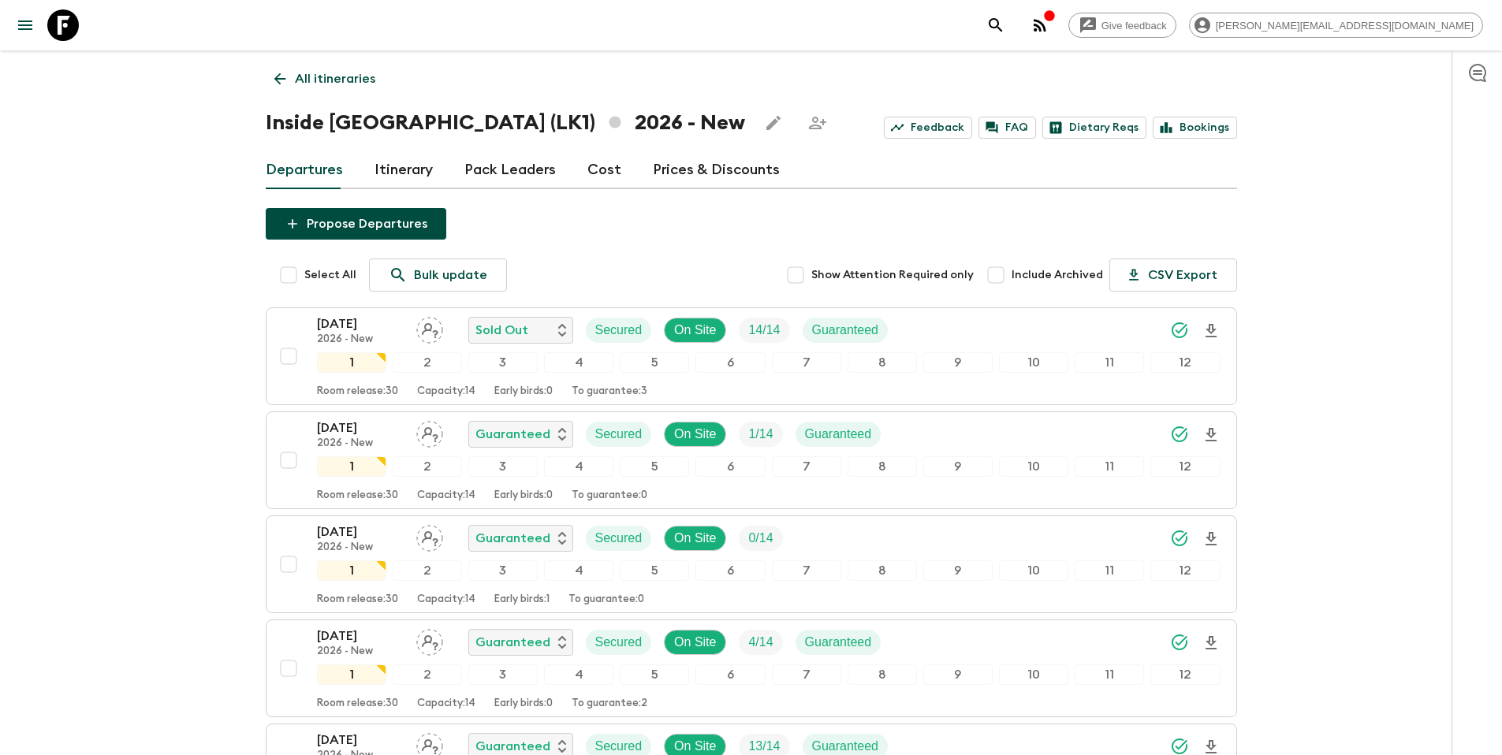
click at [326, 85] on p "All itineraries" at bounding box center [335, 78] width 80 height 19
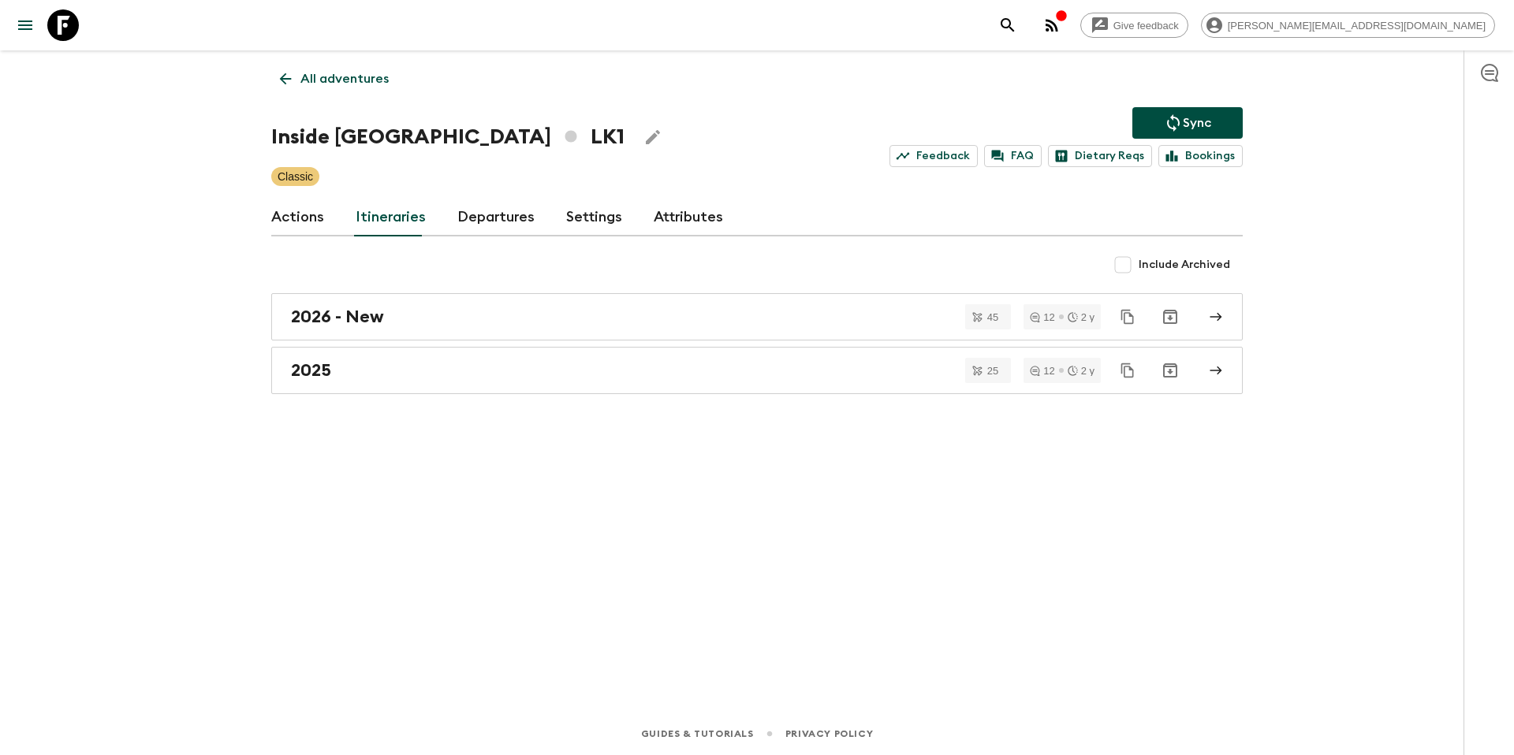
click at [1173, 126] on icon "Sync adventure departures to the booking engine" at bounding box center [1173, 122] width 13 height 17
click at [351, 77] on p "All adventures" at bounding box center [344, 78] width 88 height 19
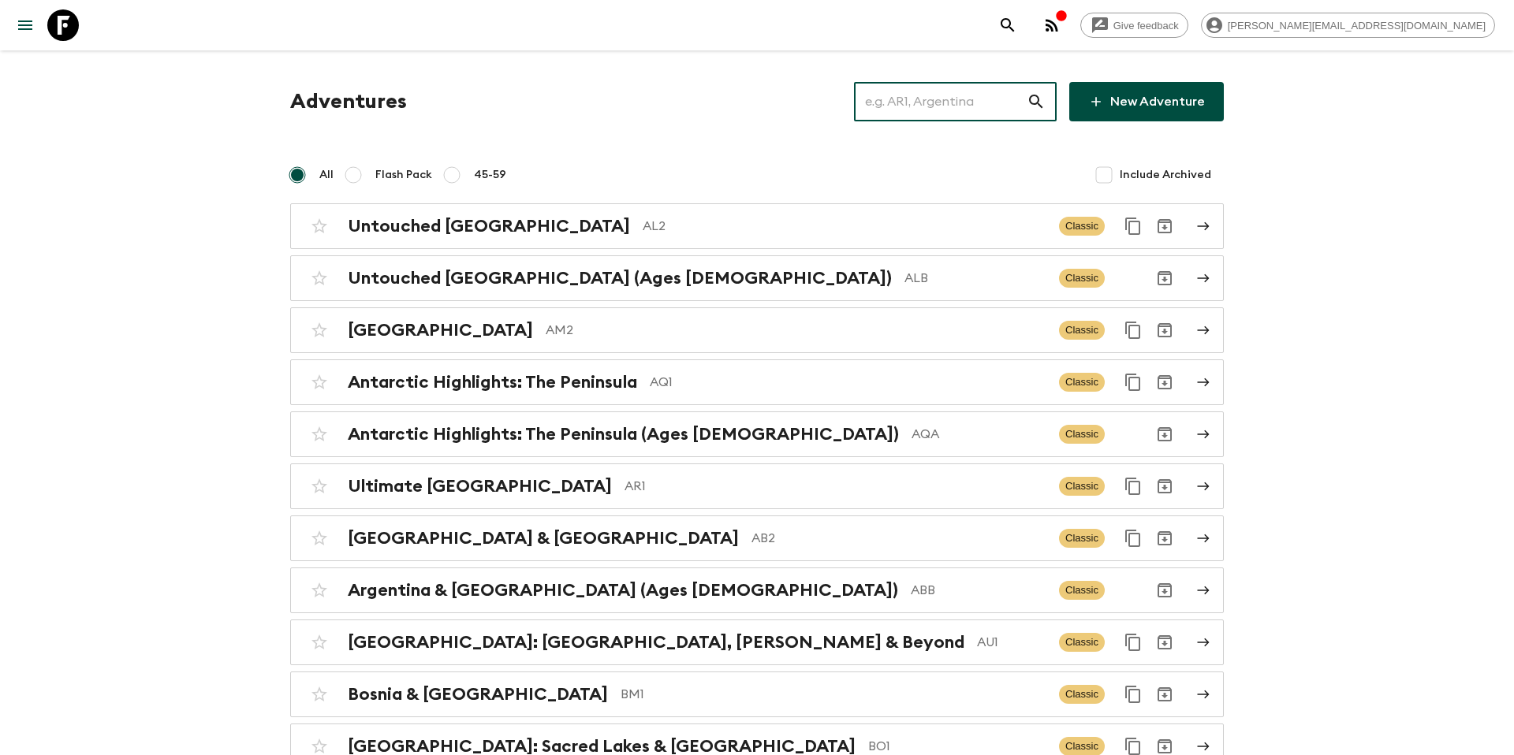
click at [913, 109] on input "text" at bounding box center [940, 102] width 173 height 44
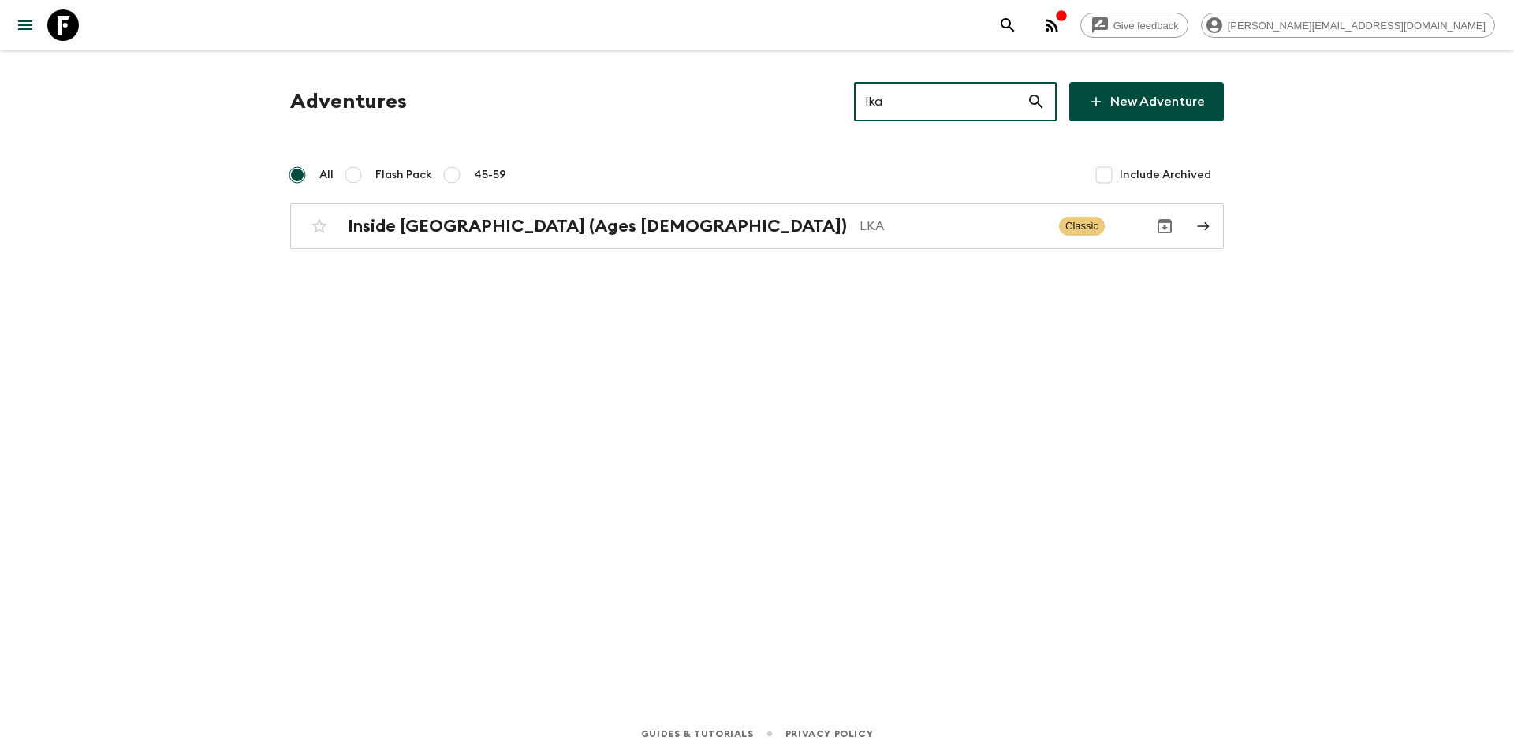
type input "lka"
click at [644, 249] on div "Adventures lka ​ New Adventure All Flash Pack 45-59 Include Archived Inside [GE…" at bounding box center [756, 359] width 1009 height 618
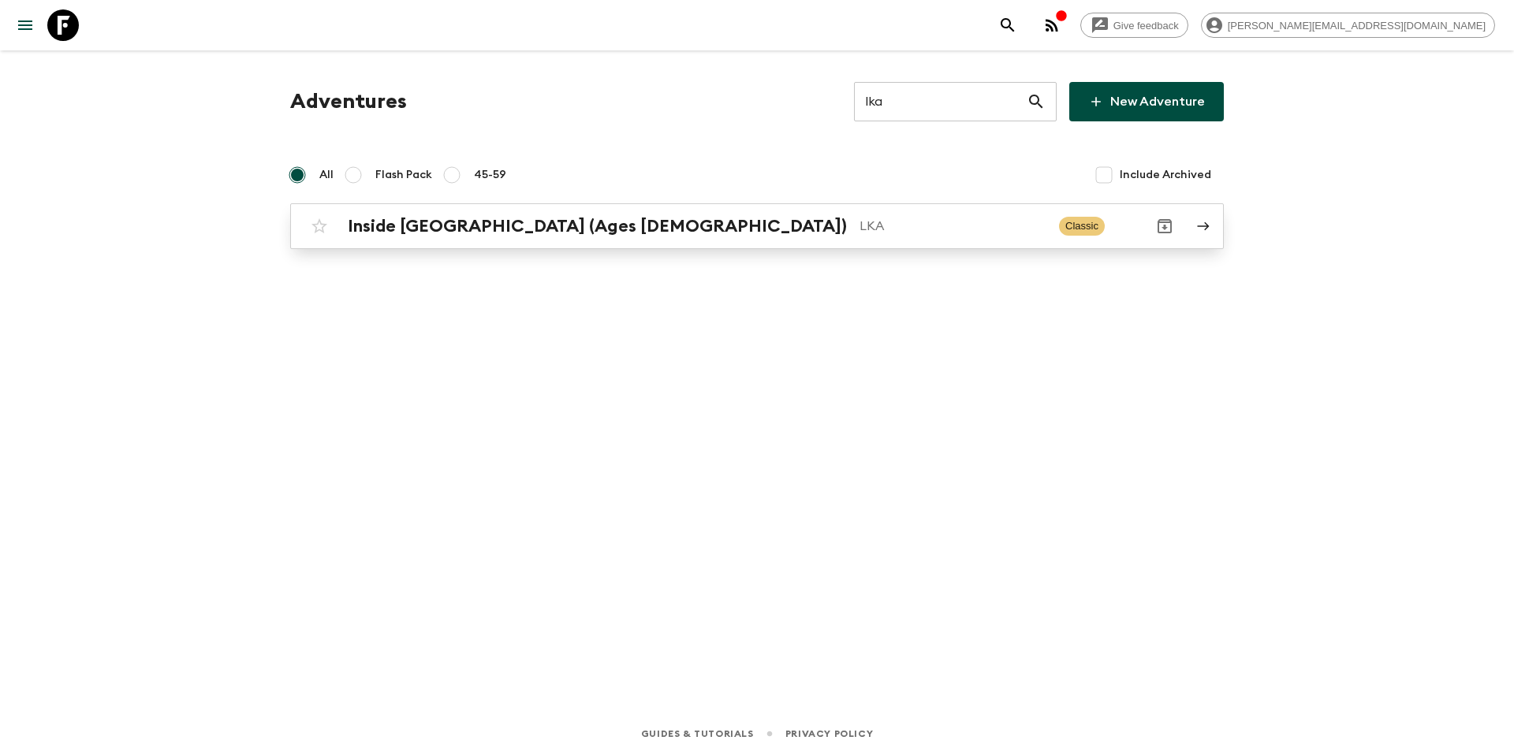
click at [532, 243] on link "Inside [GEOGRAPHIC_DATA] (Ages [DEMOGRAPHIC_DATA]) LKA Classic" at bounding box center [757, 226] width 934 height 46
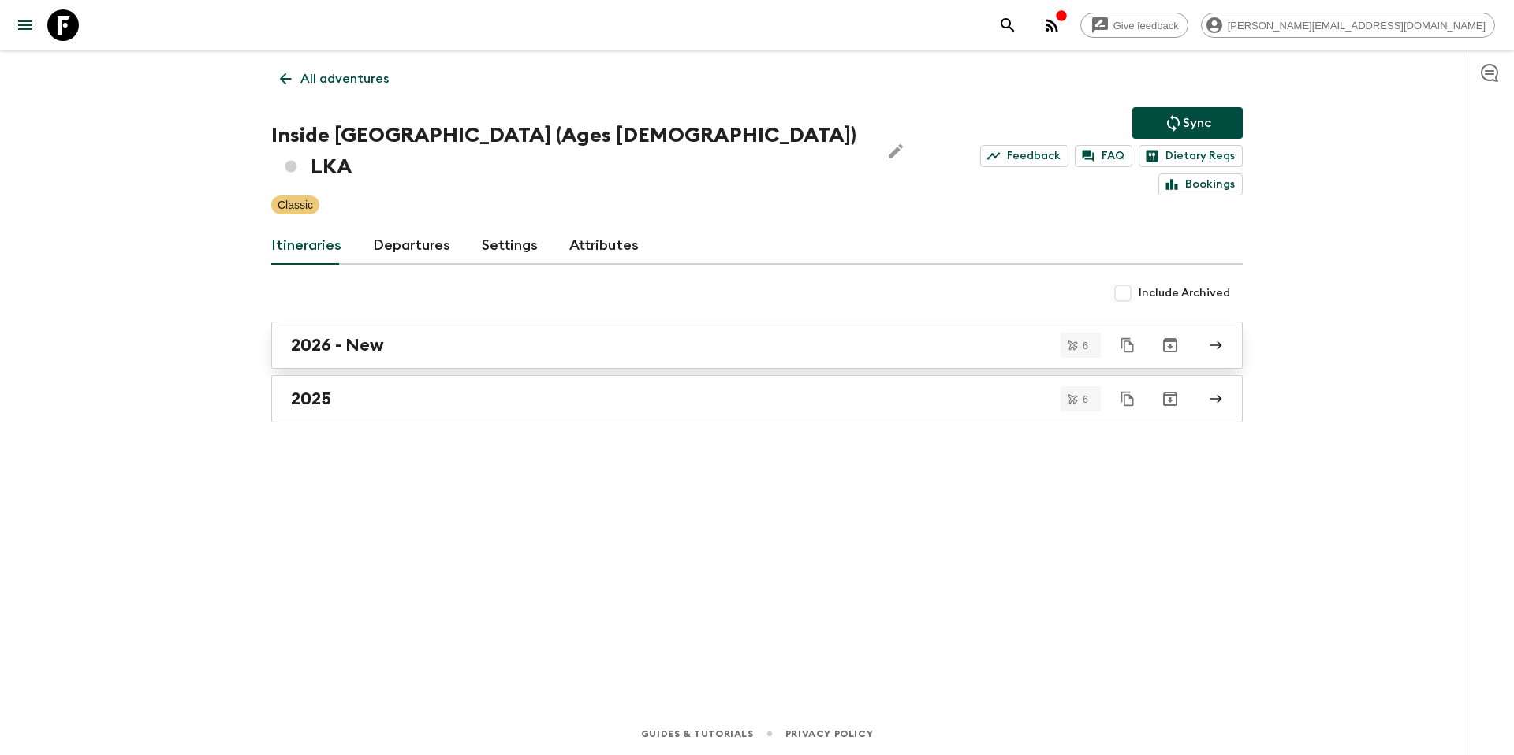
click at [382, 336] on link "2026 - New" at bounding box center [757, 345] width 972 height 47
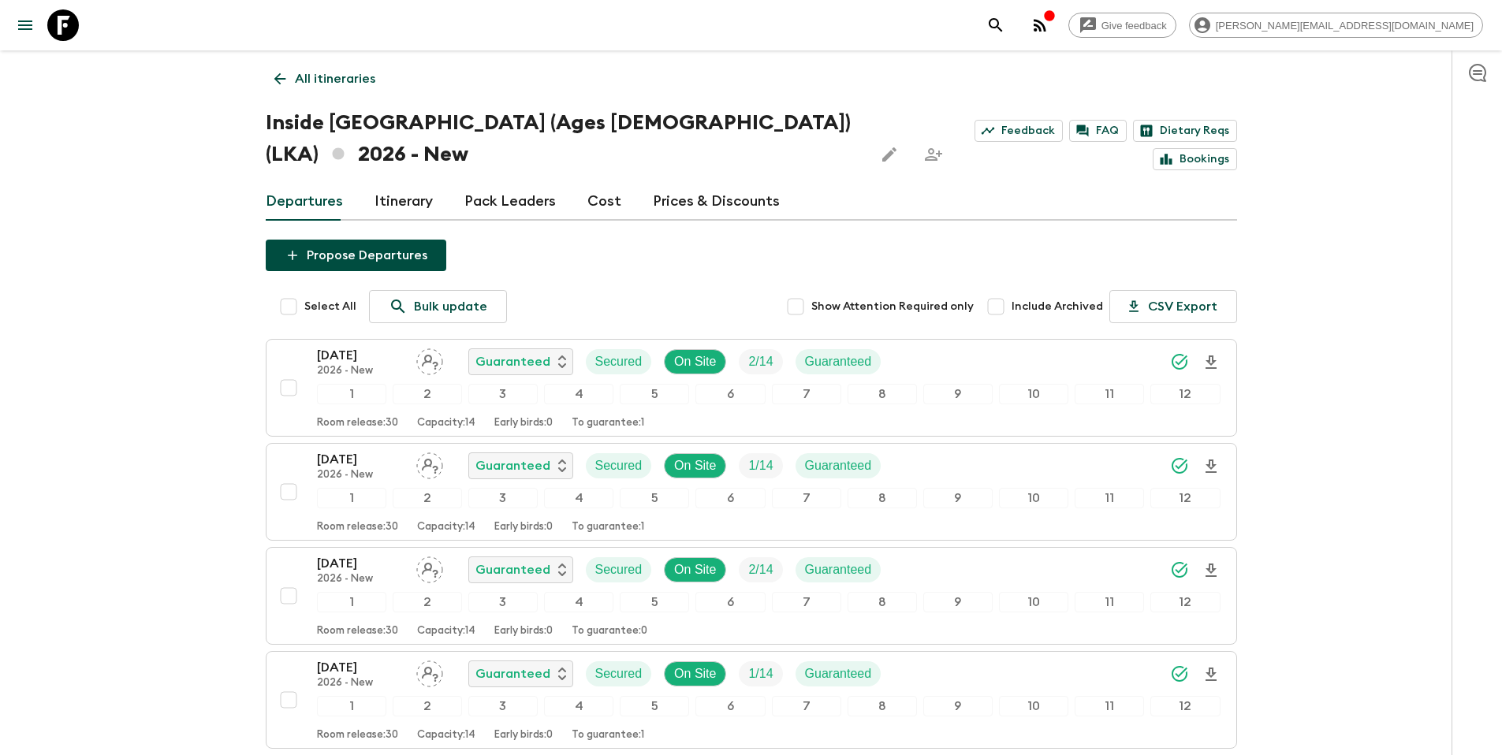
click at [345, 74] on p "All itineraries" at bounding box center [335, 78] width 80 height 19
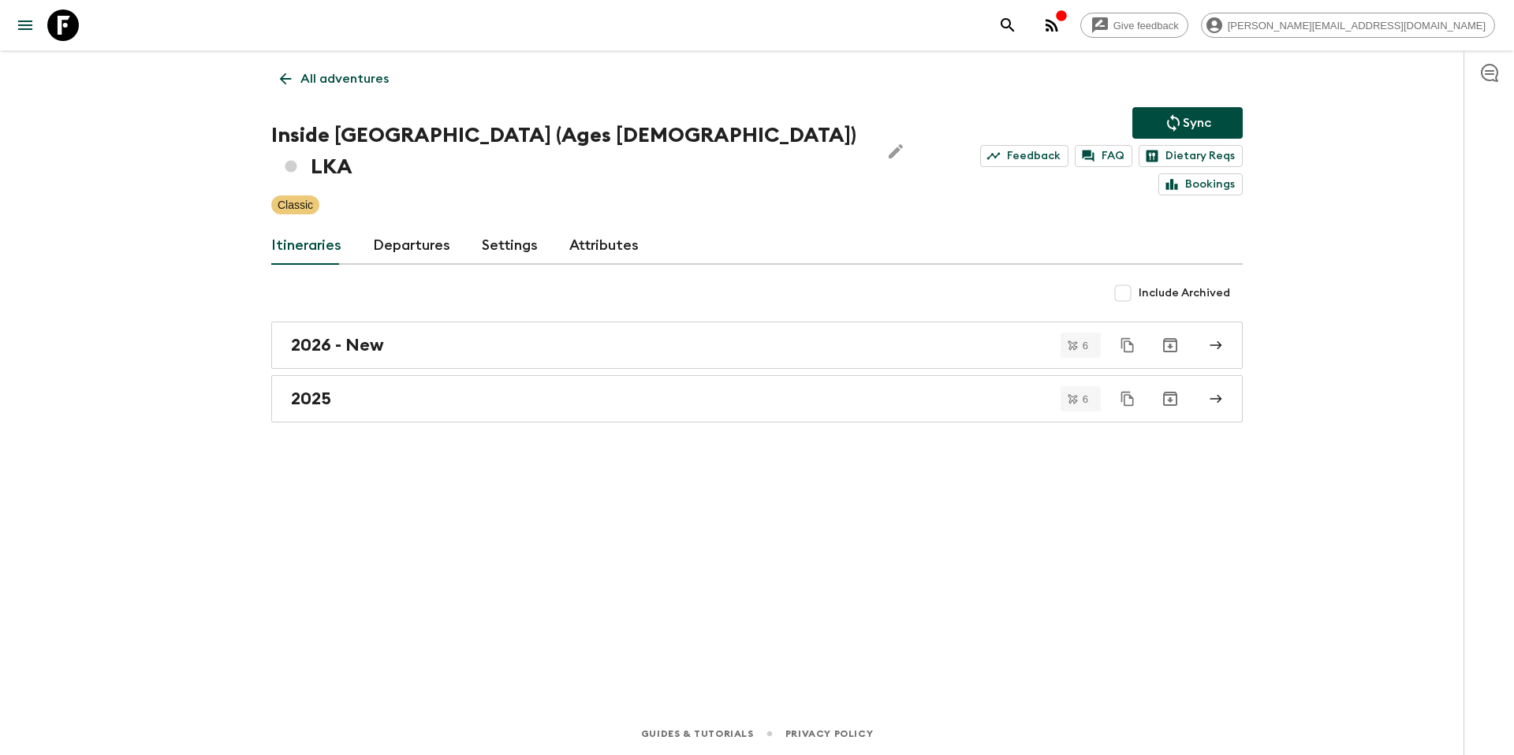
click at [312, 65] on link "All adventures" at bounding box center [334, 79] width 126 height 32
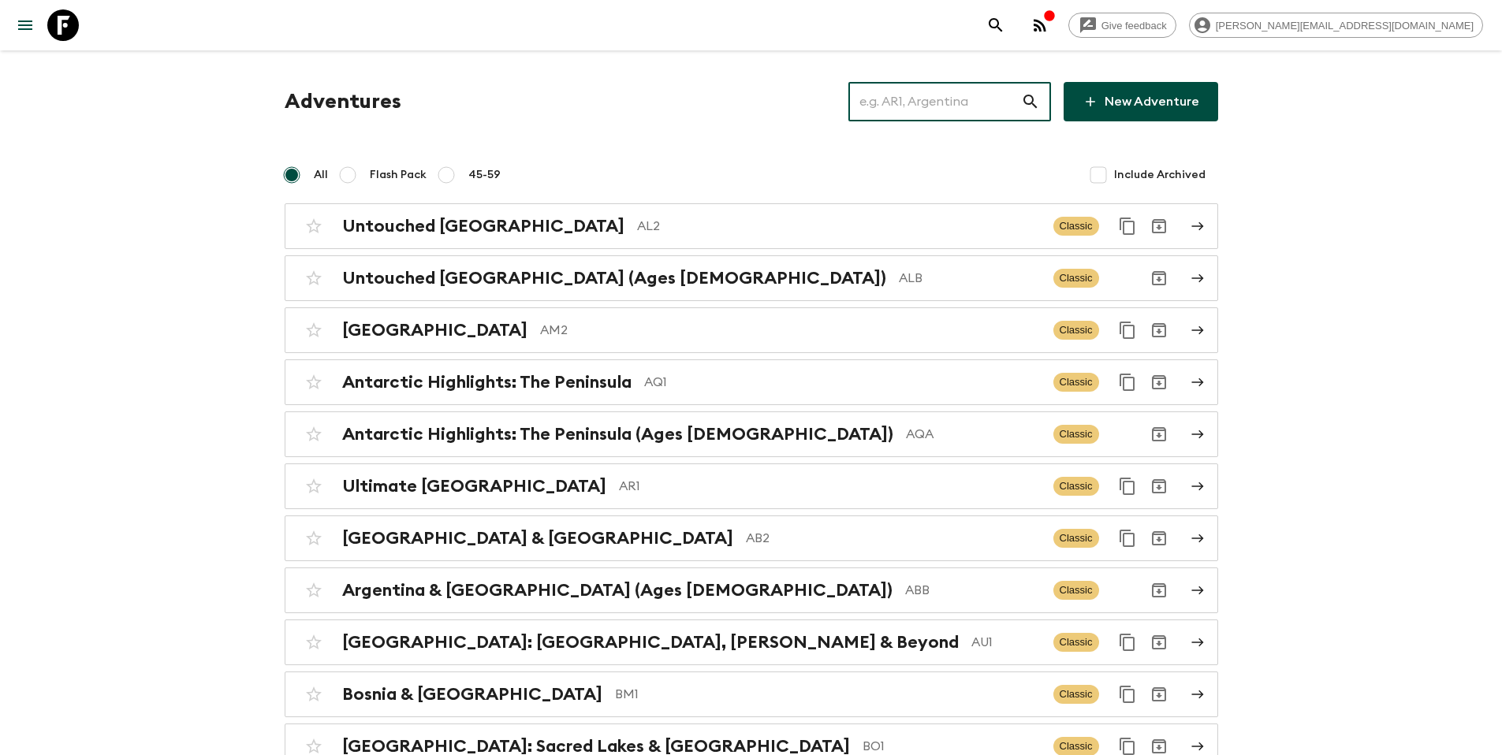
click at [980, 111] on input "text" at bounding box center [935, 102] width 173 height 44
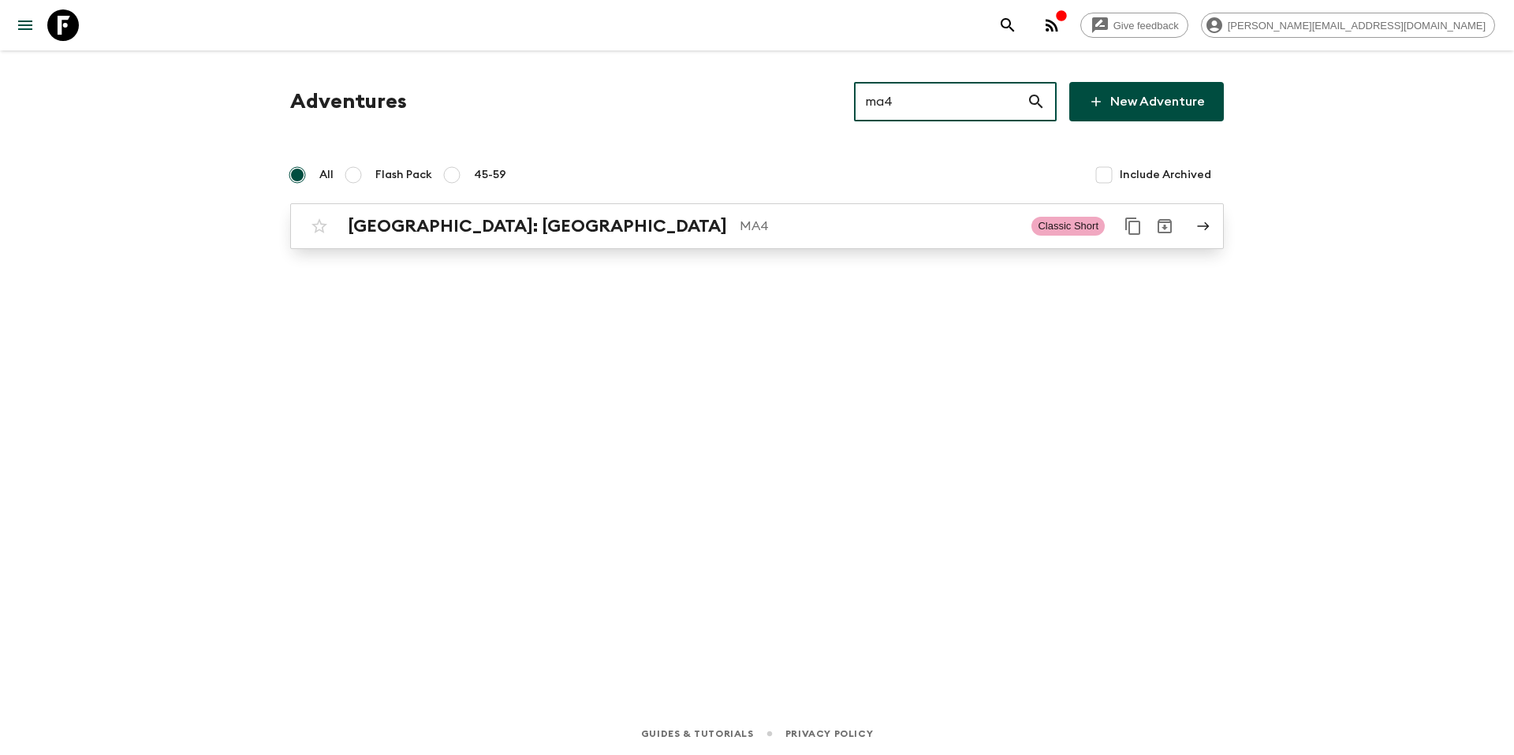
type input "ma4"
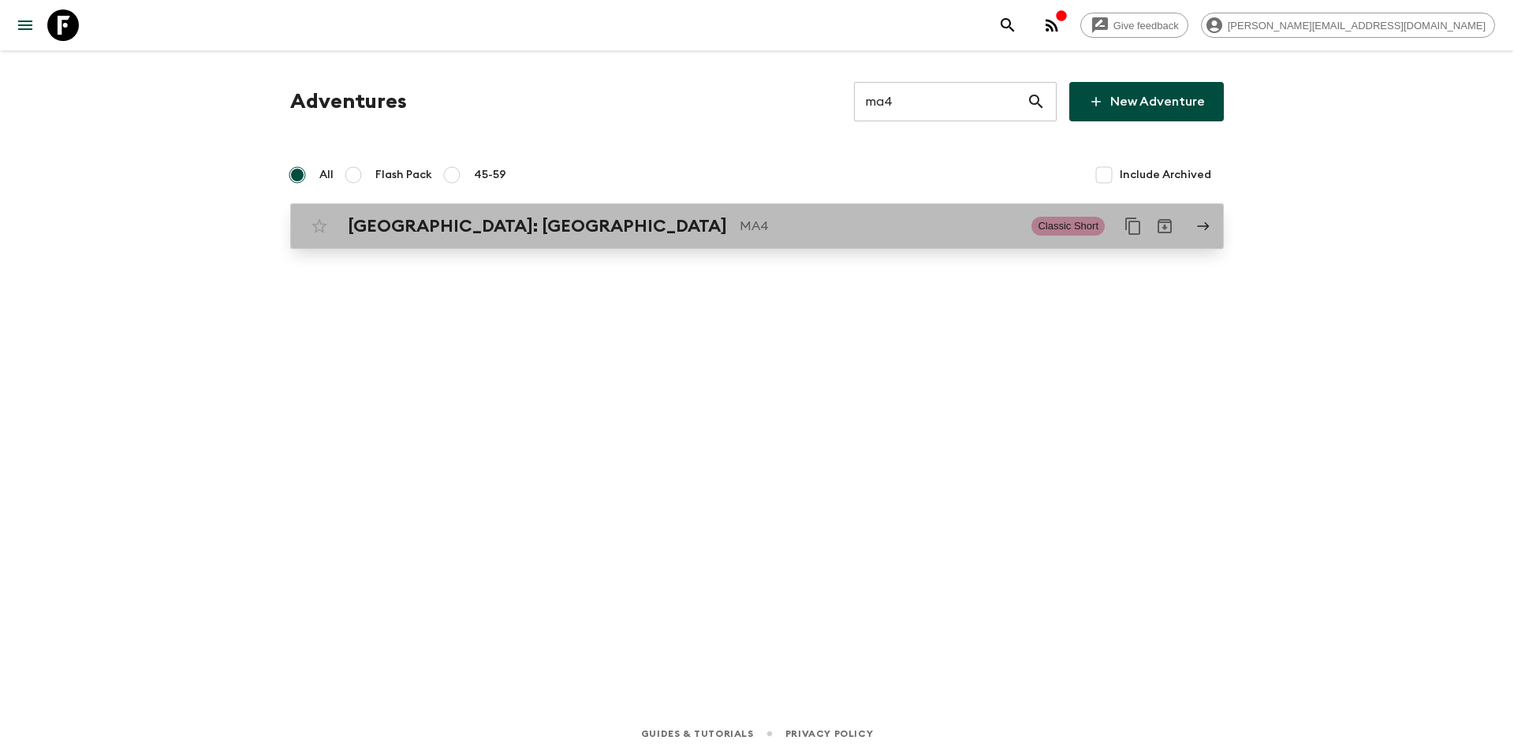
click at [740, 228] on p "MA4" at bounding box center [879, 226] width 279 height 19
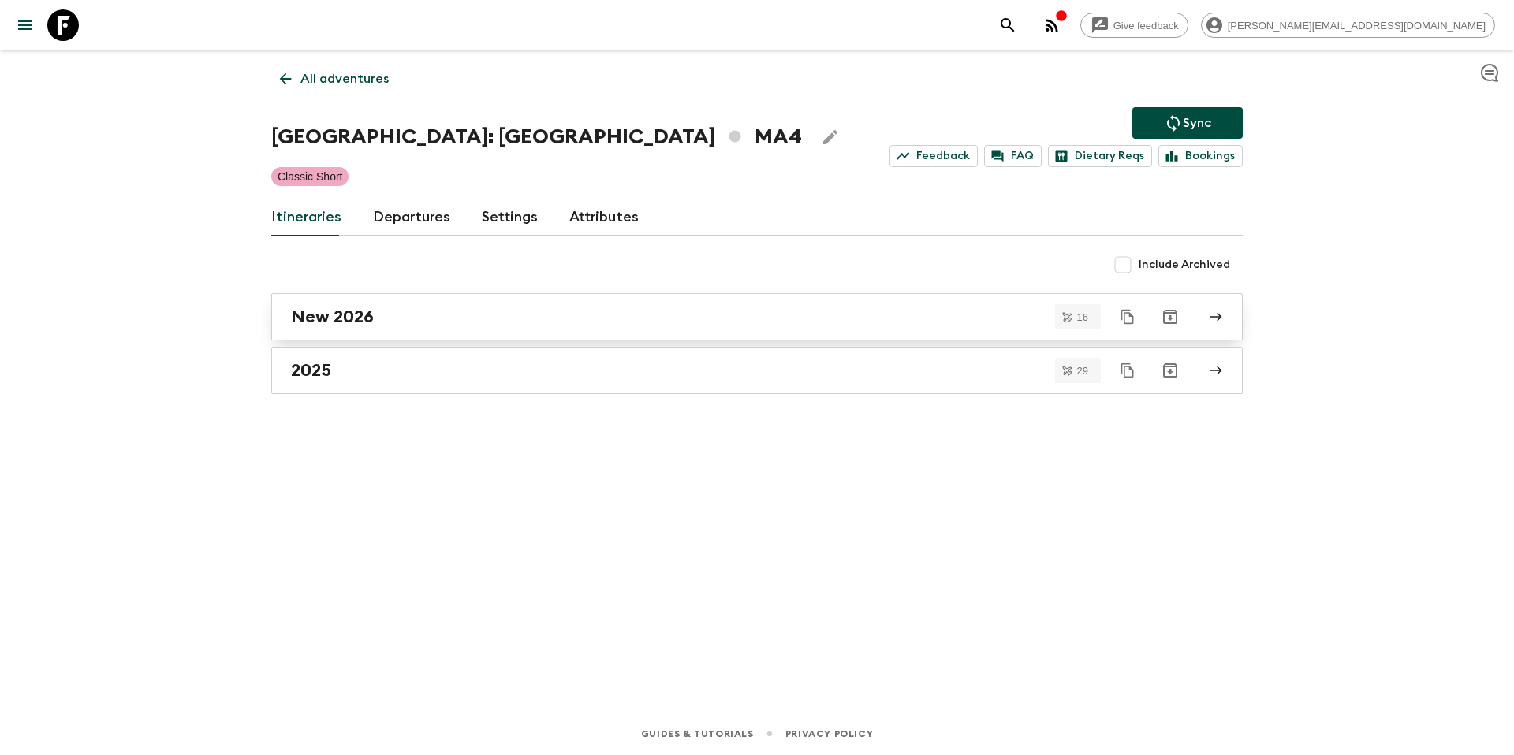
click at [349, 328] on link "New 2026" at bounding box center [757, 316] width 972 height 47
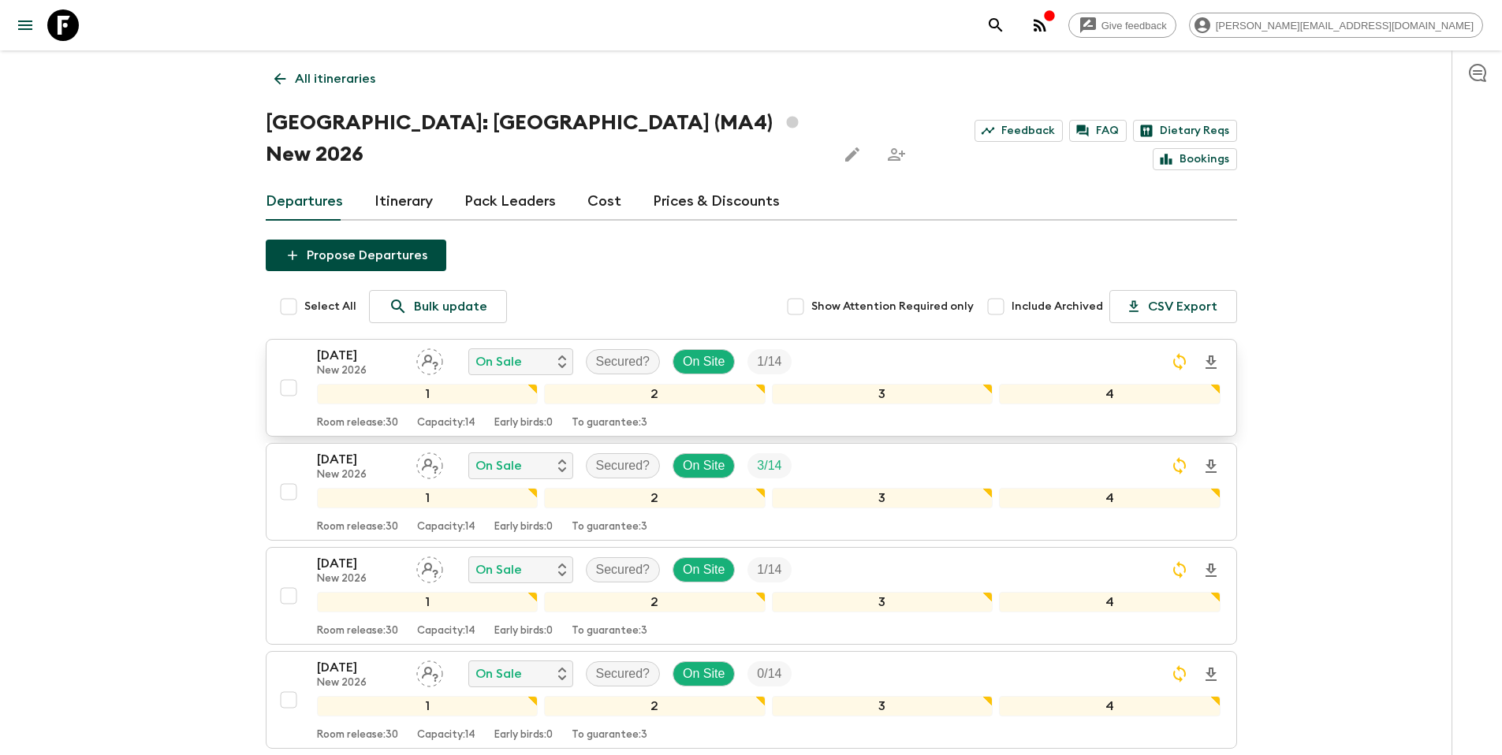
click at [282, 372] on input "checkbox" at bounding box center [289, 388] width 32 height 32
checkbox input "true"
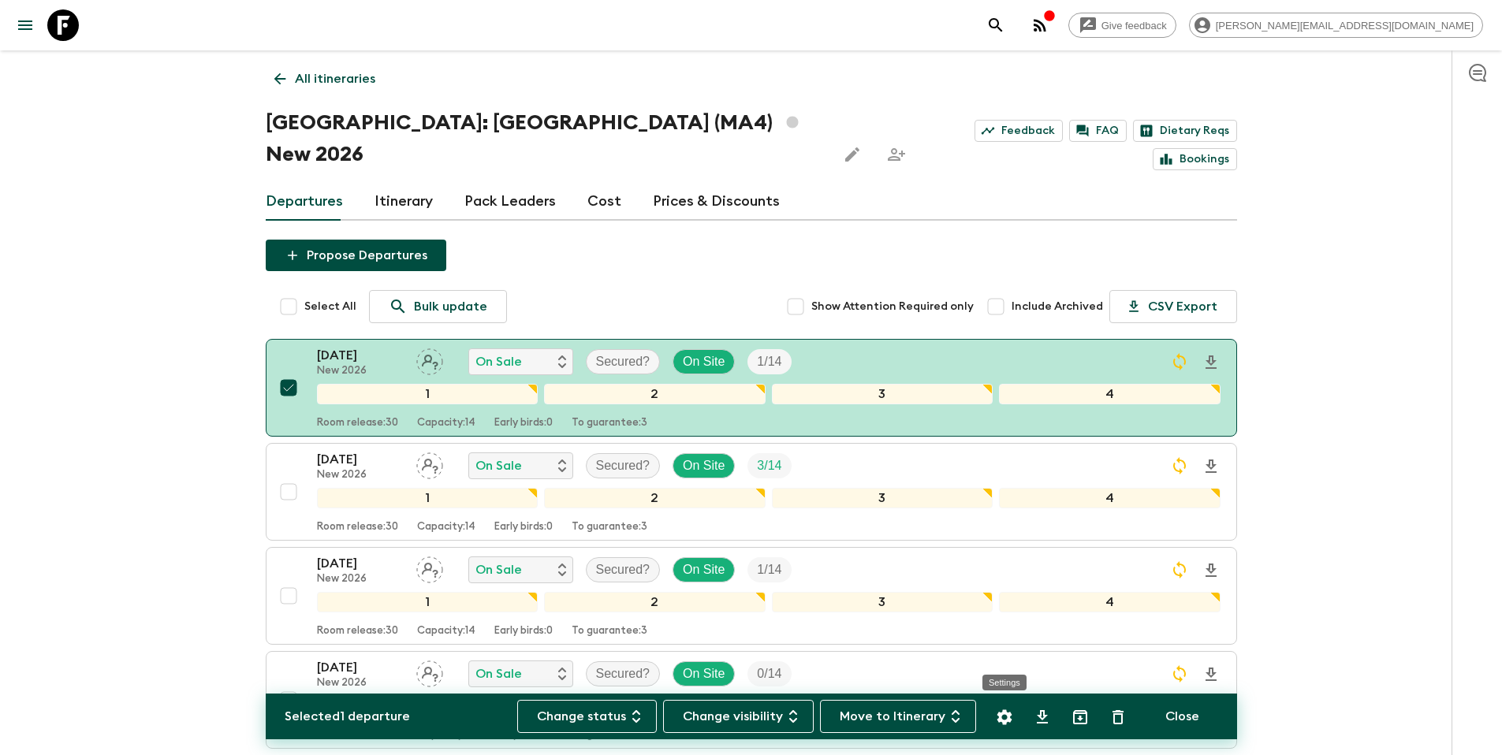
click at [1007, 719] on icon "Settings" at bounding box center [1004, 717] width 15 height 15
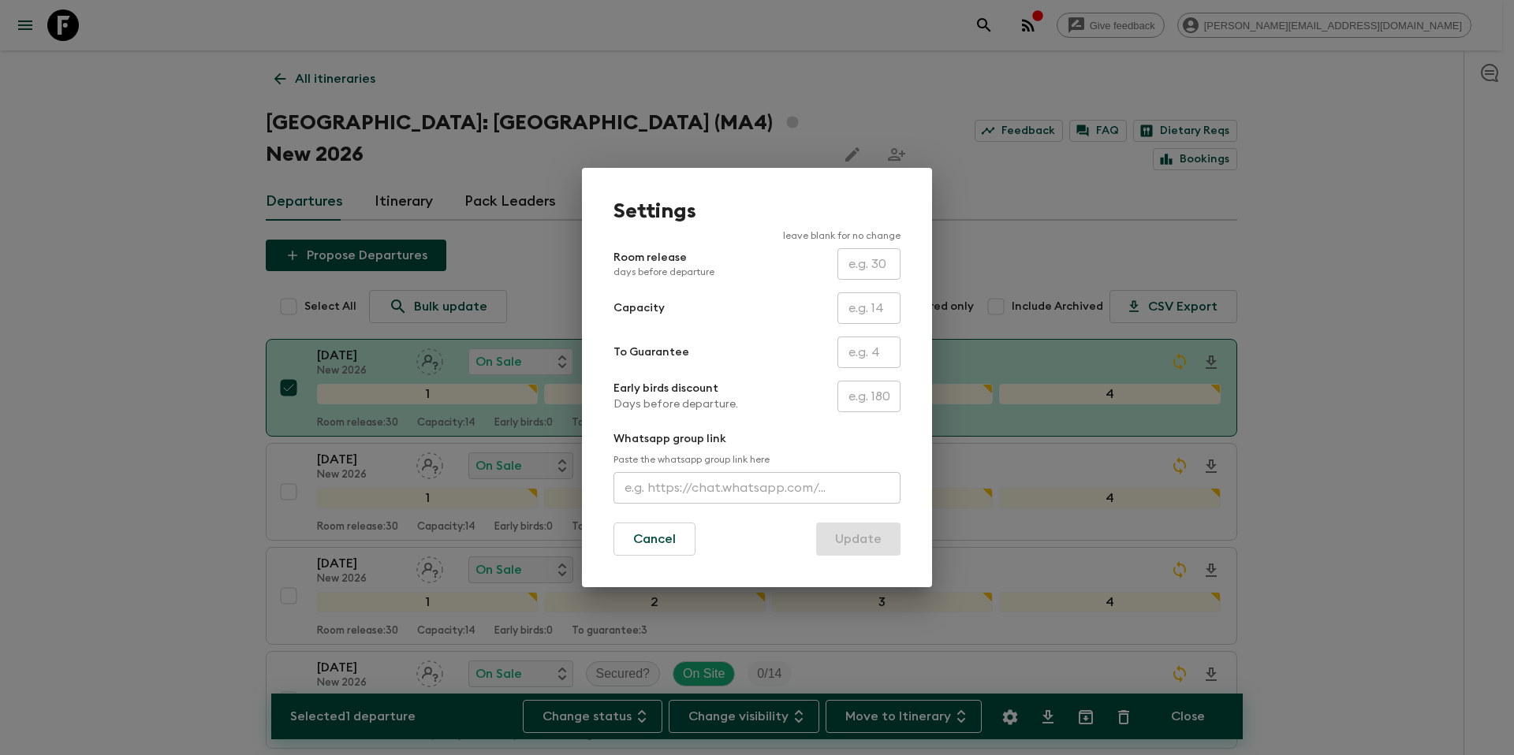
click at [863, 355] on input "text" at bounding box center [869, 353] width 63 height 32
type input "0"
click at [861, 353] on input "0" at bounding box center [869, 353] width 63 height 32
click at [862, 354] on input "text" at bounding box center [869, 353] width 63 height 32
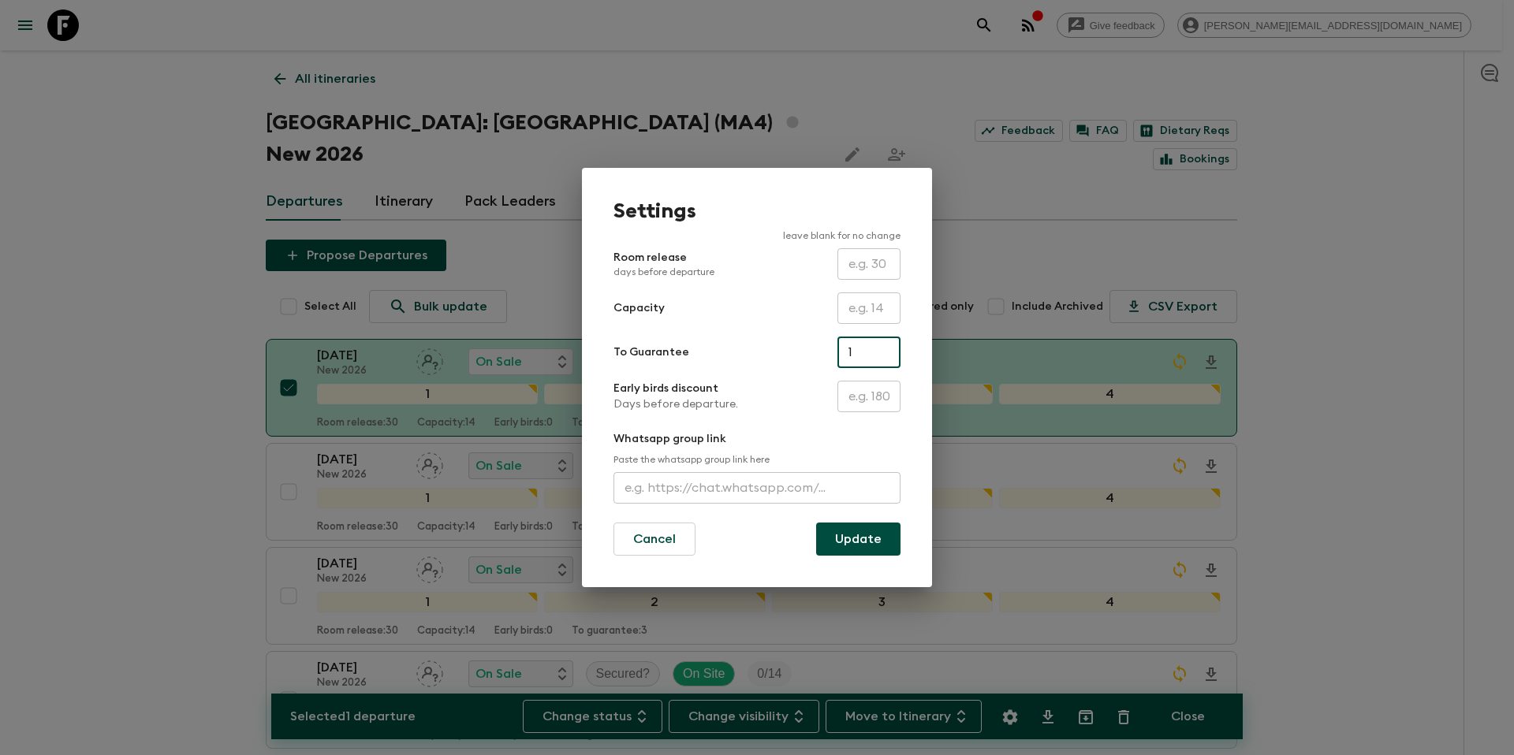
type input "1"
click at [794, 411] on div "Early birds discount Days before departure. ​" at bounding box center [757, 397] width 287 height 32
click at [871, 538] on button "Update" at bounding box center [858, 539] width 84 height 33
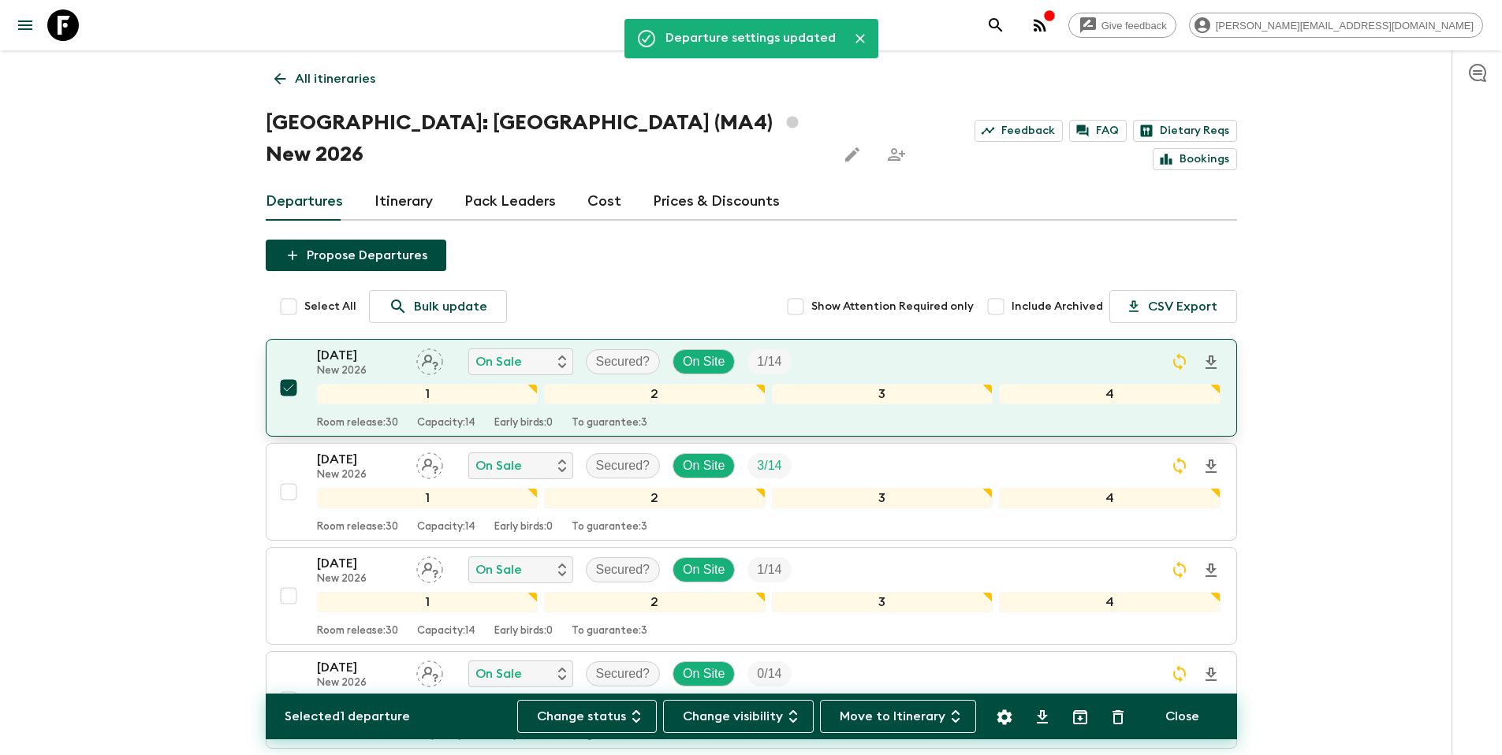
click at [288, 372] on input "checkbox" at bounding box center [289, 388] width 32 height 32
checkbox input "false"
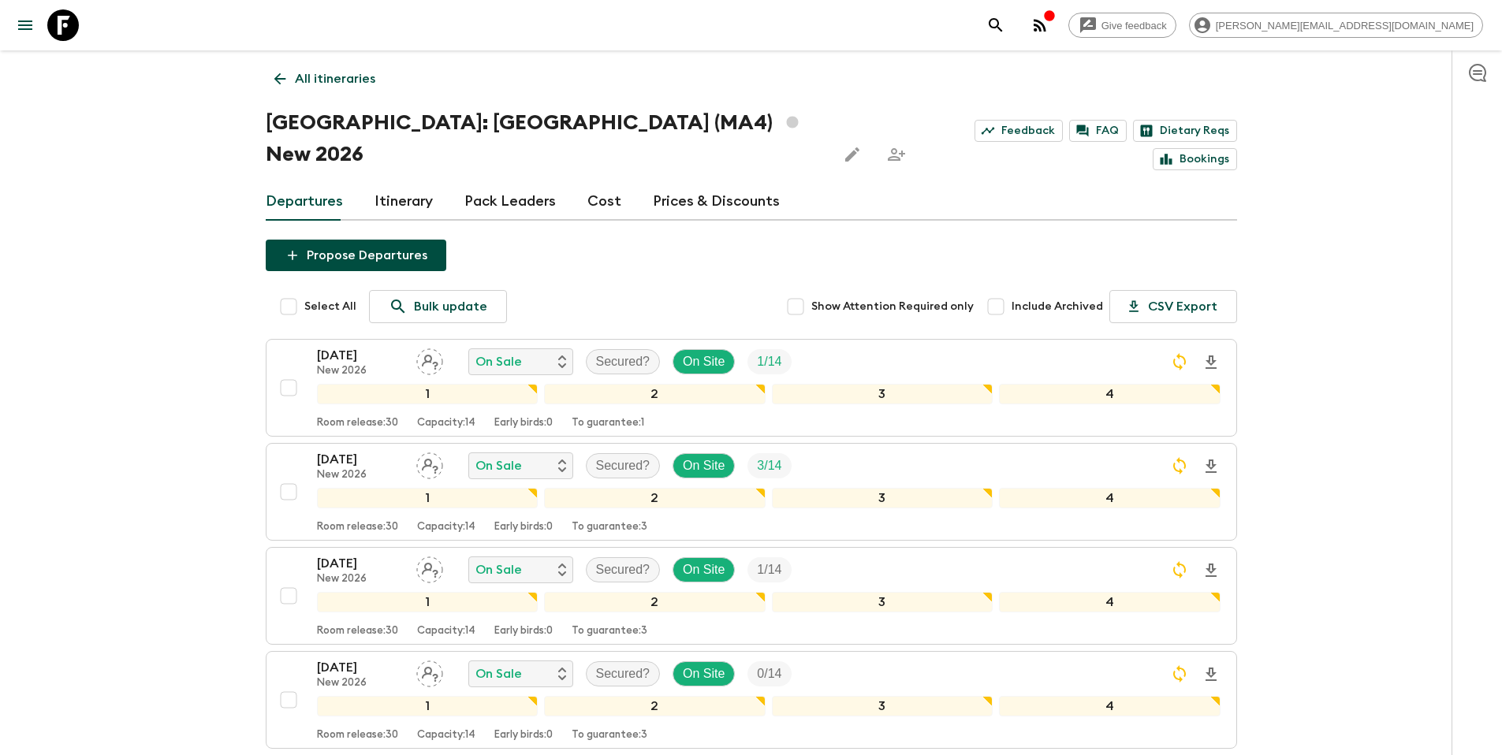
drag, startPoint x: 317, startPoint y: 80, endPoint x: 330, endPoint y: 80, distance: 12.6
click at [317, 80] on p "All itineraries" at bounding box center [335, 78] width 80 height 19
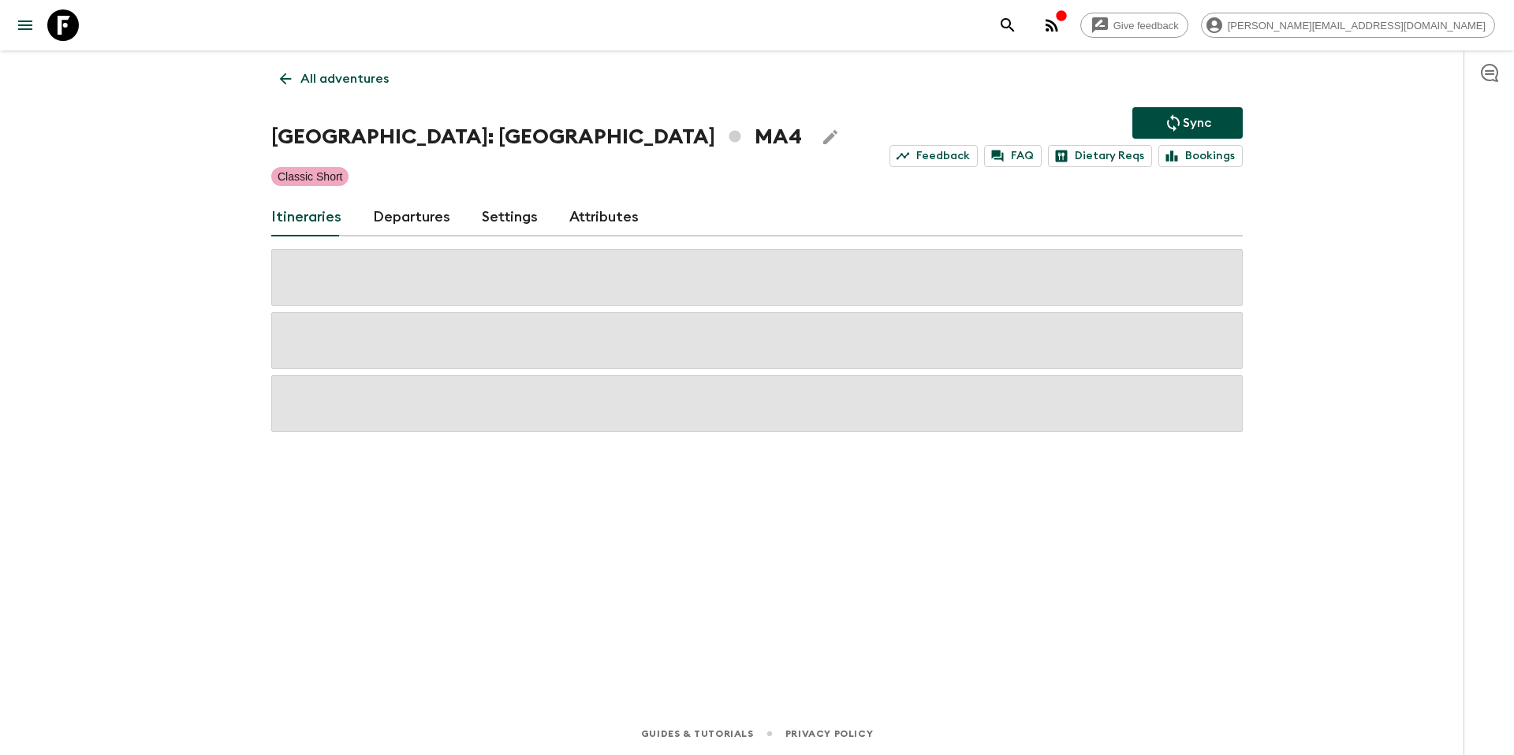
click at [1181, 130] on icon "Sync adventure departures to the booking engine" at bounding box center [1173, 123] width 19 height 19
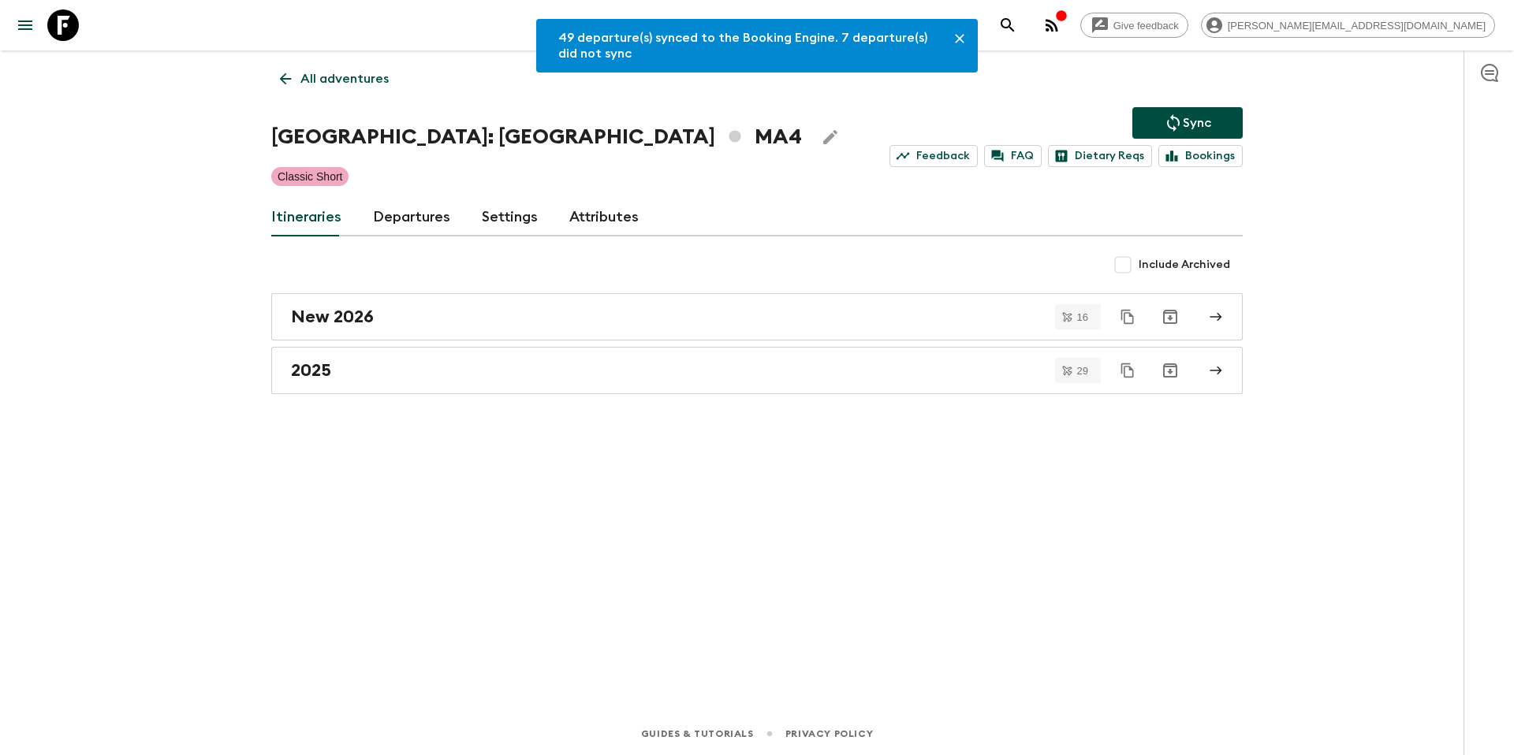
click at [332, 79] on p "All adventures" at bounding box center [344, 78] width 88 height 19
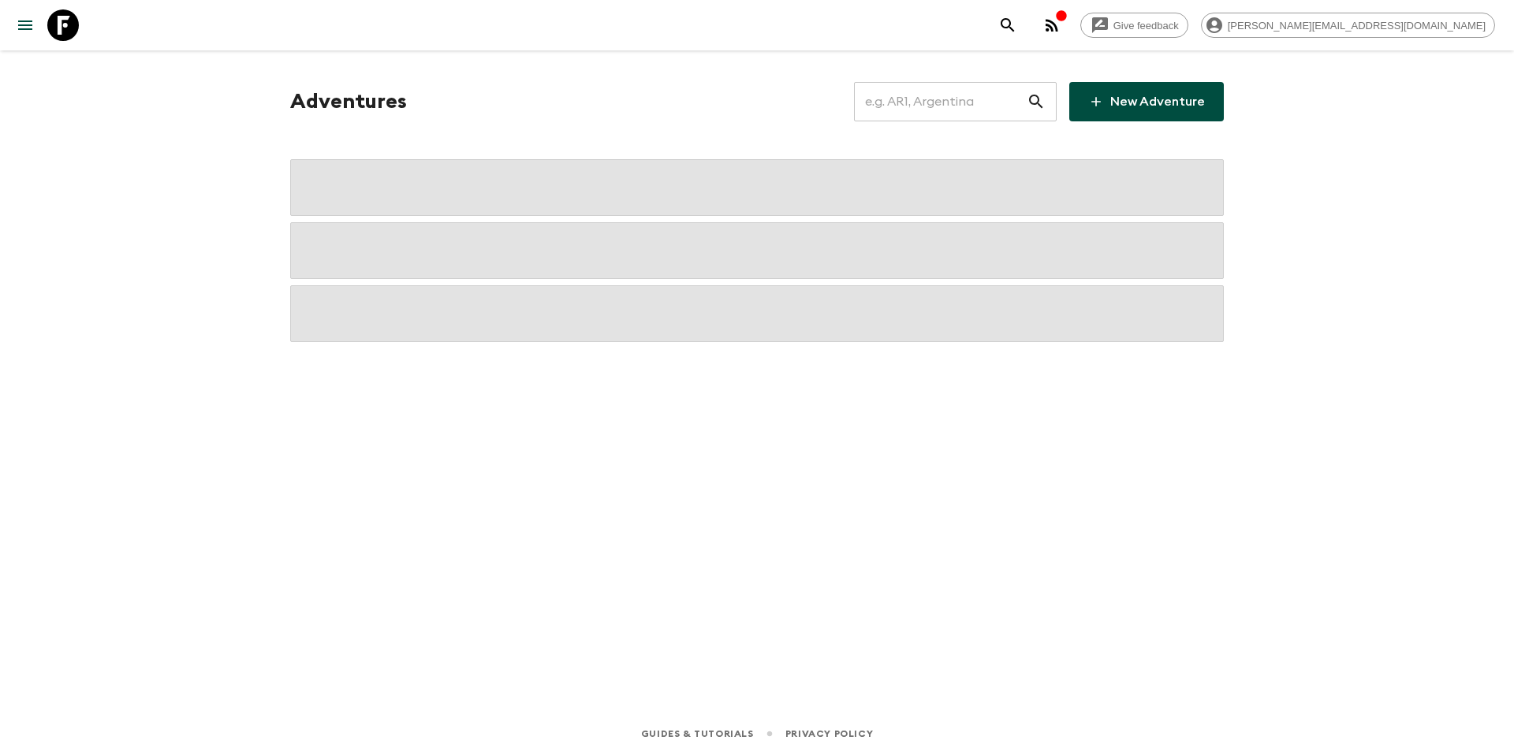
click at [923, 101] on input "text" at bounding box center [940, 102] width 173 height 44
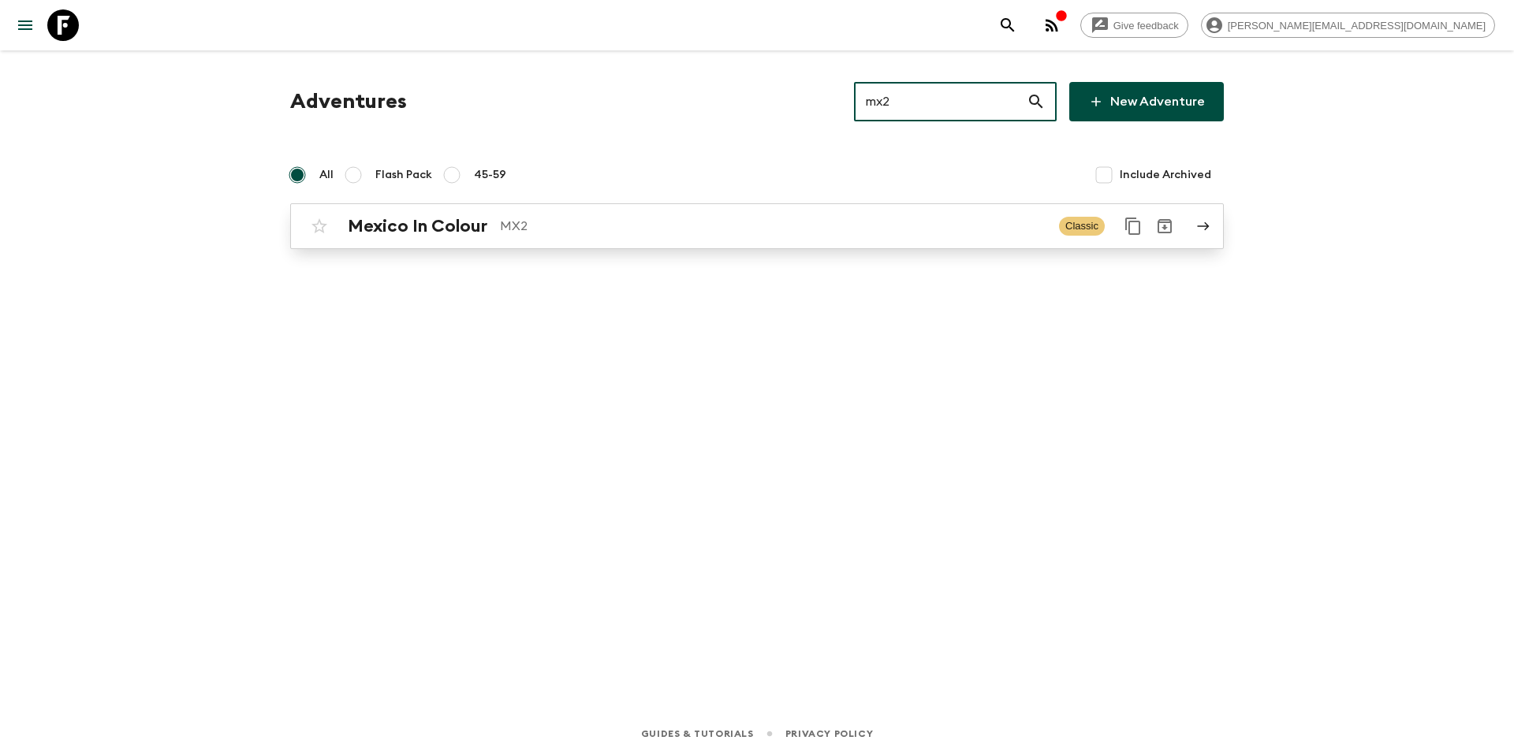
type input "mx2"
click at [585, 213] on div "Mexico In Colour MX2 Classic" at bounding box center [726, 227] width 845 height 32
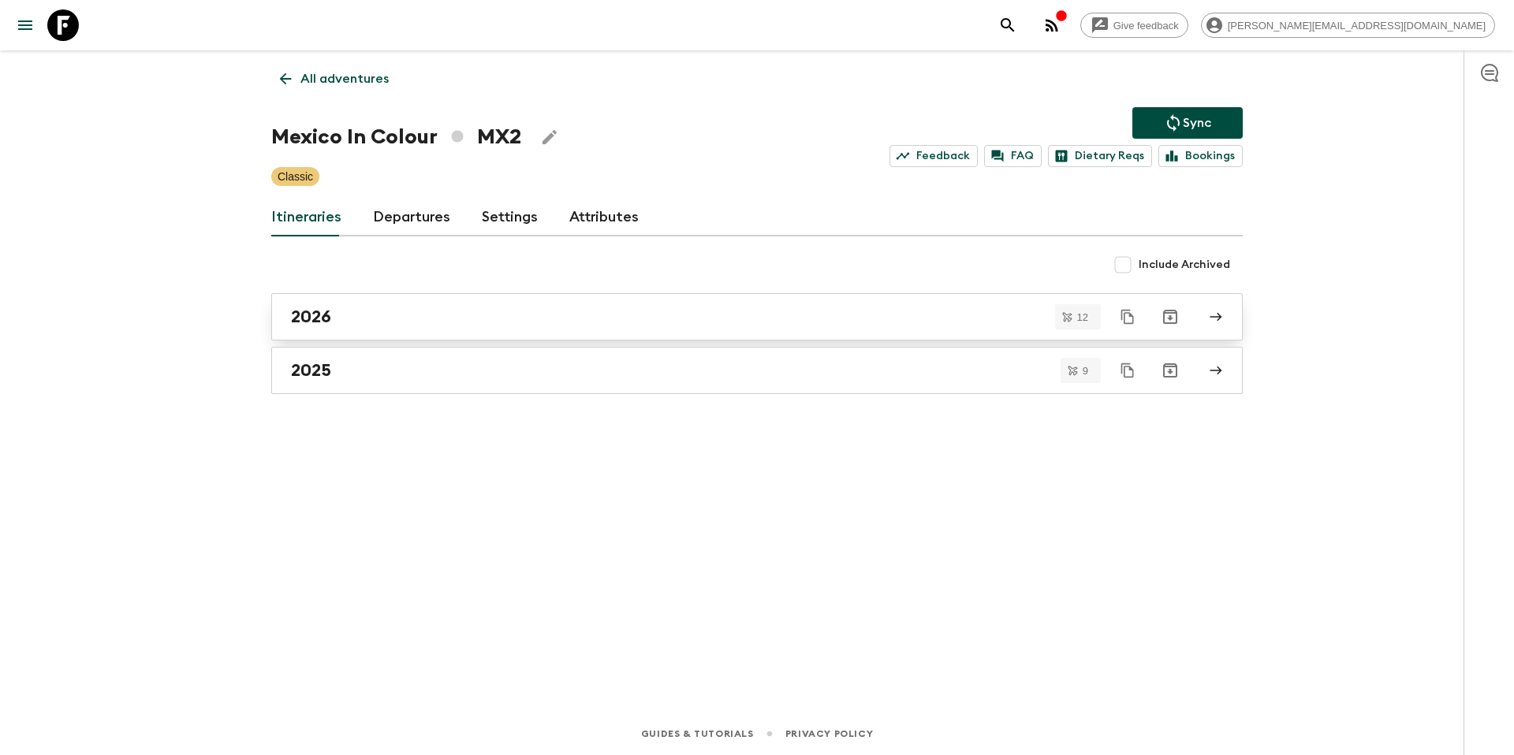
click at [412, 323] on div "2026" at bounding box center [742, 317] width 902 height 21
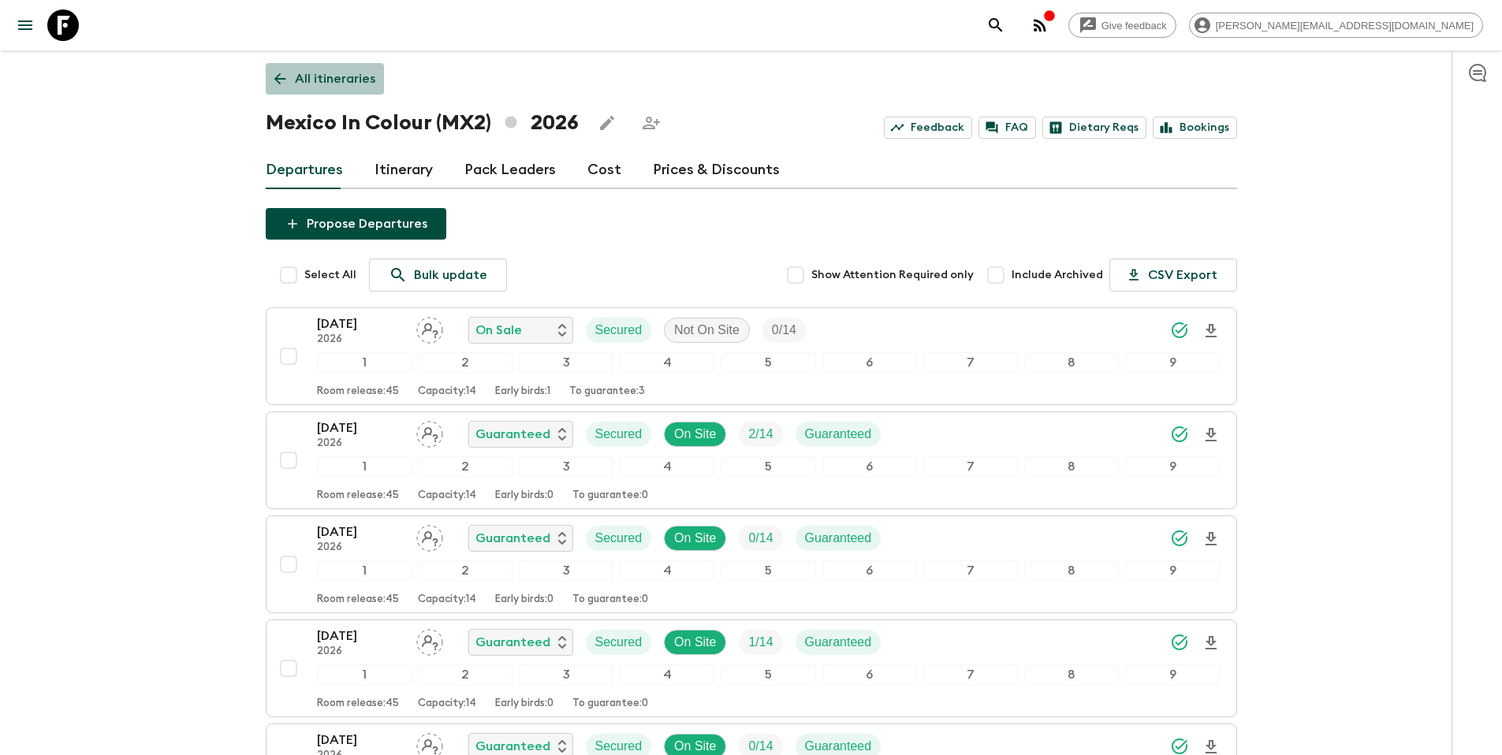
click at [323, 80] on p "All itineraries" at bounding box center [335, 78] width 80 height 19
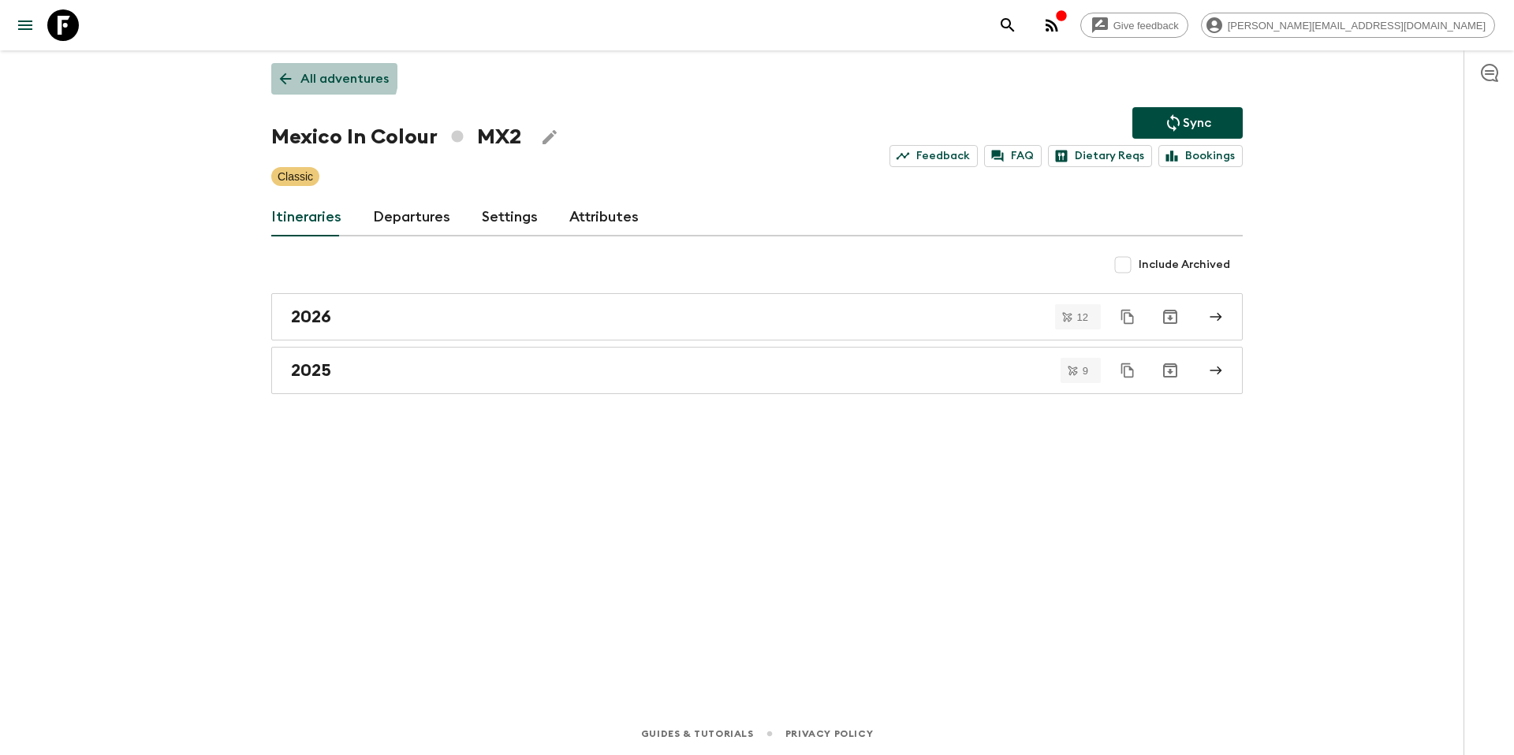
drag, startPoint x: 317, startPoint y: 72, endPoint x: 327, endPoint y: 73, distance: 10.3
click at [317, 72] on p "All adventures" at bounding box center [344, 78] width 88 height 19
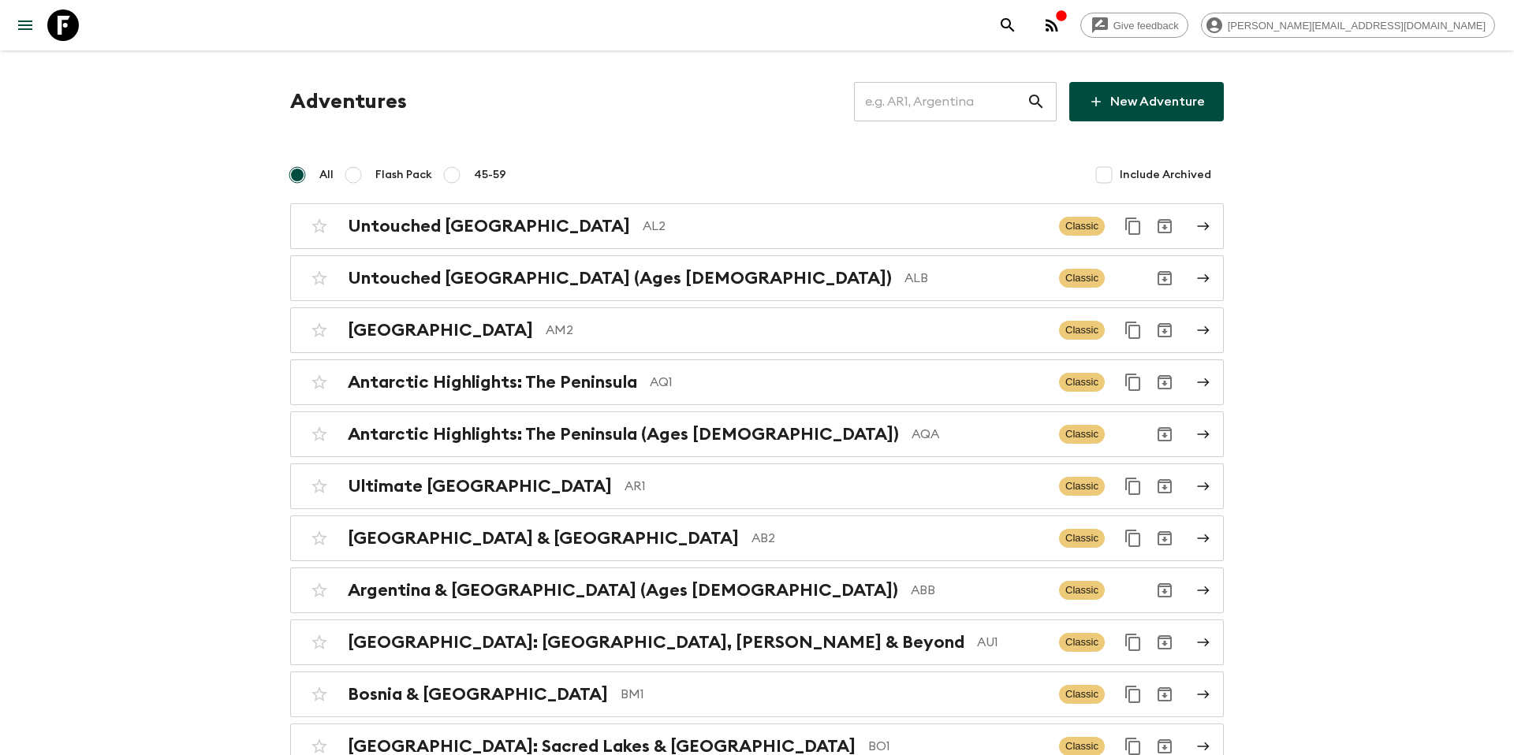
click at [974, 100] on input "text" at bounding box center [940, 102] width 173 height 44
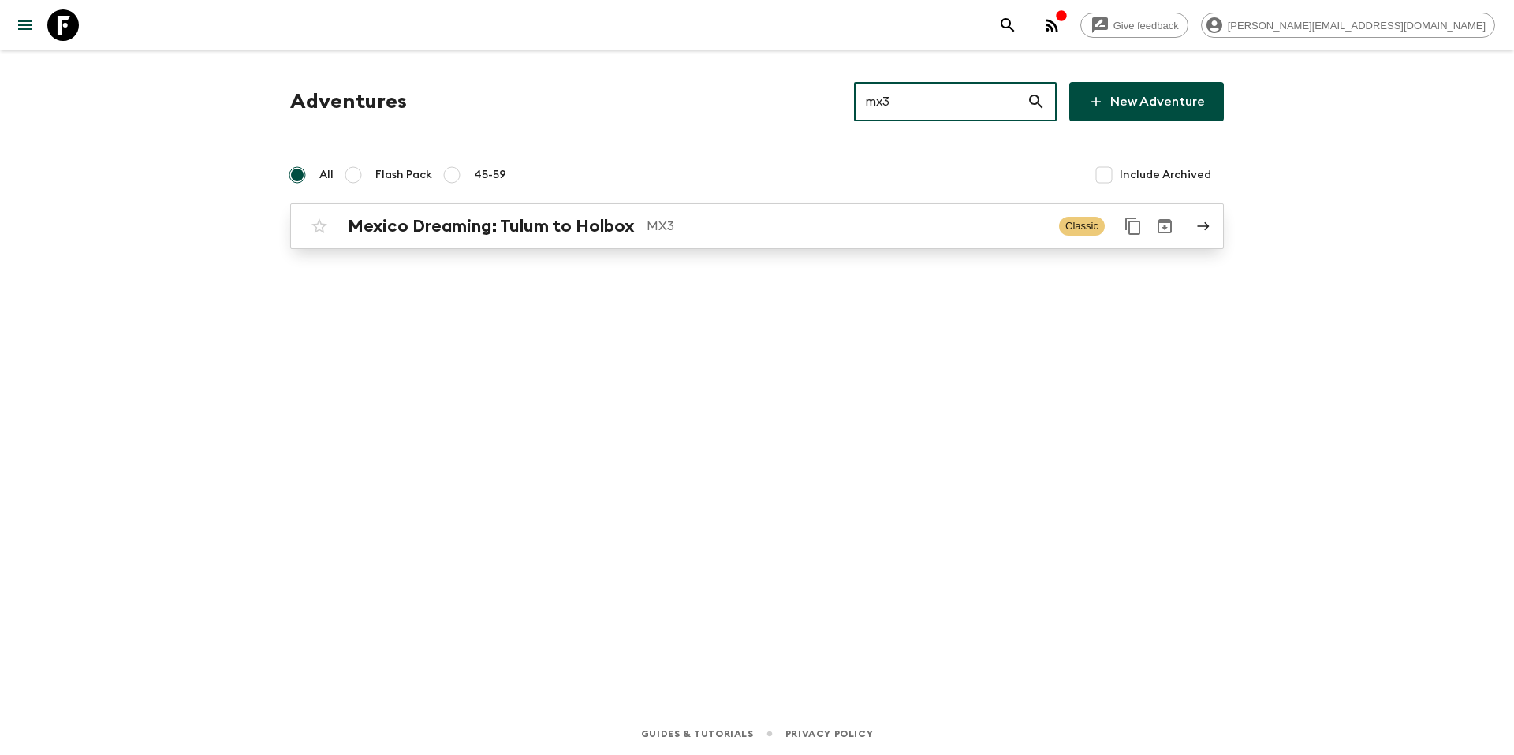
type input "mx3"
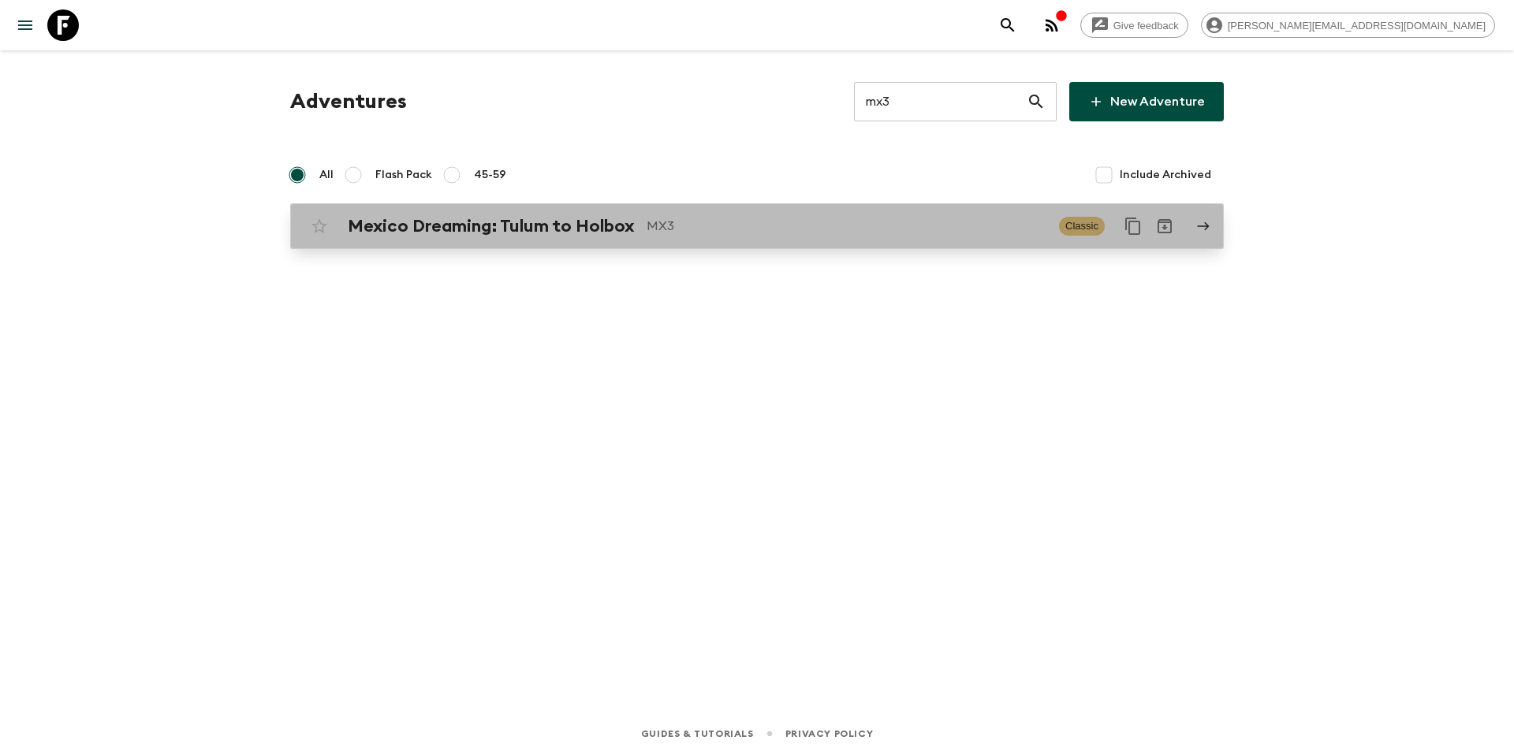
click at [745, 233] on p "MX3" at bounding box center [847, 226] width 400 height 19
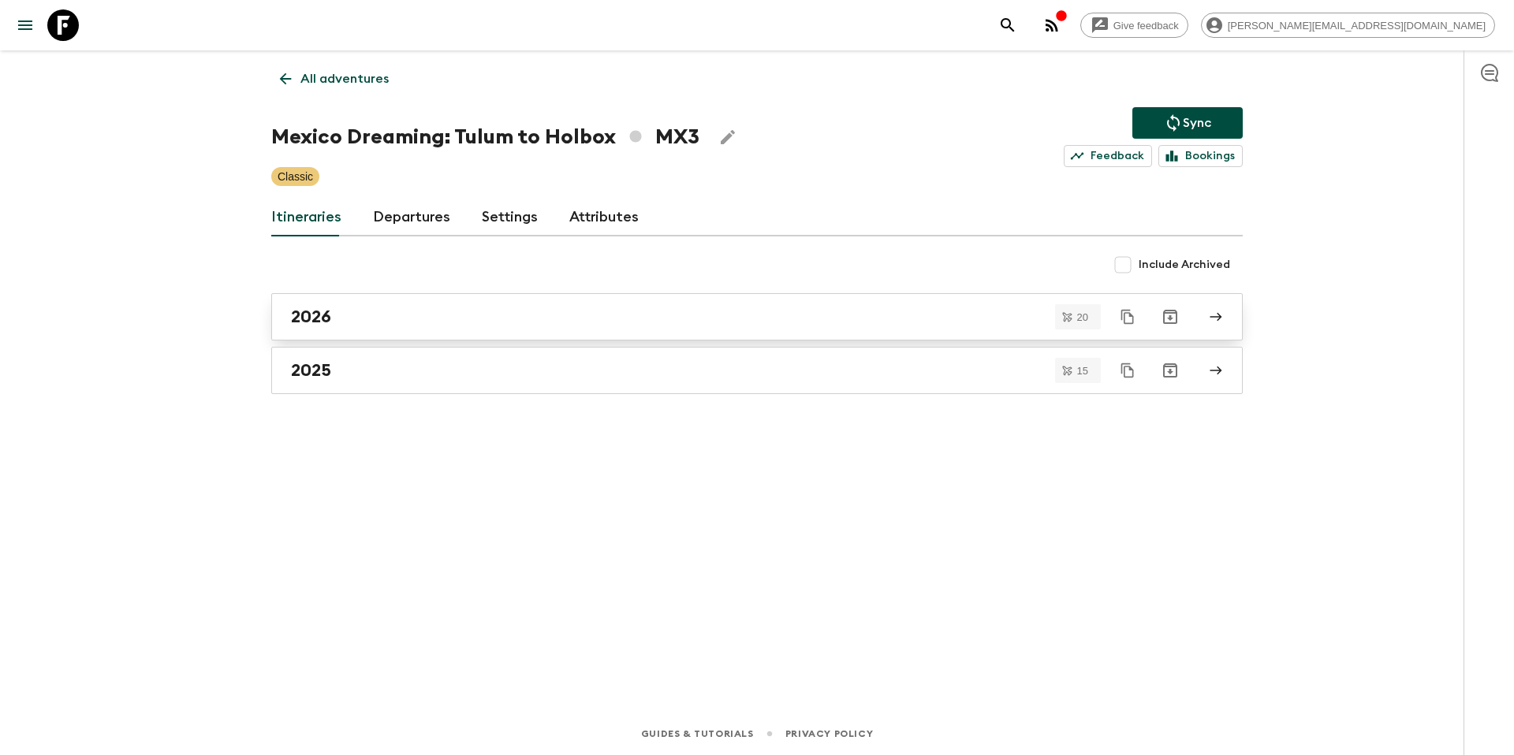
click at [386, 321] on div "2026" at bounding box center [742, 317] width 902 height 21
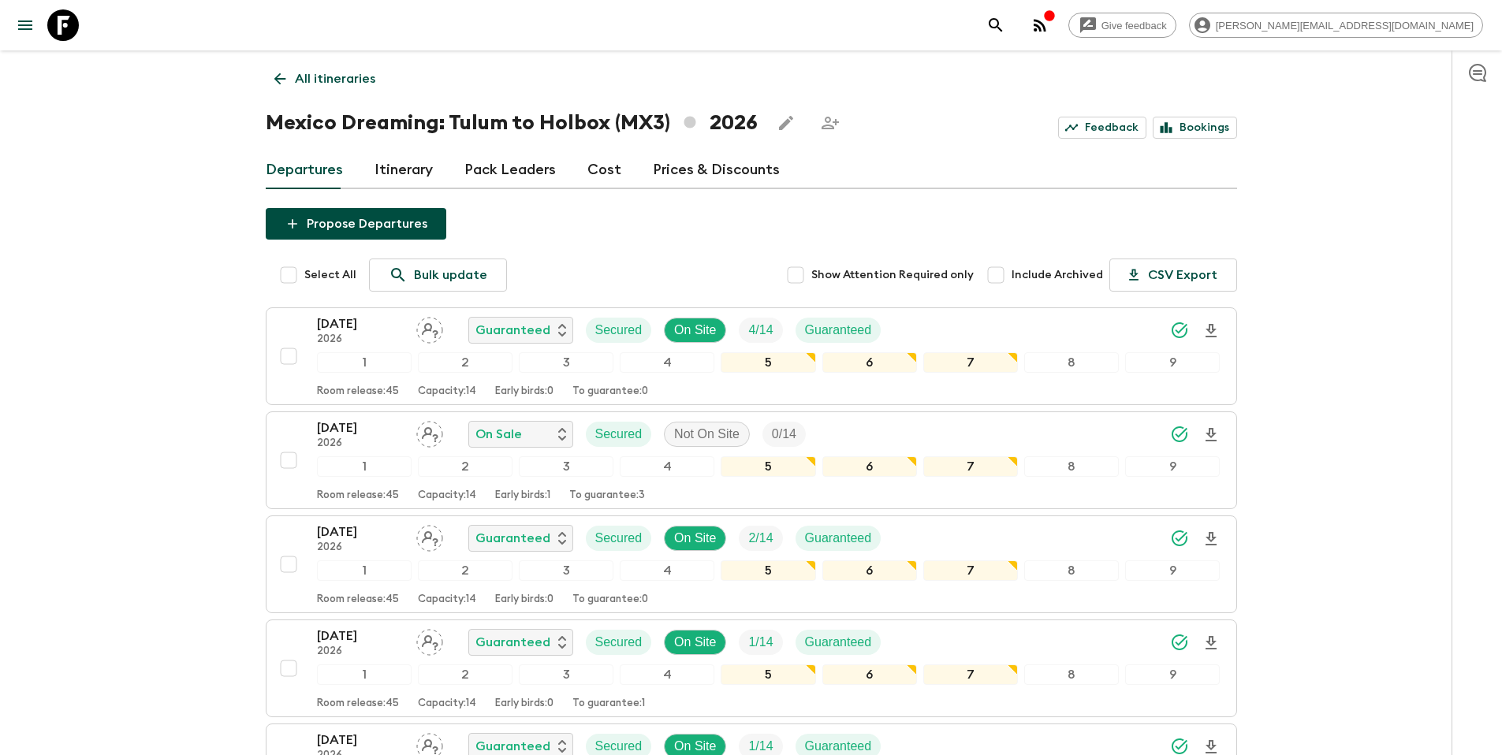
click at [329, 80] on p "All itineraries" at bounding box center [335, 78] width 80 height 19
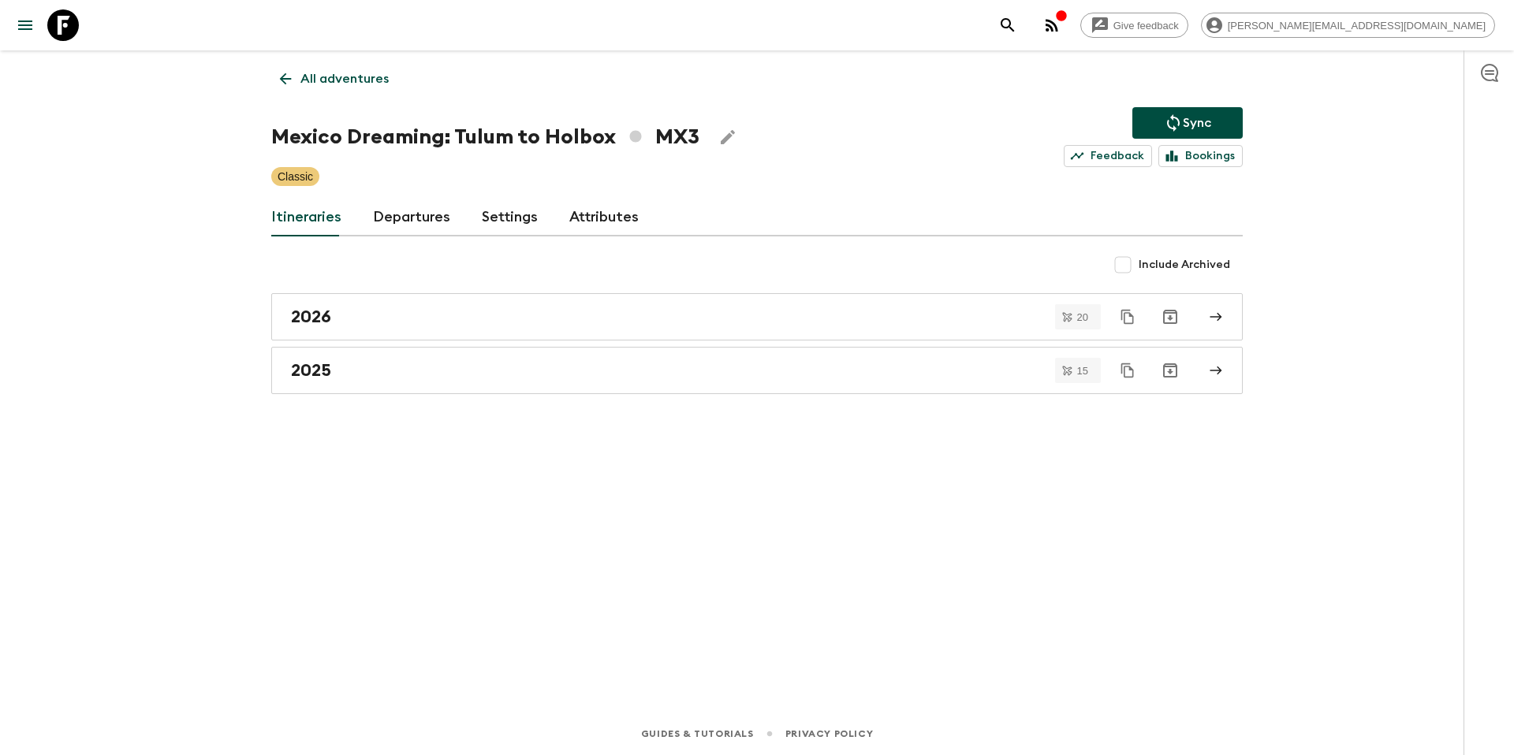
click at [320, 66] on link "All adventures" at bounding box center [334, 79] width 126 height 32
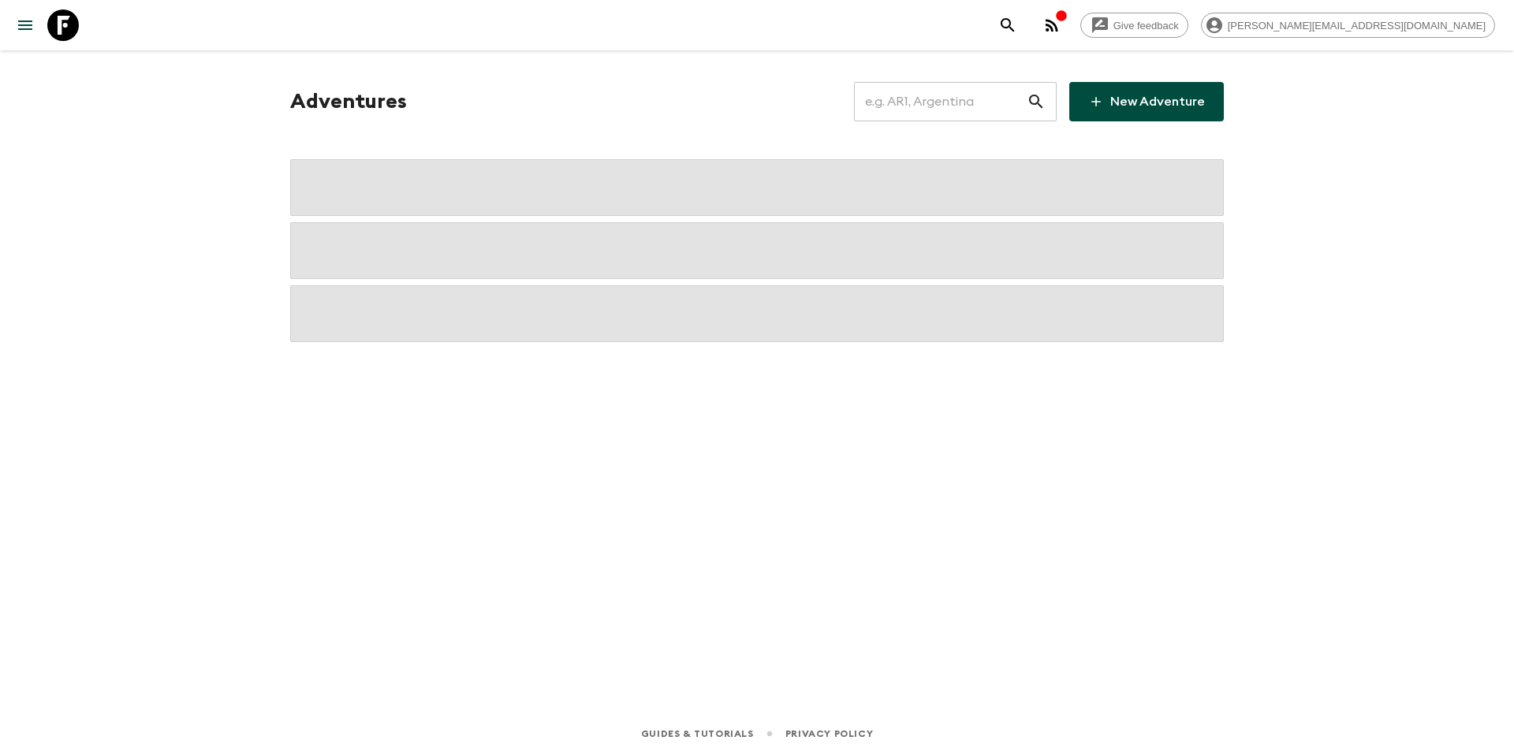
click at [931, 103] on input "text" at bounding box center [940, 102] width 173 height 44
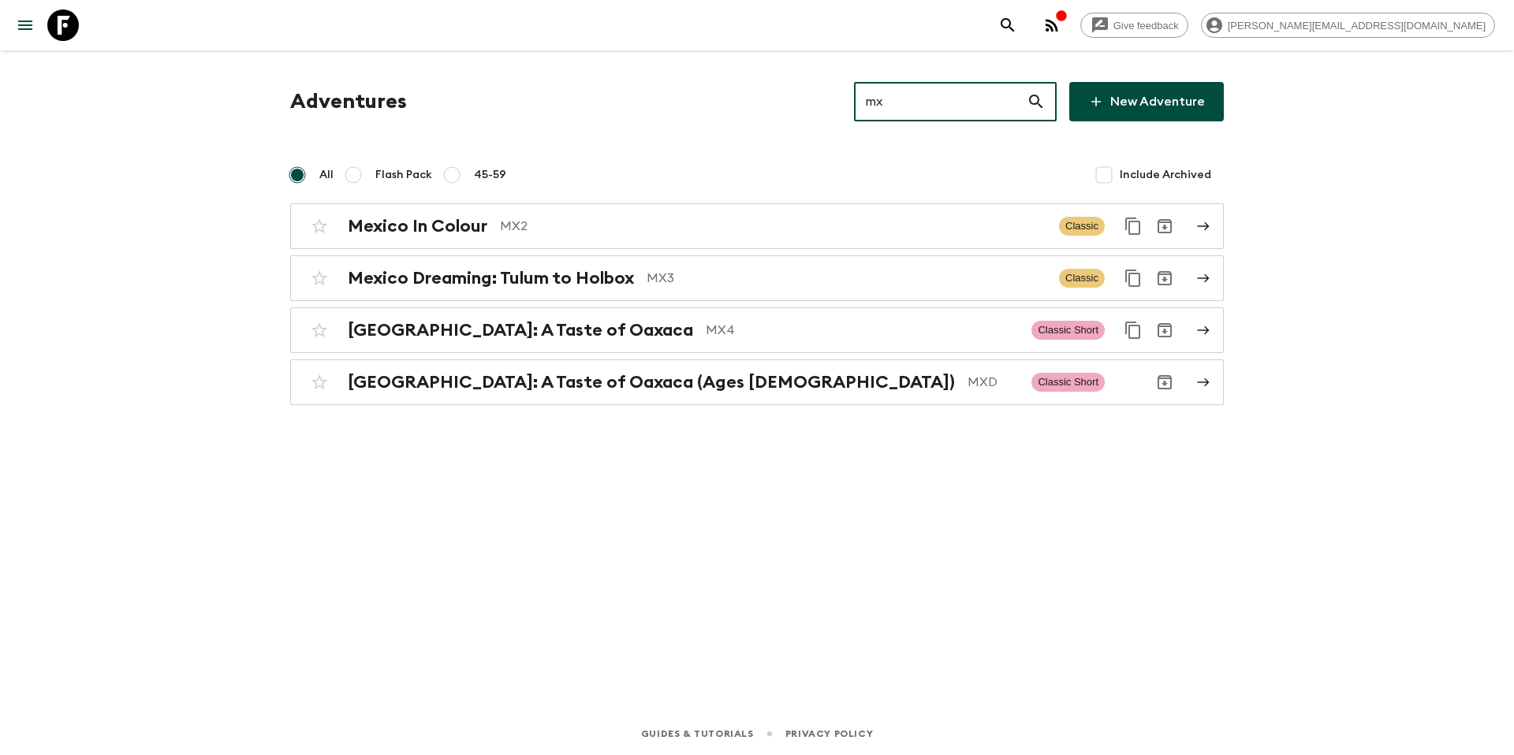
type input "mx4"
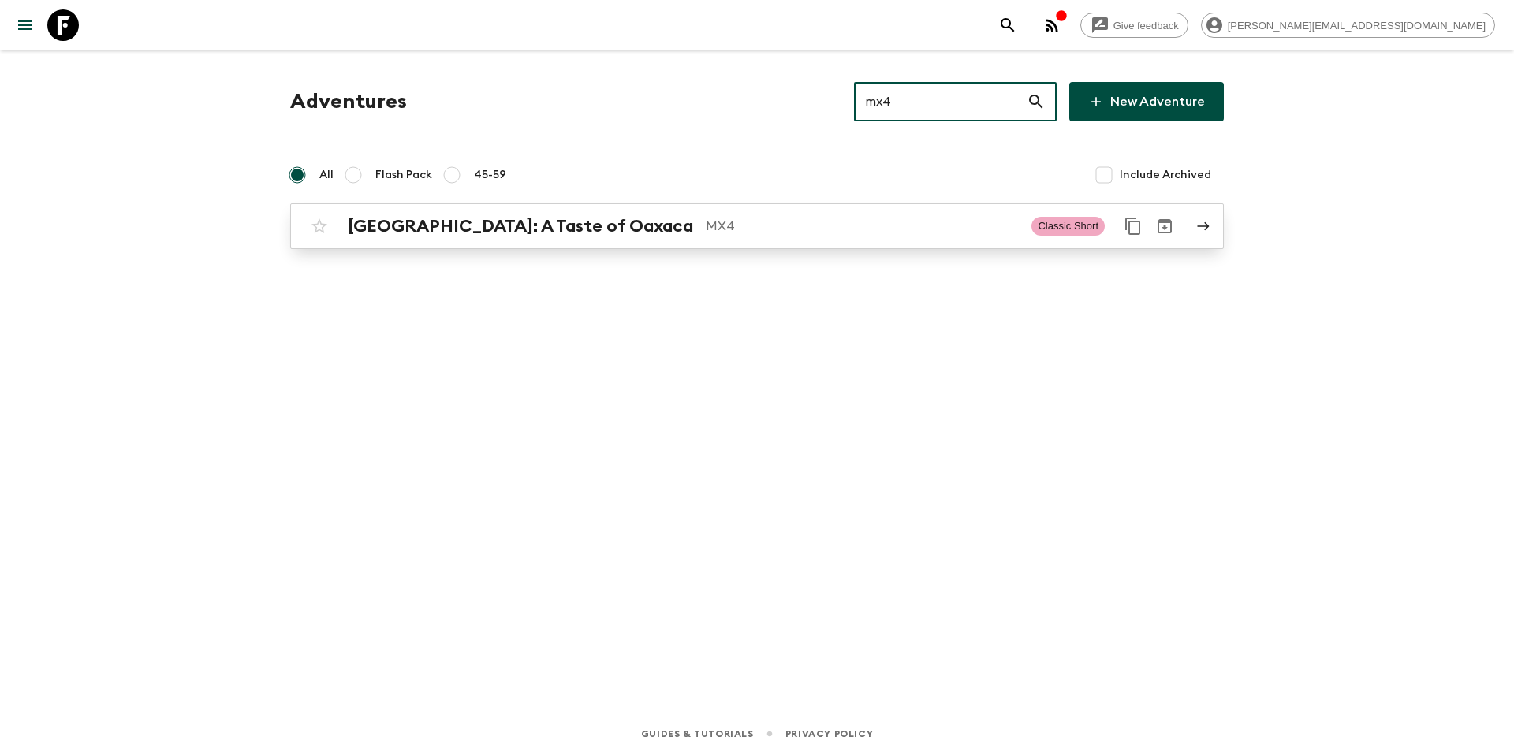
click at [706, 231] on p "MX4" at bounding box center [862, 226] width 313 height 19
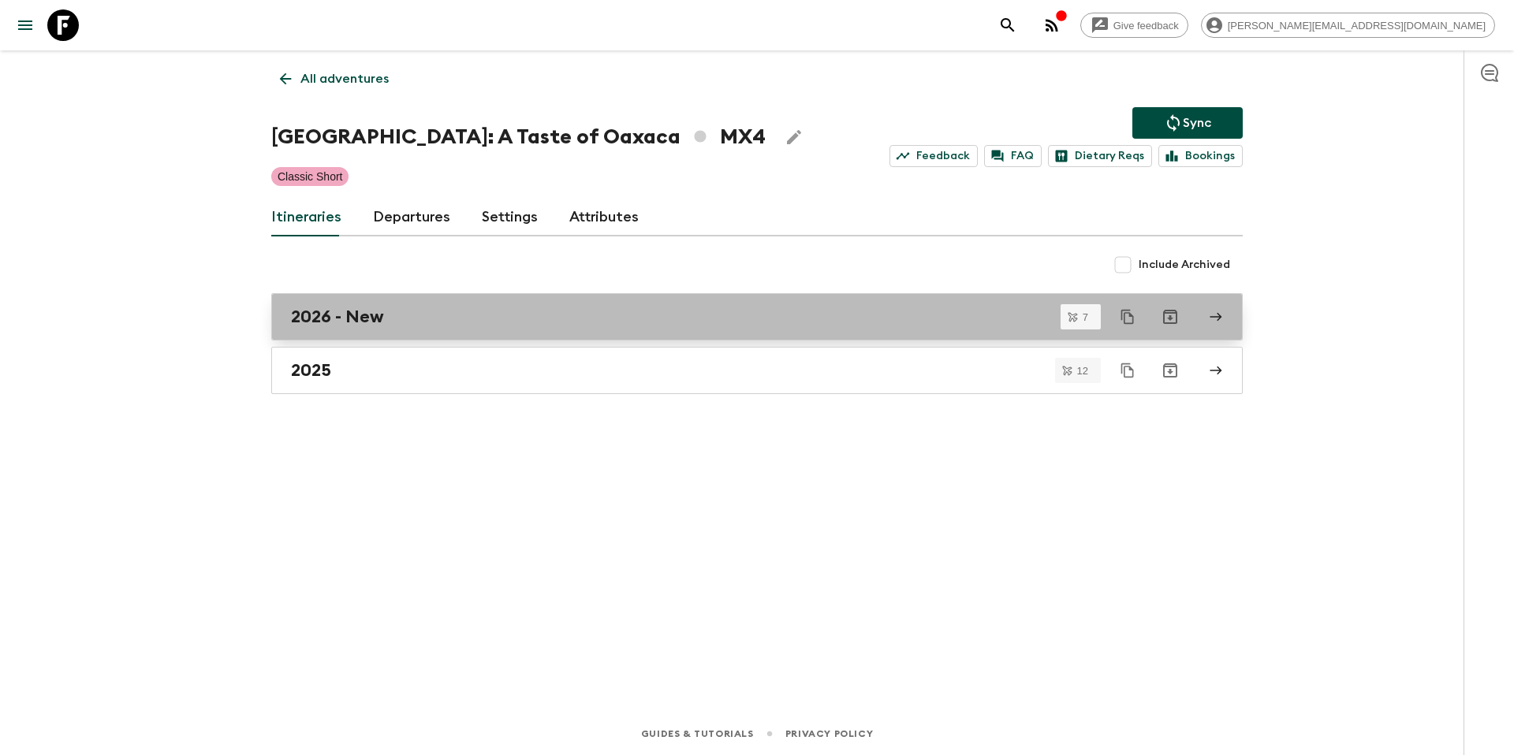
click at [395, 321] on div "2026 - New" at bounding box center [742, 317] width 902 height 21
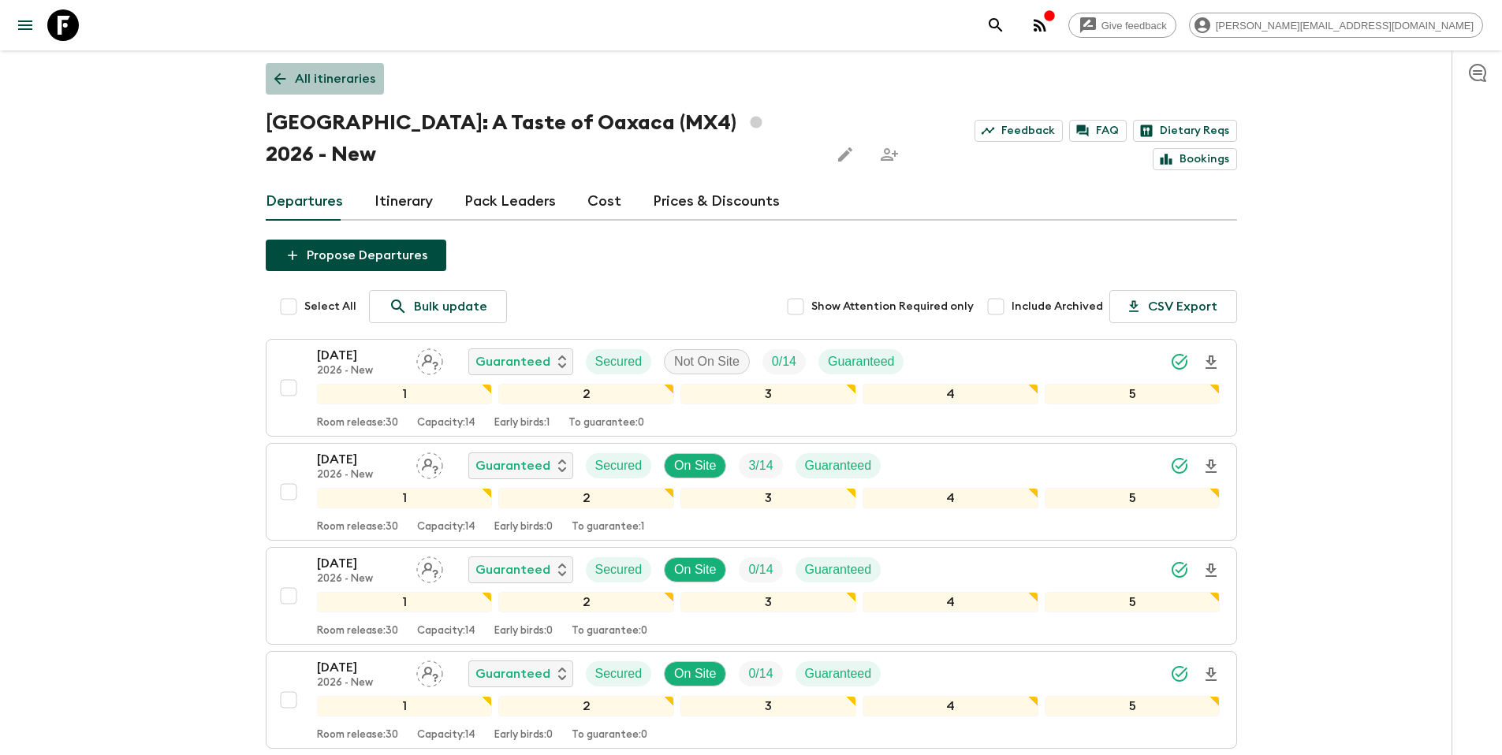
click at [367, 79] on p "All itineraries" at bounding box center [335, 78] width 80 height 19
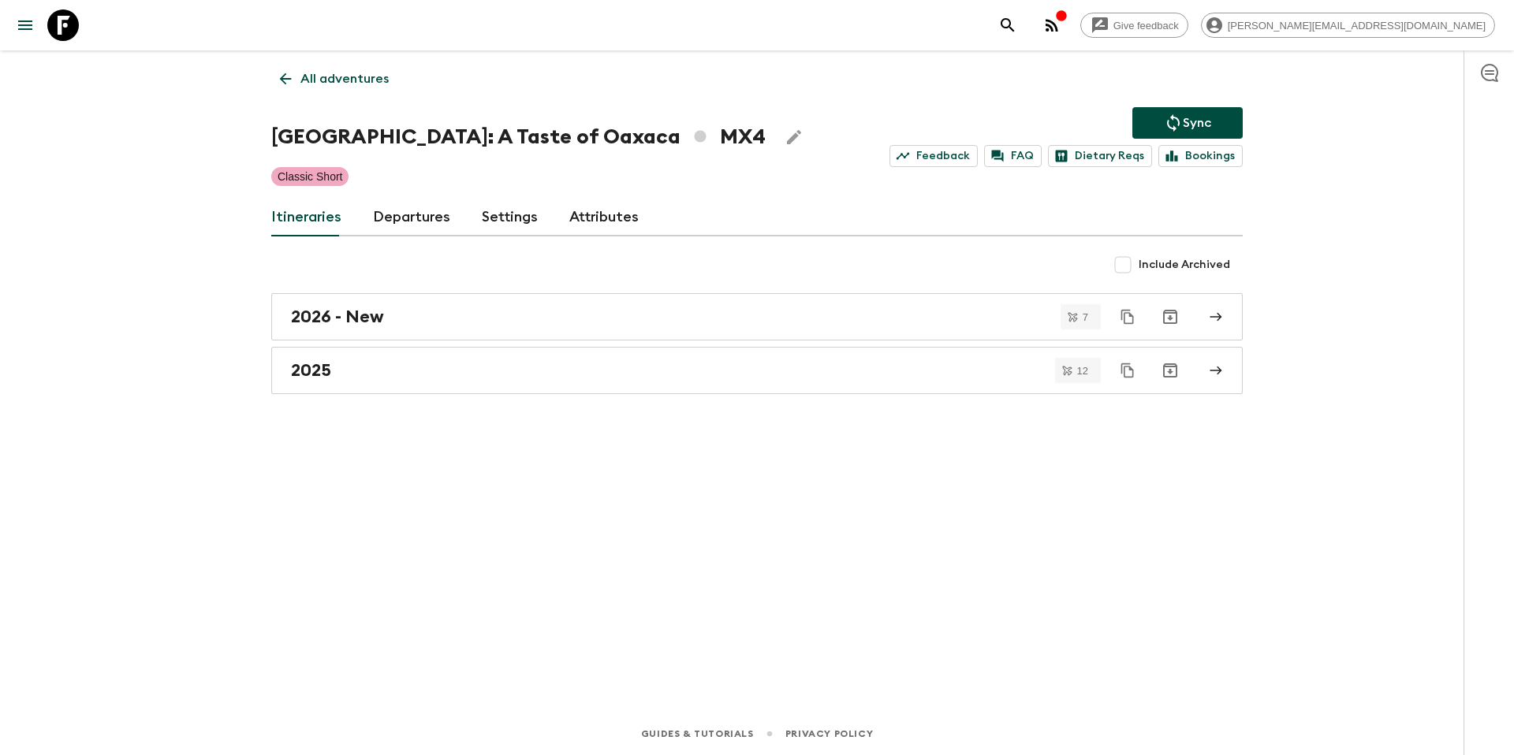
click at [363, 88] on link "All adventures" at bounding box center [334, 79] width 126 height 32
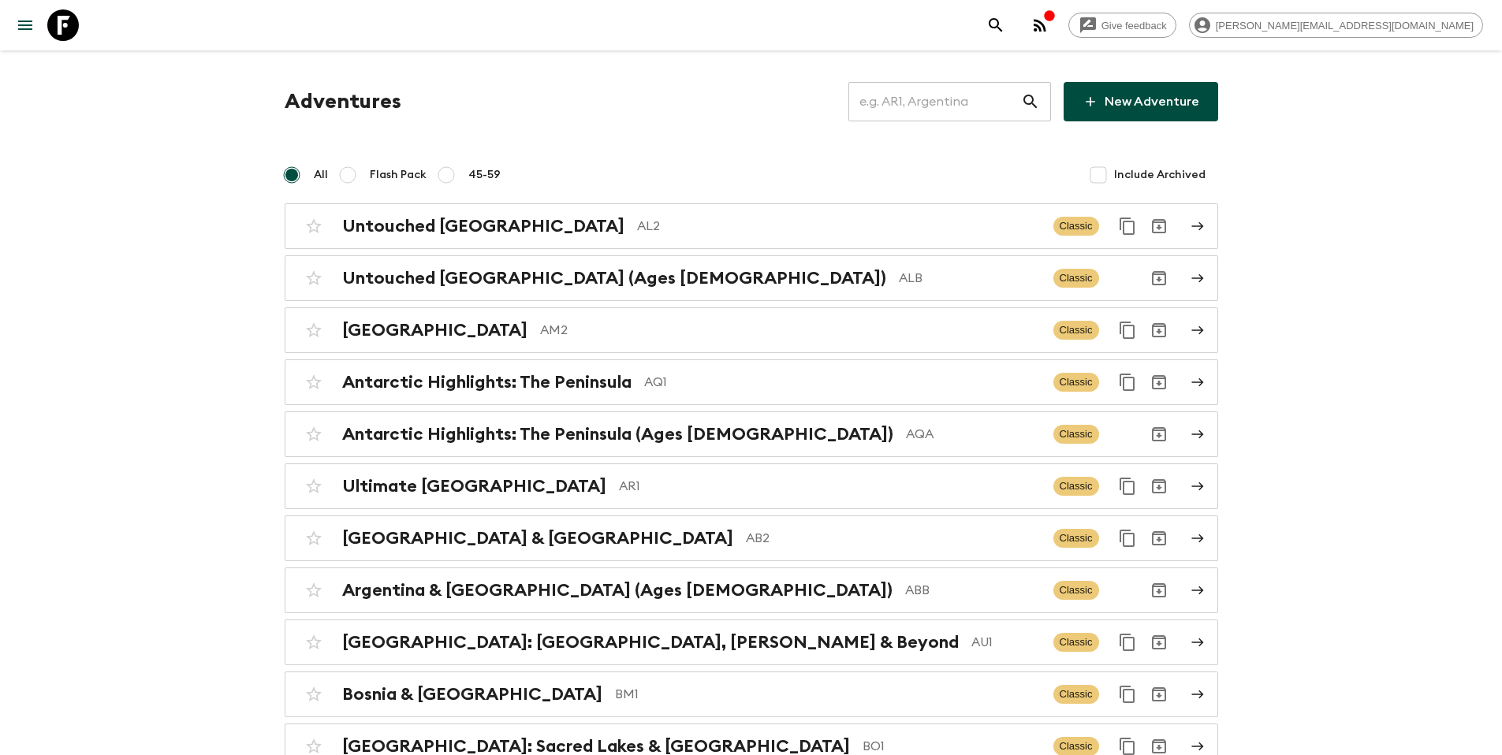
click at [950, 105] on input "text" at bounding box center [935, 102] width 173 height 44
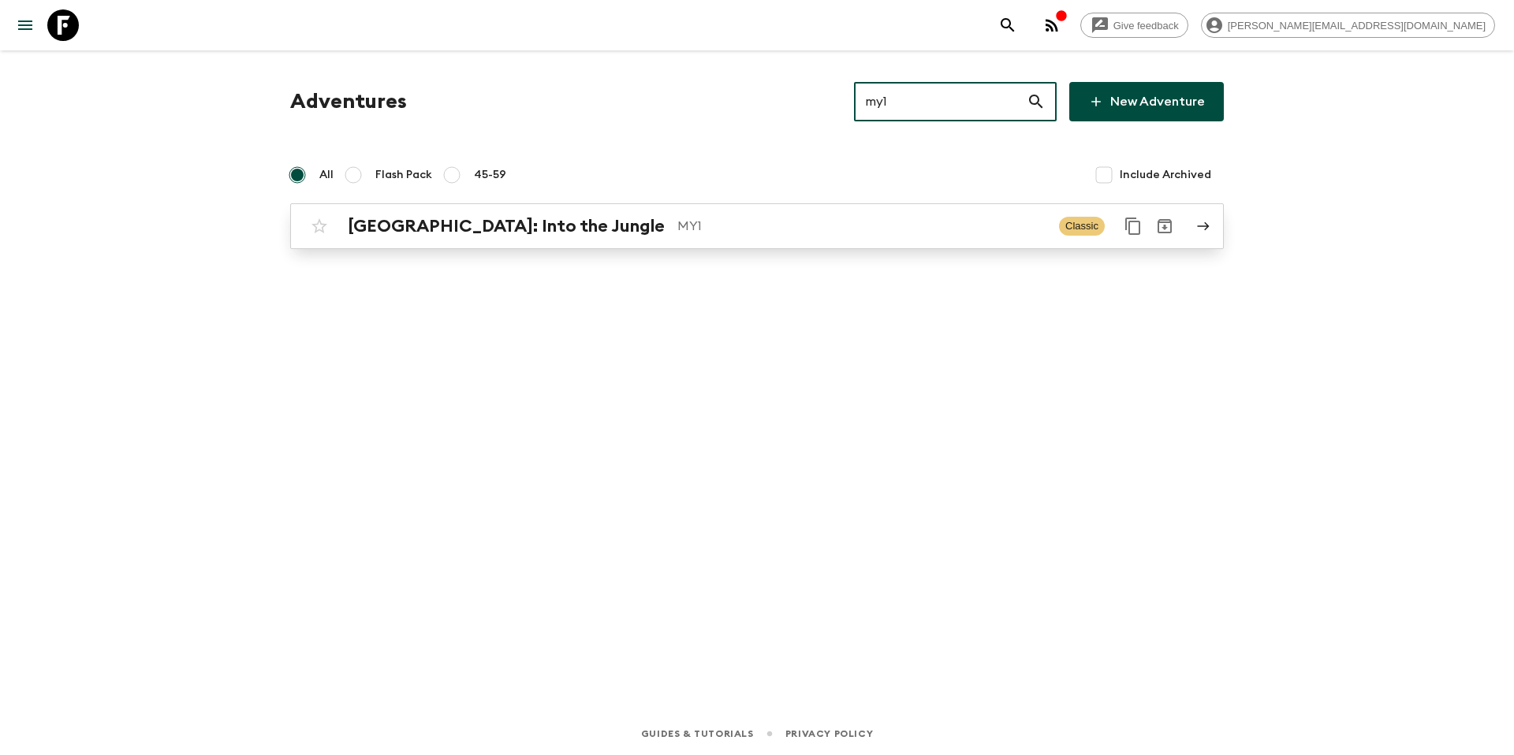
type input "my1"
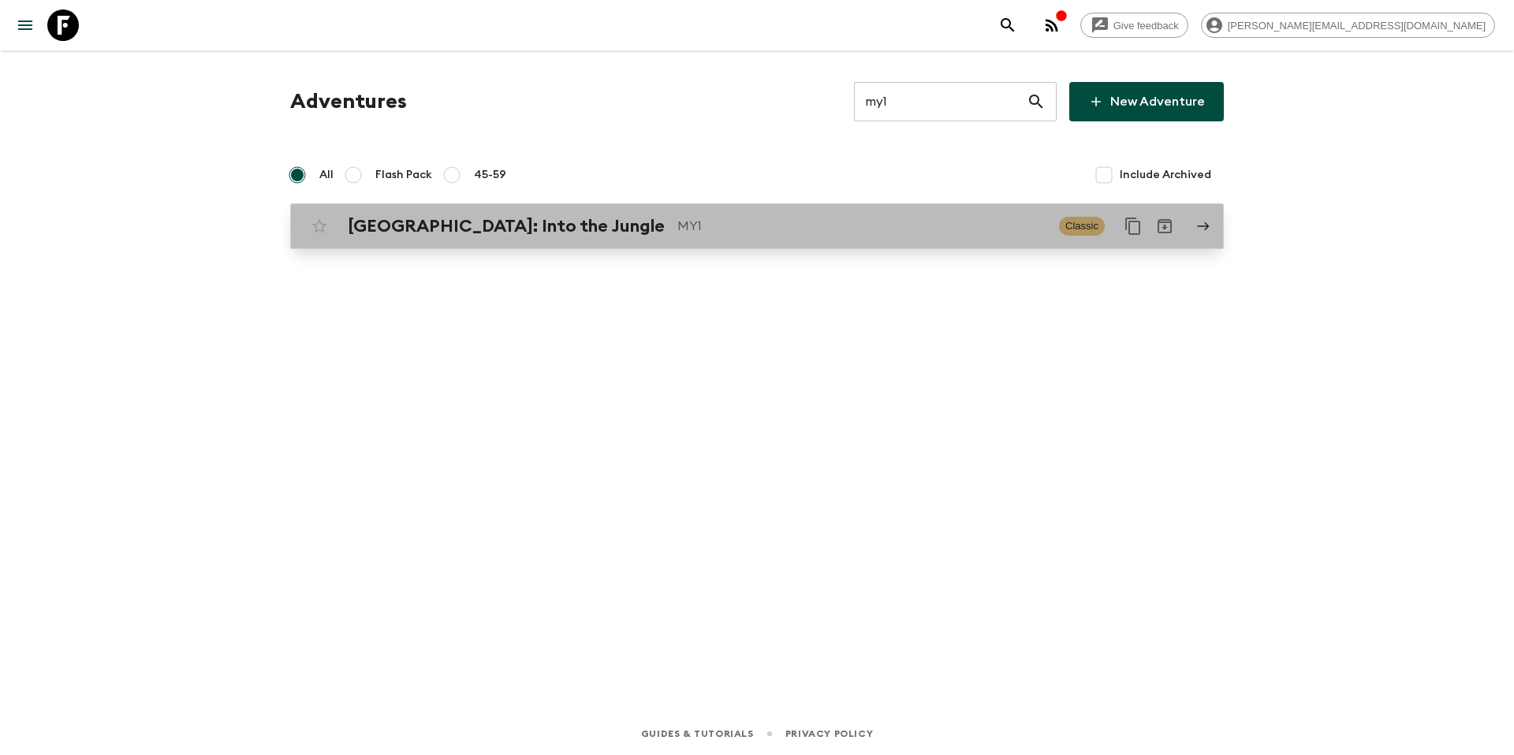
click at [774, 217] on p "MY1" at bounding box center [861, 226] width 369 height 19
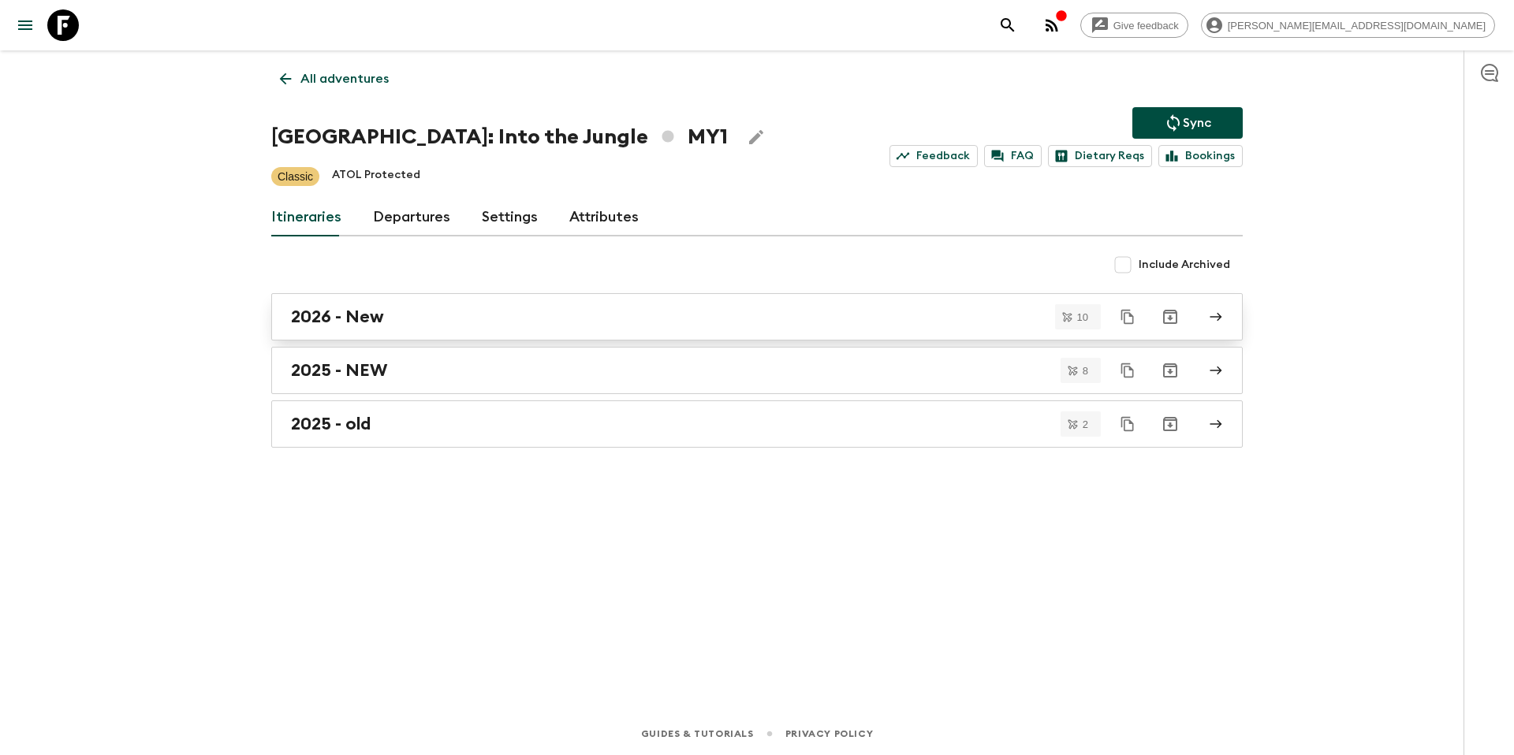
click at [395, 313] on div "2026 - New" at bounding box center [742, 317] width 902 height 21
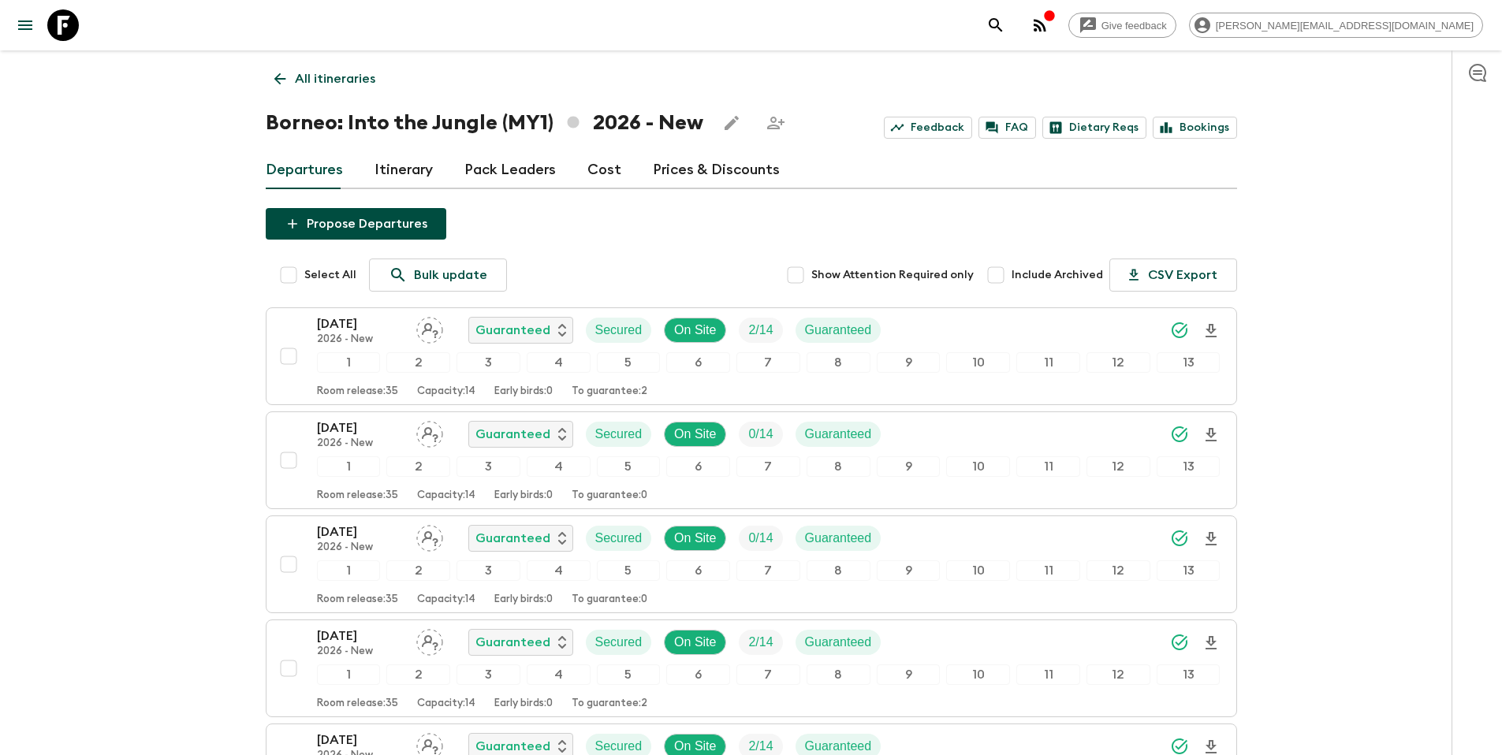
click at [300, 76] on p "All itineraries" at bounding box center [335, 78] width 80 height 19
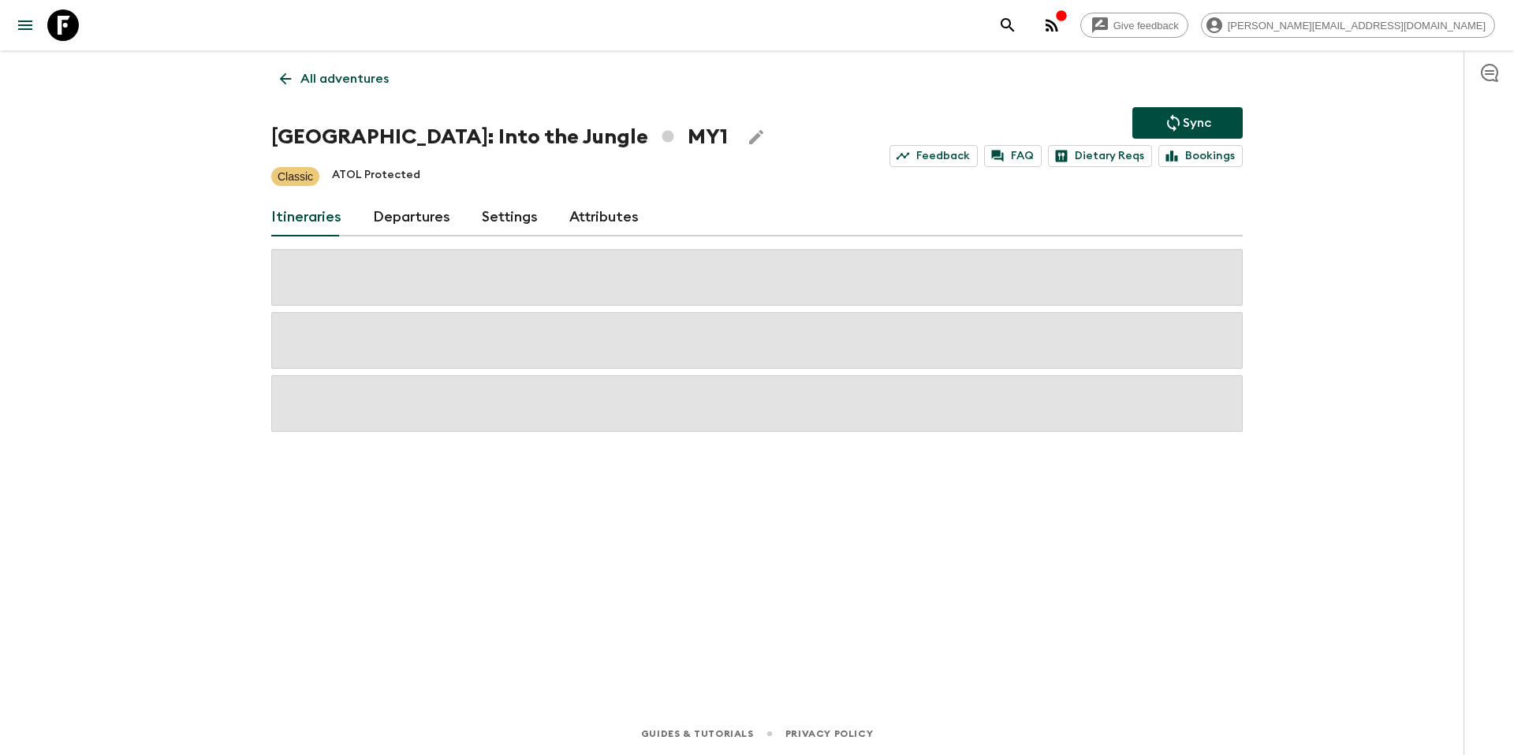
click at [351, 80] on p "All adventures" at bounding box center [344, 78] width 88 height 19
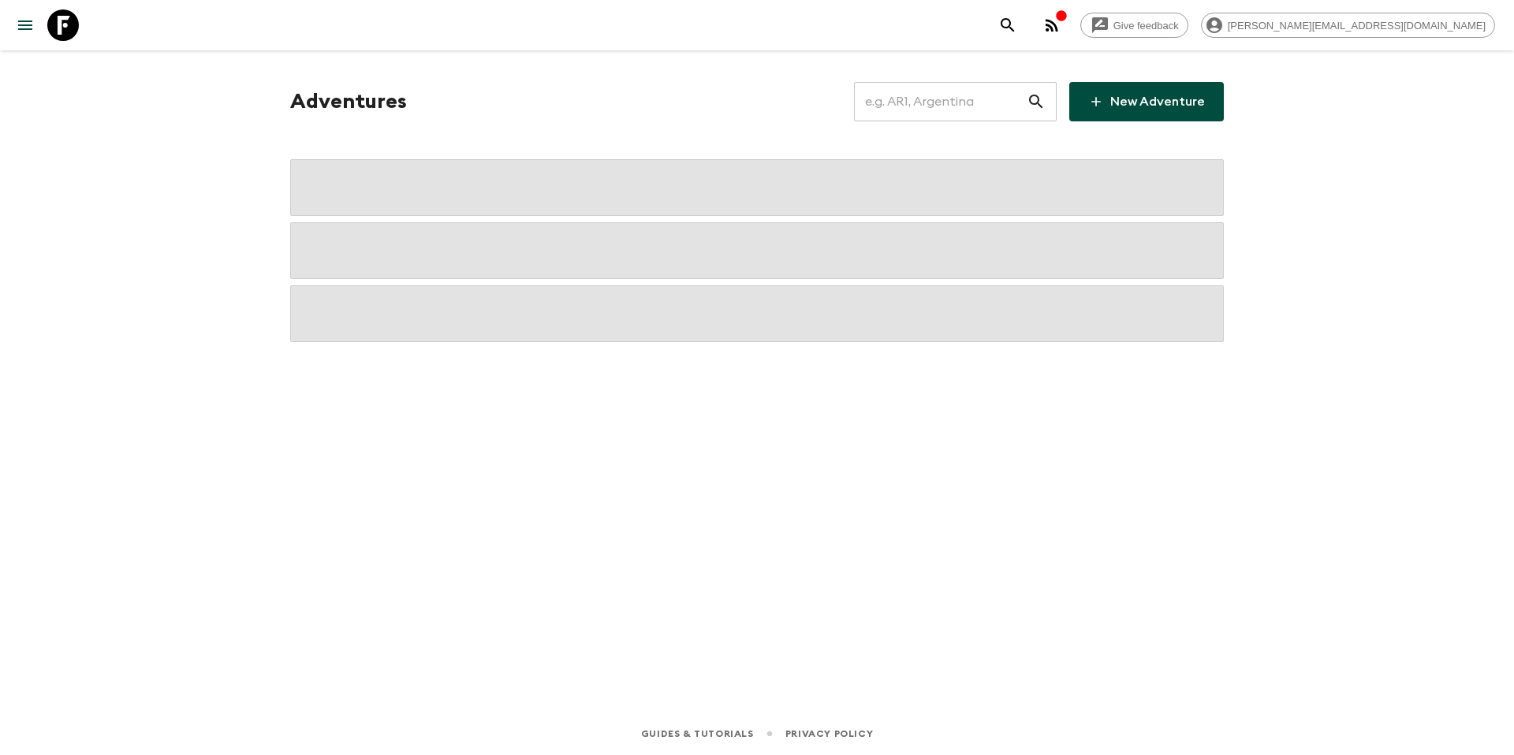
click at [927, 112] on input "text" at bounding box center [940, 102] width 173 height 44
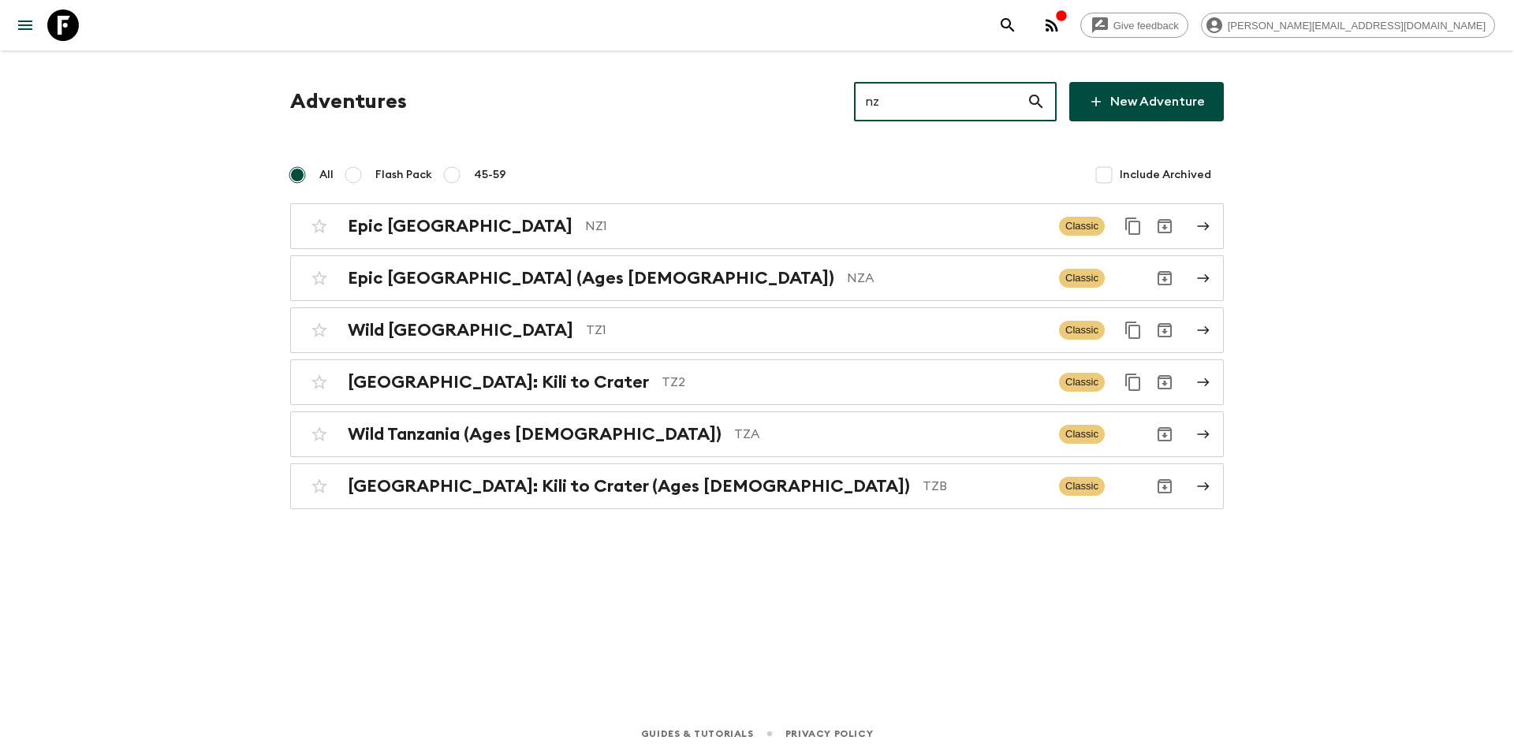
type input "nz1"
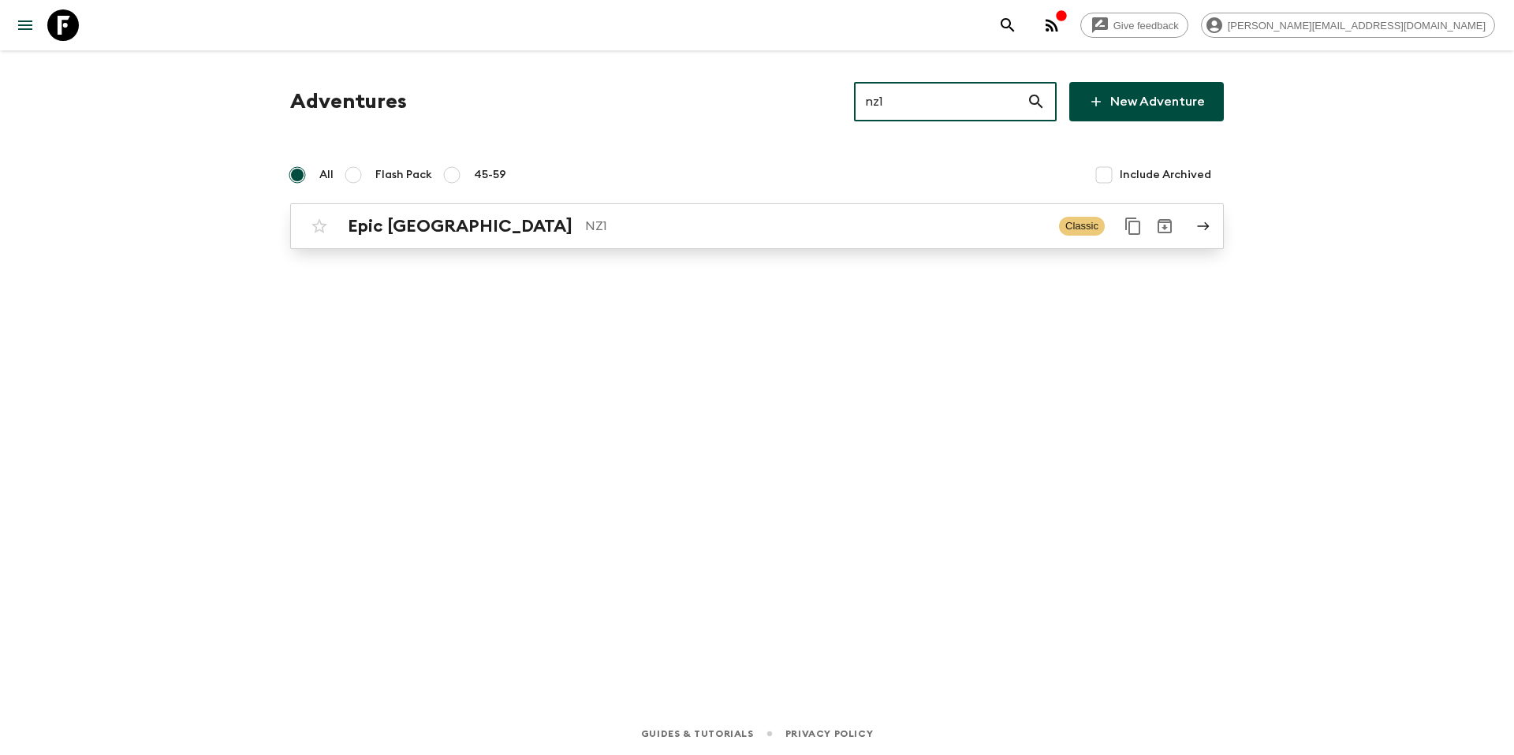
click at [617, 222] on p "NZ1" at bounding box center [815, 226] width 461 height 19
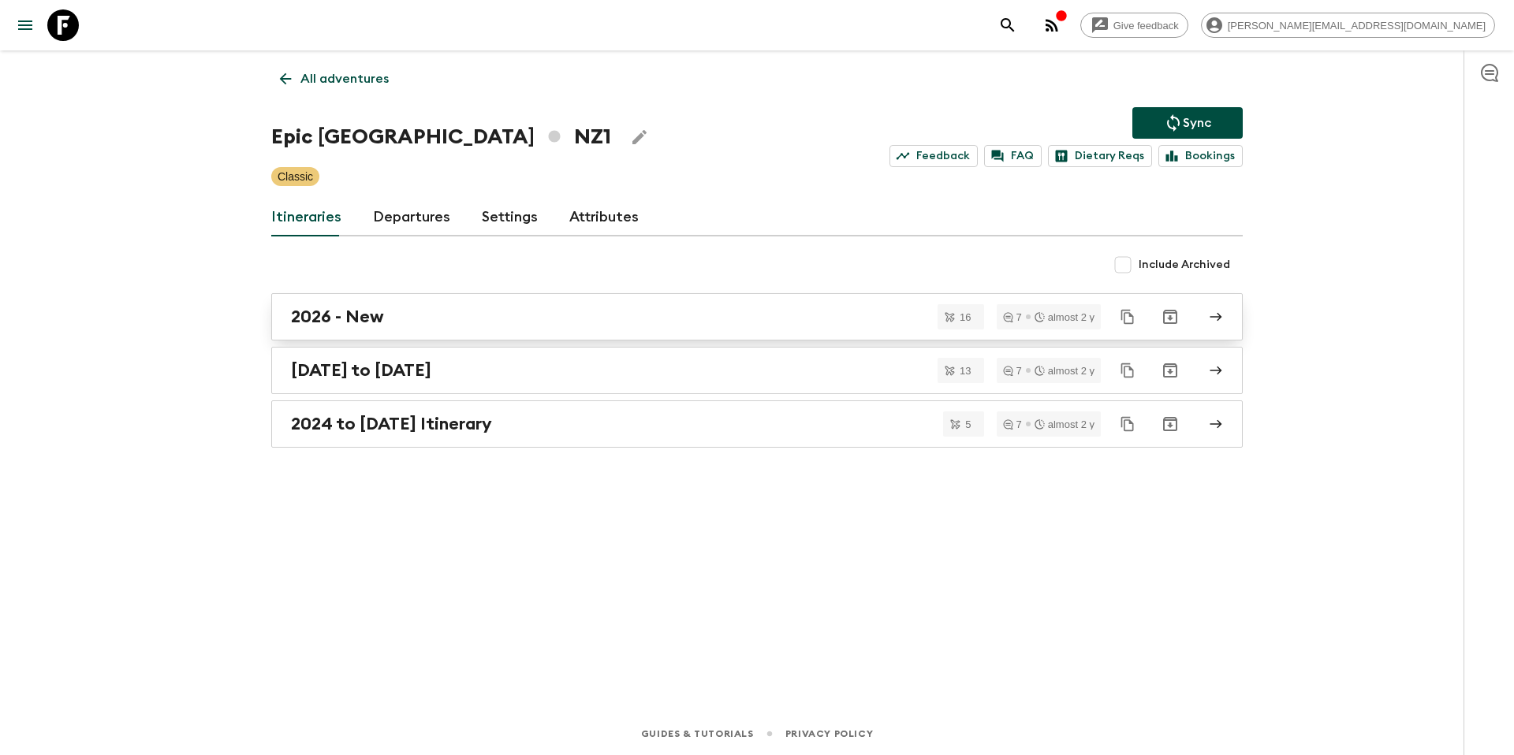
click at [386, 312] on div "2026 - New" at bounding box center [742, 317] width 902 height 21
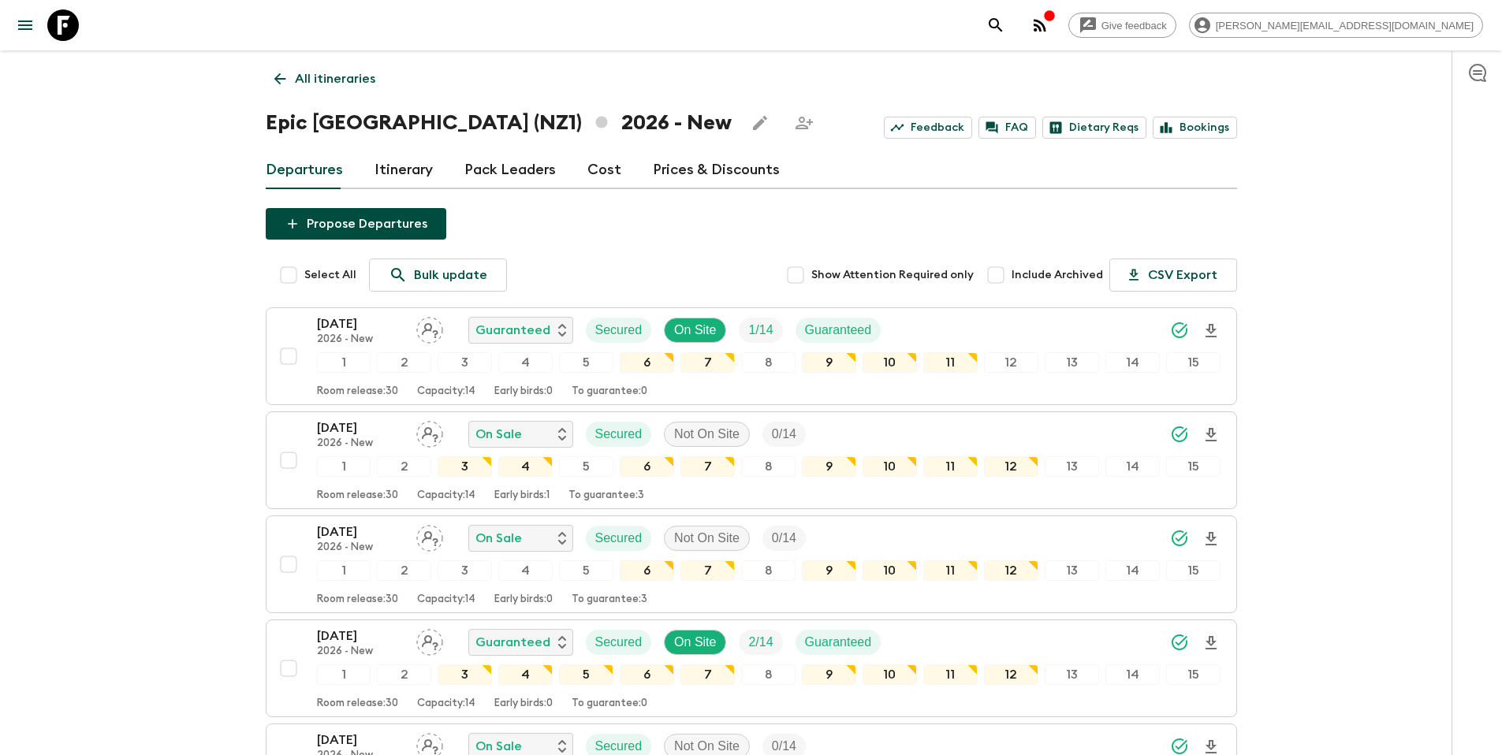
click at [335, 81] on p "All itineraries" at bounding box center [335, 78] width 80 height 19
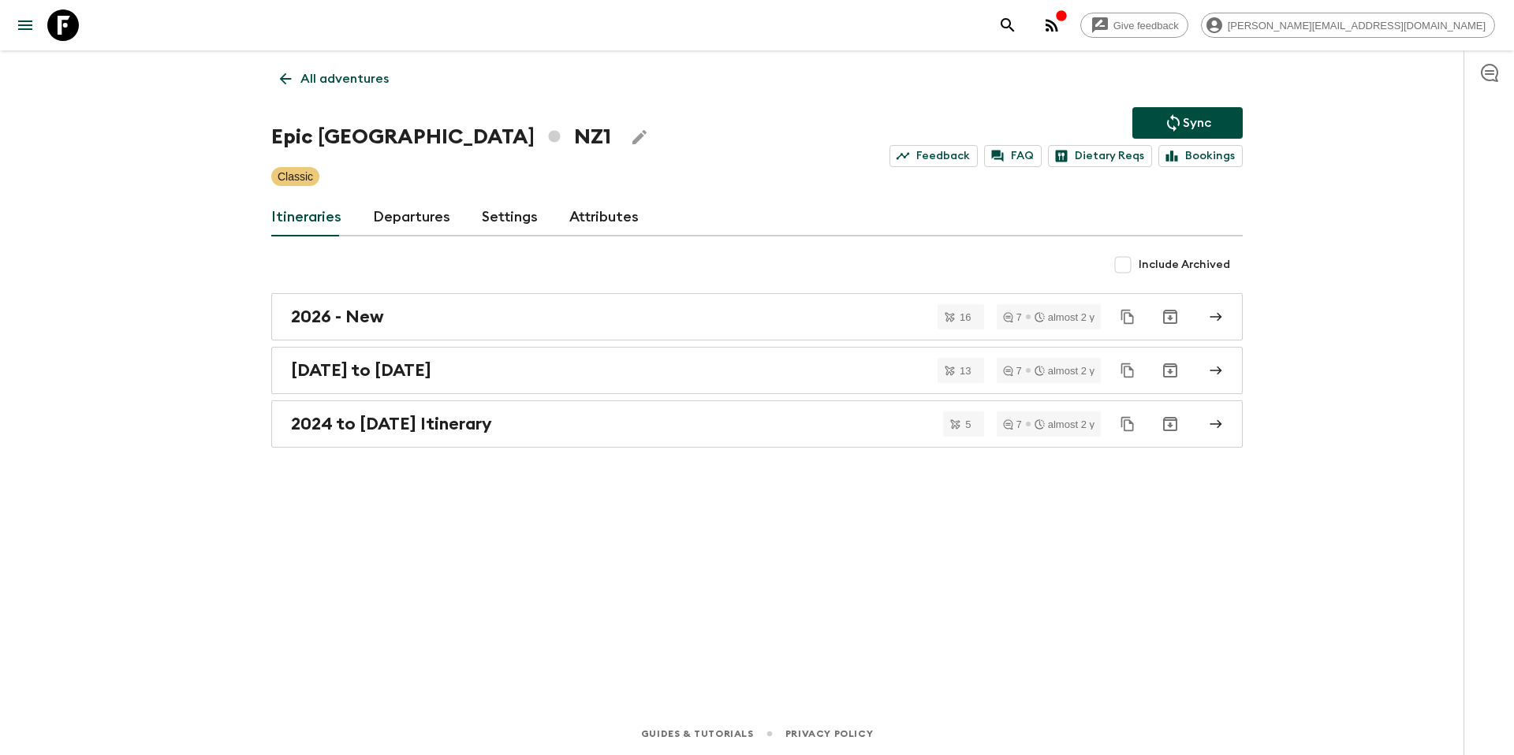
click at [340, 77] on p "All adventures" at bounding box center [344, 78] width 88 height 19
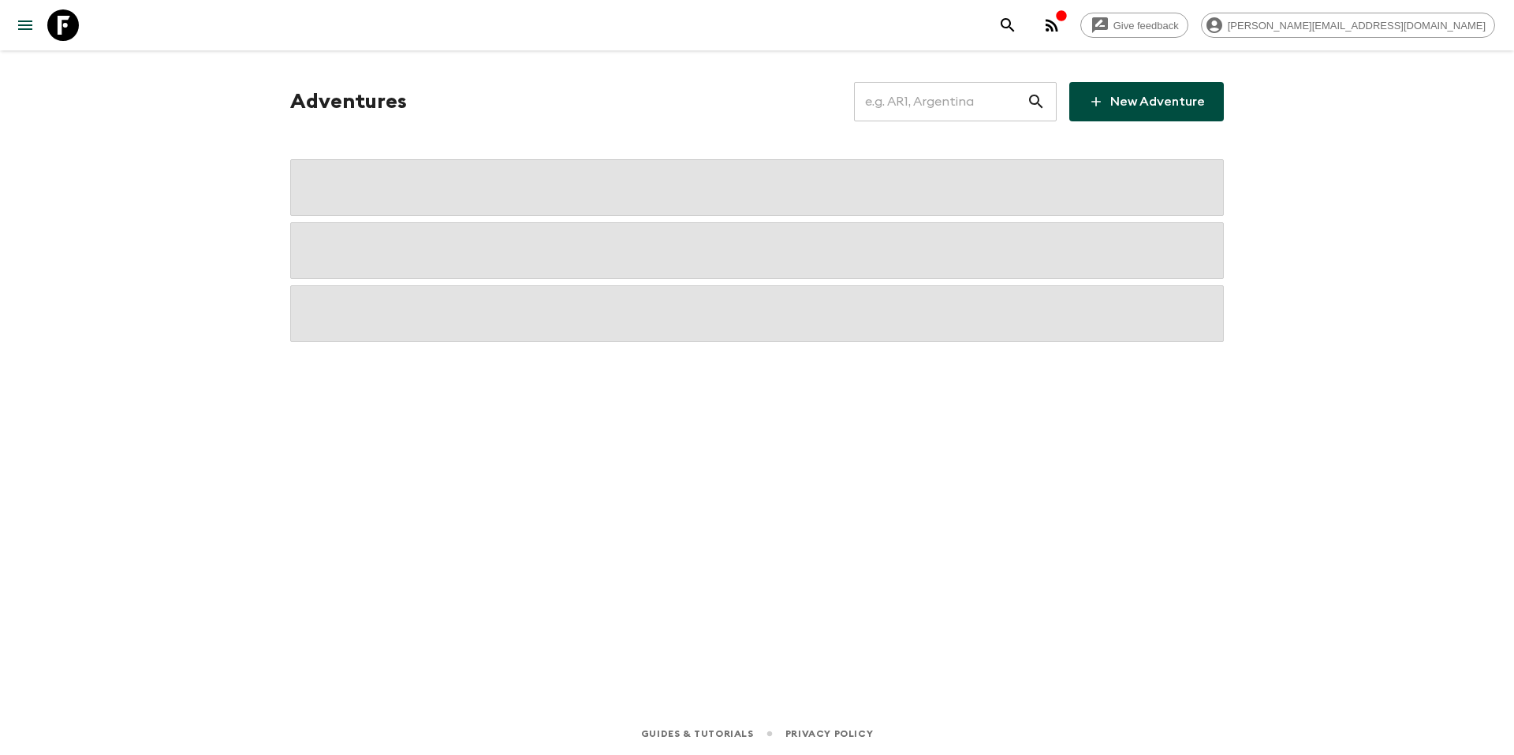
click at [927, 101] on input "text" at bounding box center [940, 102] width 173 height 44
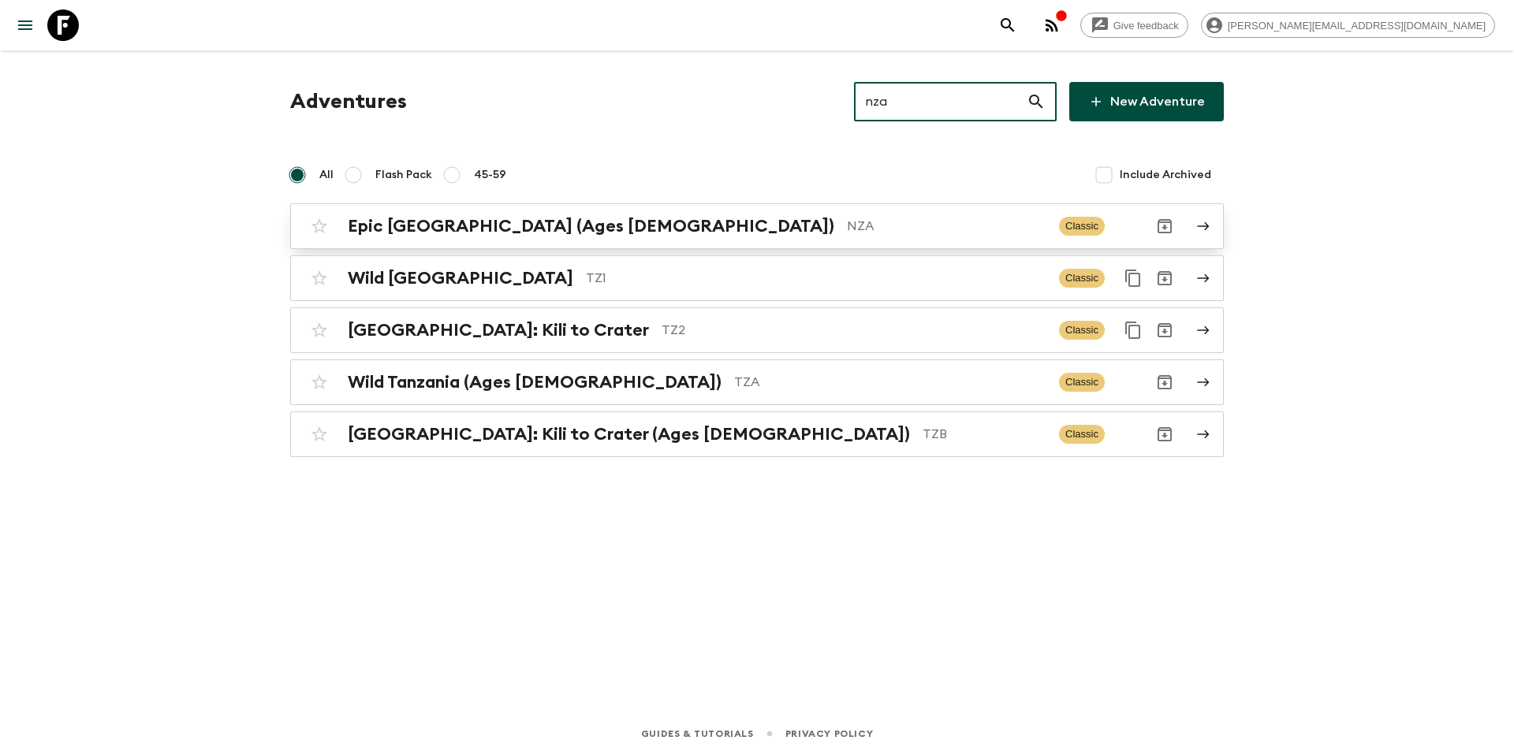
type input "nza"
click at [847, 226] on p "NZA" at bounding box center [947, 226] width 200 height 19
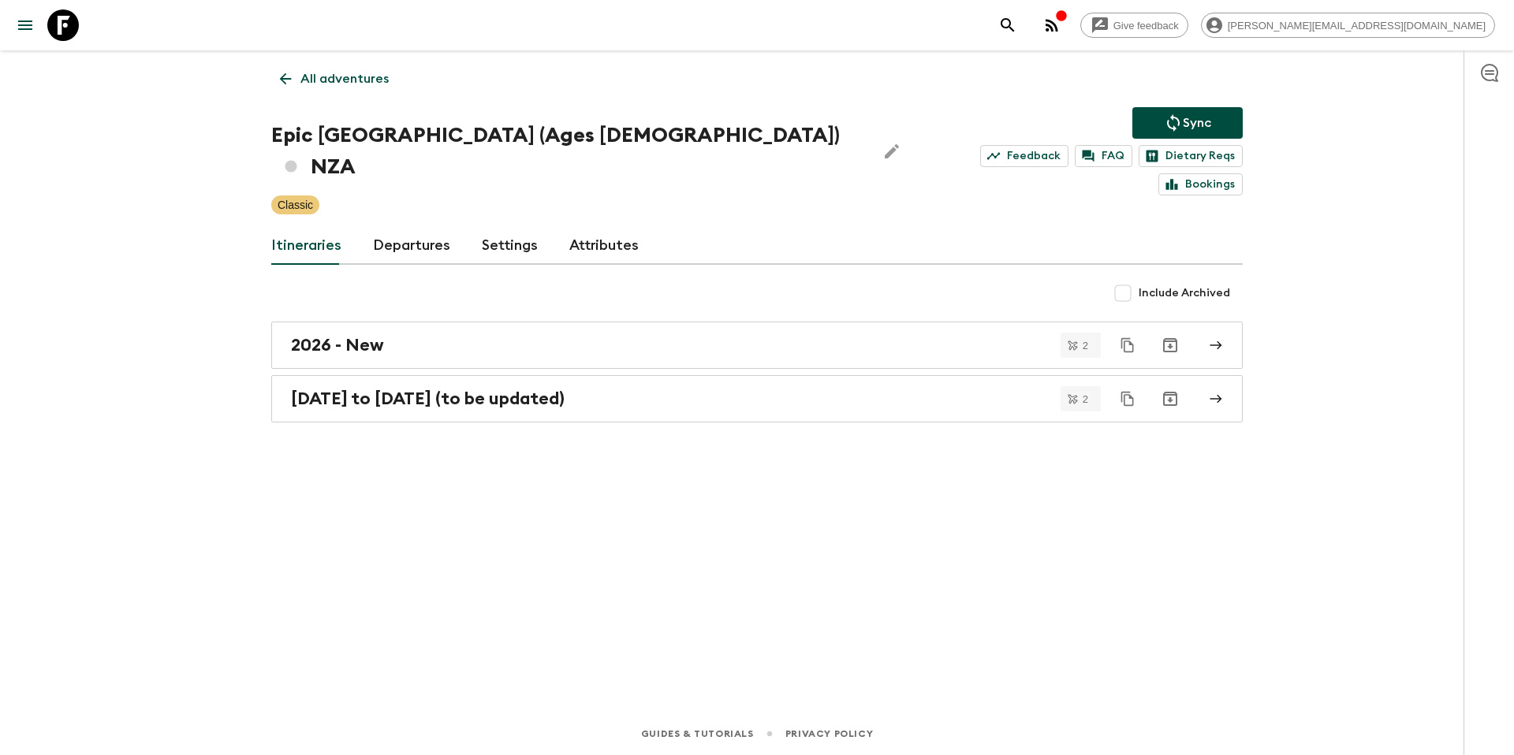
click at [412, 227] on link "Departures" at bounding box center [411, 246] width 77 height 38
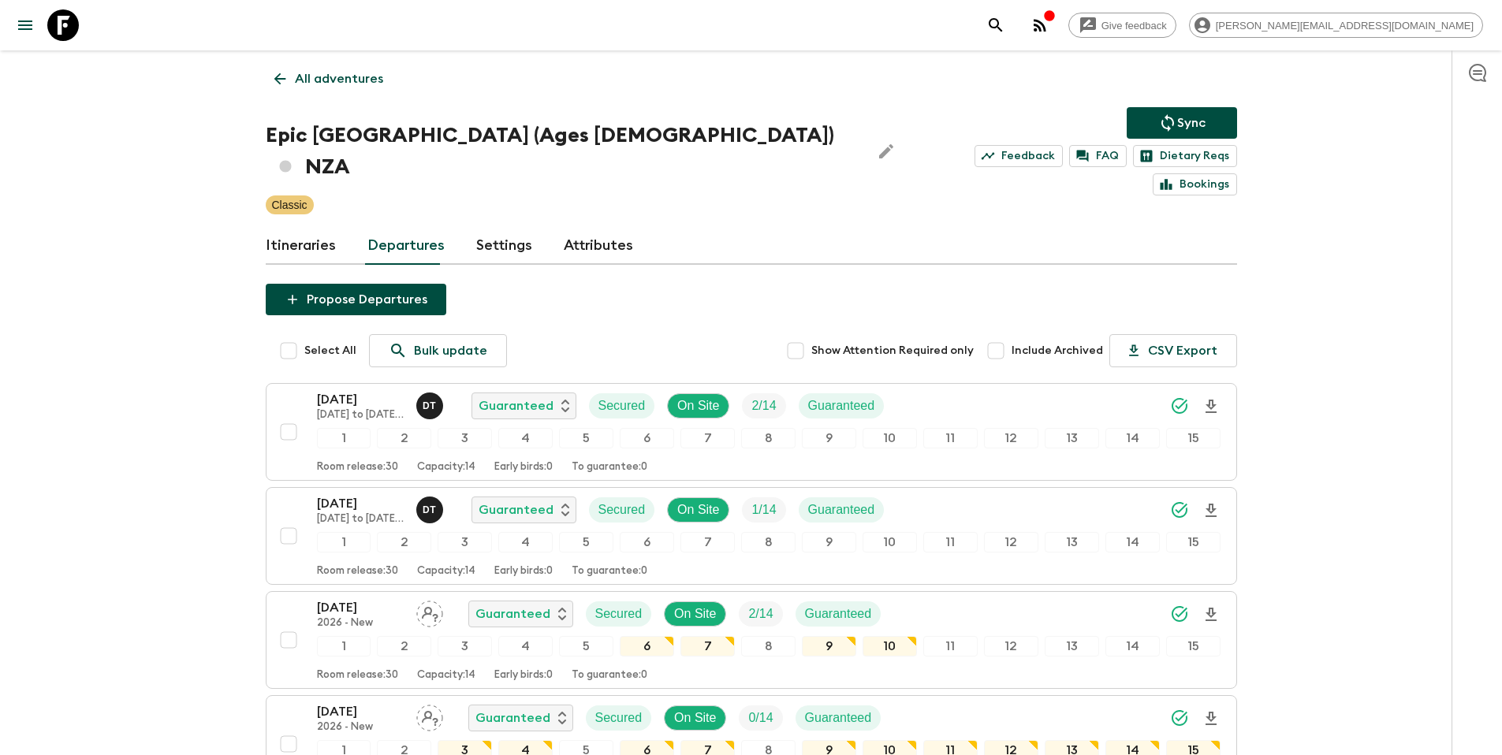
click at [314, 81] on p "All adventures" at bounding box center [339, 78] width 88 height 19
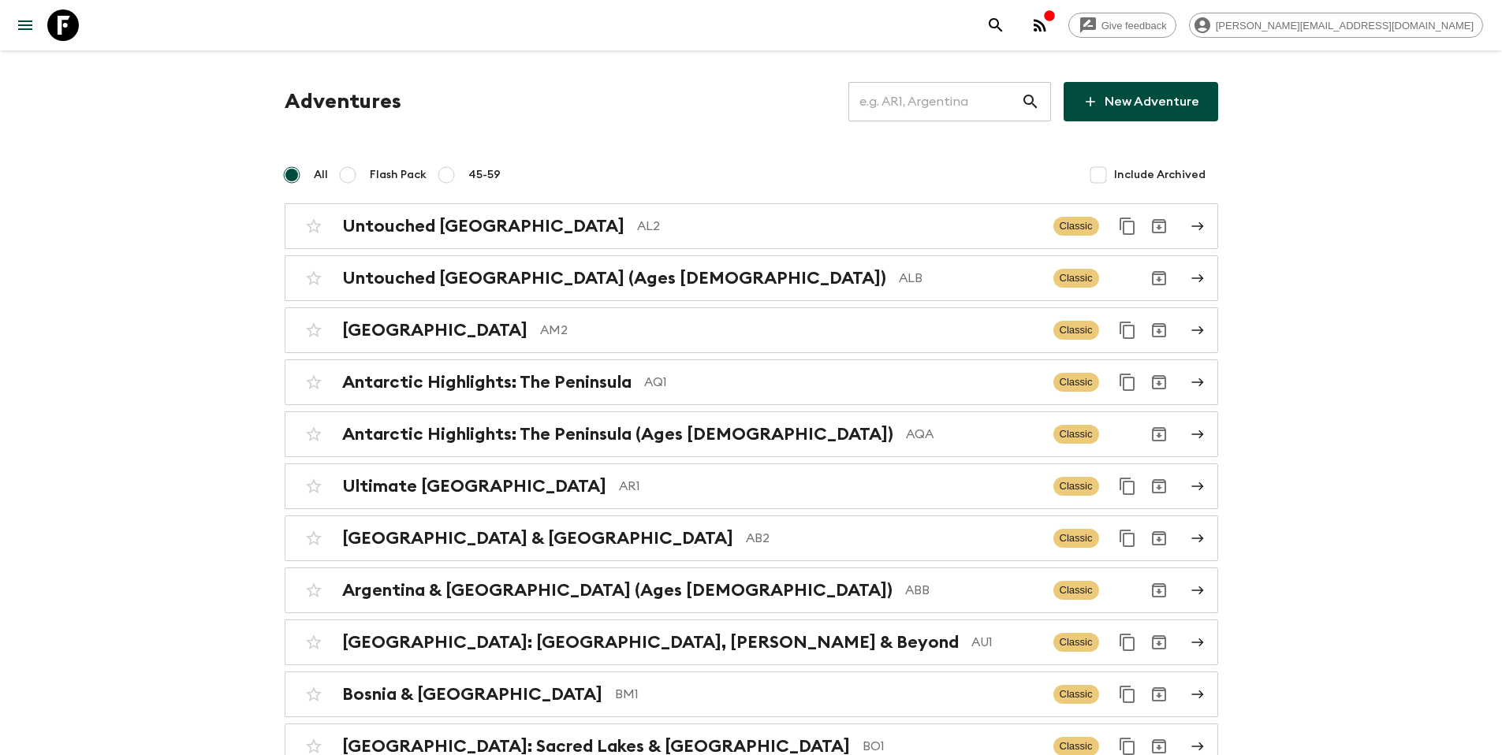
click at [938, 104] on input "text" at bounding box center [935, 102] width 173 height 44
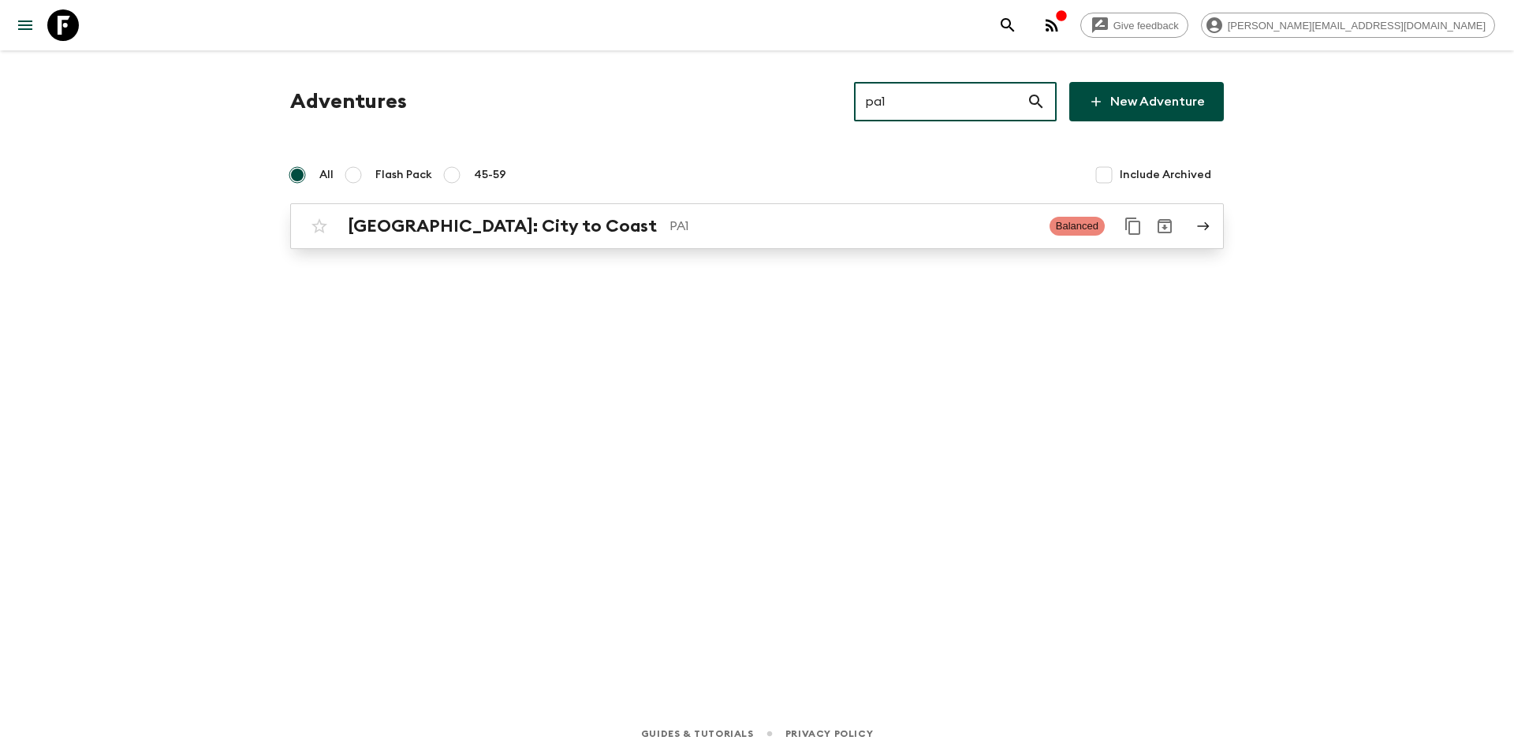
type input "pa1"
click at [670, 224] on p "PA1" at bounding box center [853, 226] width 367 height 19
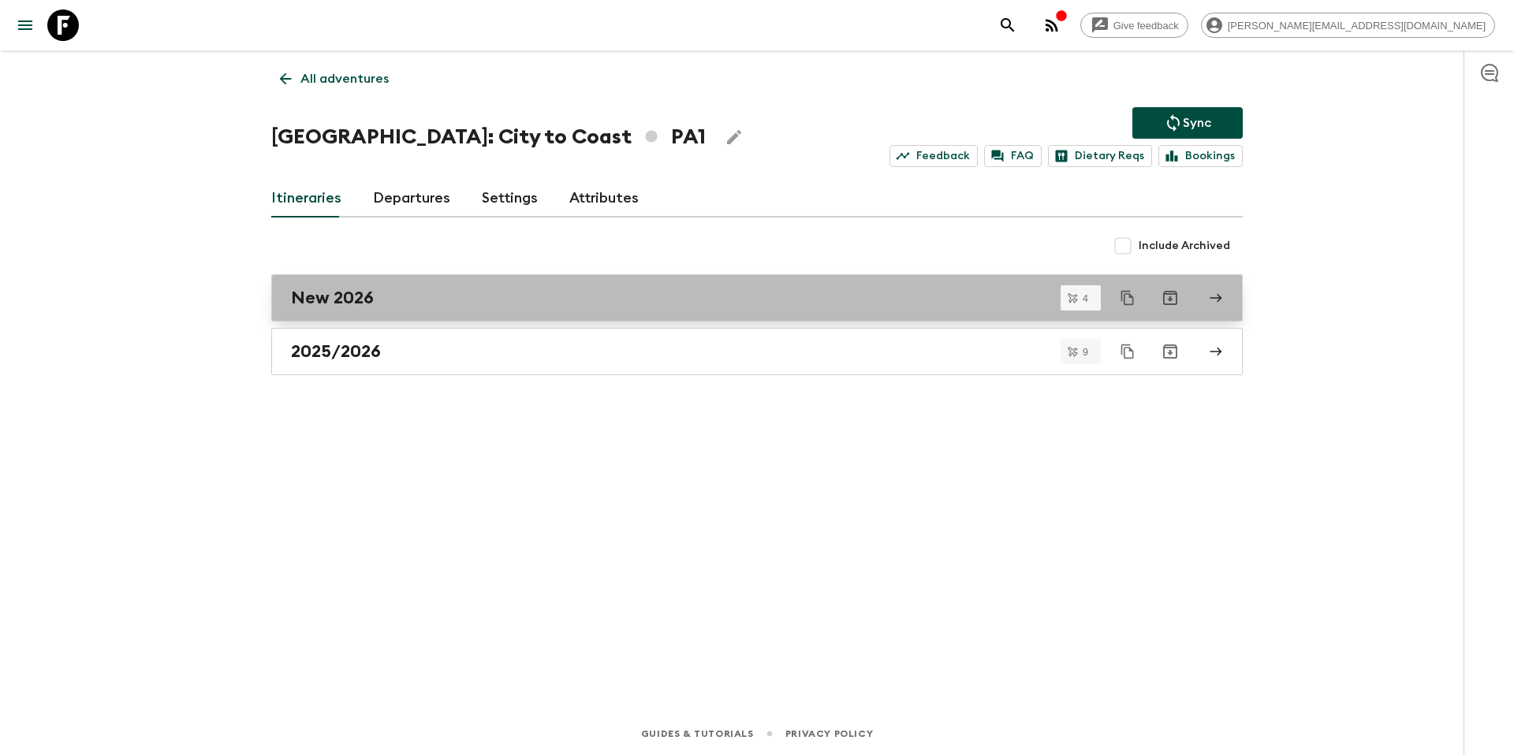
click at [392, 284] on link "New 2026" at bounding box center [757, 297] width 972 height 47
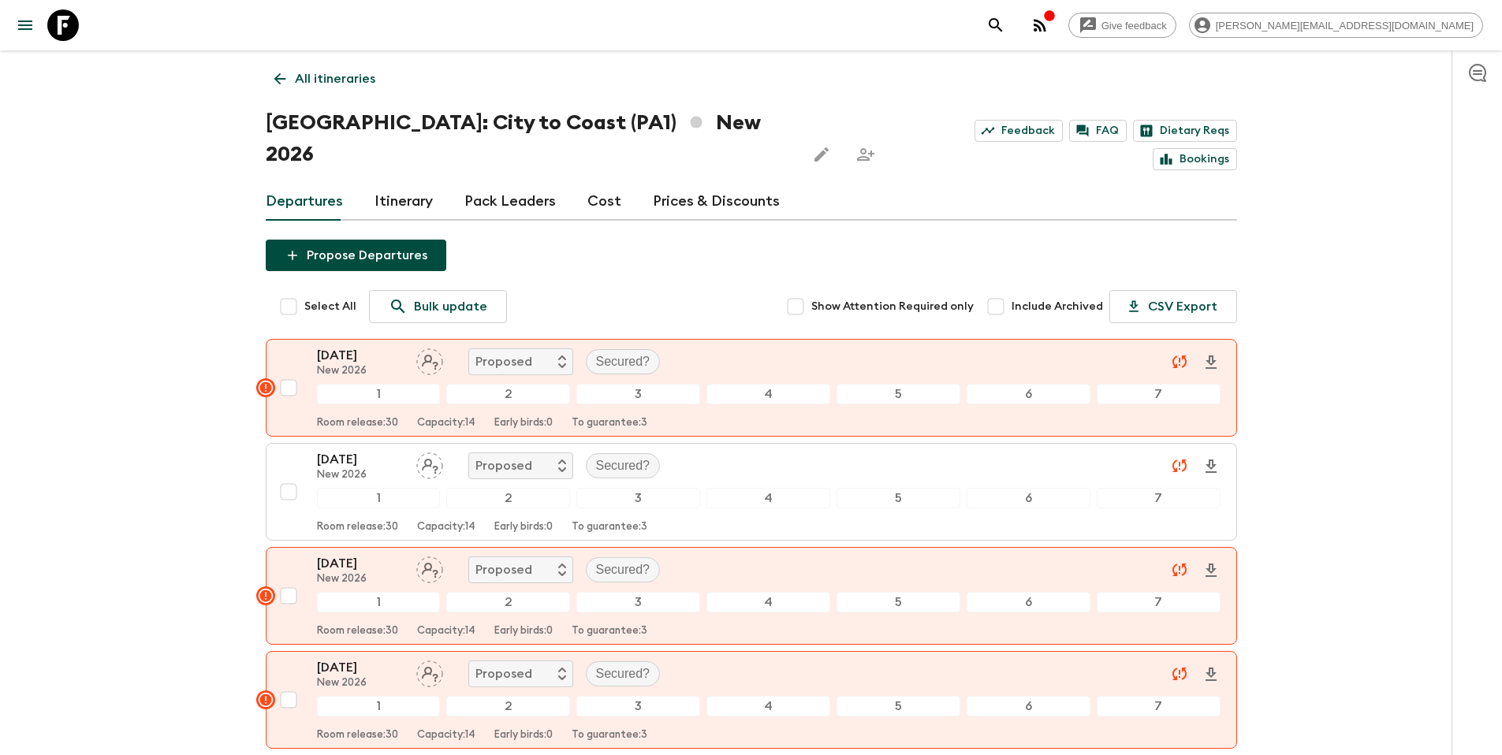
click at [356, 86] on p "All itineraries" at bounding box center [335, 78] width 80 height 19
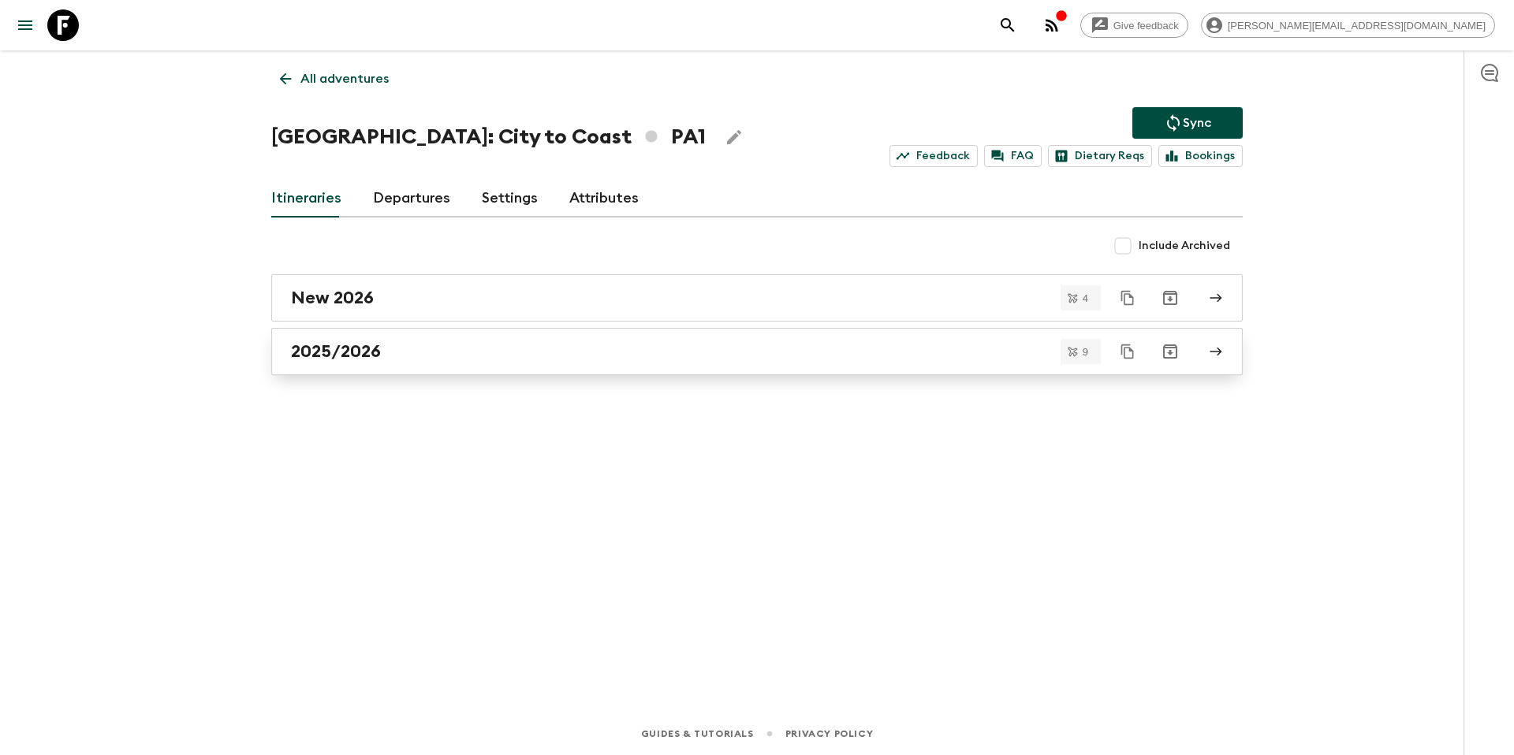
click at [395, 361] on div "2025/2026" at bounding box center [742, 351] width 902 height 21
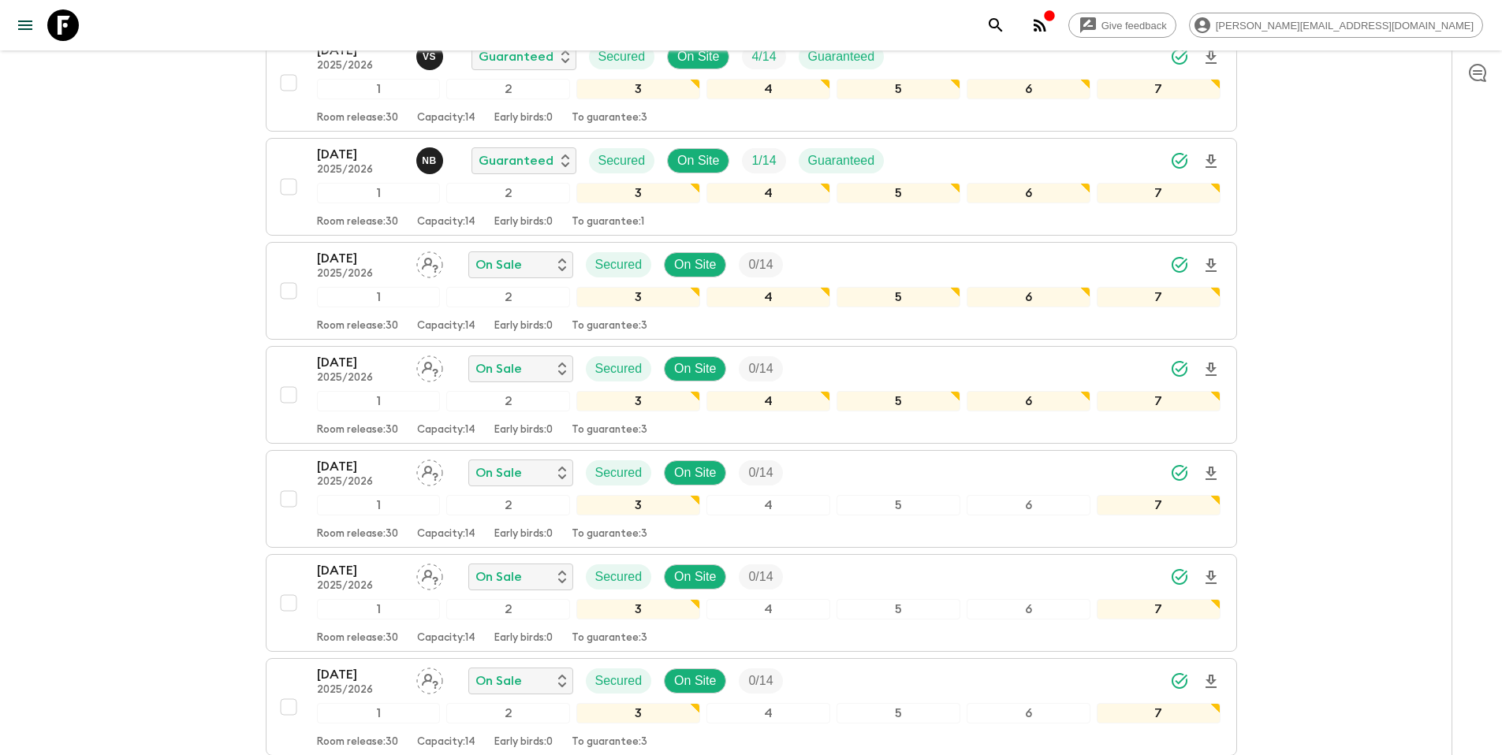
scroll to position [531, 0]
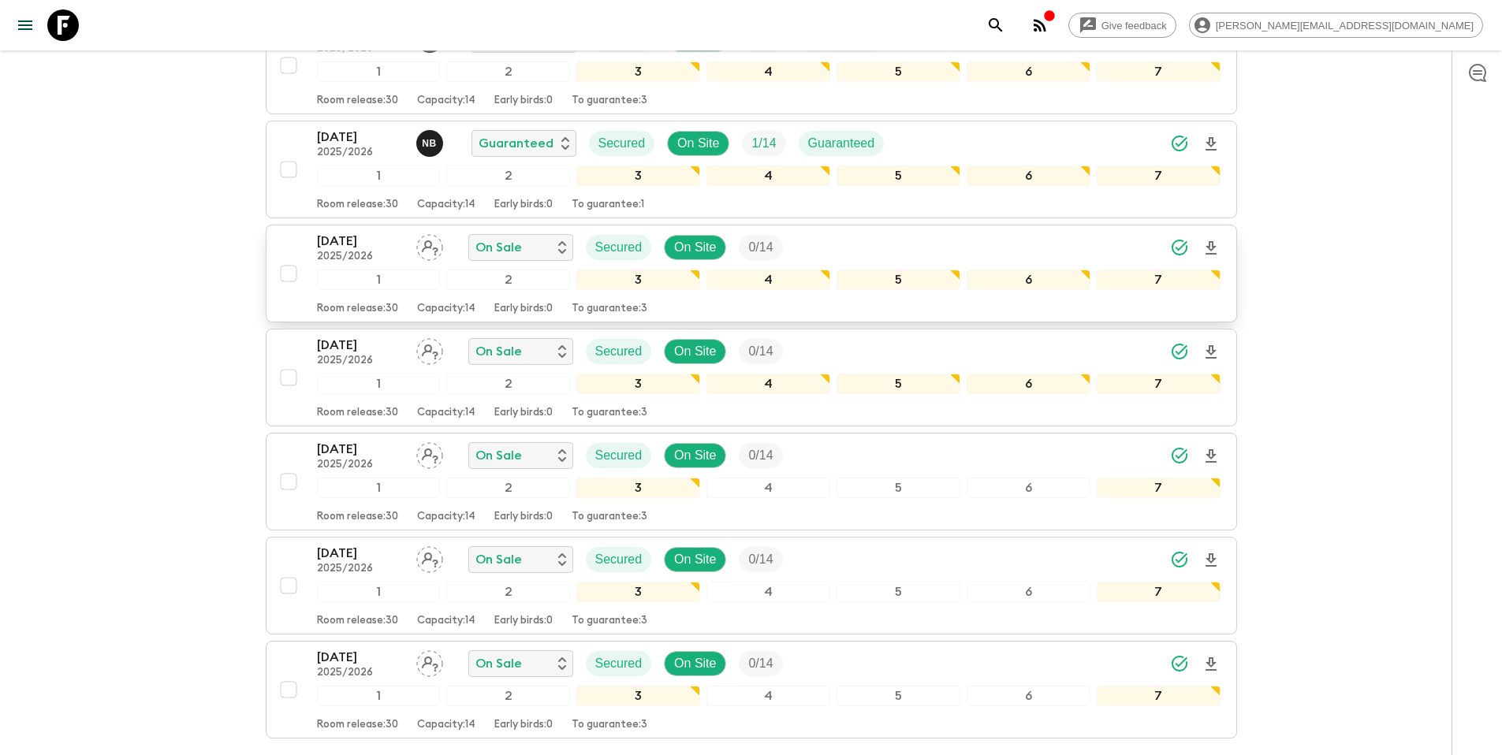
click at [289, 258] on input "checkbox" at bounding box center [289, 274] width 32 height 32
checkbox input "true"
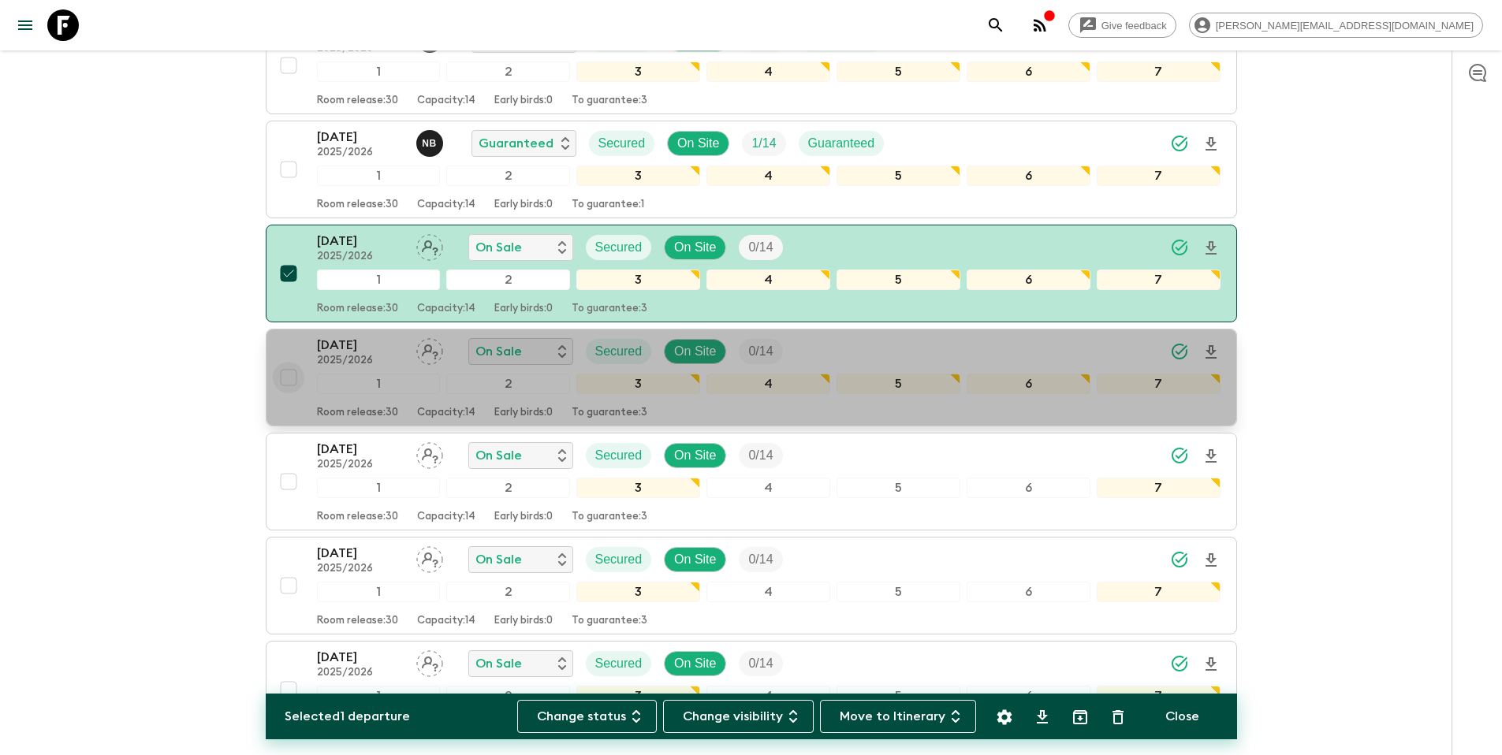
drag, startPoint x: 291, startPoint y: 341, endPoint x: 291, endPoint y: 394, distance: 52.8
click at [292, 362] on input "checkbox" at bounding box center [289, 378] width 32 height 32
checkbox input "true"
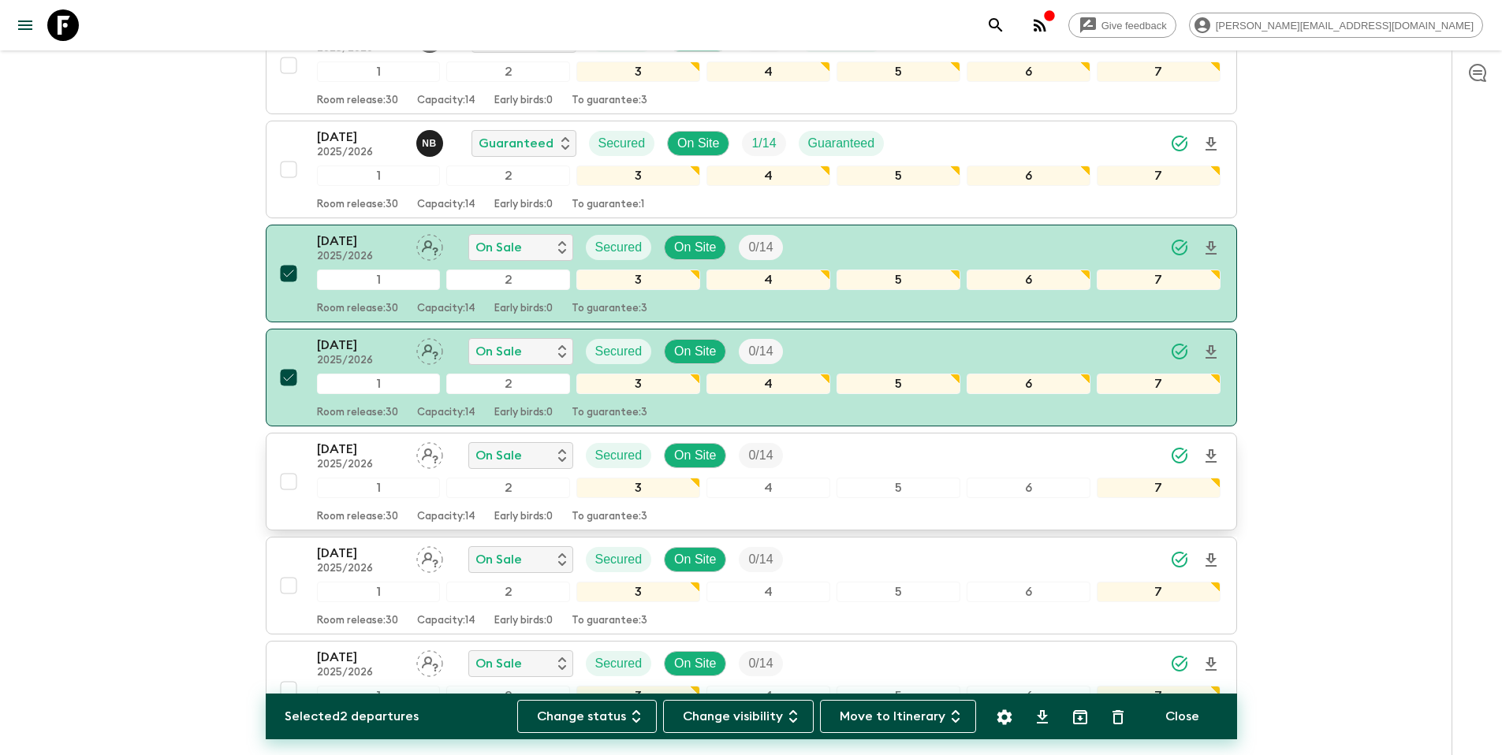
click at [290, 466] on input "checkbox" at bounding box center [289, 482] width 32 height 32
checkbox input "true"
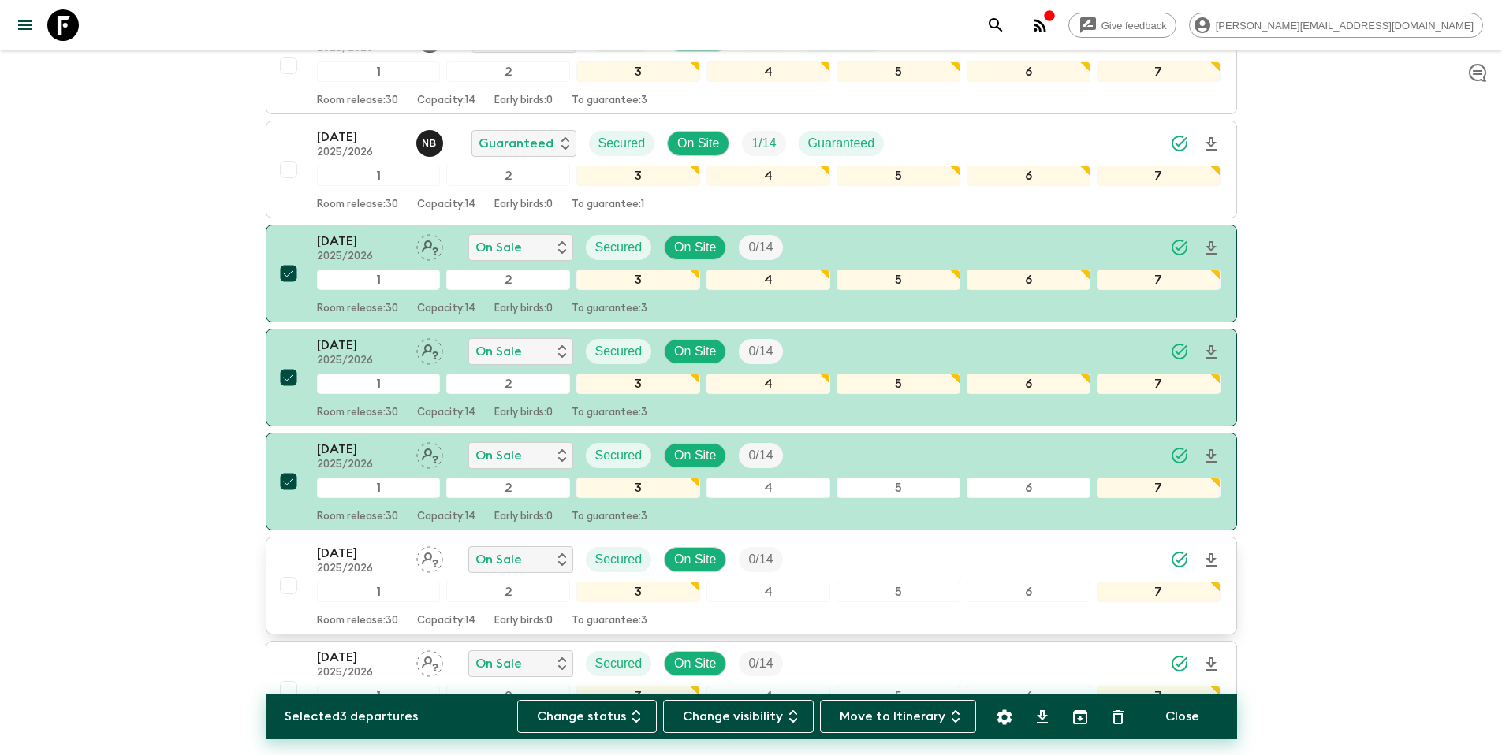
click at [285, 570] on input "checkbox" at bounding box center [289, 586] width 32 height 32
checkbox input "true"
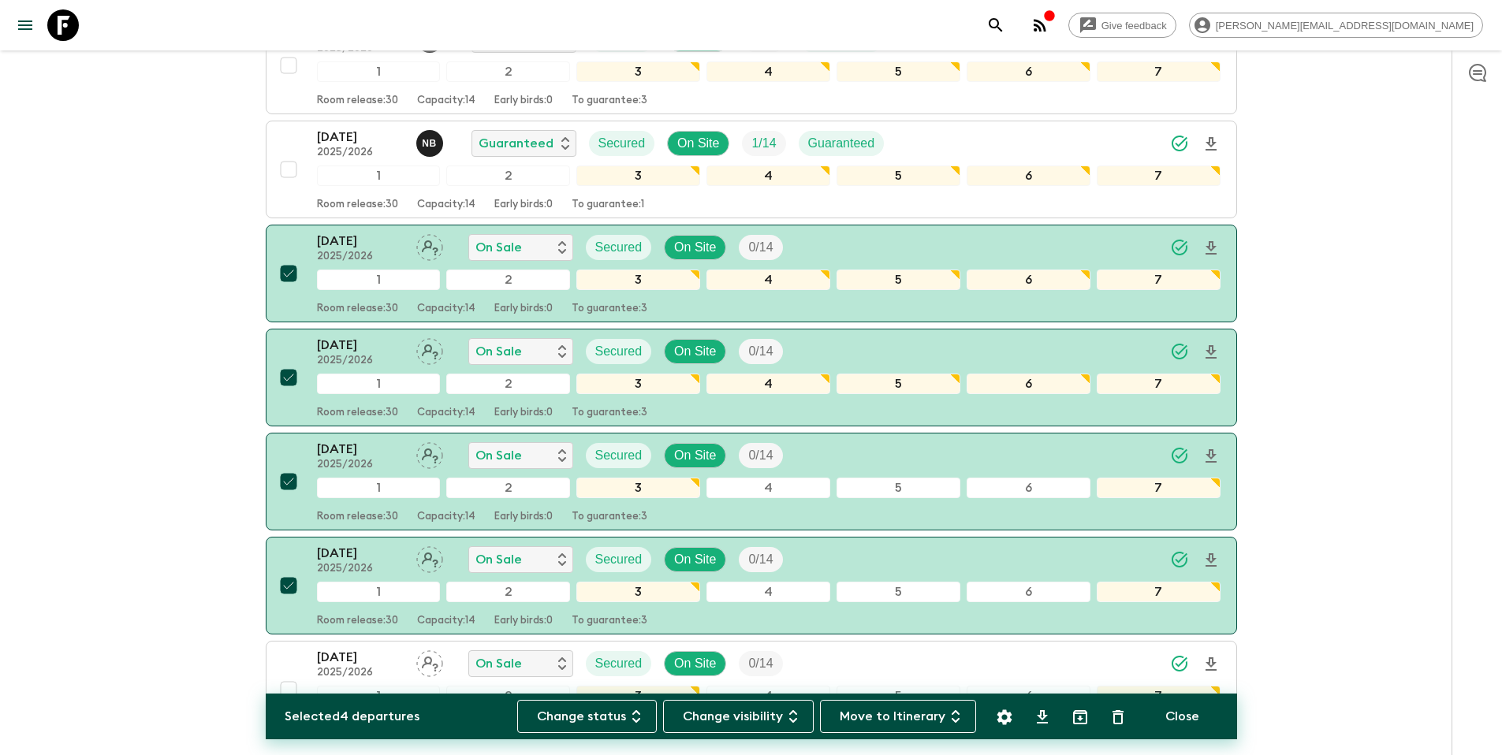
drag, startPoint x: 291, startPoint y: 660, endPoint x: 185, endPoint y: 597, distance: 123.8
click at [290, 674] on input "checkbox" at bounding box center [289, 690] width 32 height 32
checkbox input "true"
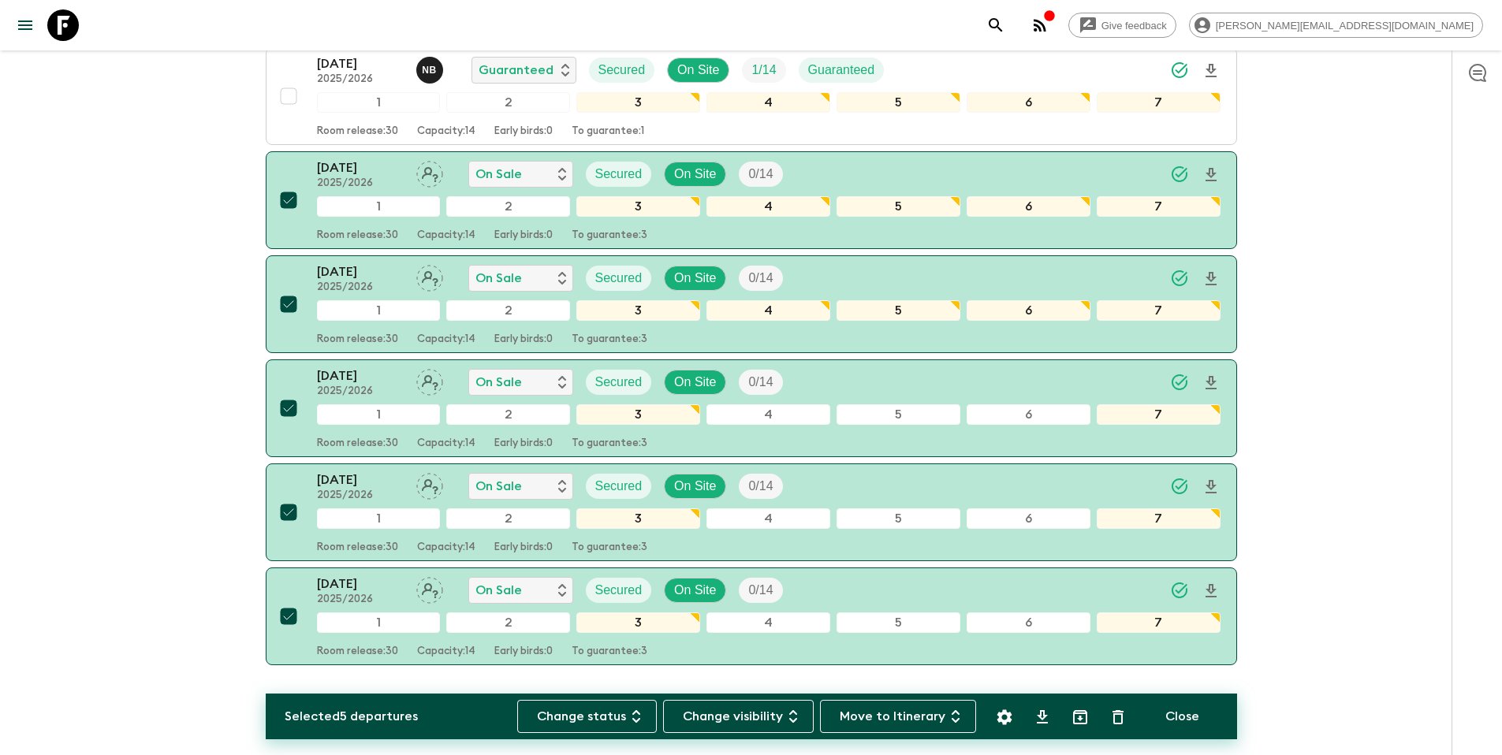
scroll to position [626, 0]
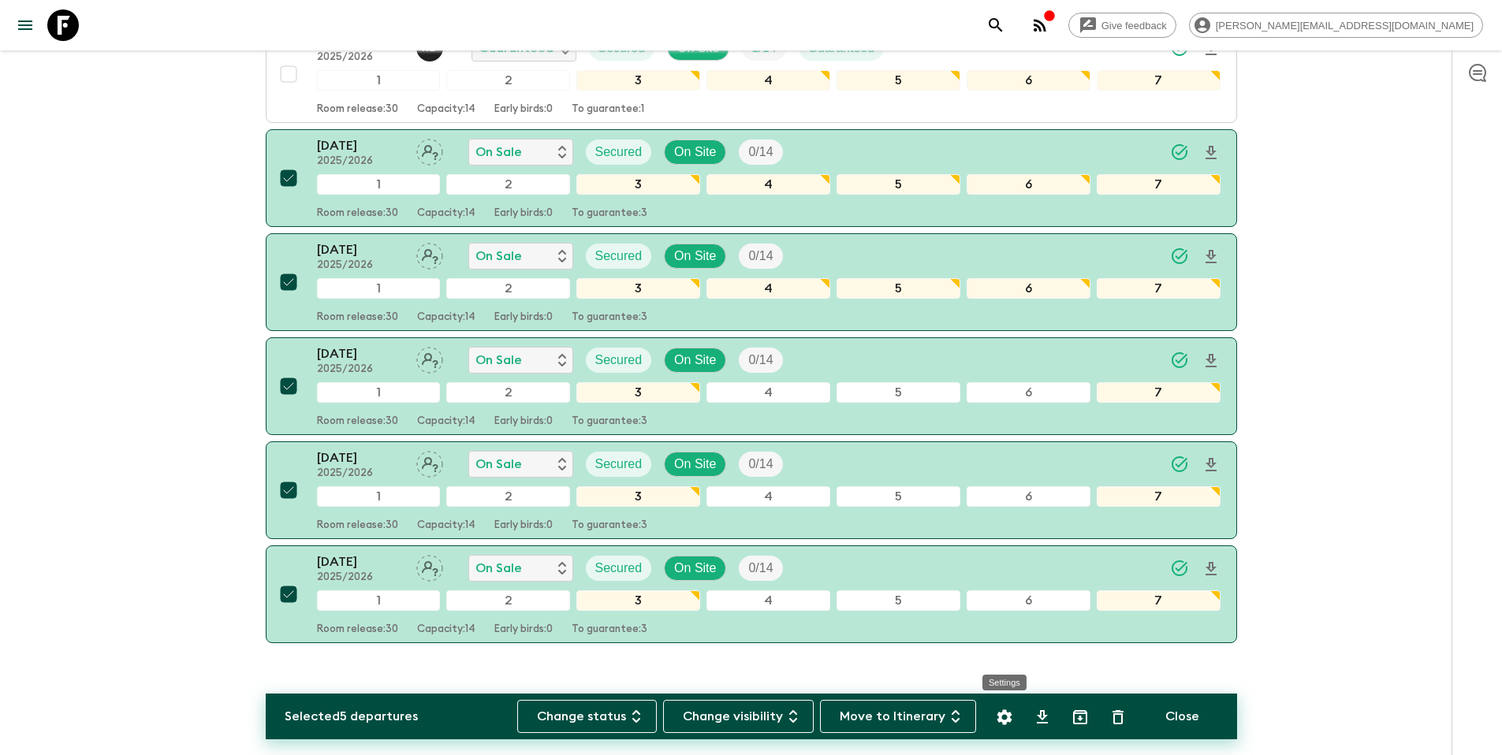
click at [1004, 717] on icon "Settings" at bounding box center [1004, 717] width 19 height 19
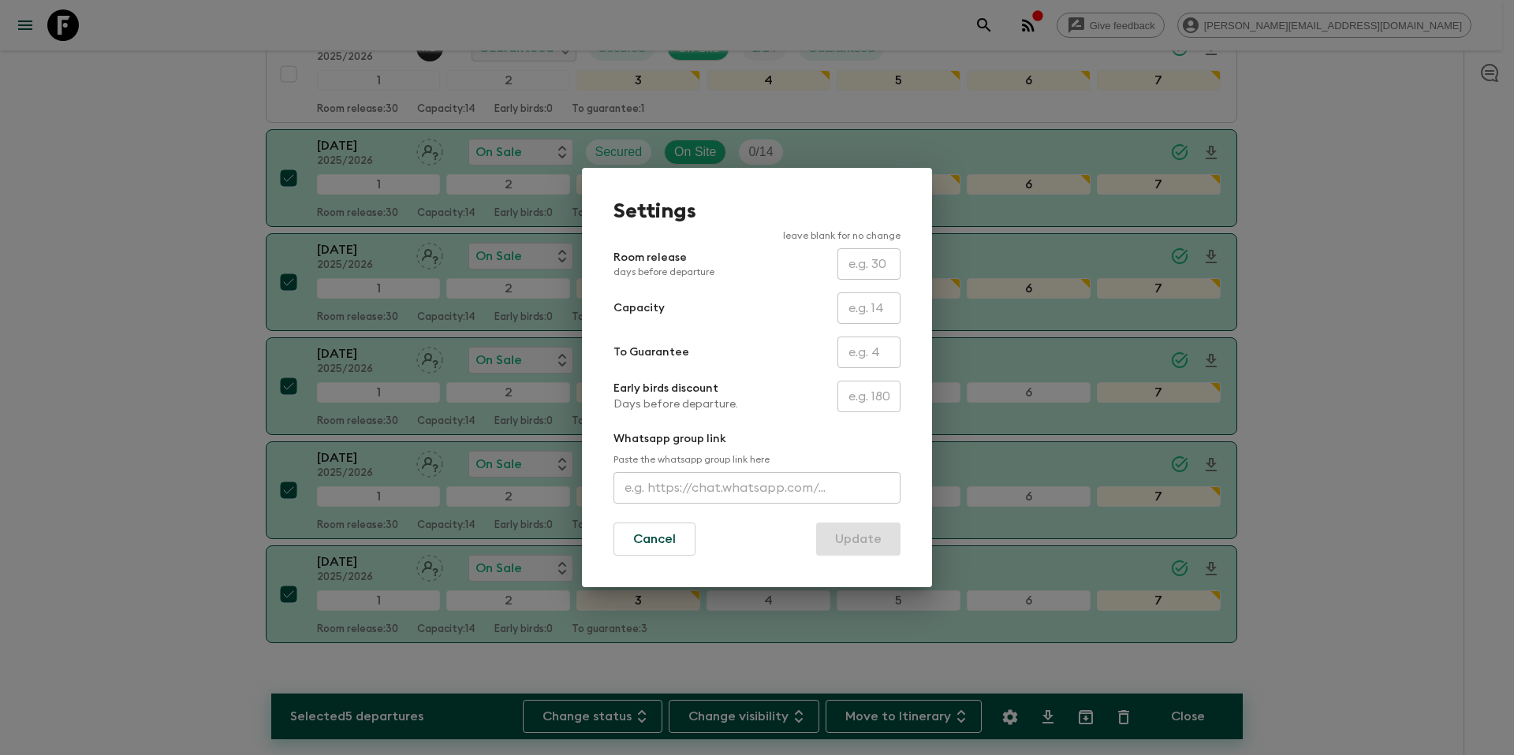
click at [864, 360] on input "text" at bounding box center [869, 353] width 63 height 32
type input "0"
click at [847, 542] on button "Update" at bounding box center [858, 539] width 84 height 33
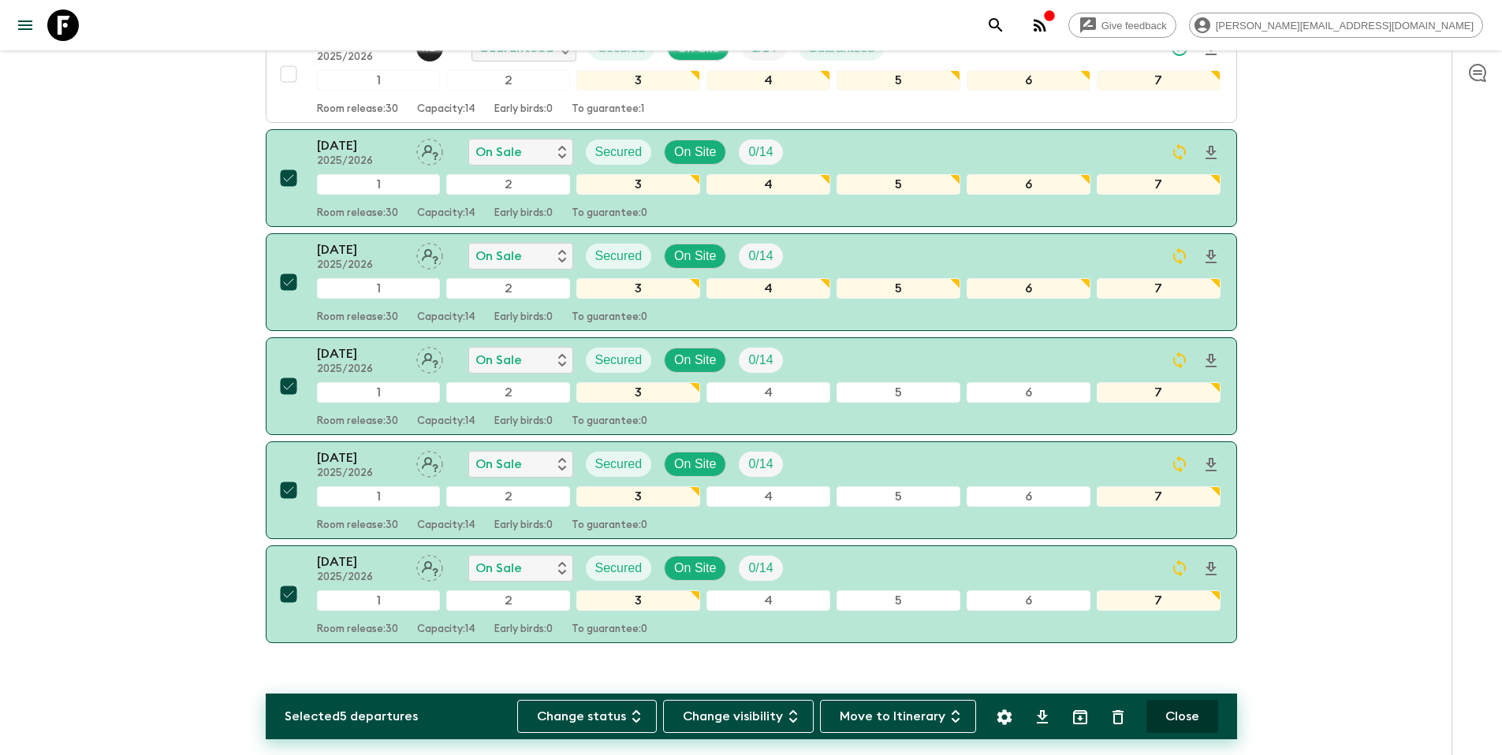
click at [1170, 718] on button "Close" at bounding box center [1183, 716] width 72 height 33
checkbox input "false"
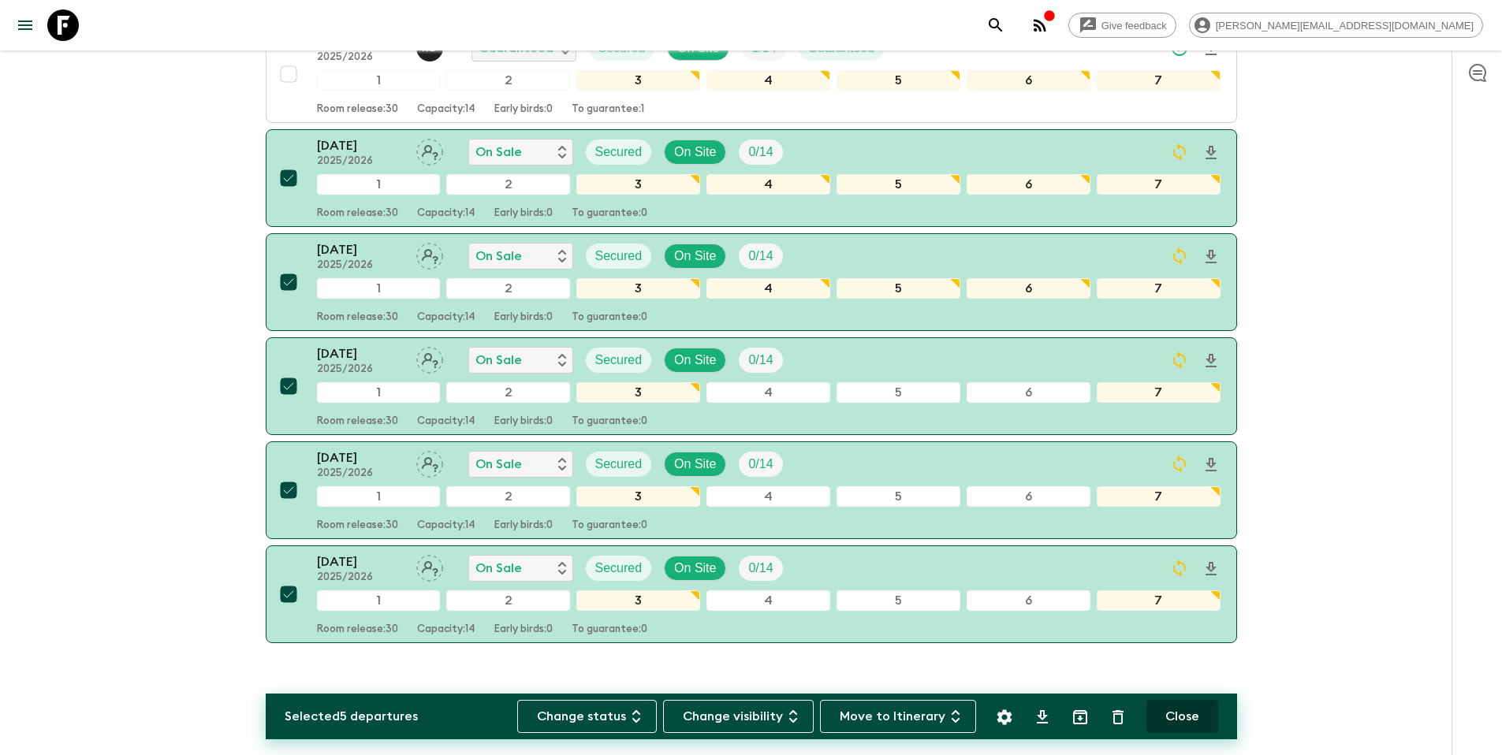
checkbox input "false"
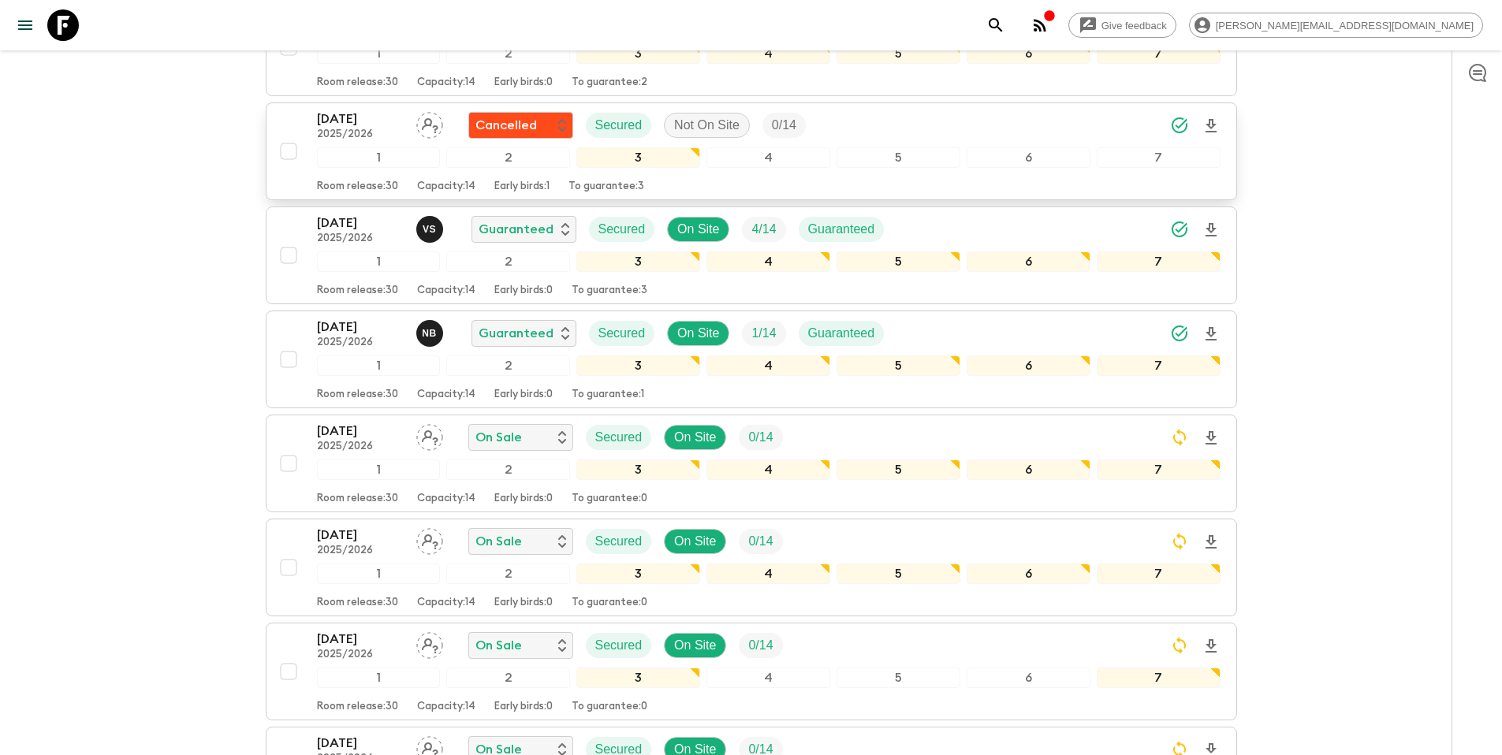
scroll to position [0, 0]
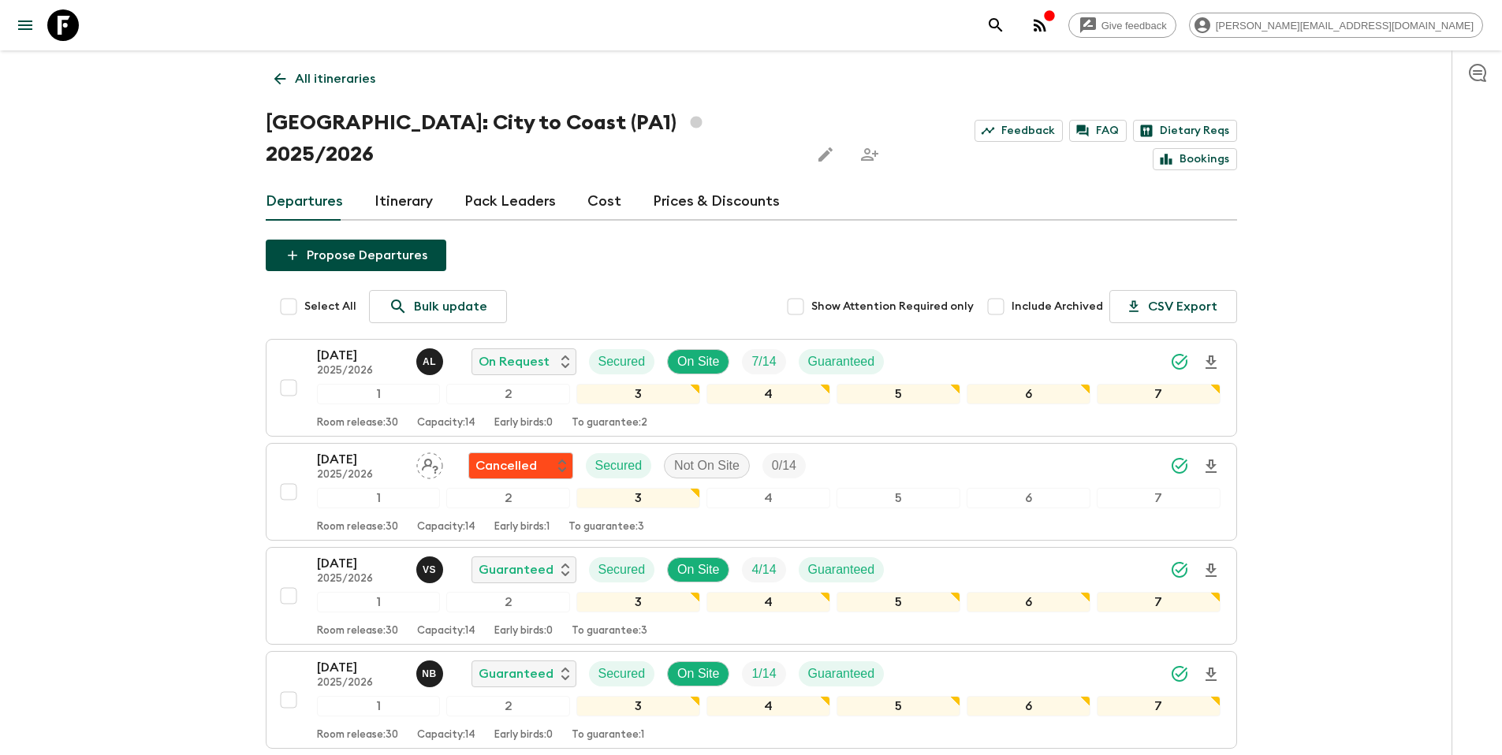
click at [343, 84] on p "All itineraries" at bounding box center [335, 78] width 80 height 19
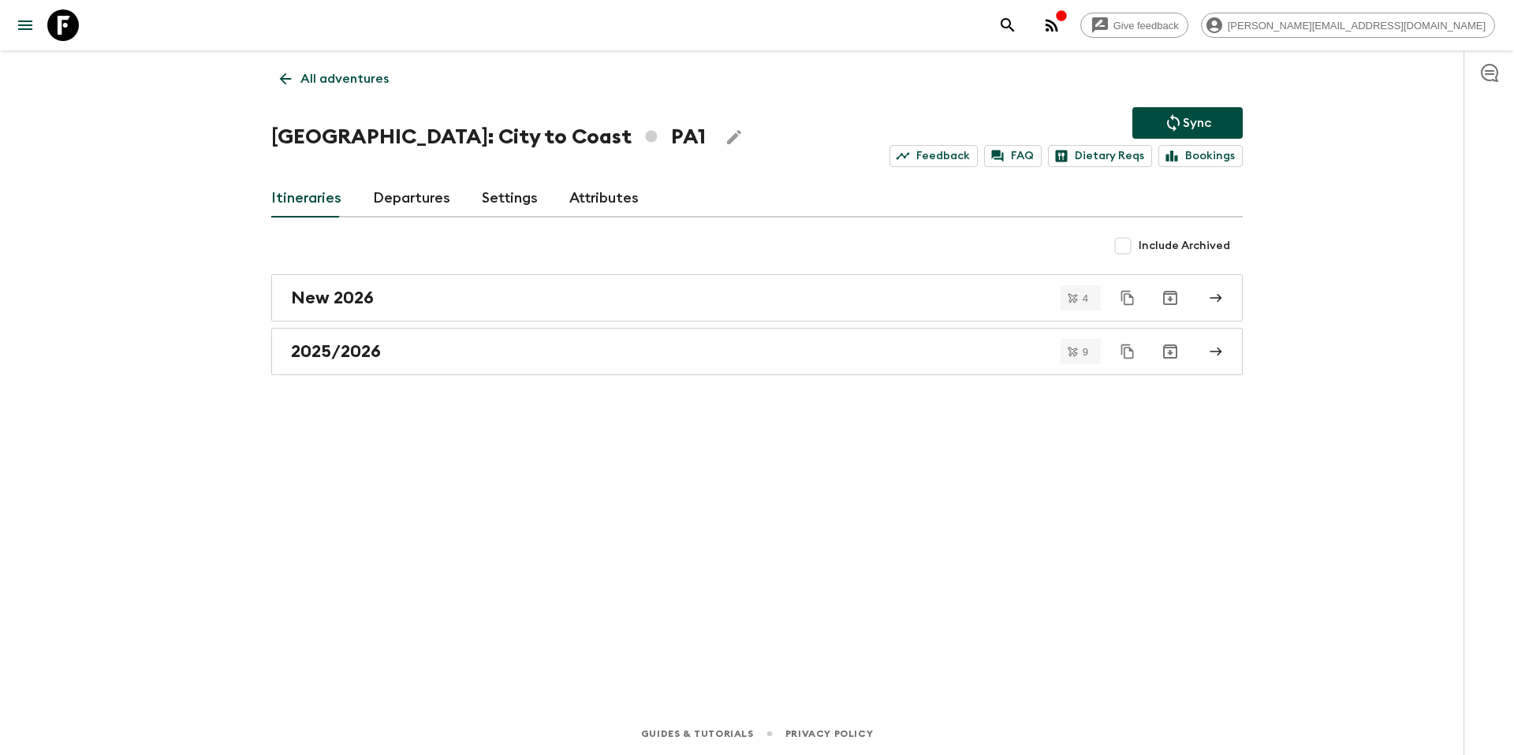
click at [1196, 117] on p "Sync" at bounding box center [1197, 123] width 28 height 19
click at [356, 82] on p "All adventures" at bounding box center [344, 78] width 88 height 19
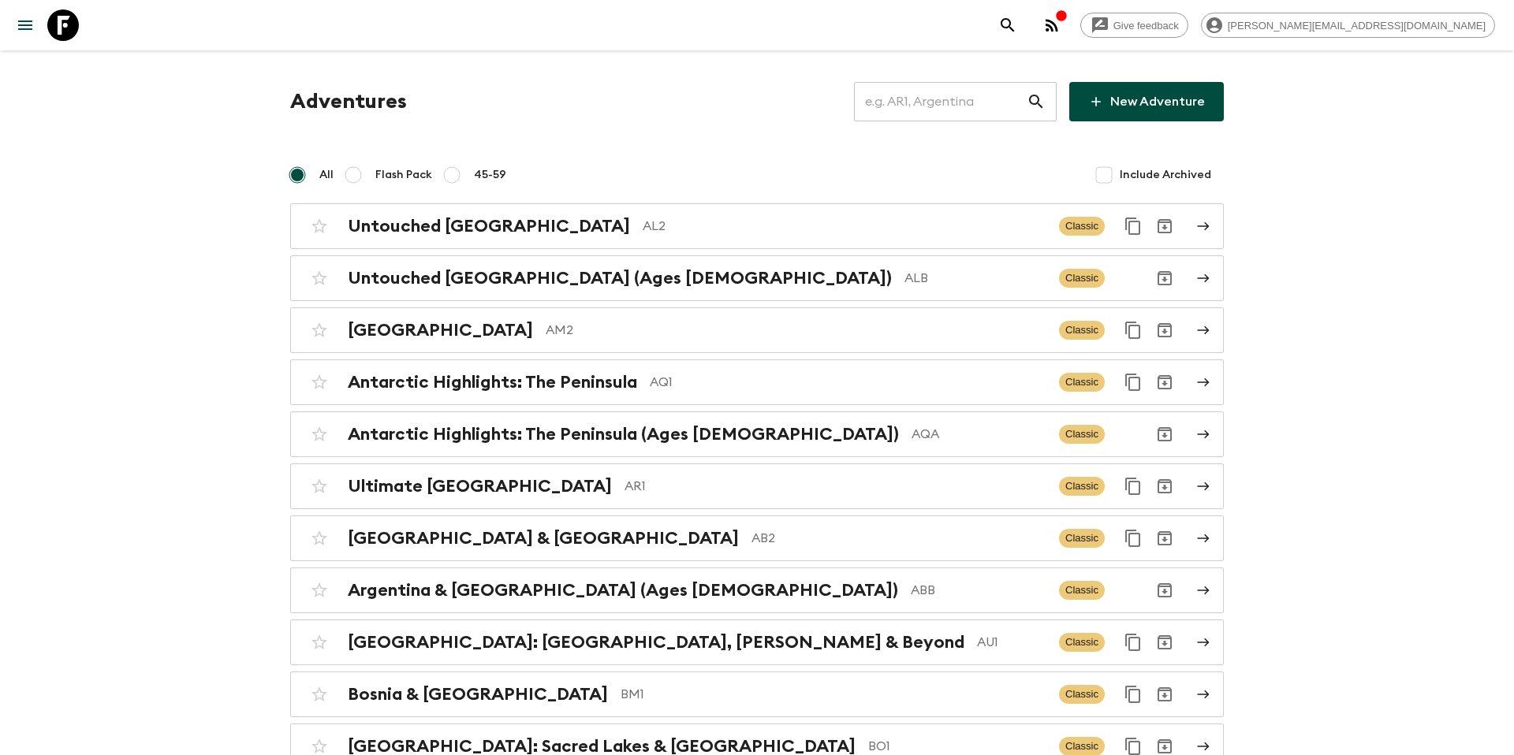
click at [927, 106] on input "text" at bounding box center [940, 102] width 173 height 44
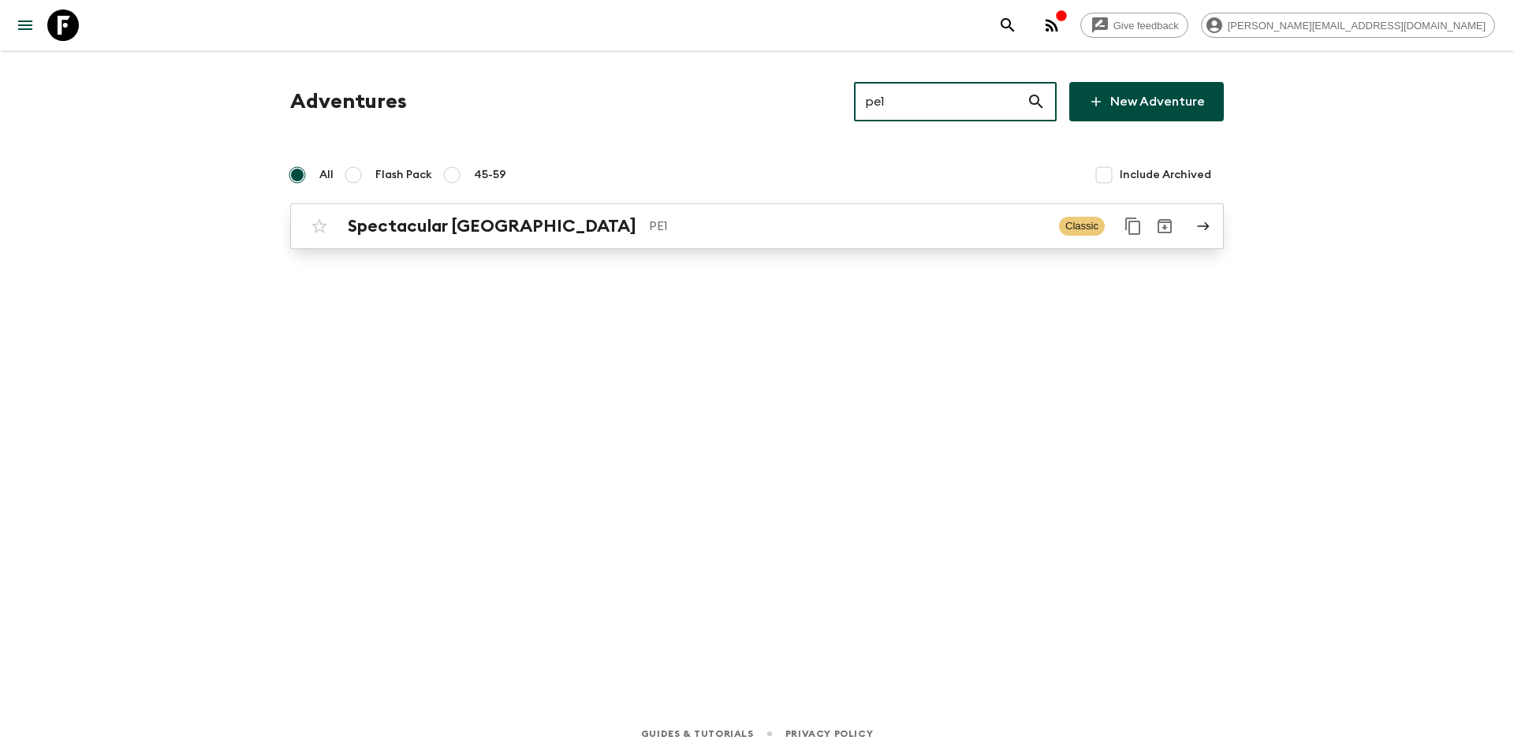
type input "pe1"
click at [711, 225] on p "PE1" at bounding box center [847, 226] width 397 height 19
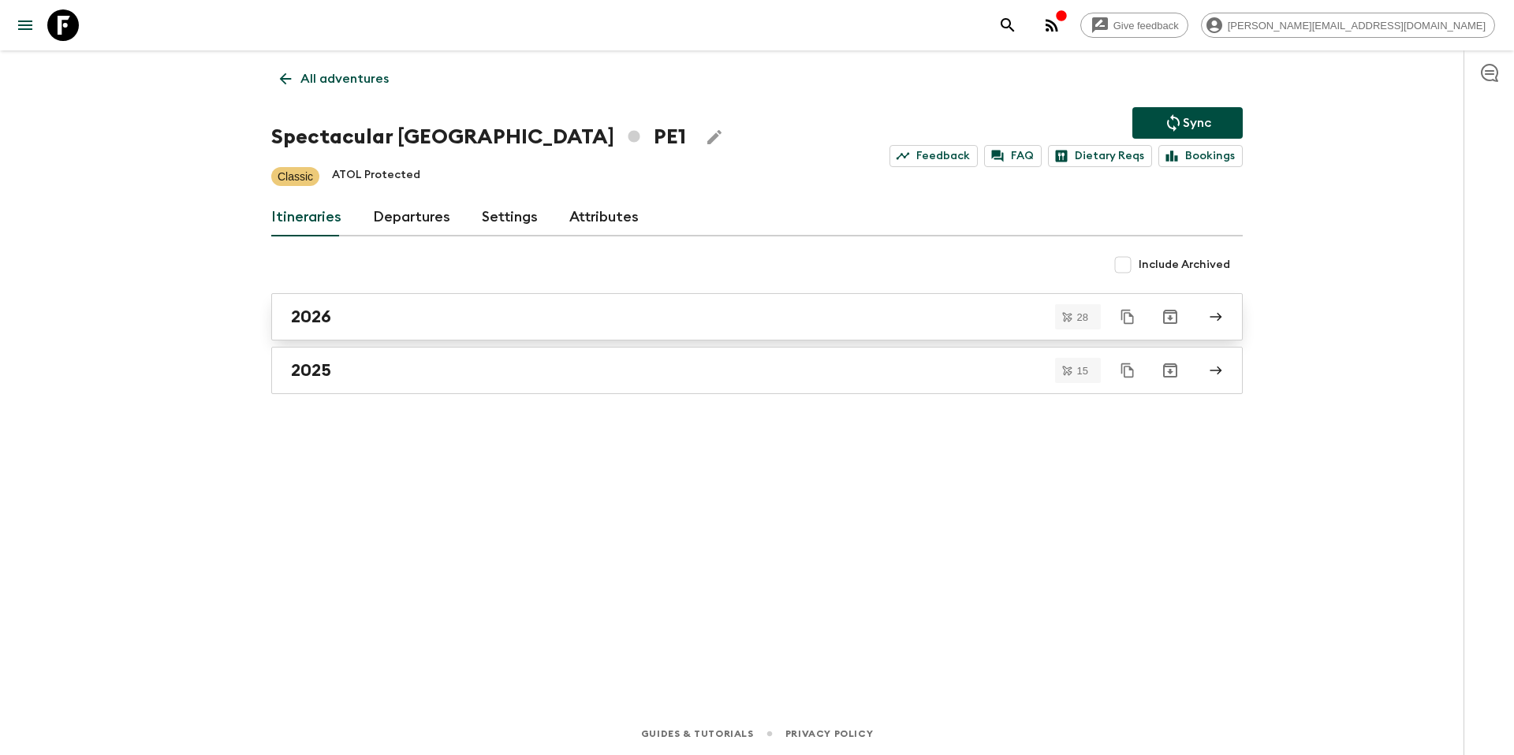
click at [367, 312] on div "2026" at bounding box center [742, 317] width 902 height 21
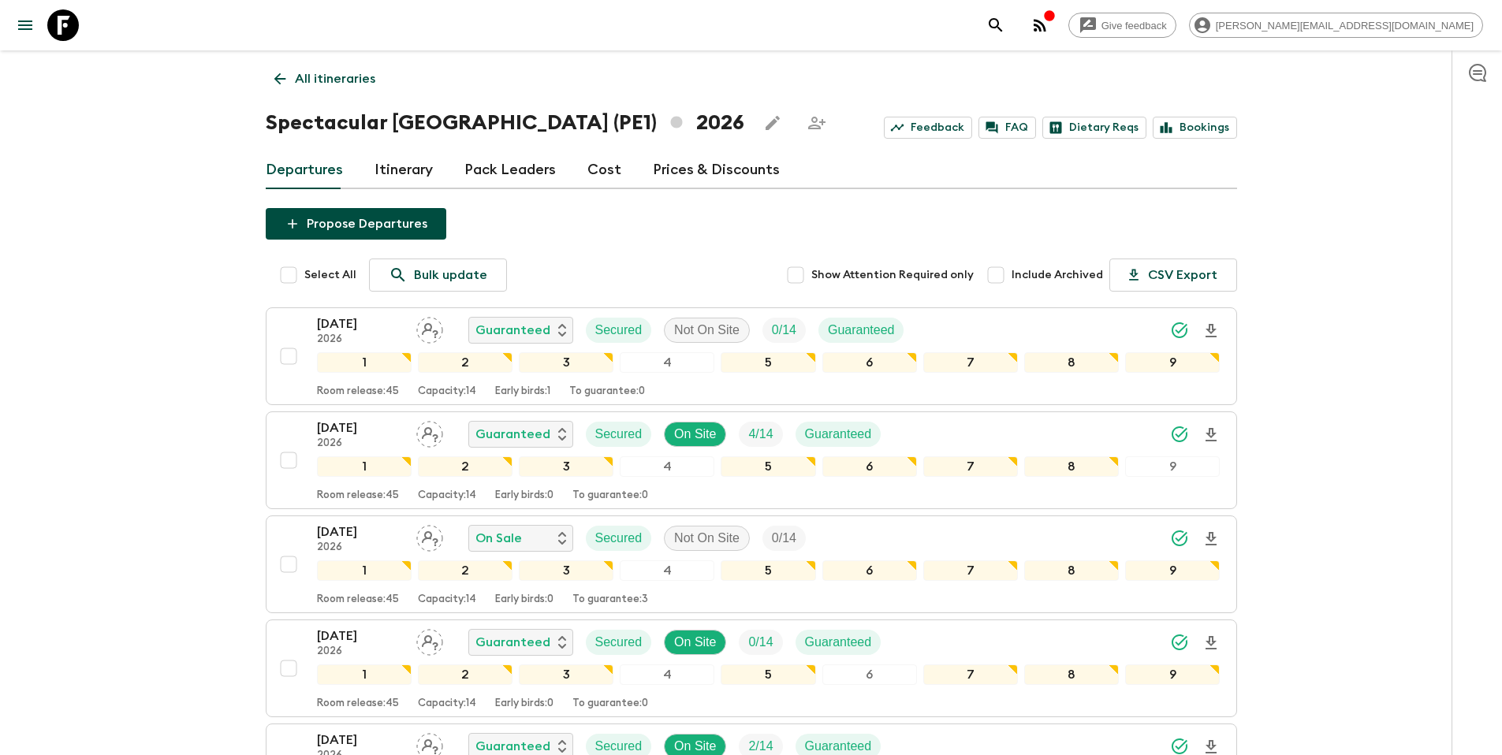
click at [327, 82] on p "All itineraries" at bounding box center [335, 78] width 80 height 19
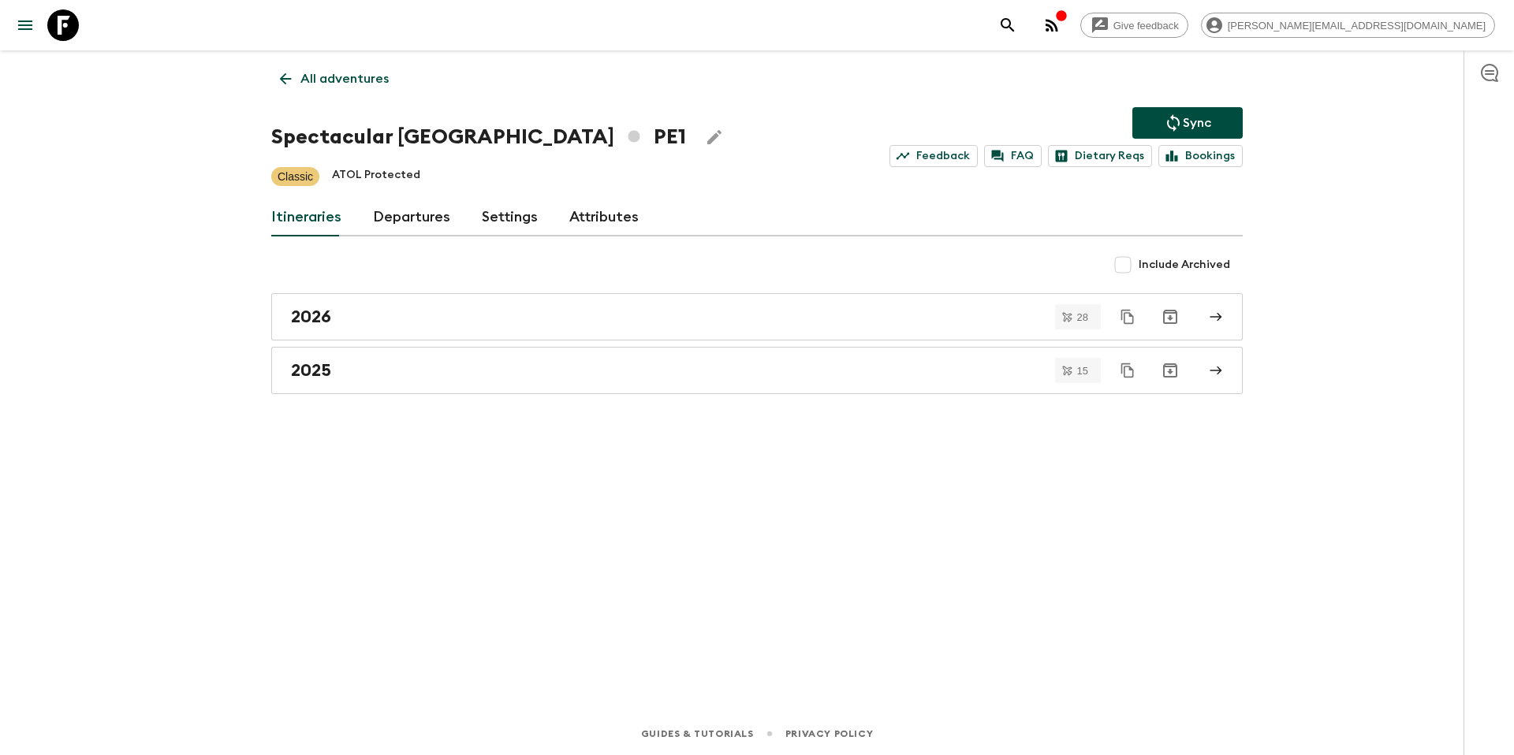
click at [339, 84] on p "All adventures" at bounding box center [344, 78] width 88 height 19
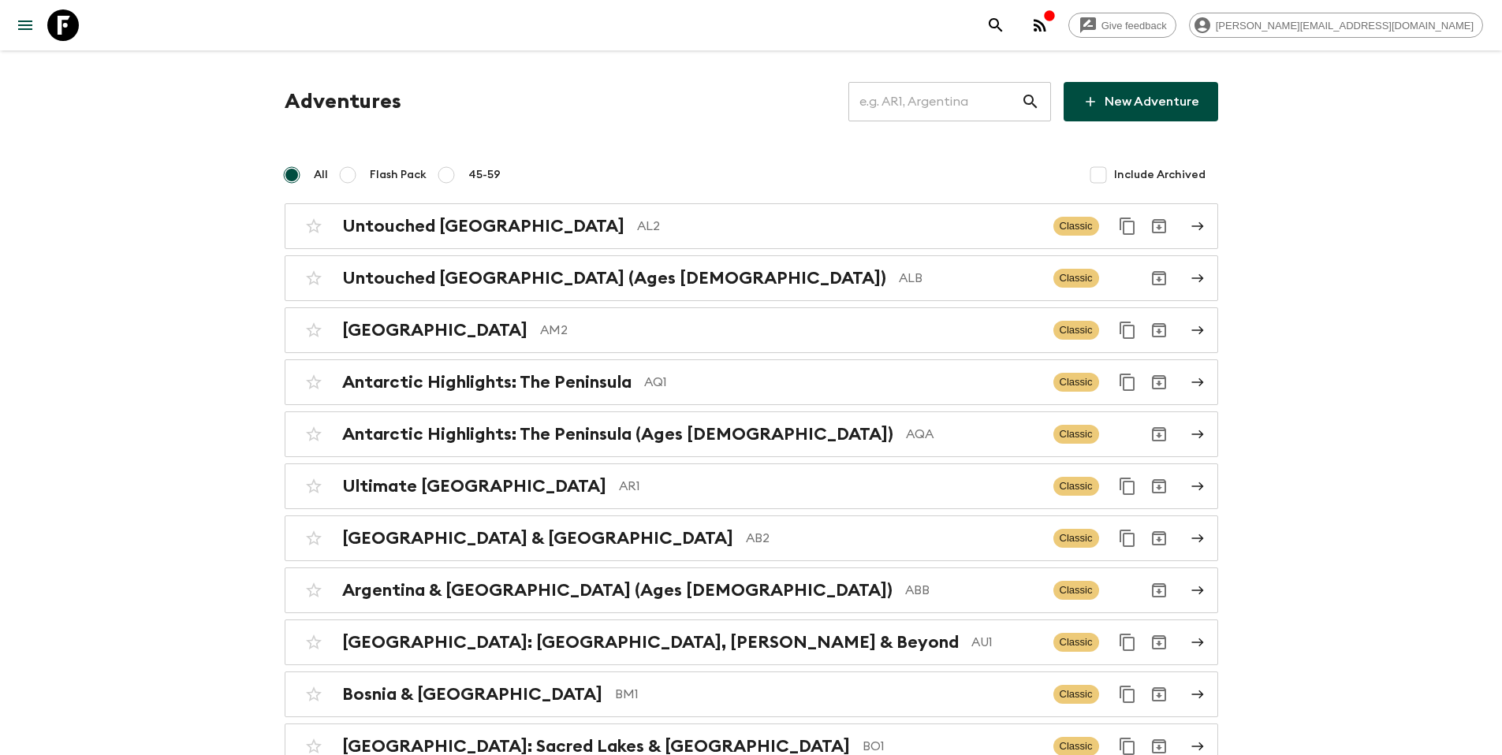
click at [945, 106] on input "text" at bounding box center [935, 102] width 173 height 44
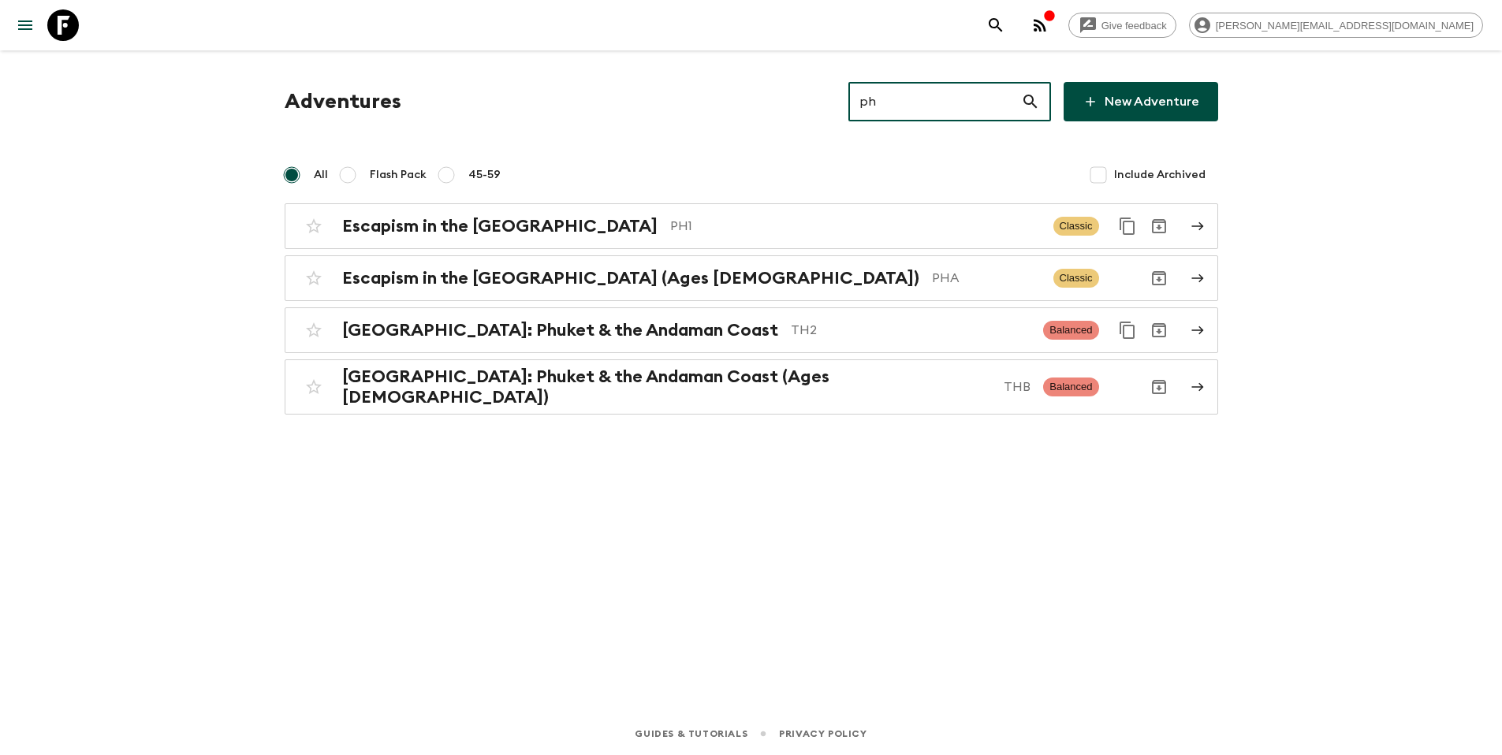
type input "ph1"
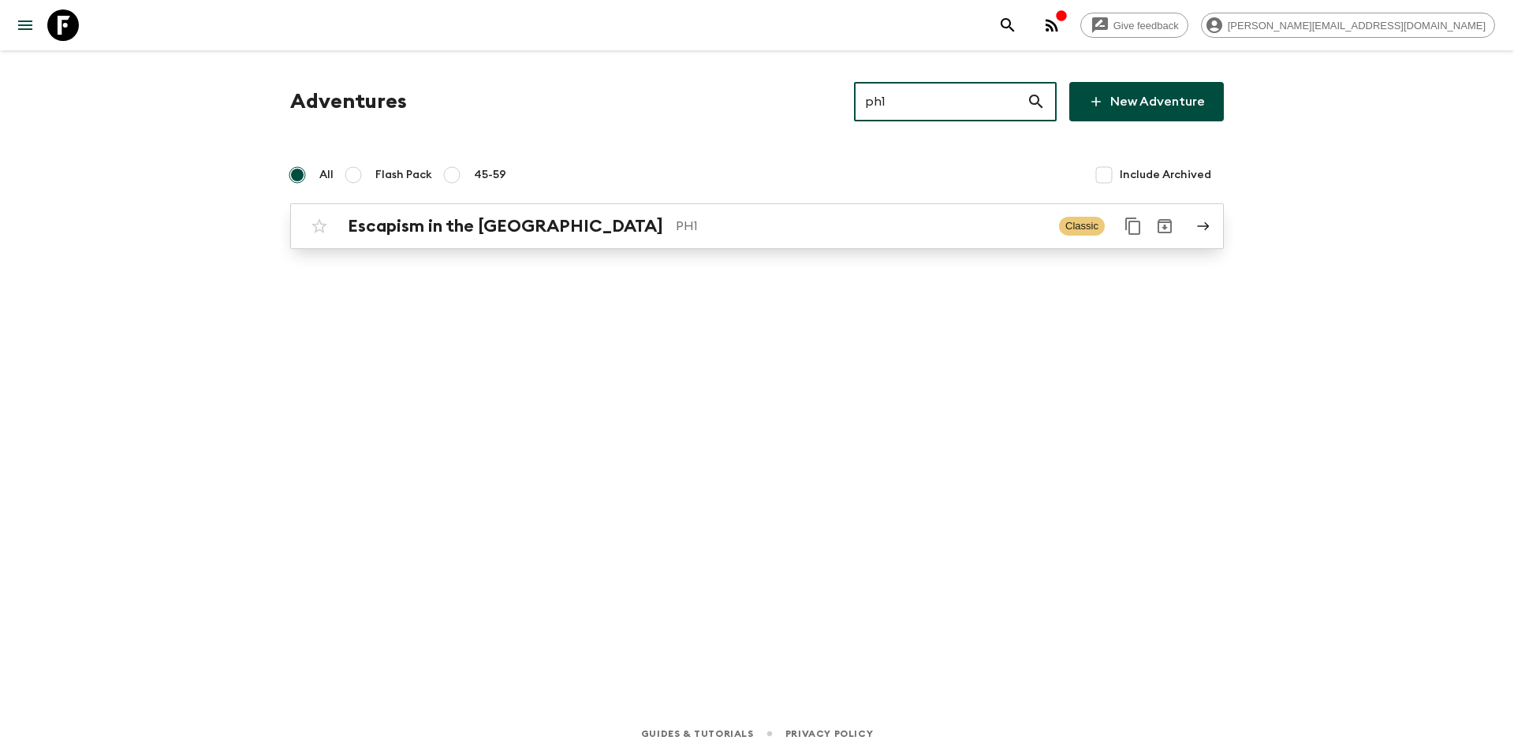
click at [767, 238] on div "Escapism in the [GEOGRAPHIC_DATA] PH1 Classic" at bounding box center [726, 227] width 845 height 32
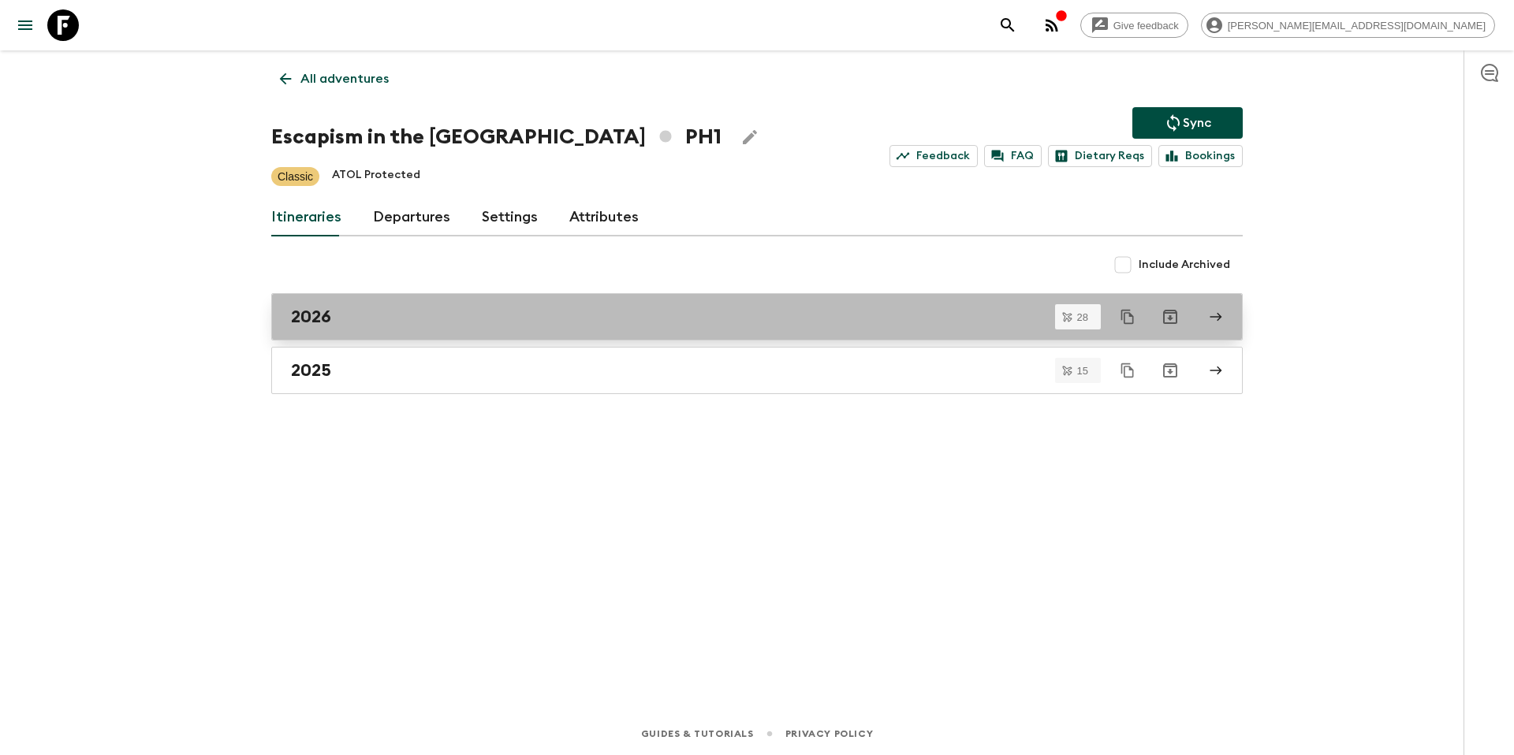
click at [344, 314] on div "2026" at bounding box center [742, 317] width 902 height 21
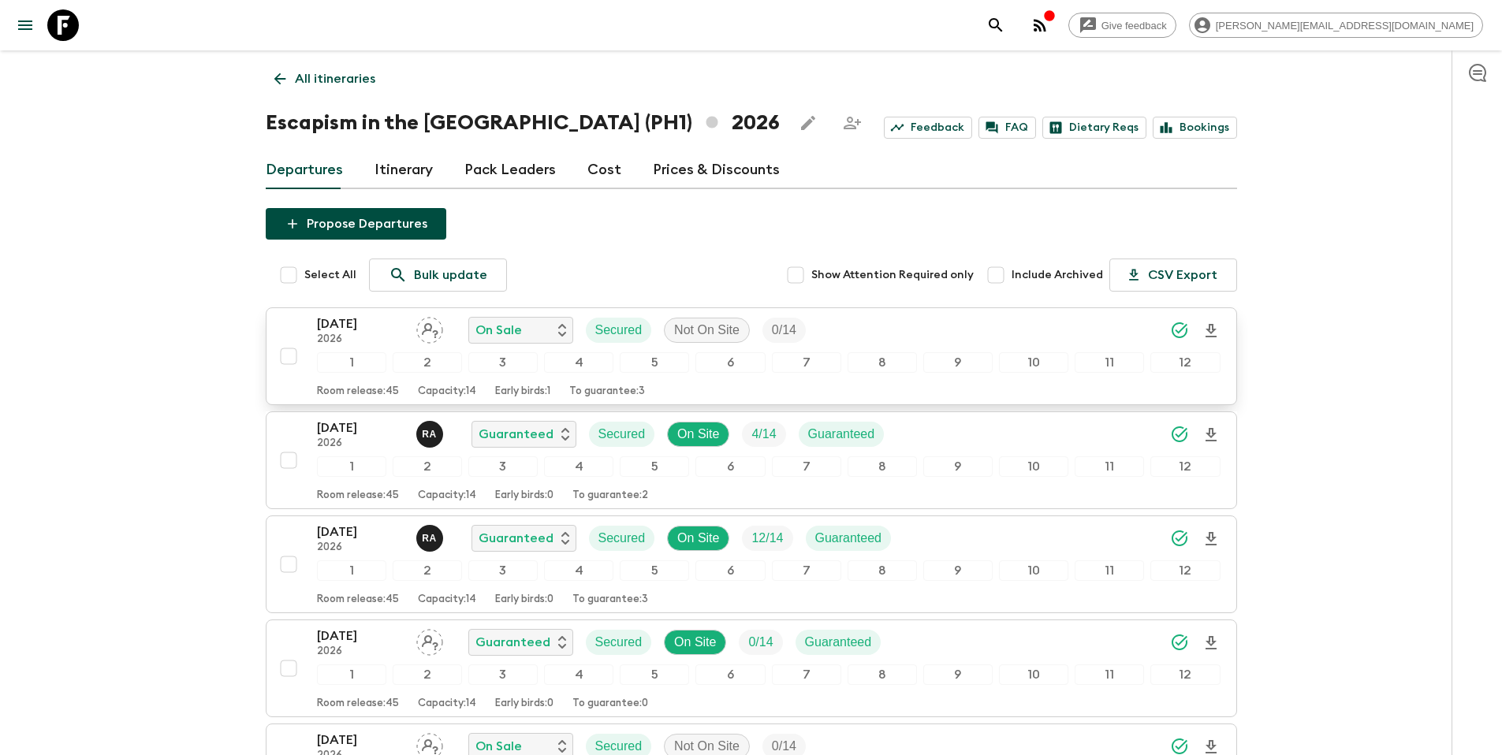
click at [283, 357] on input "checkbox" at bounding box center [289, 357] width 32 height 32
checkbox input "true"
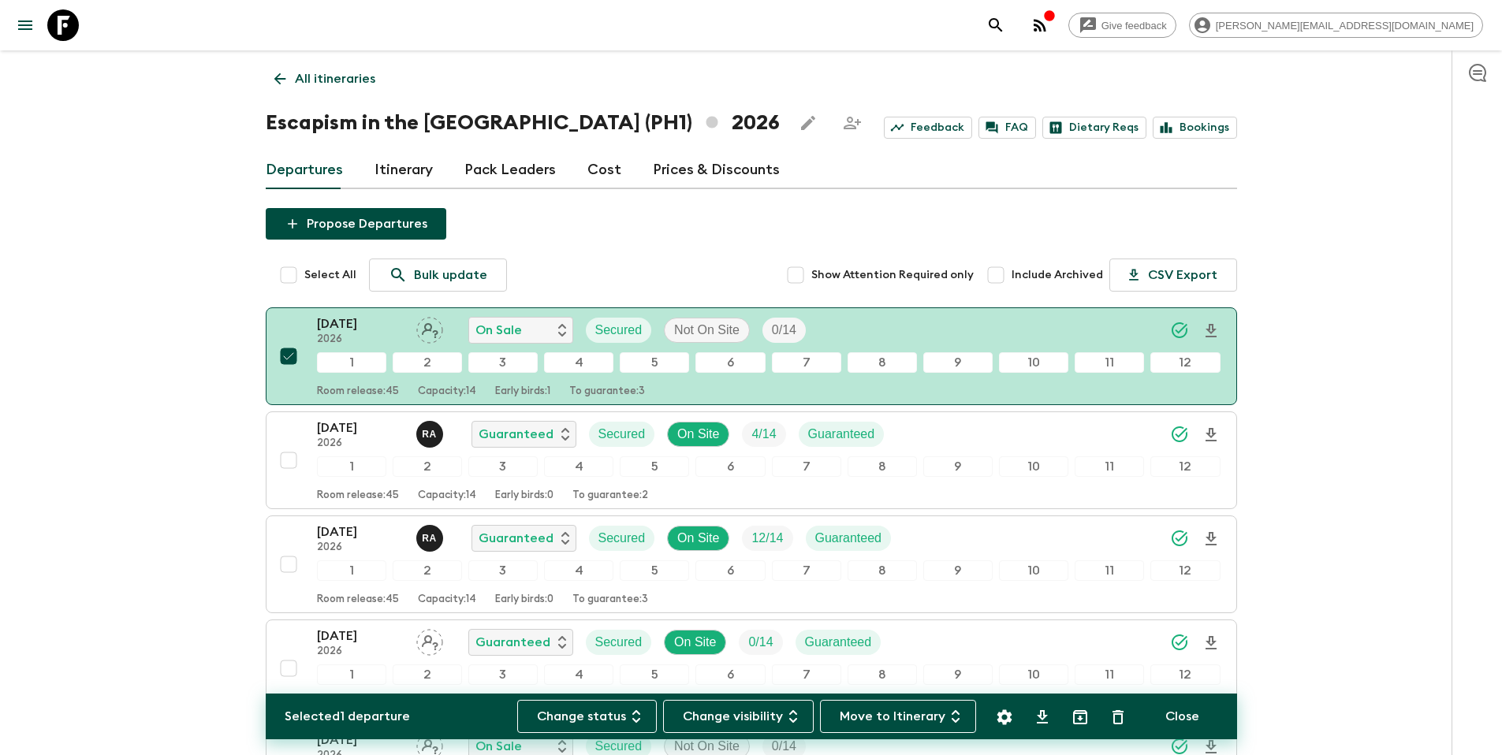
click at [999, 716] on icon "Settings" at bounding box center [1004, 717] width 15 height 15
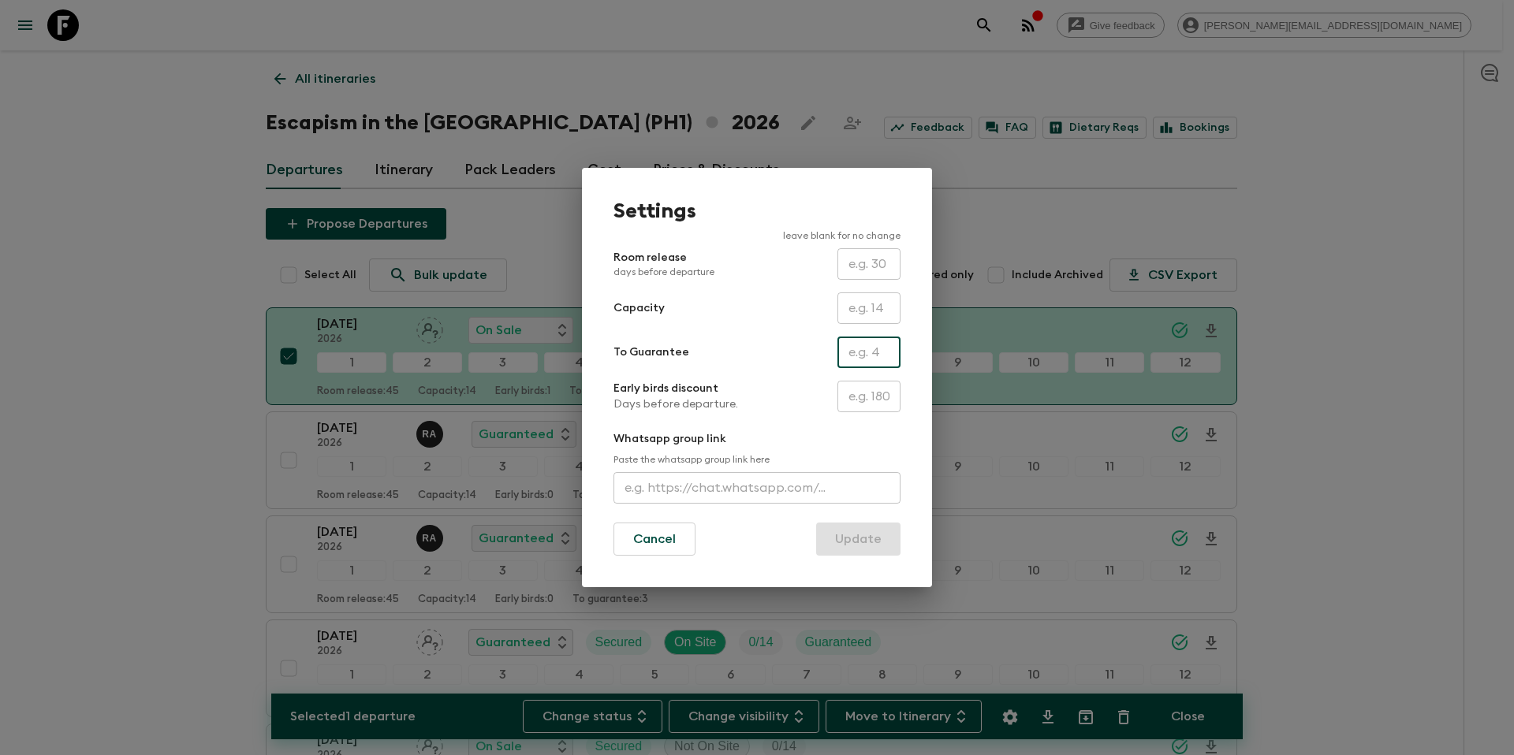
click at [864, 356] on input "text" at bounding box center [869, 353] width 63 height 32
type input "0"
click at [854, 545] on button "Update" at bounding box center [858, 539] width 84 height 33
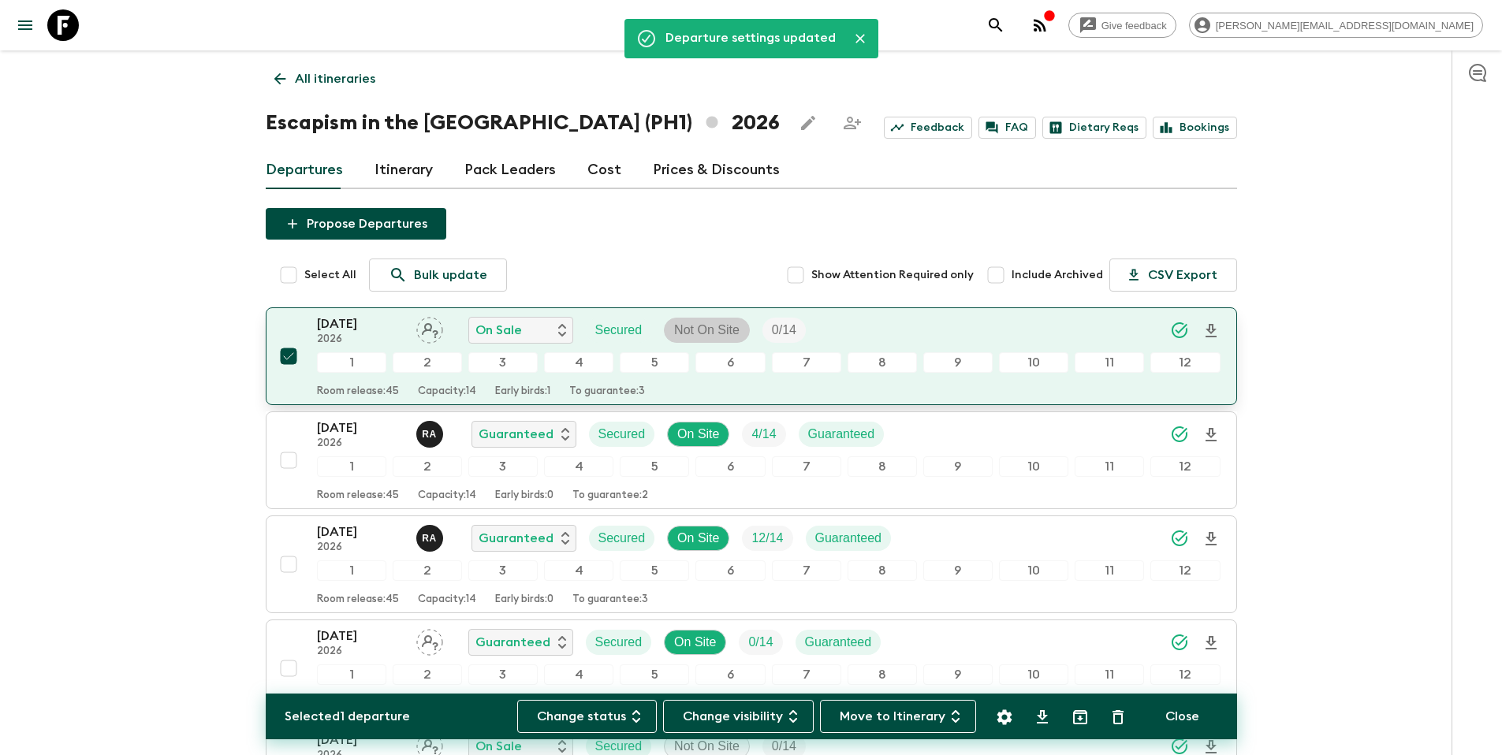
click at [697, 327] on p "Not On Site" at bounding box center [706, 330] width 65 height 19
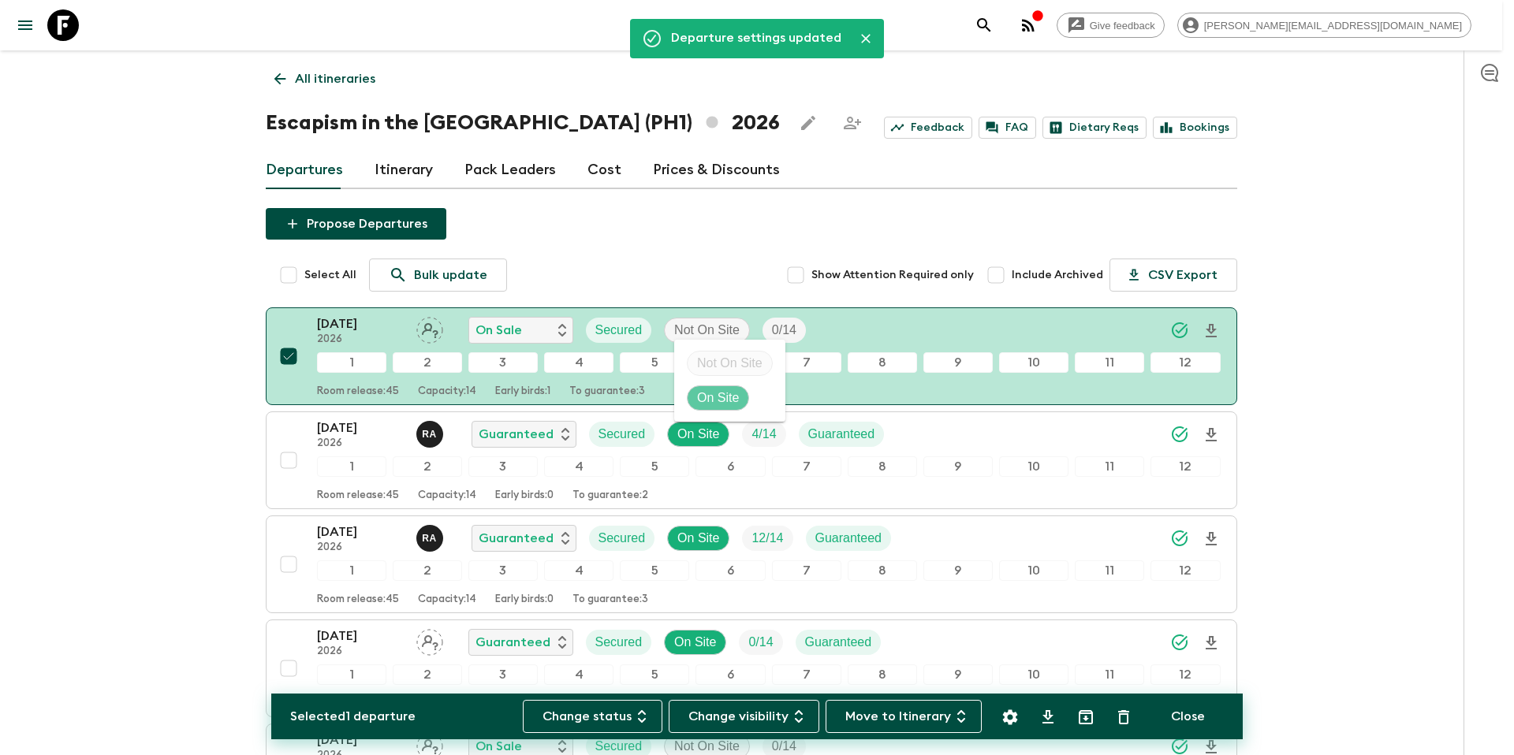
click at [712, 394] on p "On Site" at bounding box center [718, 398] width 42 height 19
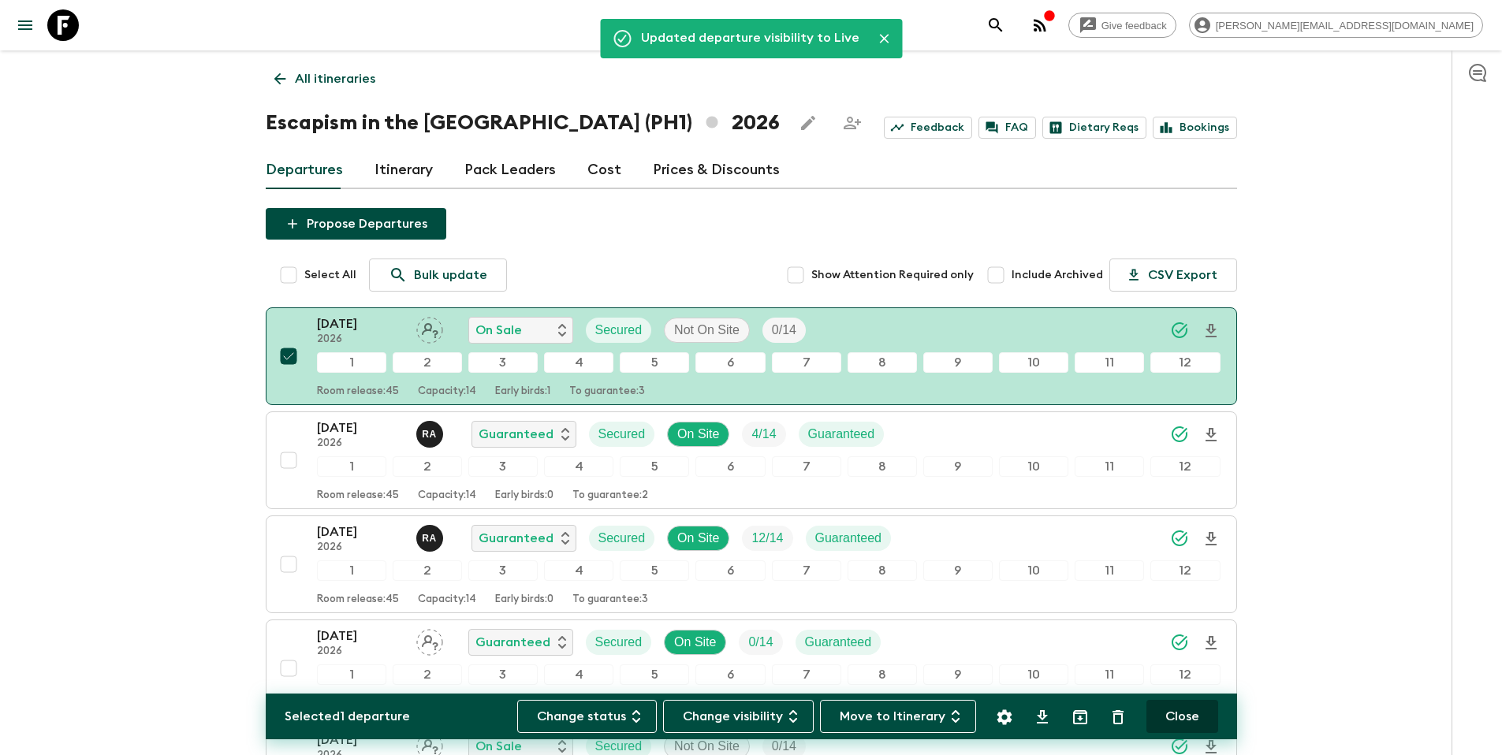
click at [1188, 715] on button "Close" at bounding box center [1183, 716] width 72 height 33
checkbox input "false"
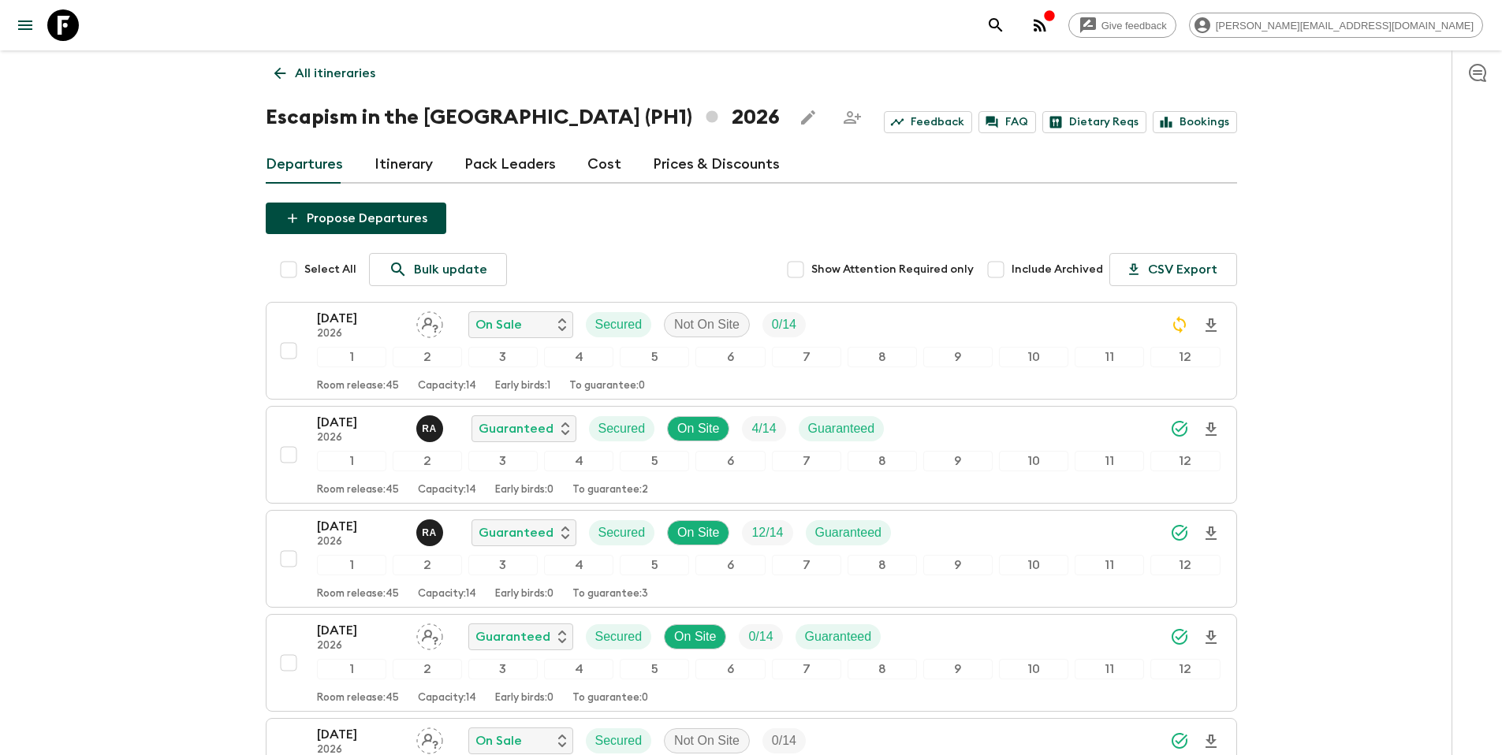
scroll to position [6, 0]
click at [355, 76] on p "All itineraries" at bounding box center [335, 72] width 80 height 19
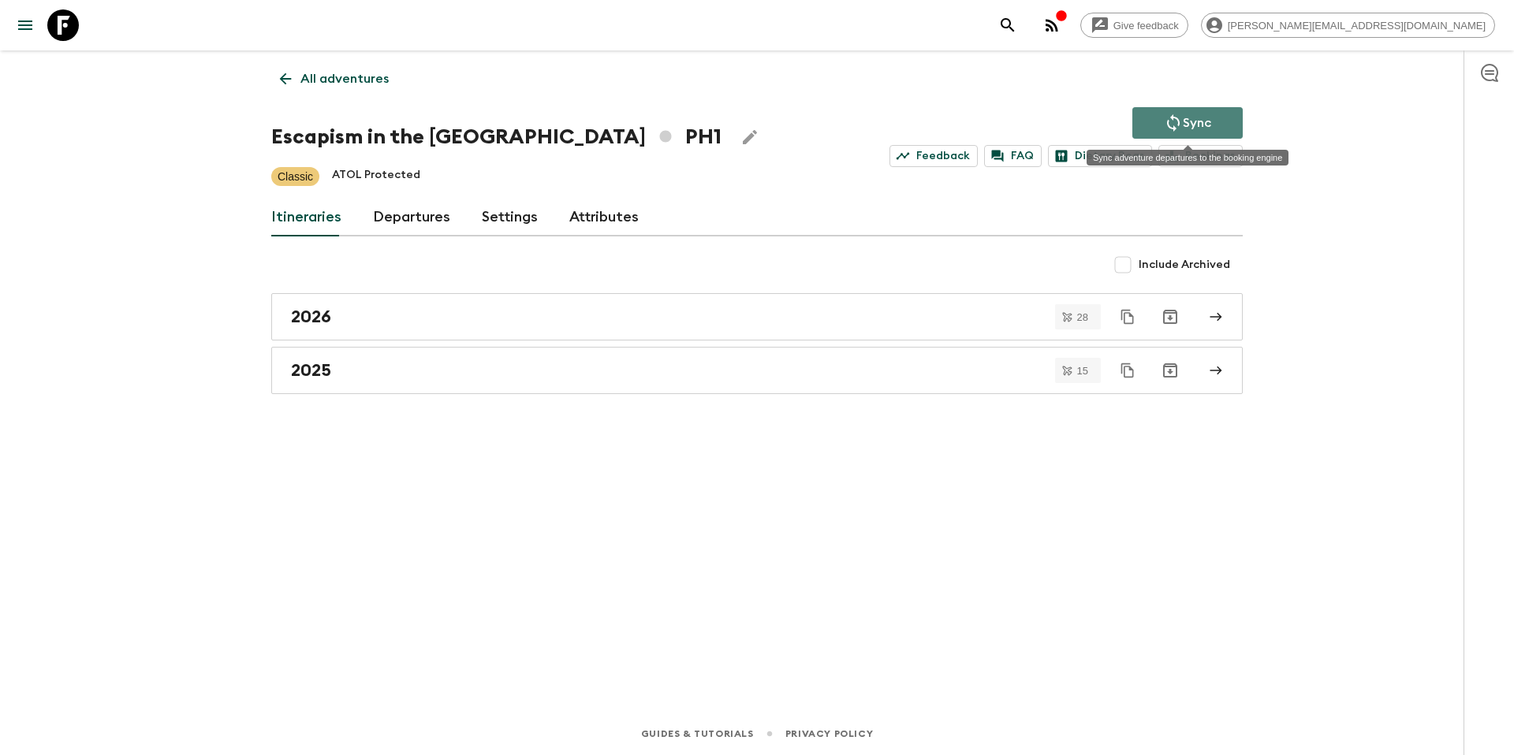
click at [1209, 116] on p "Sync" at bounding box center [1197, 123] width 28 height 19
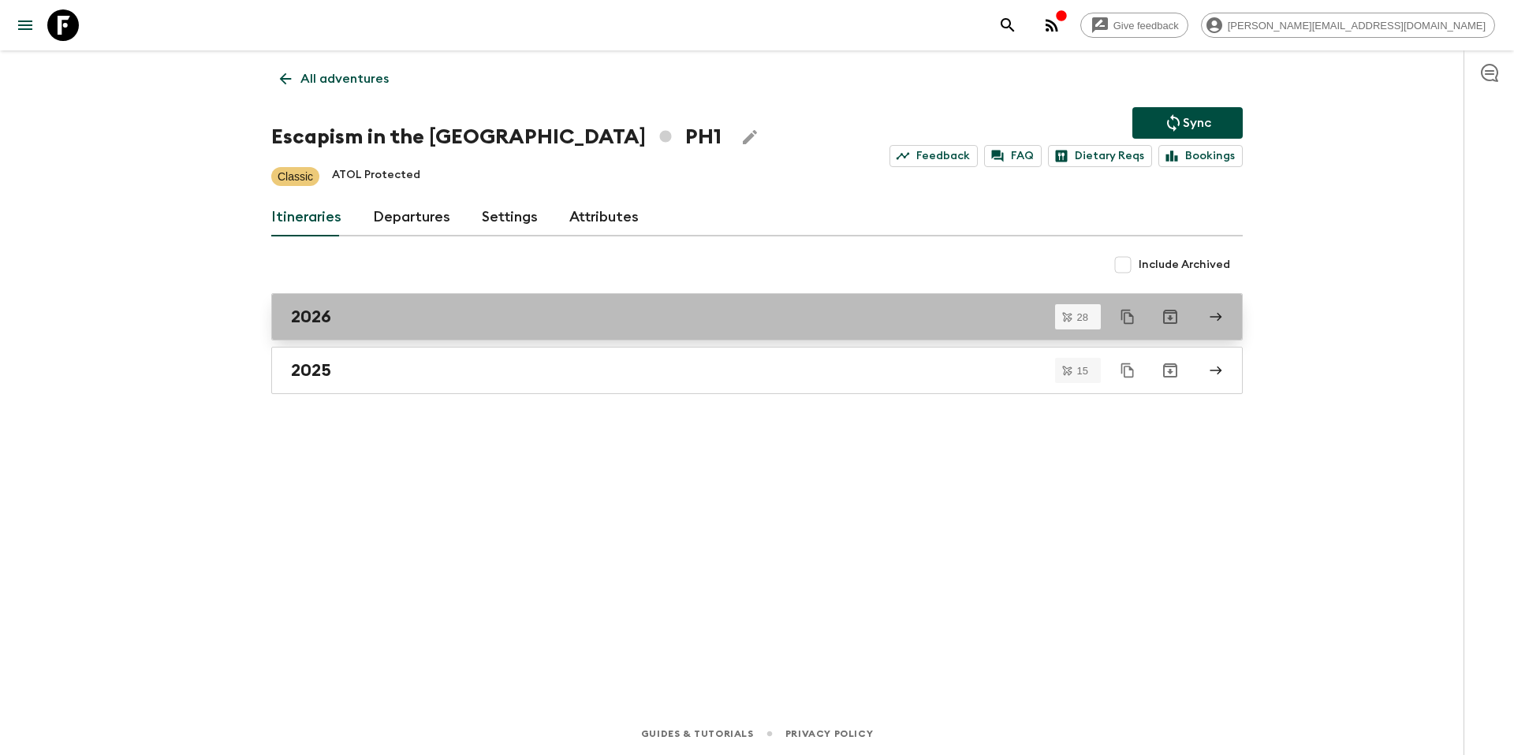
click at [433, 321] on div "2026" at bounding box center [742, 317] width 902 height 21
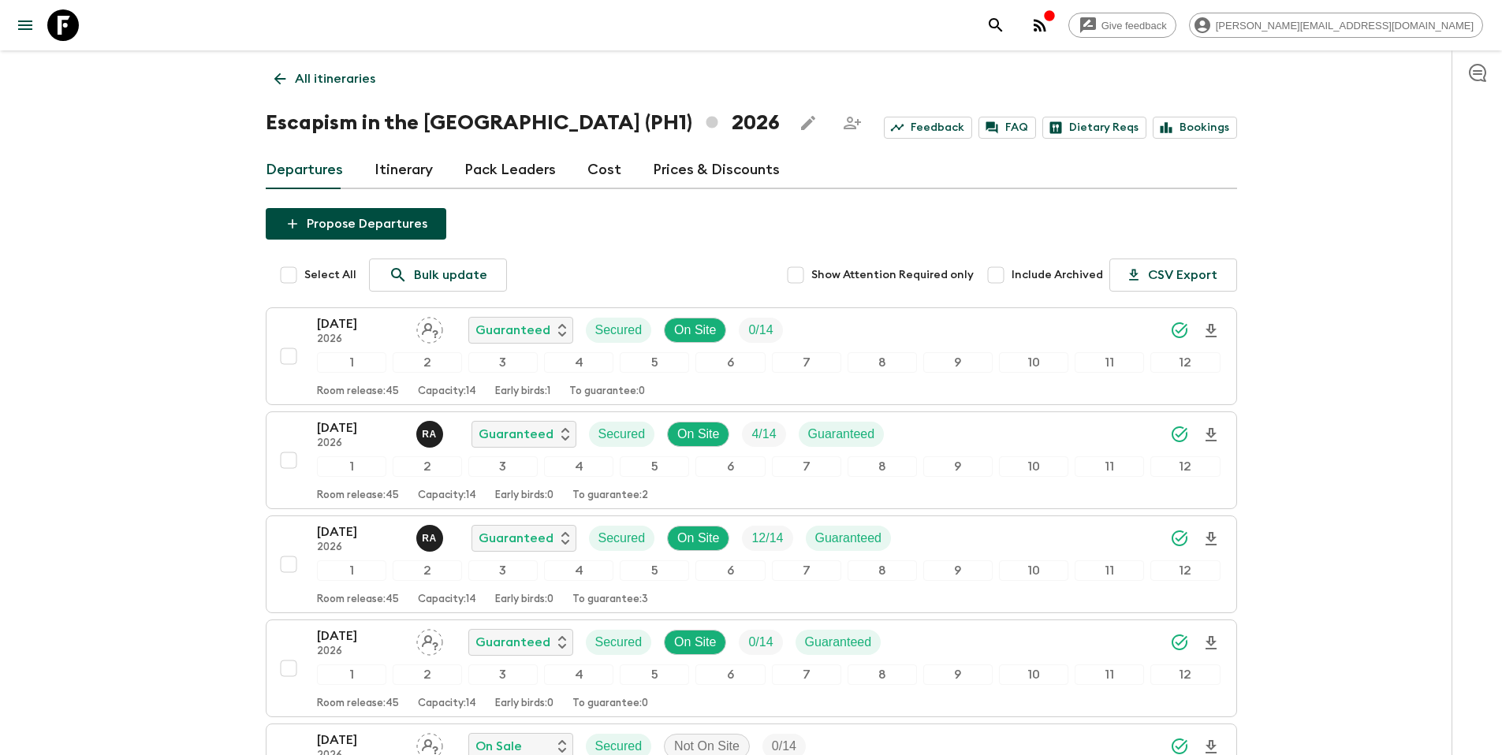
click at [319, 78] on p "All itineraries" at bounding box center [335, 78] width 80 height 19
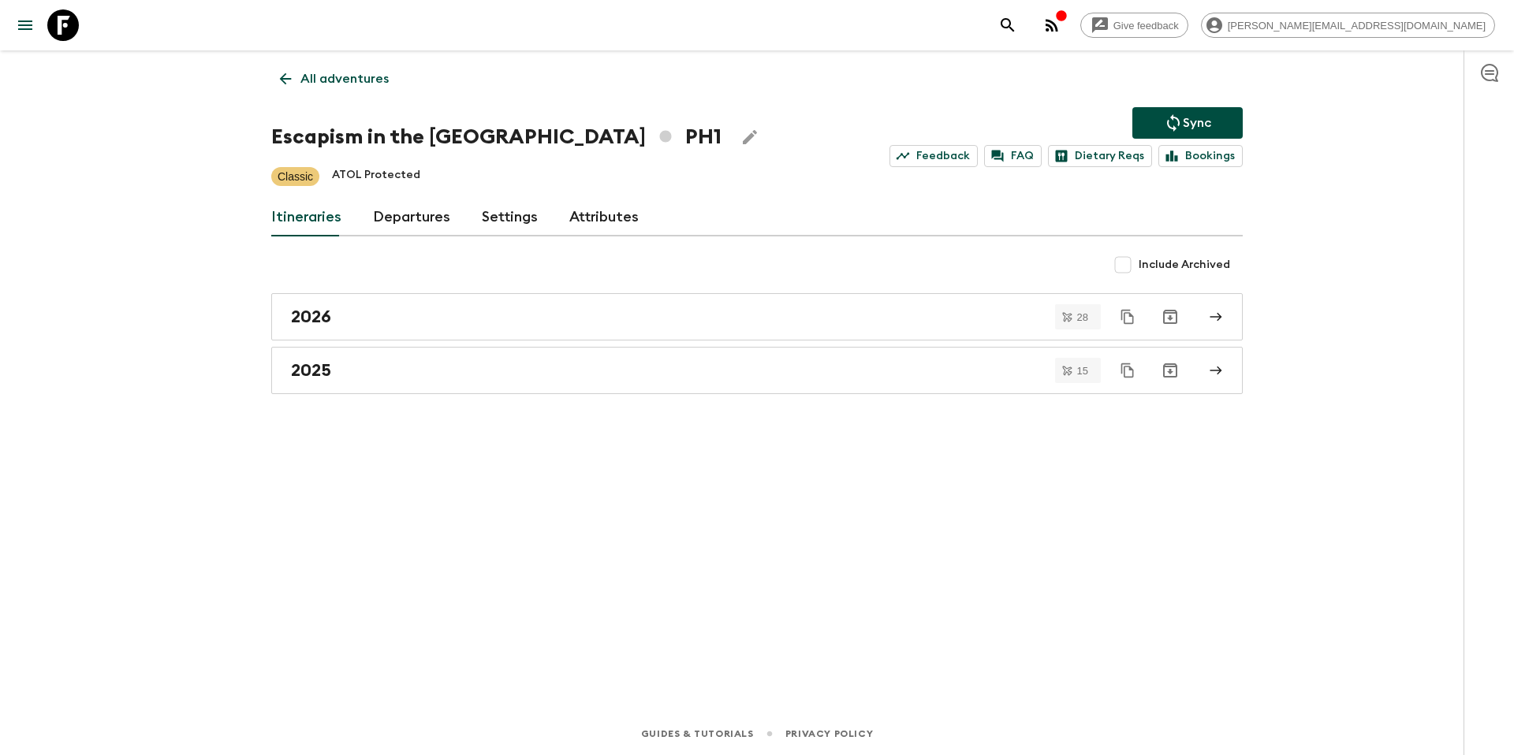
drag, startPoint x: 317, startPoint y: 79, endPoint x: 326, endPoint y: 80, distance: 8.8
click at [317, 79] on p "All adventures" at bounding box center [344, 78] width 88 height 19
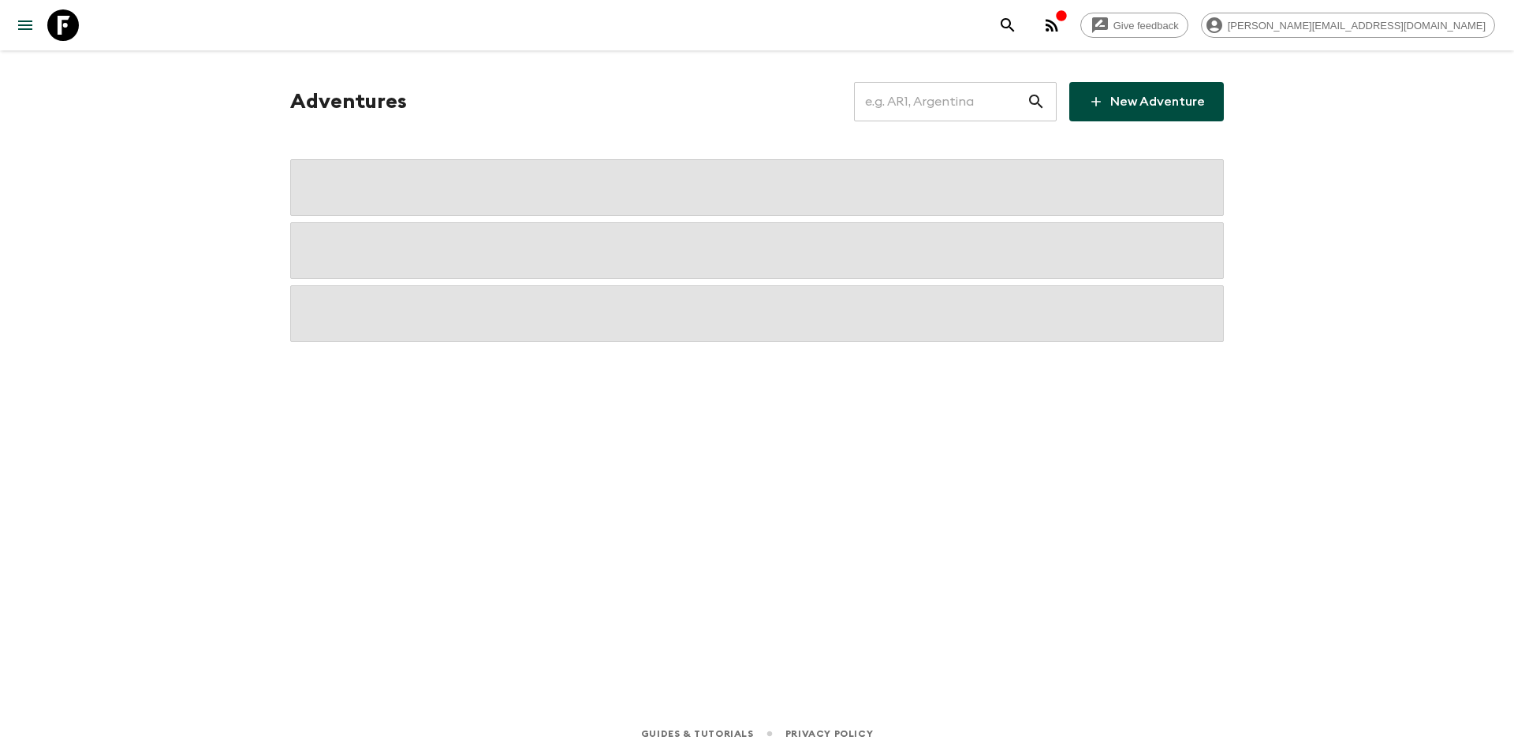
click at [923, 104] on input "text" at bounding box center [940, 102] width 173 height 44
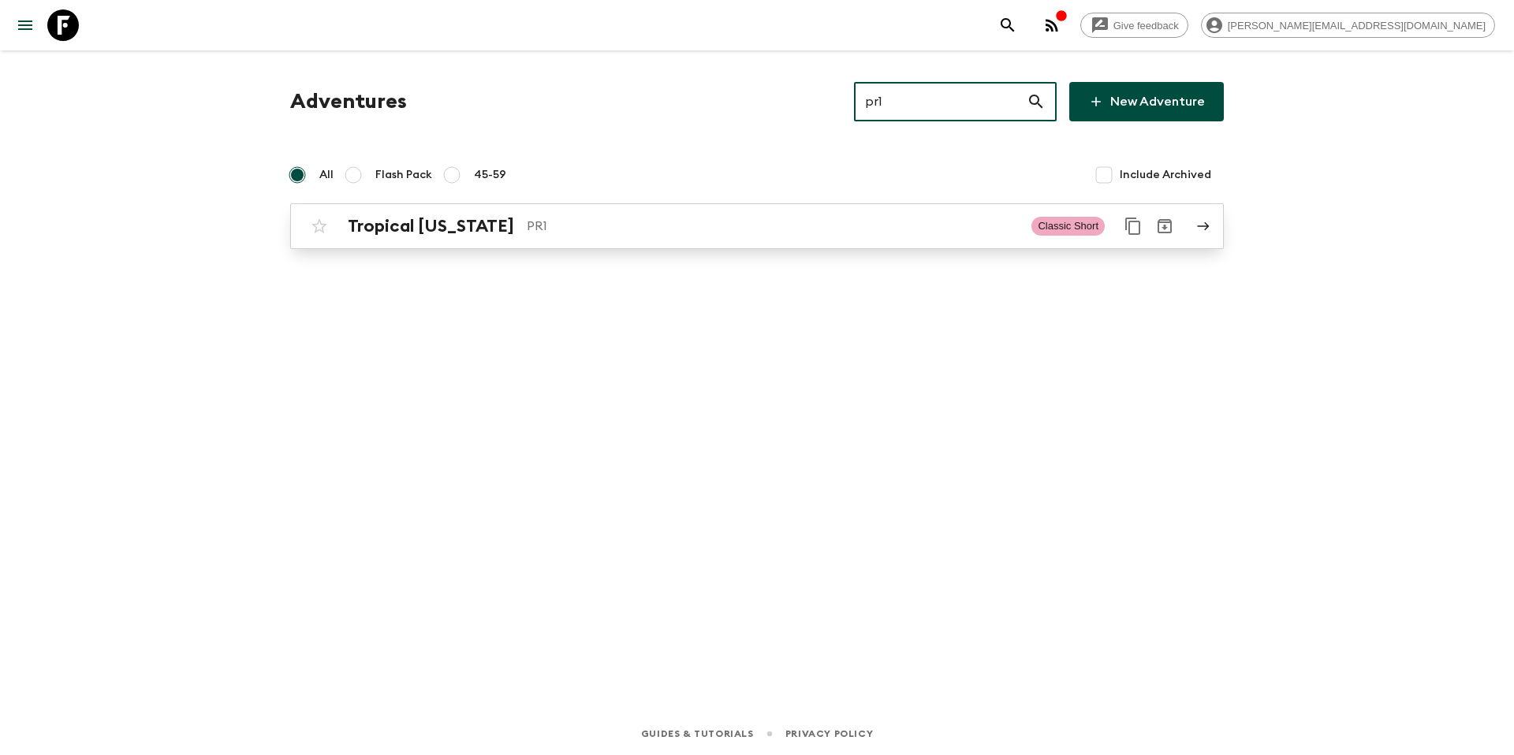
type input "pr1"
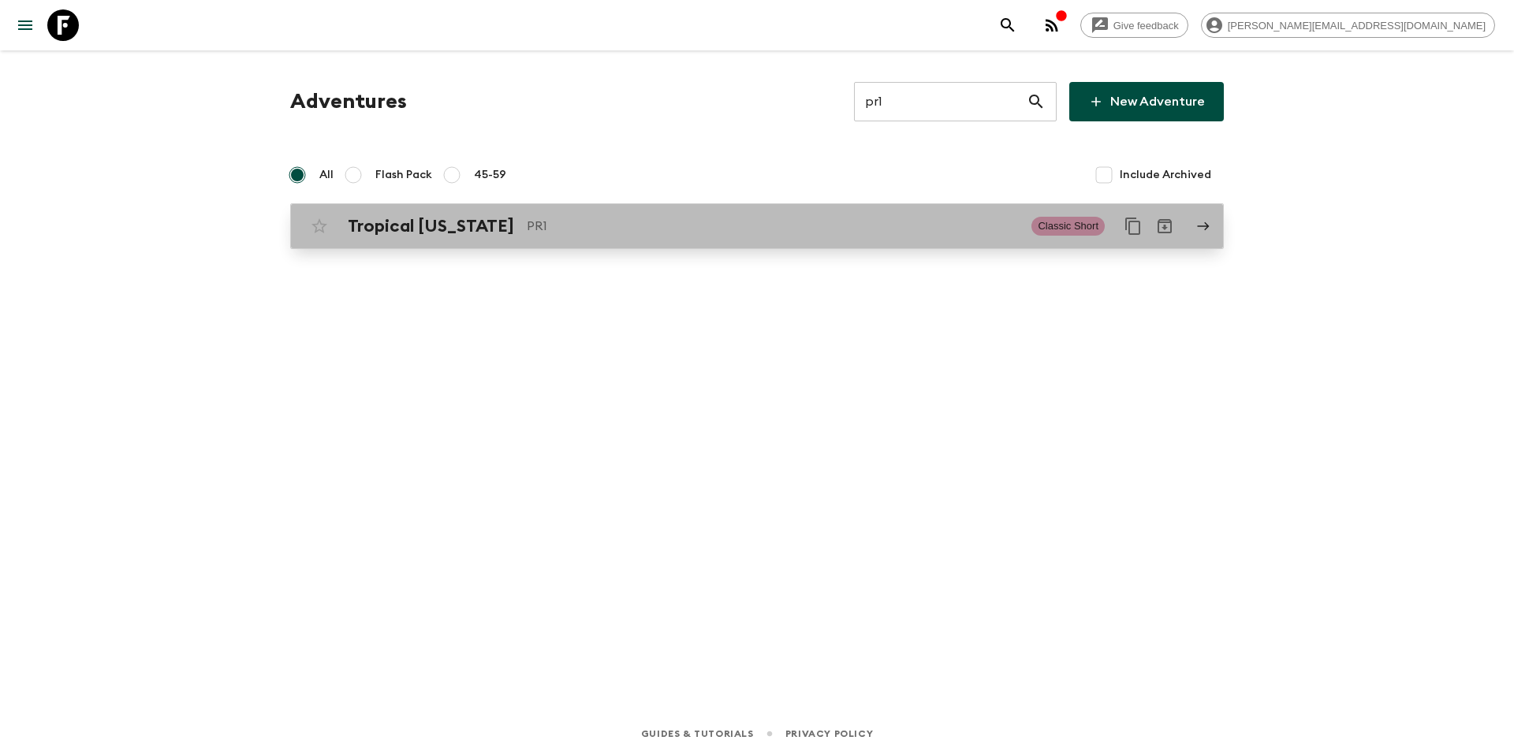
click at [669, 223] on p "PR1" at bounding box center [773, 226] width 492 height 19
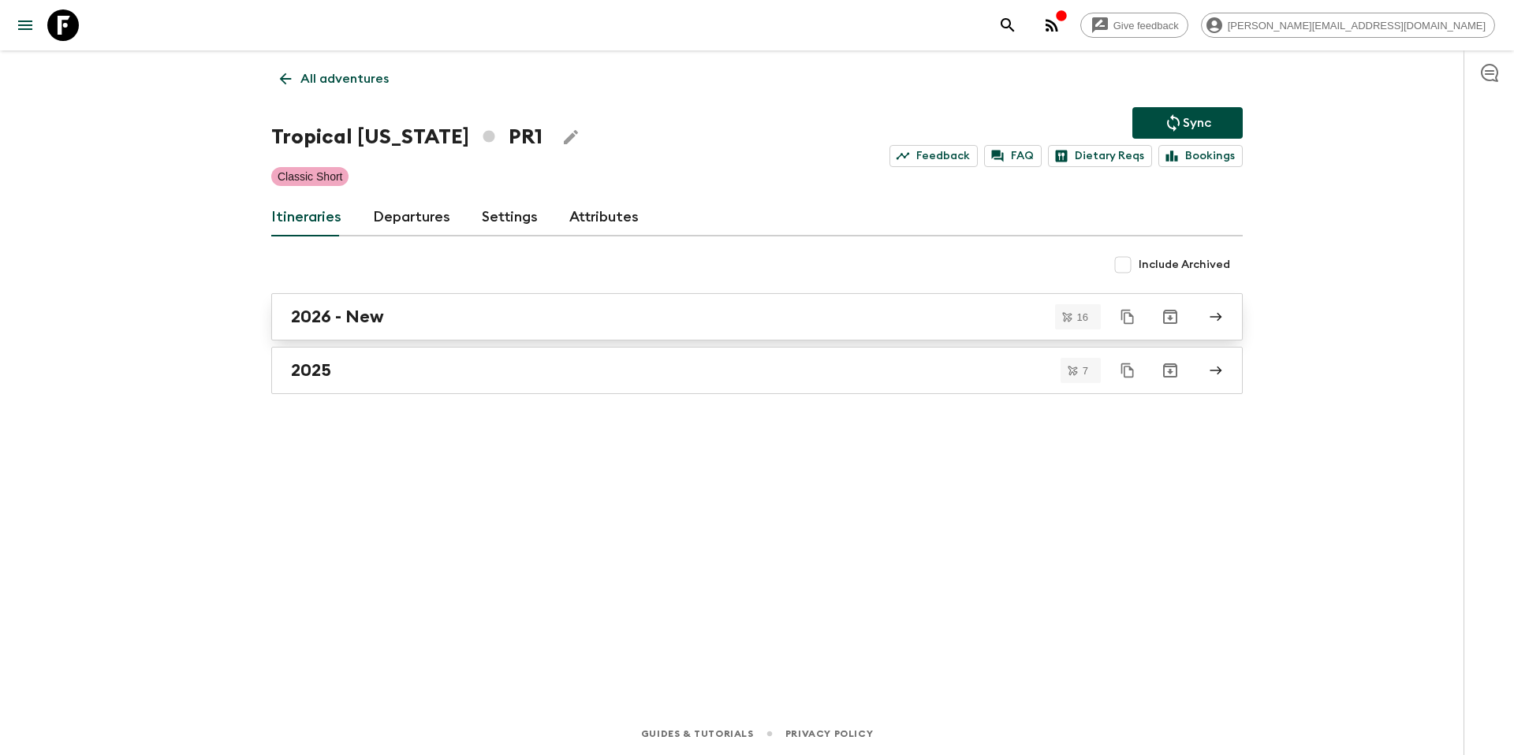
click at [382, 315] on h2 "2026 - New" at bounding box center [337, 317] width 93 height 21
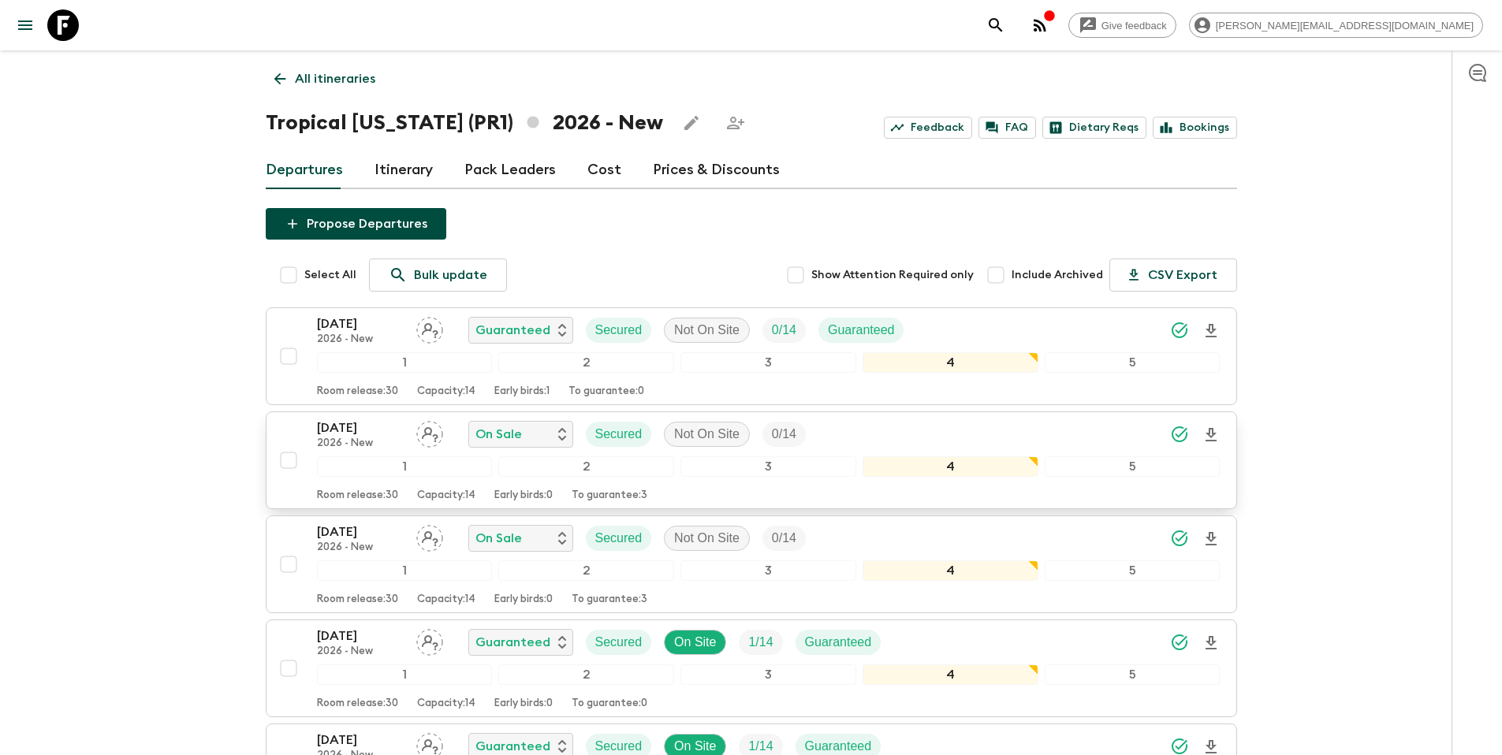
click at [289, 456] on input "checkbox" at bounding box center [289, 461] width 32 height 32
checkbox input "true"
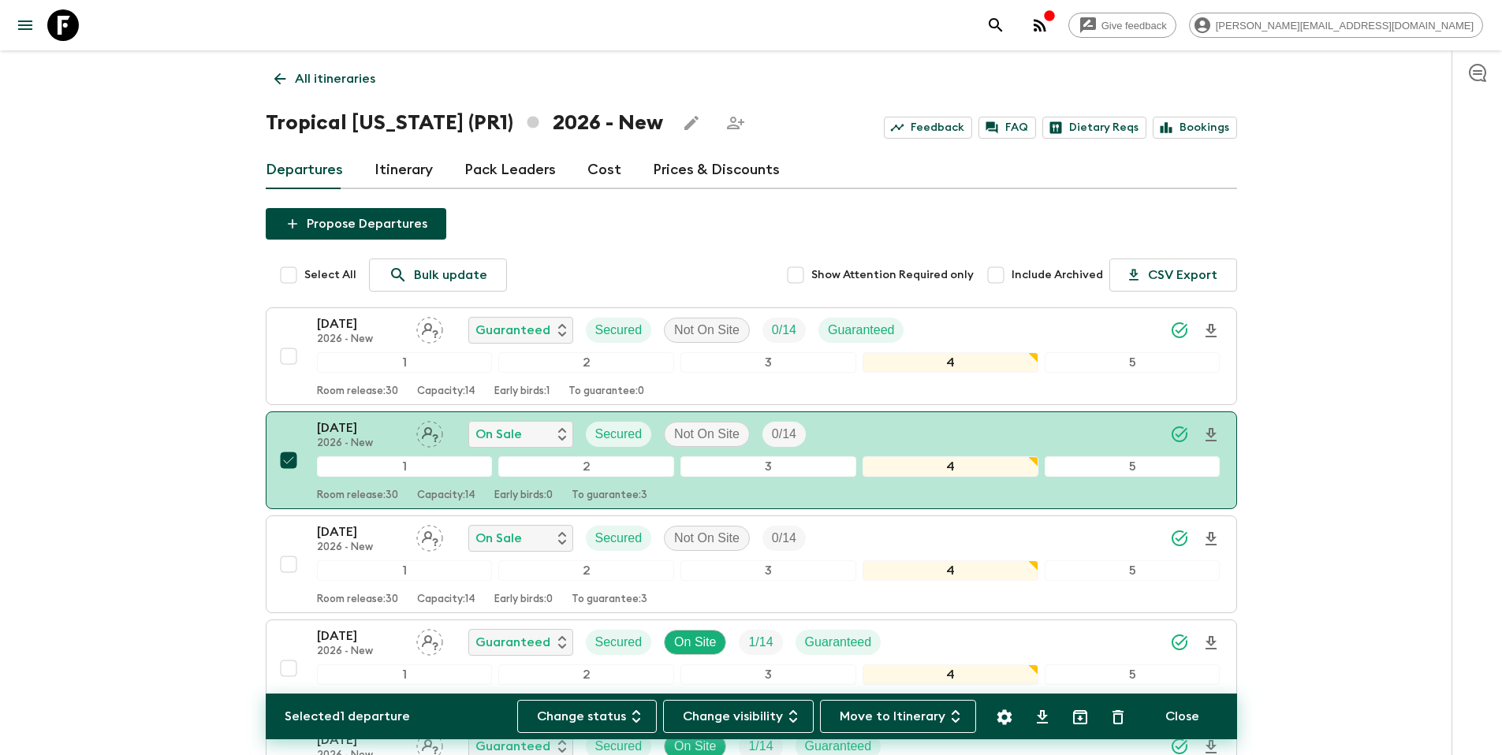
click at [1003, 709] on icon "Settings" at bounding box center [1004, 717] width 19 height 19
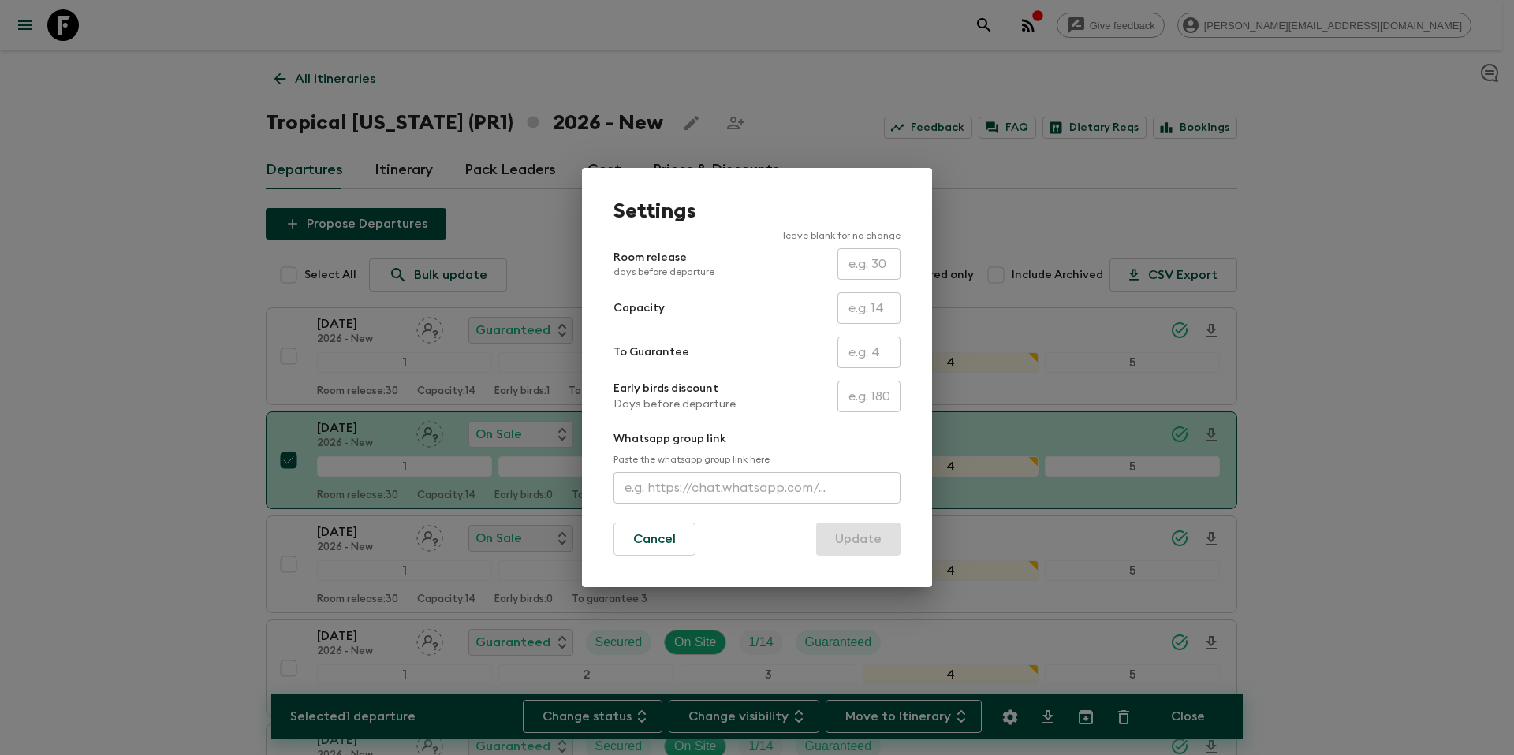
click at [873, 352] on input "text" at bounding box center [869, 353] width 63 height 32
type input "0"
click at [855, 543] on button "Update" at bounding box center [858, 539] width 84 height 33
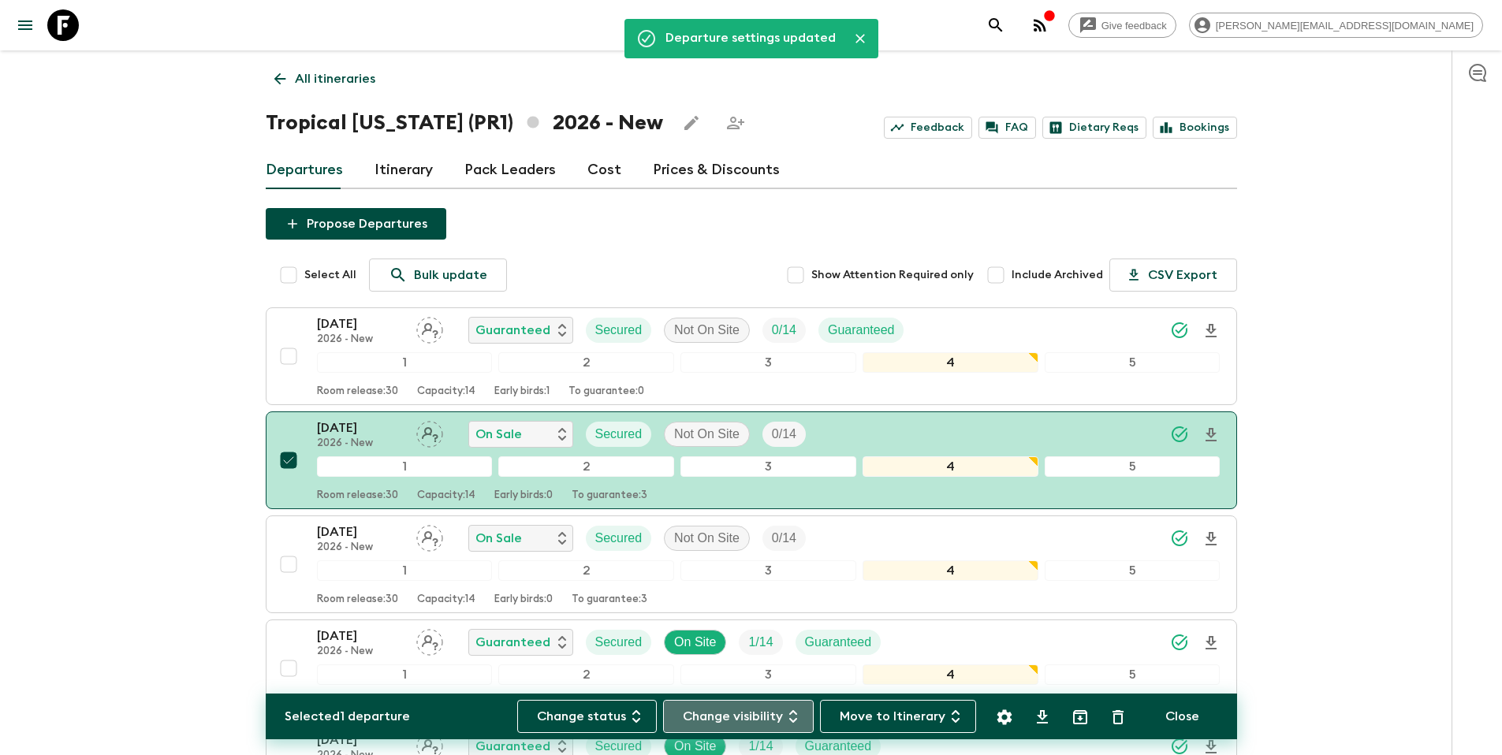
click at [735, 717] on button "Change visibility" at bounding box center [738, 716] width 151 height 33
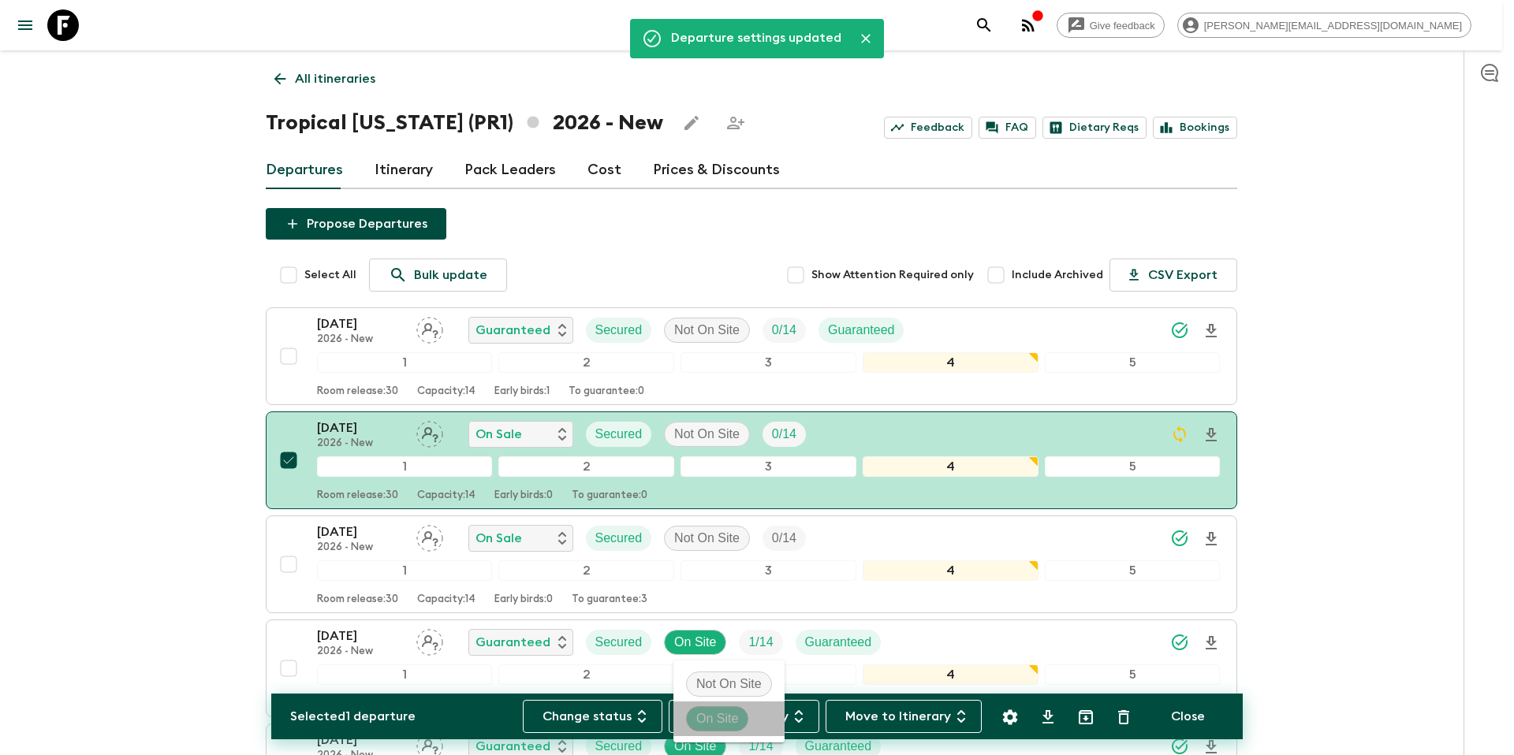
click at [718, 716] on p "On Site" at bounding box center [717, 719] width 42 height 19
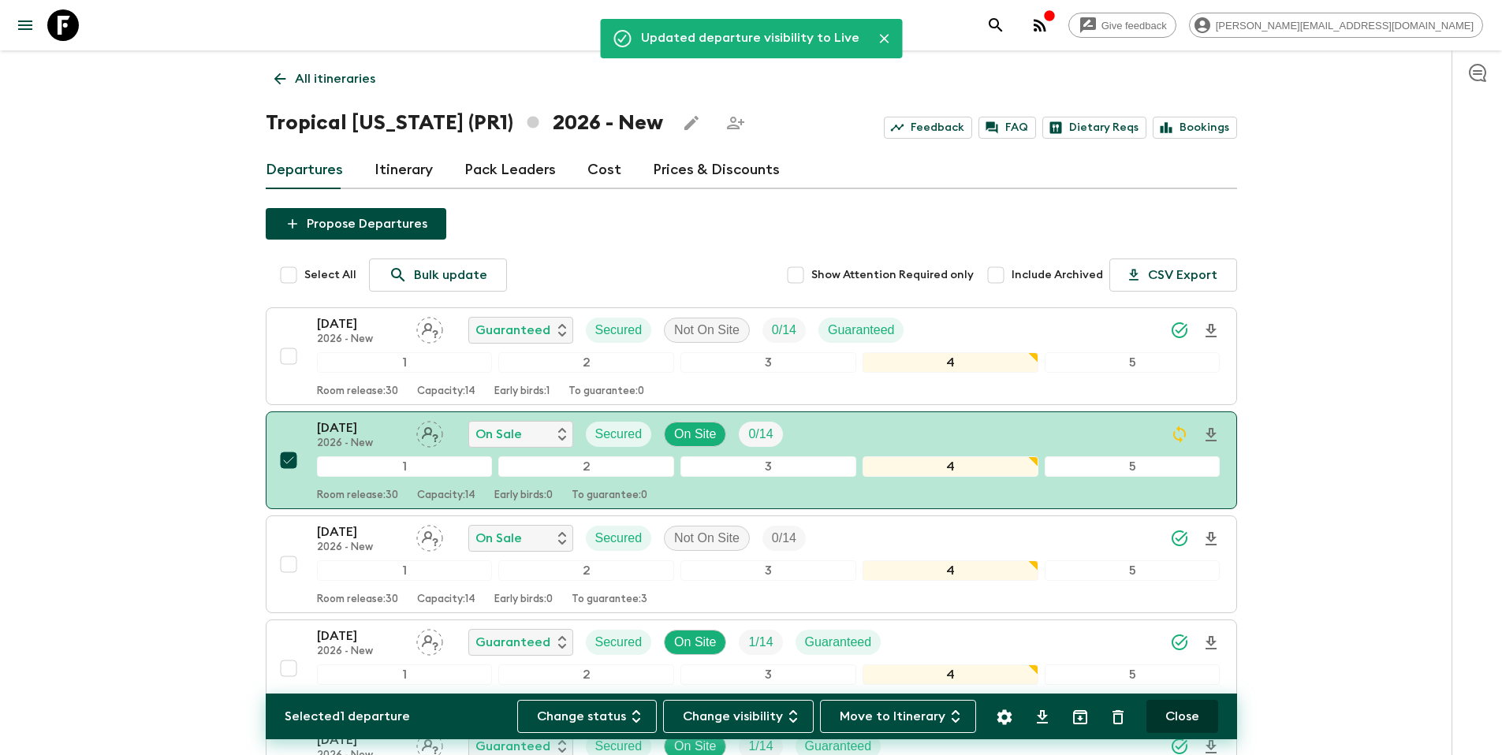
click at [1185, 720] on button "Close" at bounding box center [1183, 716] width 72 height 33
checkbox input "false"
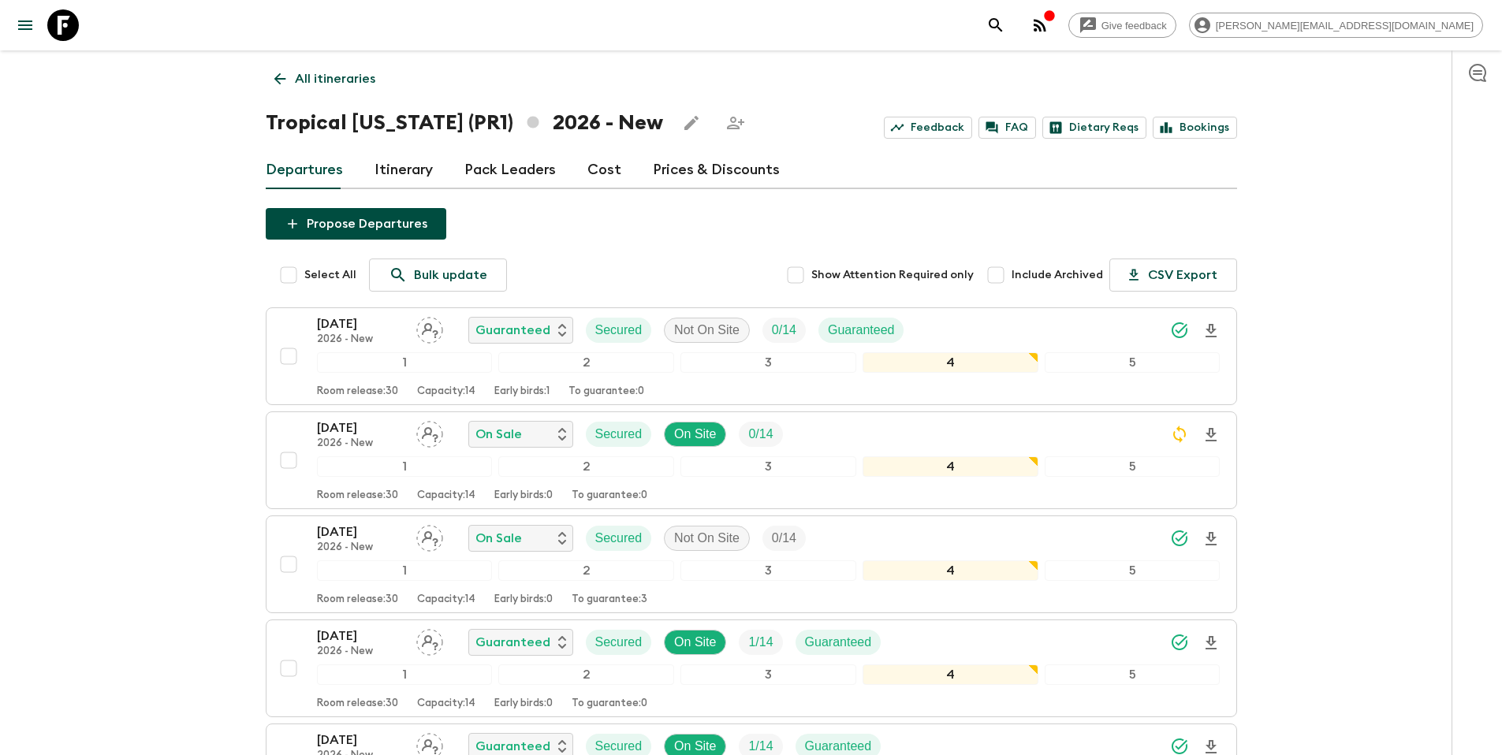
click at [360, 84] on p "All itineraries" at bounding box center [335, 78] width 80 height 19
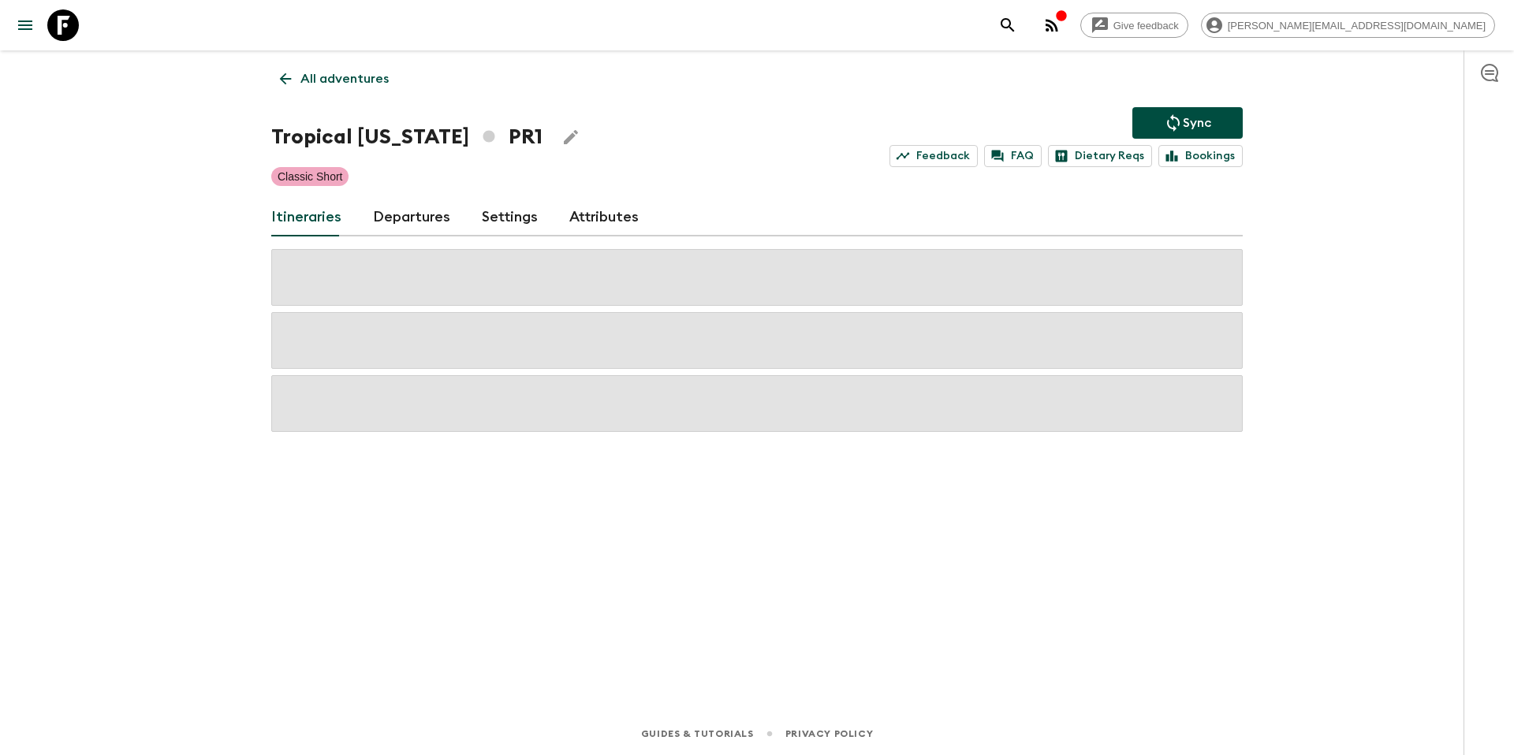
click at [1171, 124] on icon "Sync adventure departures to the booking engine" at bounding box center [1173, 123] width 19 height 19
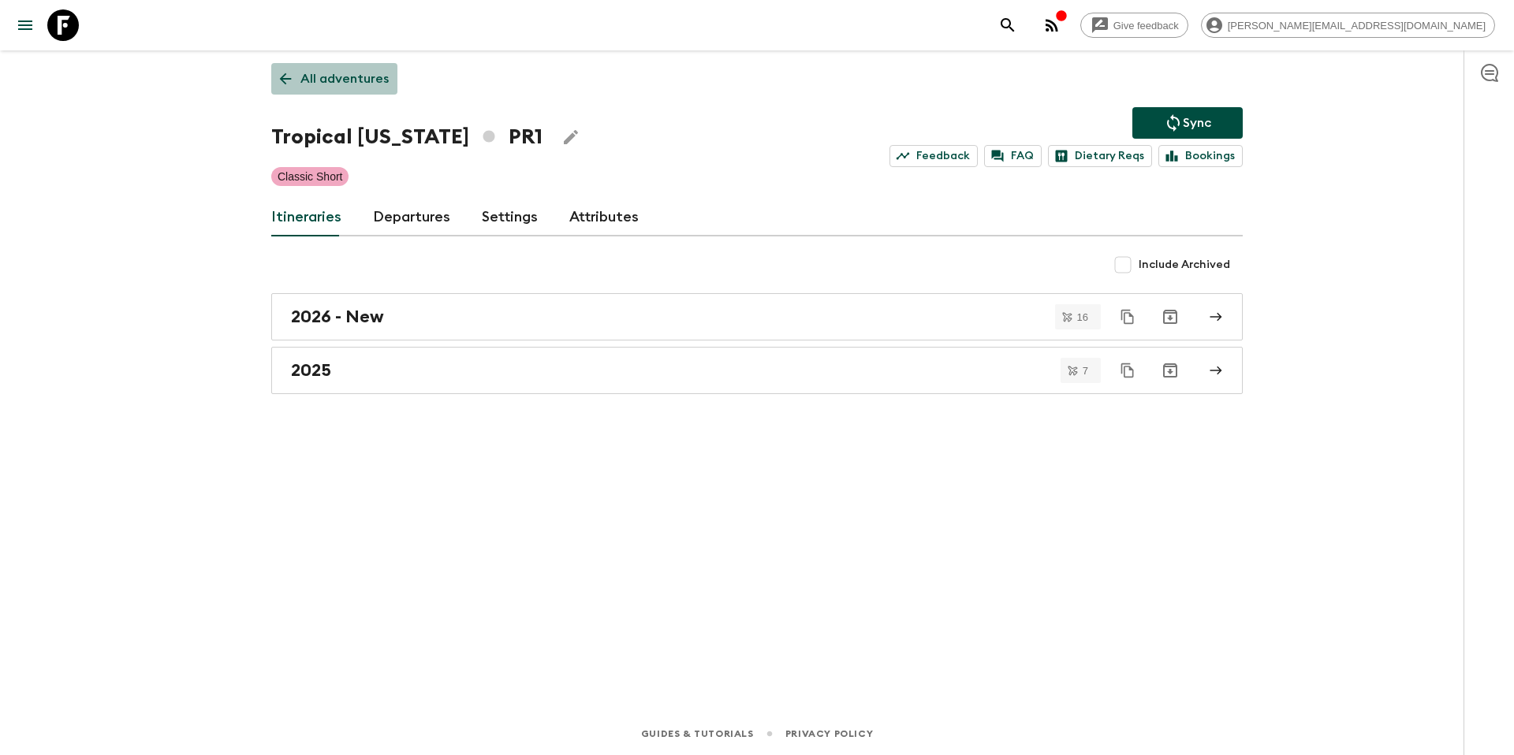
click at [347, 75] on p "All adventures" at bounding box center [344, 78] width 88 height 19
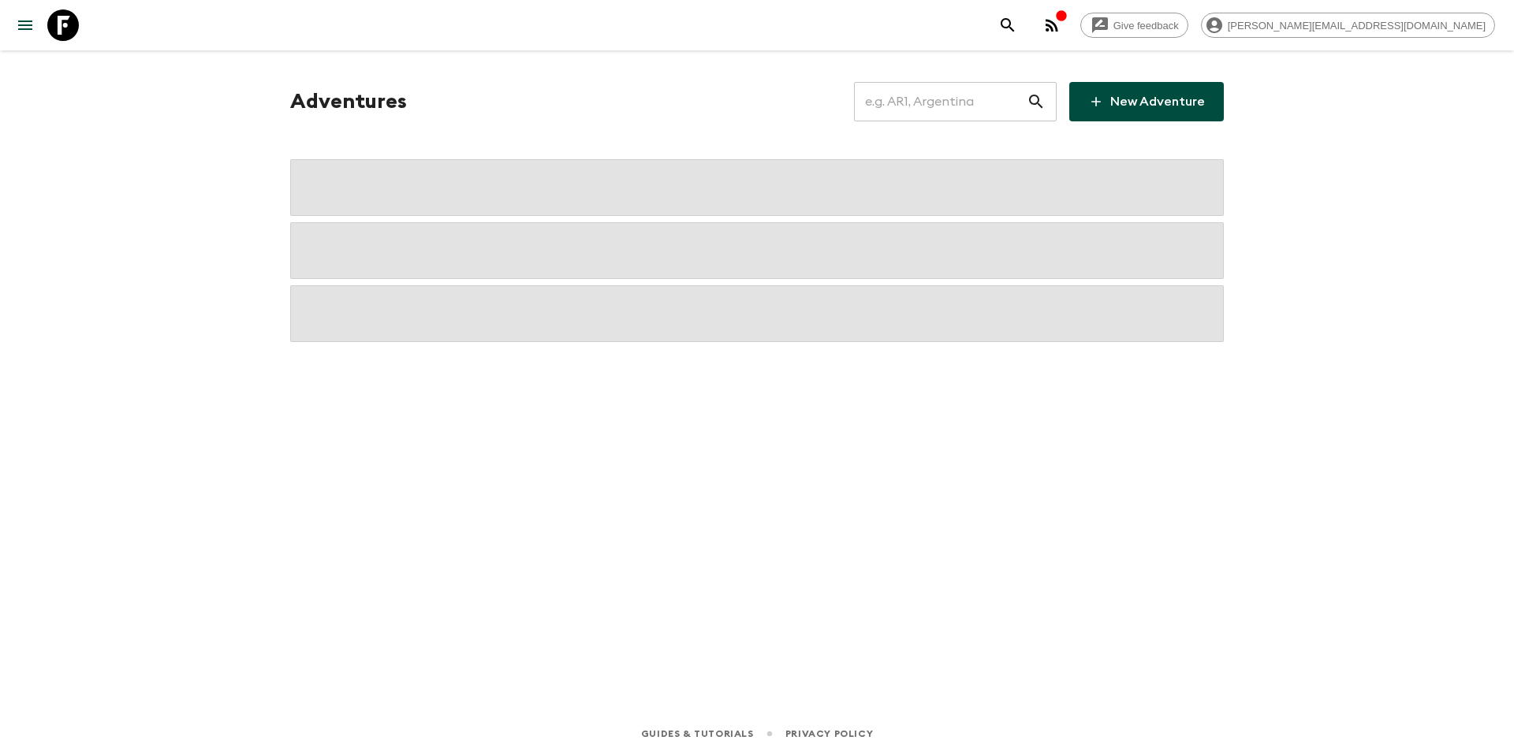
click at [935, 99] on input "text" at bounding box center [940, 102] width 173 height 44
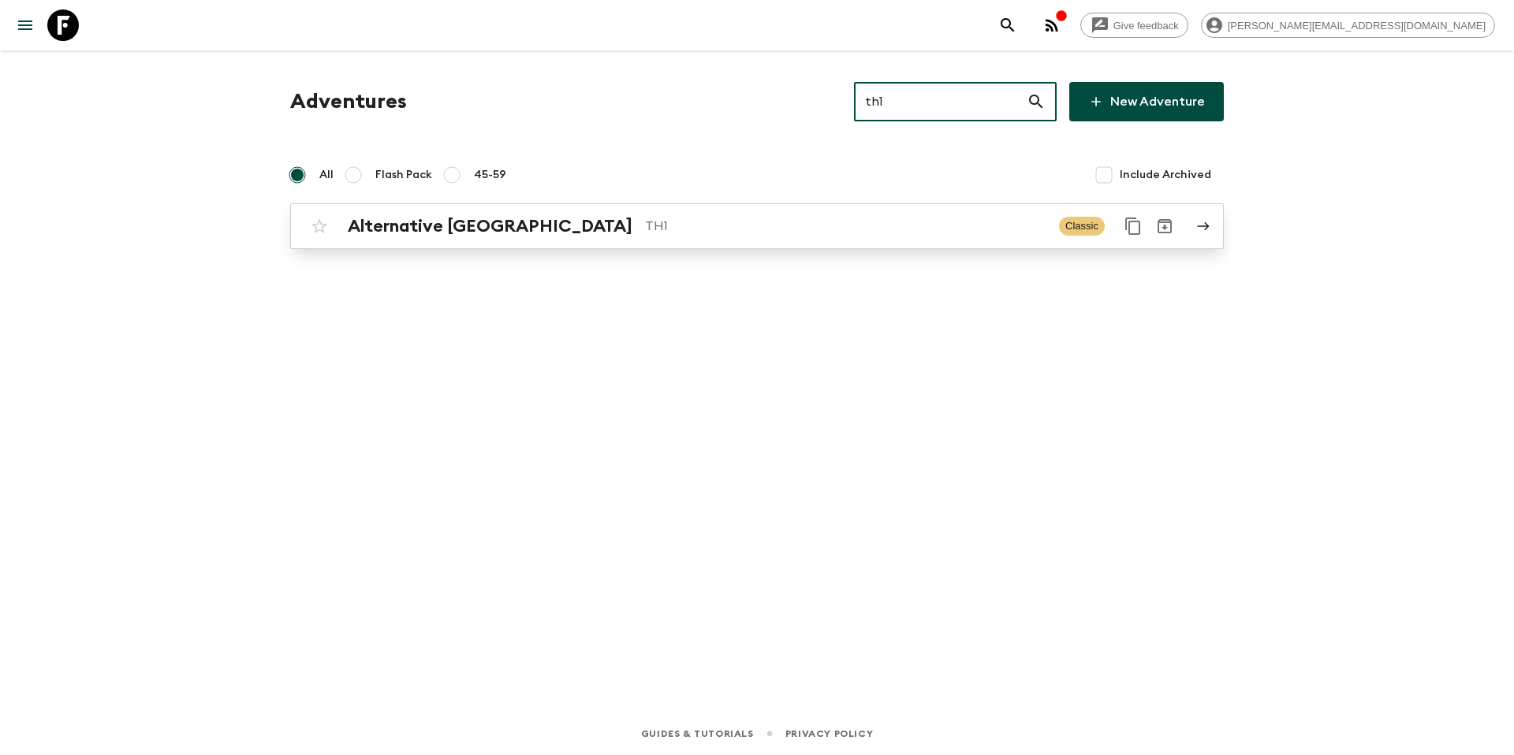
type input "th1"
click at [534, 247] on link "Alternative [GEOGRAPHIC_DATA] TH1 Classic" at bounding box center [757, 226] width 934 height 46
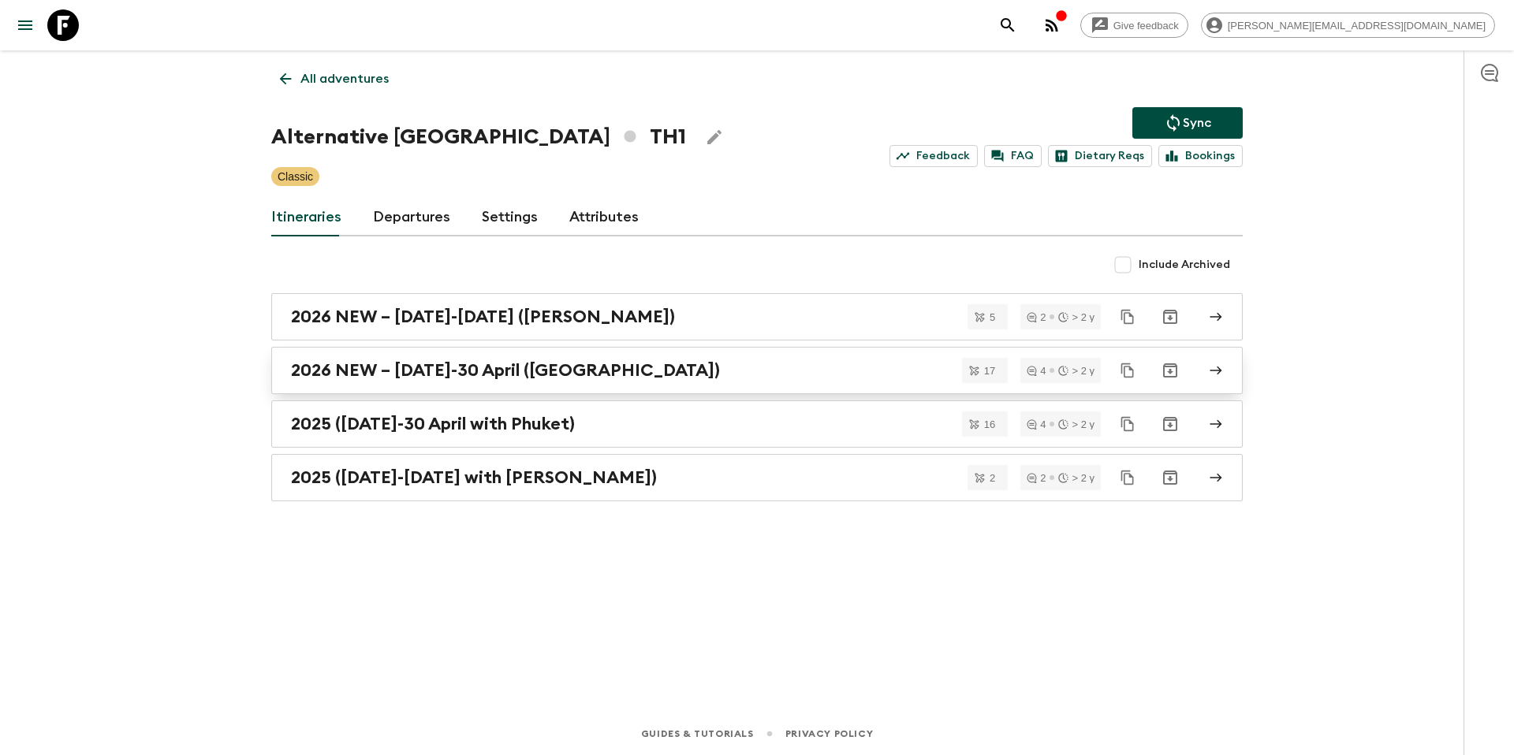
click at [431, 370] on h2 "2026 NEW – [DATE]-30 April ([GEOGRAPHIC_DATA])" at bounding box center [505, 370] width 429 height 21
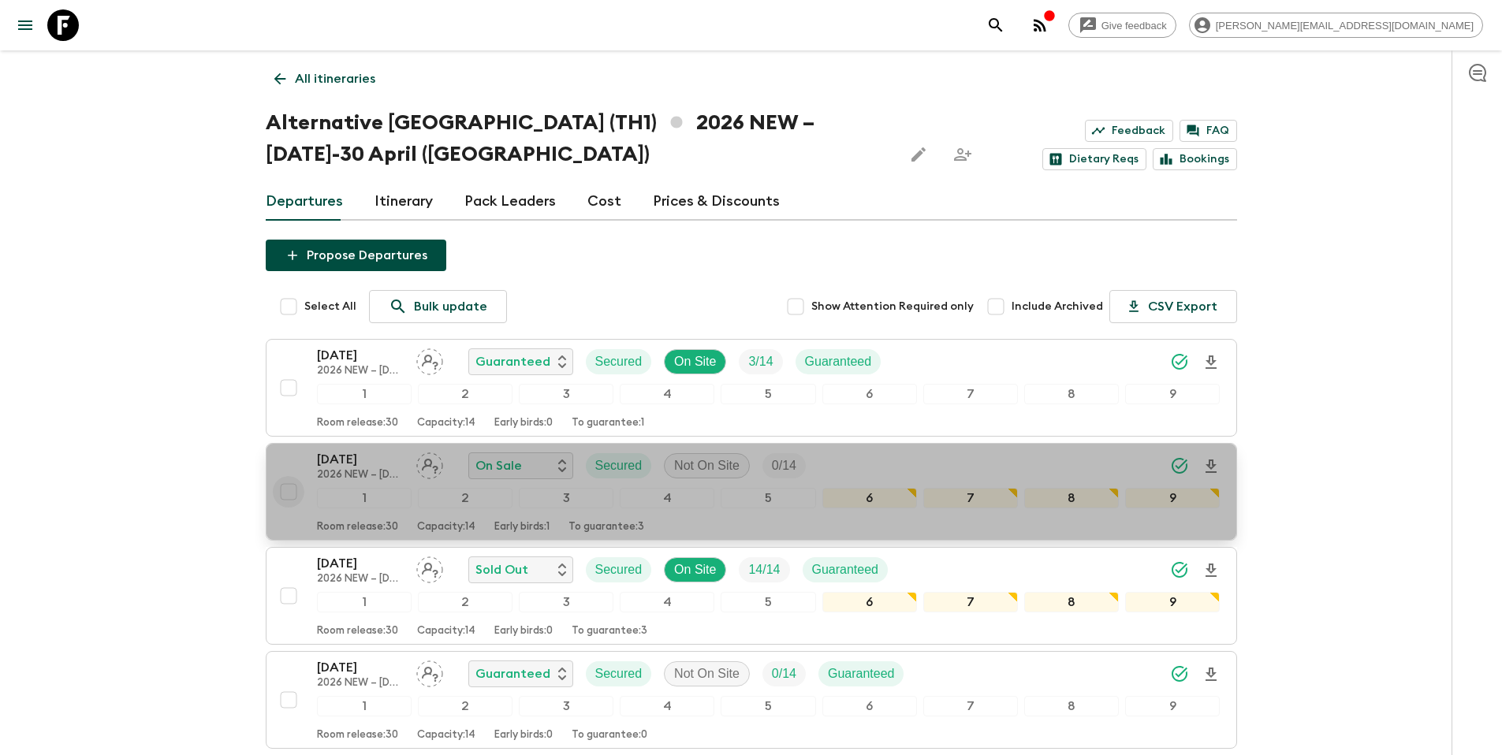
click at [290, 494] on input "checkbox" at bounding box center [289, 492] width 32 height 32
checkbox input "true"
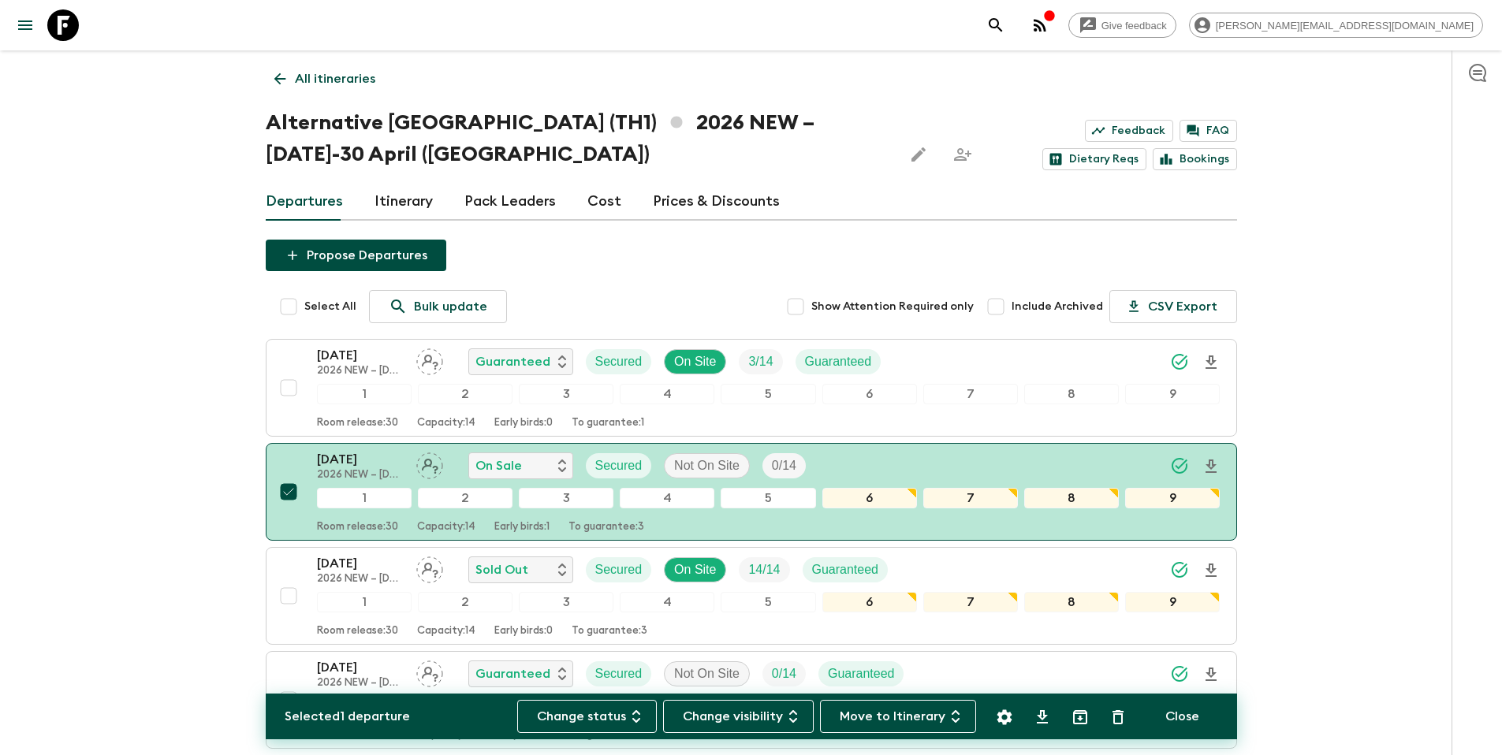
click at [1011, 721] on icon "Settings" at bounding box center [1004, 717] width 15 height 15
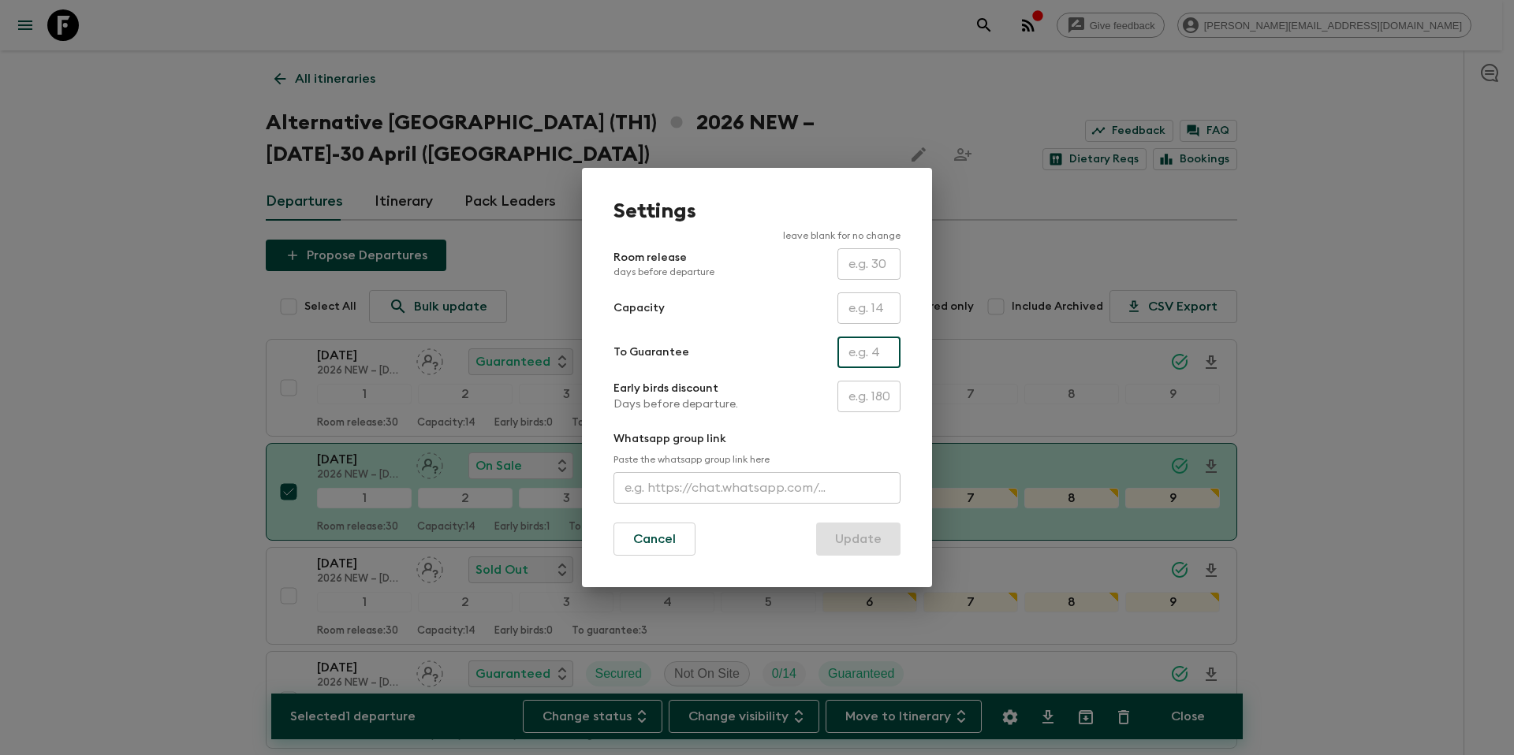
click at [871, 349] on input "text" at bounding box center [869, 353] width 63 height 32
type input "0"
click at [856, 539] on button "Update" at bounding box center [858, 539] width 84 height 33
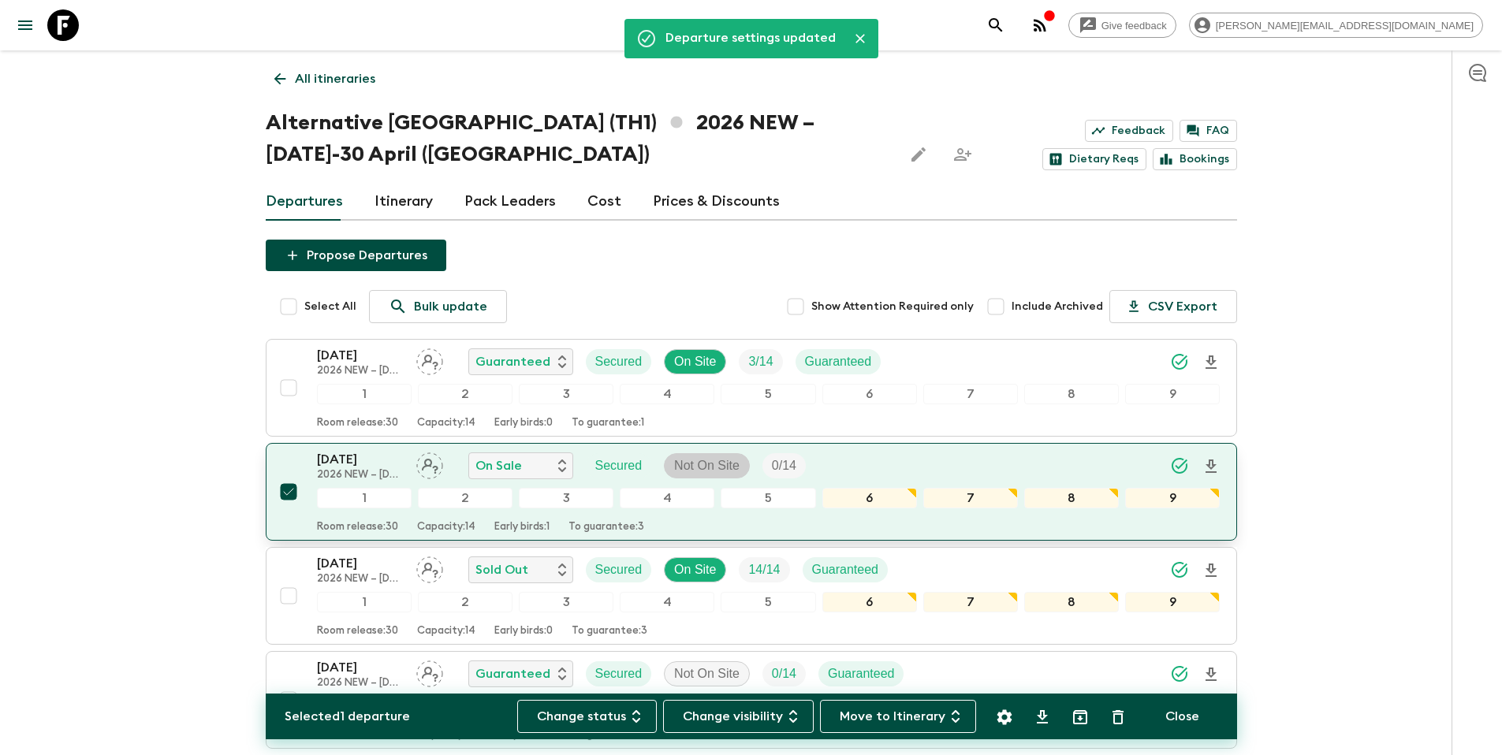
click at [705, 468] on p "Not On Site" at bounding box center [706, 466] width 65 height 19
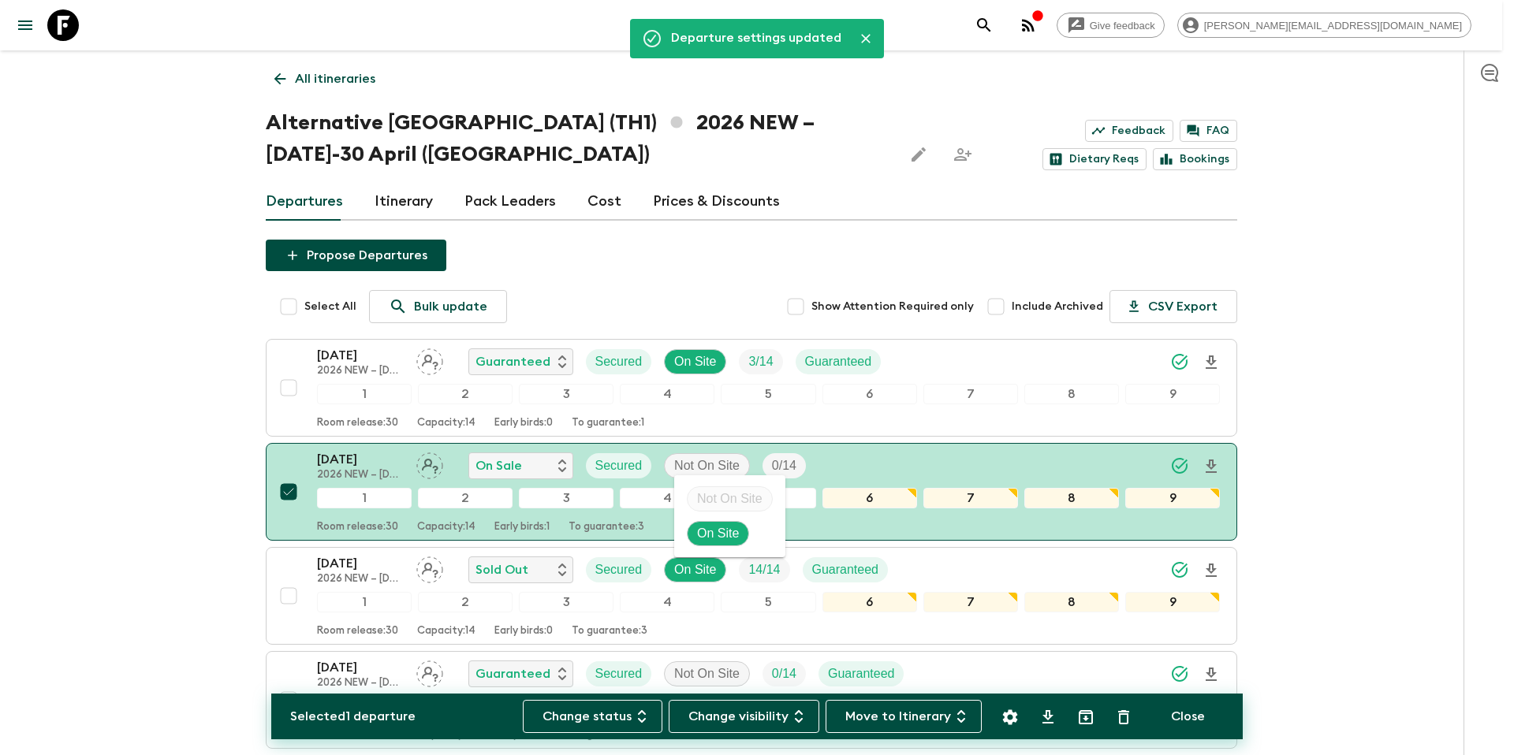
click at [718, 525] on p "On Site" at bounding box center [718, 533] width 42 height 19
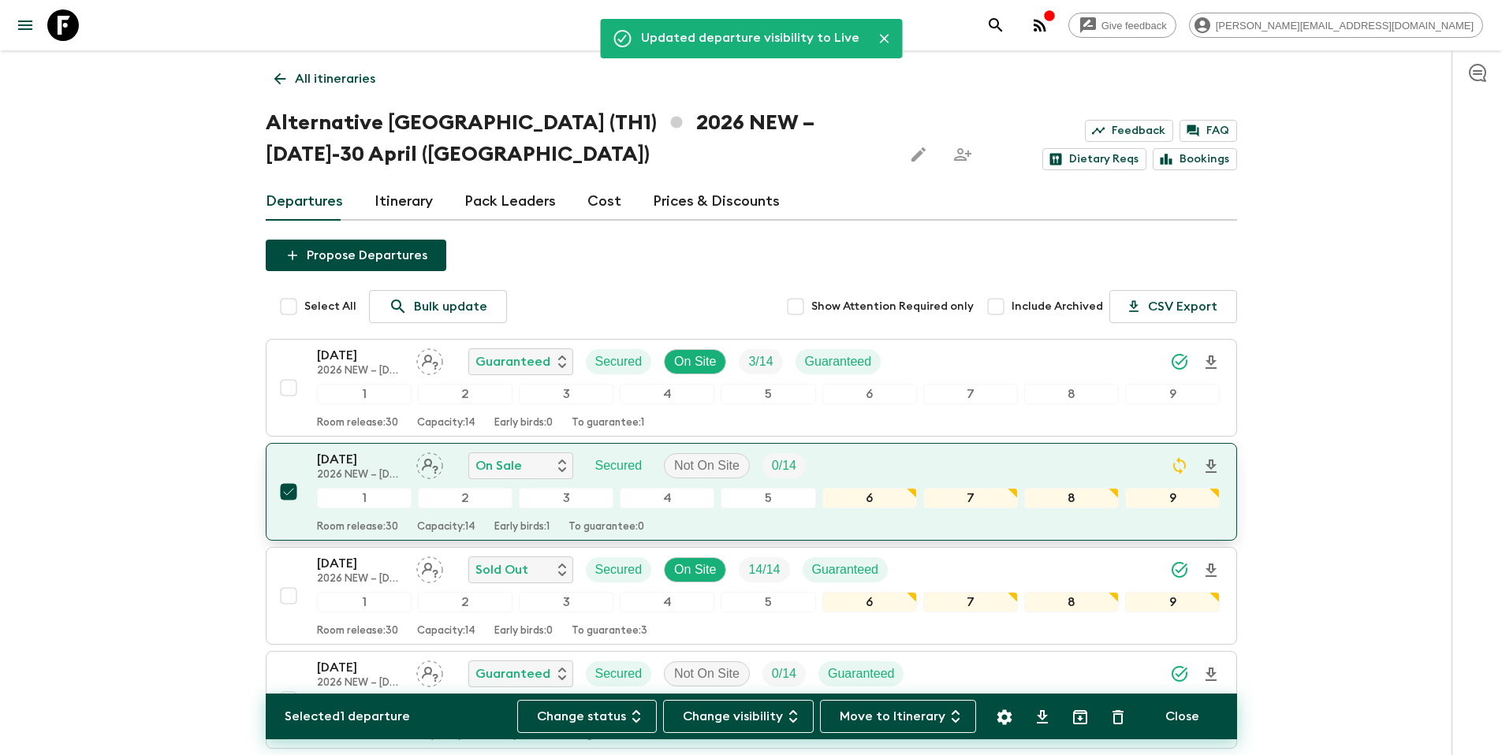
click at [286, 493] on input "checkbox" at bounding box center [289, 492] width 32 height 32
checkbox input "false"
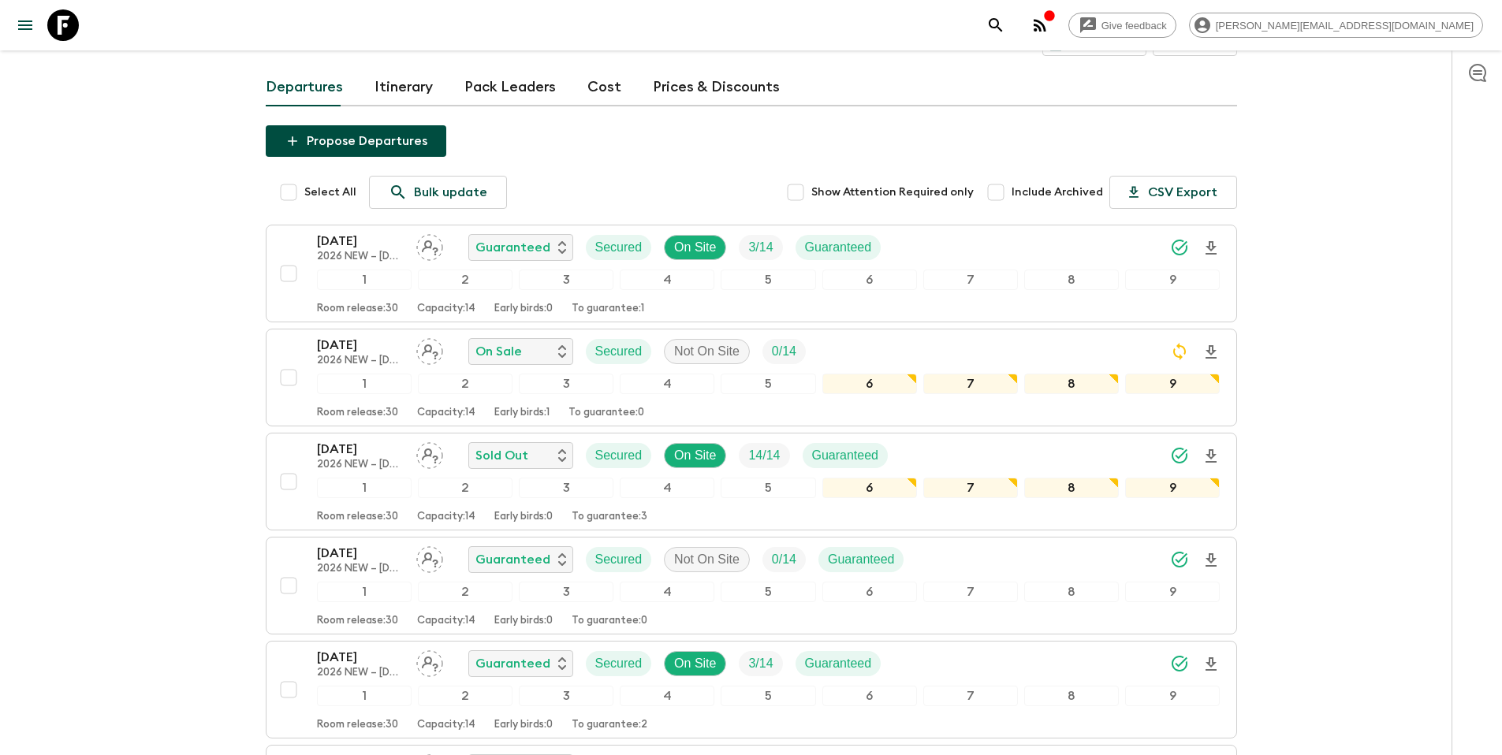
scroll to position [118, 0]
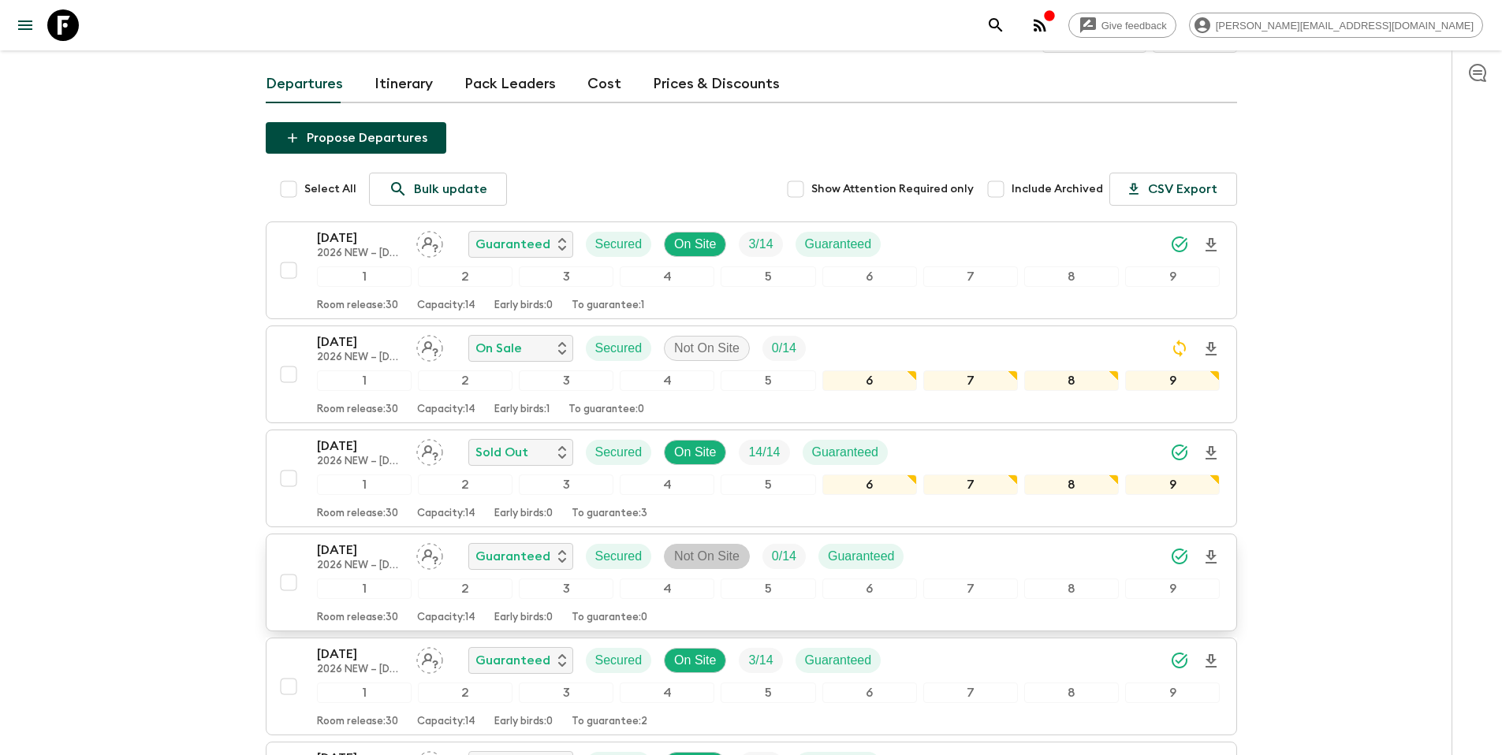
click at [718, 554] on p "Not On Site" at bounding box center [706, 556] width 65 height 19
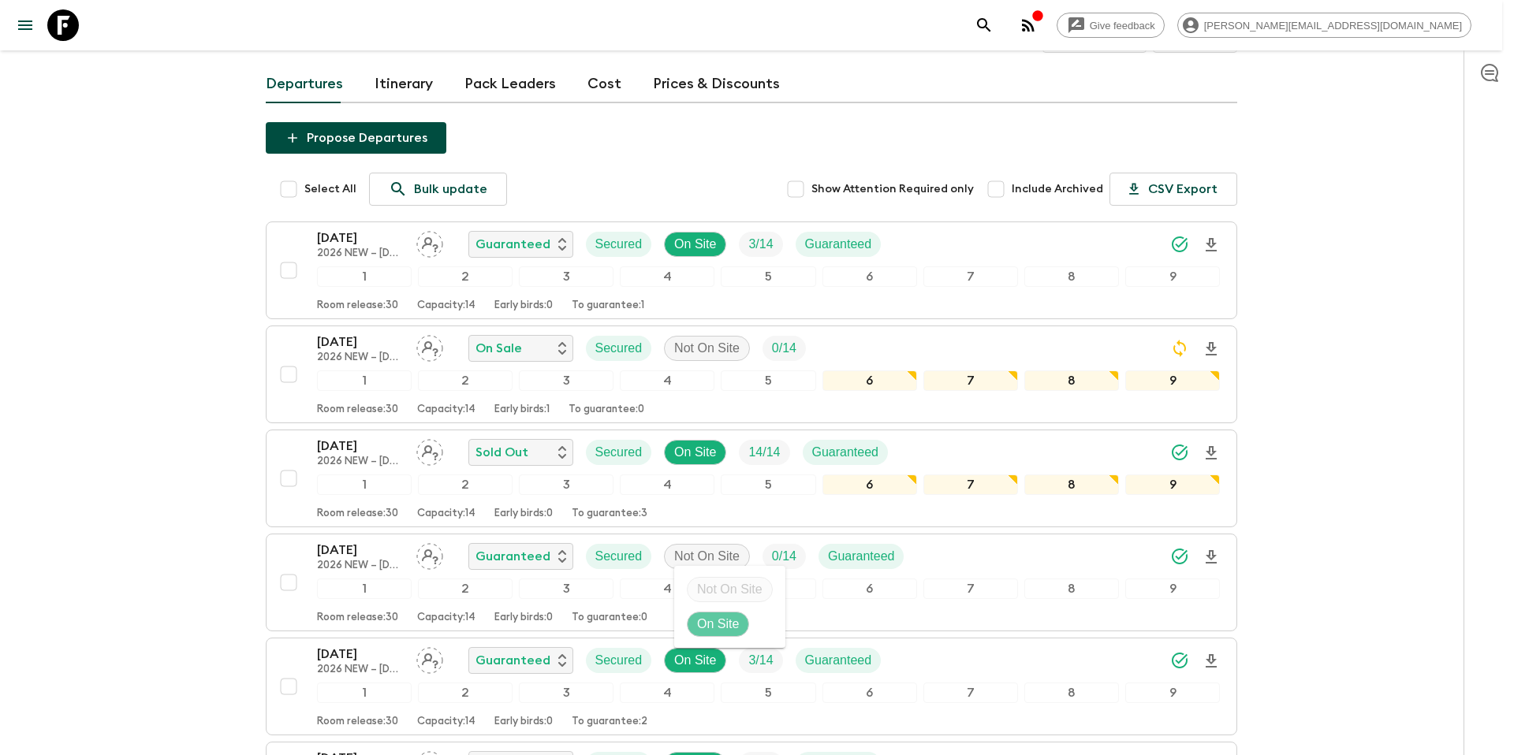
click at [725, 625] on p "On Site" at bounding box center [718, 624] width 42 height 19
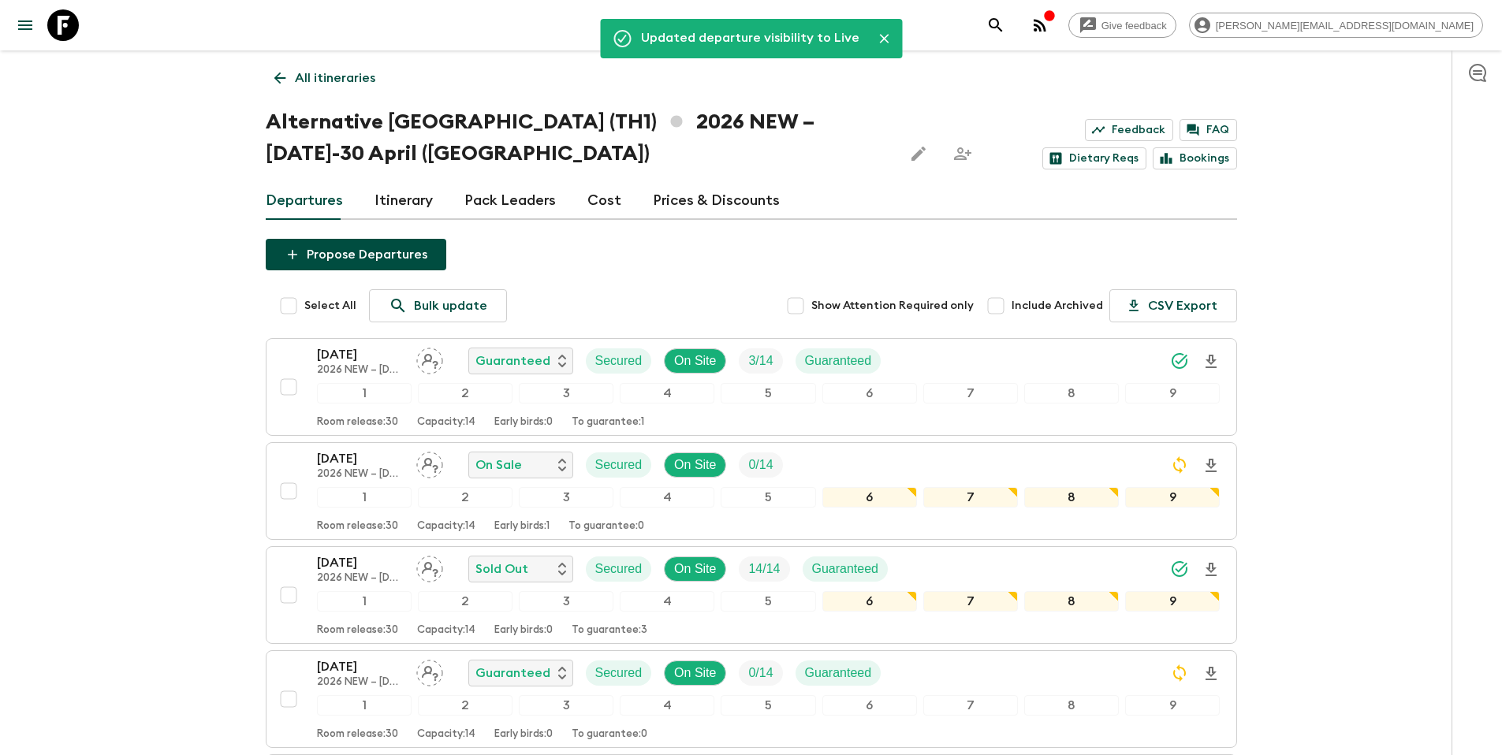
scroll to position [0, 0]
click at [323, 82] on p "All itineraries" at bounding box center [335, 78] width 80 height 19
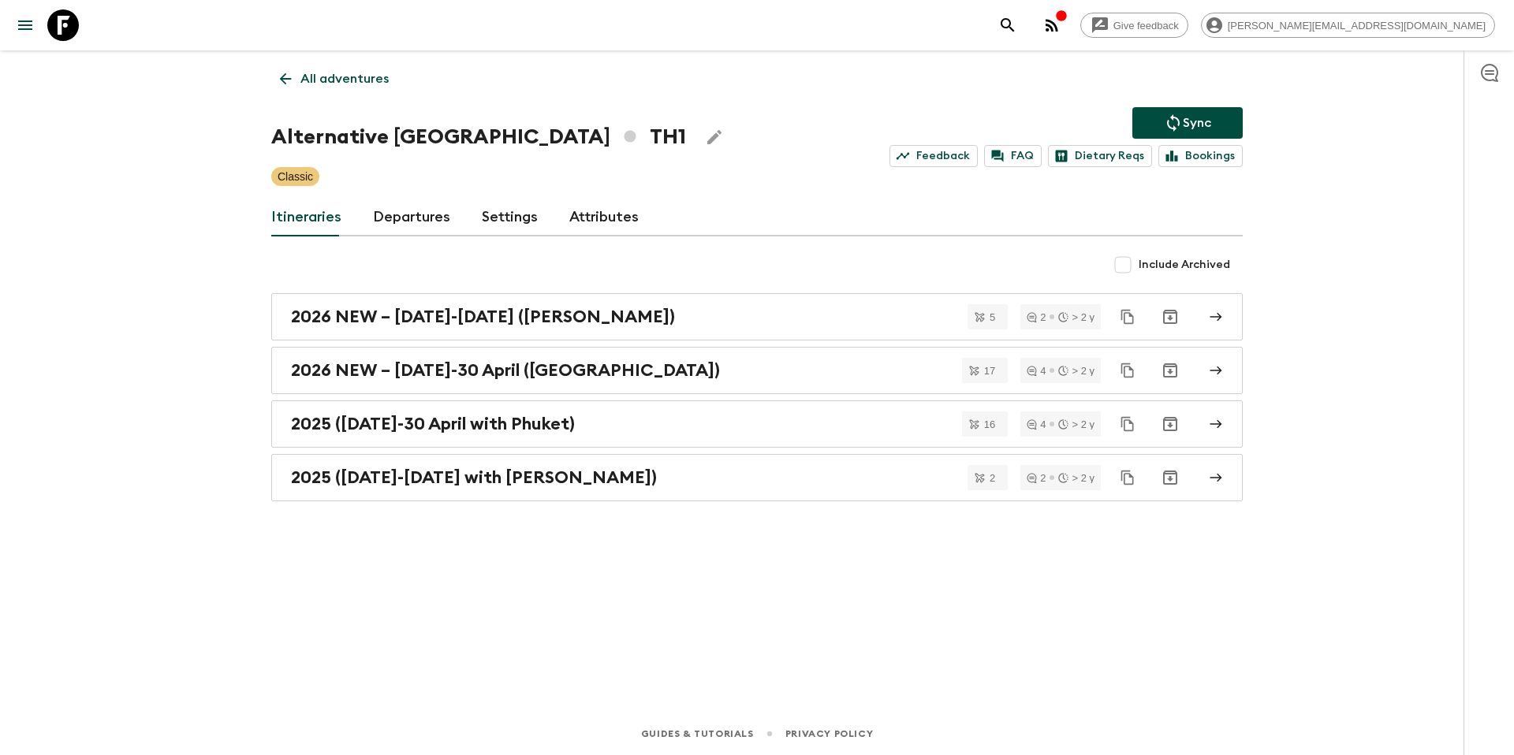
drag, startPoint x: 1176, startPoint y: 115, endPoint x: 1147, endPoint y: 116, distance: 29.2
click at [1175, 115] on icon "Sync adventure departures to the booking engine" at bounding box center [1173, 123] width 19 height 19
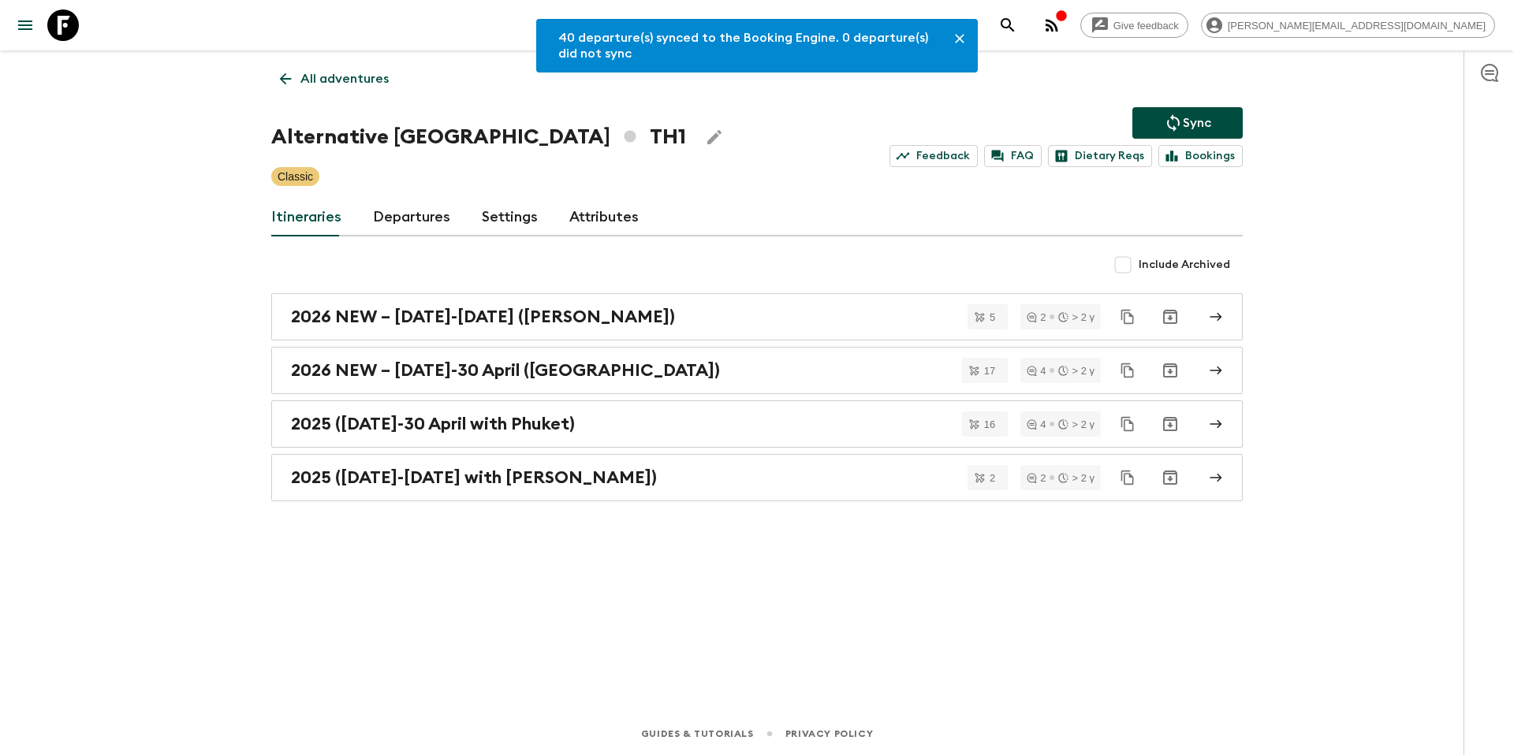
click at [329, 78] on p "All adventures" at bounding box center [344, 78] width 88 height 19
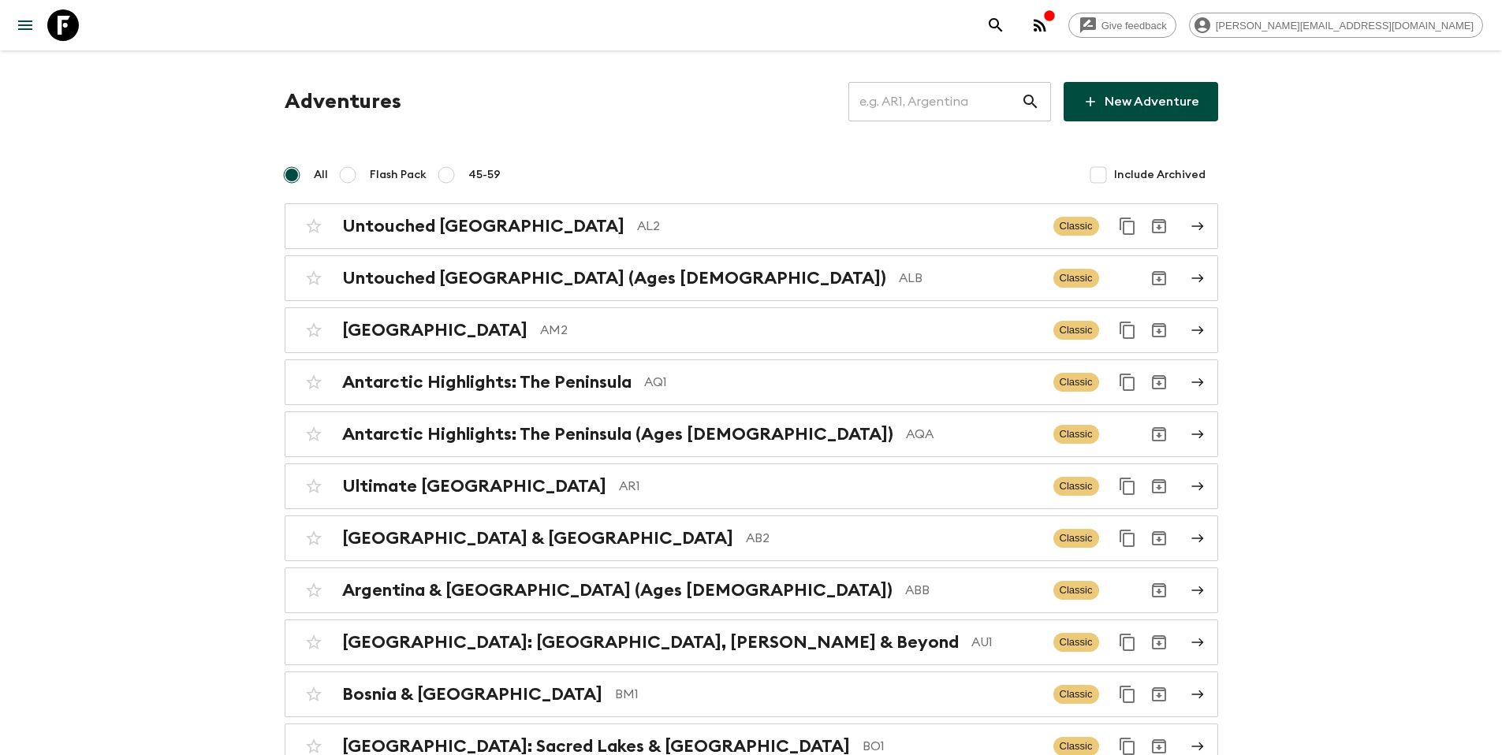
click at [922, 94] on input "text" at bounding box center [935, 102] width 173 height 44
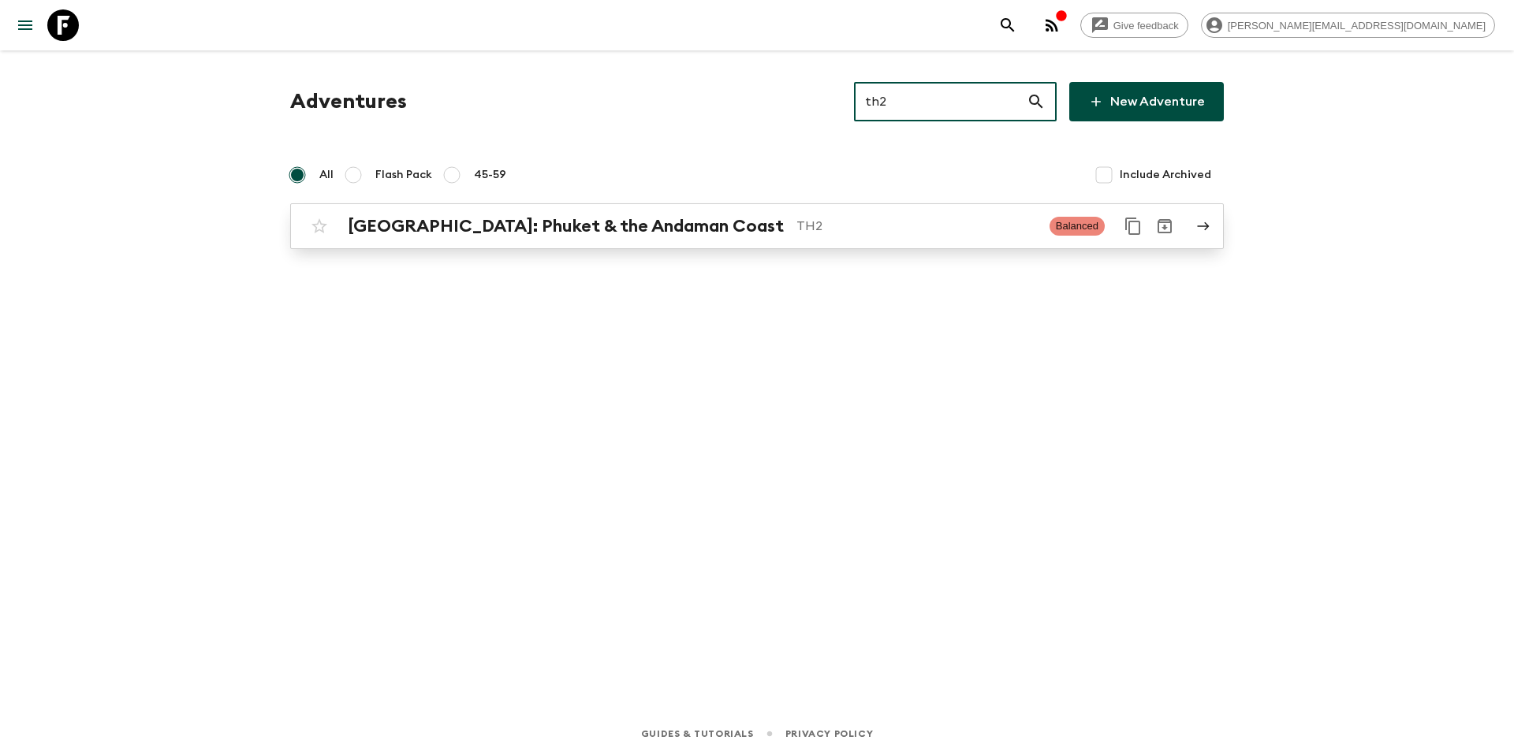
type input "th2"
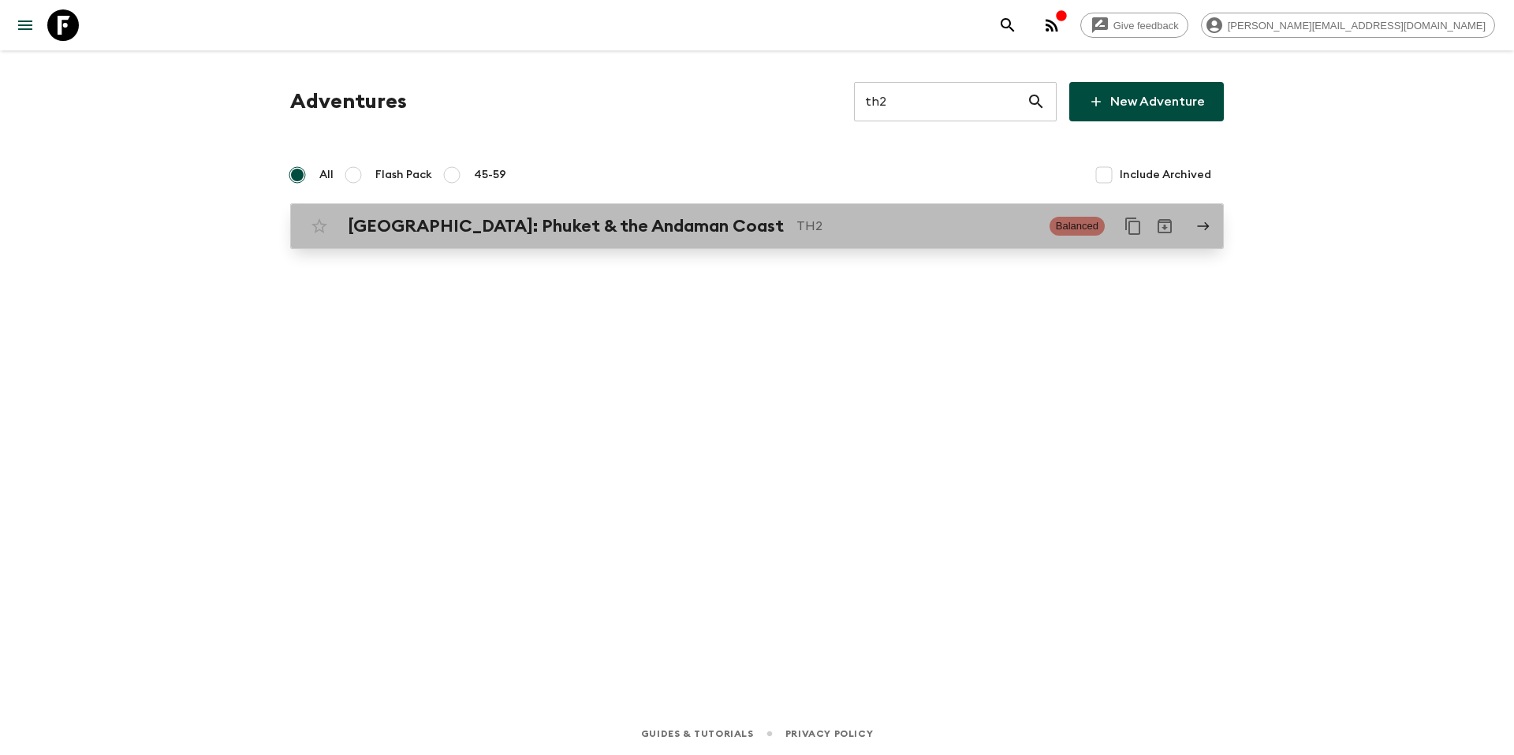
click at [673, 218] on div "[GEOGRAPHIC_DATA]: Phuket & the Andaman Coast TH2" at bounding box center [692, 226] width 689 height 21
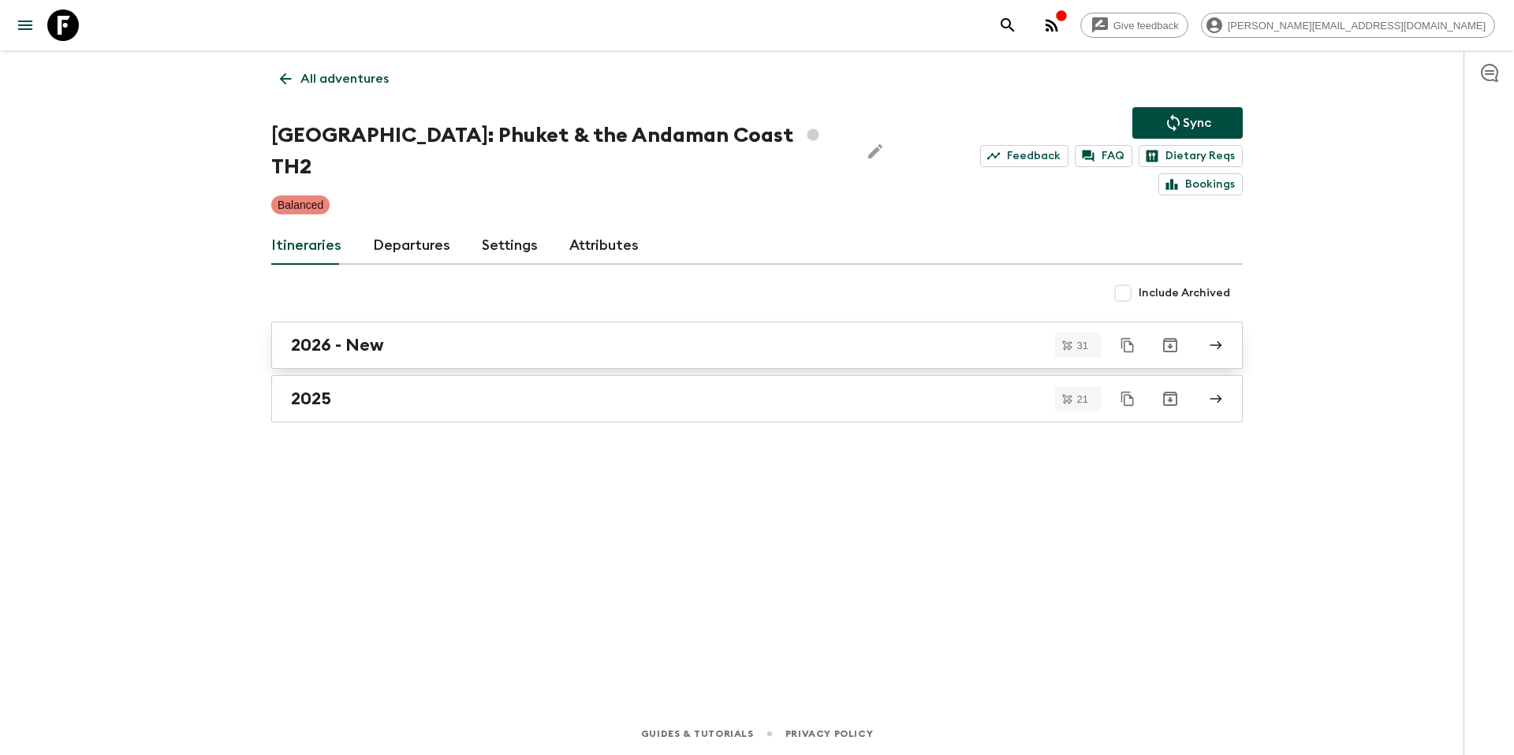
click at [379, 335] on h2 "2026 - New" at bounding box center [337, 345] width 93 height 21
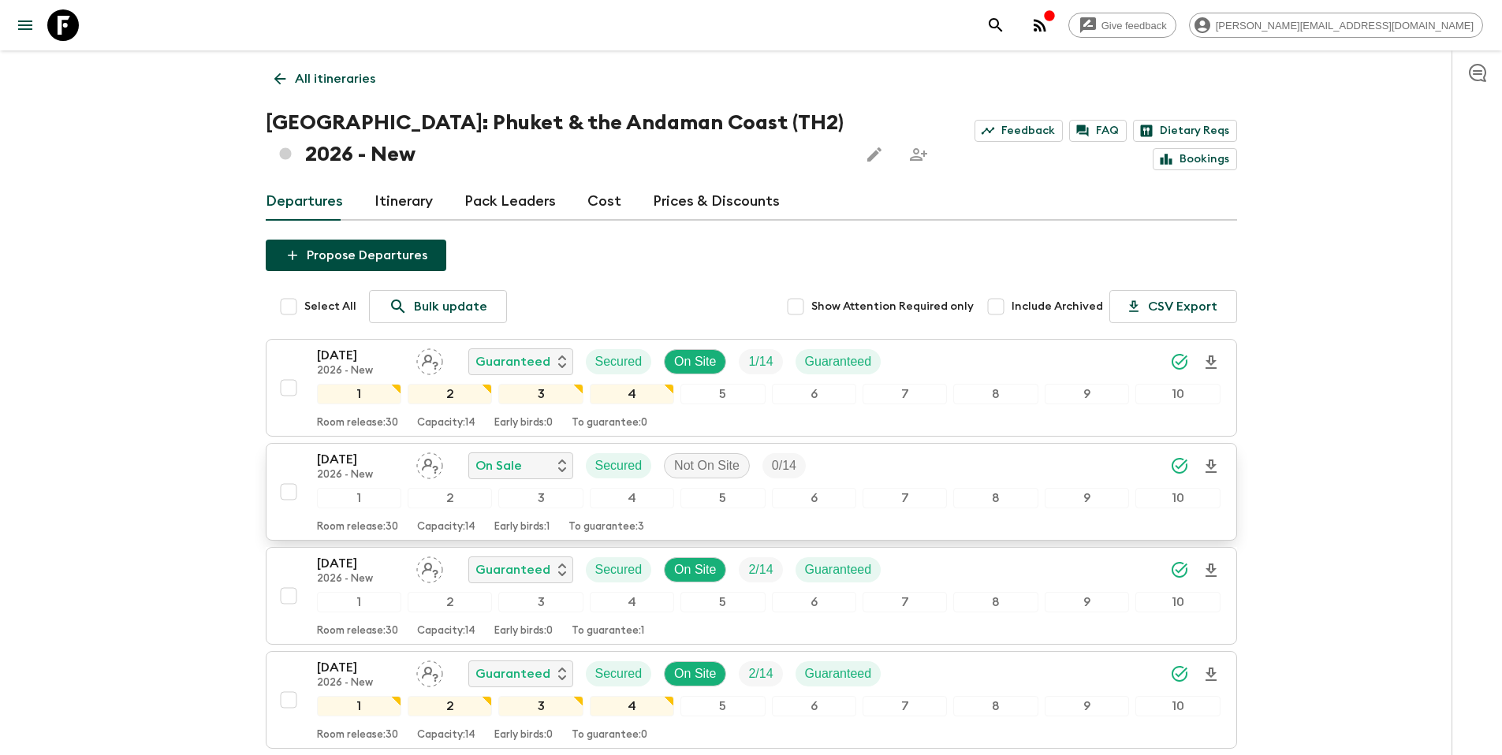
click at [286, 494] on input "checkbox" at bounding box center [289, 492] width 32 height 32
checkbox input "true"
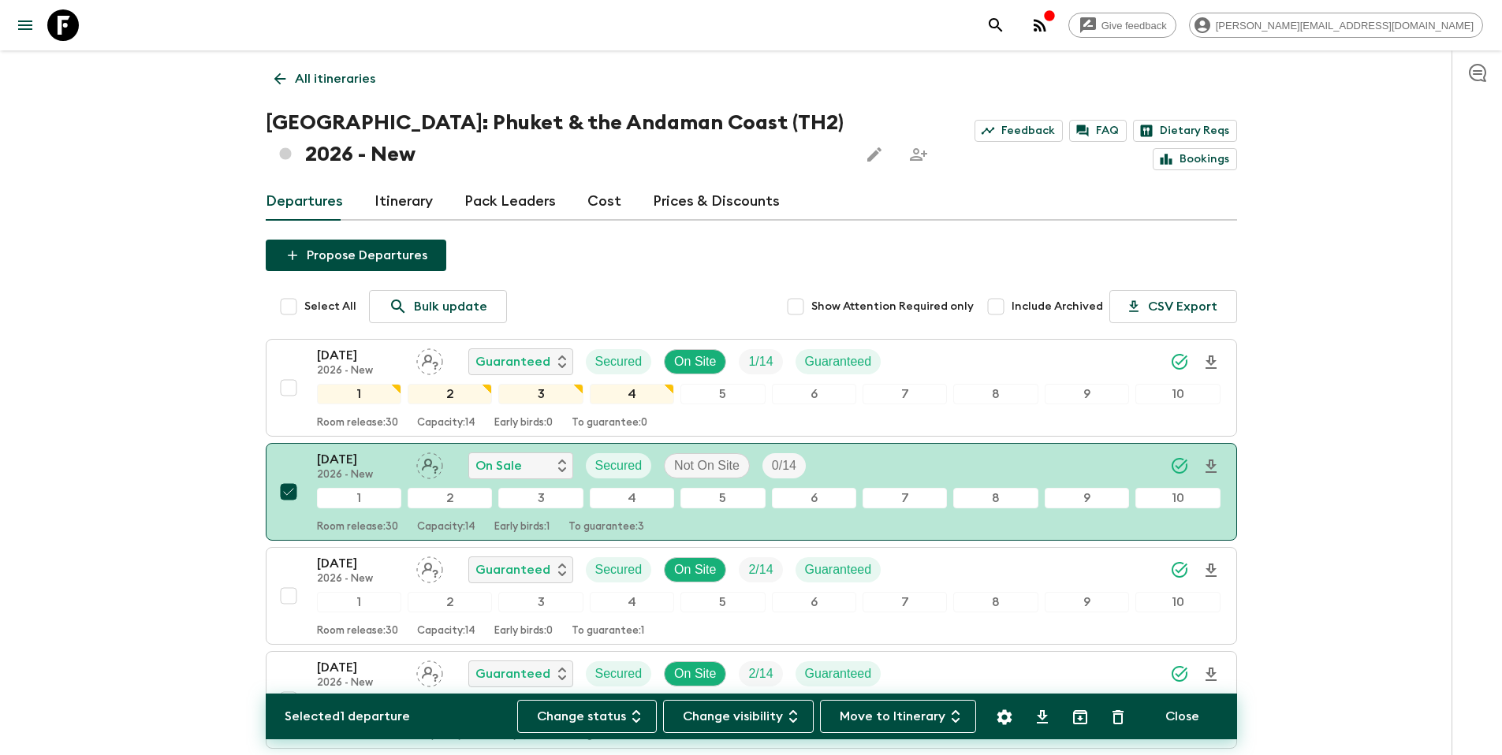
click at [1004, 717] on icon "Settings" at bounding box center [1004, 717] width 19 height 19
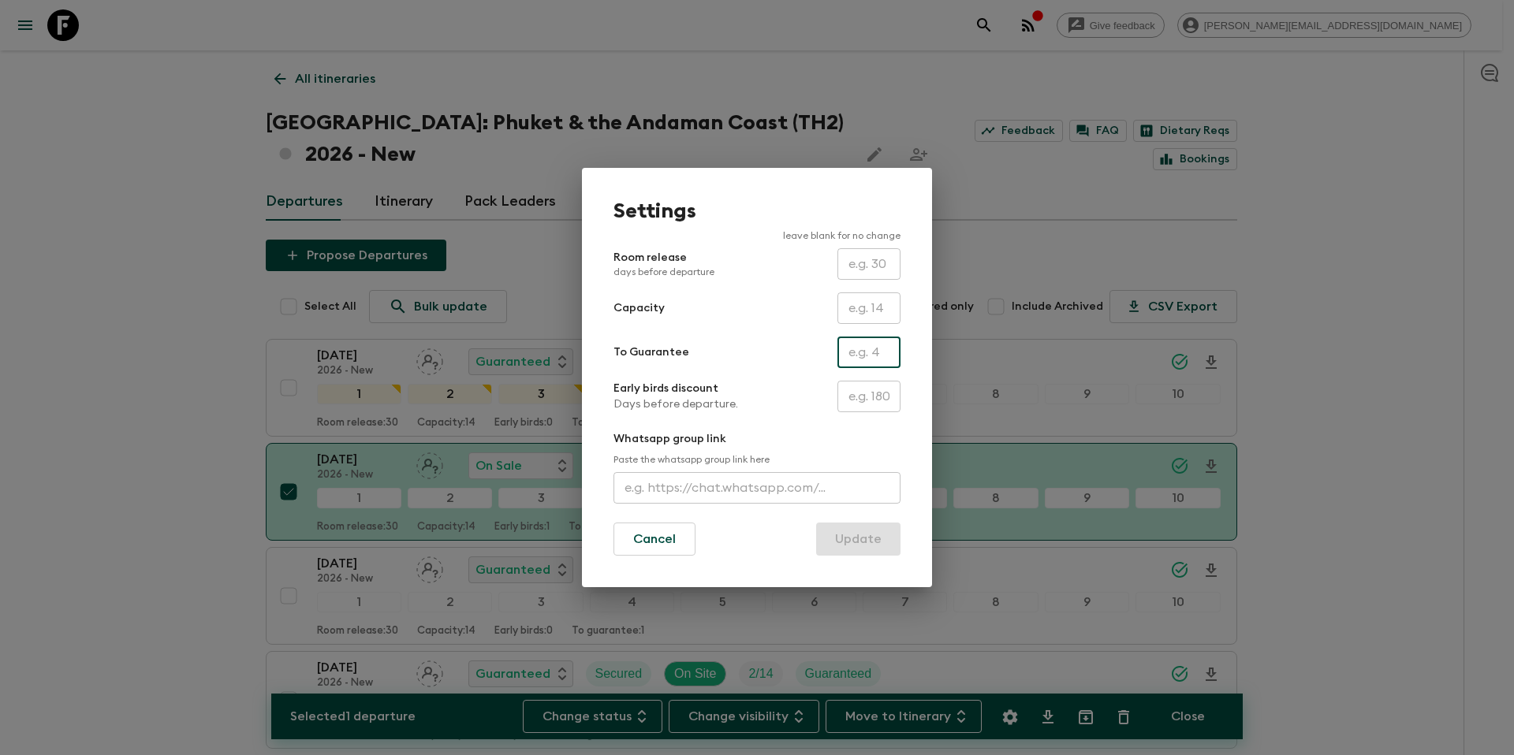
click at [871, 360] on input "text" at bounding box center [869, 353] width 63 height 32
type input "0"
click at [841, 539] on button "Update" at bounding box center [858, 539] width 84 height 33
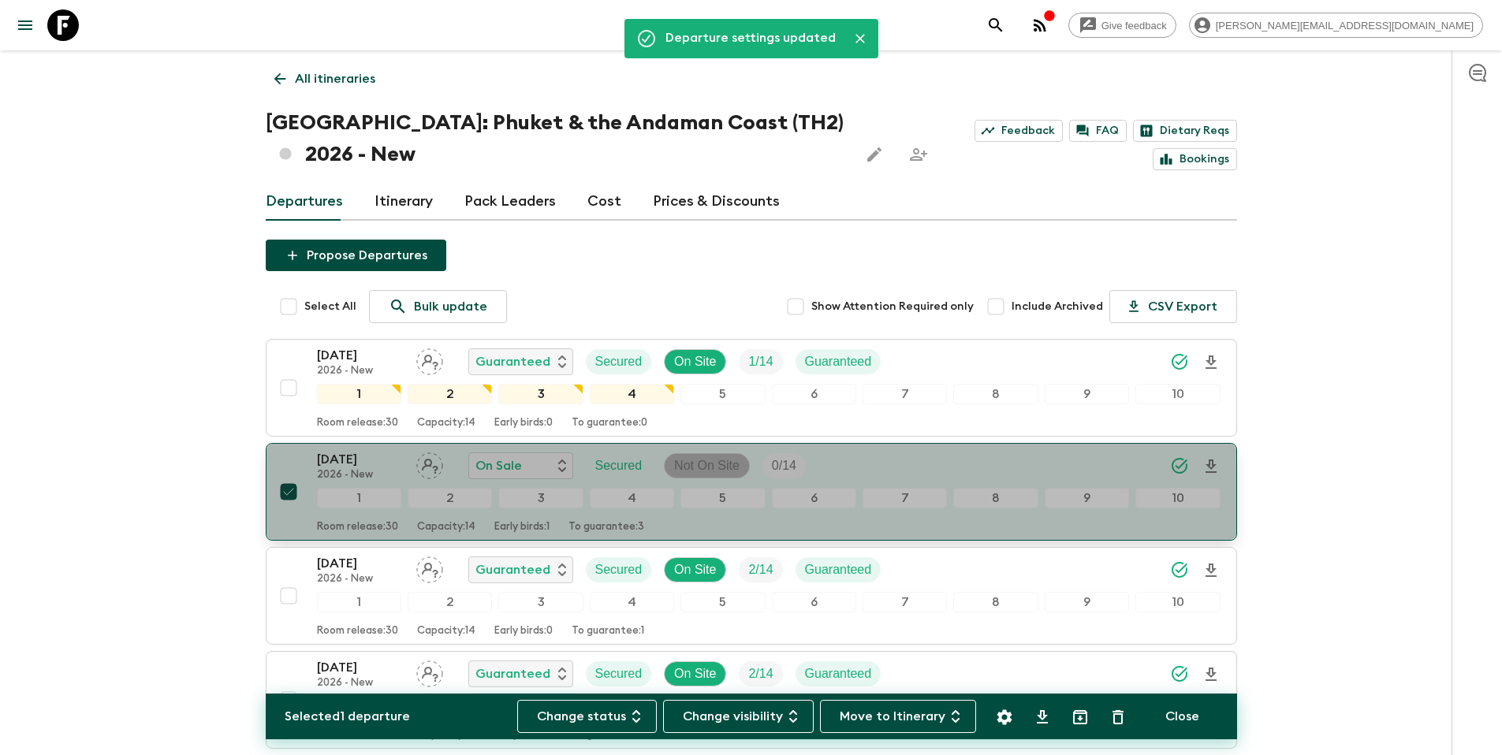
click at [702, 465] on p "Not On Site" at bounding box center [706, 466] width 65 height 19
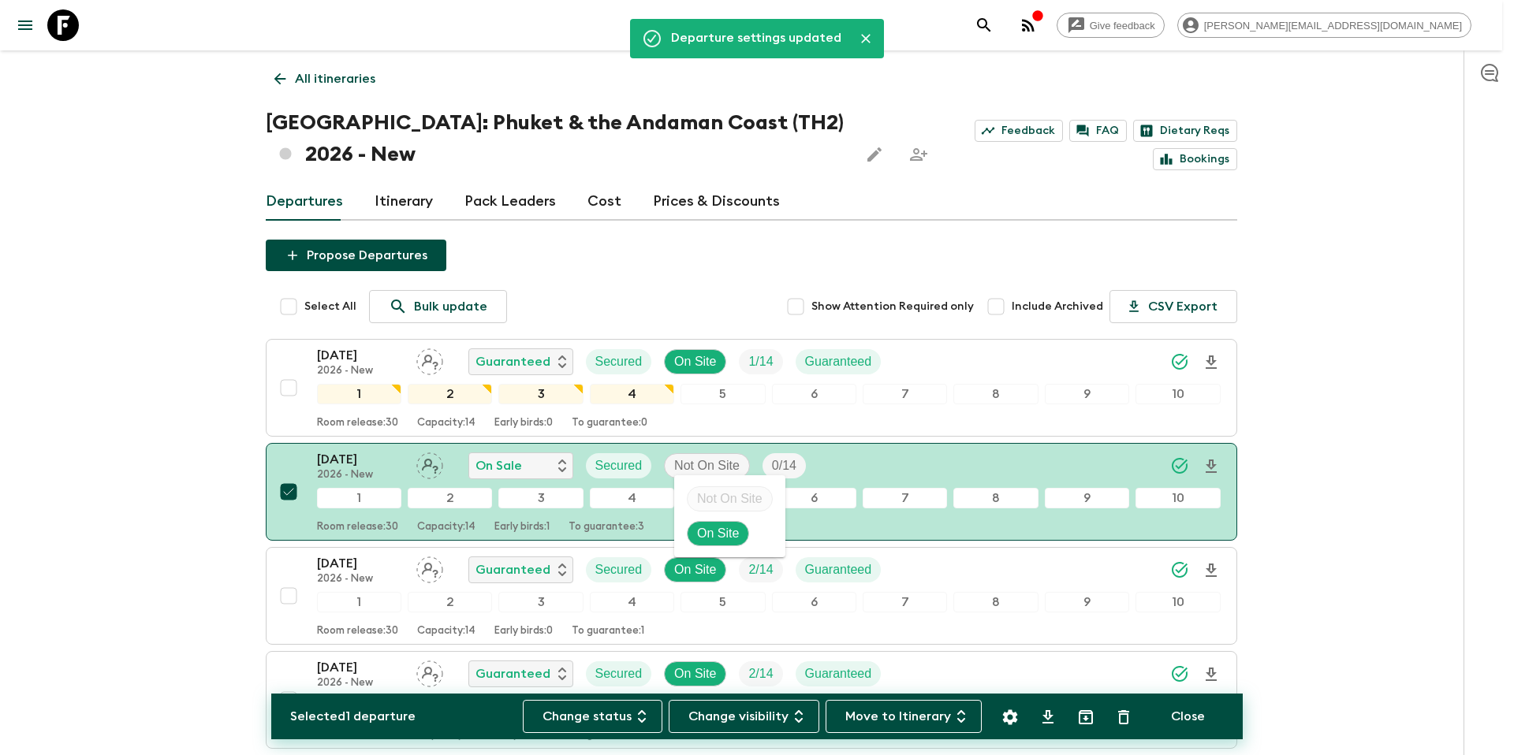
click at [722, 526] on p "On Site" at bounding box center [718, 533] width 42 height 19
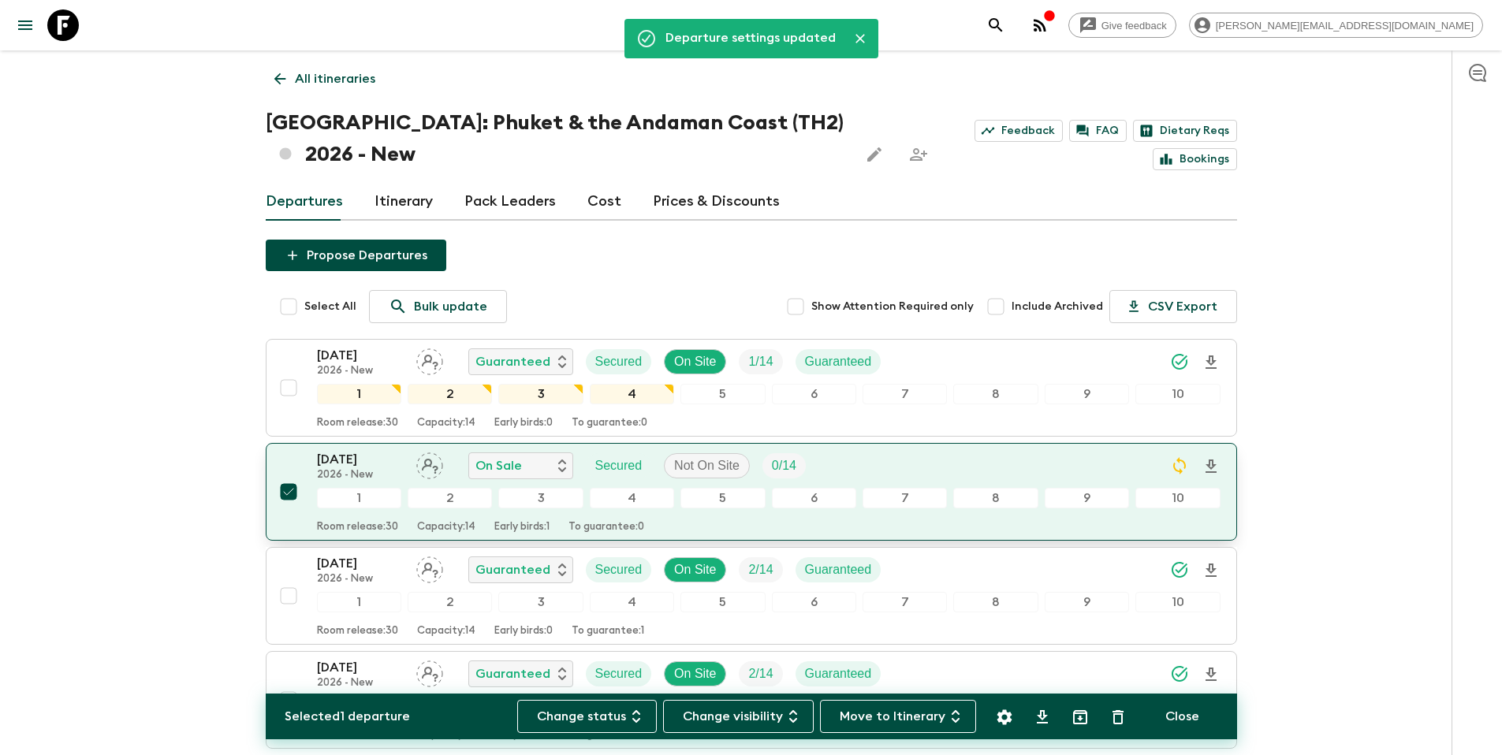
drag, startPoint x: 287, startPoint y: 491, endPoint x: 297, endPoint y: 488, distance: 10.7
click at [287, 491] on input "checkbox" at bounding box center [289, 492] width 32 height 32
checkbox input "false"
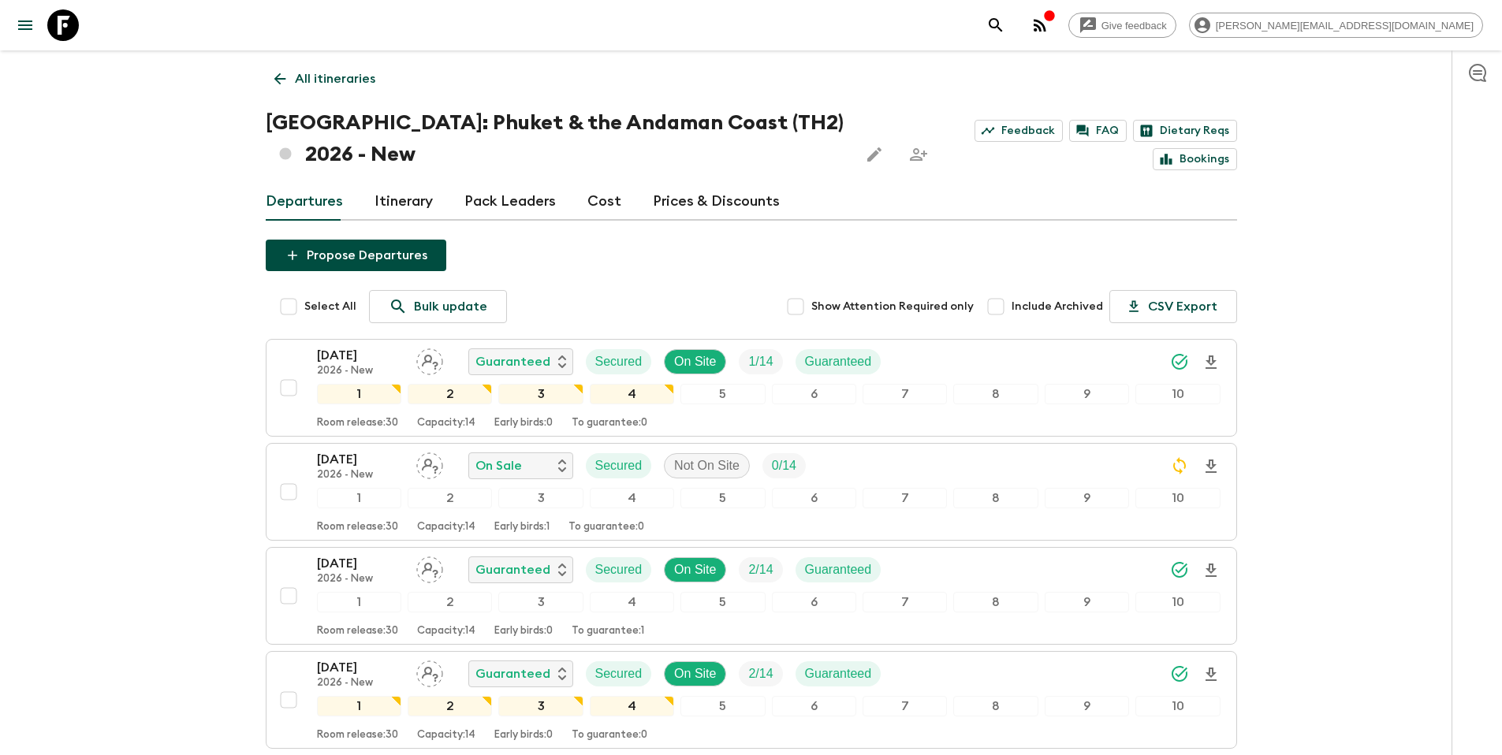
click at [342, 86] on p "All itineraries" at bounding box center [335, 78] width 80 height 19
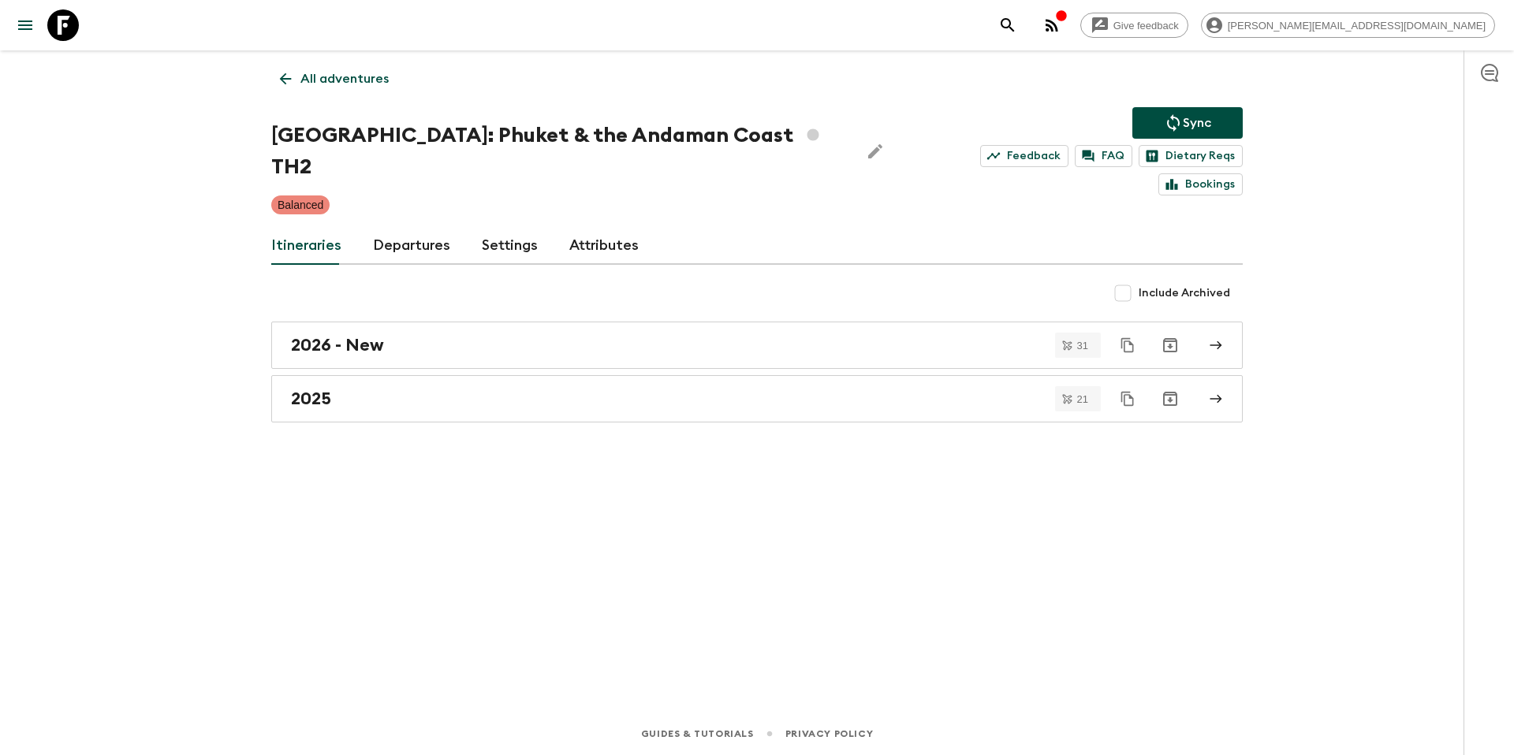
drag, startPoint x: 1187, startPoint y: 122, endPoint x: 1073, endPoint y: 118, distance: 114.4
click at [1187, 123] on p "Sync" at bounding box center [1197, 123] width 28 height 19
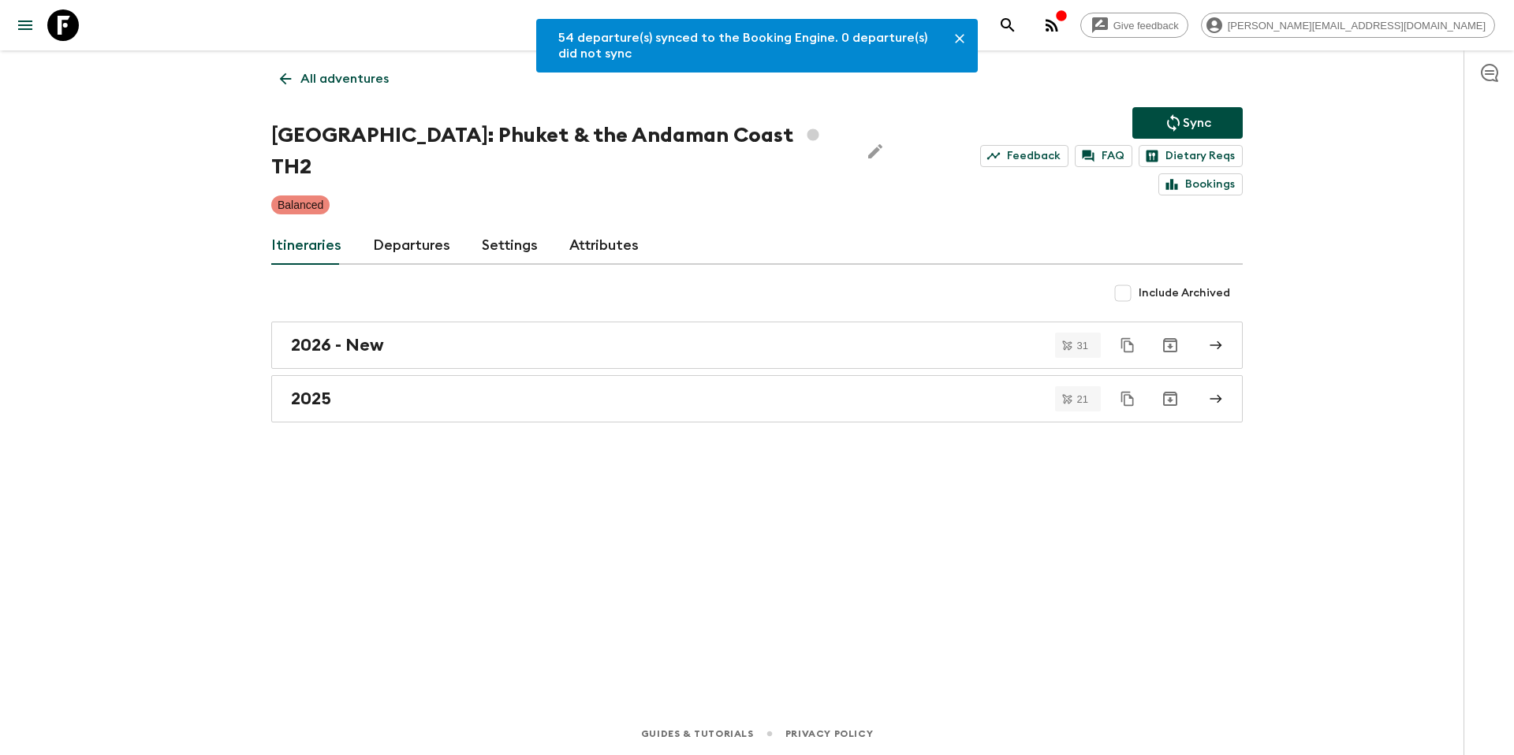
click at [344, 80] on p "All adventures" at bounding box center [344, 78] width 88 height 19
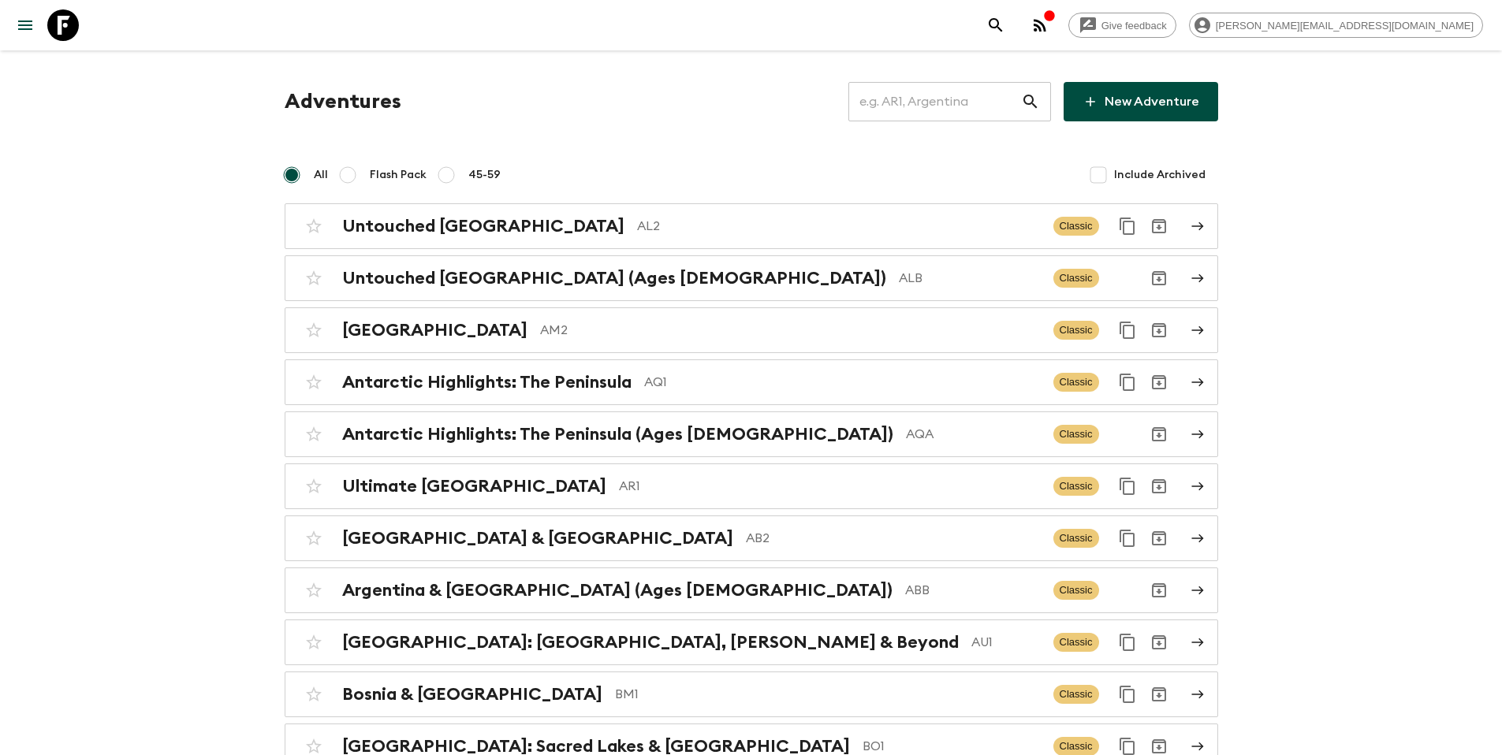
click at [917, 107] on input "text" at bounding box center [935, 102] width 173 height 44
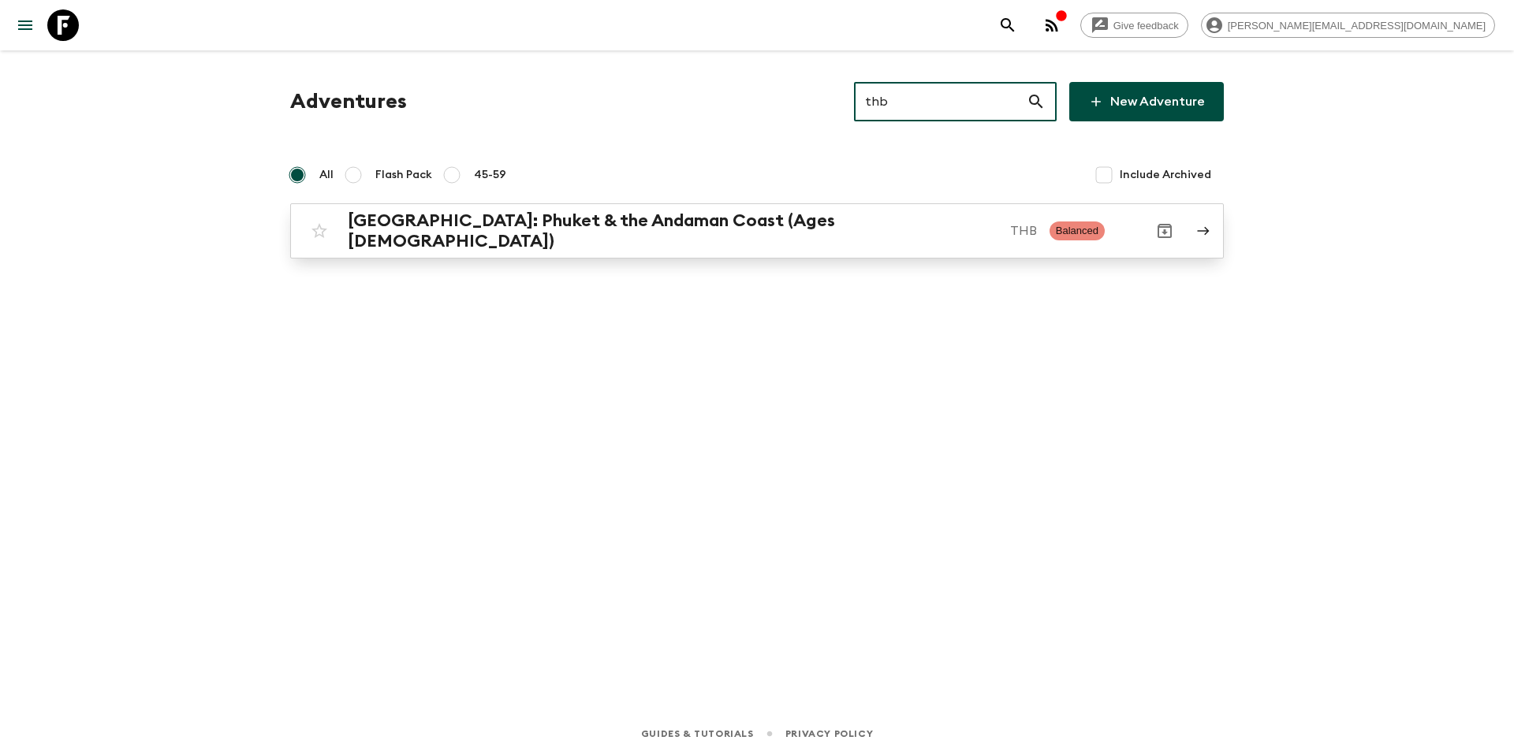
type input "thb"
click at [682, 217] on h2 "[GEOGRAPHIC_DATA]: Phuket & the Andaman Coast (Ages [DEMOGRAPHIC_DATA])" at bounding box center [673, 231] width 650 height 41
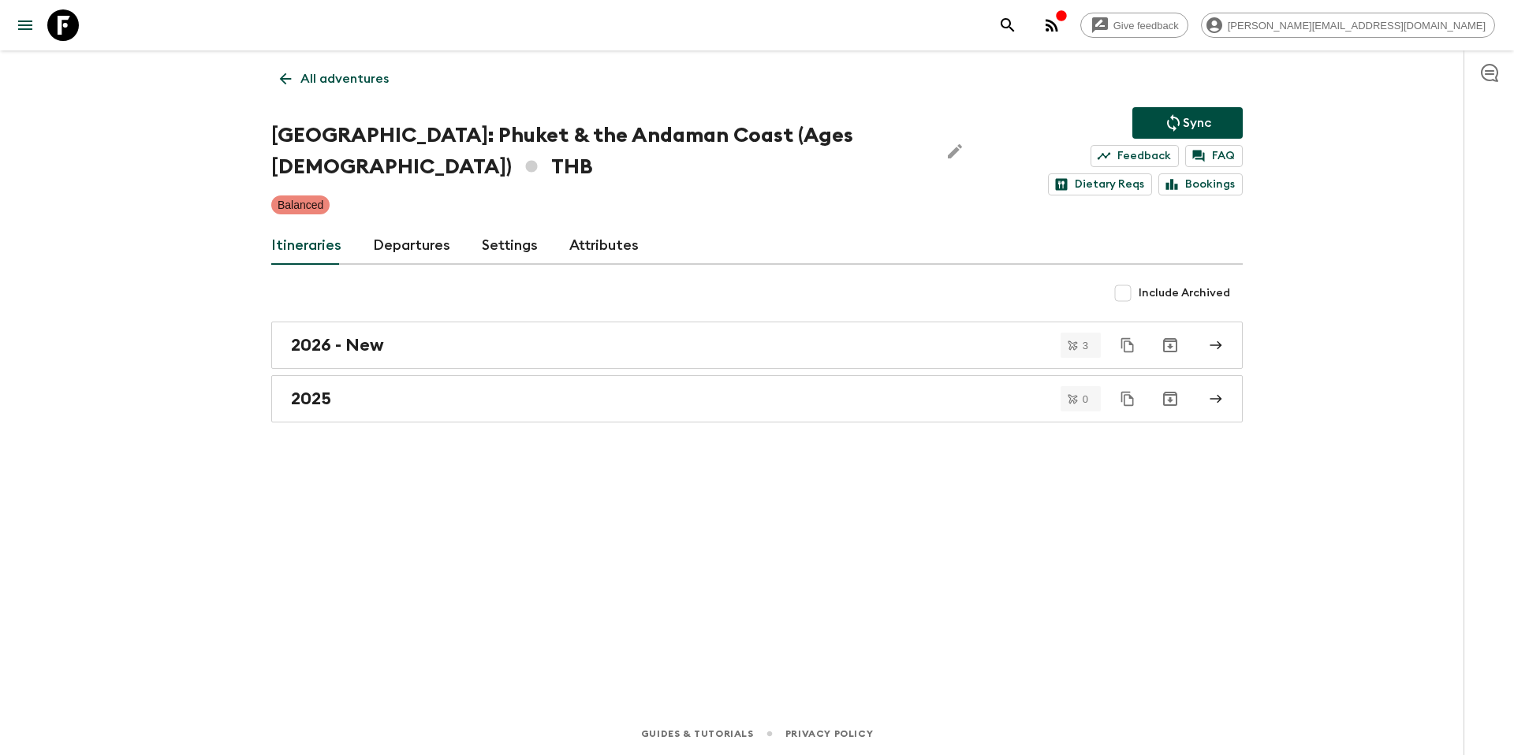
click at [352, 335] on h2 "2026 - New" at bounding box center [337, 345] width 93 height 21
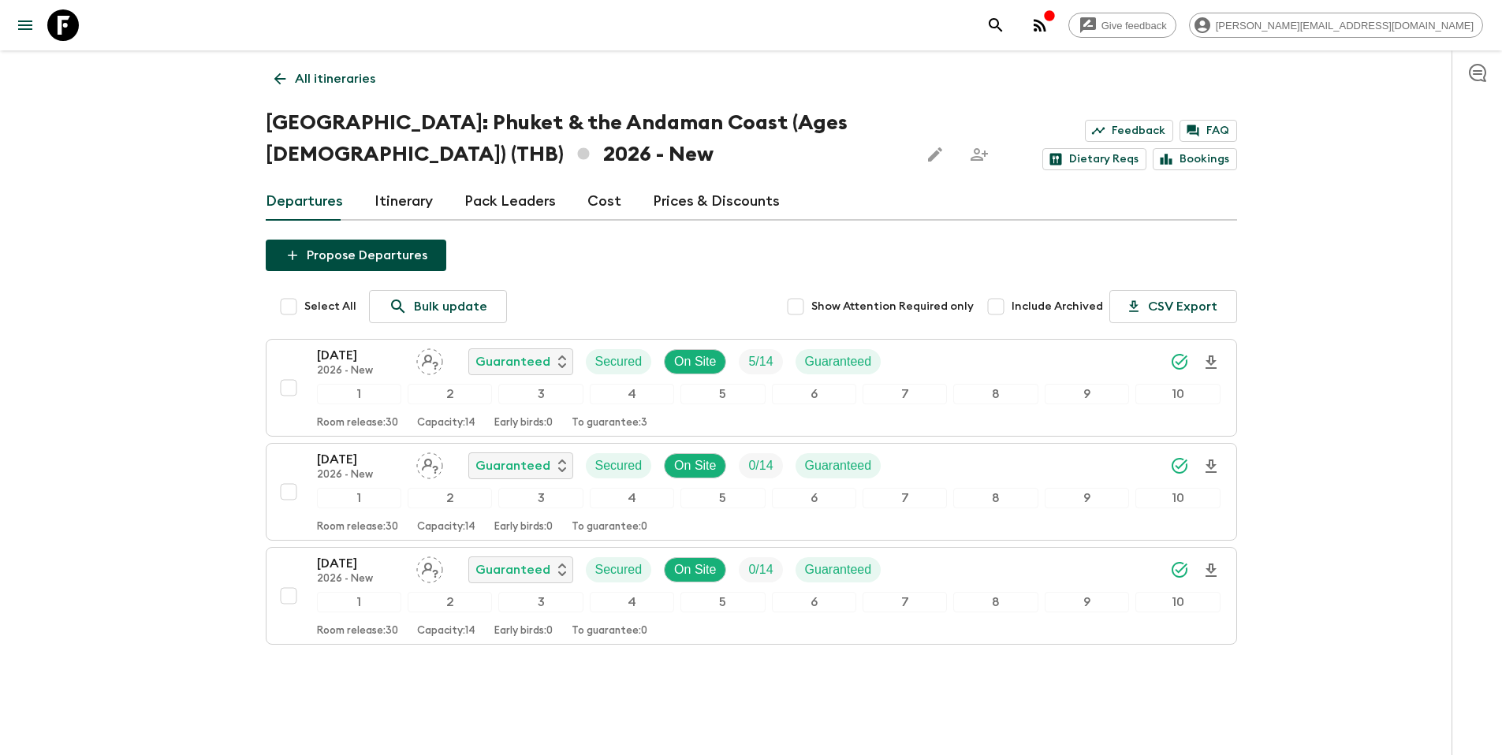
click at [296, 76] on p "All itineraries" at bounding box center [335, 78] width 80 height 19
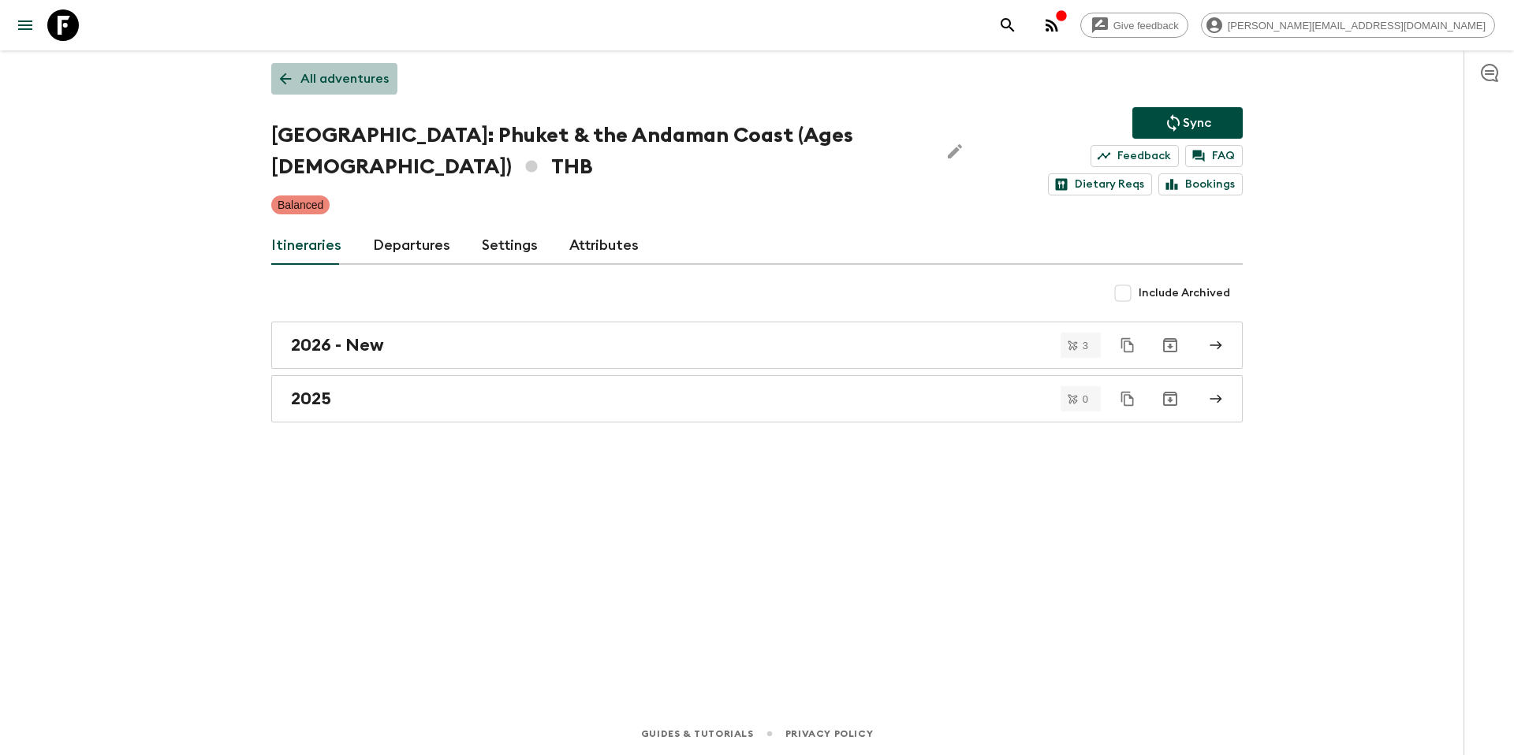
click at [317, 71] on p "All adventures" at bounding box center [344, 78] width 88 height 19
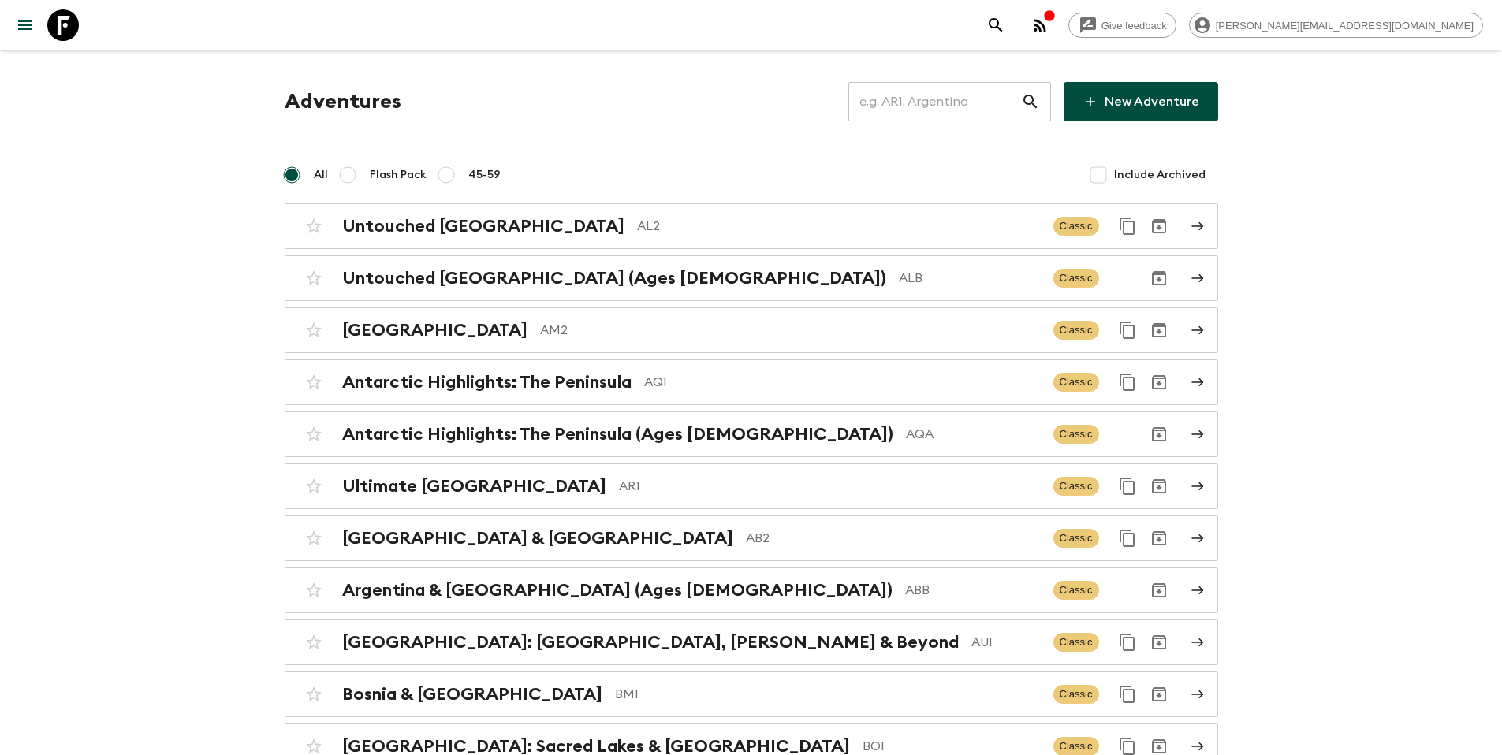
click at [940, 106] on input "text" at bounding box center [935, 102] width 173 height 44
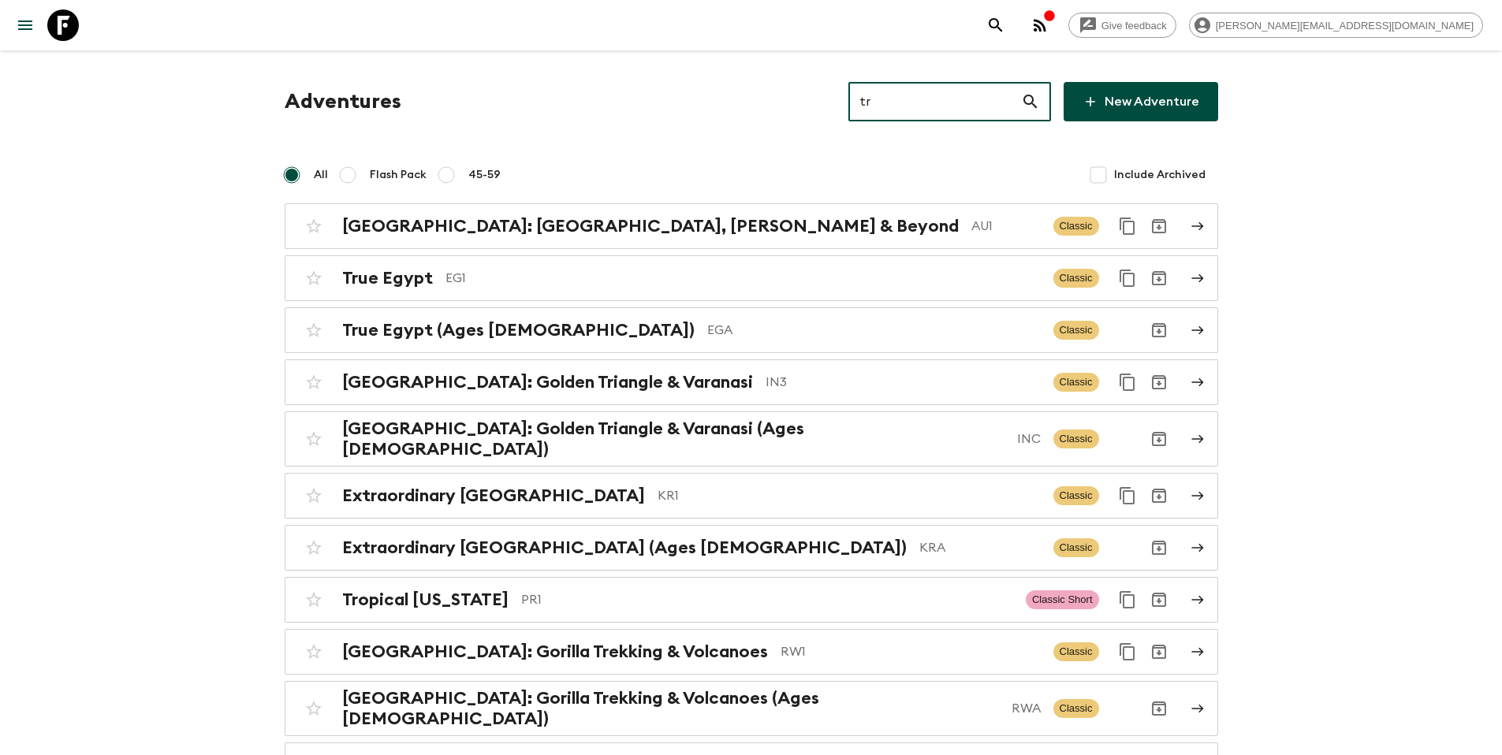
type input "tr2"
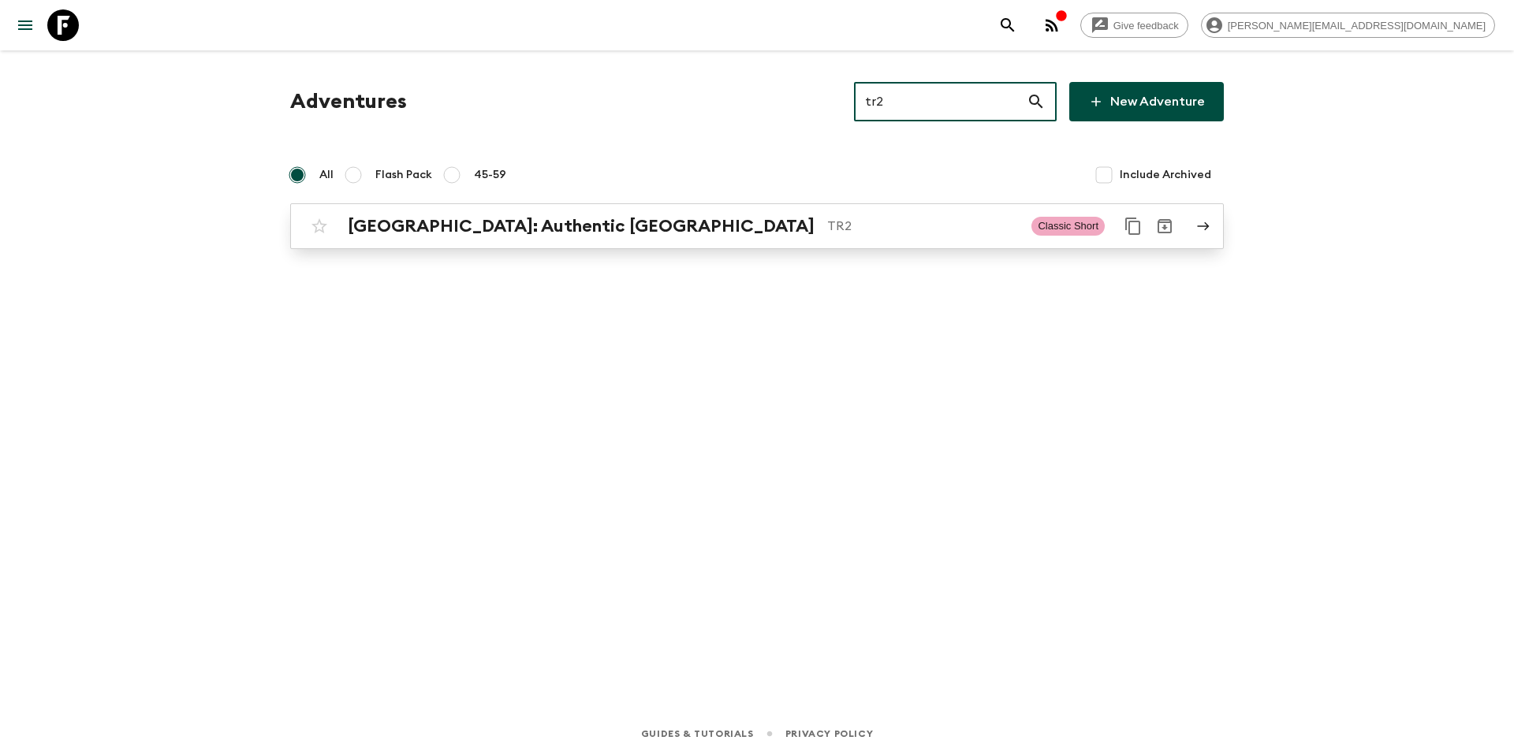
click at [827, 229] on p "TR2" at bounding box center [923, 226] width 192 height 19
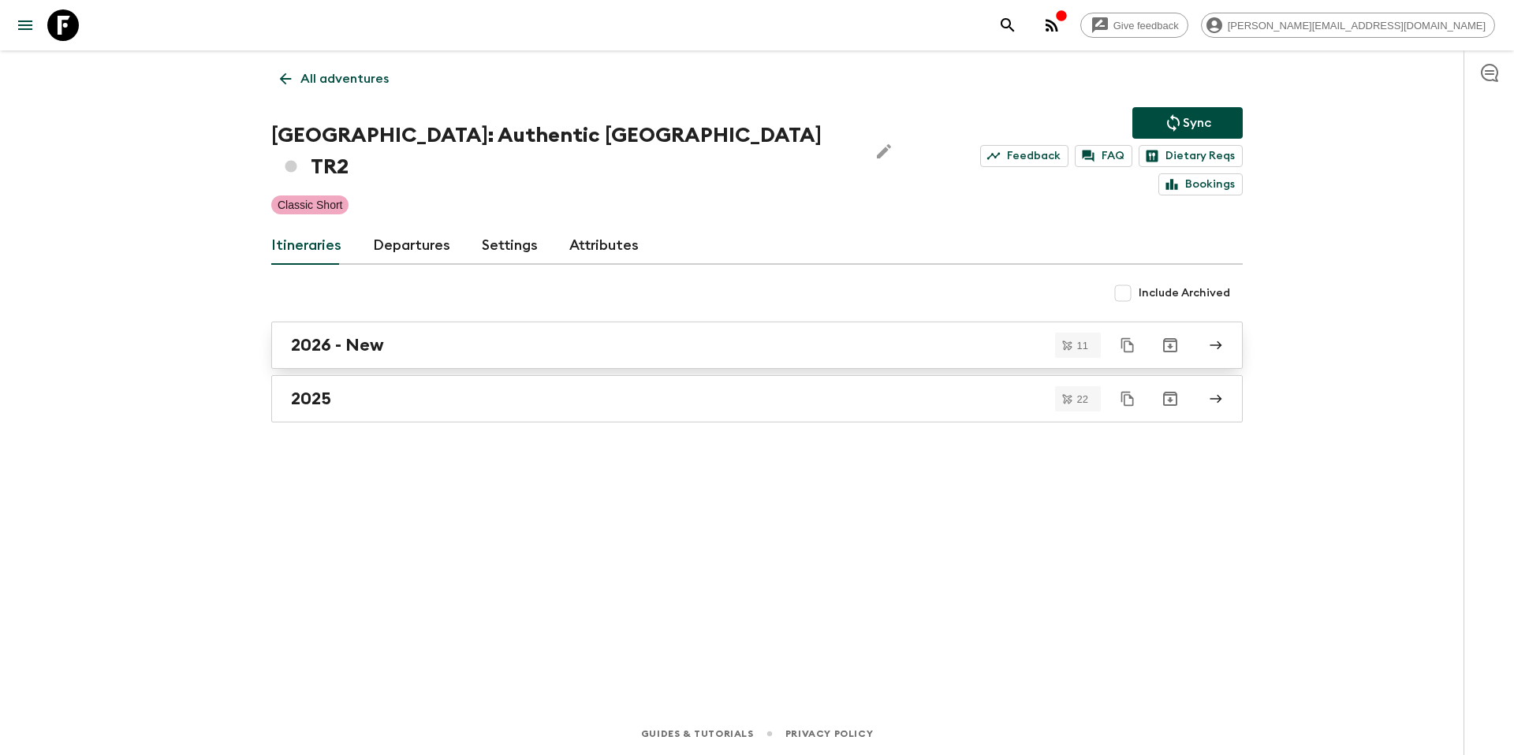
click at [410, 335] on div "2026 - New" at bounding box center [742, 345] width 902 height 21
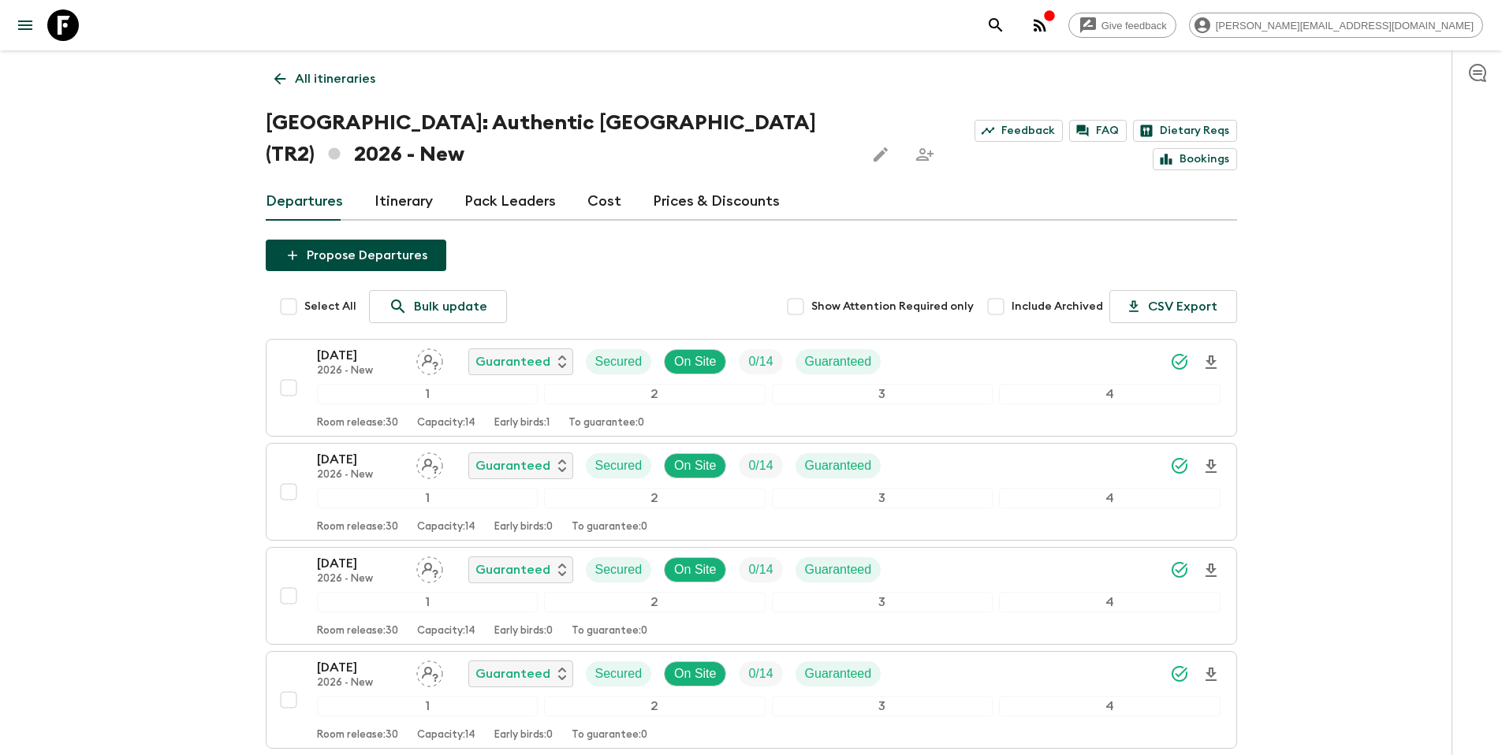
click at [289, 77] on link "All itineraries" at bounding box center [325, 79] width 118 height 32
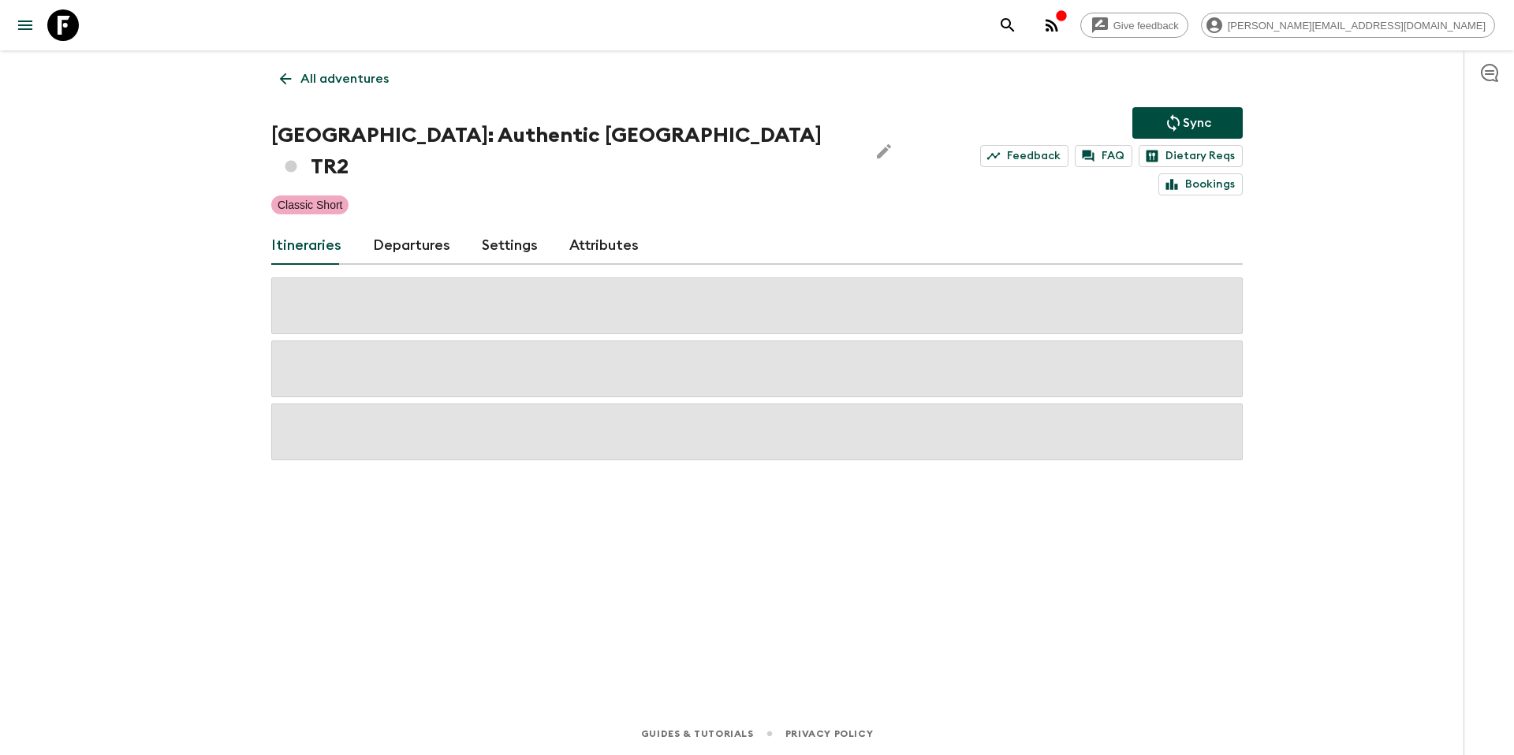
click at [312, 82] on p "All adventures" at bounding box center [344, 78] width 88 height 19
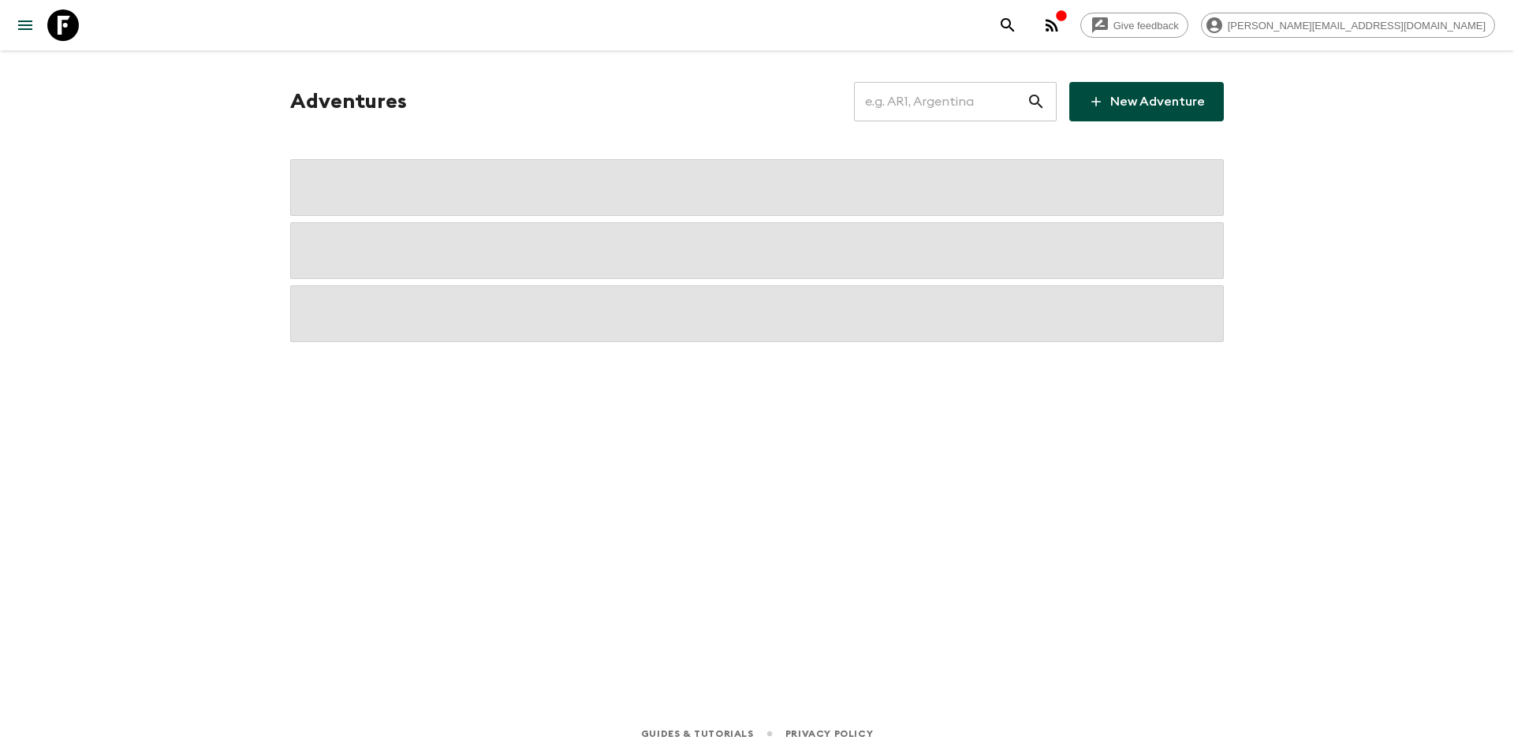
click at [938, 107] on input "text" at bounding box center [940, 102] width 173 height 44
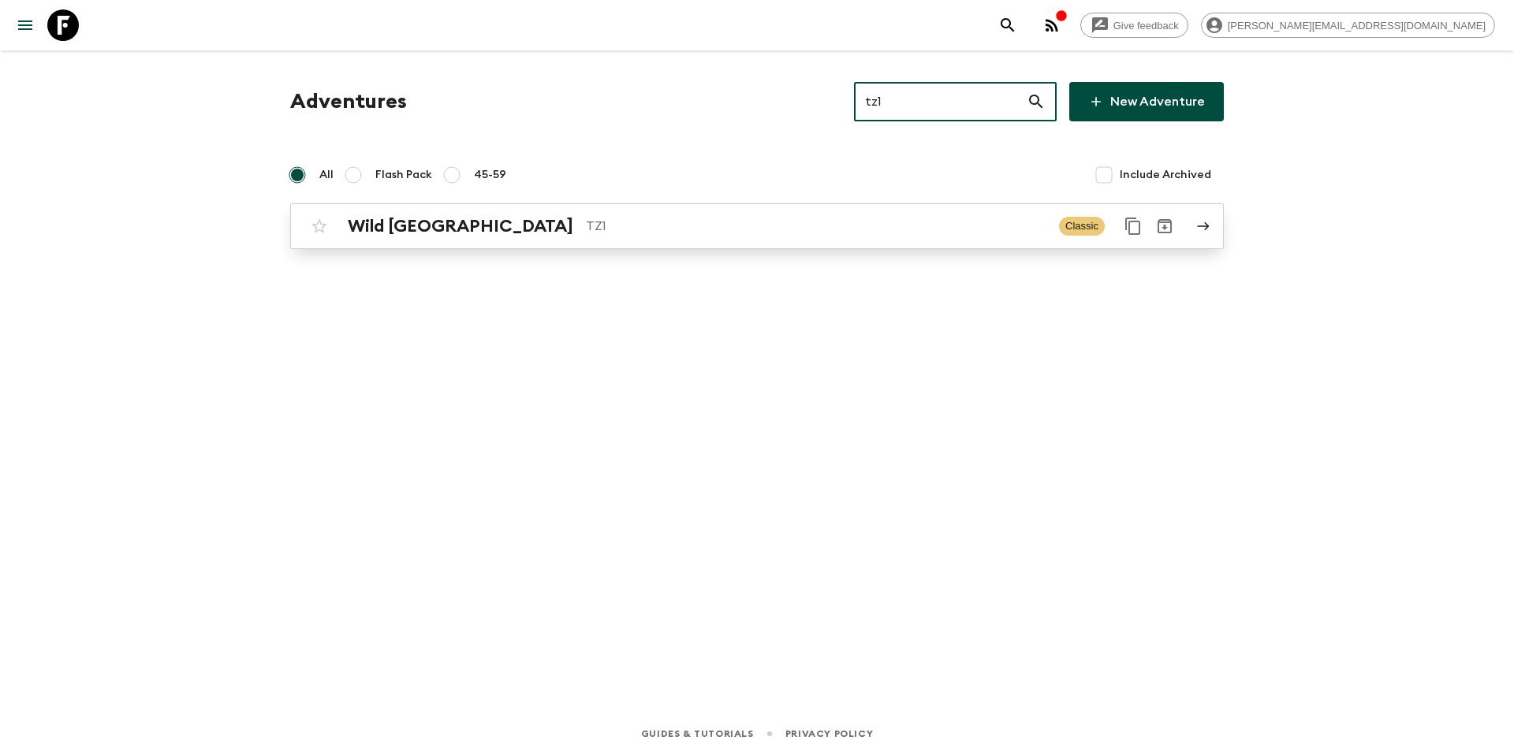
type input "tz1"
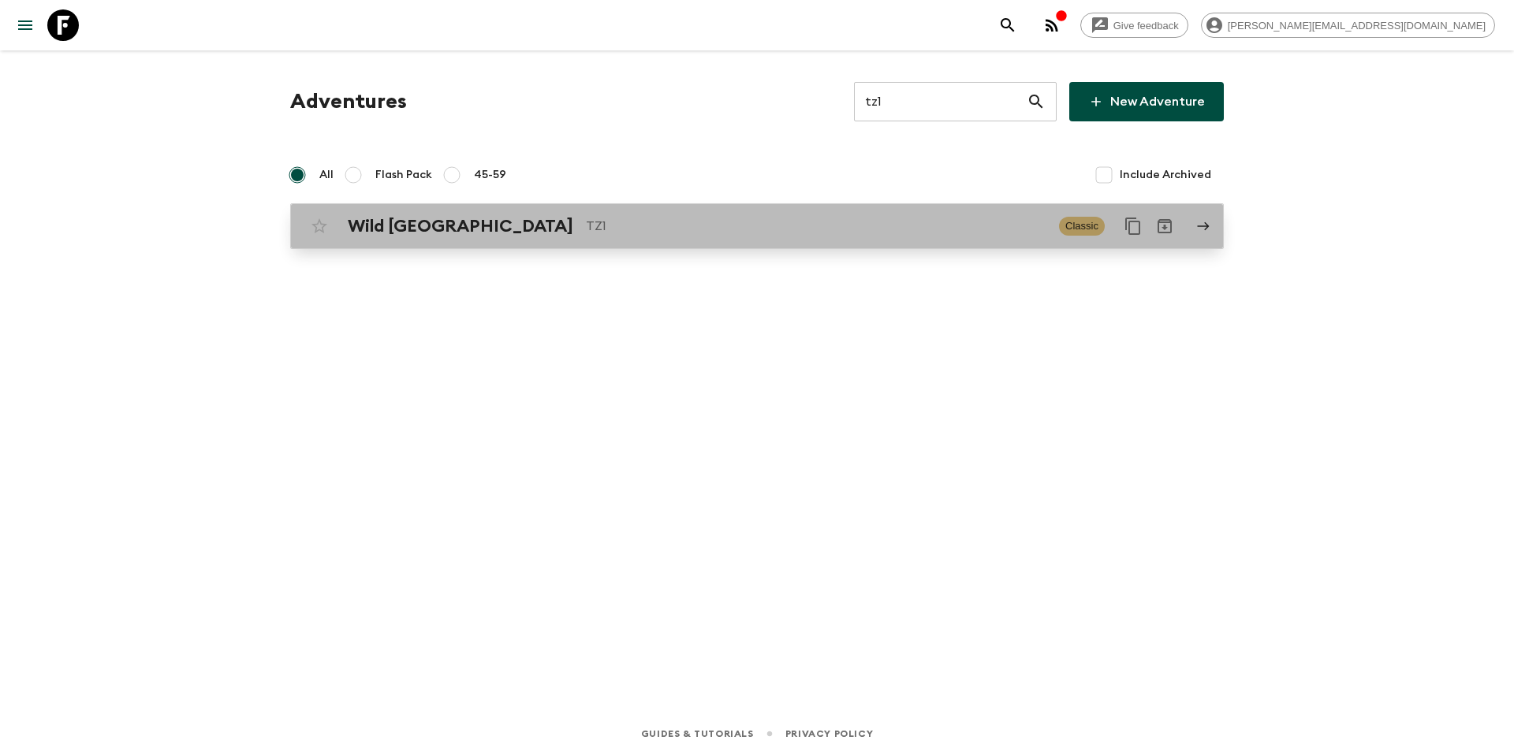
click at [669, 236] on div "Wild Tanzania TZ1" at bounding box center [697, 226] width 699 height 21
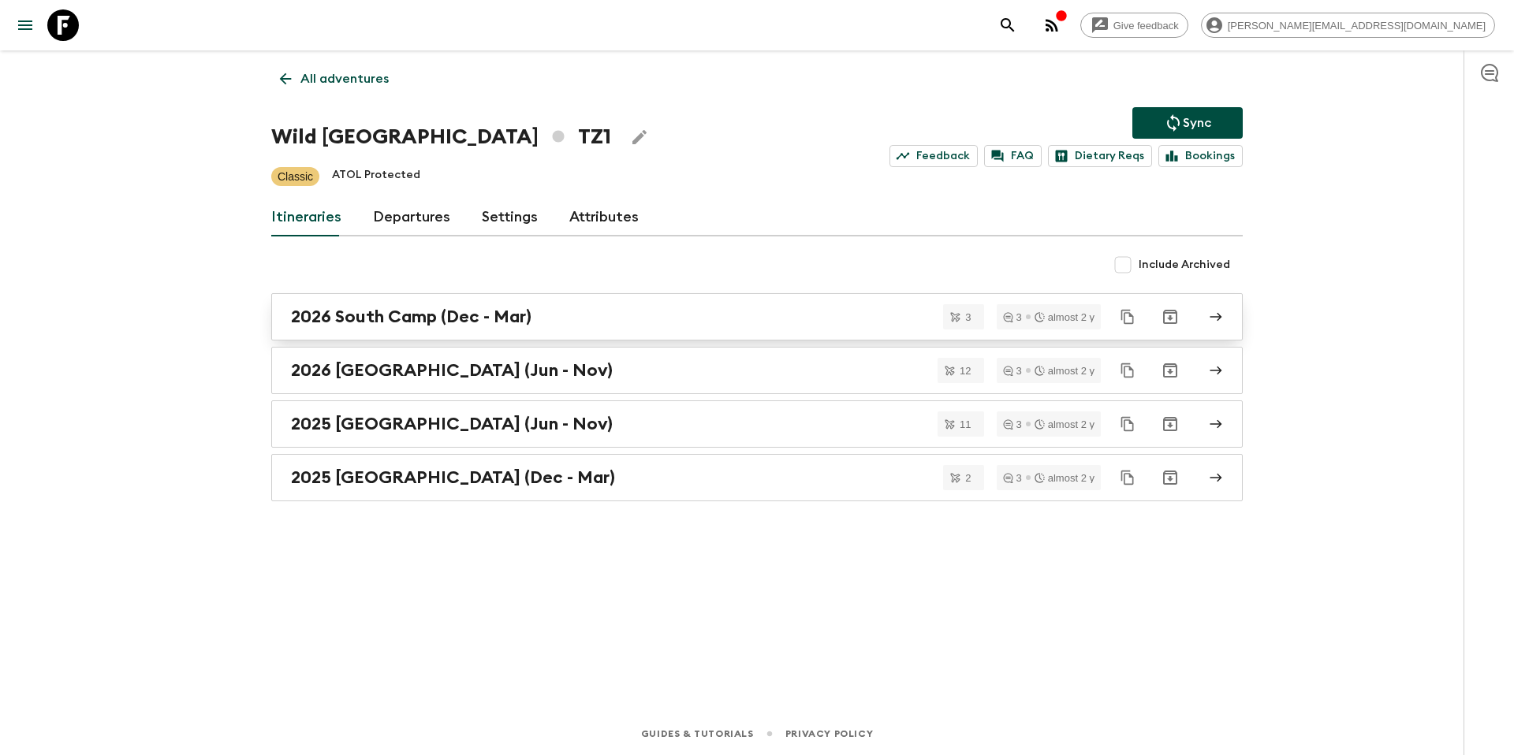
click at [524, 324] on h2 "2026 South Camp (Dec - Mar)" at bounding box center [411, 317] width 241 height 21
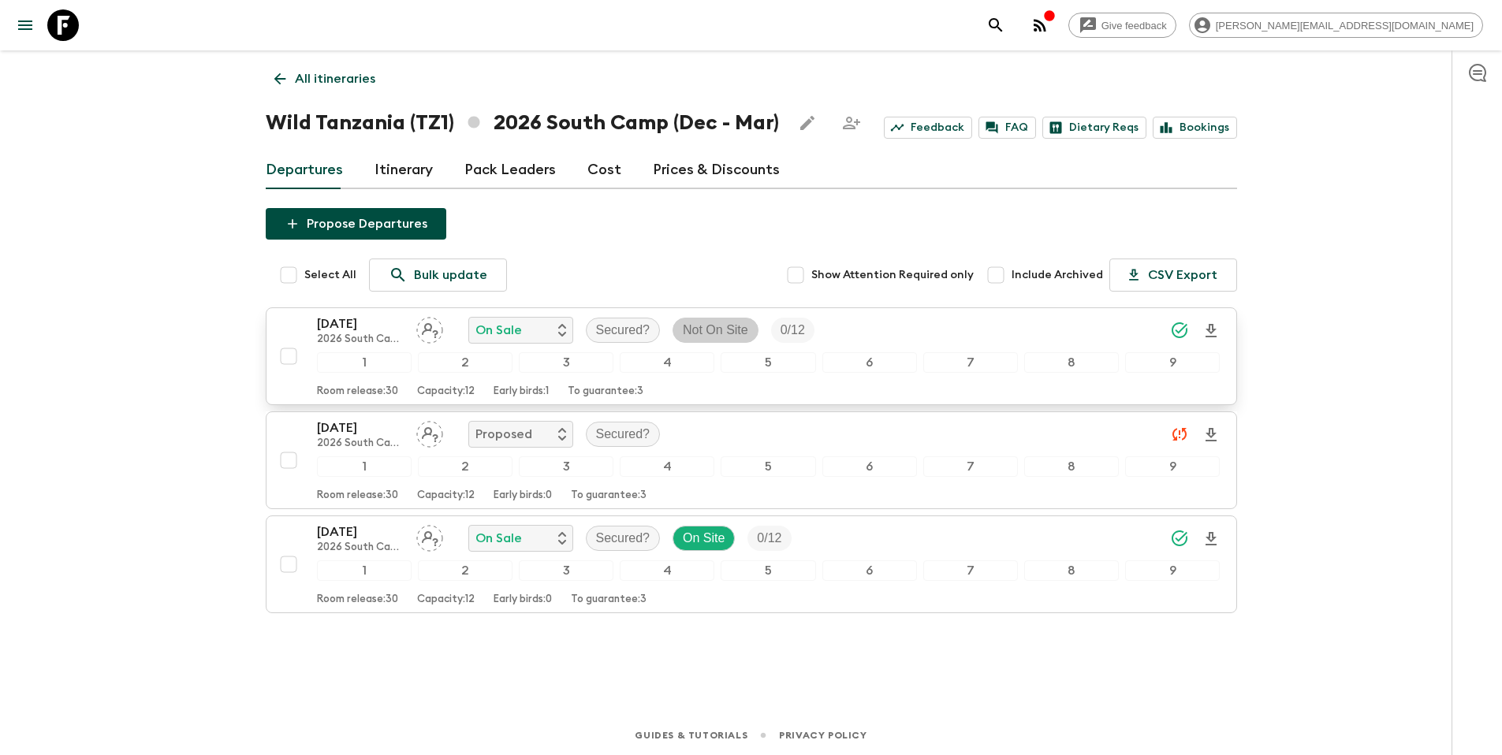
click at [699, 326] on p "Not On Site" at bounding box center [715, 330] width 65 height 19
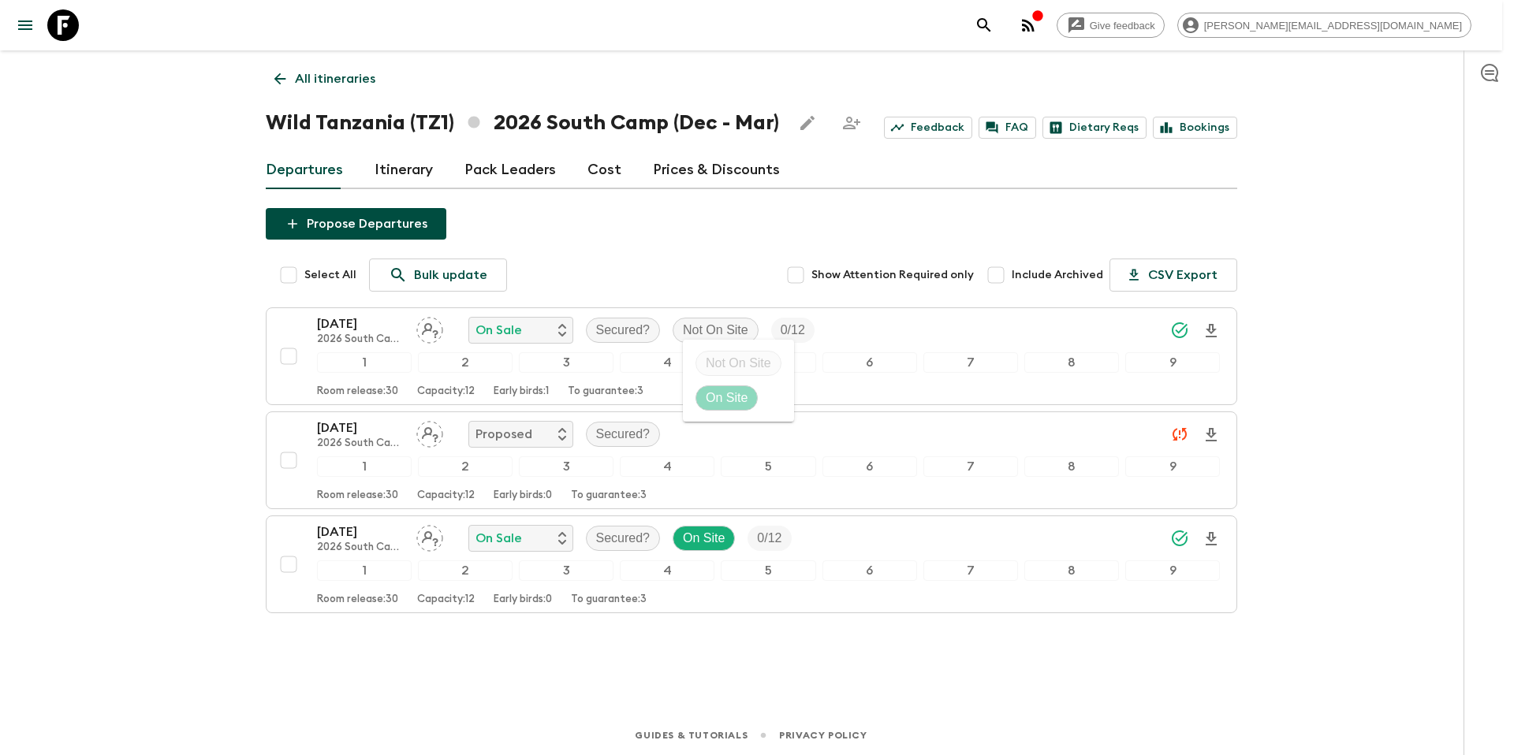
click at [727, 399] on p "On Site" at bounding box center [727, 398] width 42 height 19
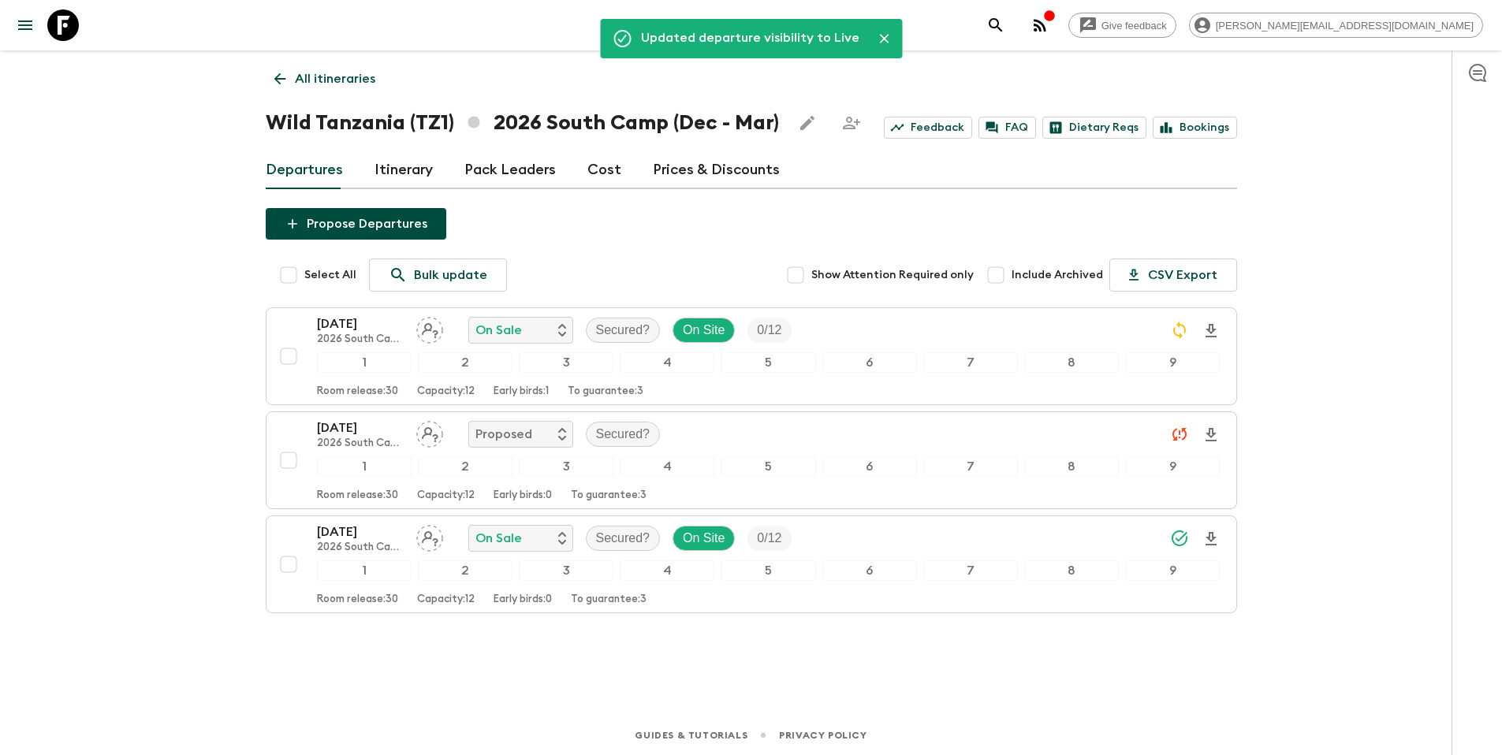
click at [331, 80] on p "All itineraries" at bounding box center [335, 78] width 80 height 19
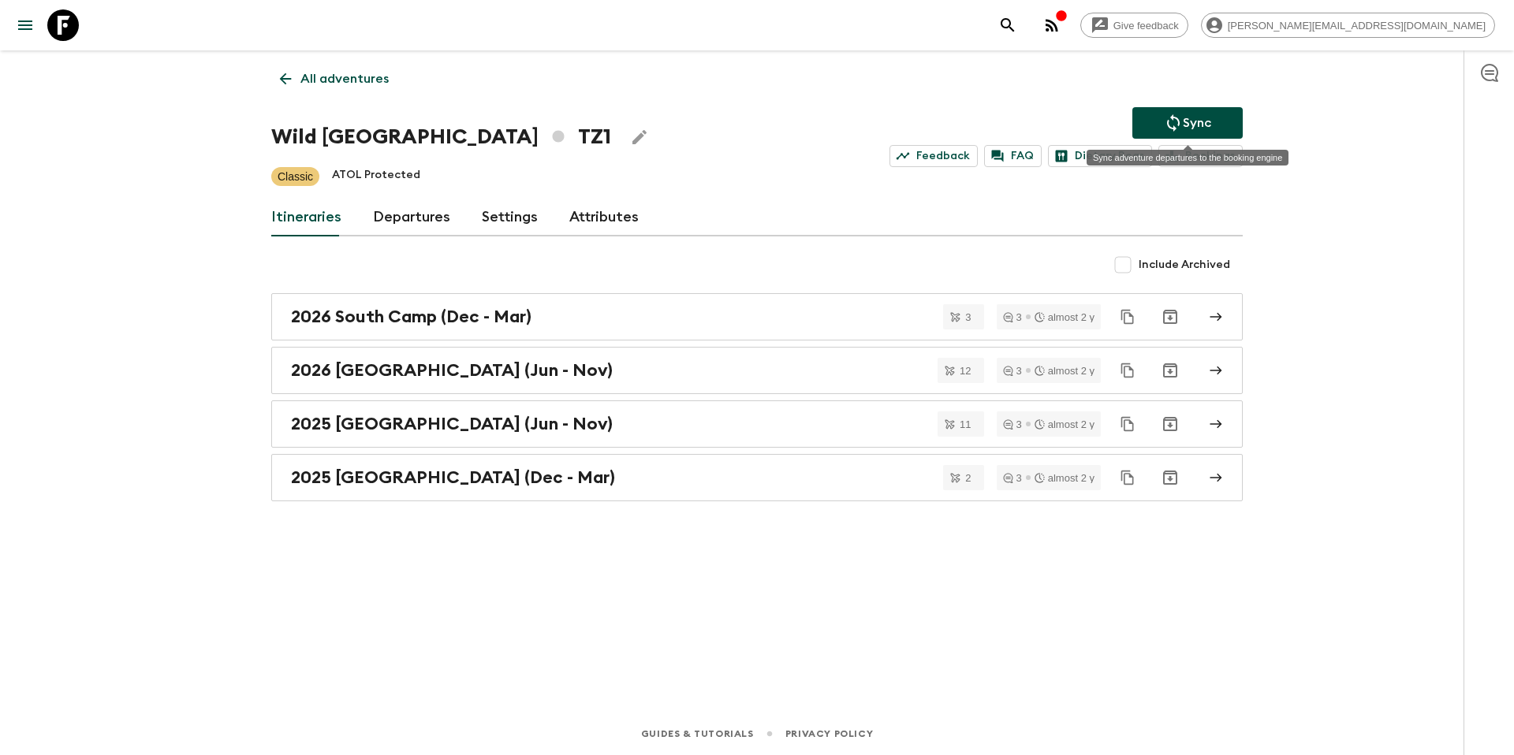
click at [1173, 122] on icon "Sync adventure departures to the booking engine" at bounding box center [1173, 123] width 19 height 19
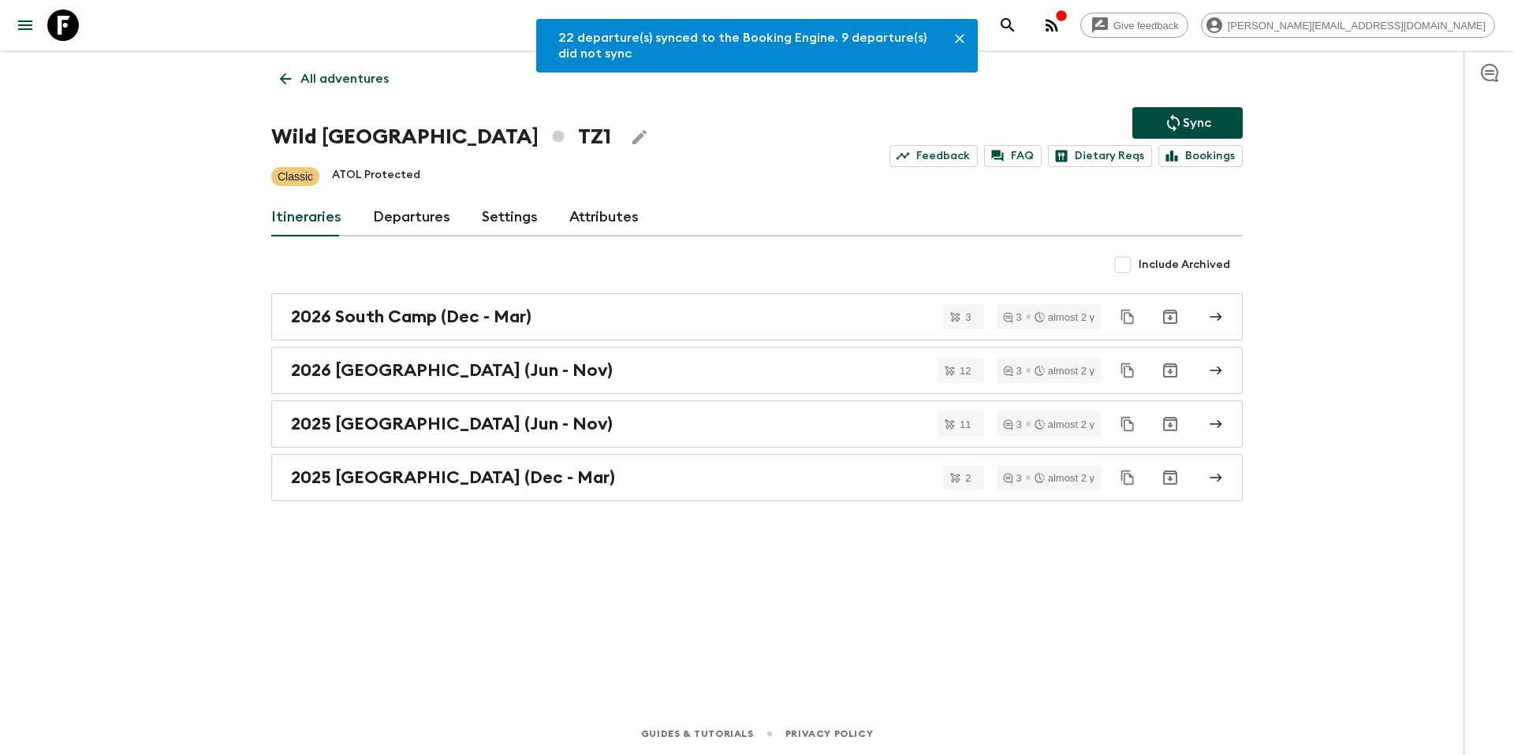
click at [343, 76] on p "All adventures" at bounding box center [344, 78] width 88 height 19
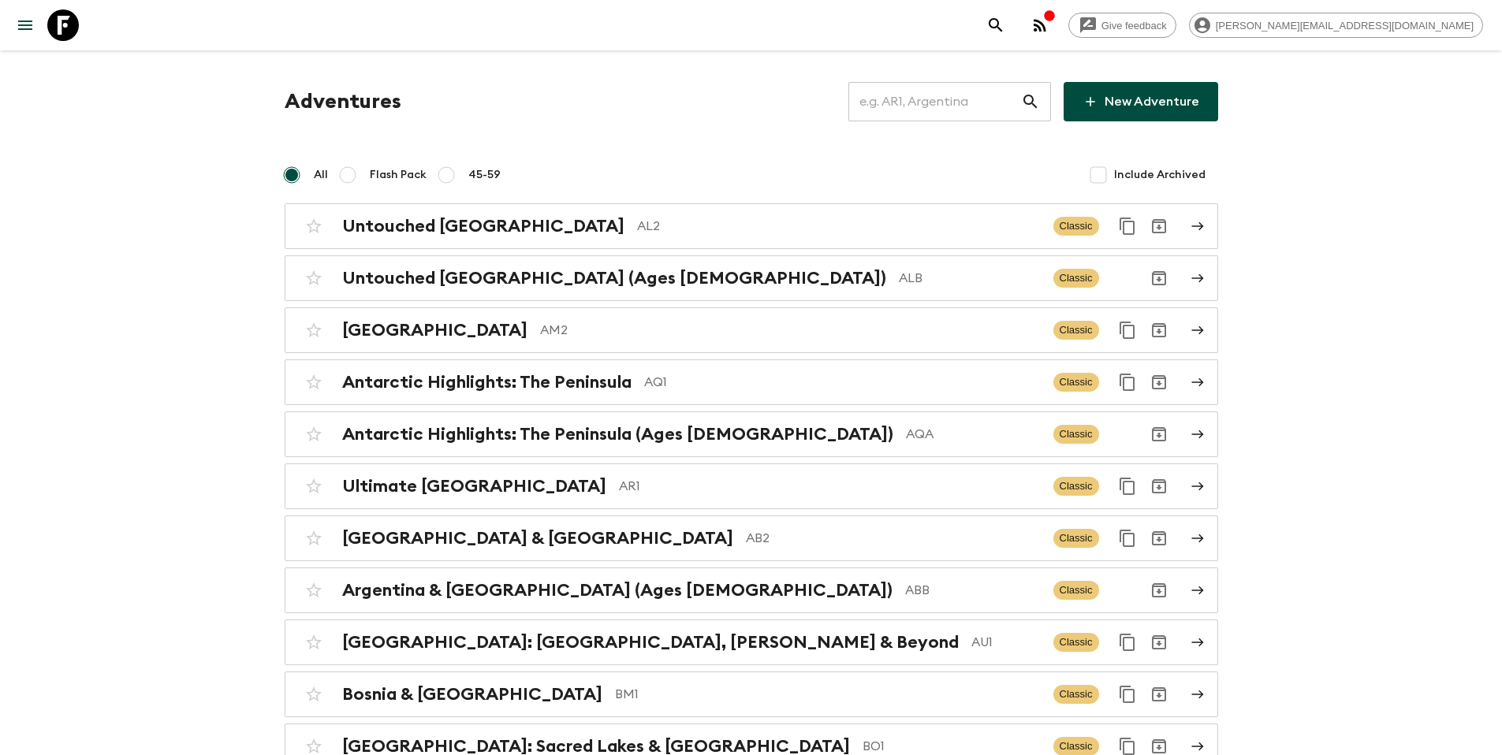
click at [949, 109] on input "text" at bounding box center [935, 102] width 173 height 44
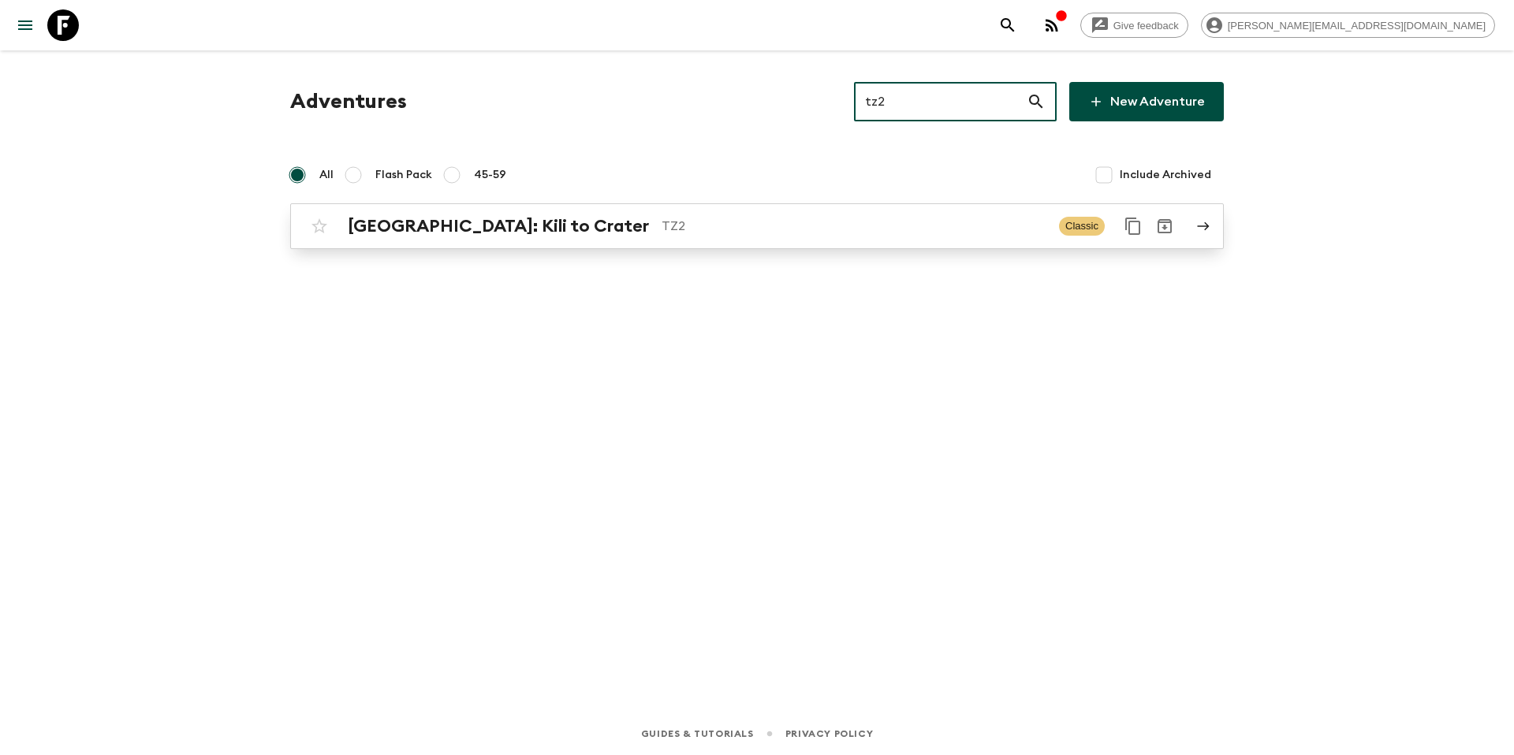
type input "tz2"
click at [601, 238] on div "[GEOGRAPHIC_DATA]: Kili to Crater TZ2 Classic" at bounding box center [726, 227] width 845 height 32
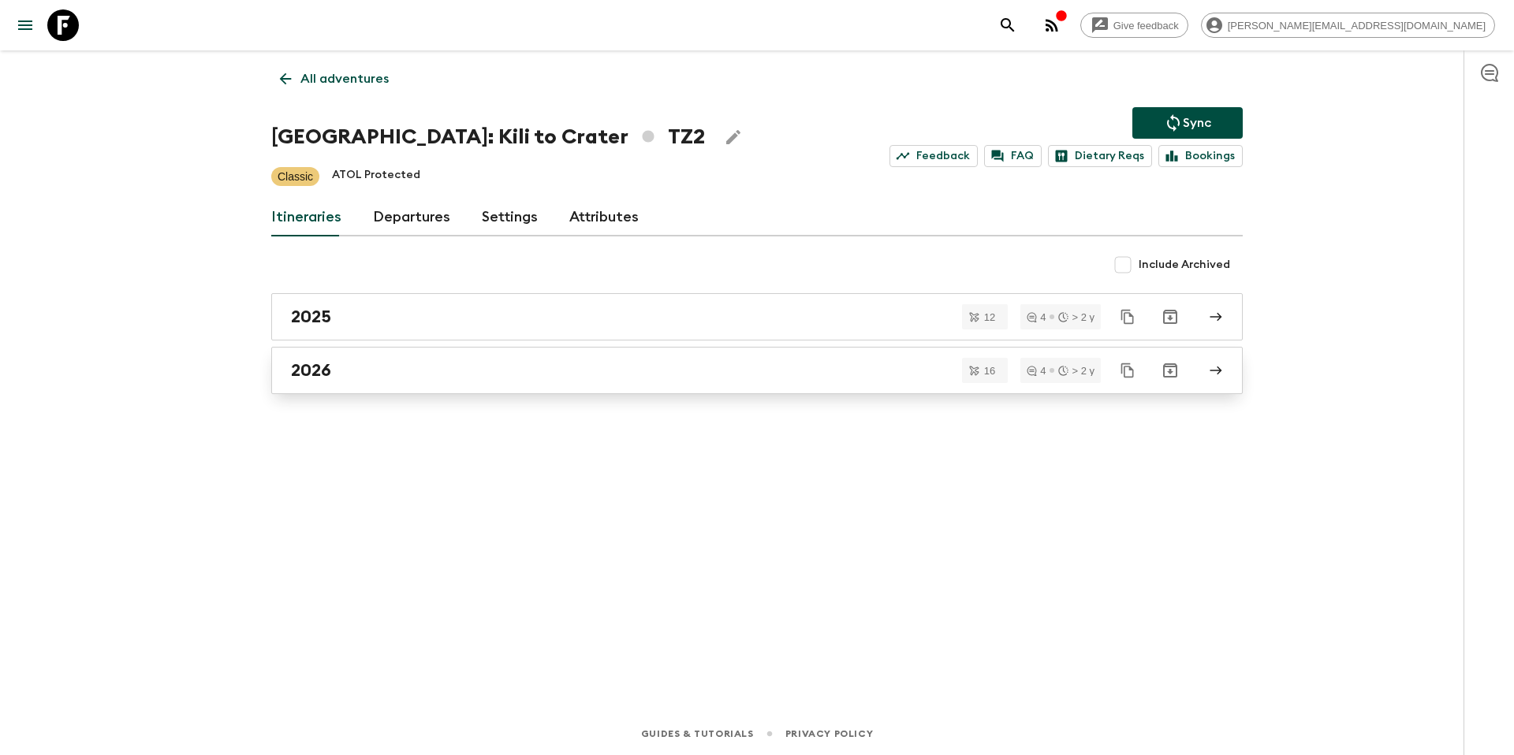
click at [364, 364] on div "2026" at bounding box center [742, 370] width 902 height 21
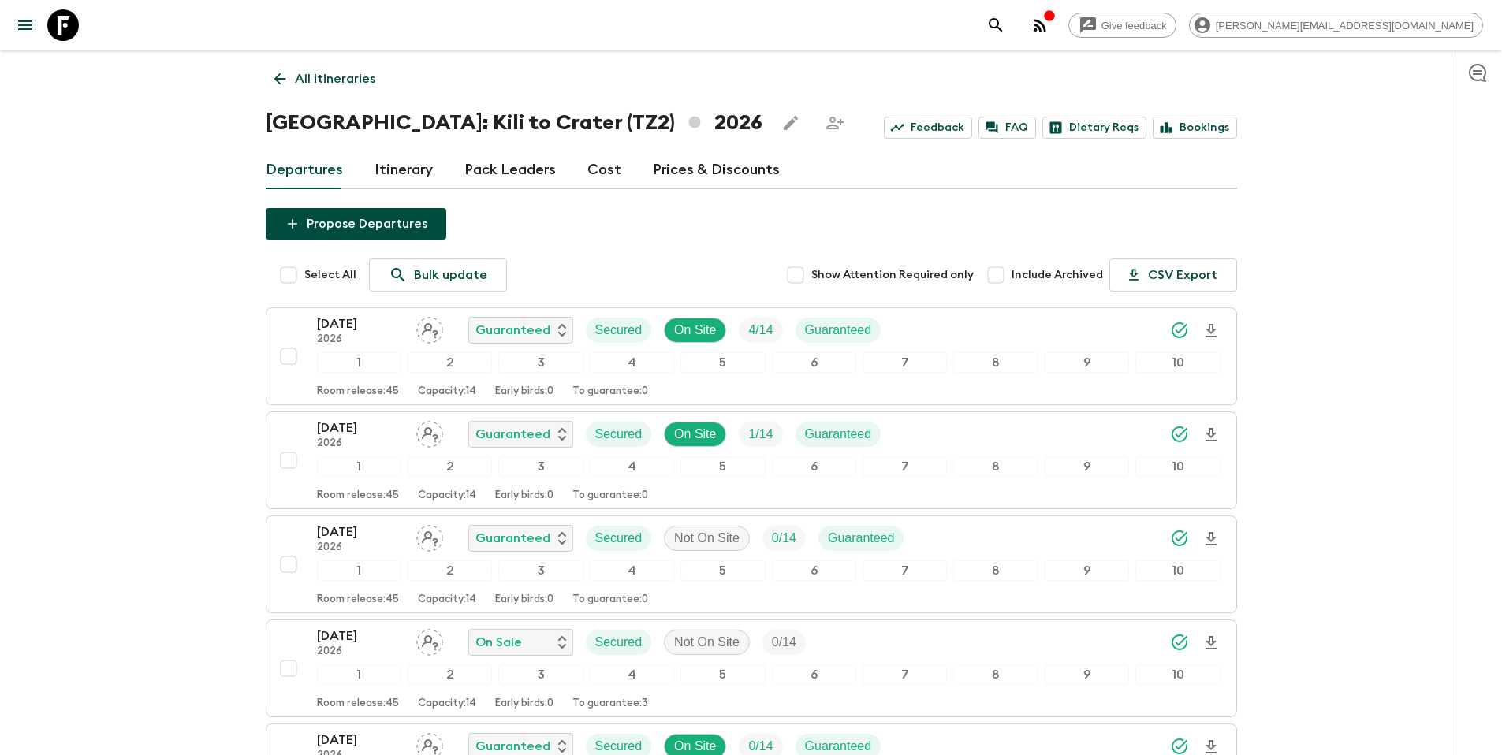
click at [349, 74] on p "All itineraries" at bounding box center [335, 78] width 80 height 19
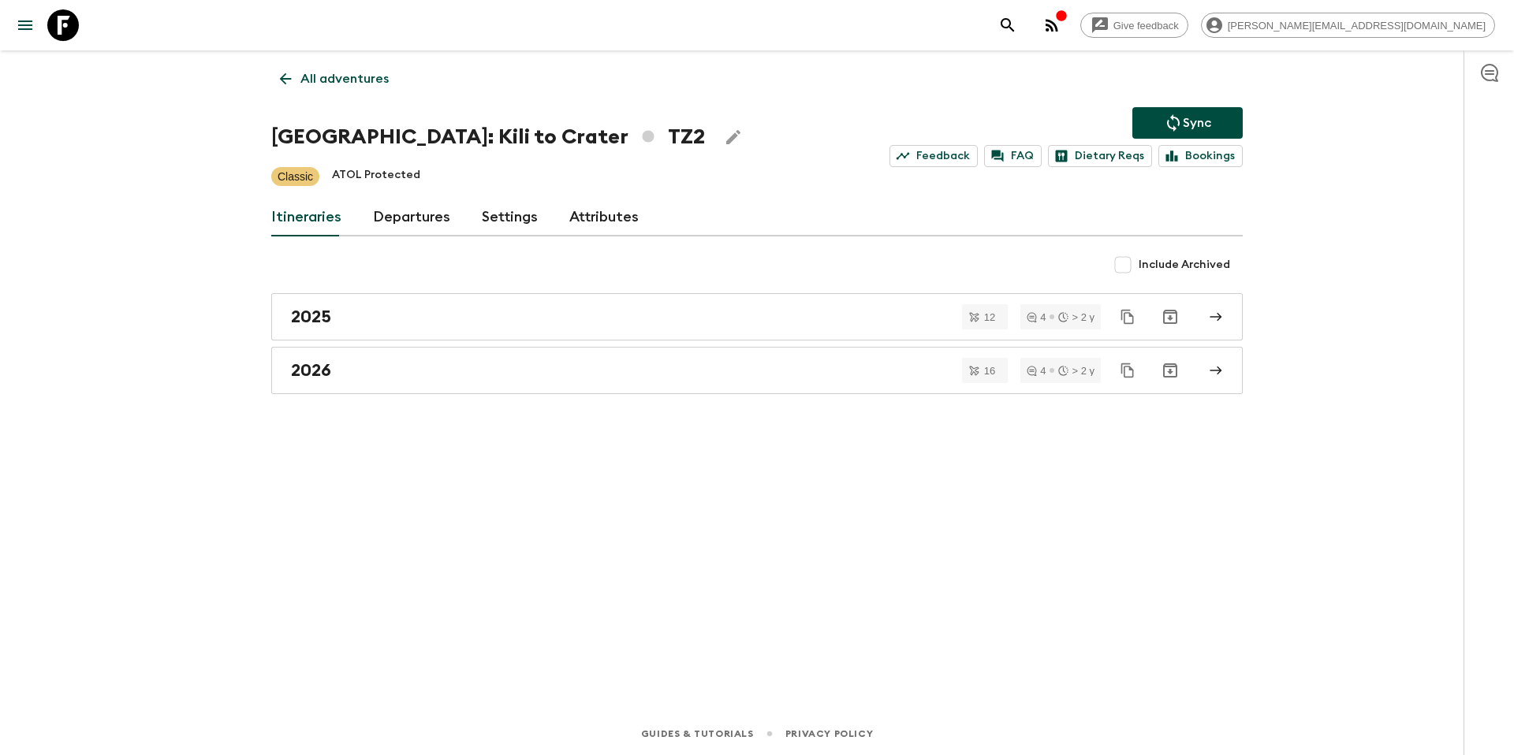
click at [371, 85] on p "All adventures" at bounding box center [344, 78] width 88 height 19
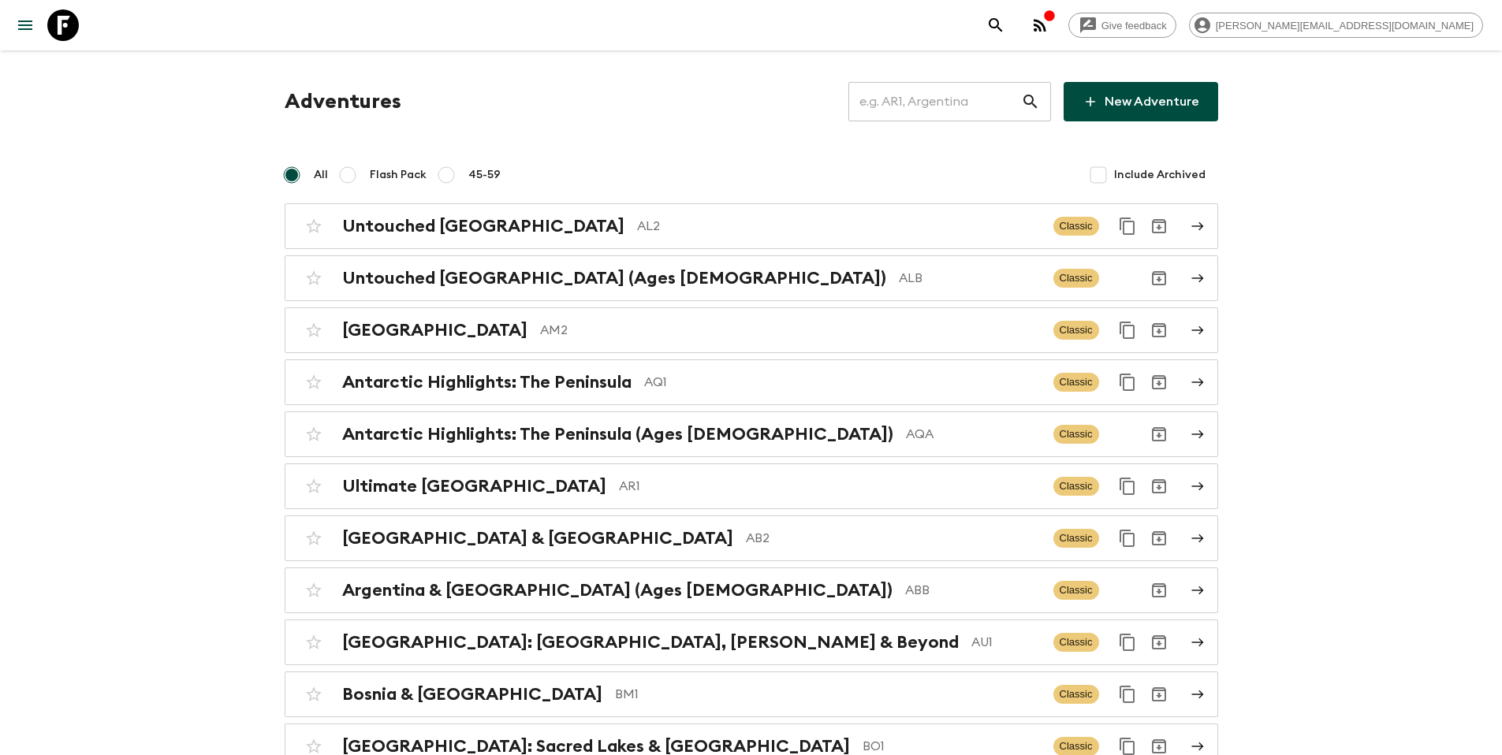
click at [946, 99] on input "text" at bounding box center [935, 102] width 173 height 44
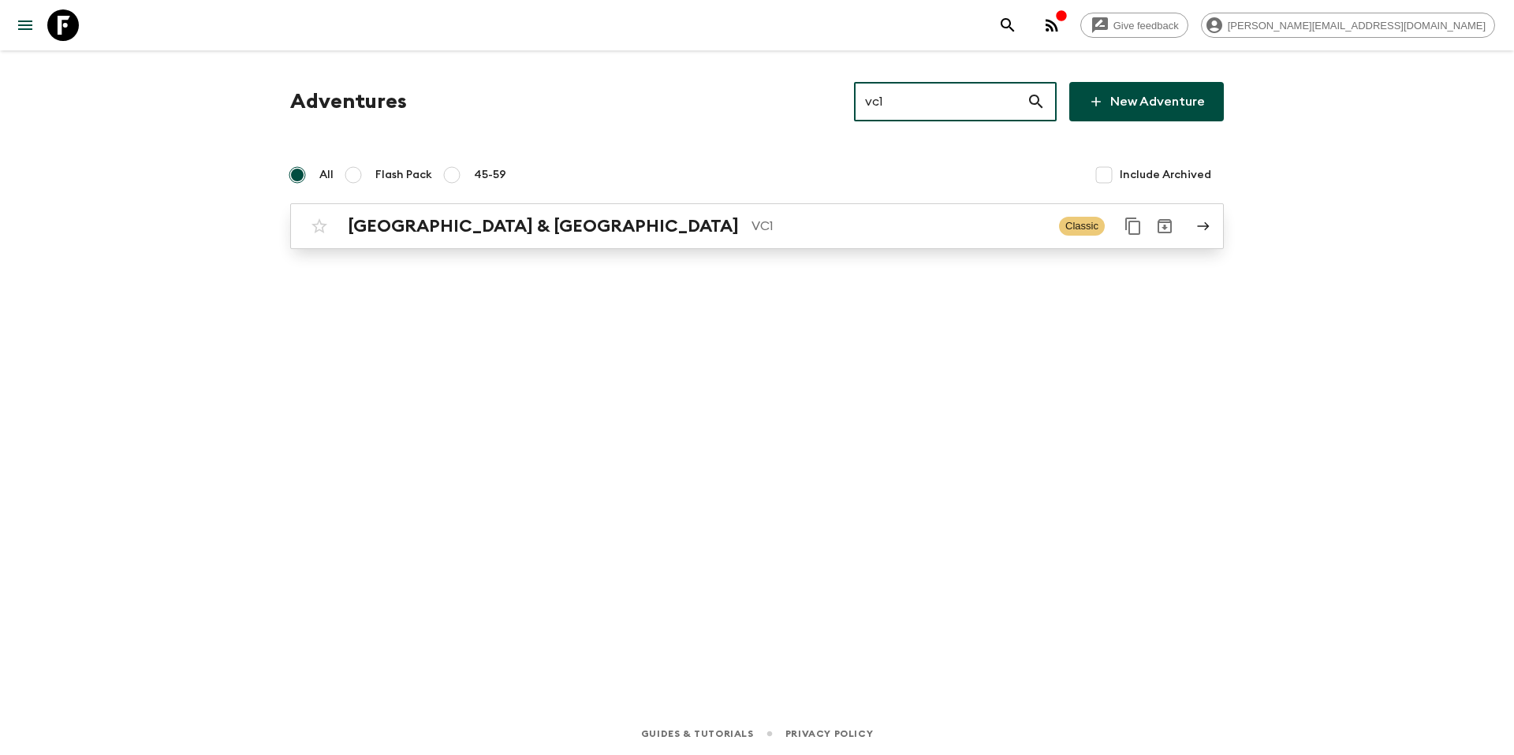
type input "vc1"
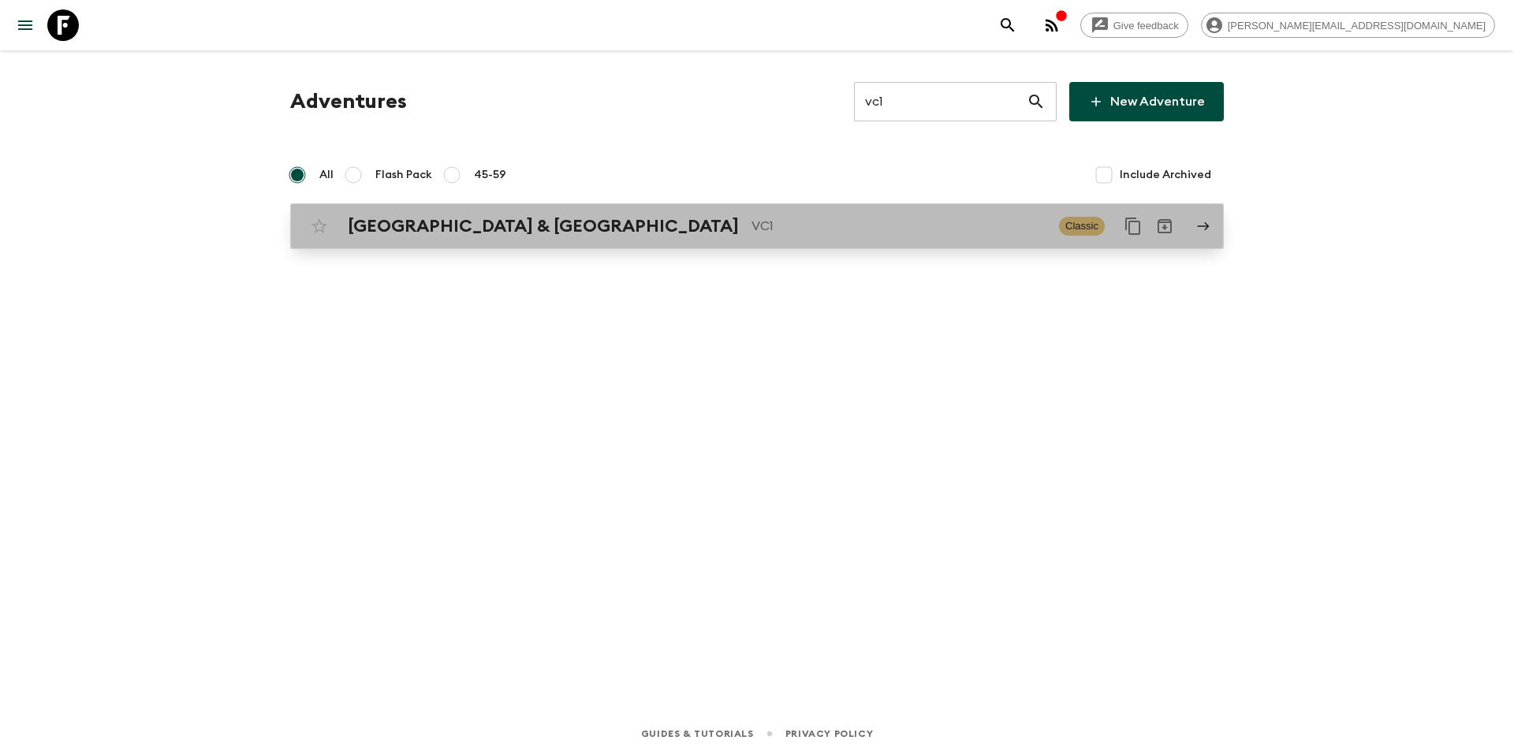
click at [752, 231] on p "VC1" at bounding box center [899, 226] width 295 height 19
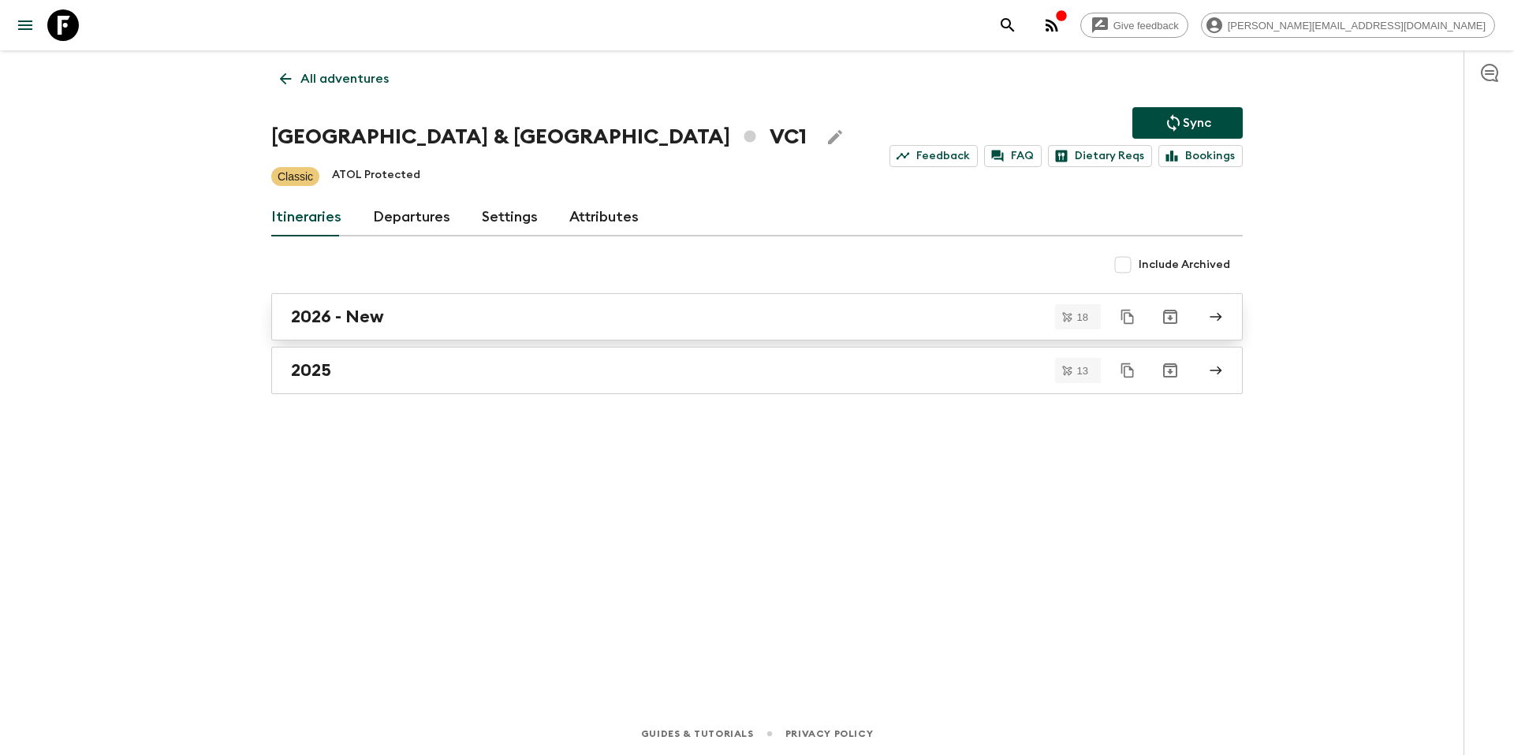
click at [415, 307] on div "2026 - New" at bounding box center [742, 317] width 902 height 21
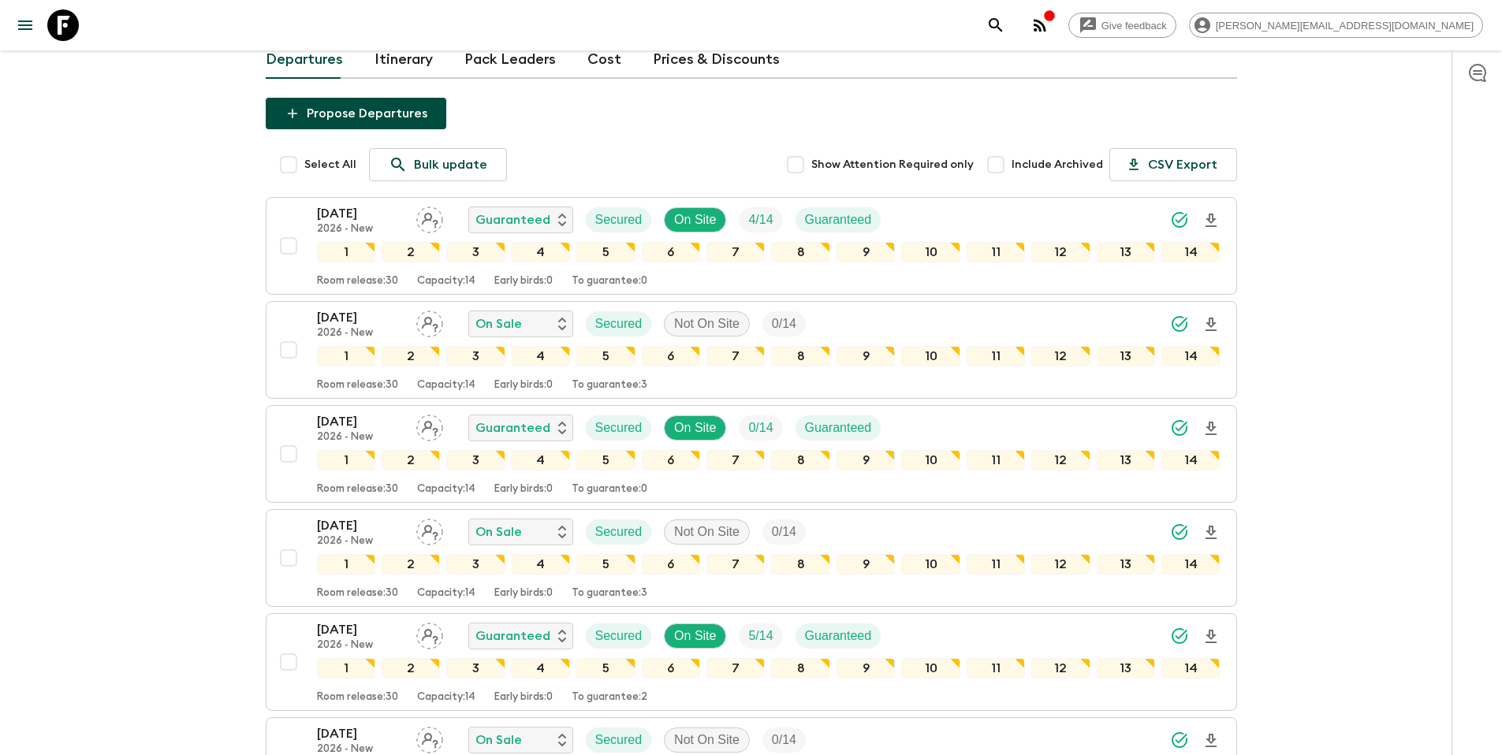
scroll to position [216, 0]
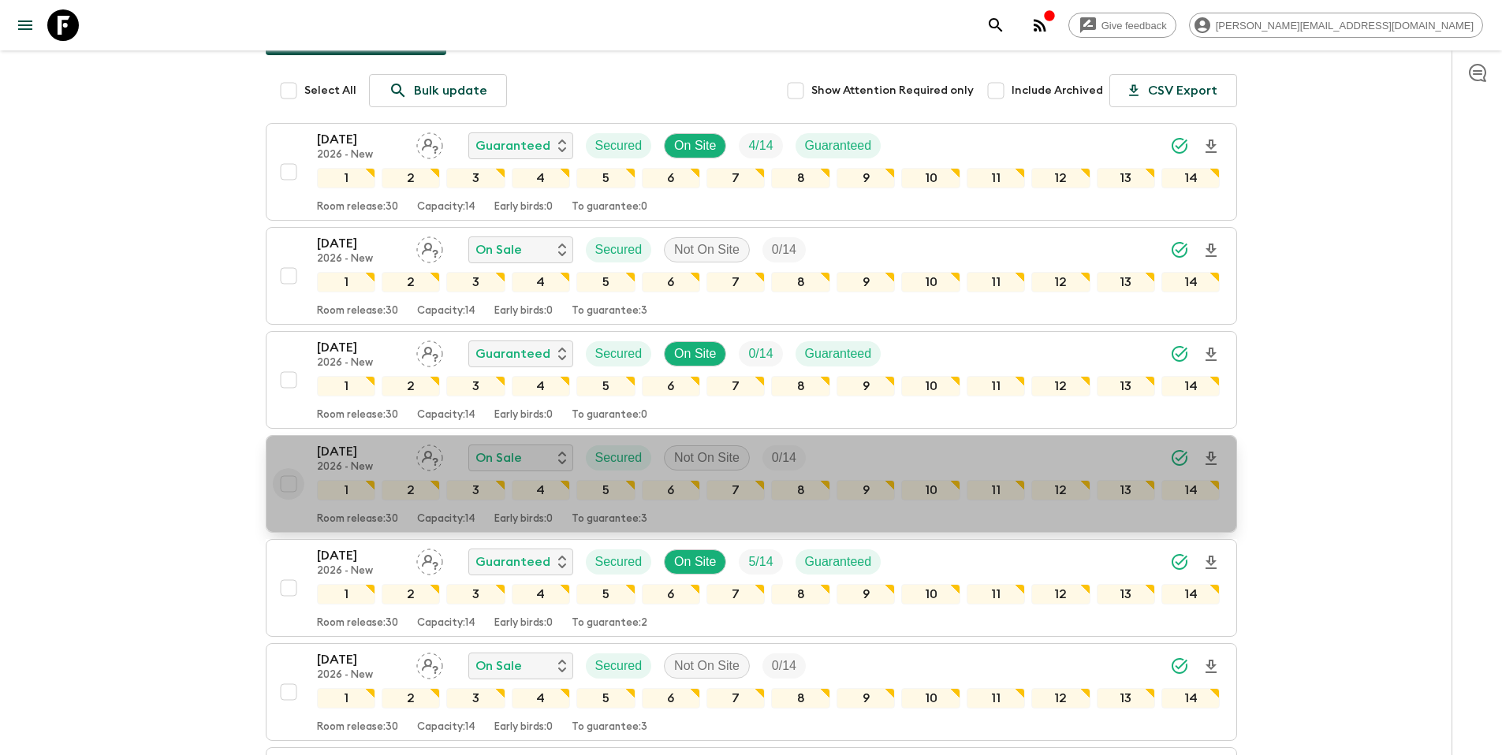
click at [291, 468] on input "checkbox" at bounding box center [289, 484] width 32 height 32
checkbox input "true"
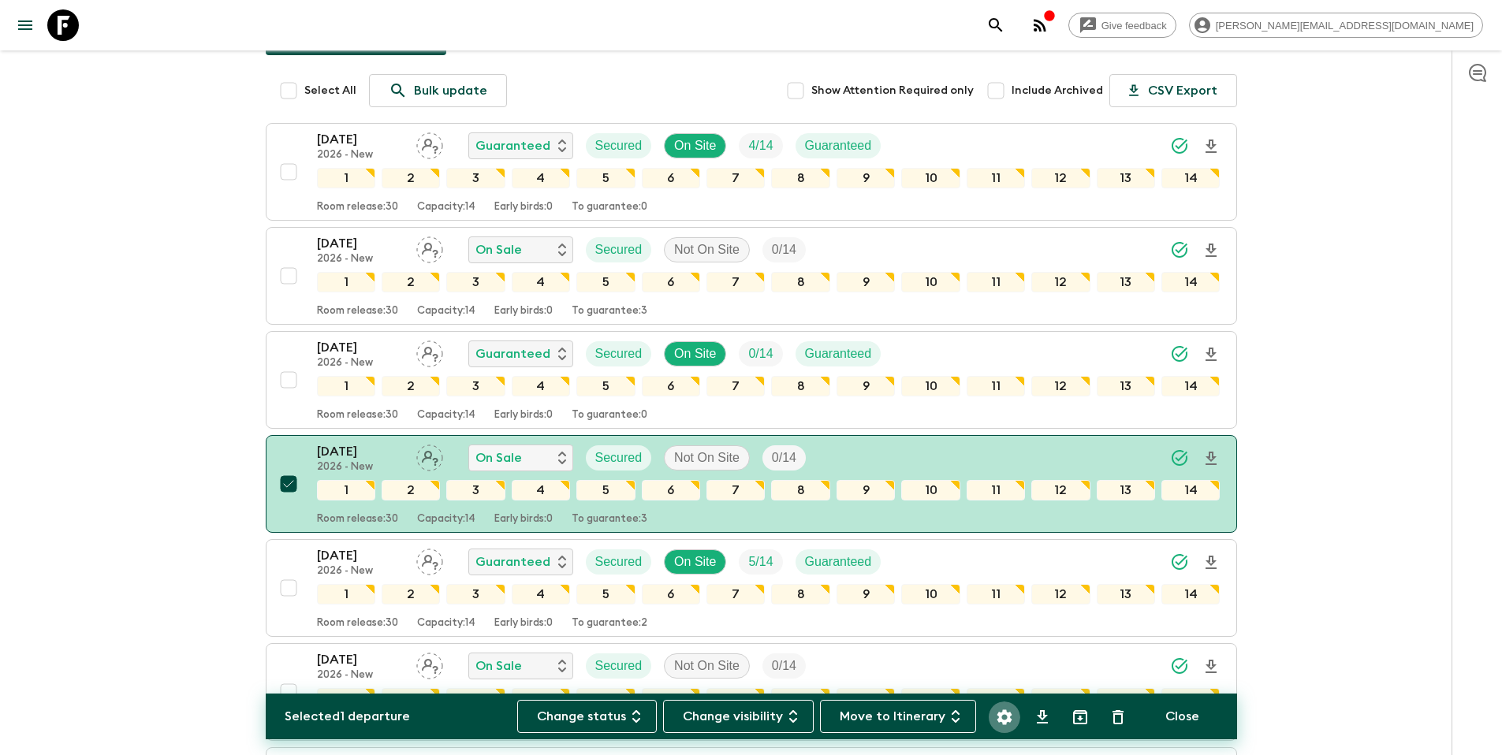
click at [1002, 715] on icon "Settings" at bounding box center [1004, 717] width 15 height 15
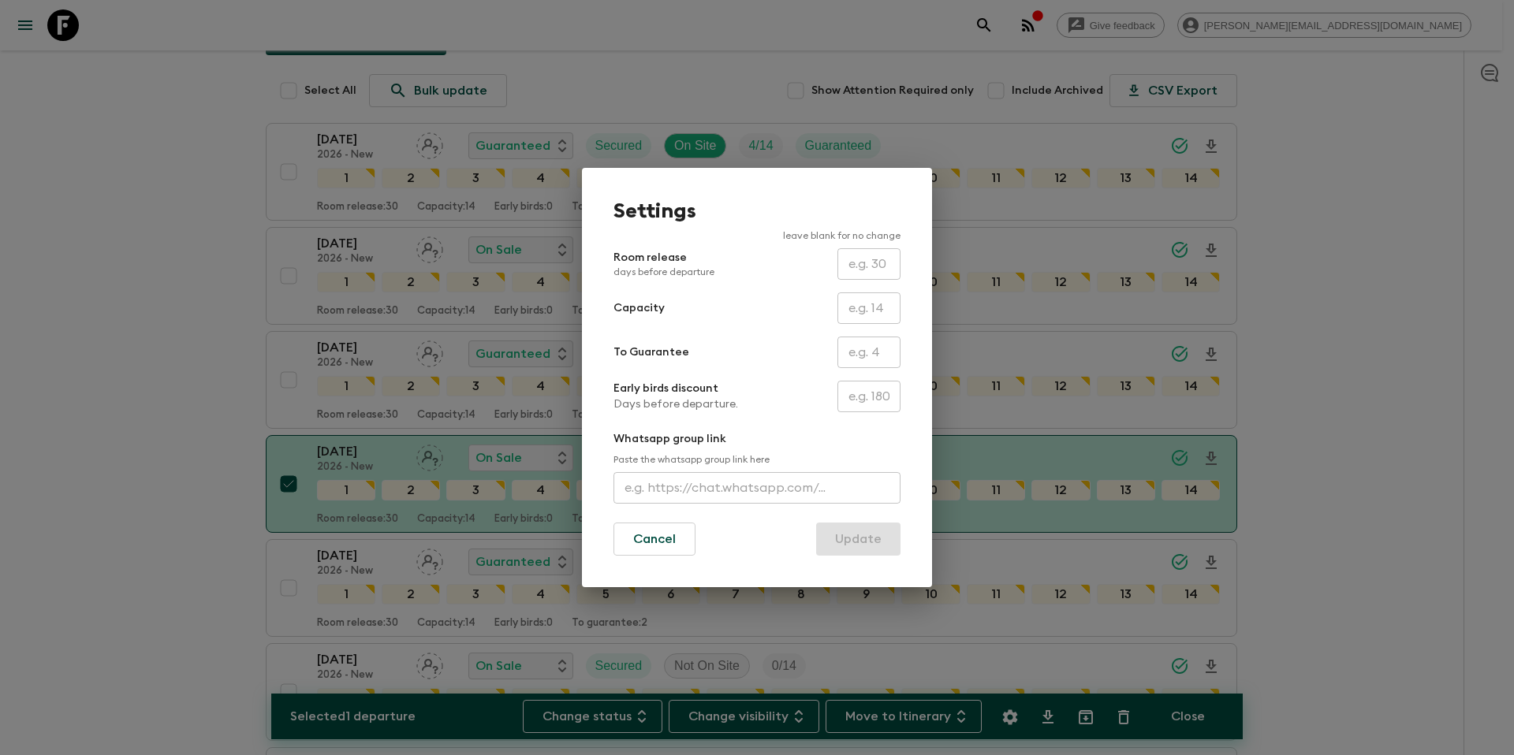
click at [857, 355] on input "text" at bounding box center [869, 353] width 63 height 32
type input "0"
click at [856, 539] on button "Update" at bounding box center [858, 539] width 84 height 33
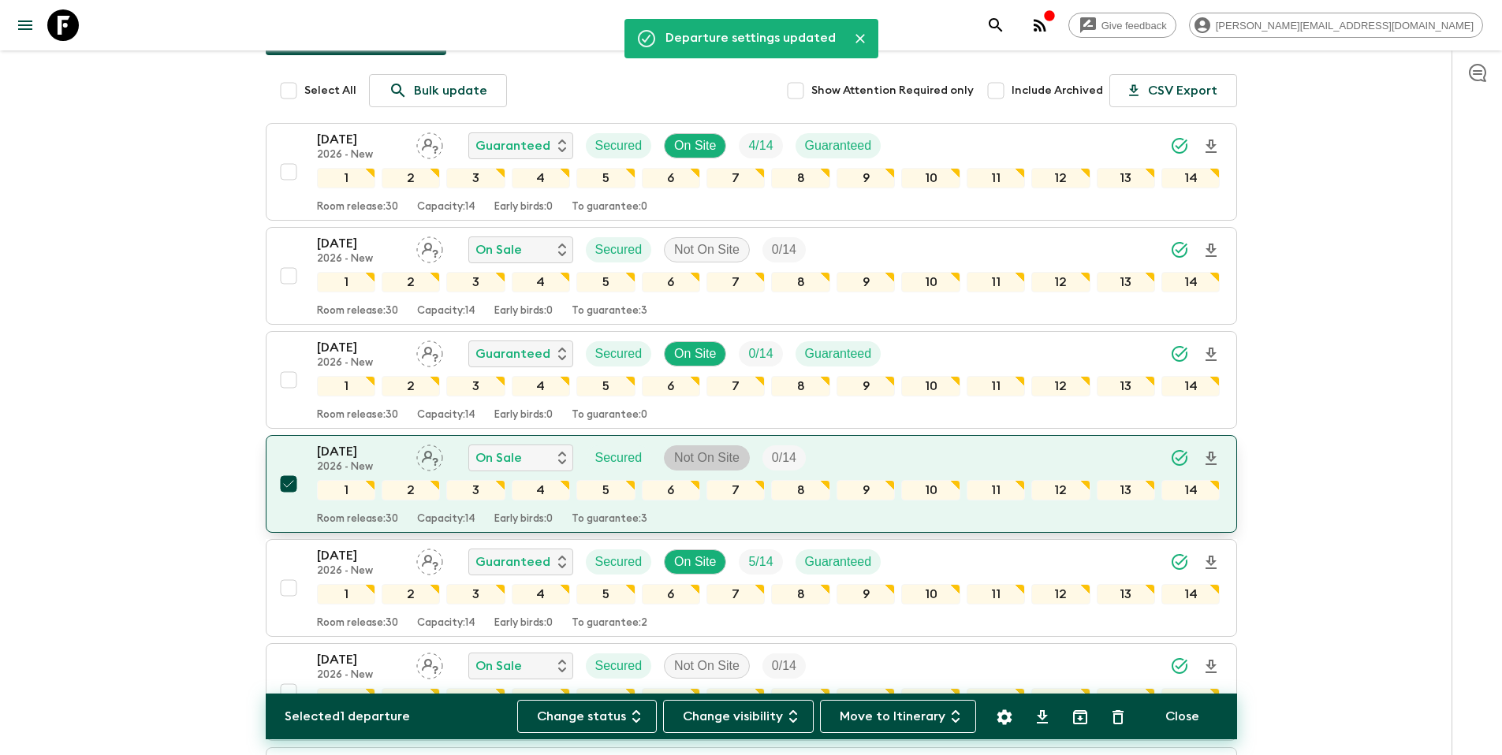
click at [722, 449] on p "Not On Site" at bounding box center [706, 458] width 65 height 19
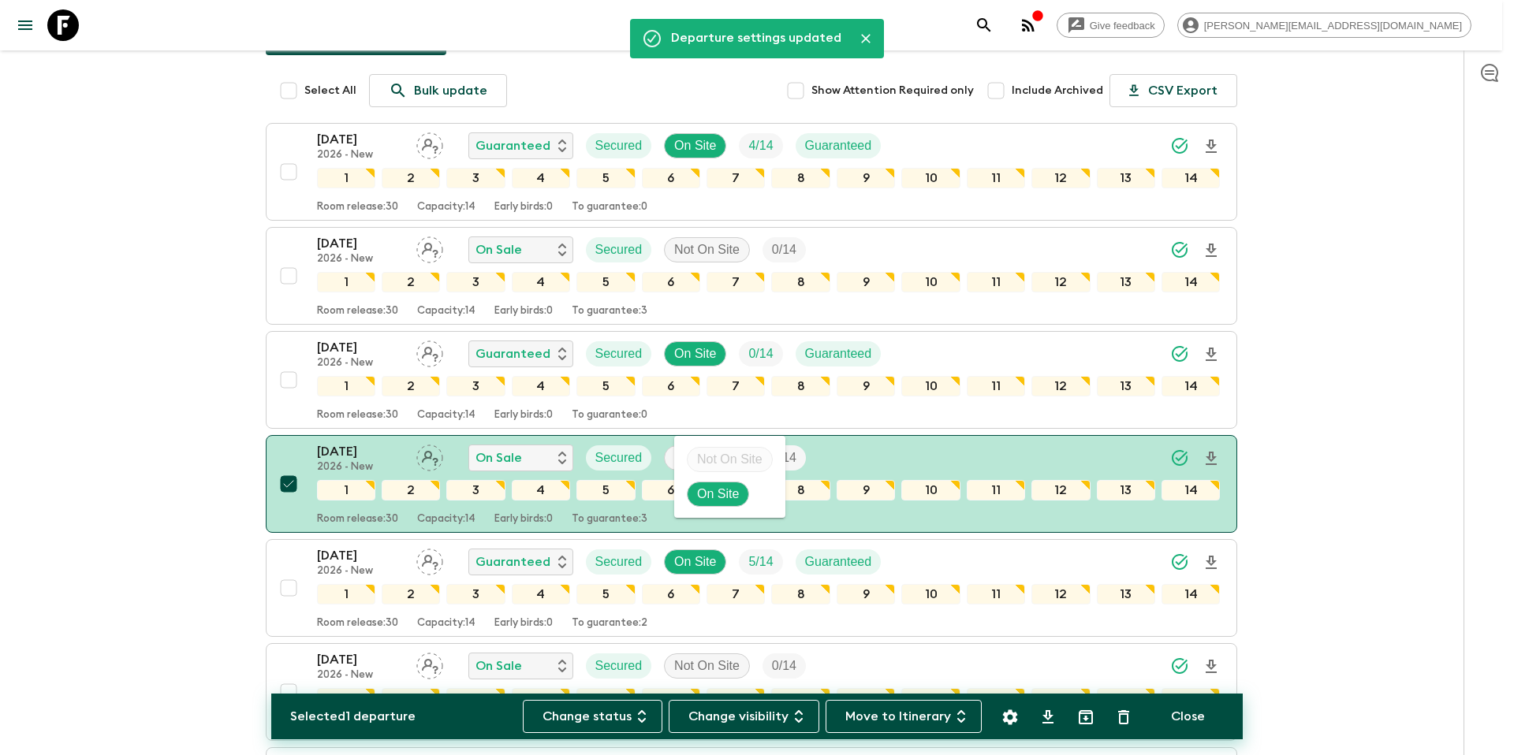
click at [722, 487] on p "On Site" at bounding box center [718, 494] width 42 height 19
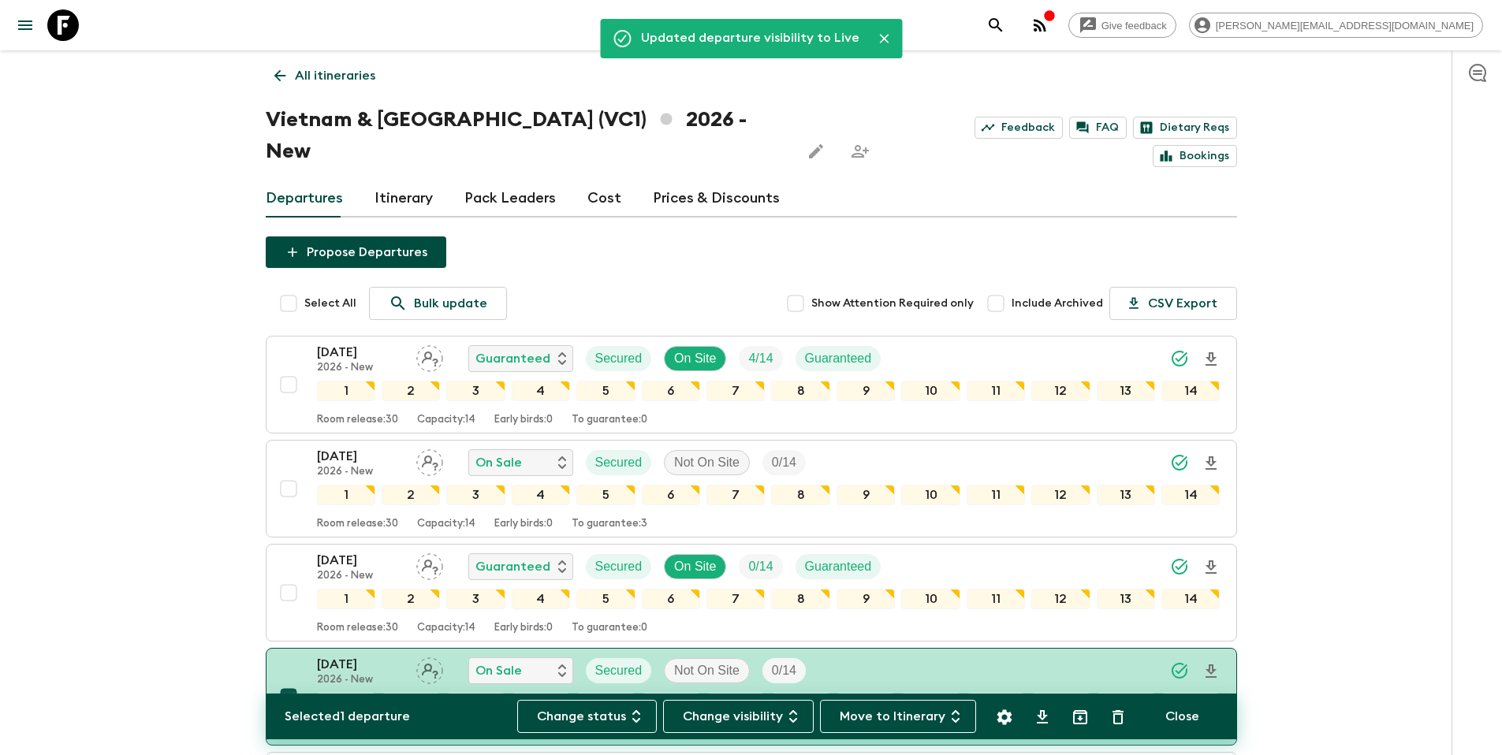
scroll to position [0, 0]
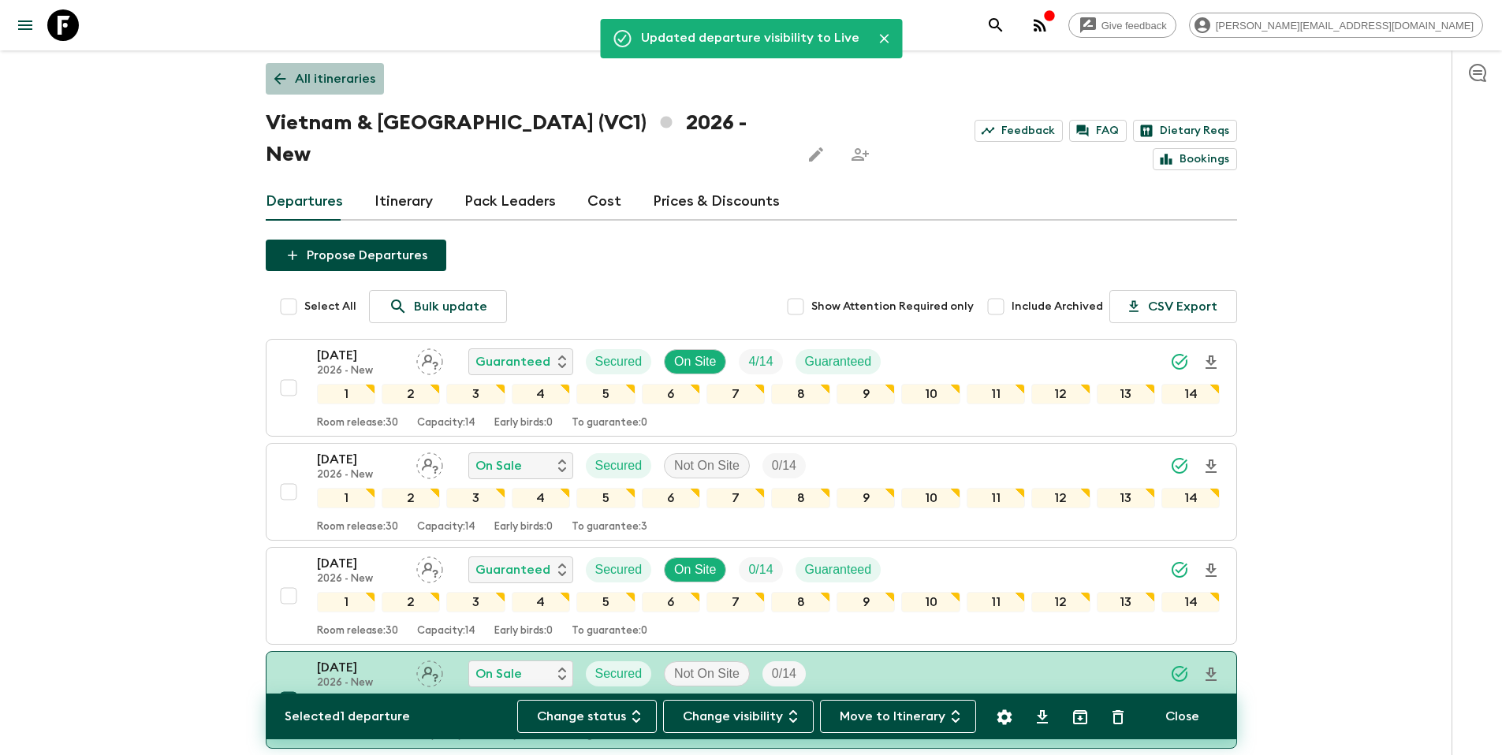
click at [341, 80] on p "All itineraries" at bounding box center [335, 78] width 80 height 19
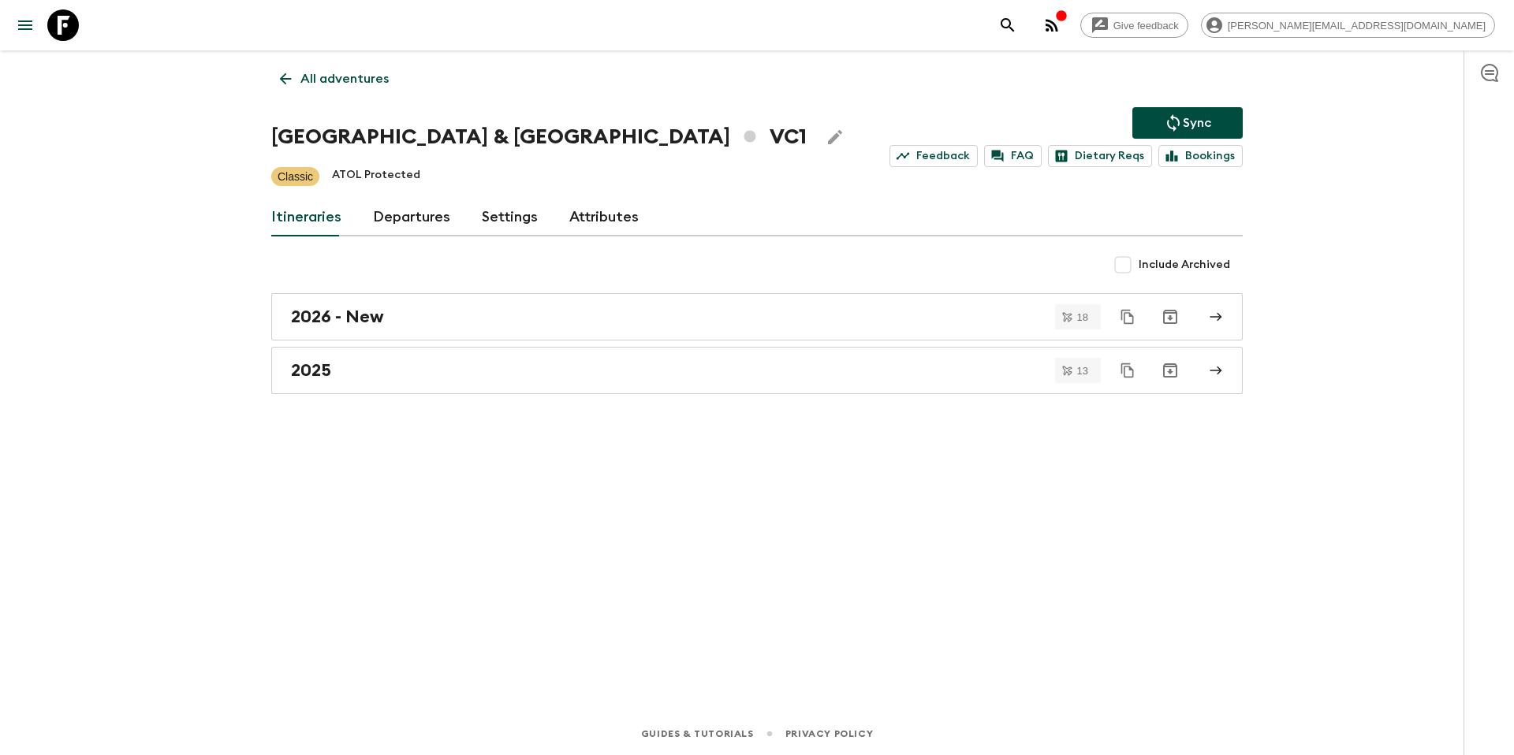
click at [1183, 119] on p "Sync" at bounding box center [1197, 123] width 28 height 19
click at [320, 78] on p "All adventures" at bounding box center [344, 78] width 88 height 19
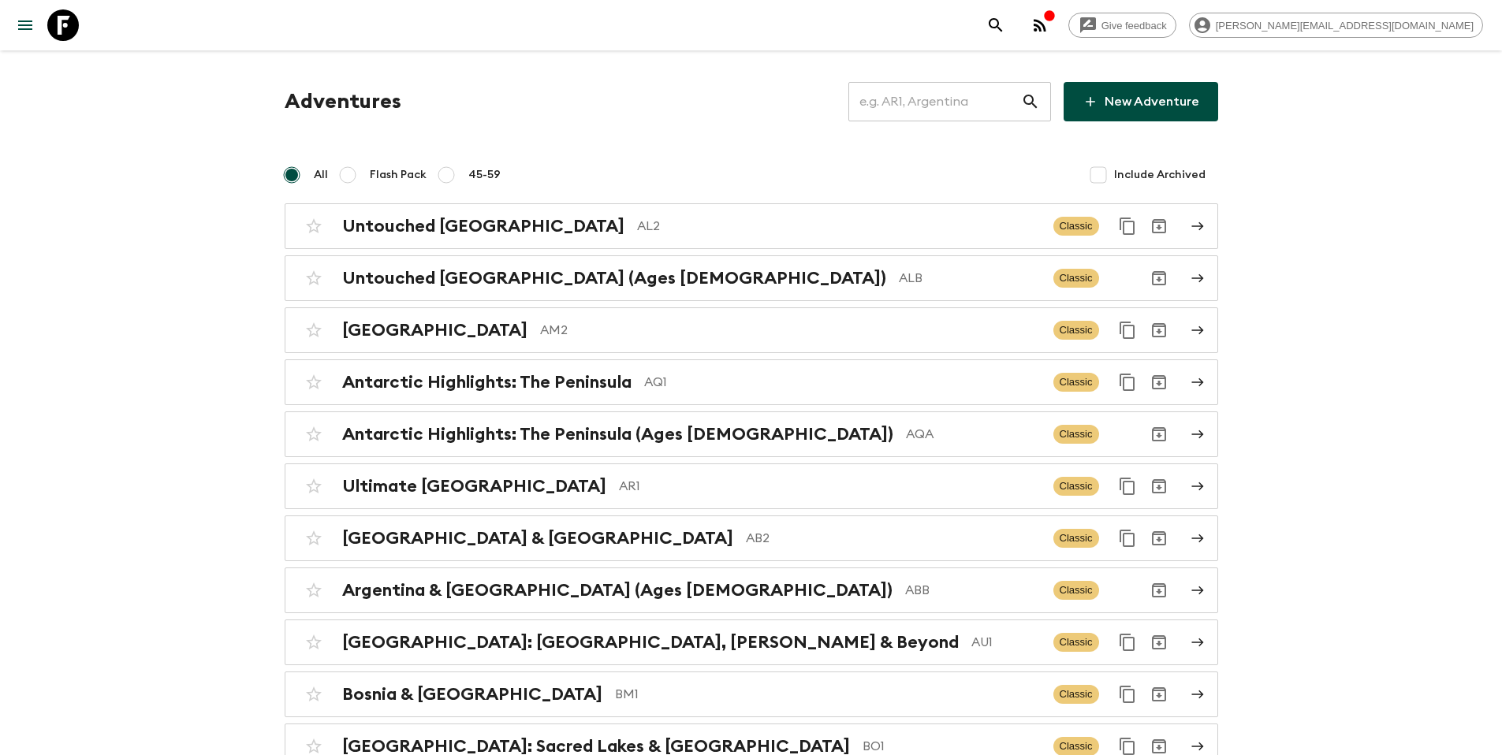
click at [998, 103] on input "text" at bounding box center [935, 102] width 173 height 44
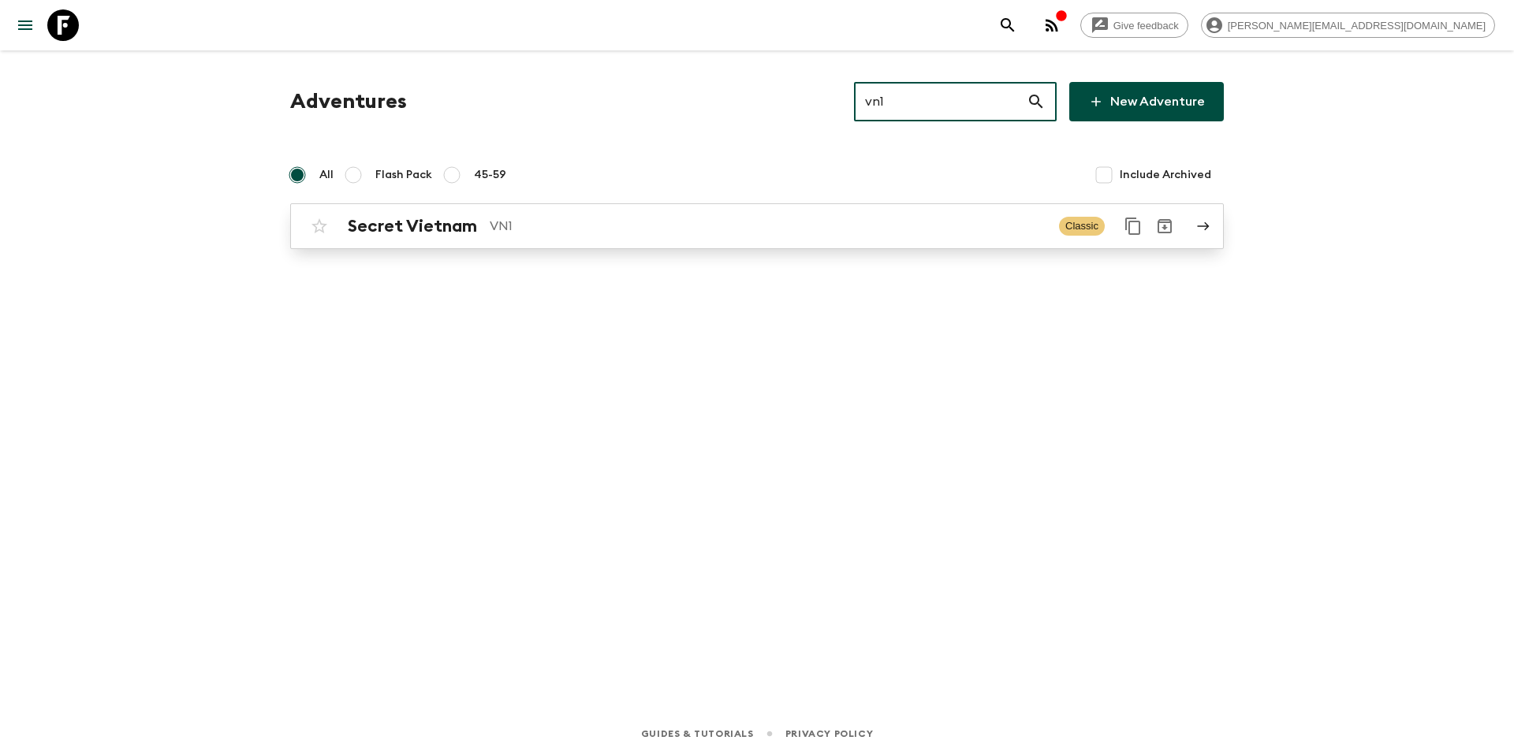
type input "vn1"
click at [691, 233] on p "VN1" at bounding box center [768, 226] width 557 height 19
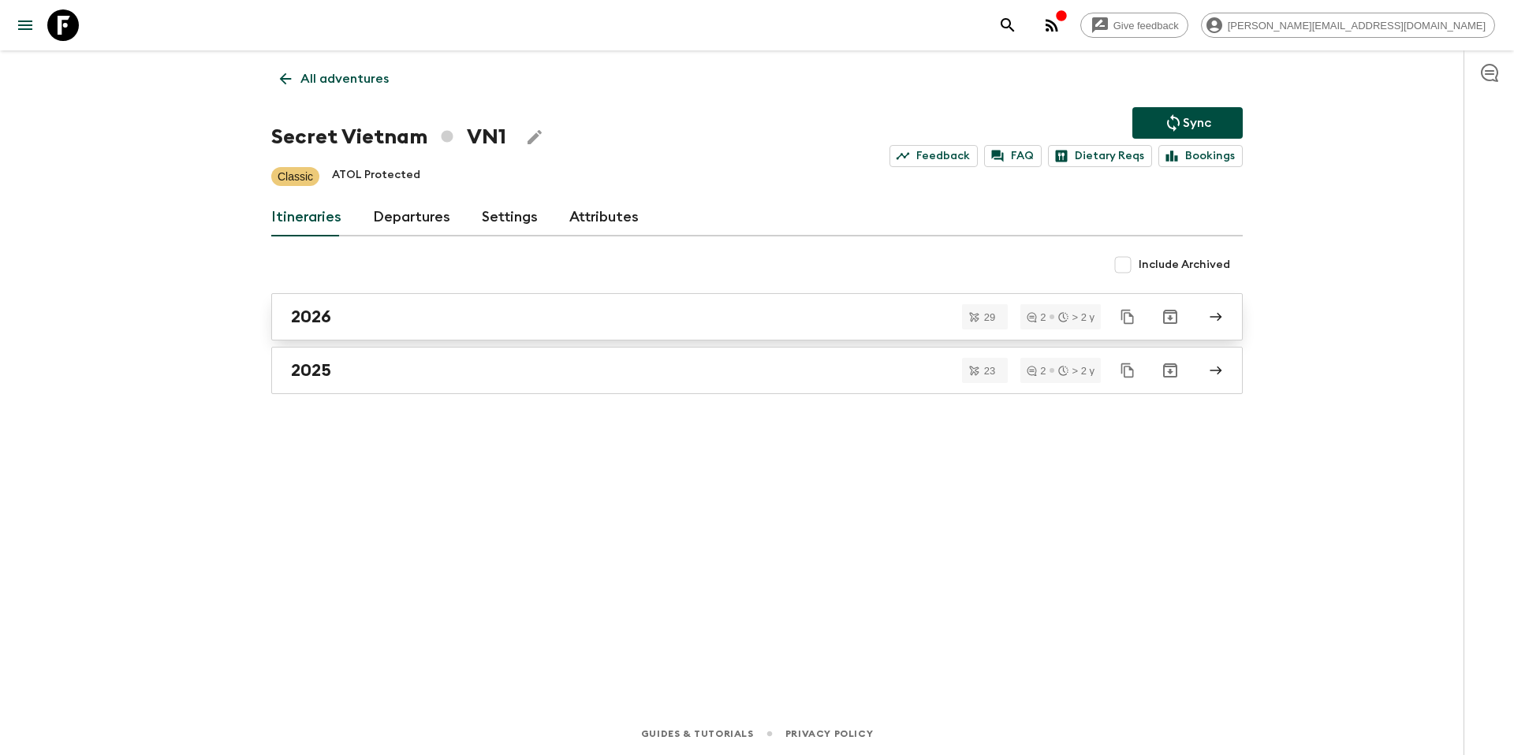
click at [401, 320] on div "2026" at bounding box center [742, 317] width 902 height 21
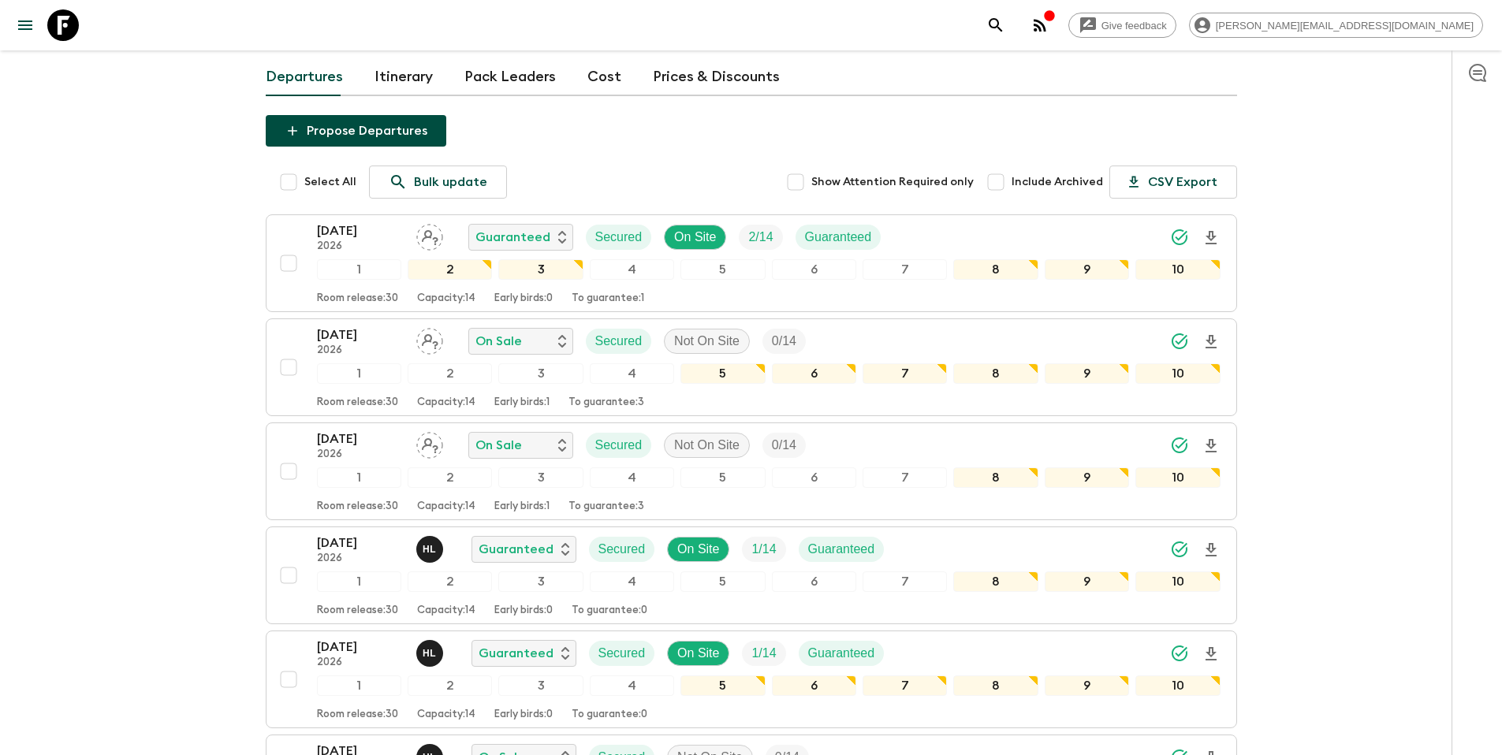
scroll to position [95, 0]
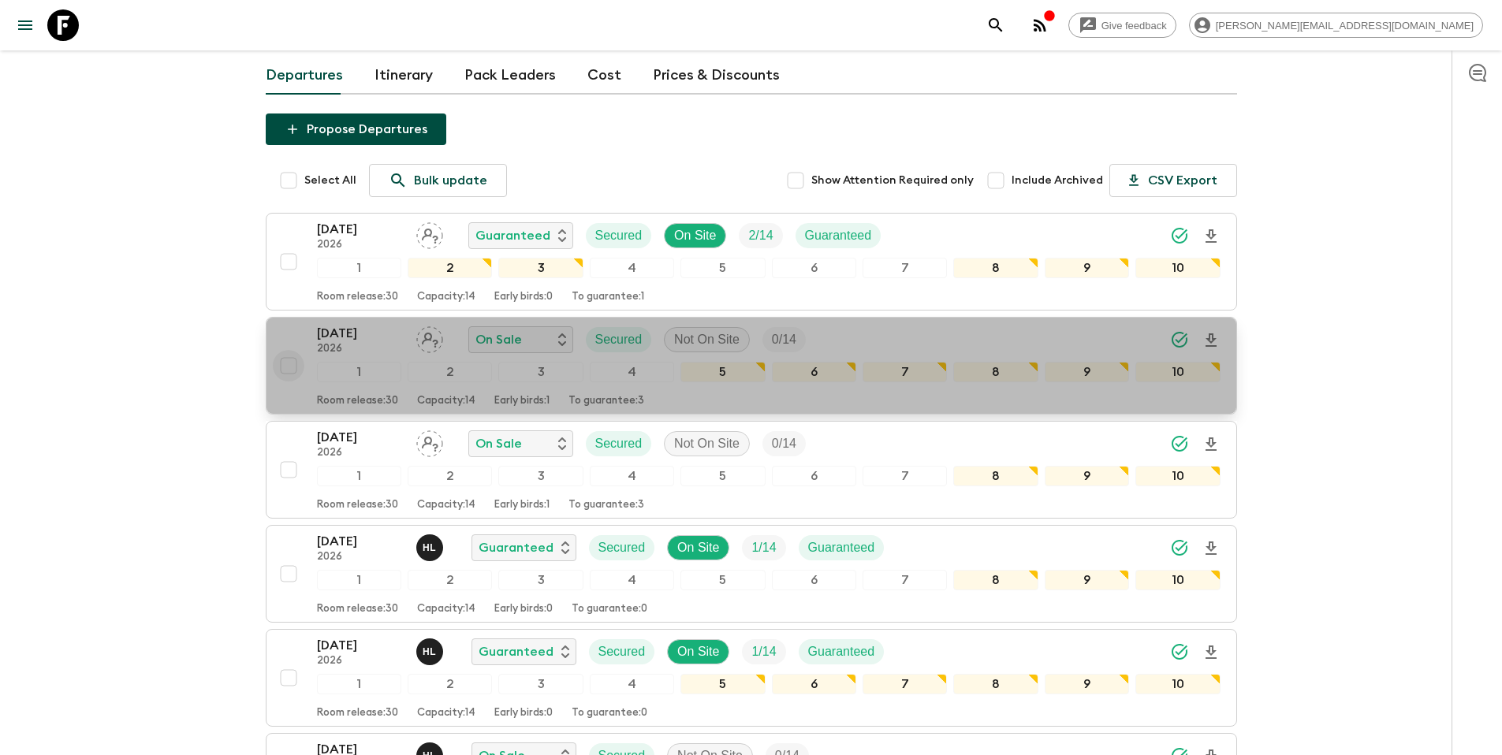
click at [286, 362] on input "checkbox" at bounding box center [289, 366] width 32 height 32
checkbox input "true"
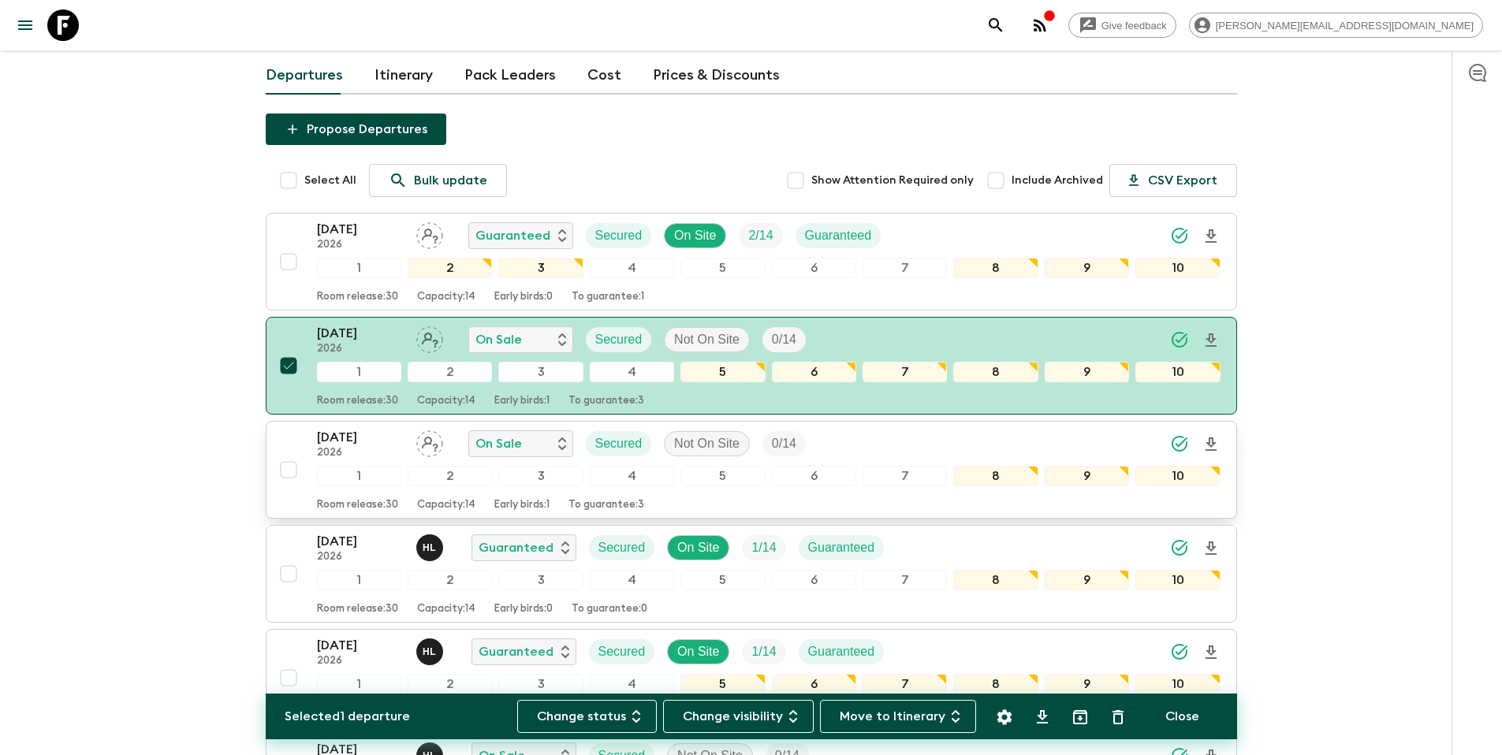
click at [288, 467] on input "checkbox" at bounding box center [289, 470] width 32 height 32
checkbox input "true"
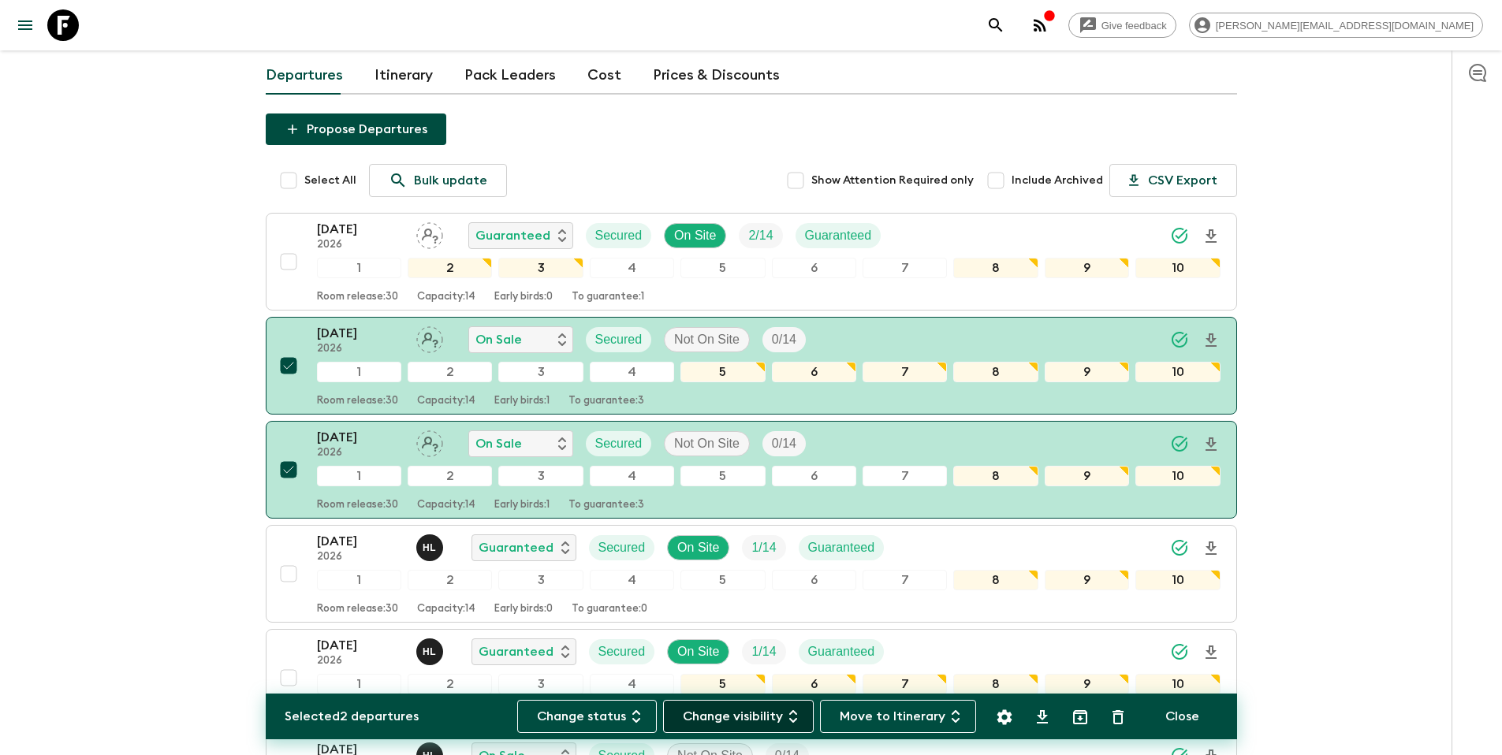
click at [723, 717] on button "Change visibility" at bounding box center [738, 716] width 151 height 33
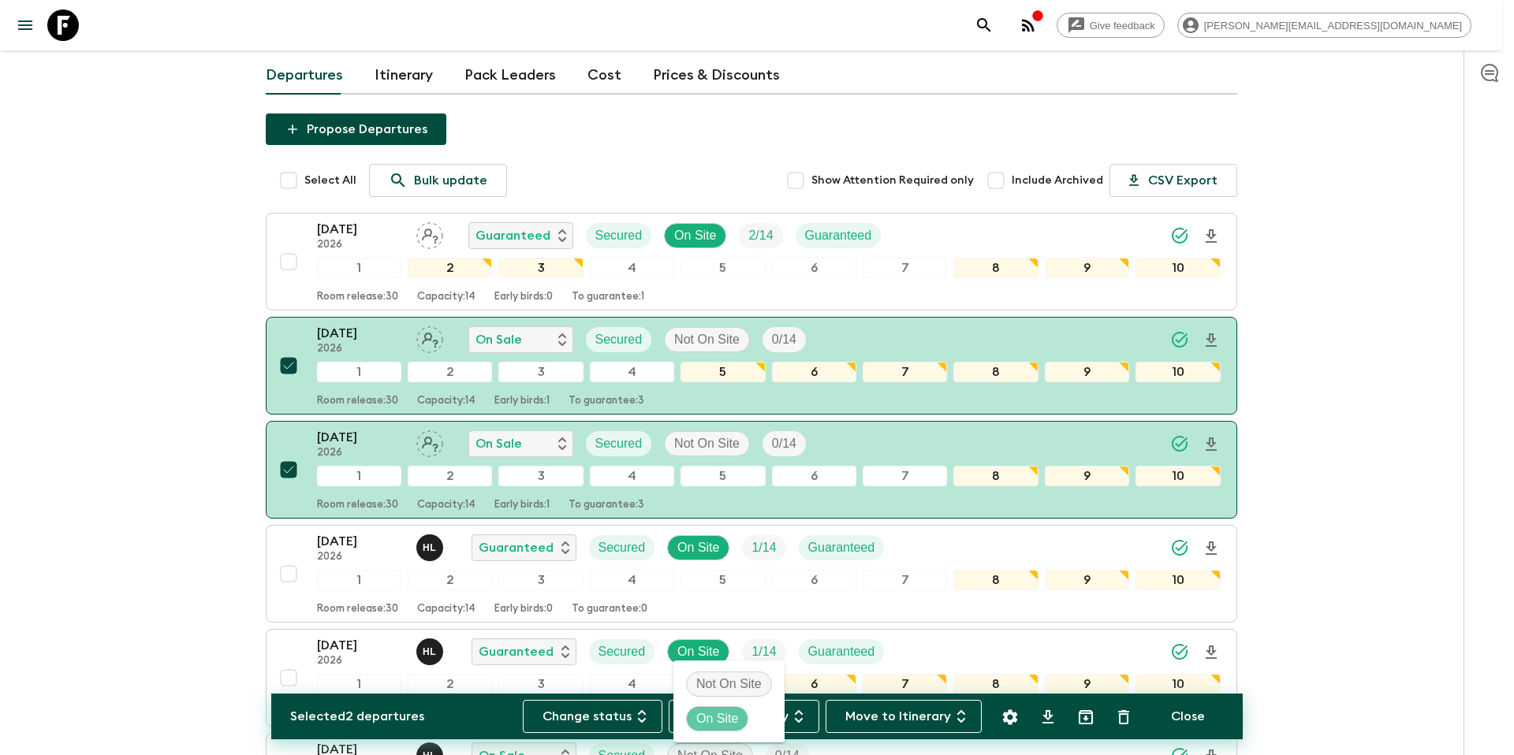
click at [726, 715] on p "On Site" at bounding box center [717, 719] width 42 height 19
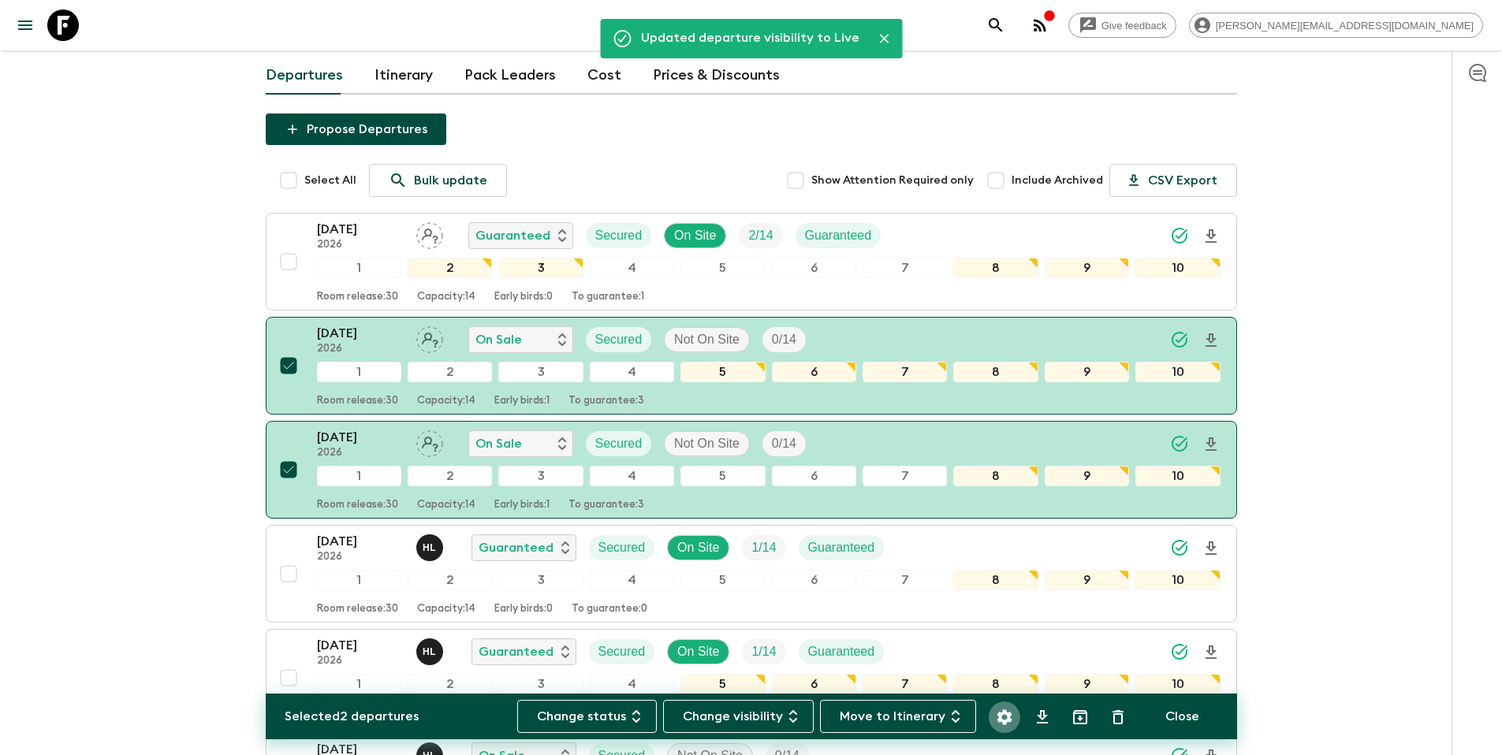
click at [1009, 717] on icon "Settings" at bounding box center [1004, 717] width 15 height 15
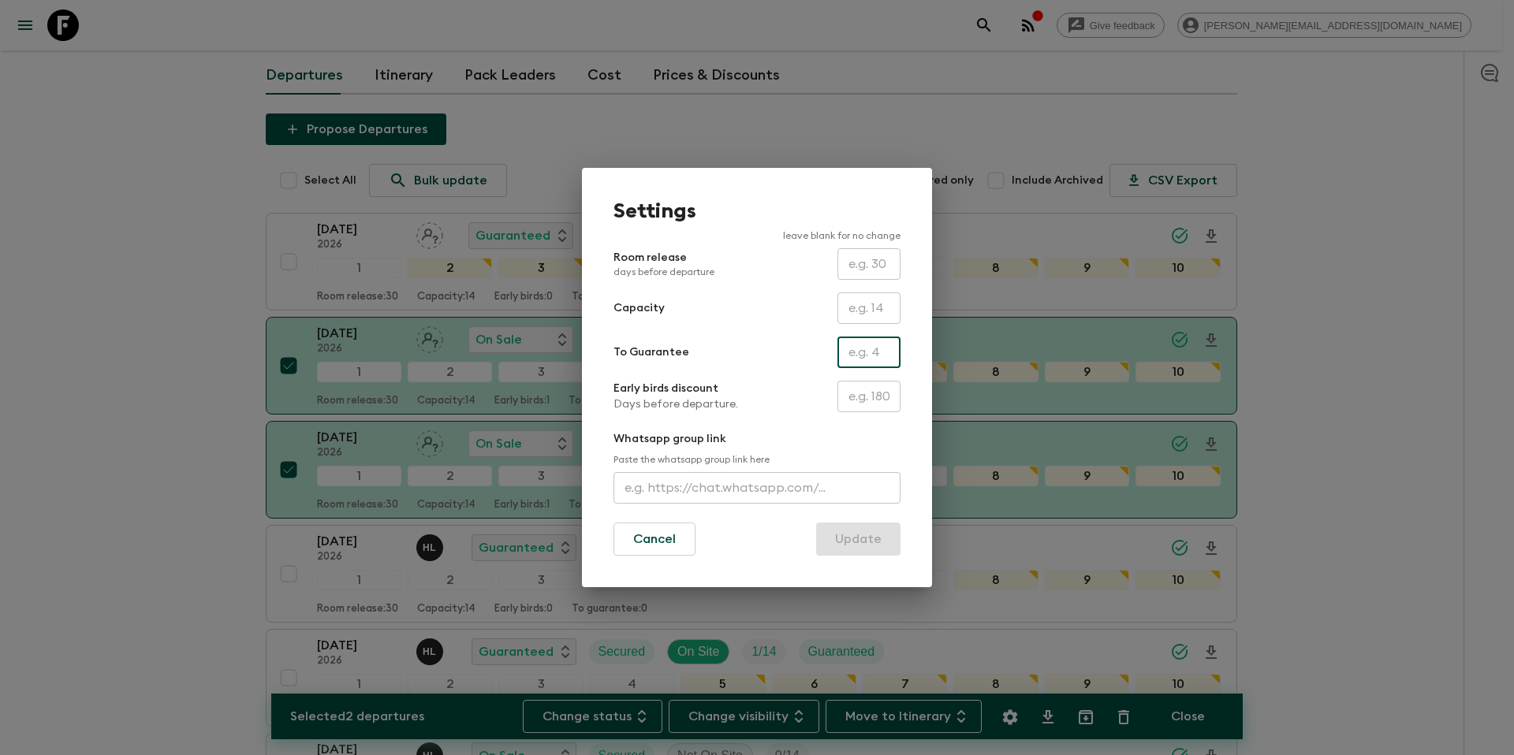
drag, startPoint x: 856, startPoint y: 351, endPoint x: 864, endPoint y: 360, distance: 11.7
click at [856, 352] on input "text" at bounding box center [869, 353] width 63 height 32
type input "0"
click at [858, 541] on button "Update" at bounding box center [858, 539] width 84 height 33
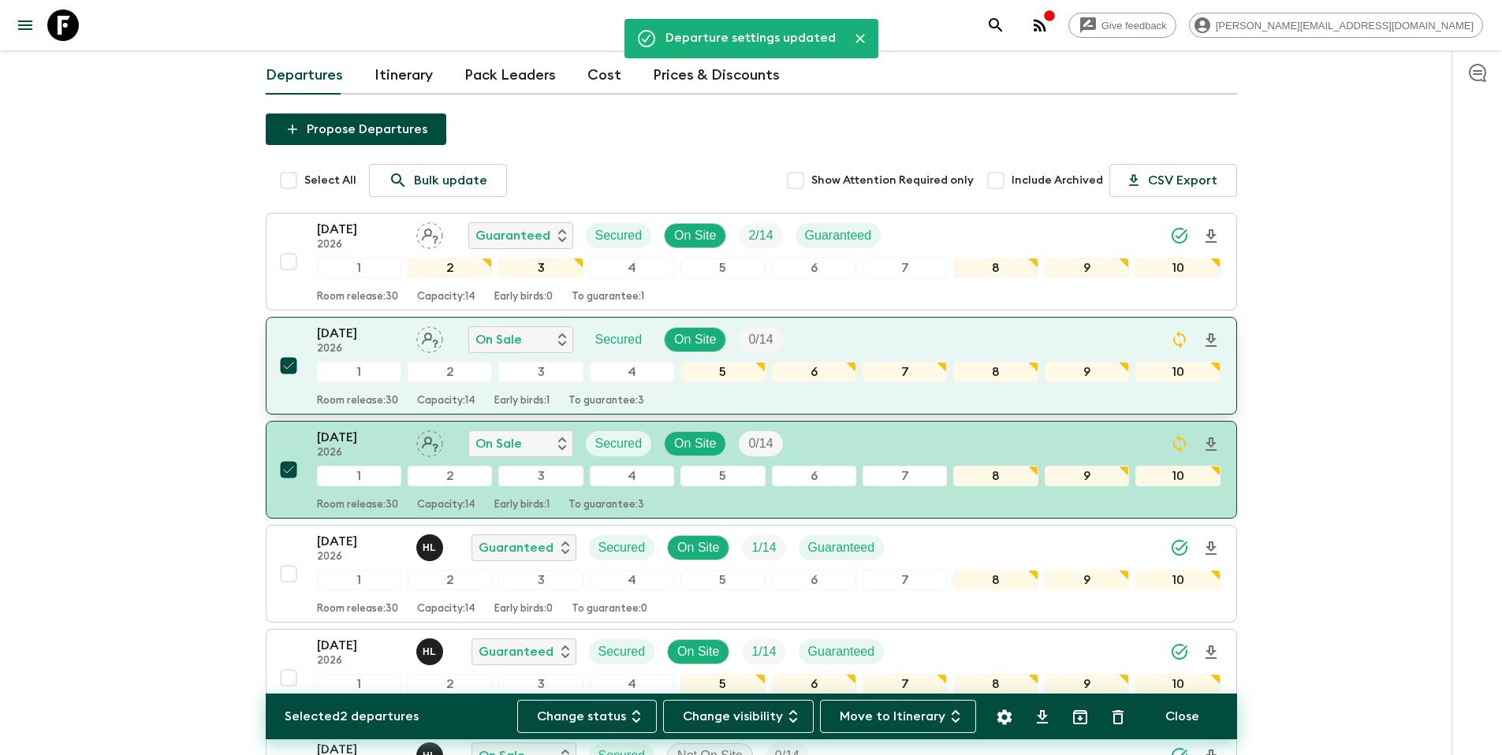
click at [285, 364] on input "checkbox" at bounding box center [289, 366] width 32 height 32
checkbox input "false"
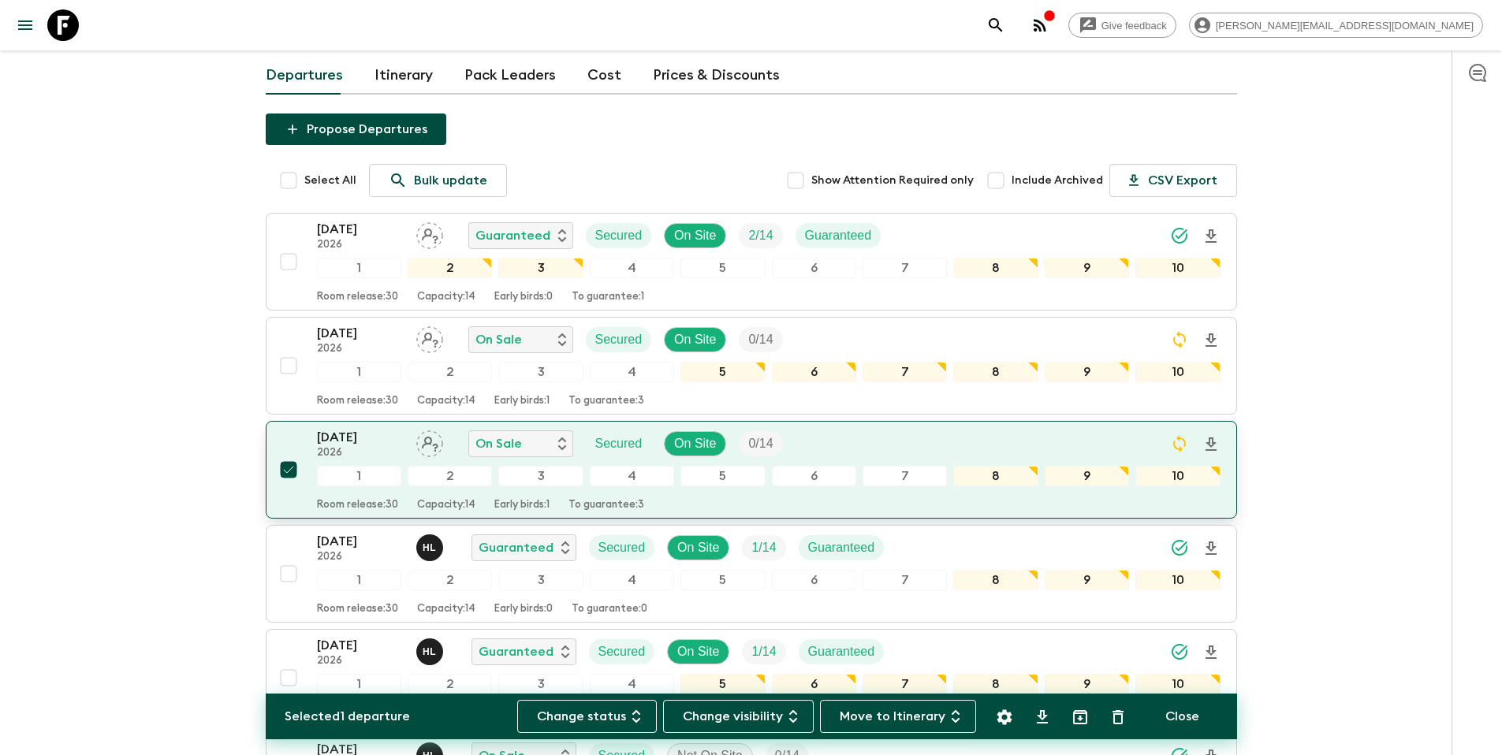
click at [291, 472] on input "checkbox" at bounding box center [289, 470] width 32 height 32
checkbox input "false"
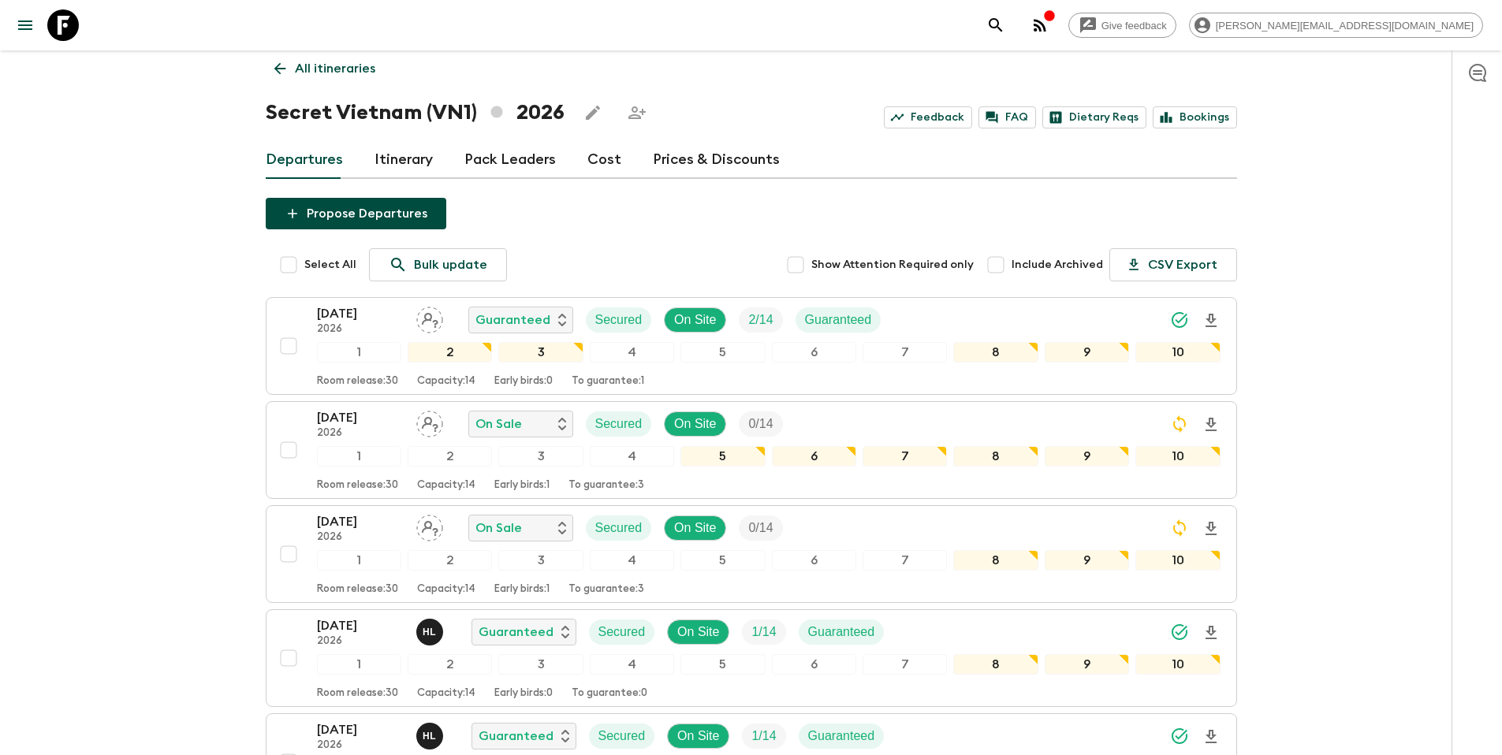
scroll to position [0, 0]
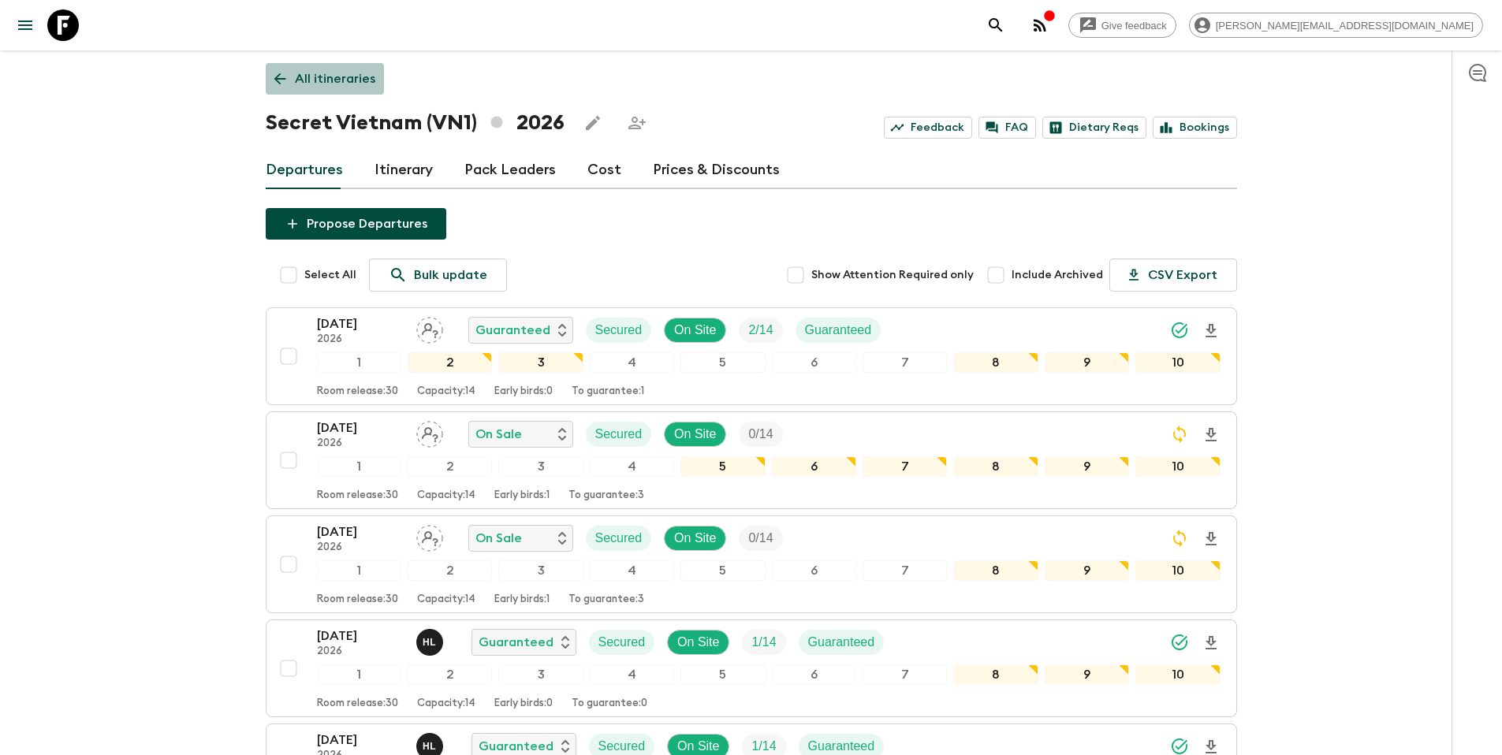
click at [352, 79] on p "All itineraries" at bounding box center [335, 78] width 80 height 19
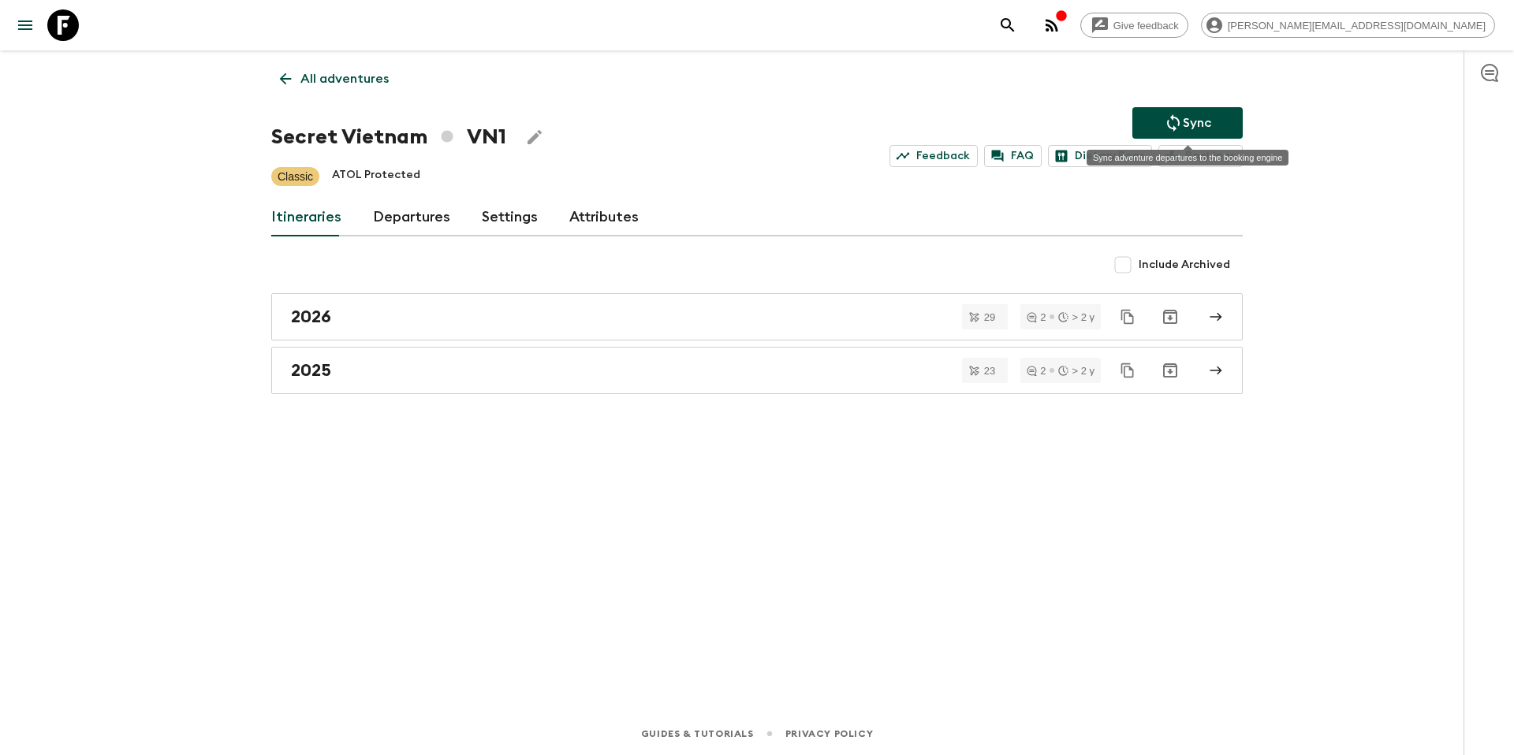
click at [1162, 125] on button "Sync" at bounding box center [1187, 123] width 110 height 32
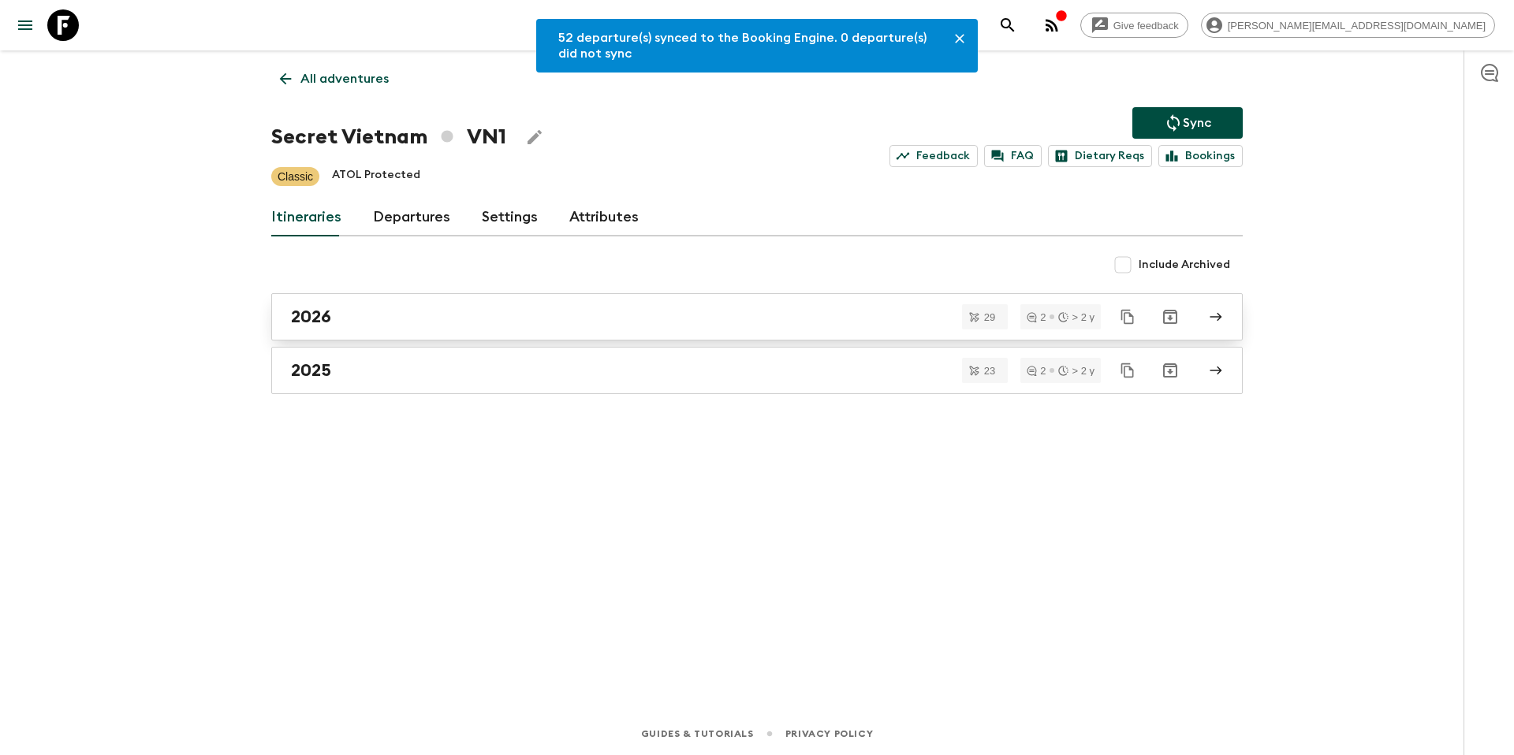
click at [387, 319] on div "2026" at bounding box center [742, 317] width 902 height 21
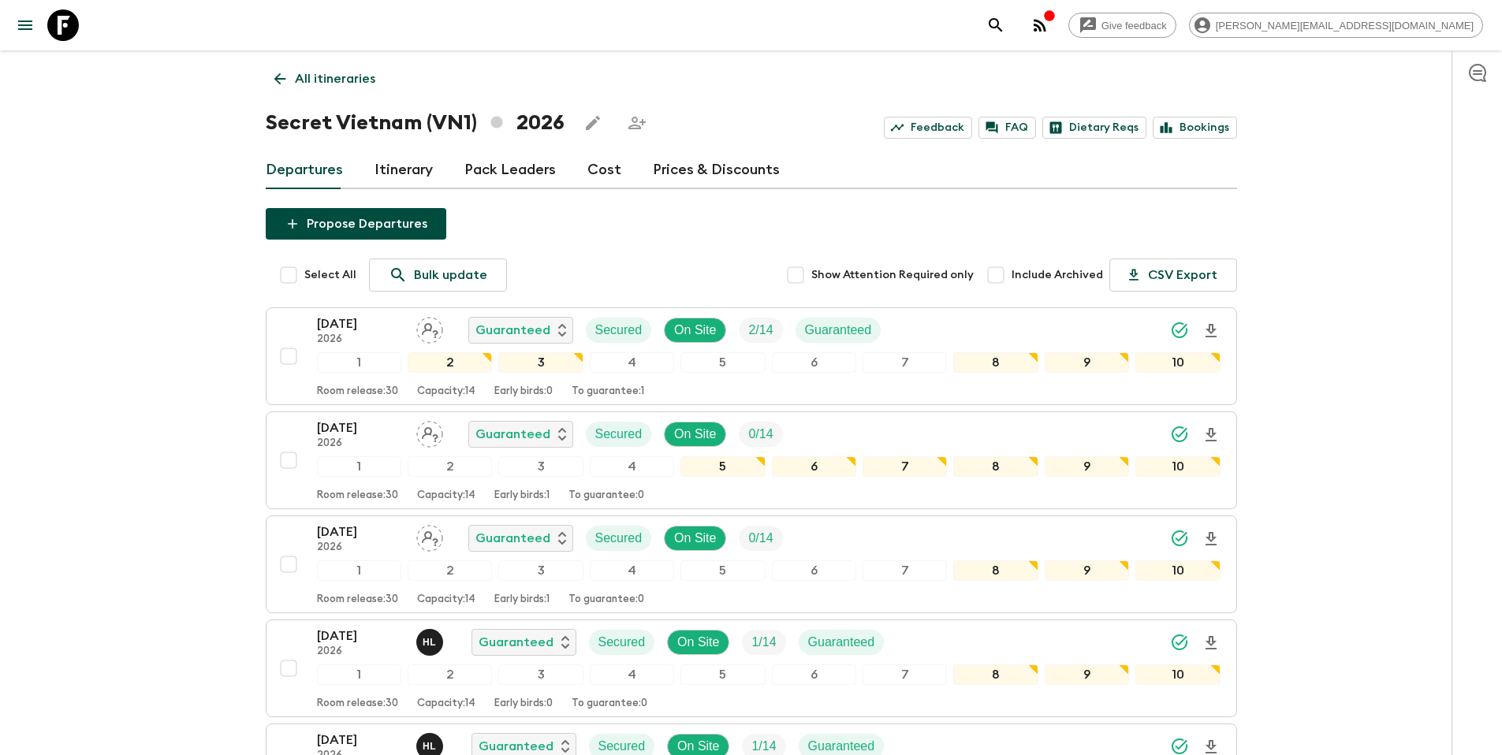
click at [355, 84] on p "All itineraries" at bounding box center [335, 78] width 80 height 19
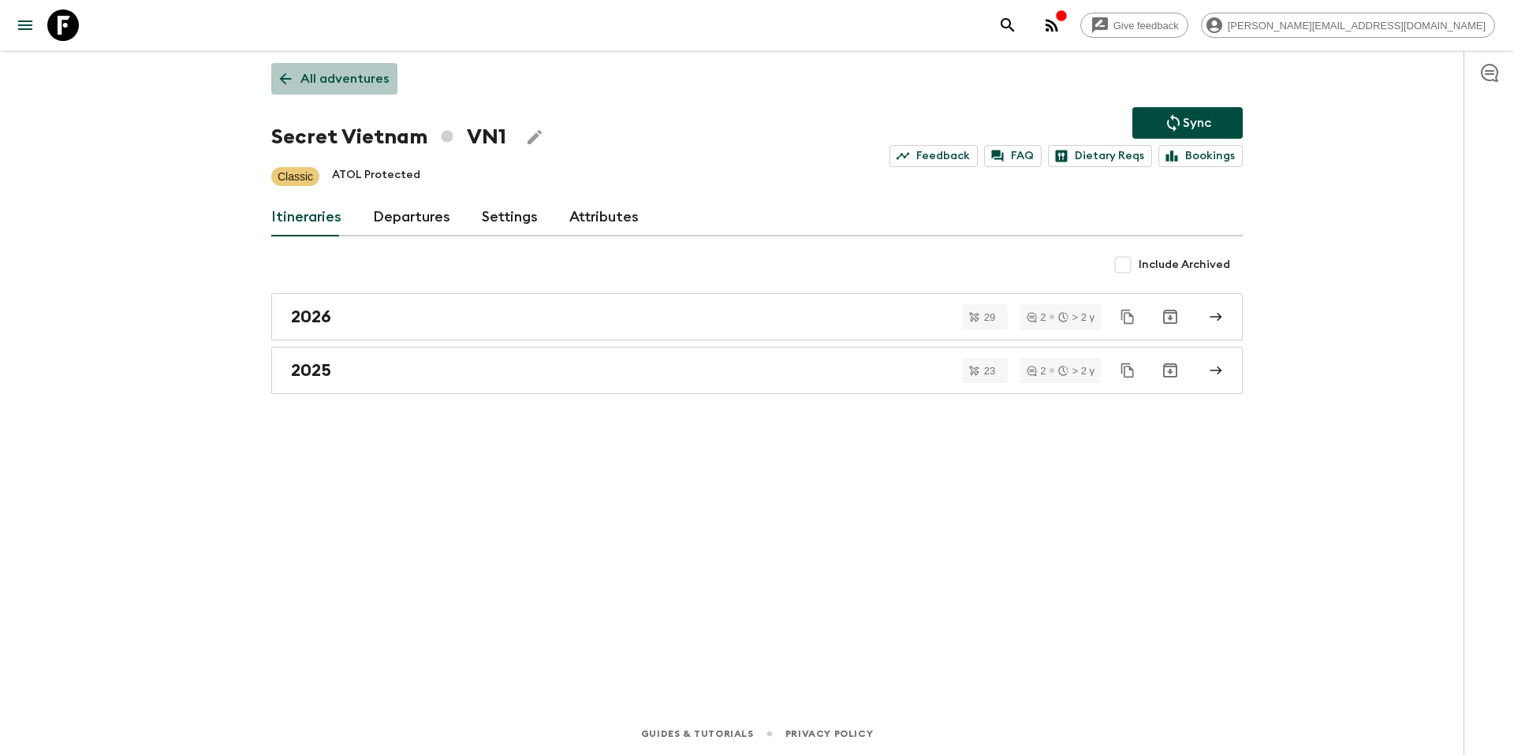
click at [357, 91] on link "All adventures" at bounding box center [334, 79] width 126 height 32
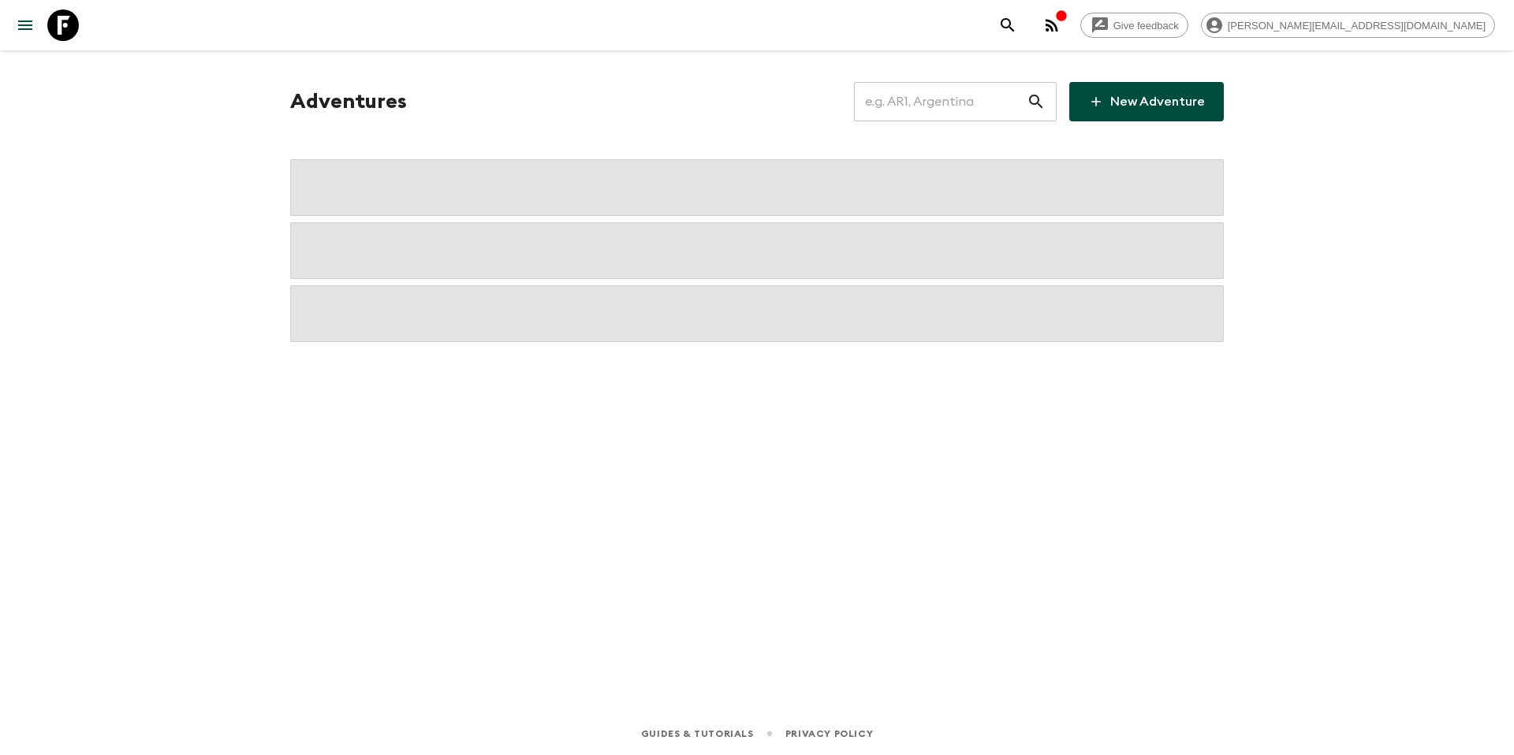
click at [919, 106] on input "text" at bounding box center [940, 102] width 173 height 44
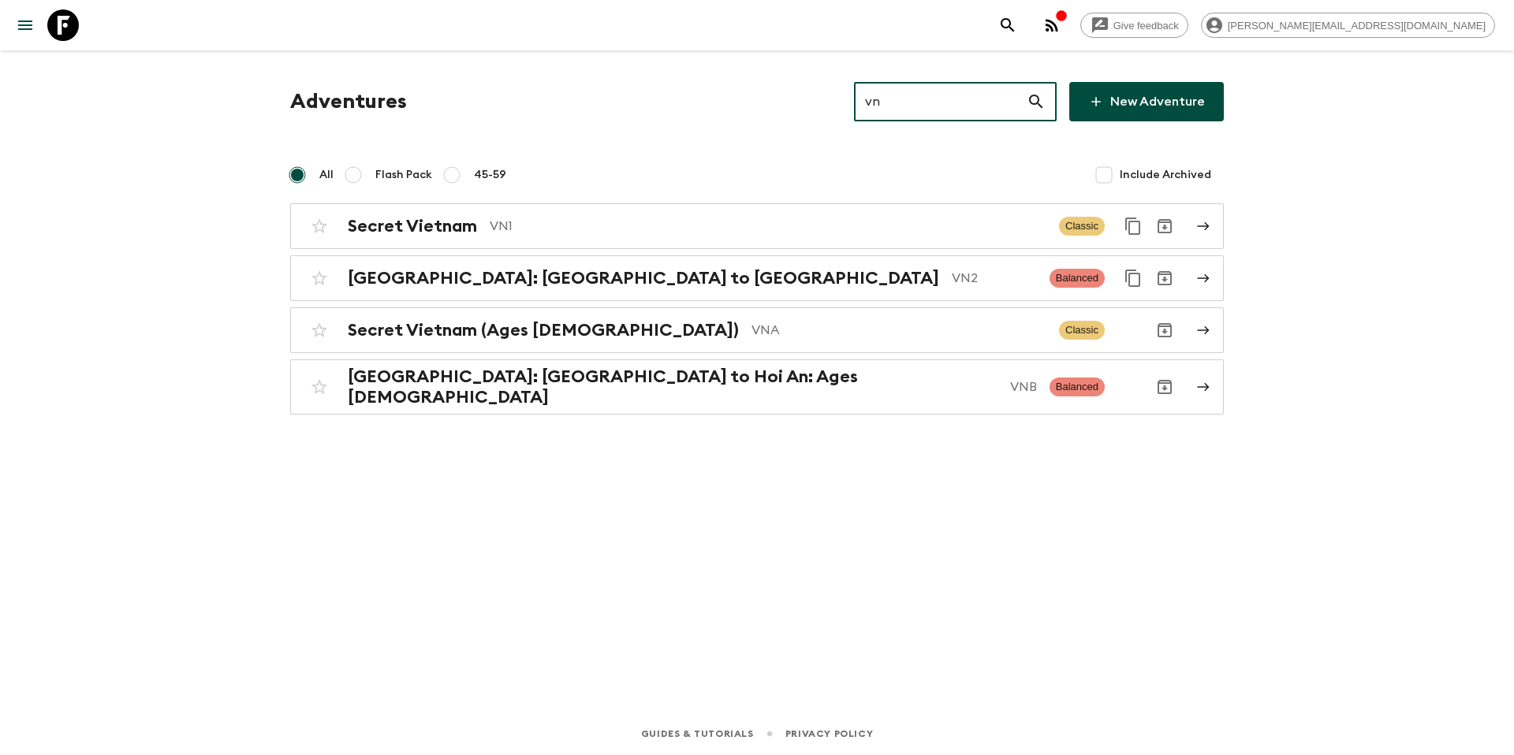
type input "vn2"
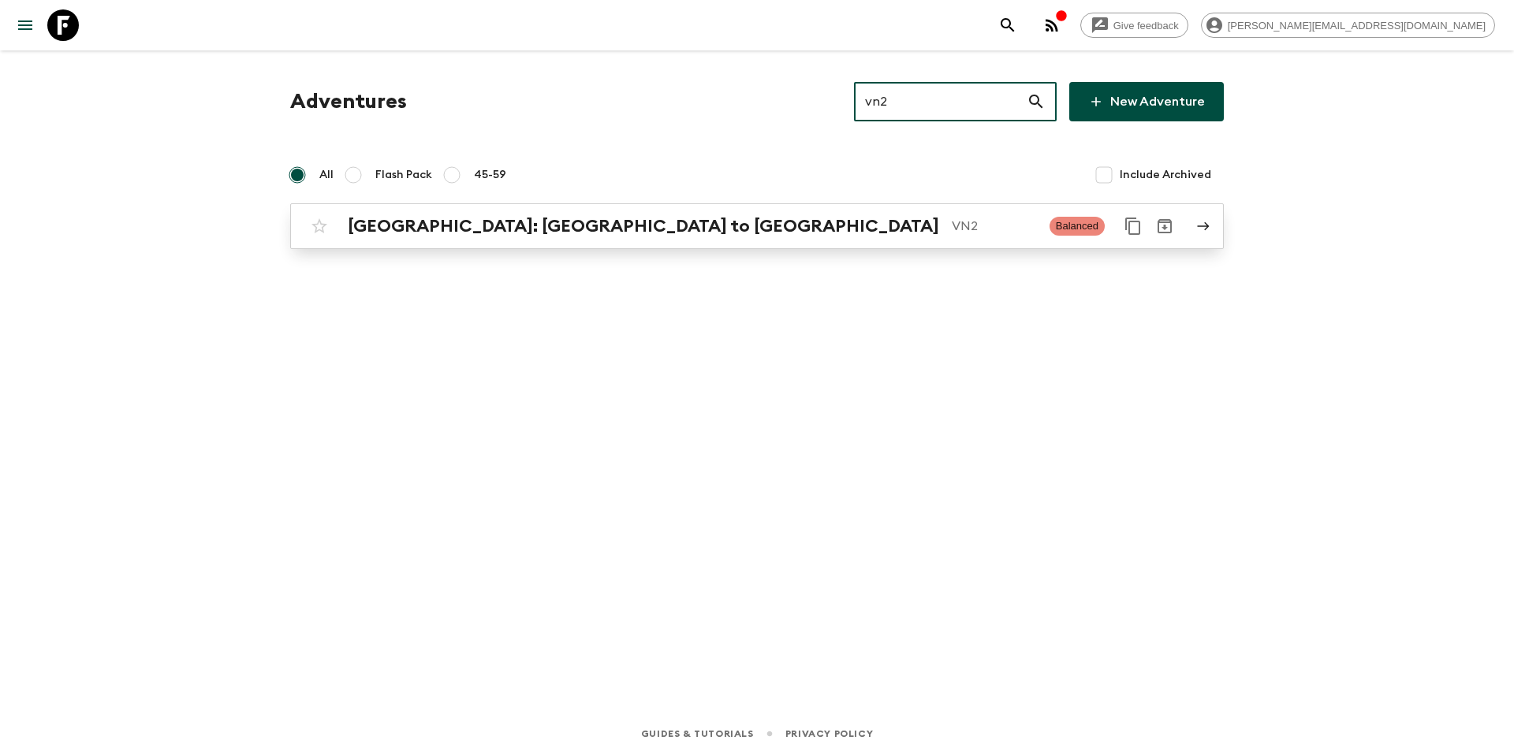
click at [952, 226] on p "VN2" at bounding box center [994, 226] width 85 height 19
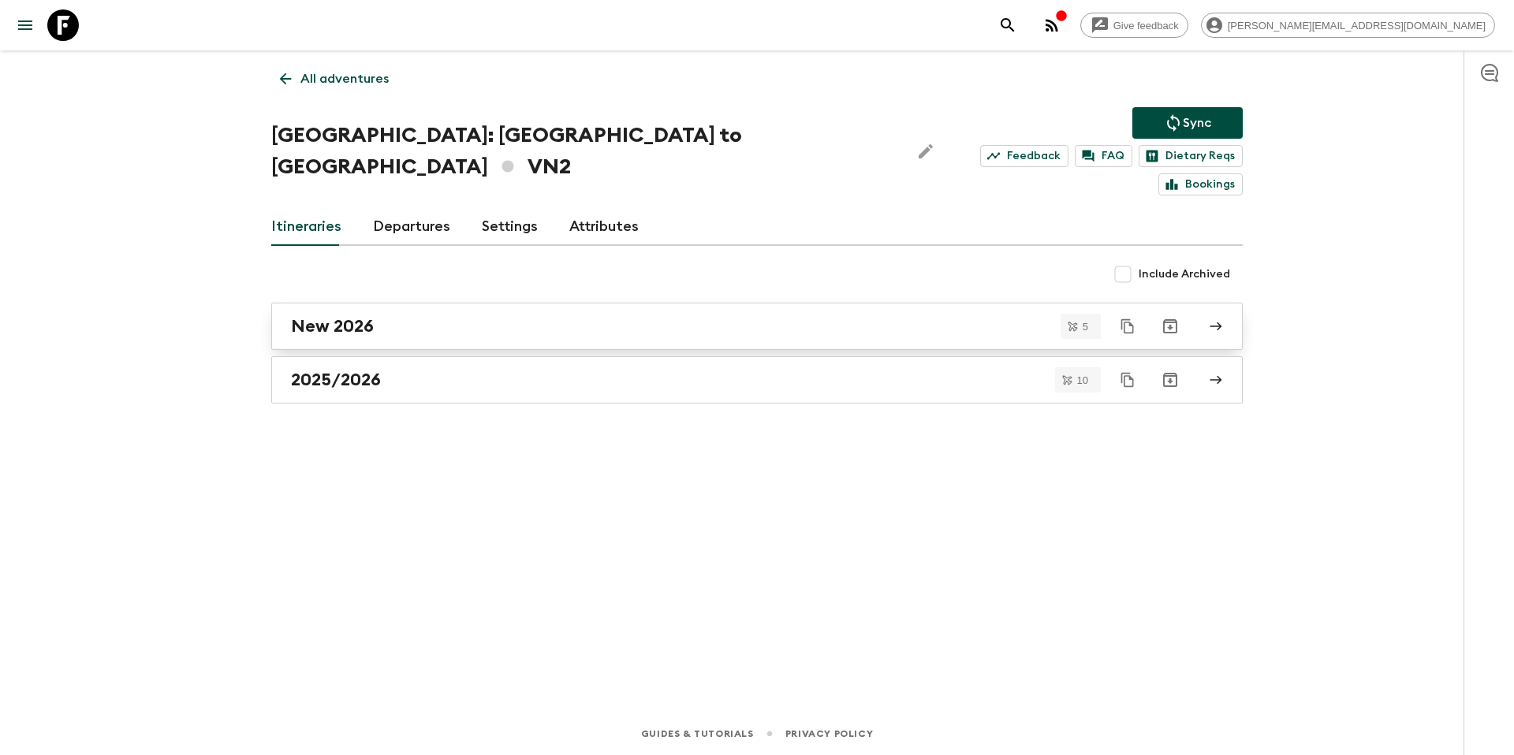
click at [364, 316] on h2 "New 2026" at bounding box center [332, 326] width 83 height 21
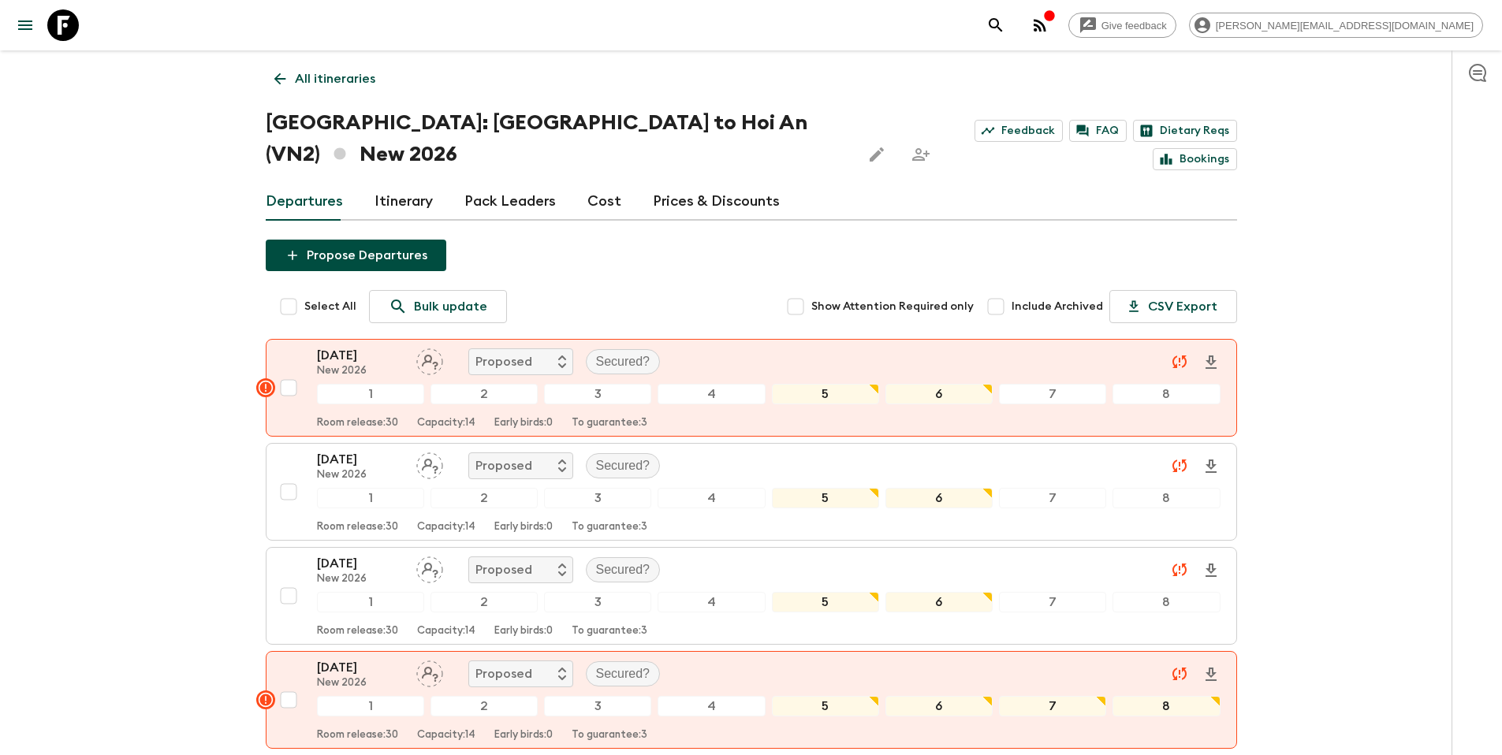
click at [337, 68] on link "All itineraries" at bounding box center [325, 79] width 118 height 32
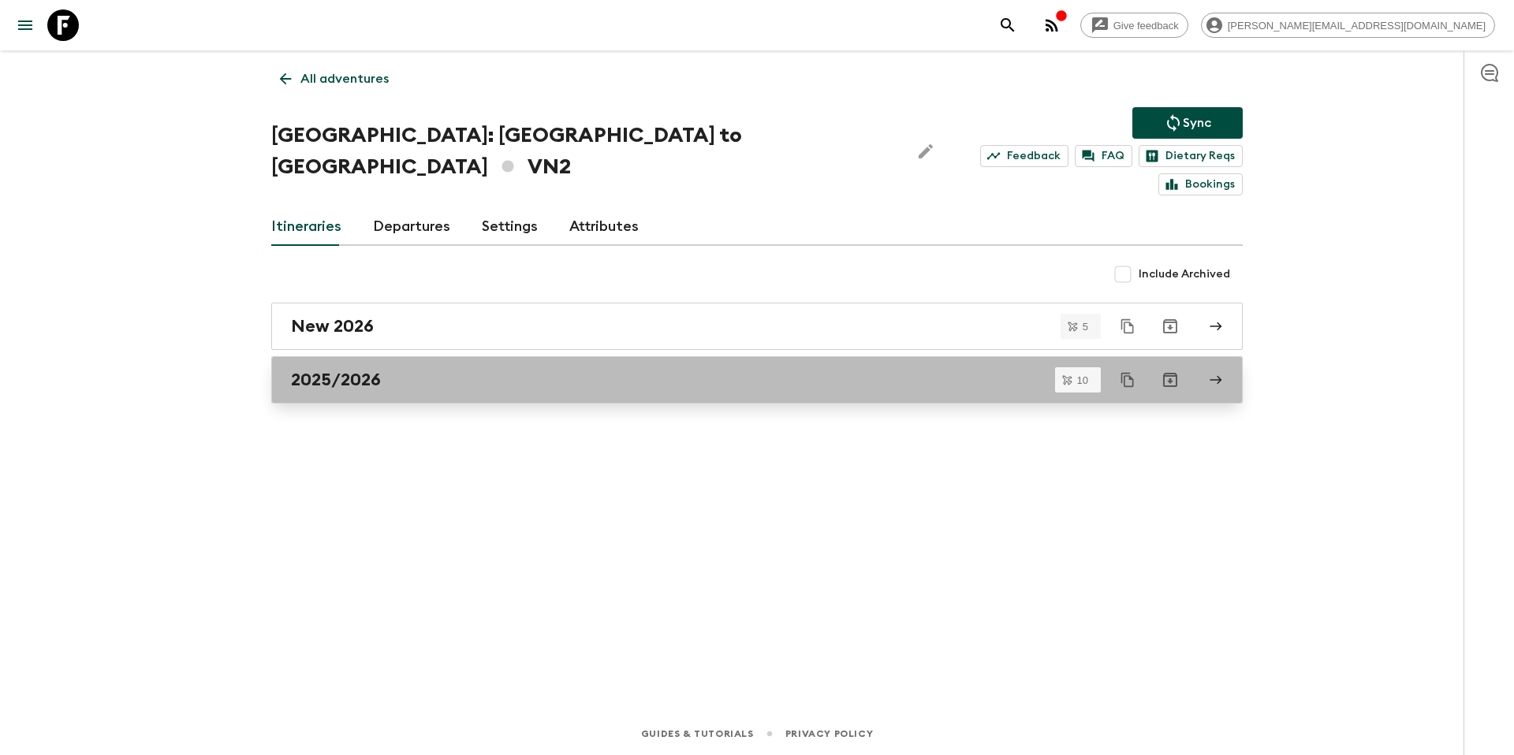
click at [427, 370] on div "2025/2026" at bounding box center [742, 380] width 902 height 21
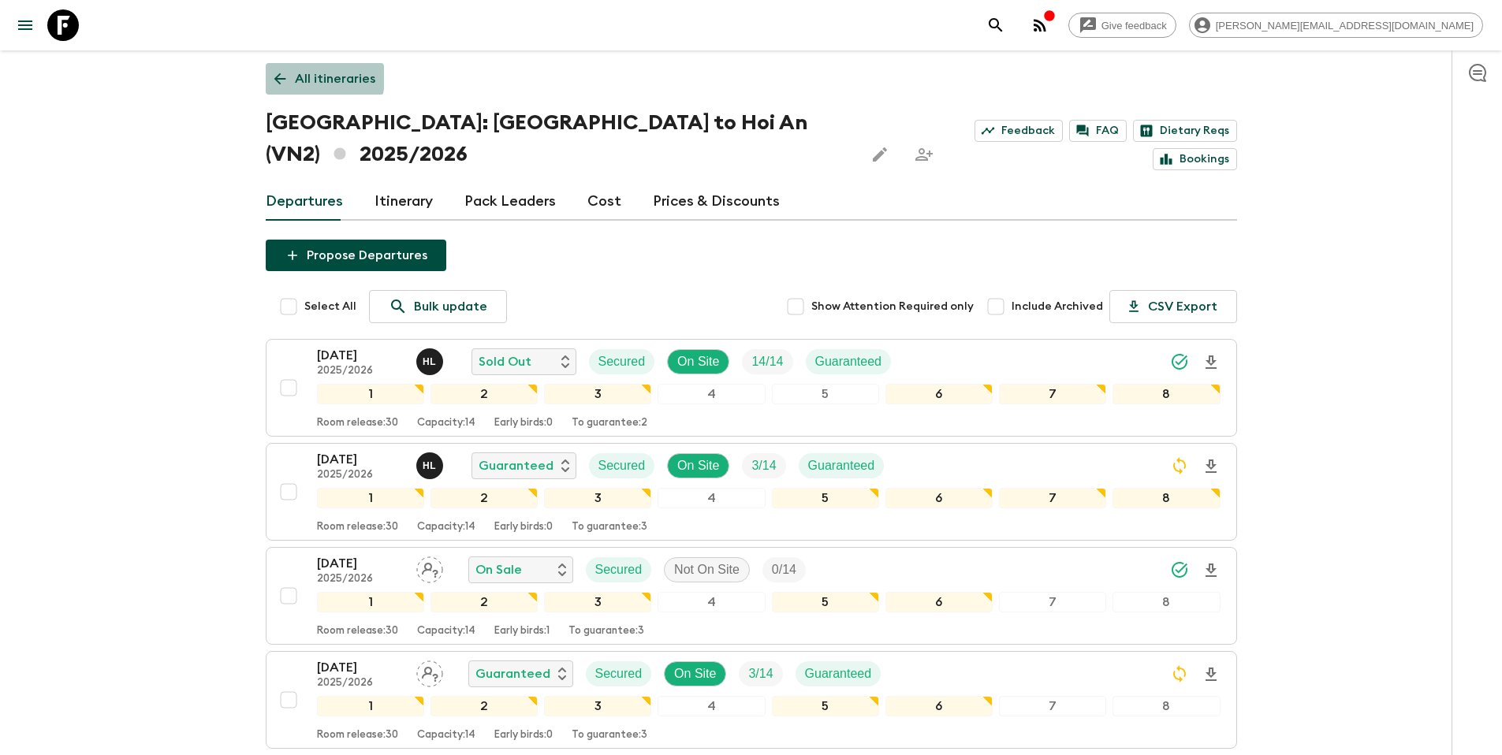
click at [306, 77] on p "All itineraries" at bounding box center [335, 78] width 80 height 19
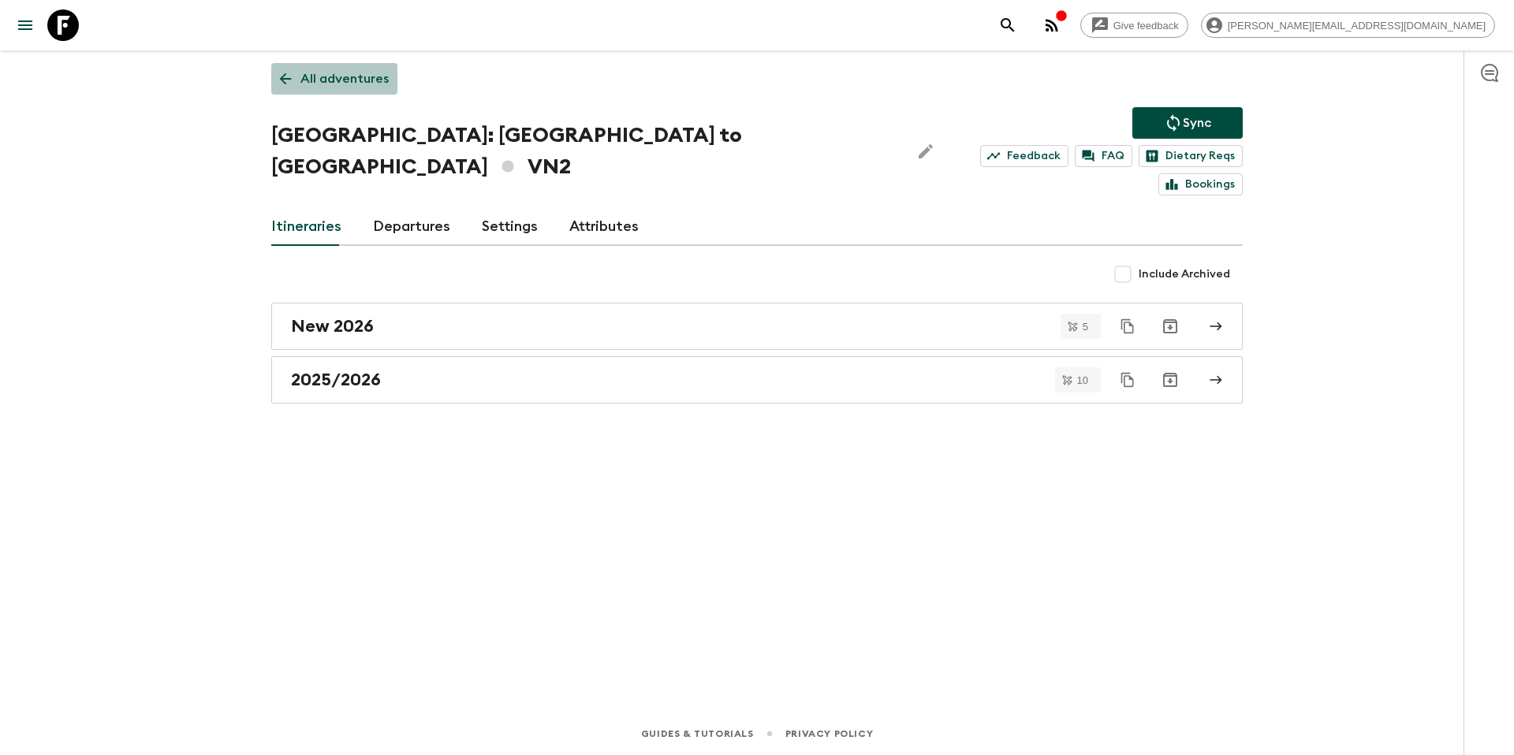
click at [349, 79] on p "All adventures" at bounding box center [344, 78] width 88 height 19
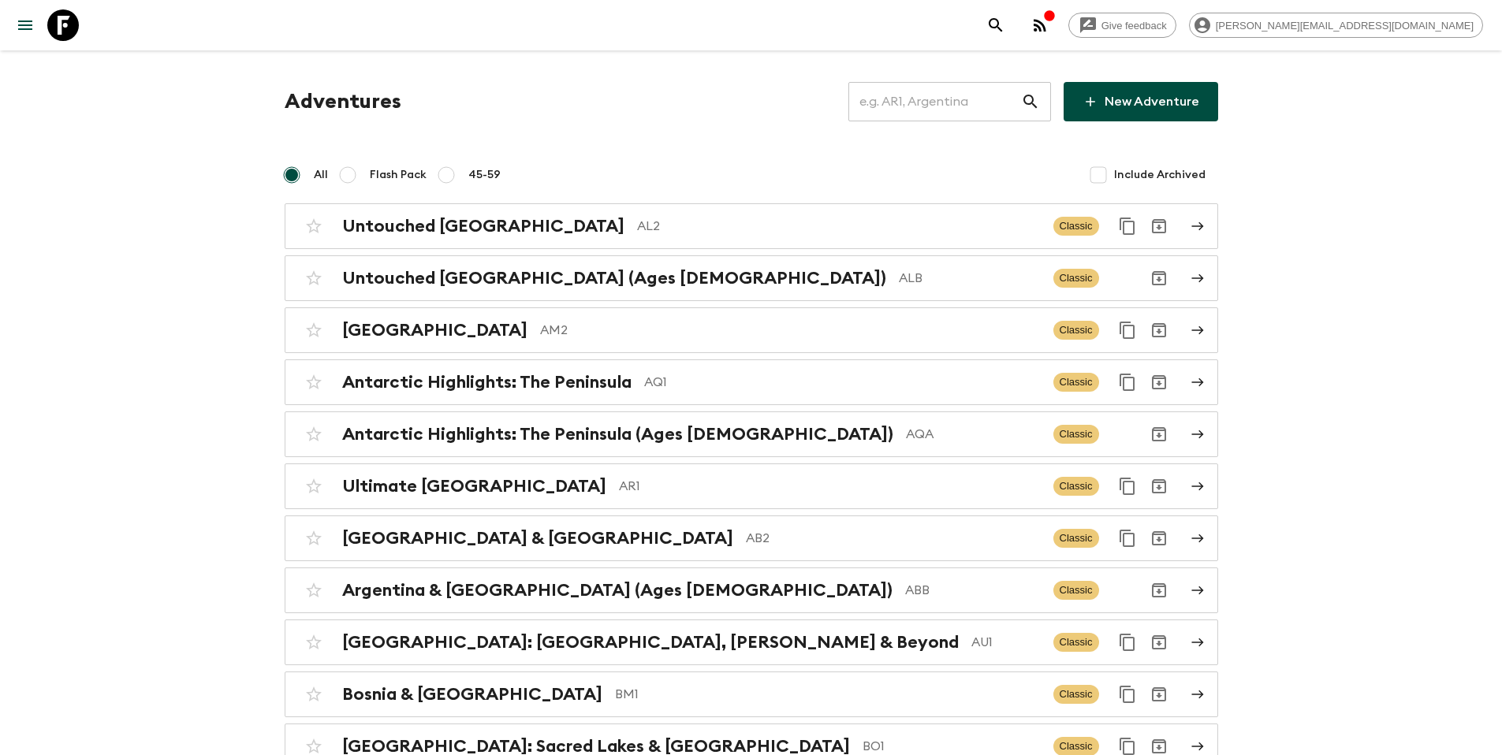
click at [947, 106] on input "text" at bounding box center [935, 102] width 173 height 44
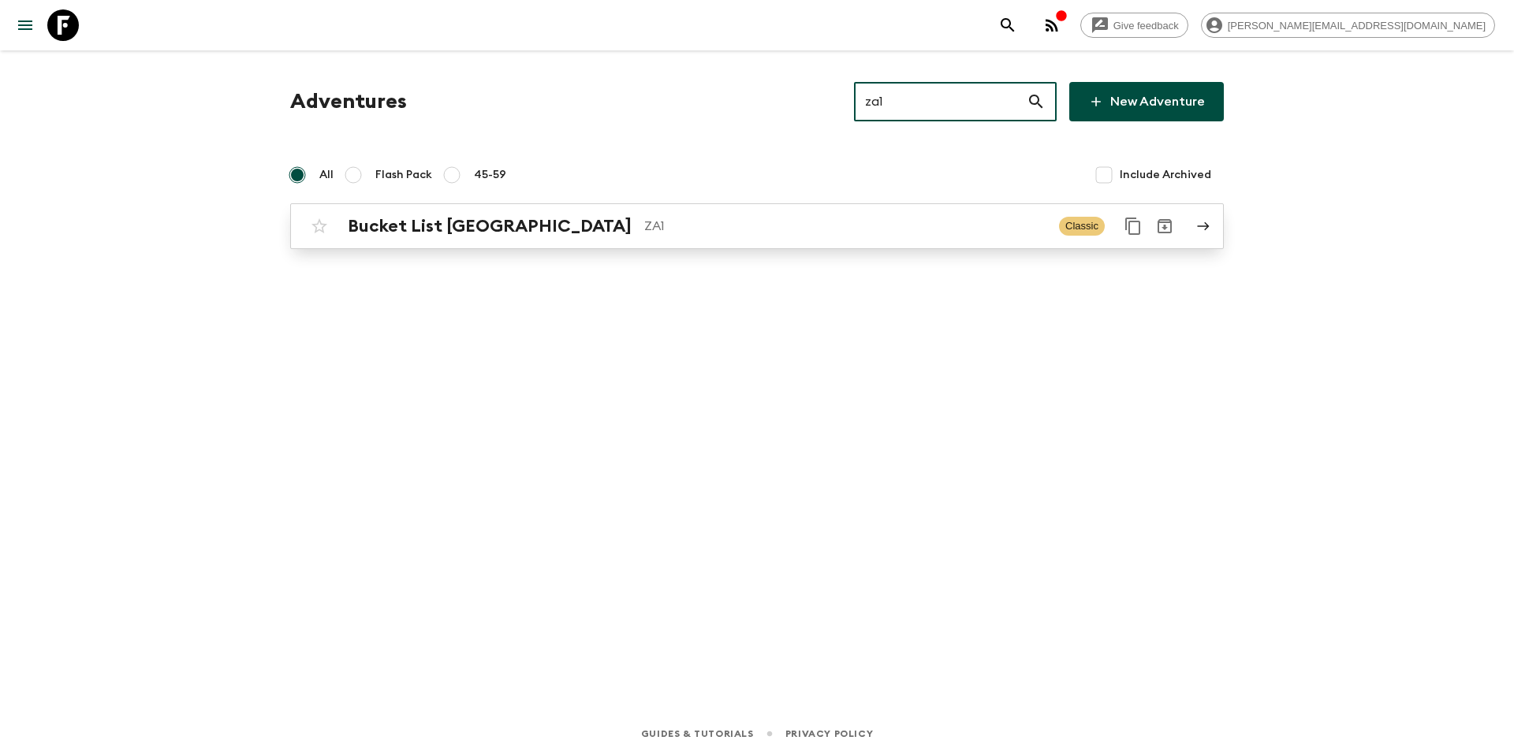
type input "za1"
click at [752, 224] on p "ZA1" at bounding box center [845, 226] width 402 height 19
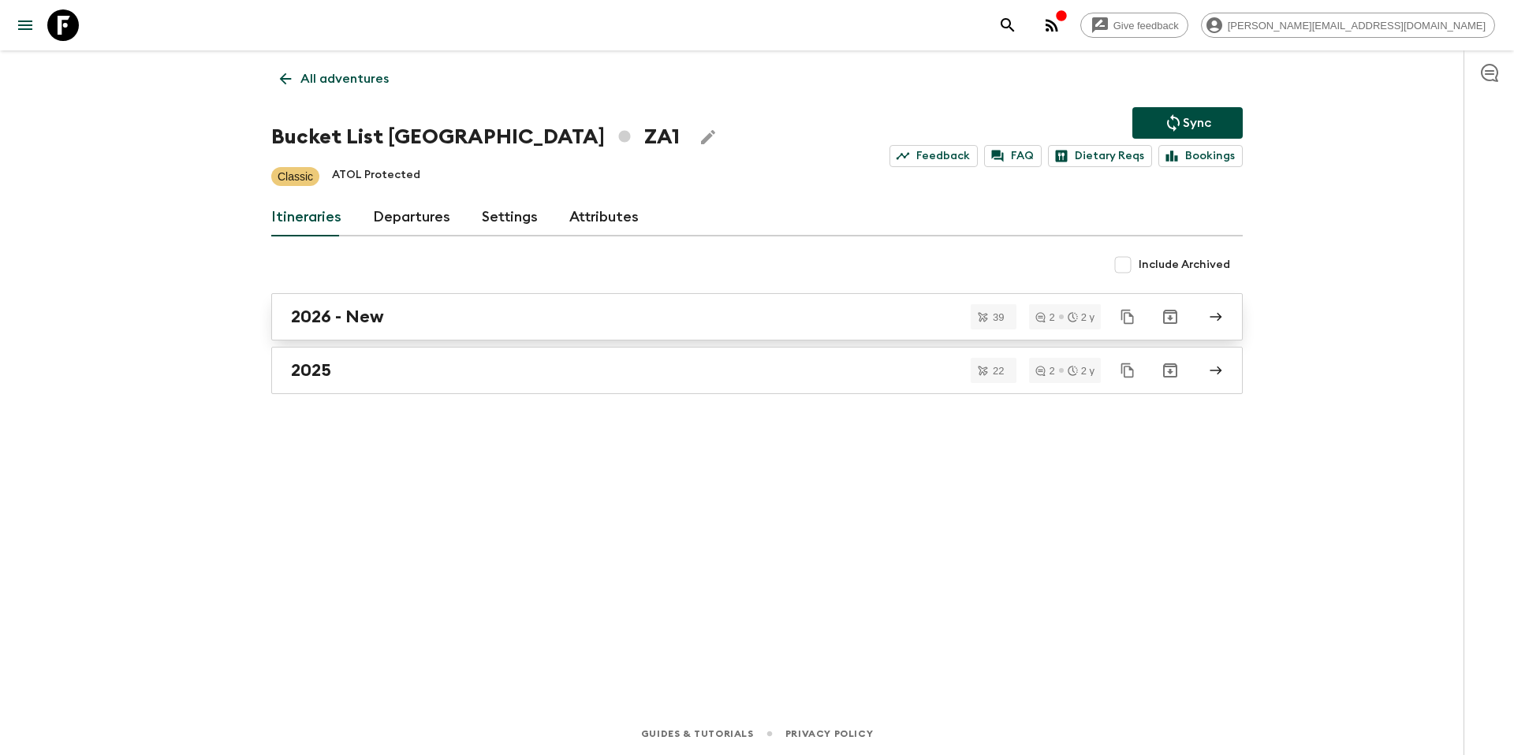
click at [320, 320] on h2 "2026 - New" at bounding box center [337, 317] width 93 height 21
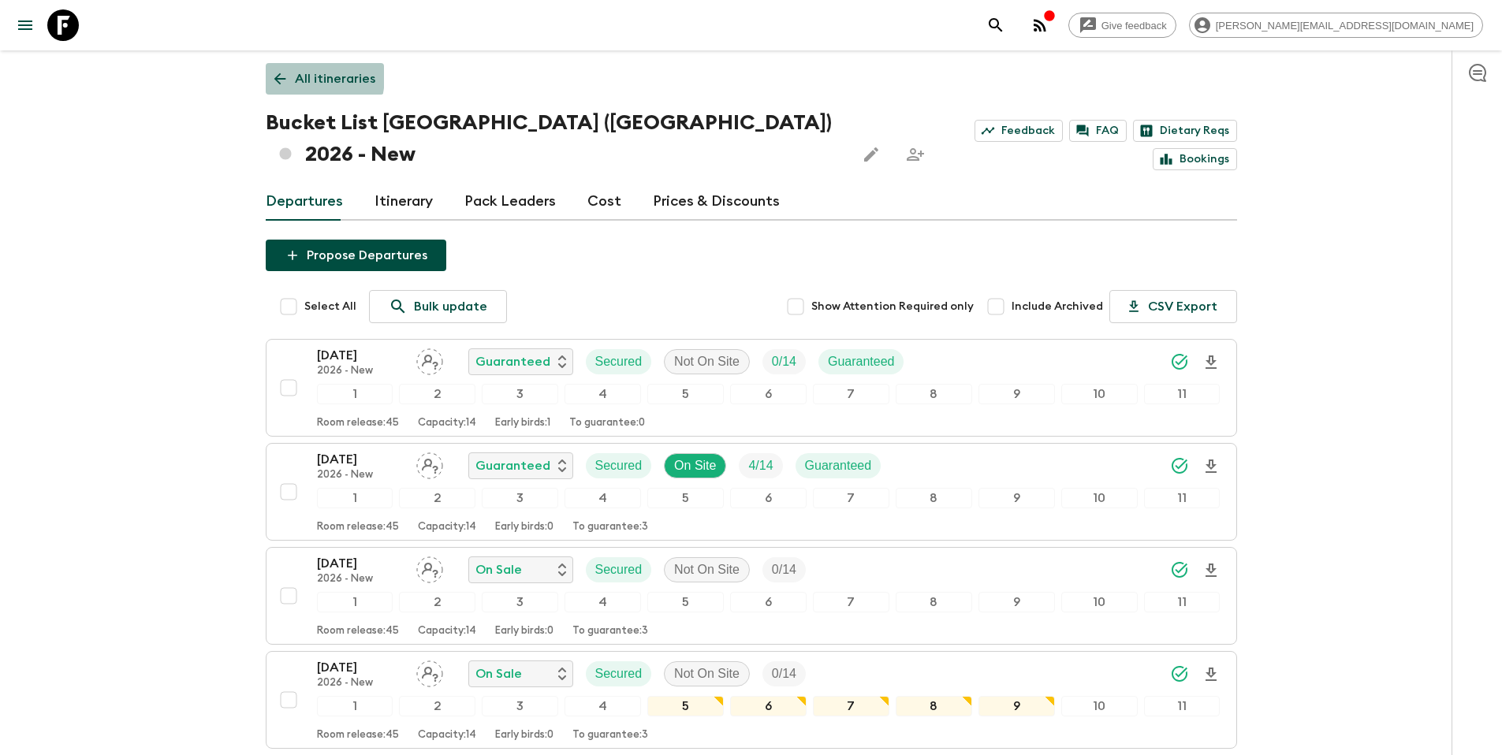
click at [293, 76] on link "All itineraries" at bounding box center [325, 79] width 118 height 32
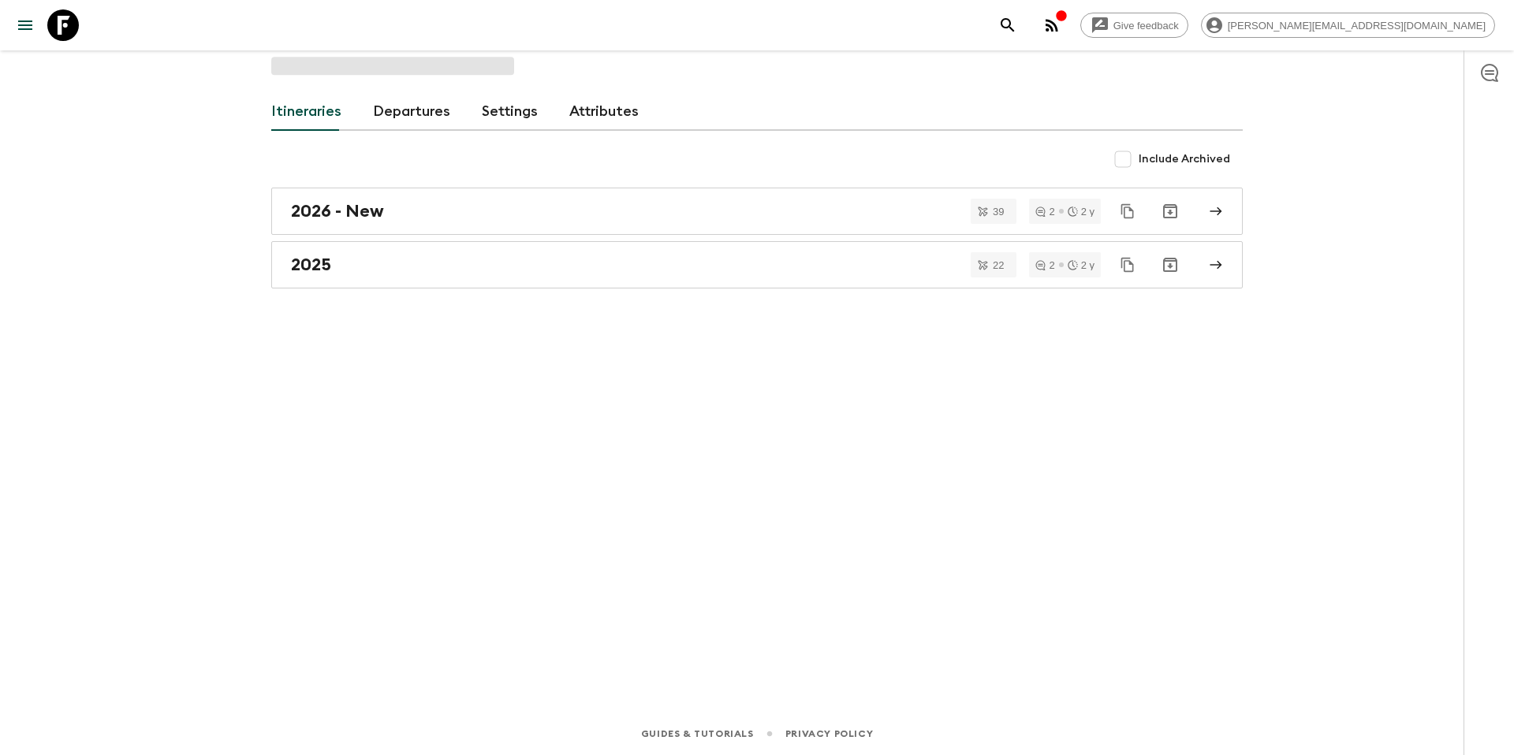
click at [370, 67] on span at bounding box center [392, 66] width 243 height 18
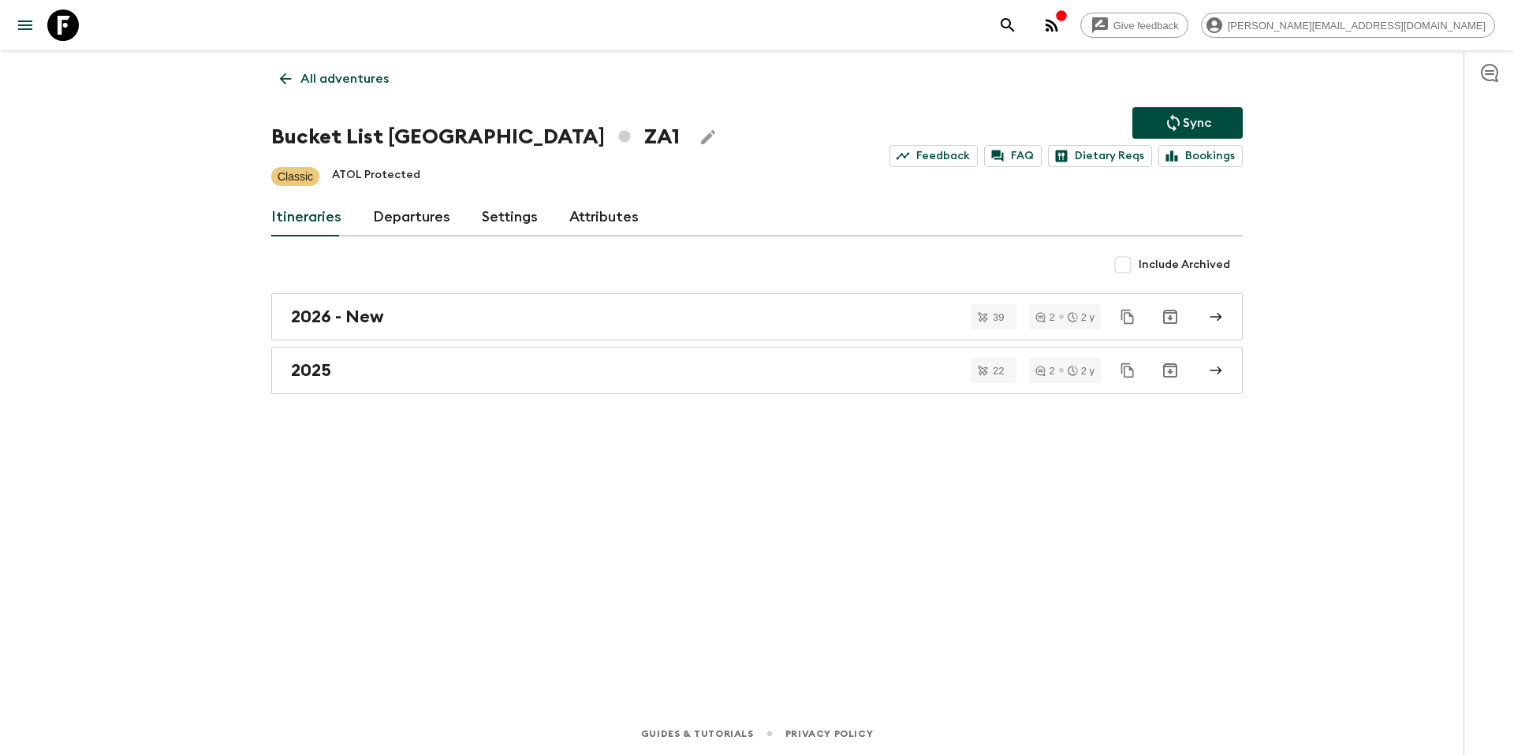
click at [365, 76] on p "All adventures" at bounding box center [344, 78] width 88 height 19
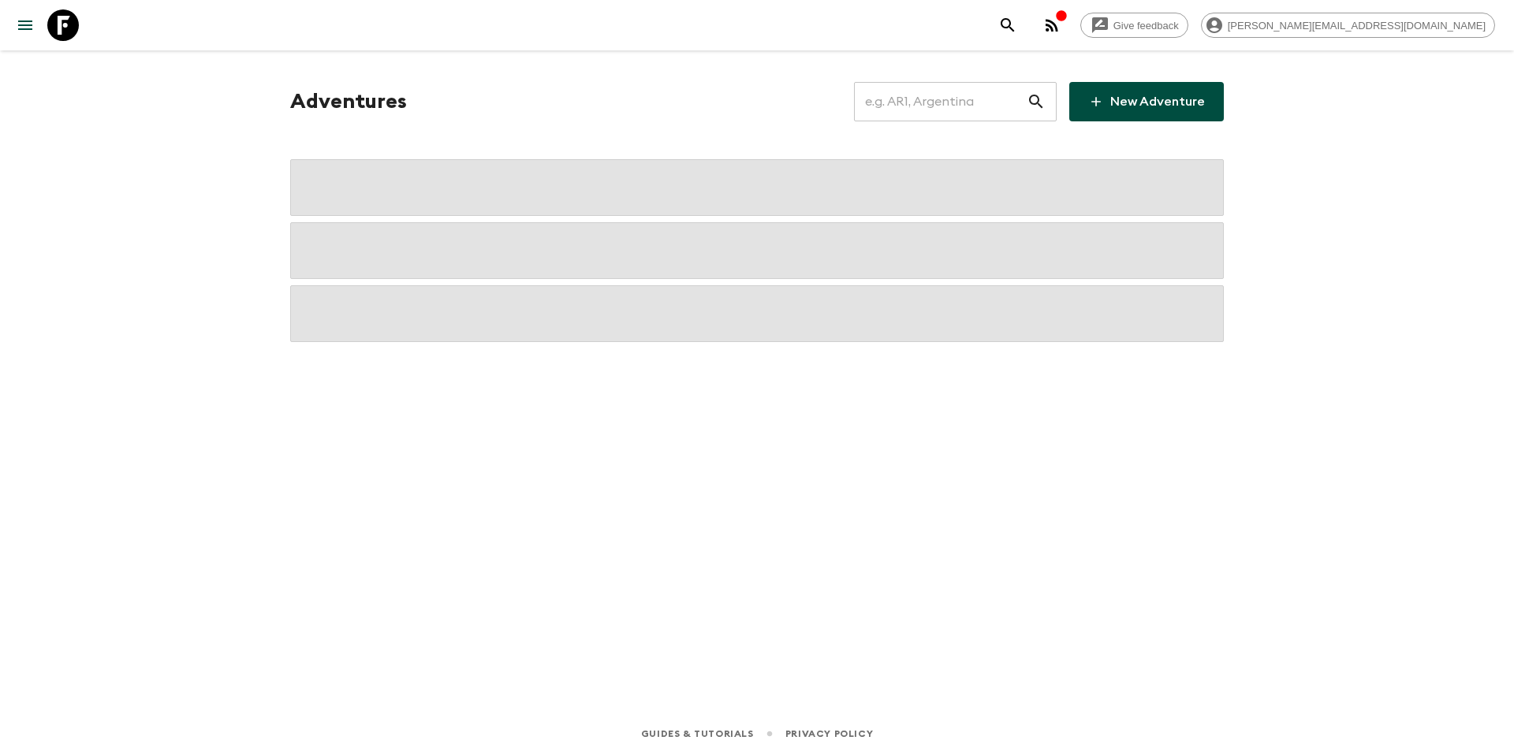
click at [937, 104] on input "text" at bounding box center [940, 102] width 173 height 44
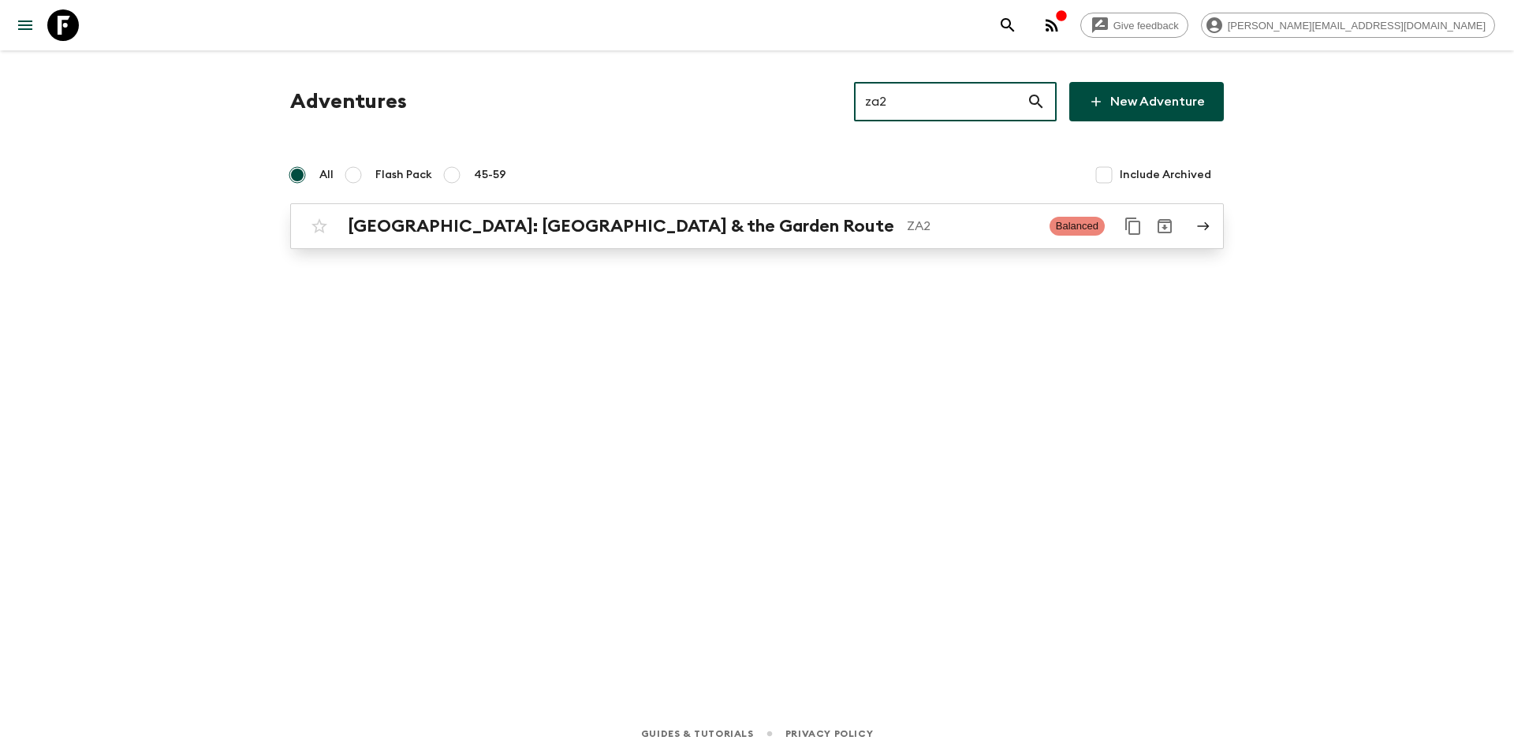
type input "za2"
click at [596, 227] on h2 "[GEOGRAPHIC_DATA]: [GEOGRAPHIC_DATA] & the Garden Route" at bounding box center [621, 226] width 547 height 21
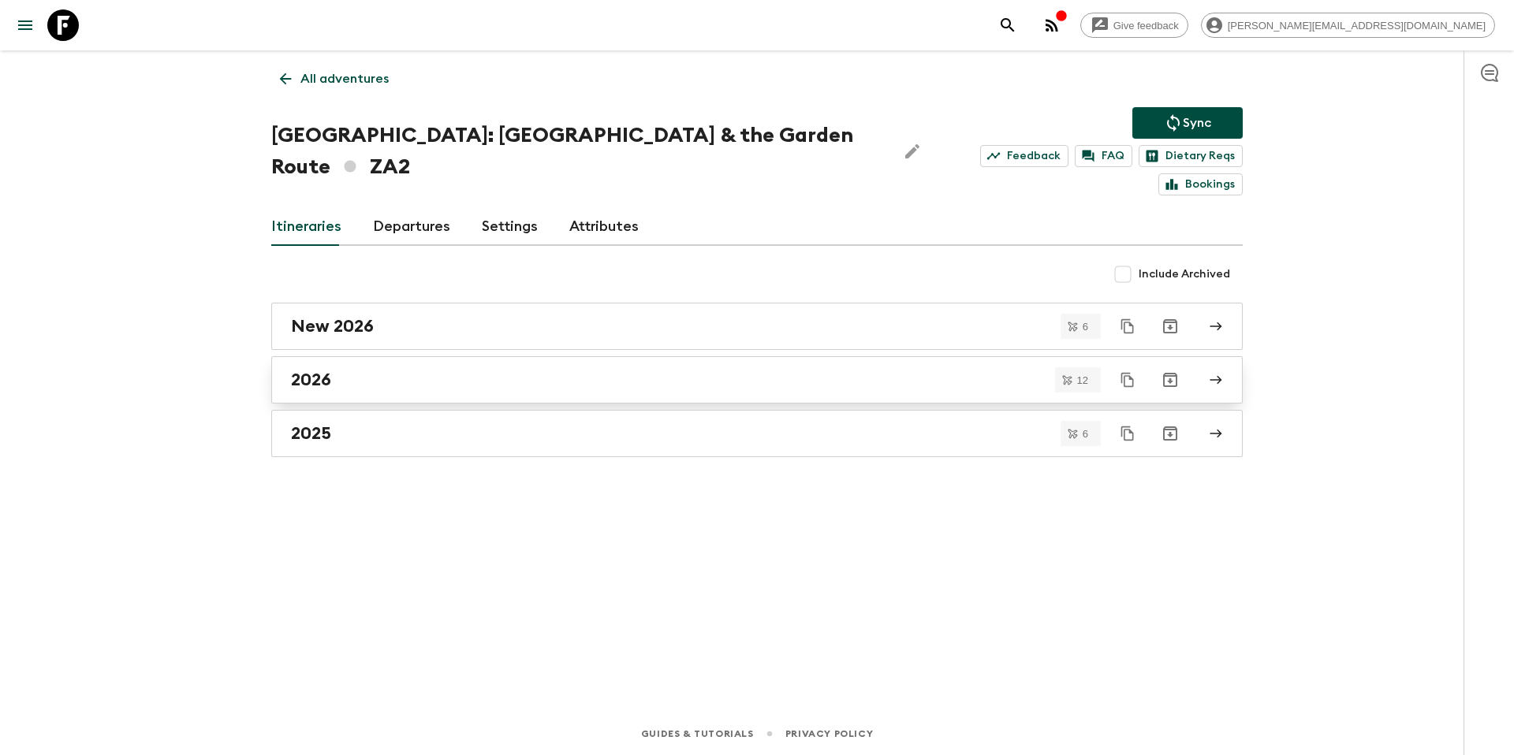
click at [382, 370] on div "2026" at bounding box center [742, 380] width 902 height 21
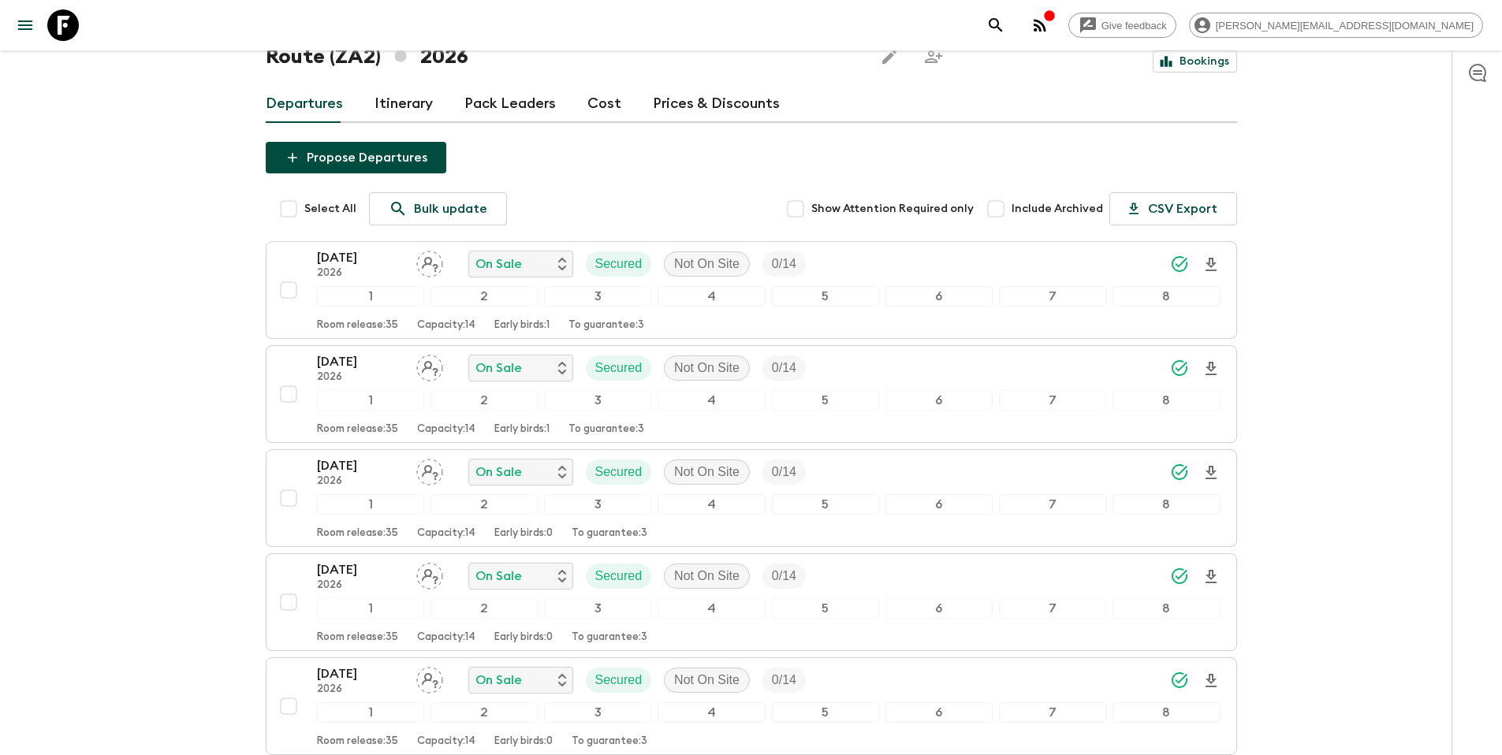
scroll to position [94, 0]
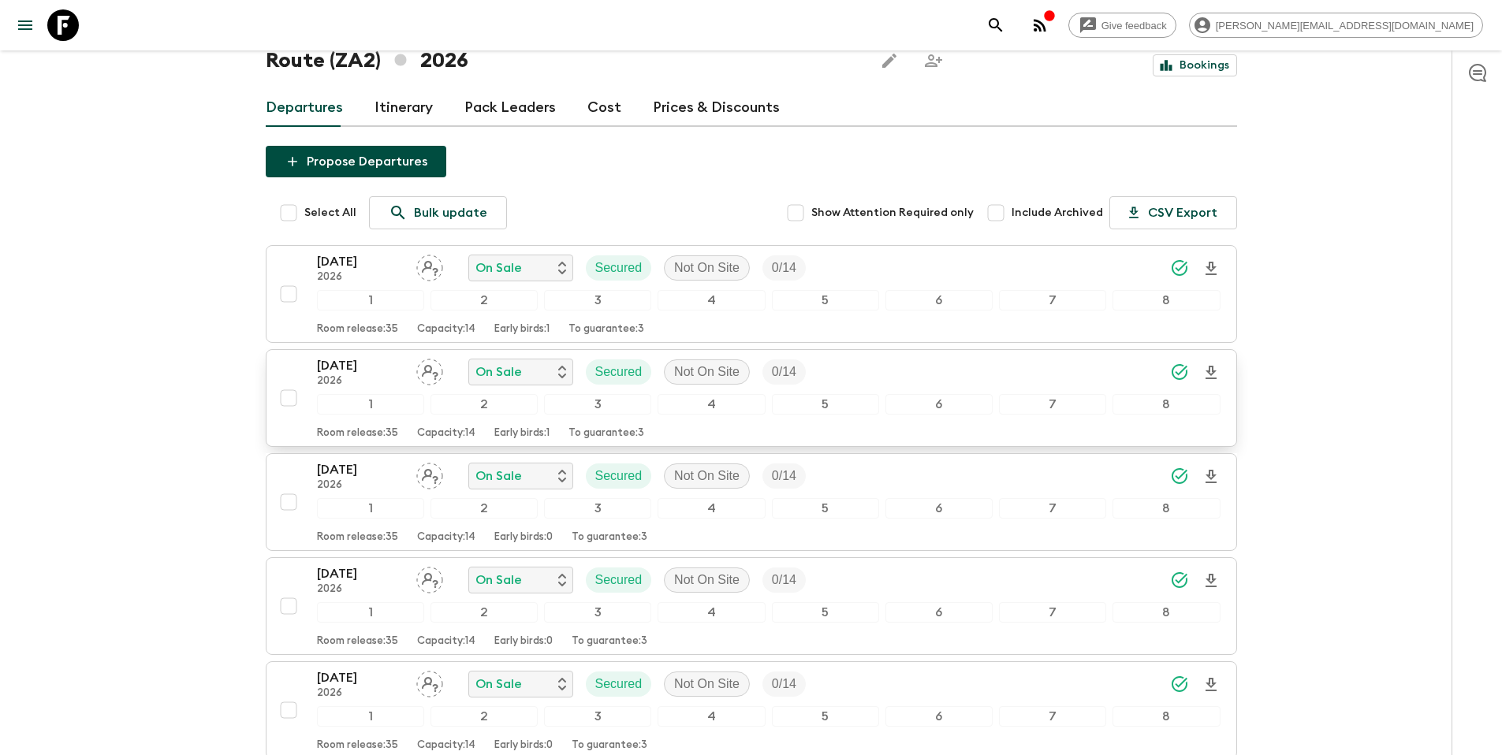
click at [289, 397] on input "checkbox" at bounding box center [289, 398] width 32 height 32
checkbox input "true"
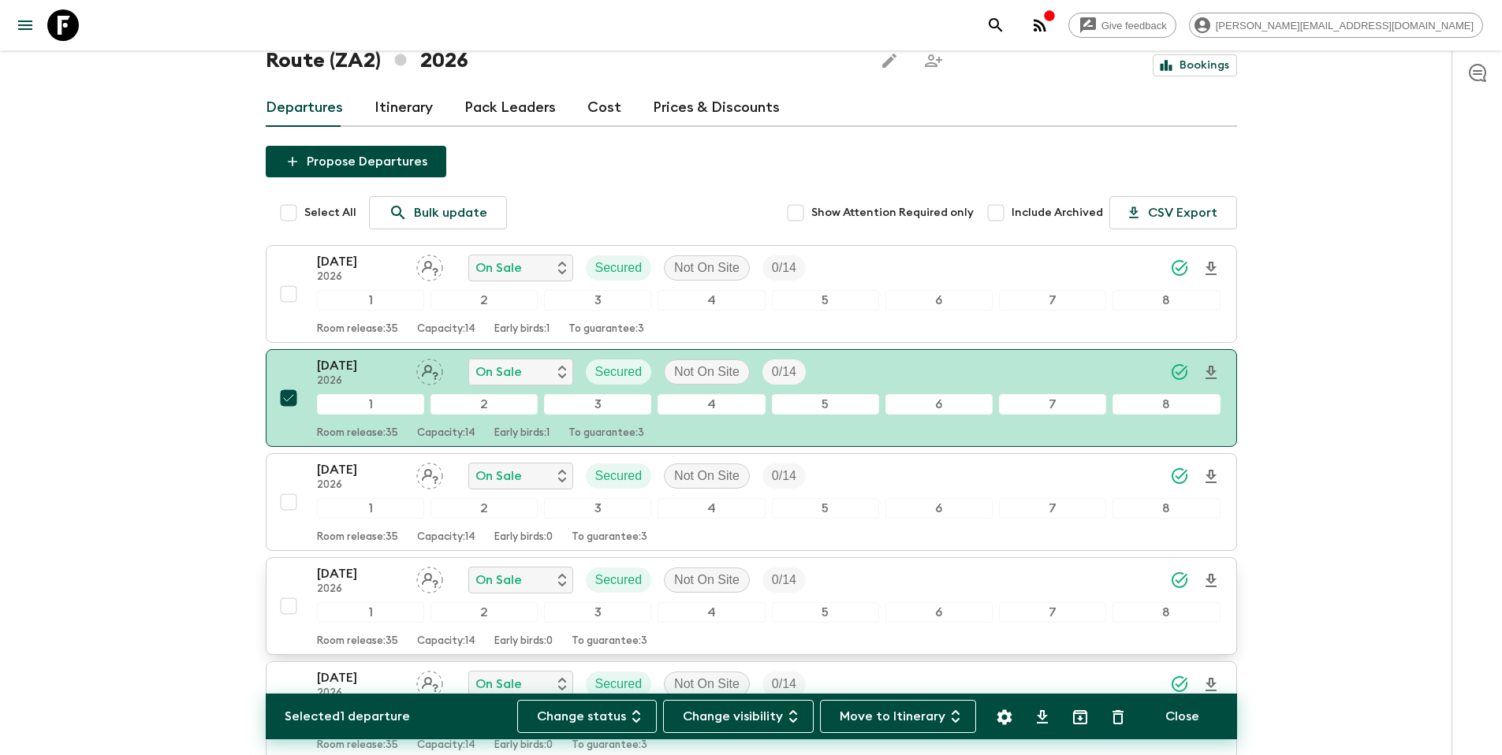
click at [290, 607] on input "checkbox" at bounding box center [289, 607] width 32 height 32
checkbox input "true"
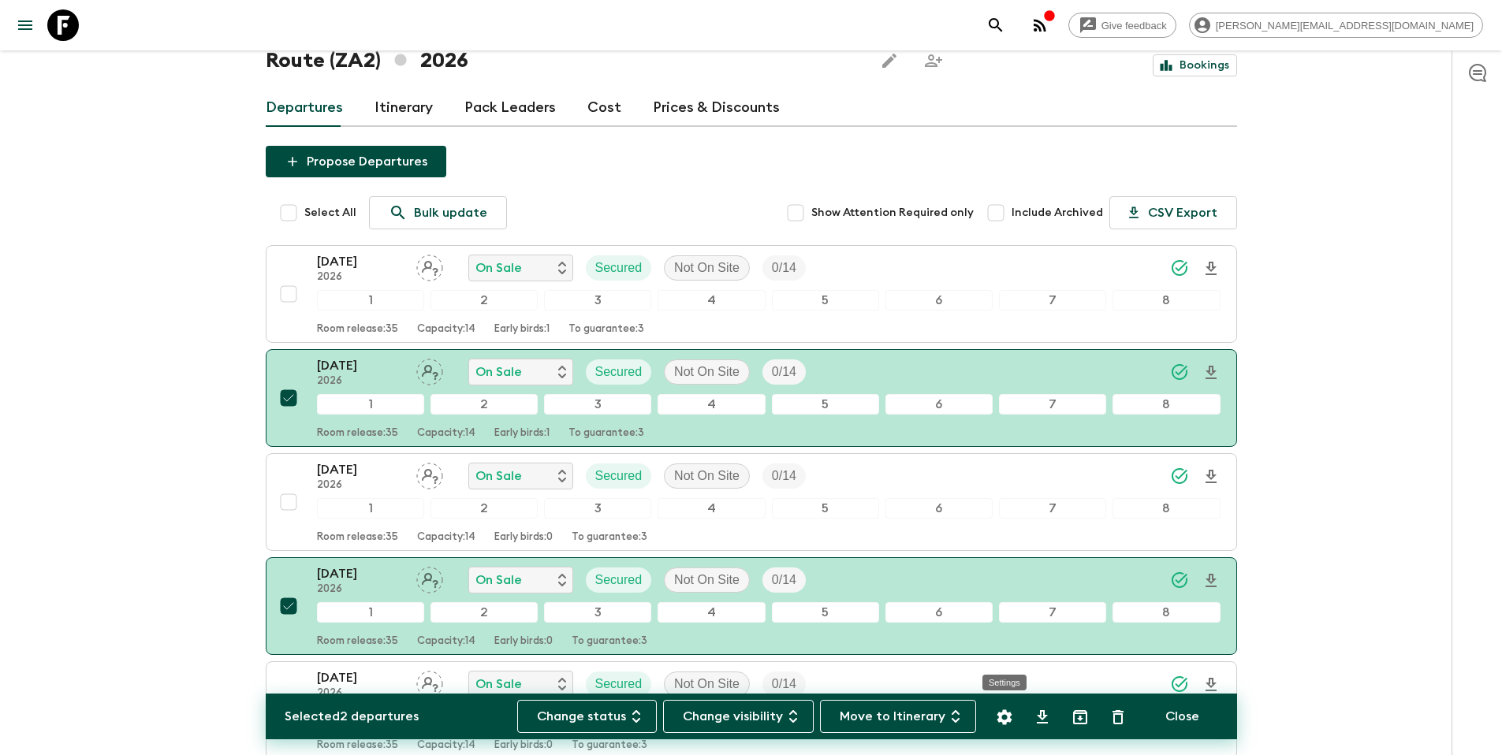
click at [1002, 717] on icon "Settings" at bounding box center [1004, 717] width 19 height 19
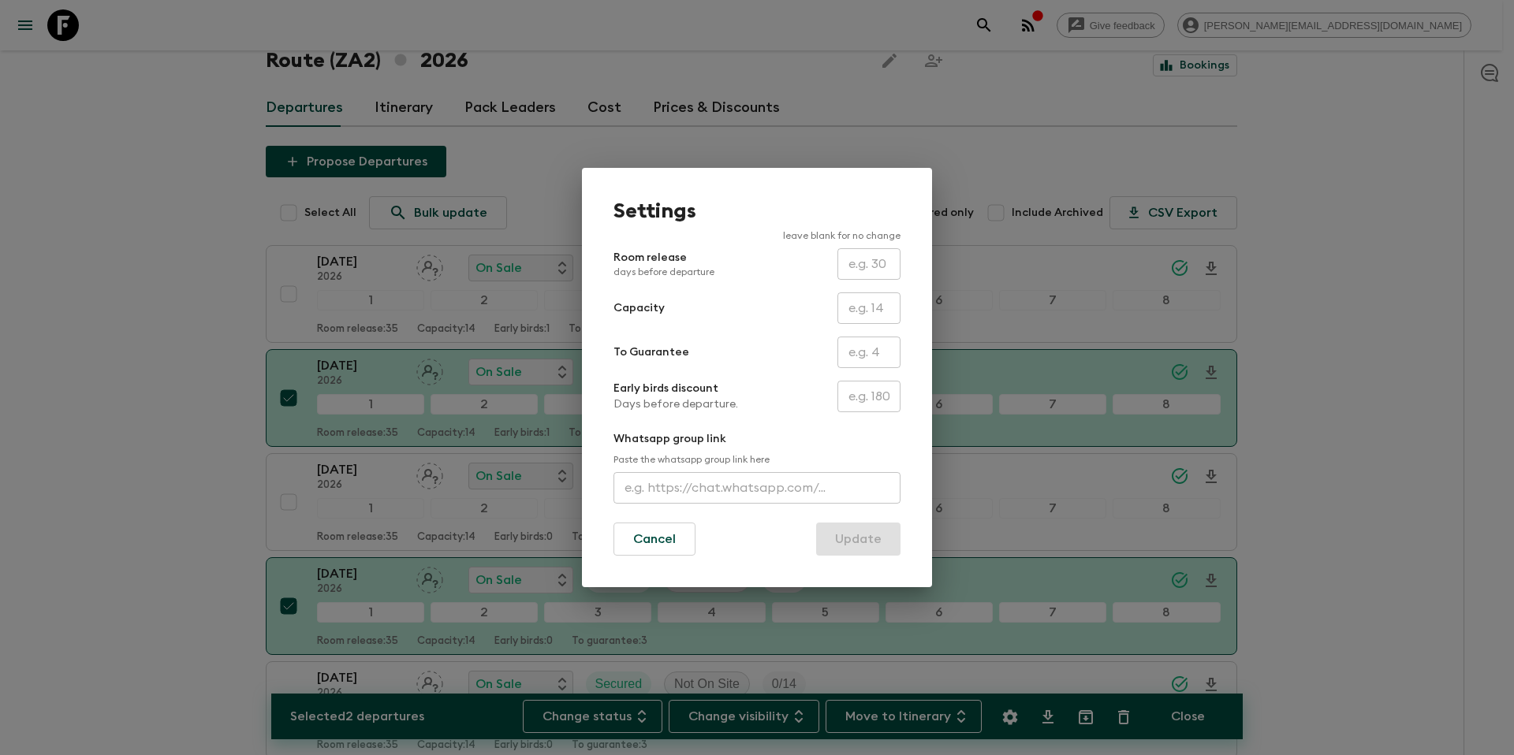
click at [864, 360] on input "text" at bounding box center [869, 353] width 63 height 32
type input "0"
click at [861, 539] on button "Update" at bounding box center [858, 539] width 84 height 33
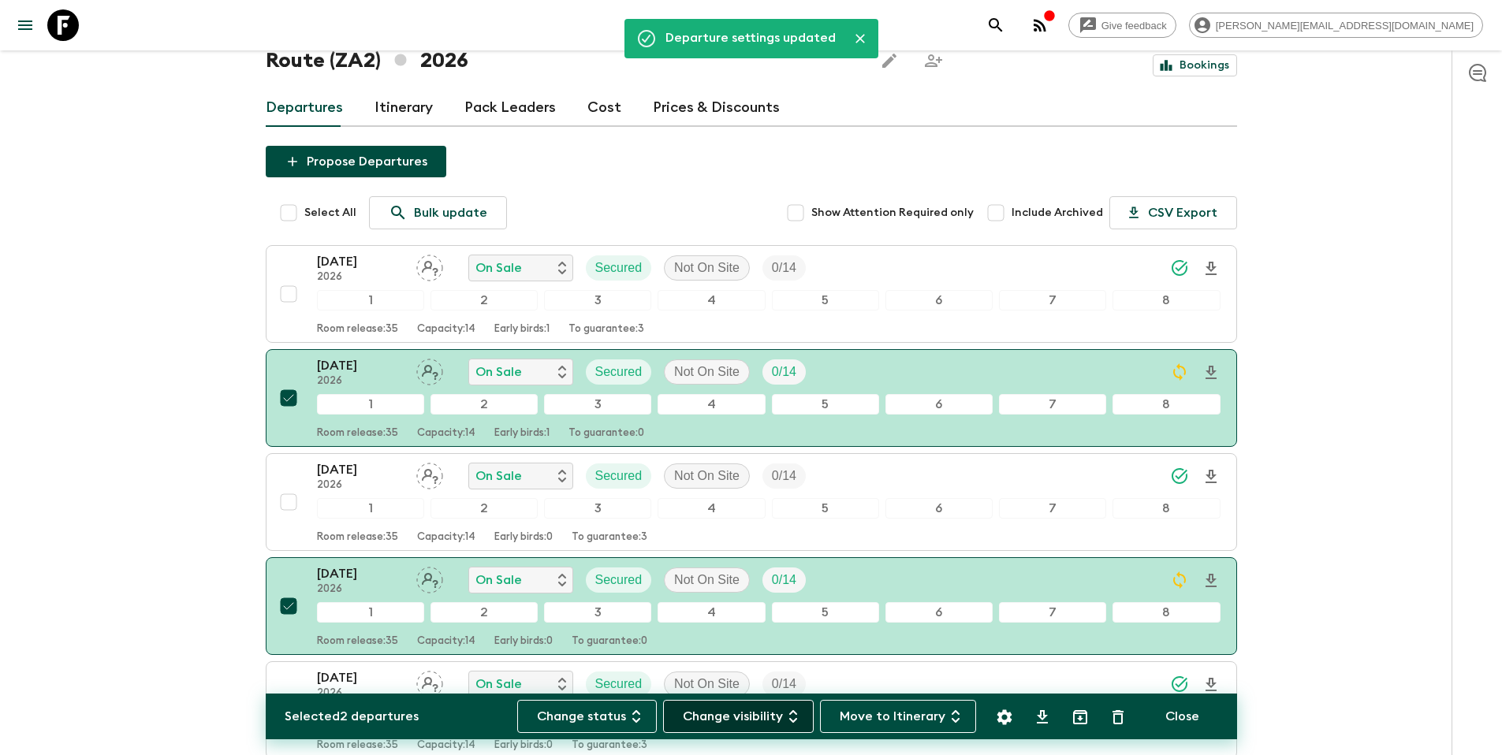
click at [756, 716] on button "Change visibility" at bounding box center [738, 716] width 151 height 33
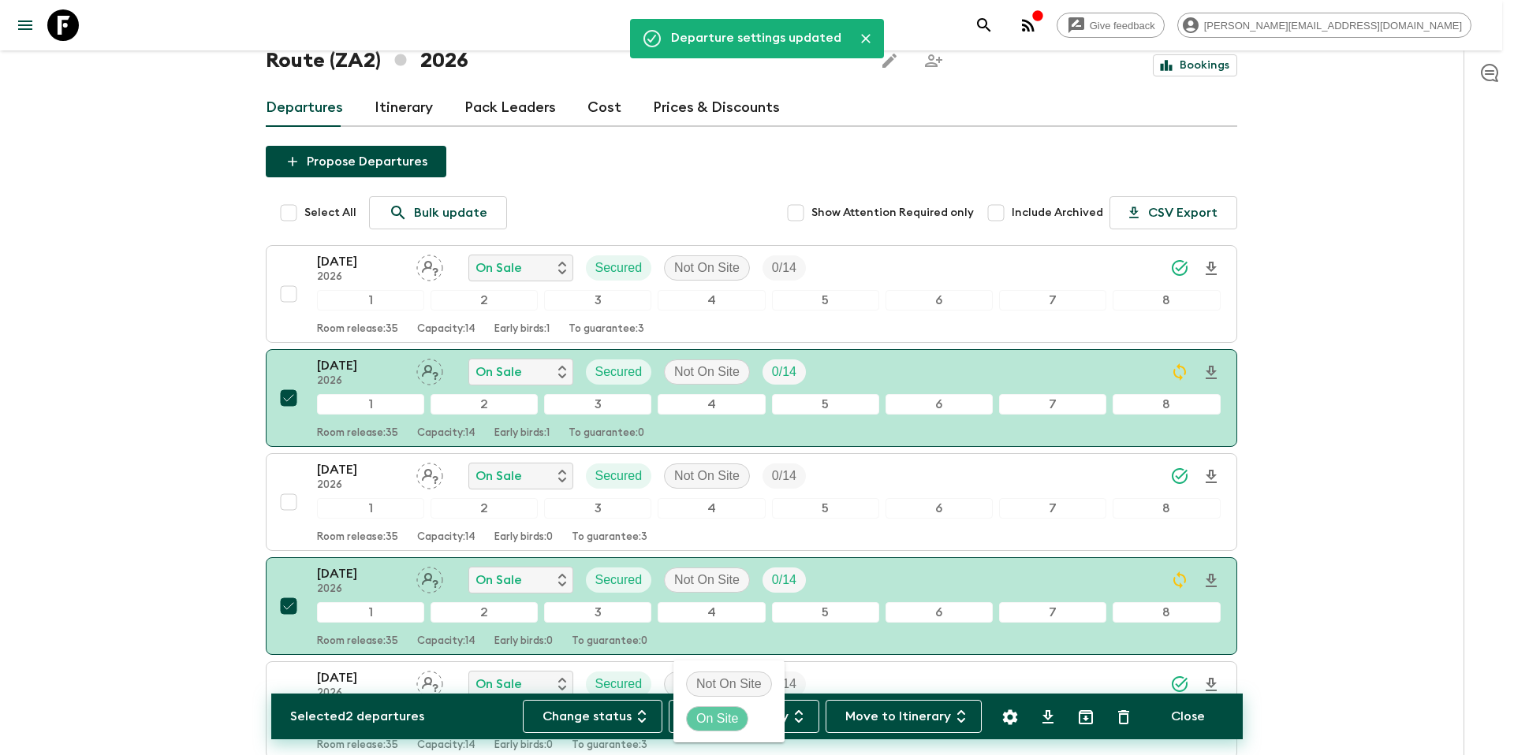
click at [730, 712] on p "On Site" at bounding box center [717, 719] width 42 height 19
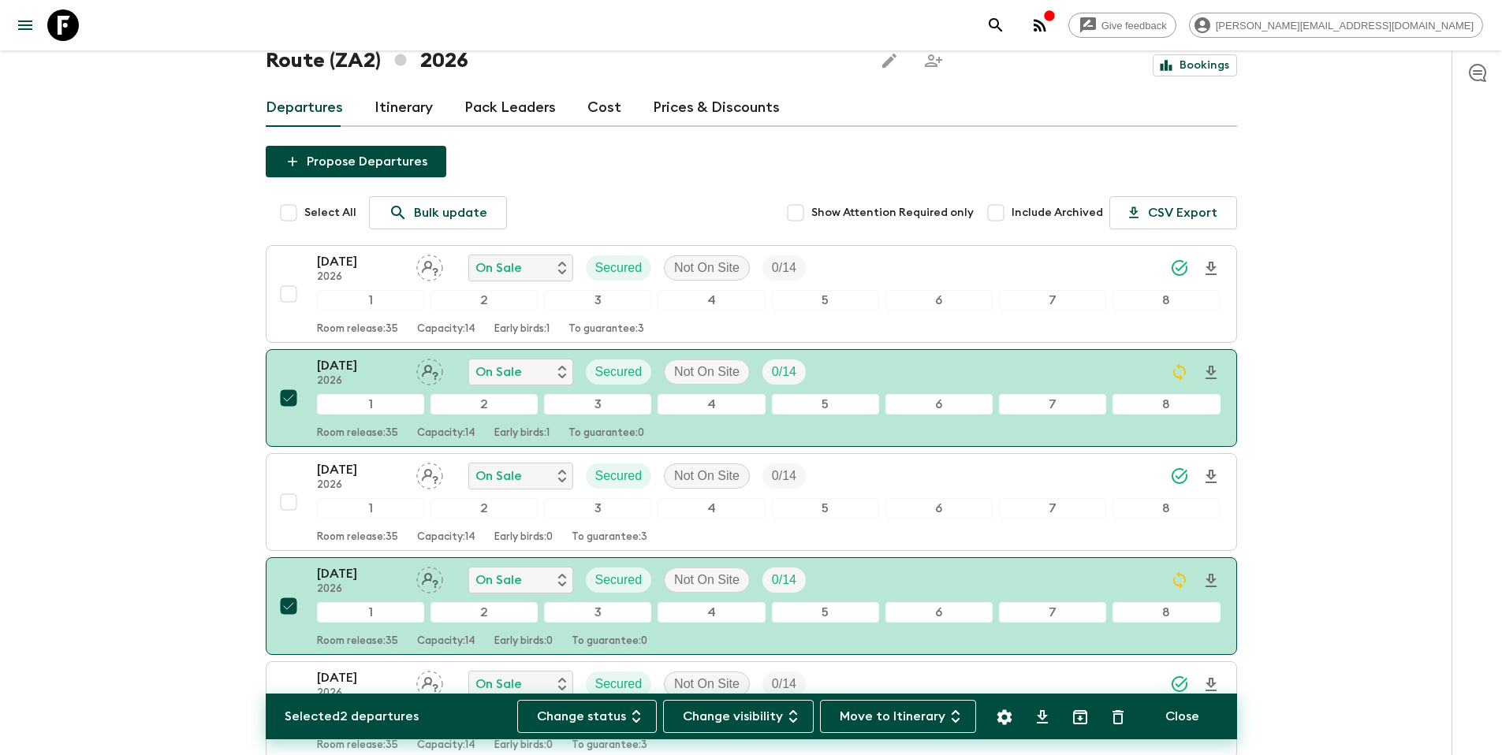
click at [1310, 536] on div "Give feedback [PERSON_NAME][EMAIL_ADDRESS][DOMAIN_NAME] All itineraries [GEOGRA…" at bounding box center [751, 768] width 1502 height 1725
drag, startPoint x: 1171, startPoint y: 716, endPoint x: 1181, endPoint y: 714, distance: 9.8
click at [1171, 716] on button "Close" at bounding box center [1183, 716] width 72 height 33
checkbox input "false"
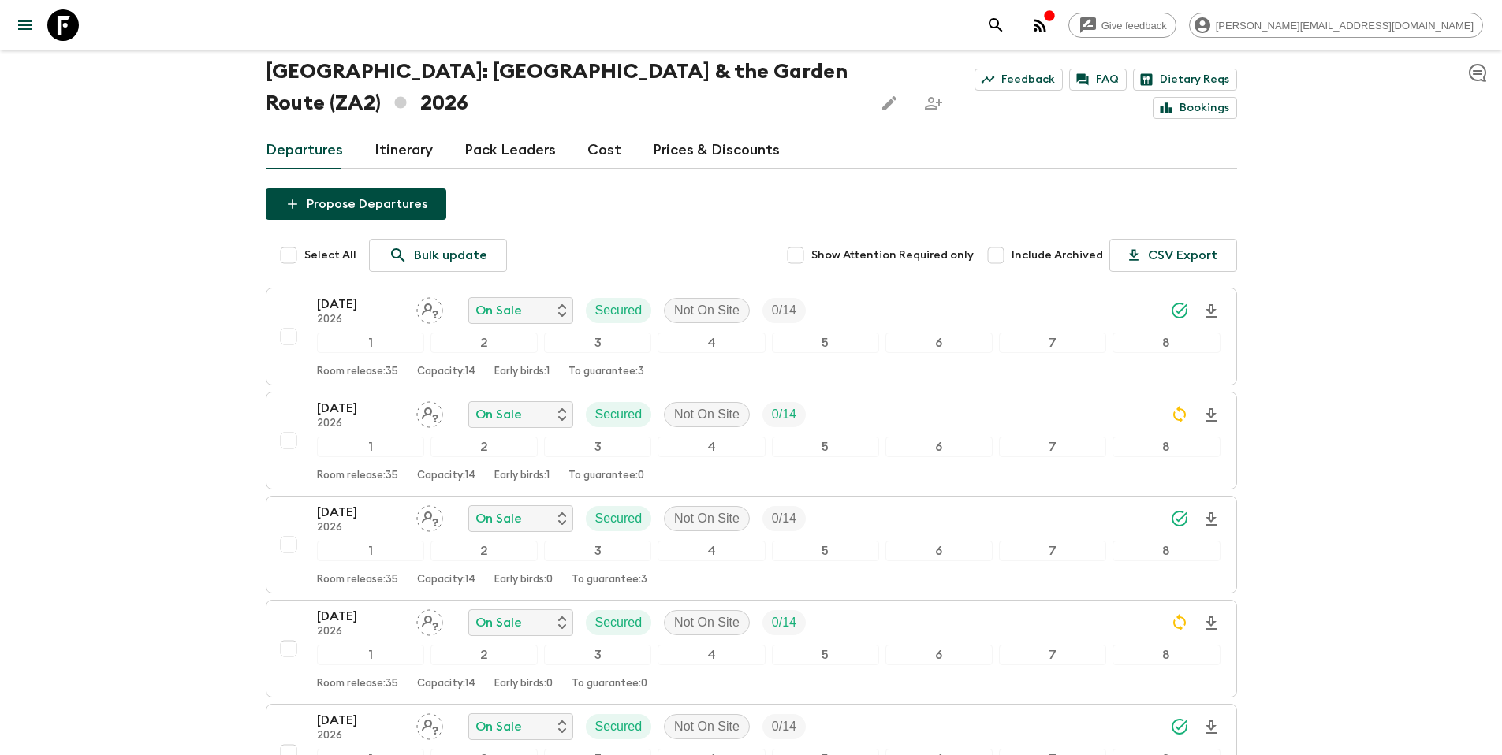
scroll to position [0, 0]
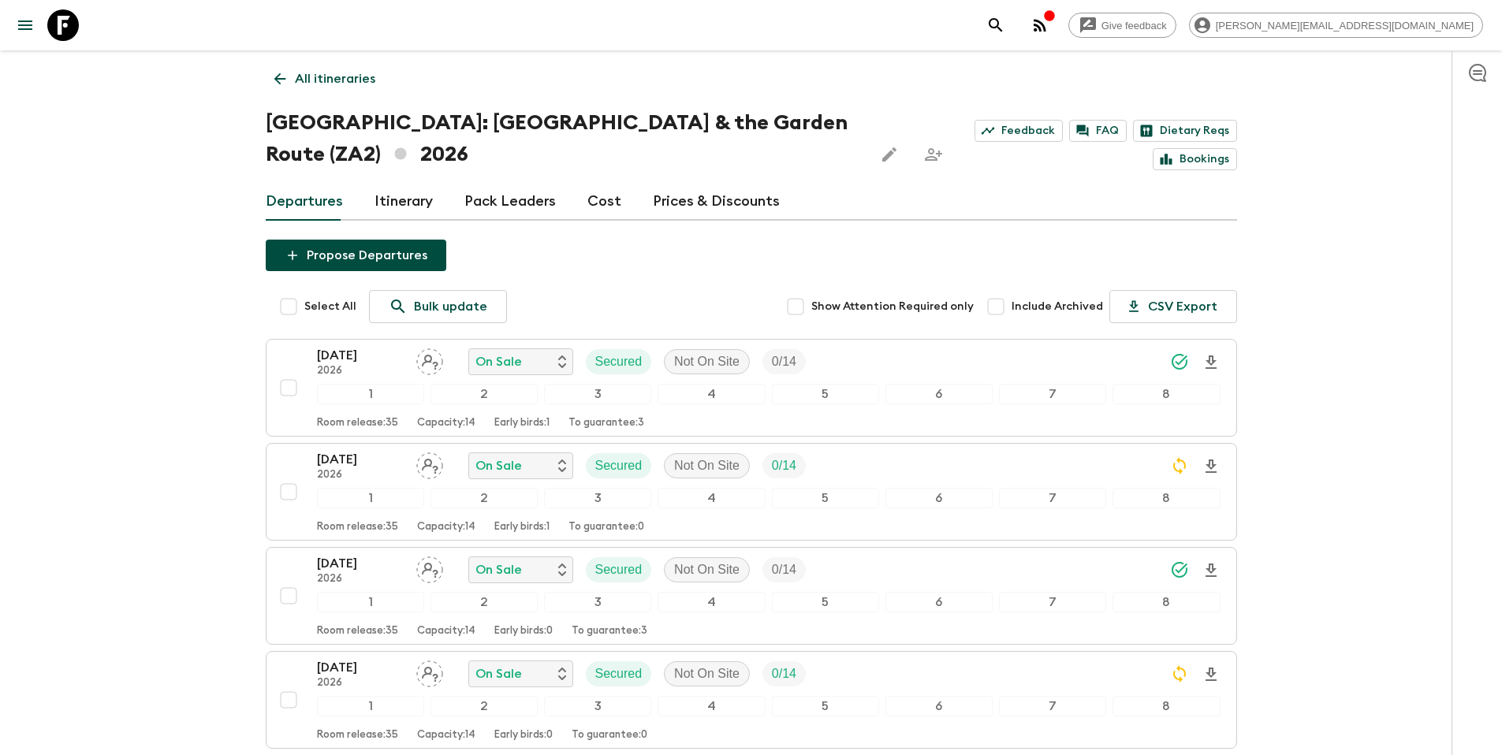
click at [375, 73] on link "All itineraries" at bounding box center [325, 79] width 118 height 32
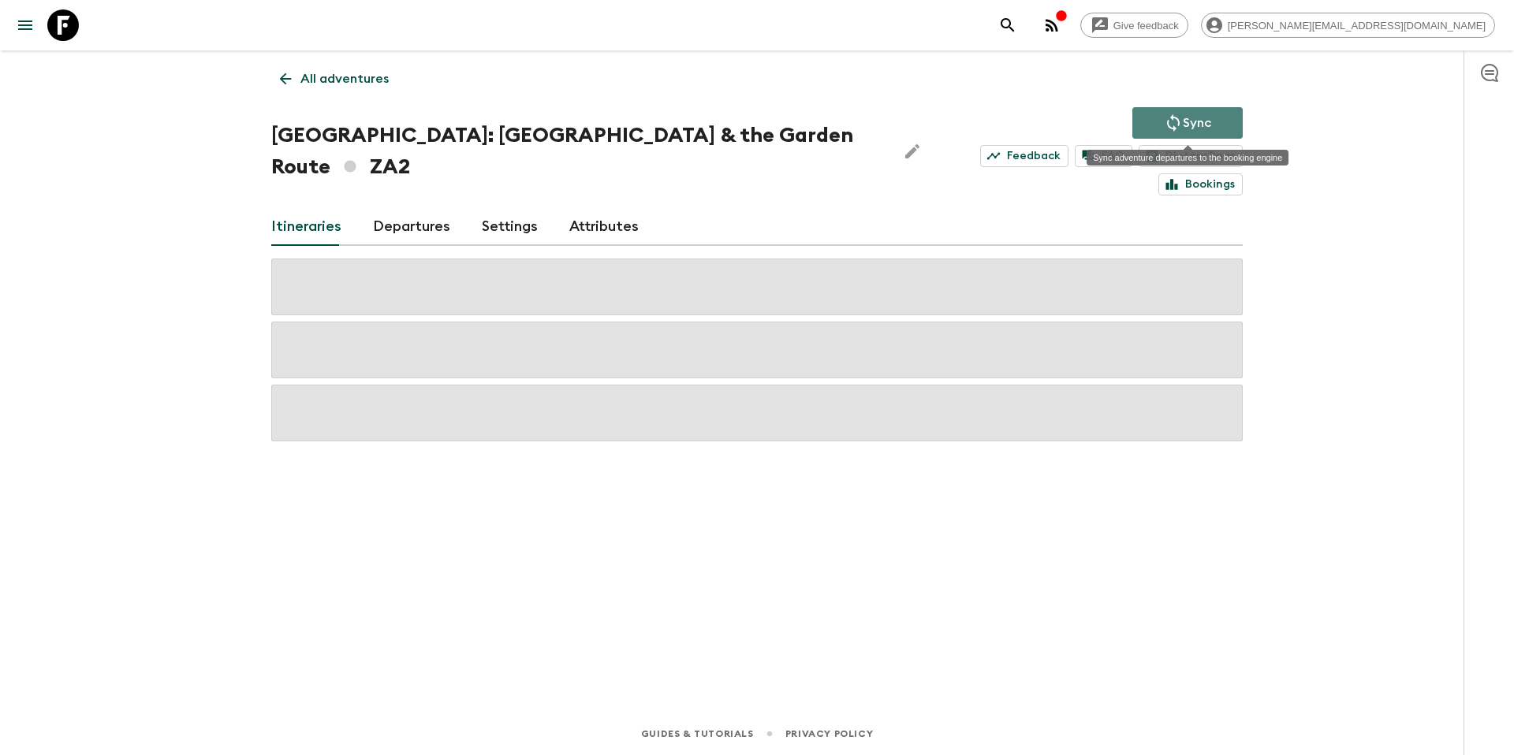
click at [1180, 119] on icon "Sync adventure departures to the booking engine" at bounding box center [1173, 123] width 19 height 19
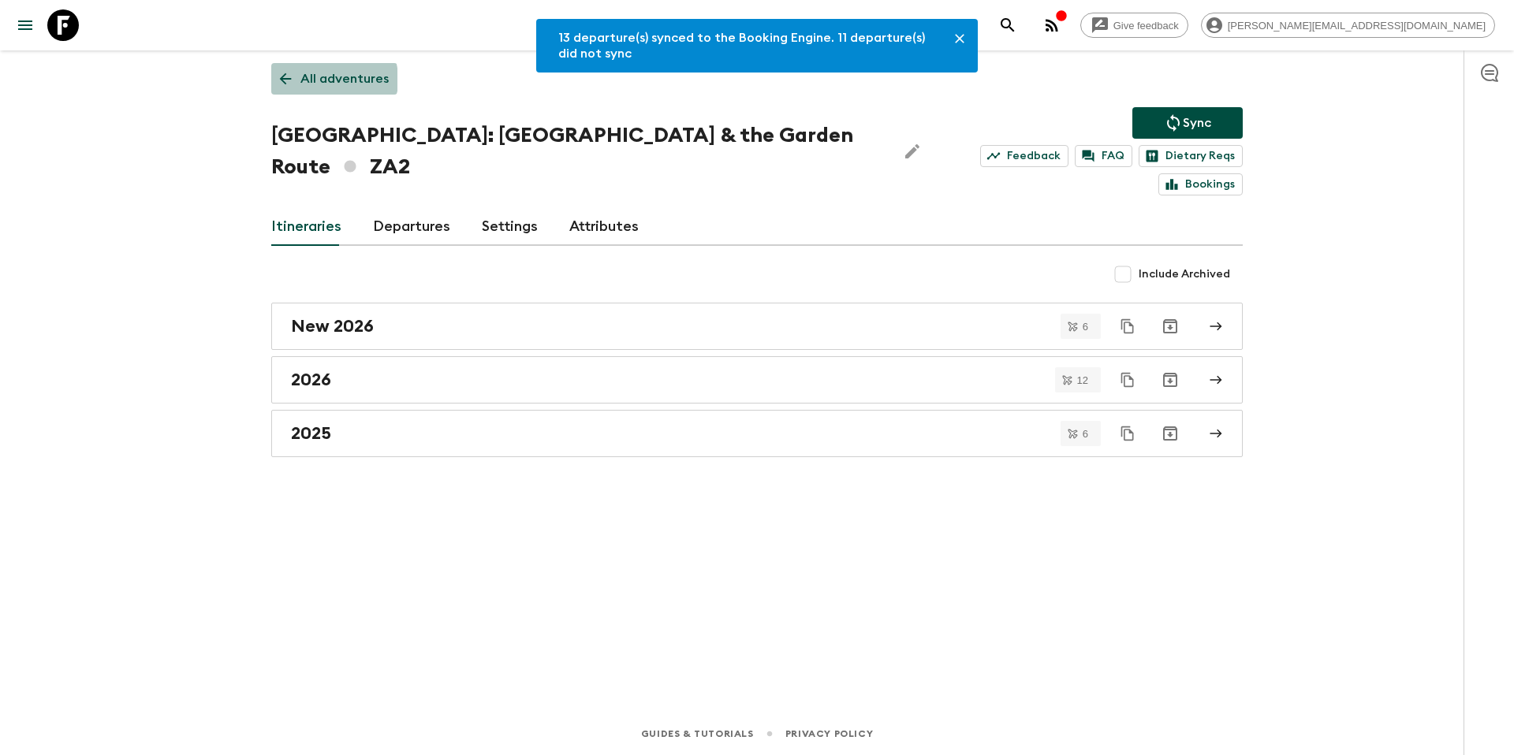
click at [322, 80] on p "All adventures" at bounding box center [344, 78] width 88 height 19
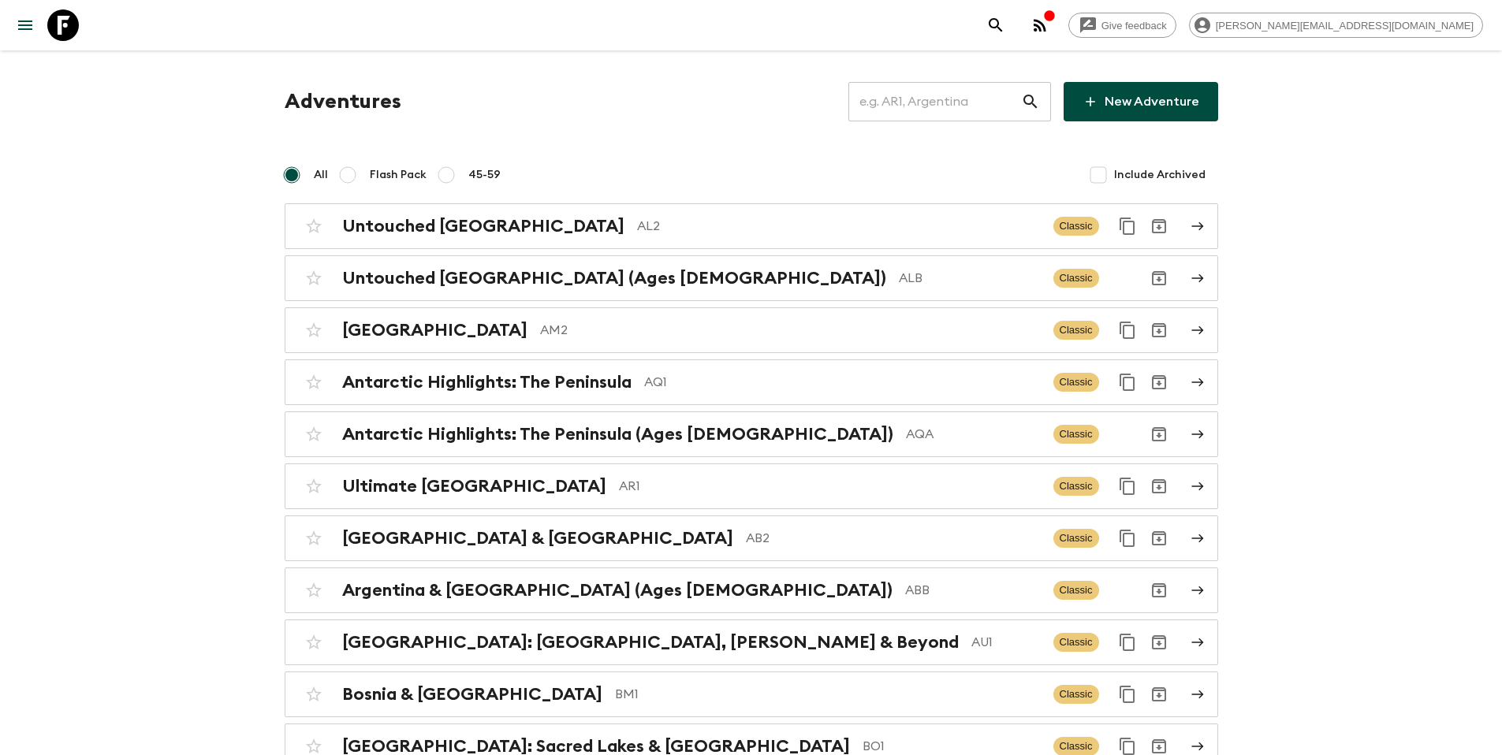
click at [906, 102] on input "text" at bounding box center [935, 102] width 173 height 44
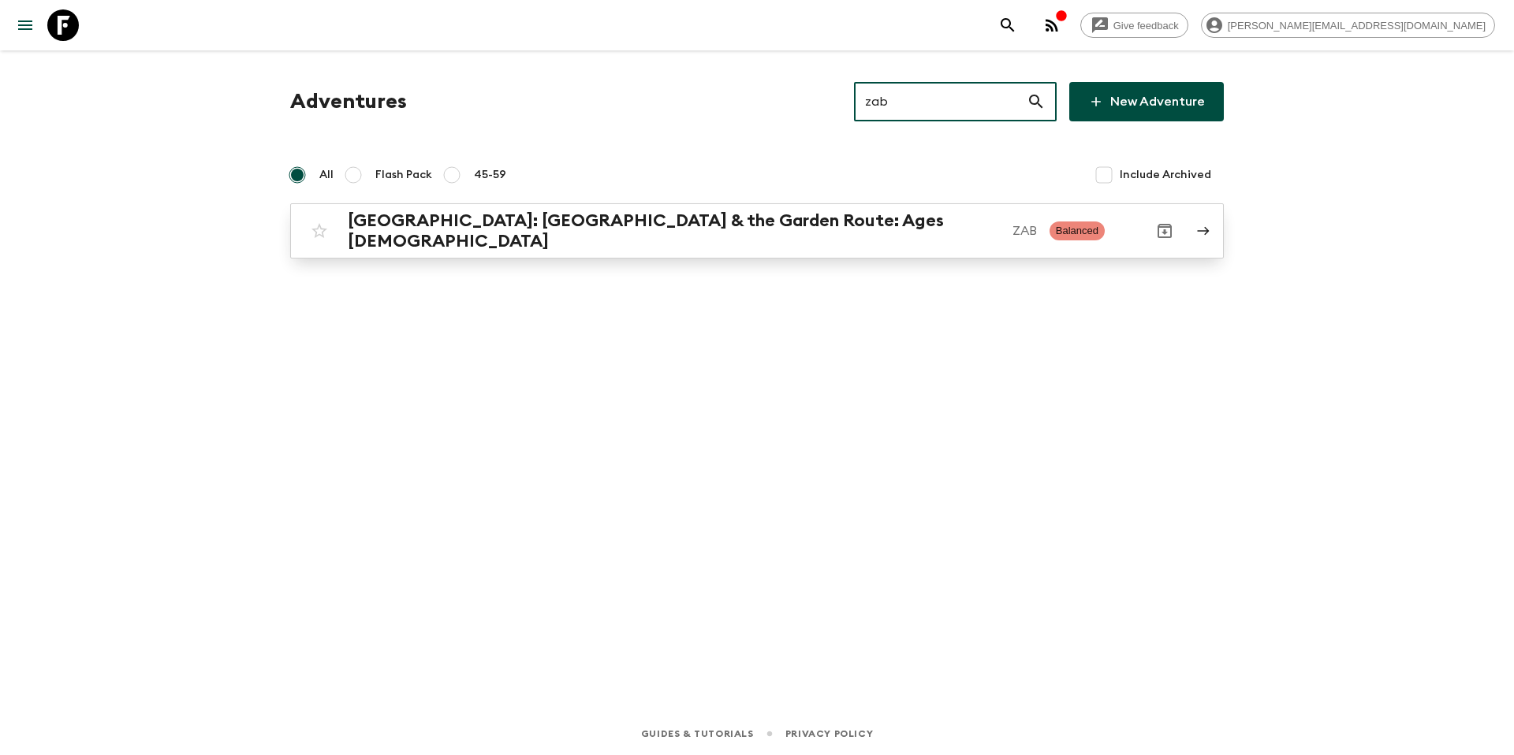
type input "zab"
click at [540, 232] on h2 "[GEOGRAPHIC_DATA]: [GEOGRAPHIC_DATA] & the Garden Route: Ages [DEMOGRAPHIC_DATA]" at bounding box center [674, 231] width 652 height 41
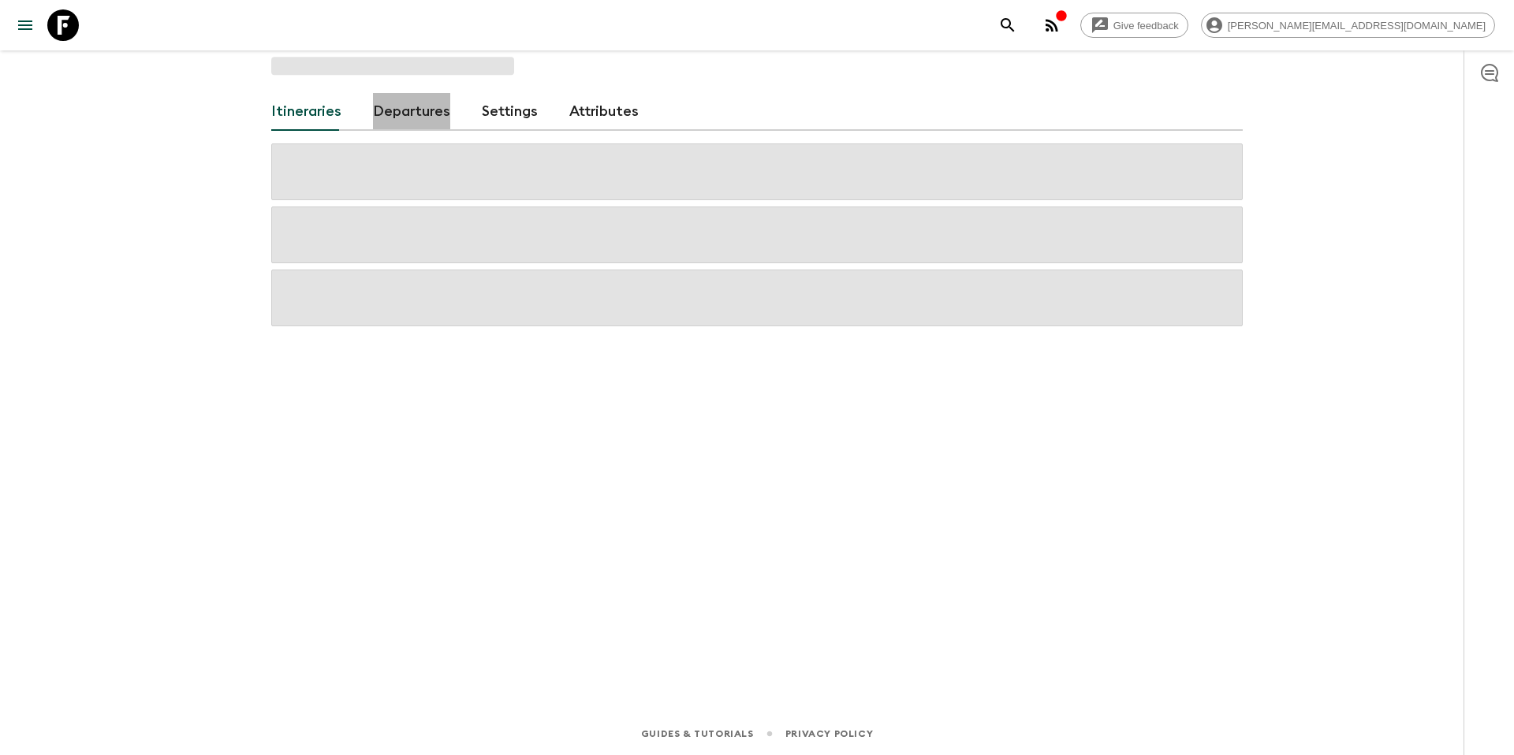
click at [413, 121] on link "Departures" at bounding box center [411, 112] width 77 height 38
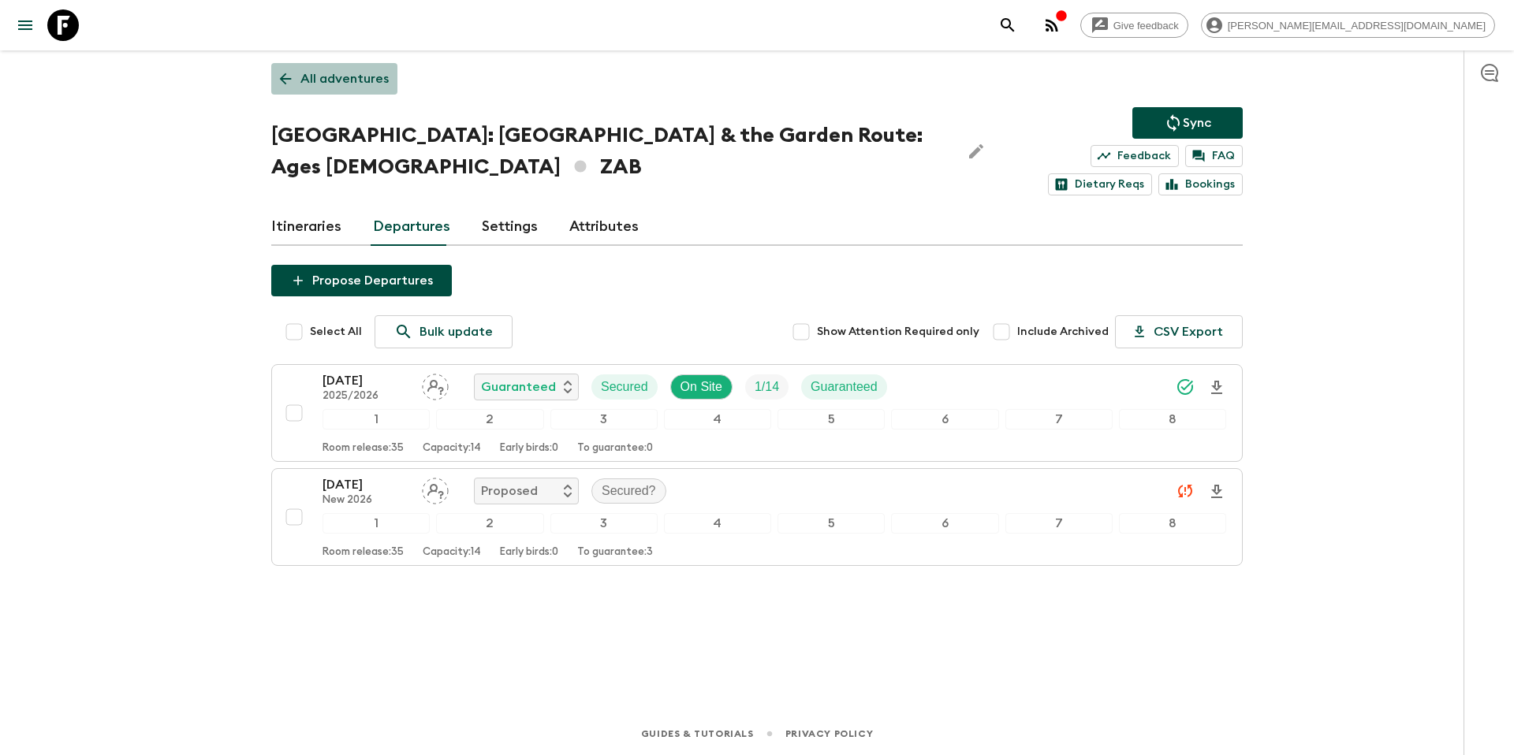
click at [370, 84] on p "All adventures" at bounding box center [344, 78] width 88 height 19
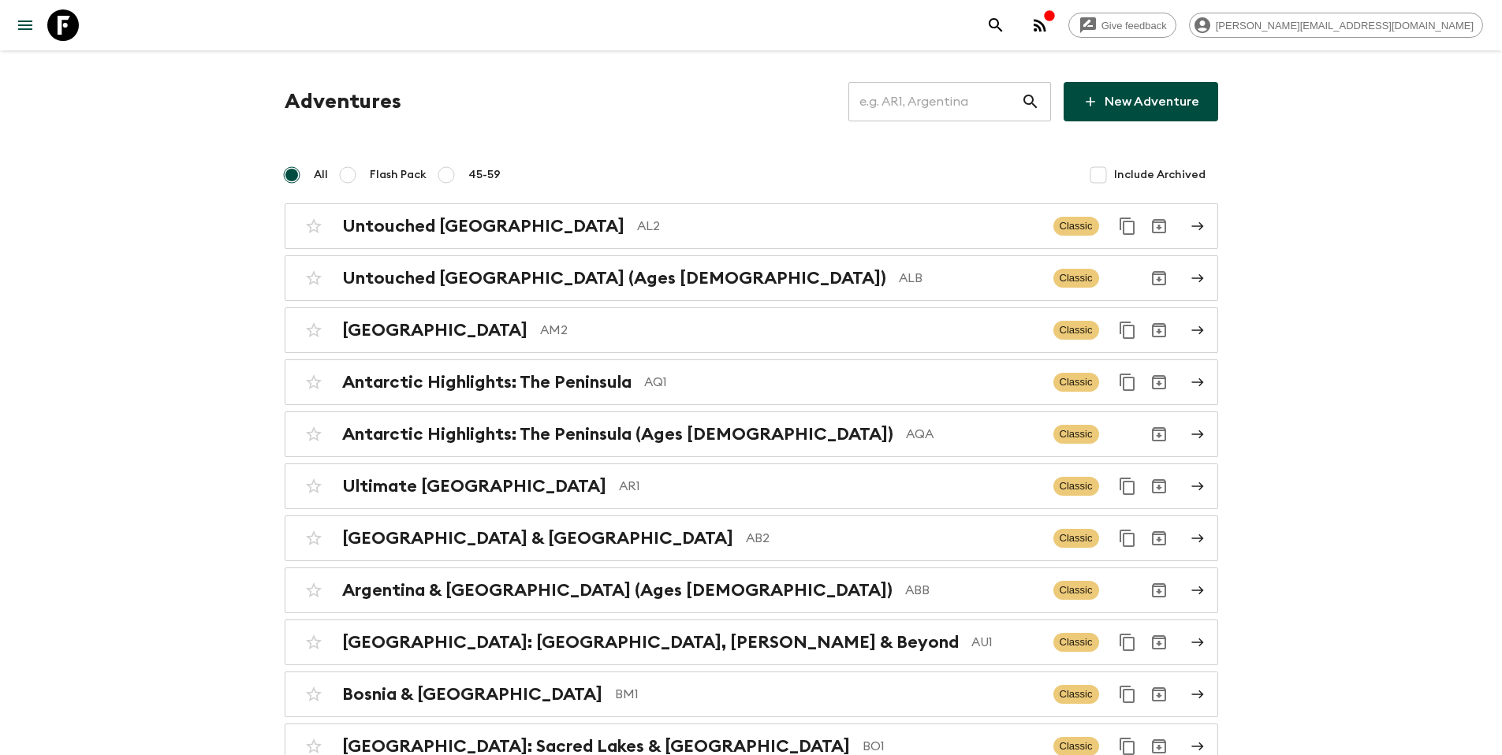
click at [960, 92] on input "text" at bounding box center [935, 102] width 173 height 44
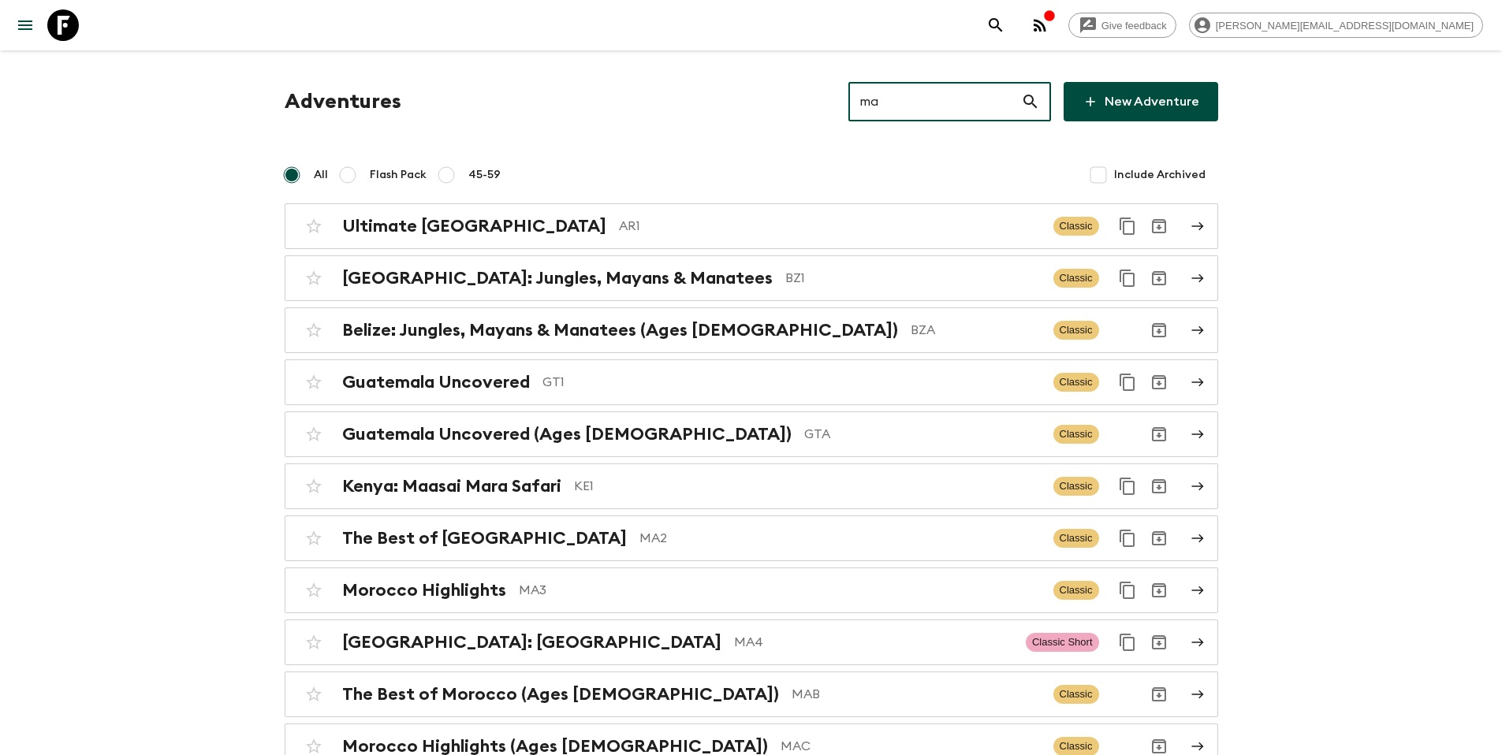
type input "ma2"
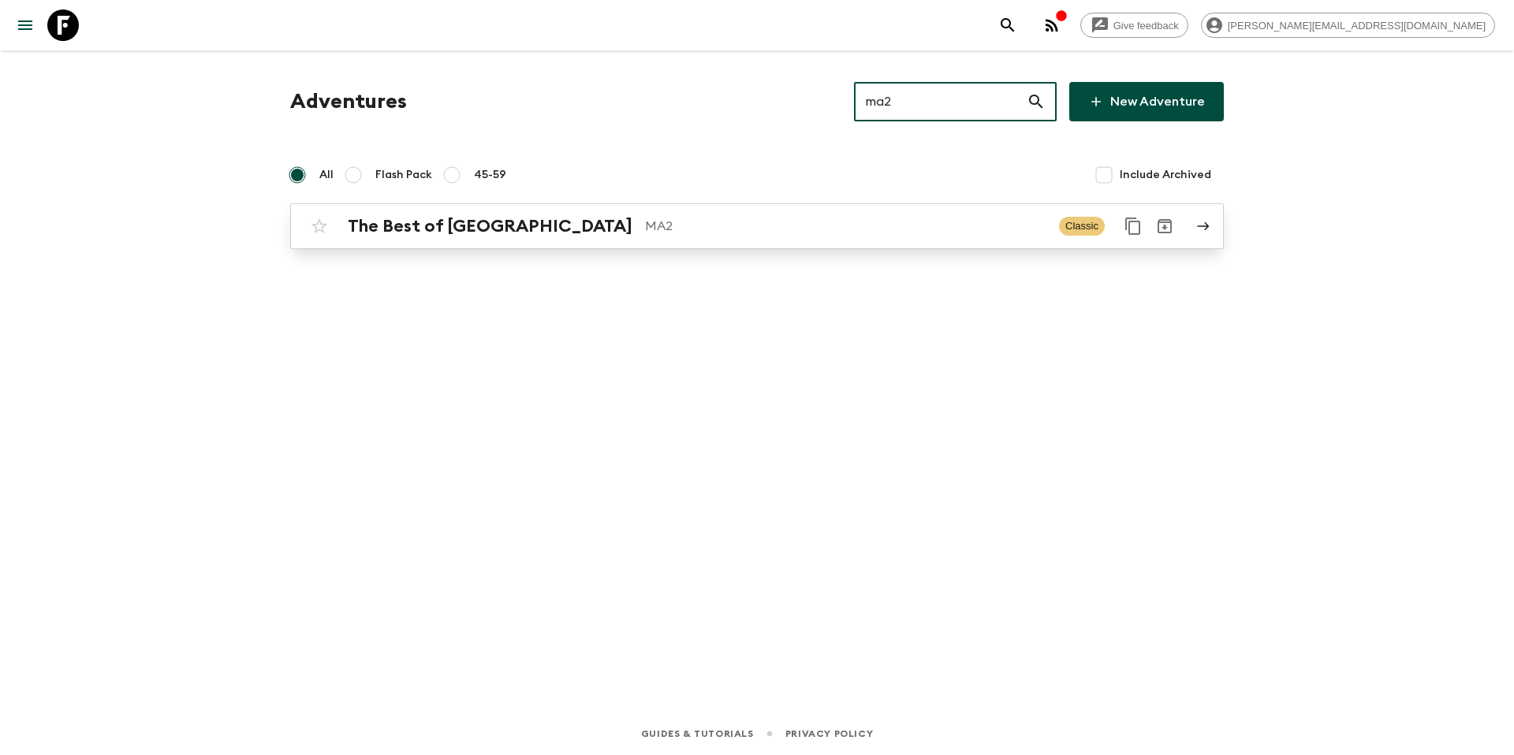
click at [645, 228] on p "MA2" at bounding box center [845, 226] width 401 height 19
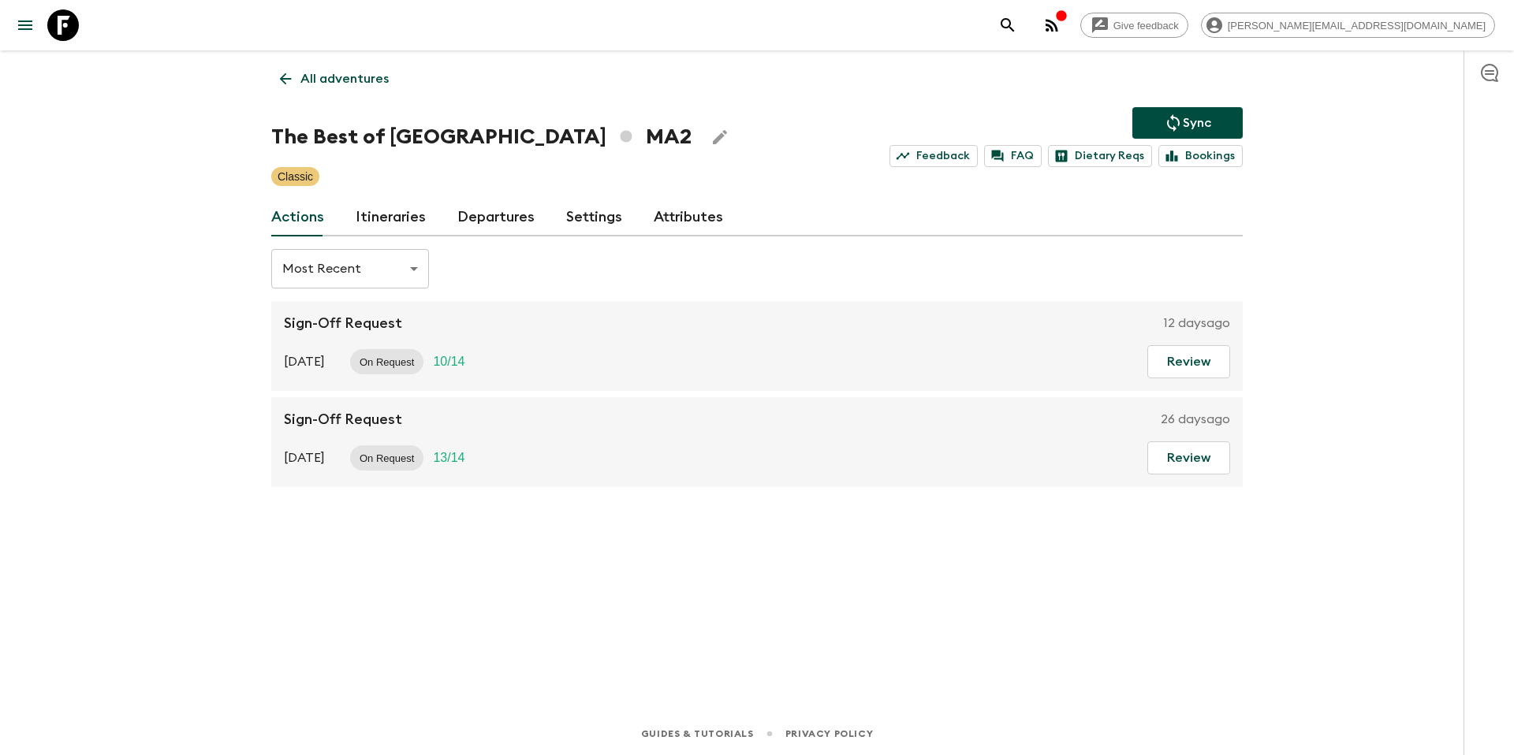
click at [491, 218] on link "Departures" at bounding box center [495, 218] width 77 height 38
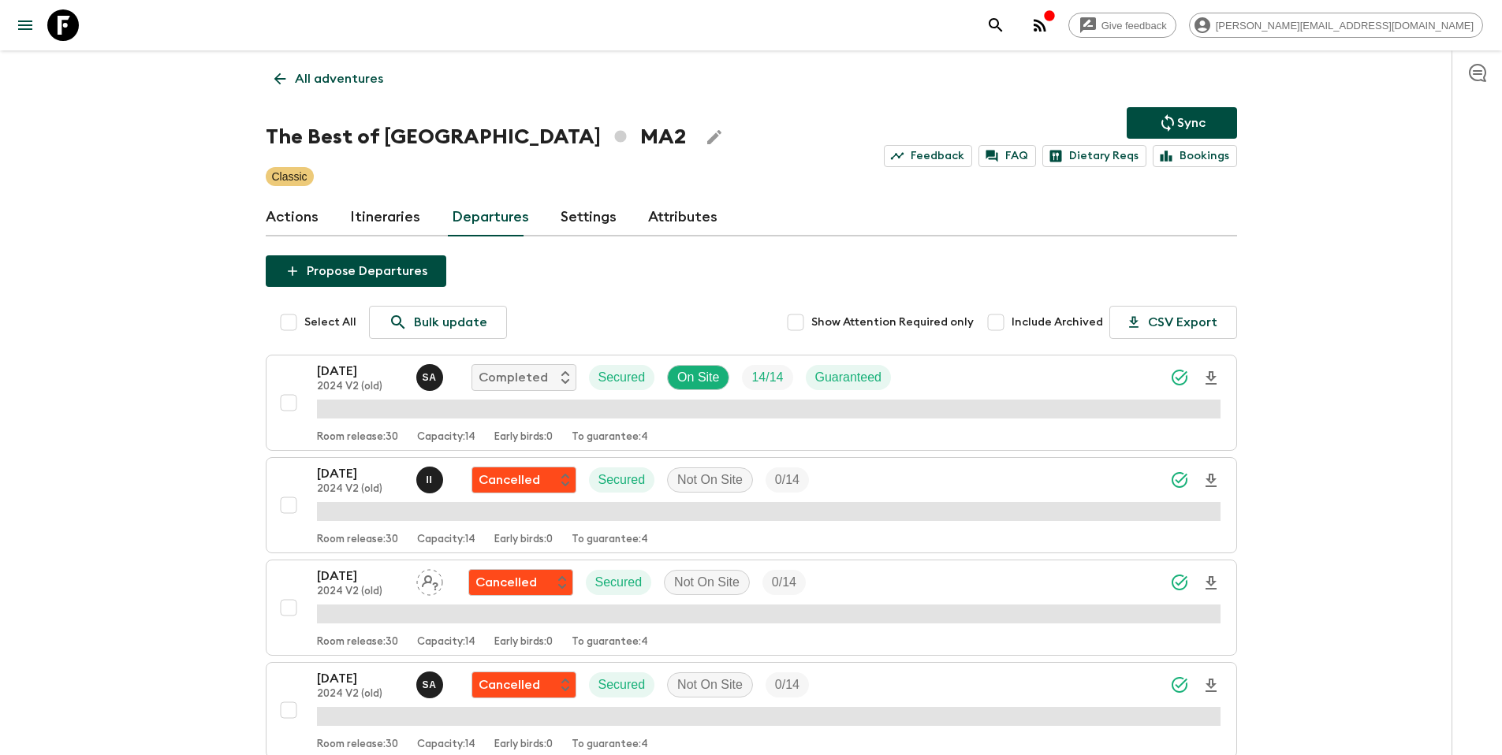
scroll to position [4095, 0]
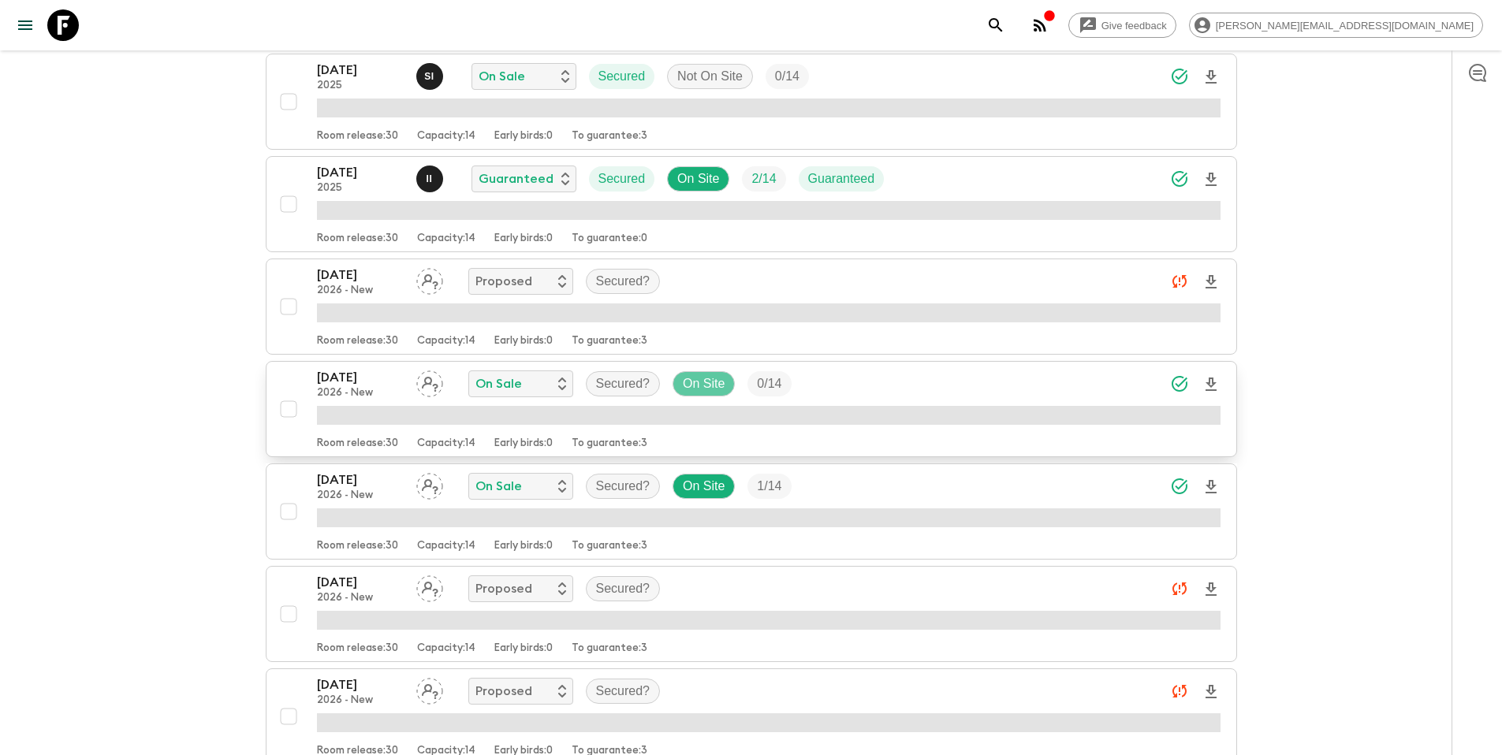
click at [701, 387] on p "On Site" at bounding box center [704, 384] width 42 height 19
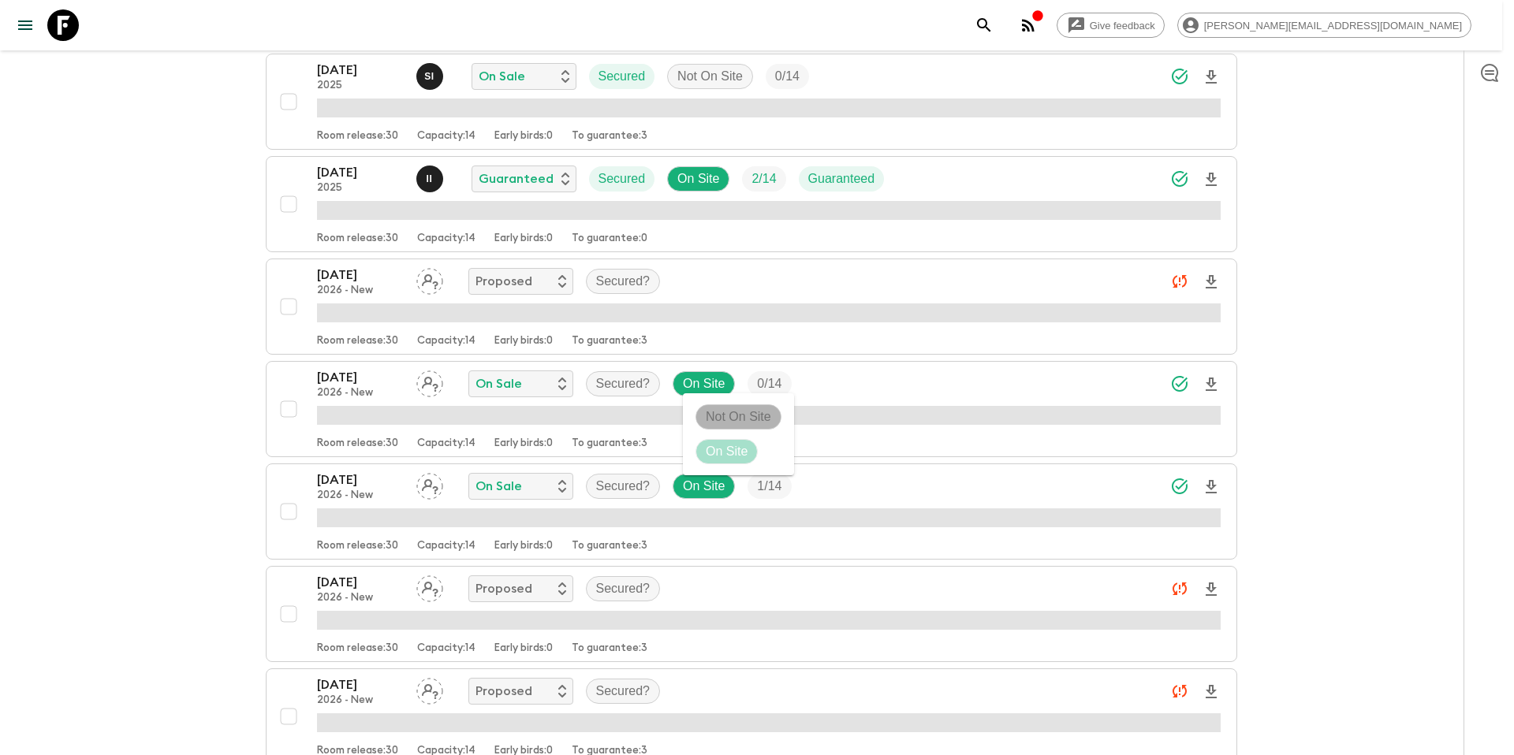
click at [718, 413] on p "Not On Site" at bounding box center [738, 417] width 65 height 19
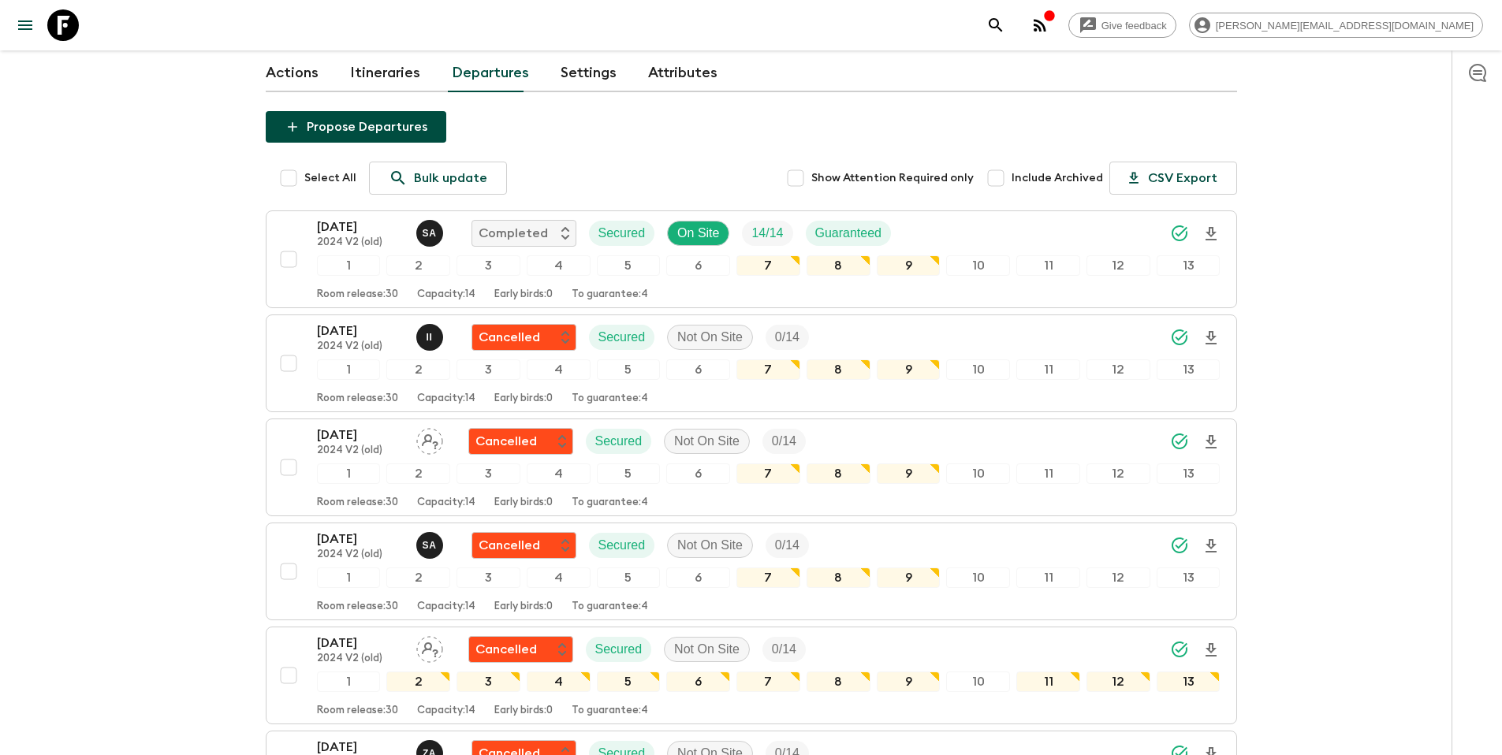
scroll to position [72, 0]
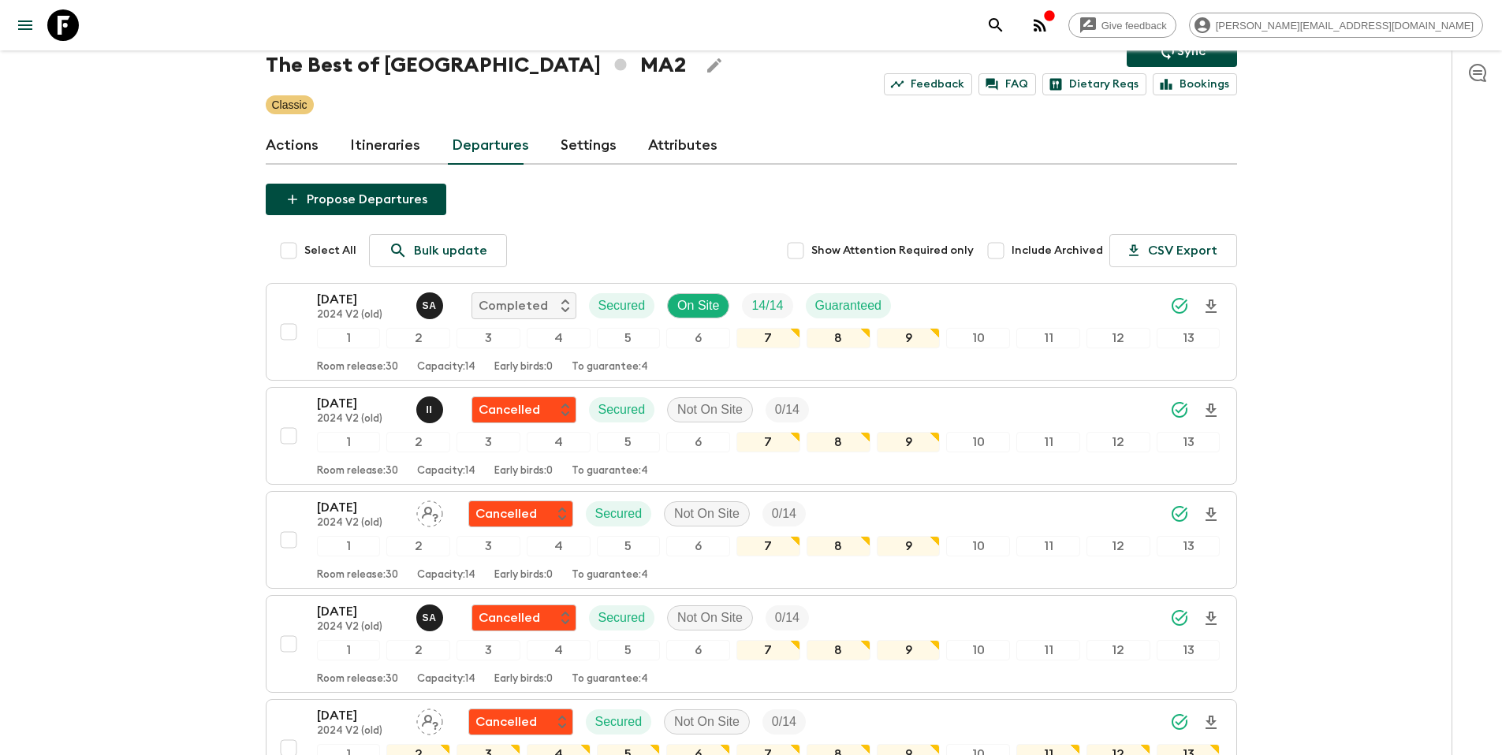
click at [324, 17] on p "All adventures" at bounding box center [339, 7] width 88 height 19
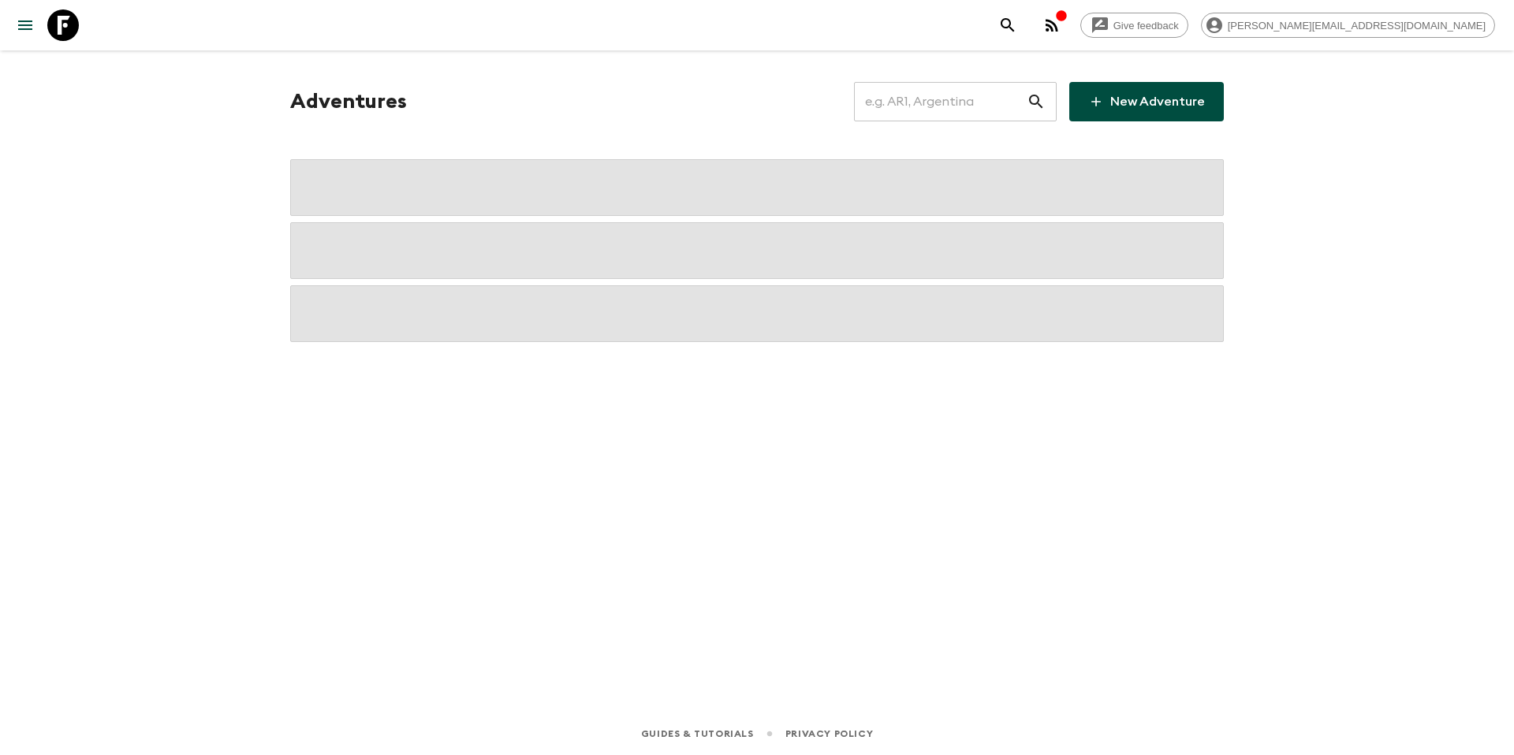
click at [307, 78] on div "Adventures ​ New Adventure" at bounding box center [756, 359] width 1009 height 618
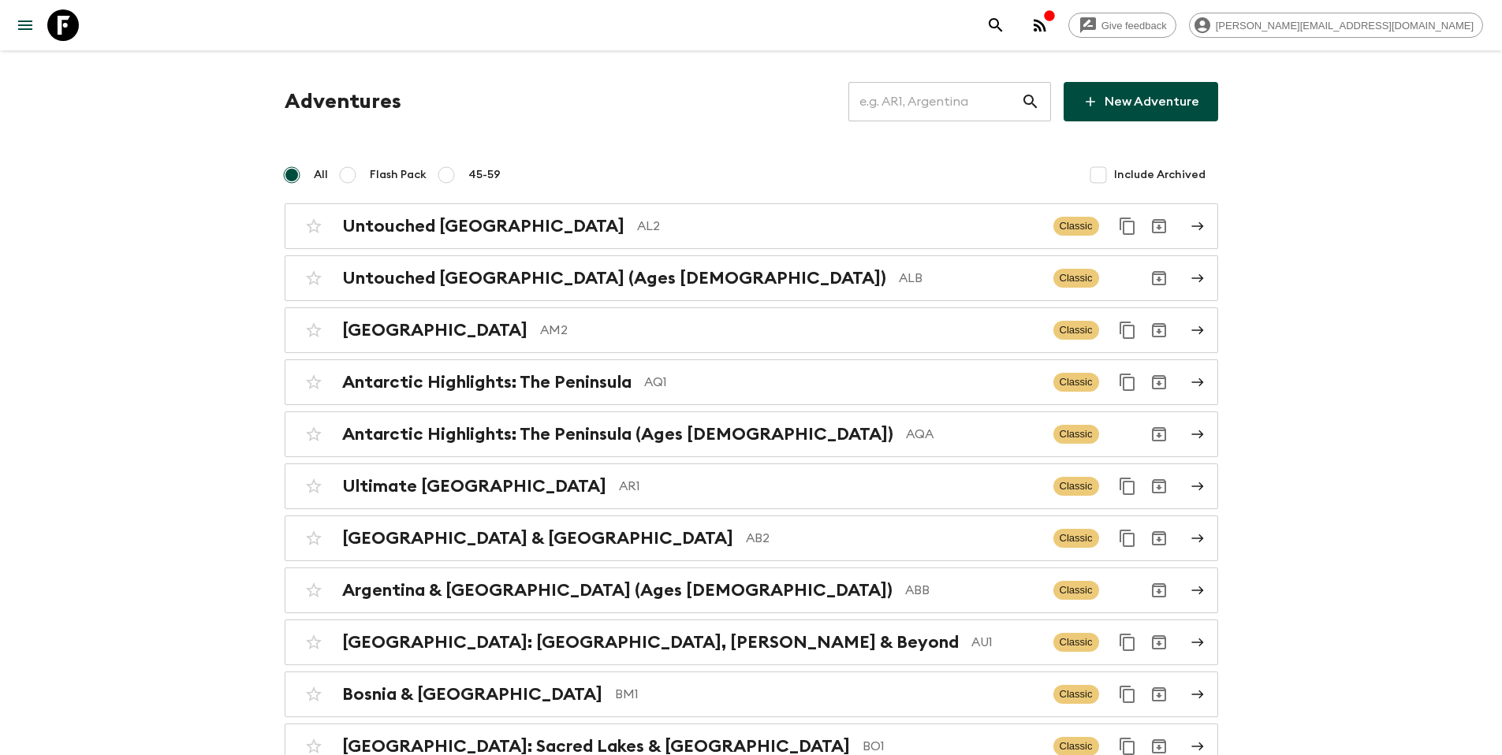
click at [963, 113] on input "text" at bounding box center [935, 102] width 173 height 44
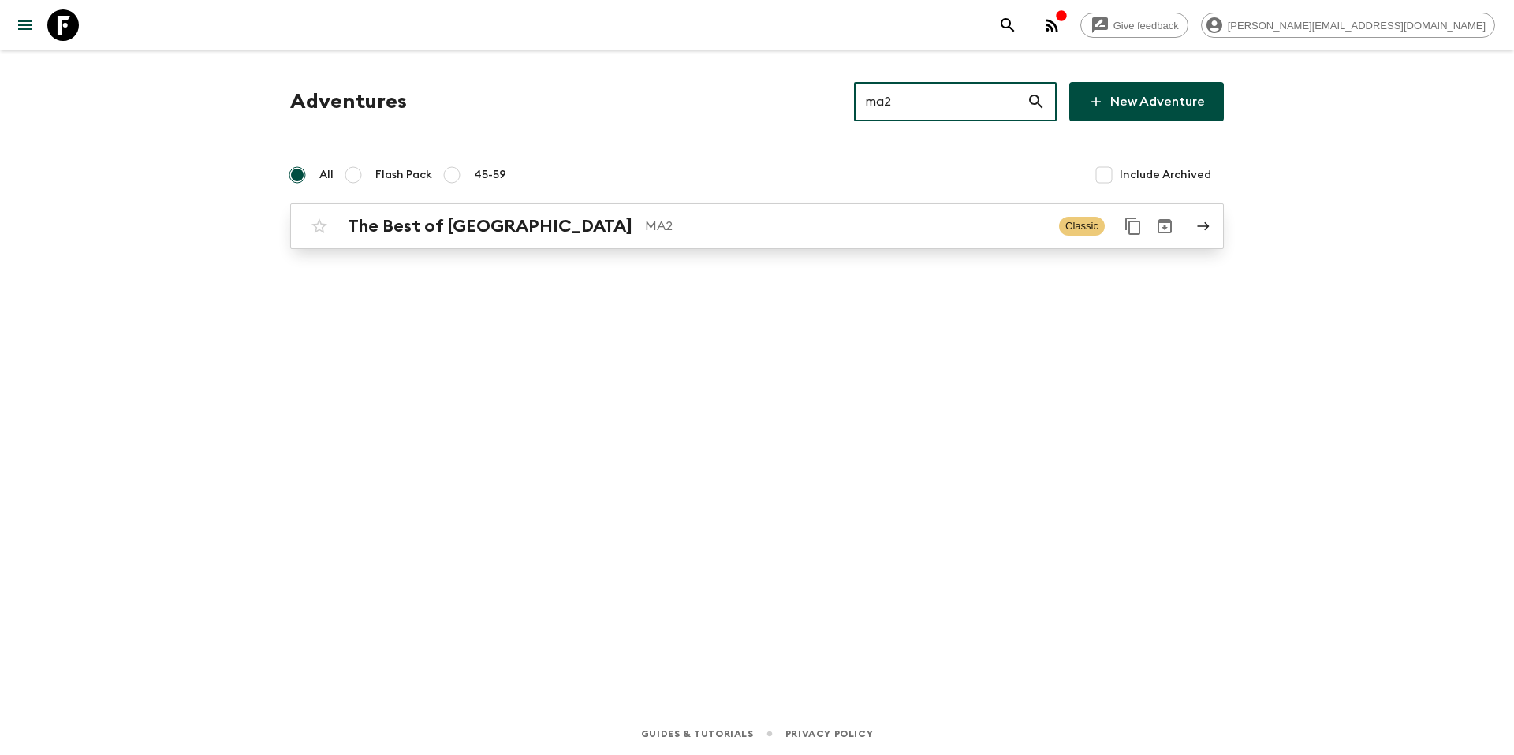
type input "ma2"
click at [694, 218] on p "MA2" at bounding box center [845, 226] width 401 height 19
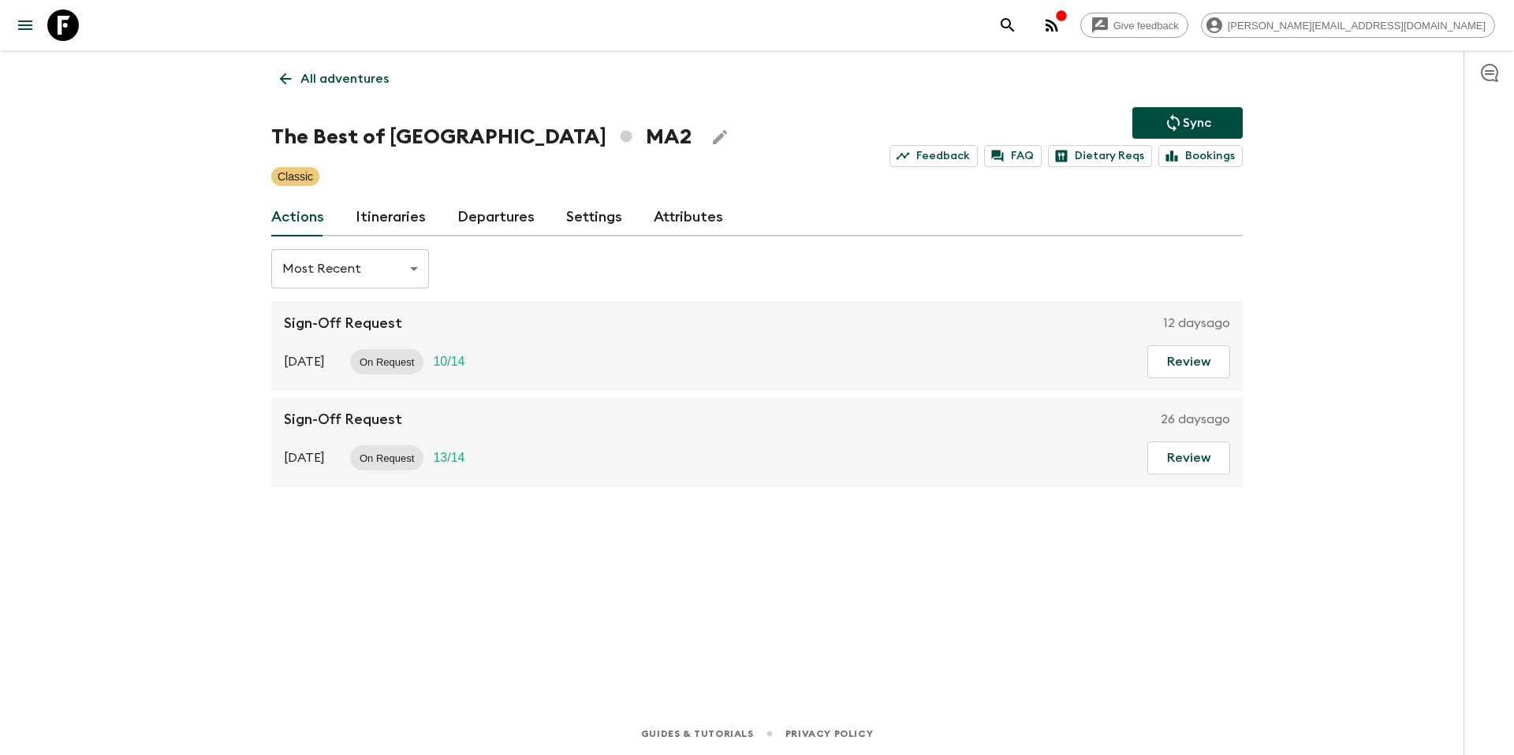
click at [384, 221] on link "Itineraries" at bounding box center [391, 218] width 70 height 38
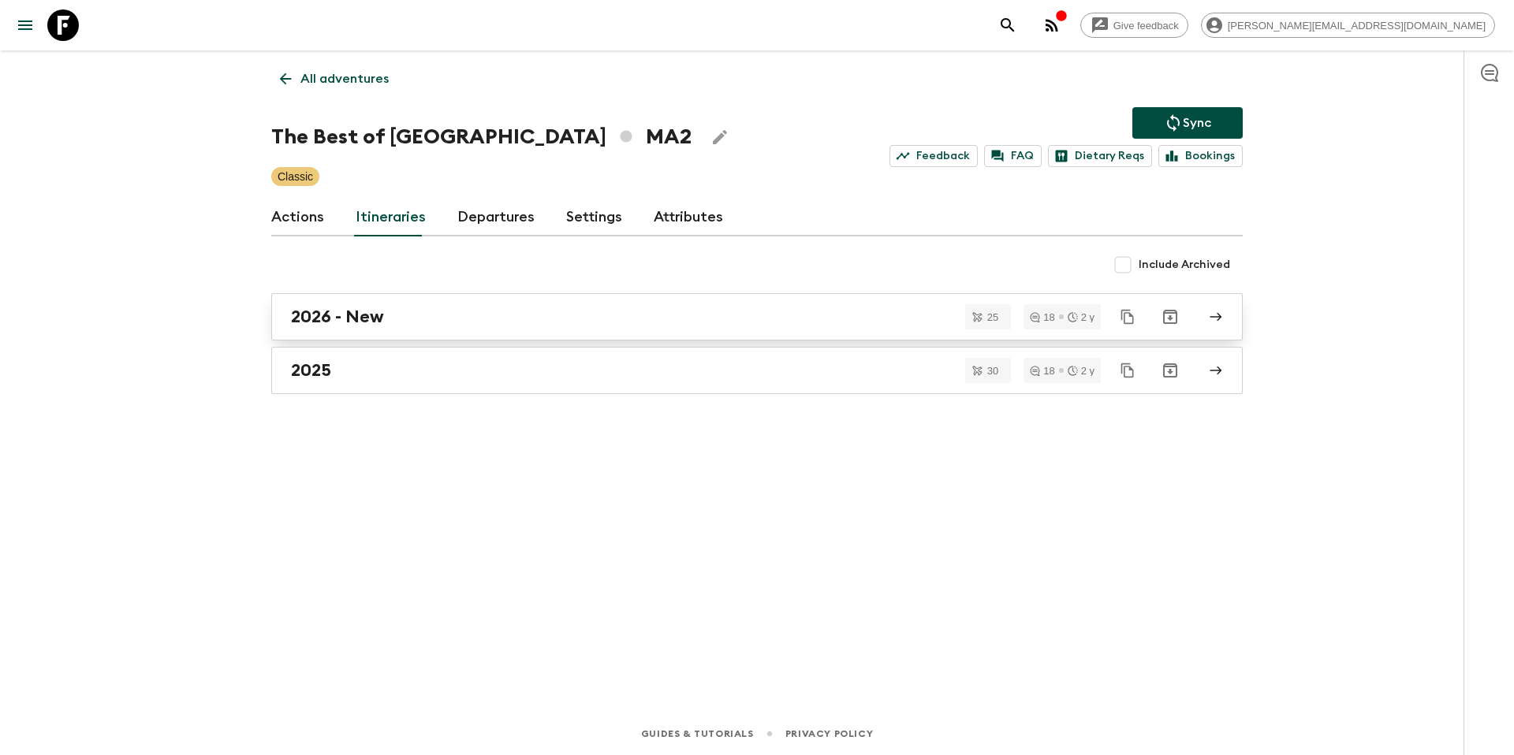
click at [416, 318] on div "2026 - New" at bounding box center [742, 317] width 902 height 21
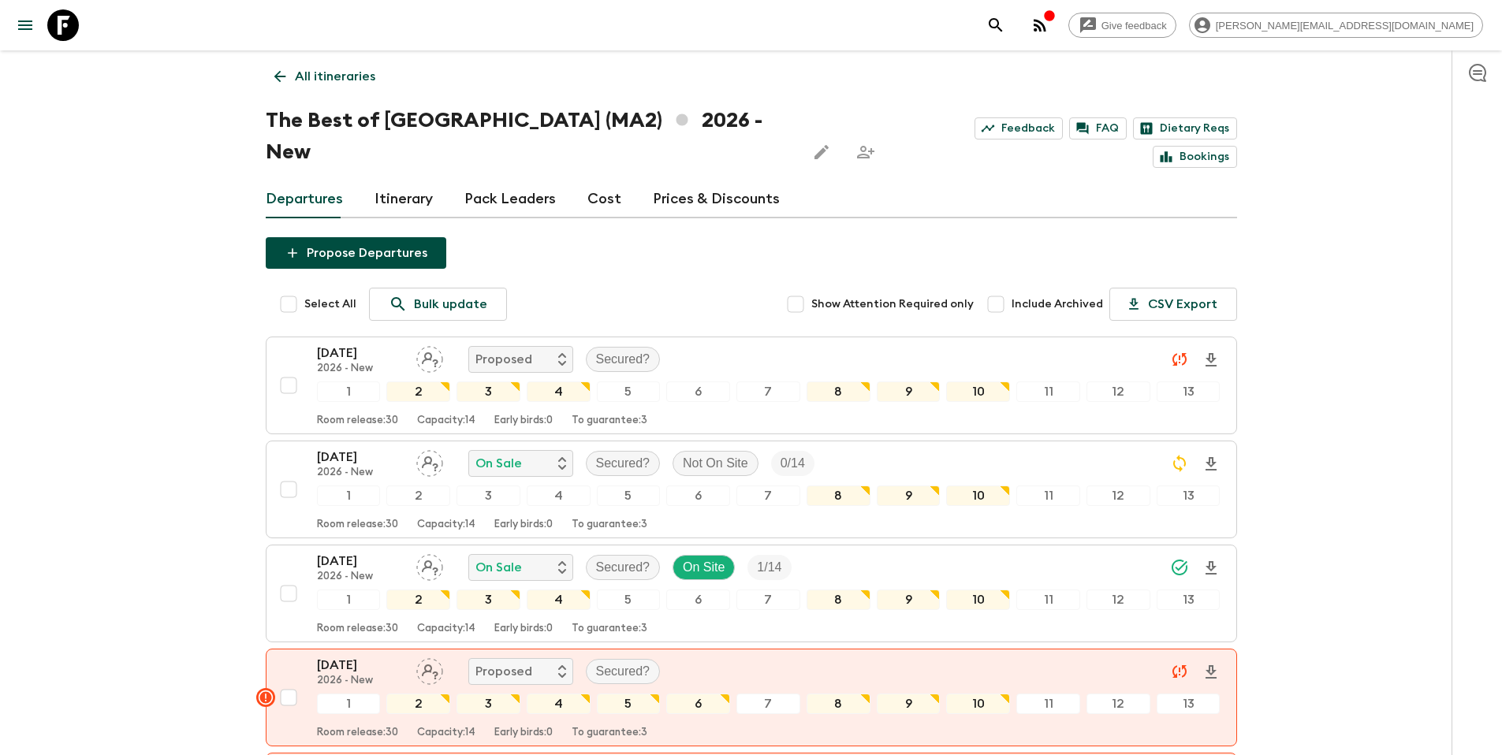
scroll to position [3, 0]
click at [363, 79] on p "All itineraries" at bounding box center [335, 75] width 80 height 19
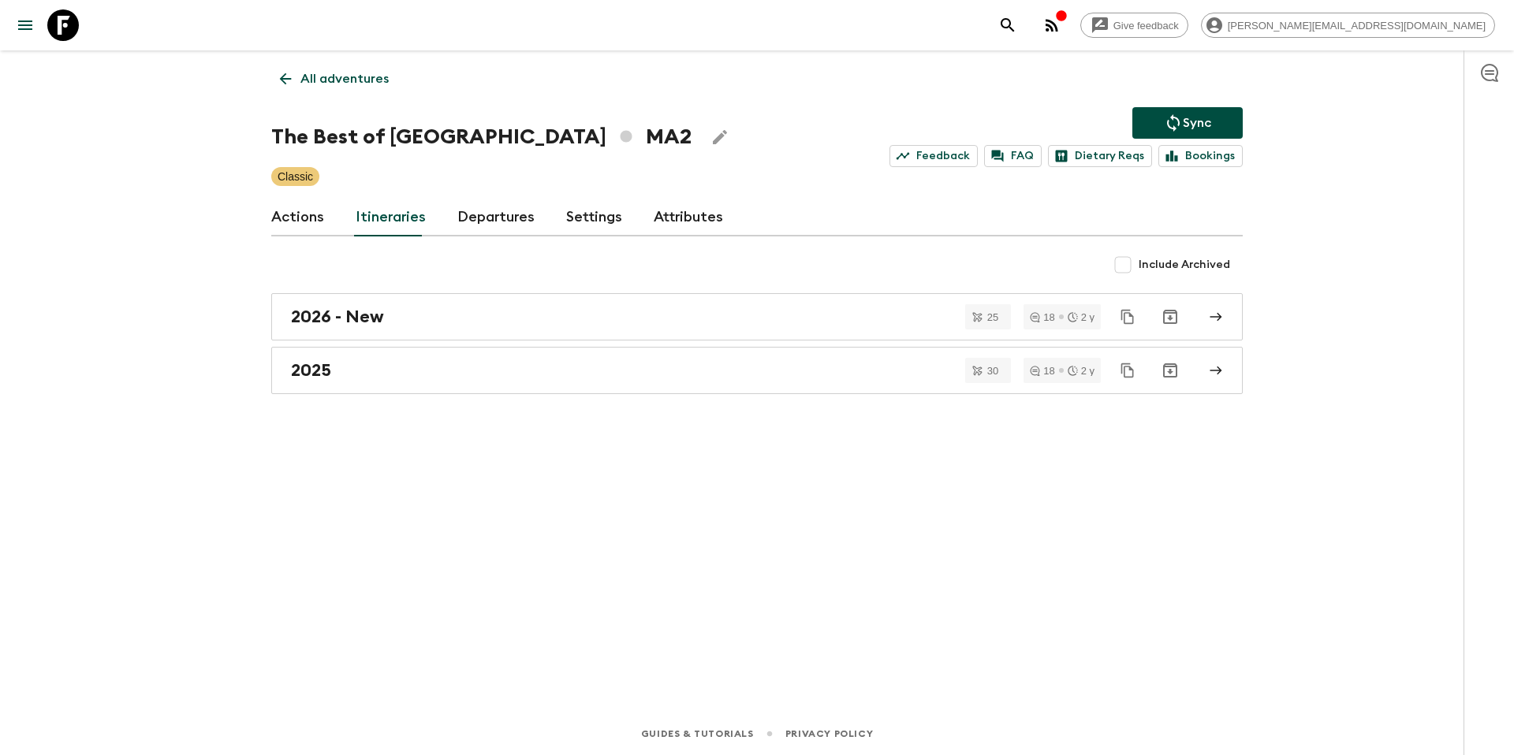
click at [1154, 123] on button "Sync" at bounding box center [1187, 123] width 110 height 32
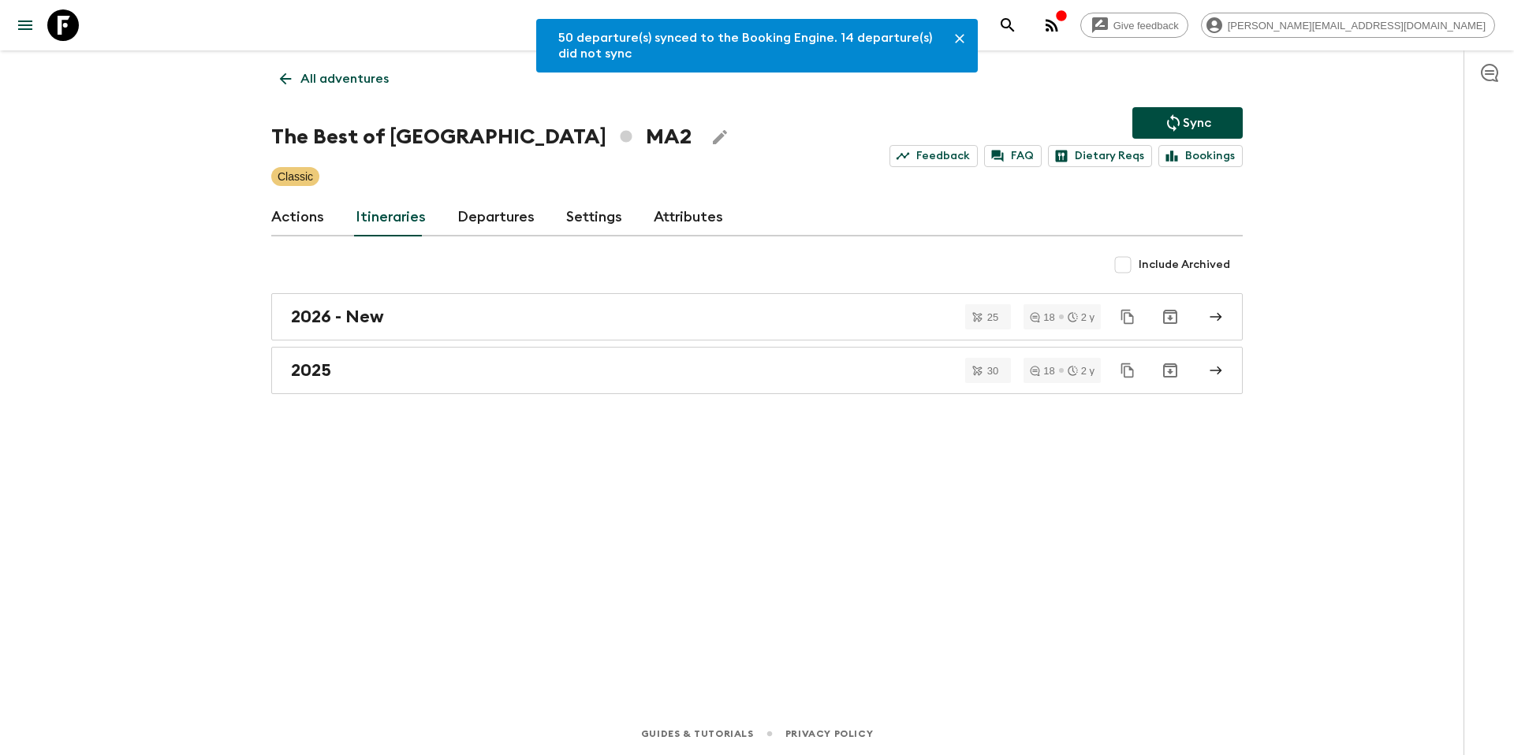
click at [326, 75] on p "All adventures" at bounding box center [344, 78] width 88 height 19
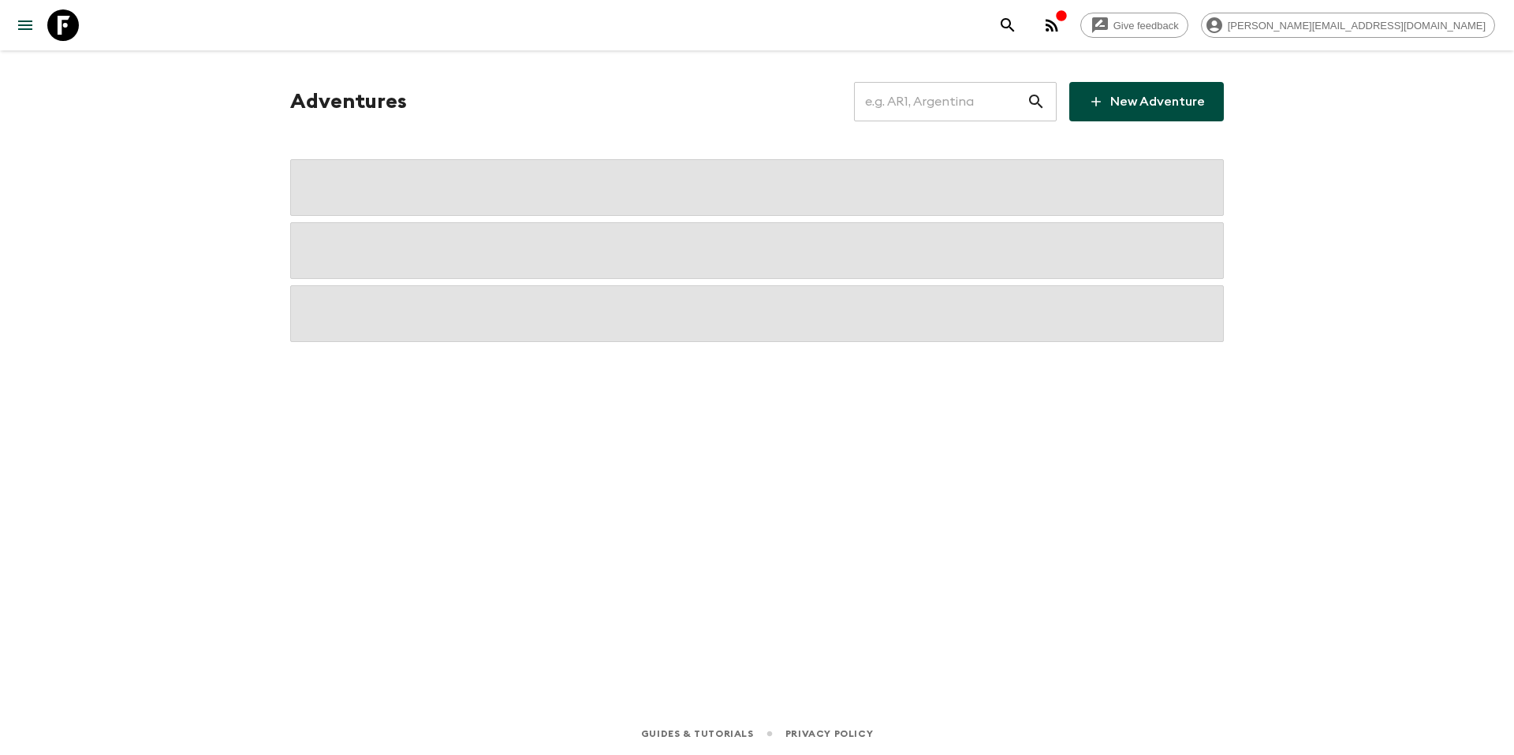
click at [904, 96] on input "text" at bounding box center [940, 102] width 173 height 44
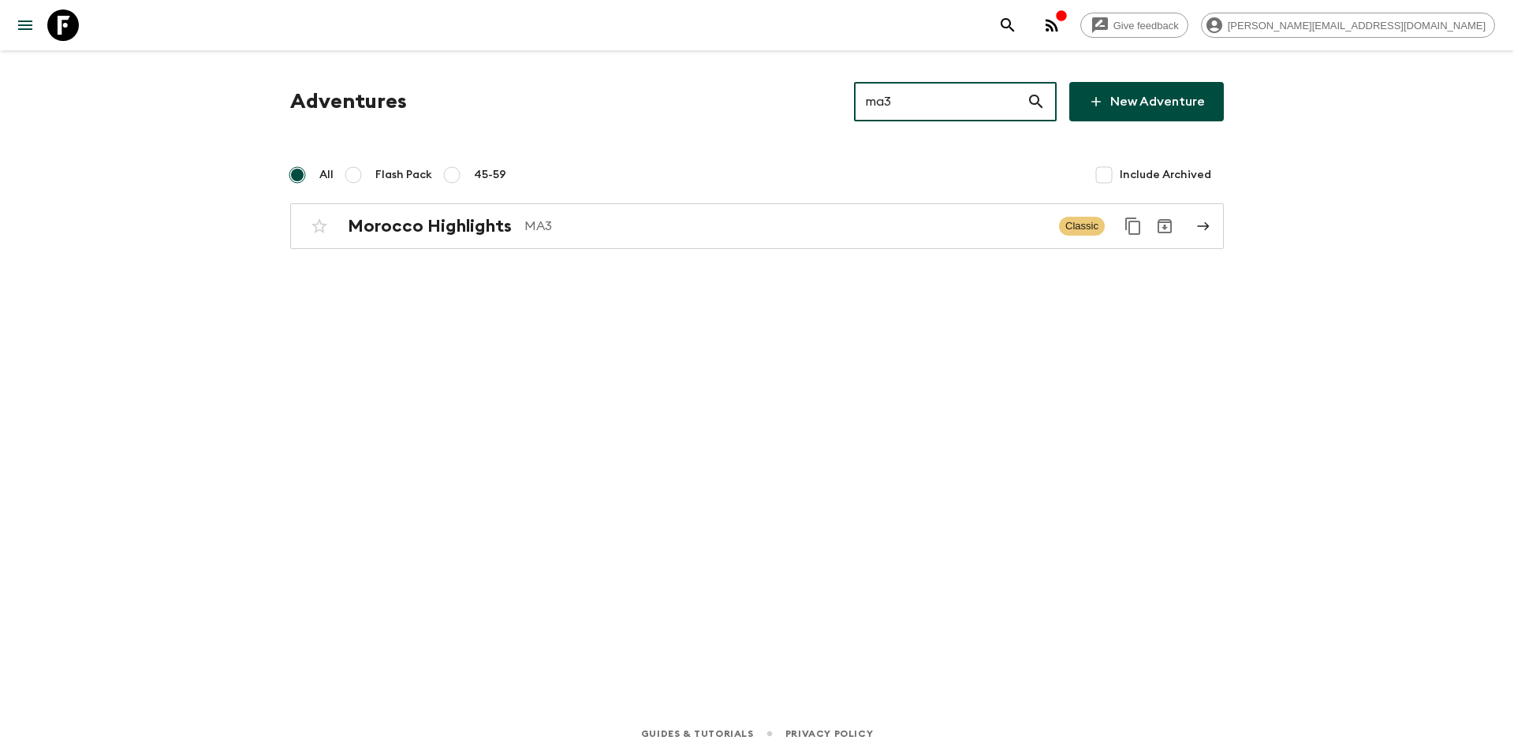
click at [931, 98] on input "ma3" at bounding box center [940, 102] width 173 height 44
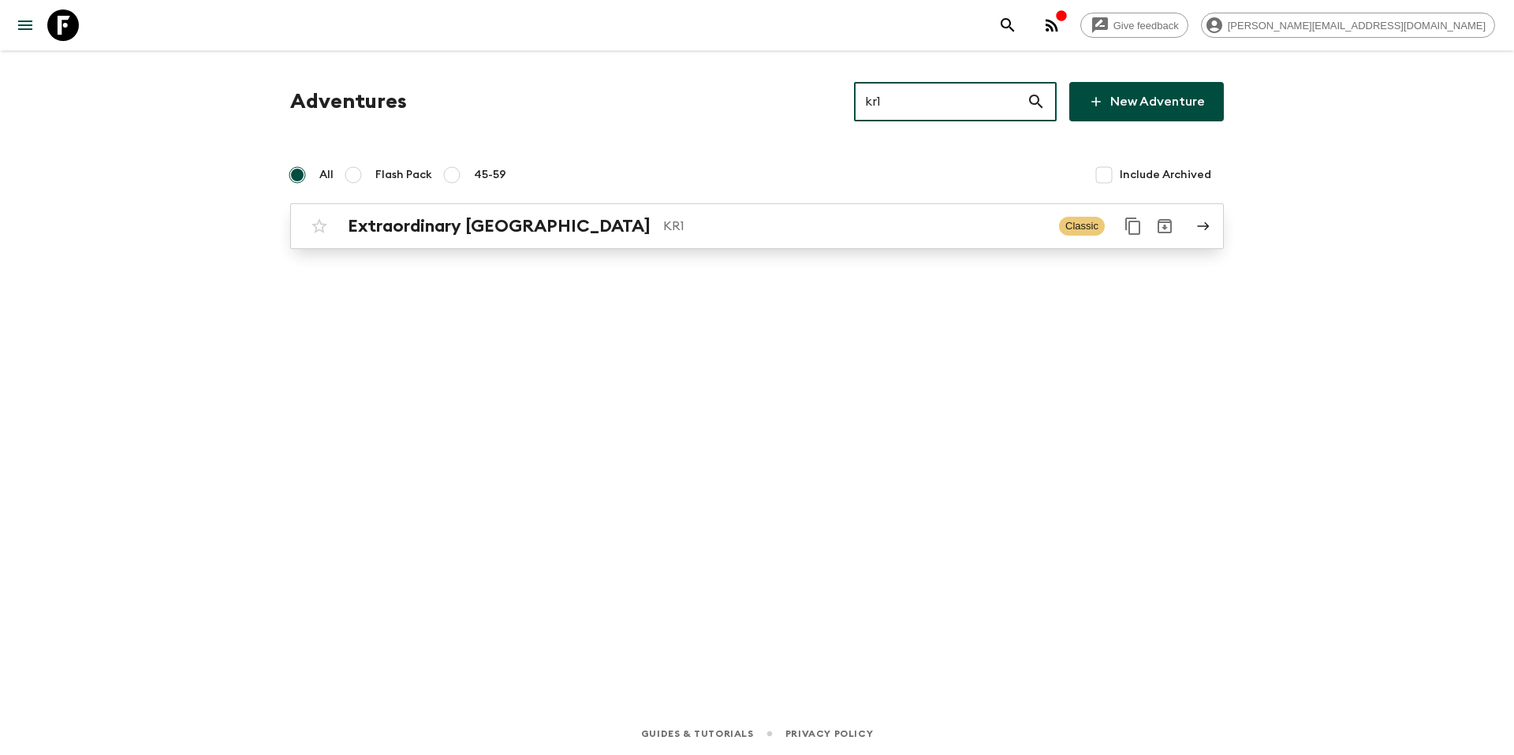
type input "kr1"
click at [710, 235] on p "KR1" at bounding box center [854, 226] width 383 height 19
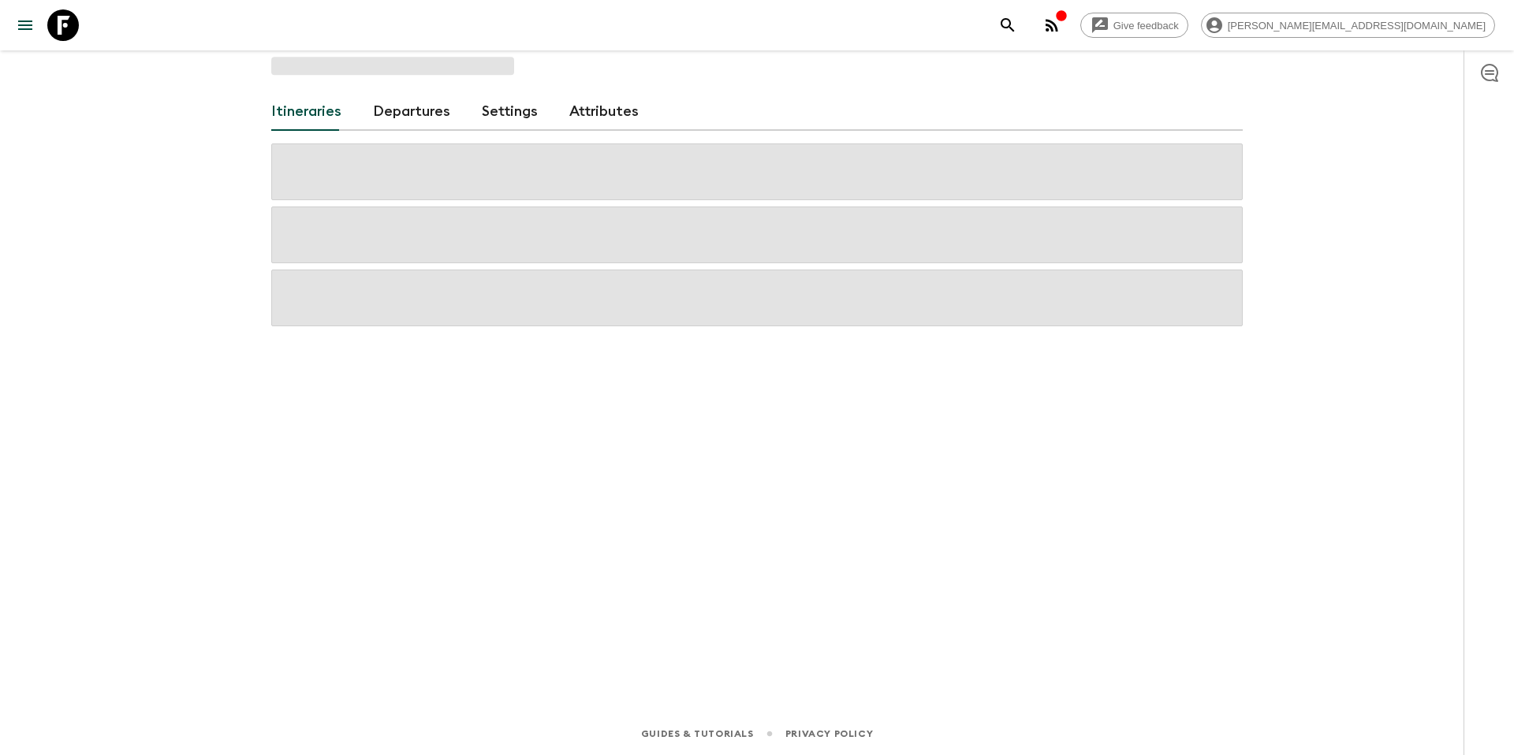
click at [419, 115] on link "Departures" at bounding box center [411, 112] width 77 height 38
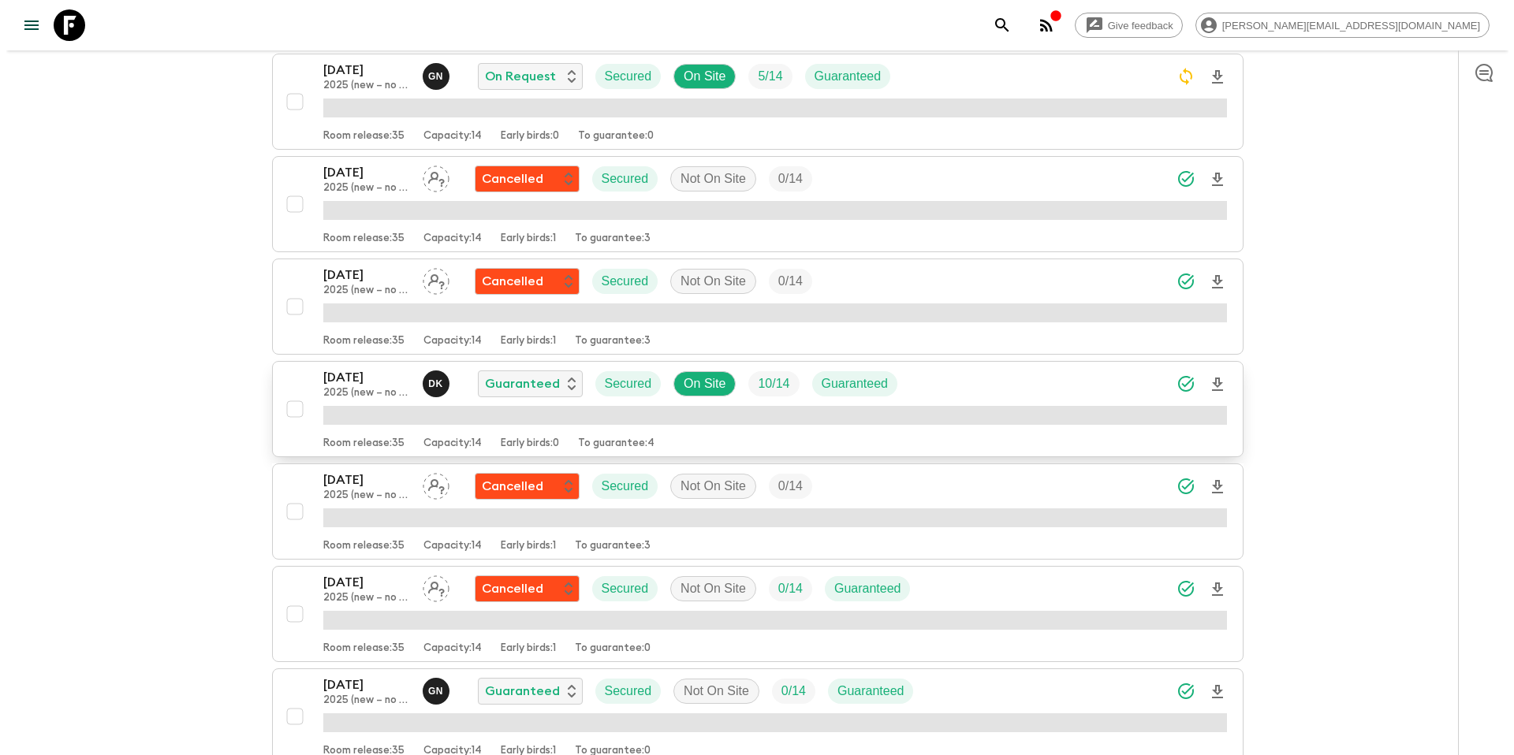
scroll to position [506, 0]
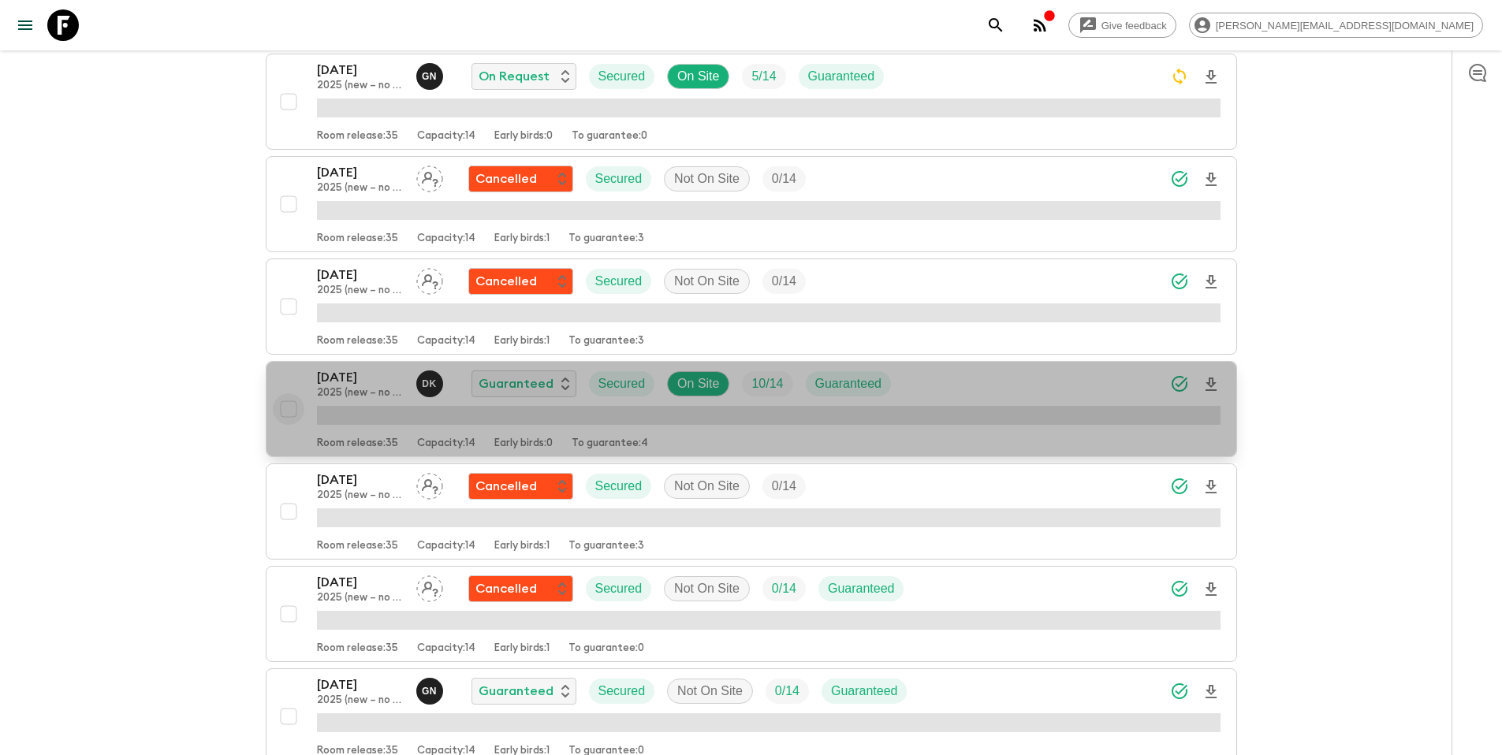
click at [289, 411] on input "checkbox" at bounding box center [289, 410] width 32 height 32
checkbox input "true"
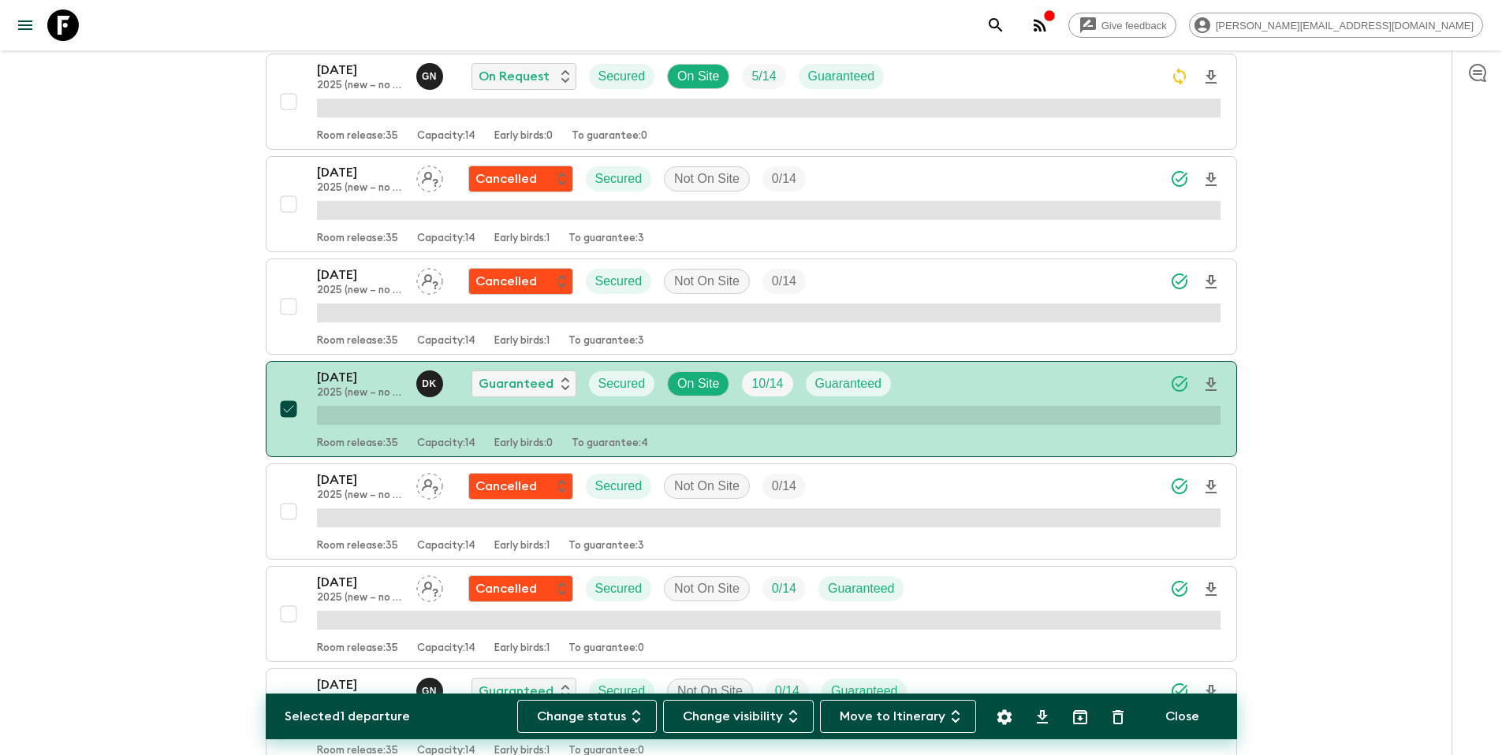
click at [1001, 715] on icon "Settings" at bounding box center [1004, 717] width 15 height 15
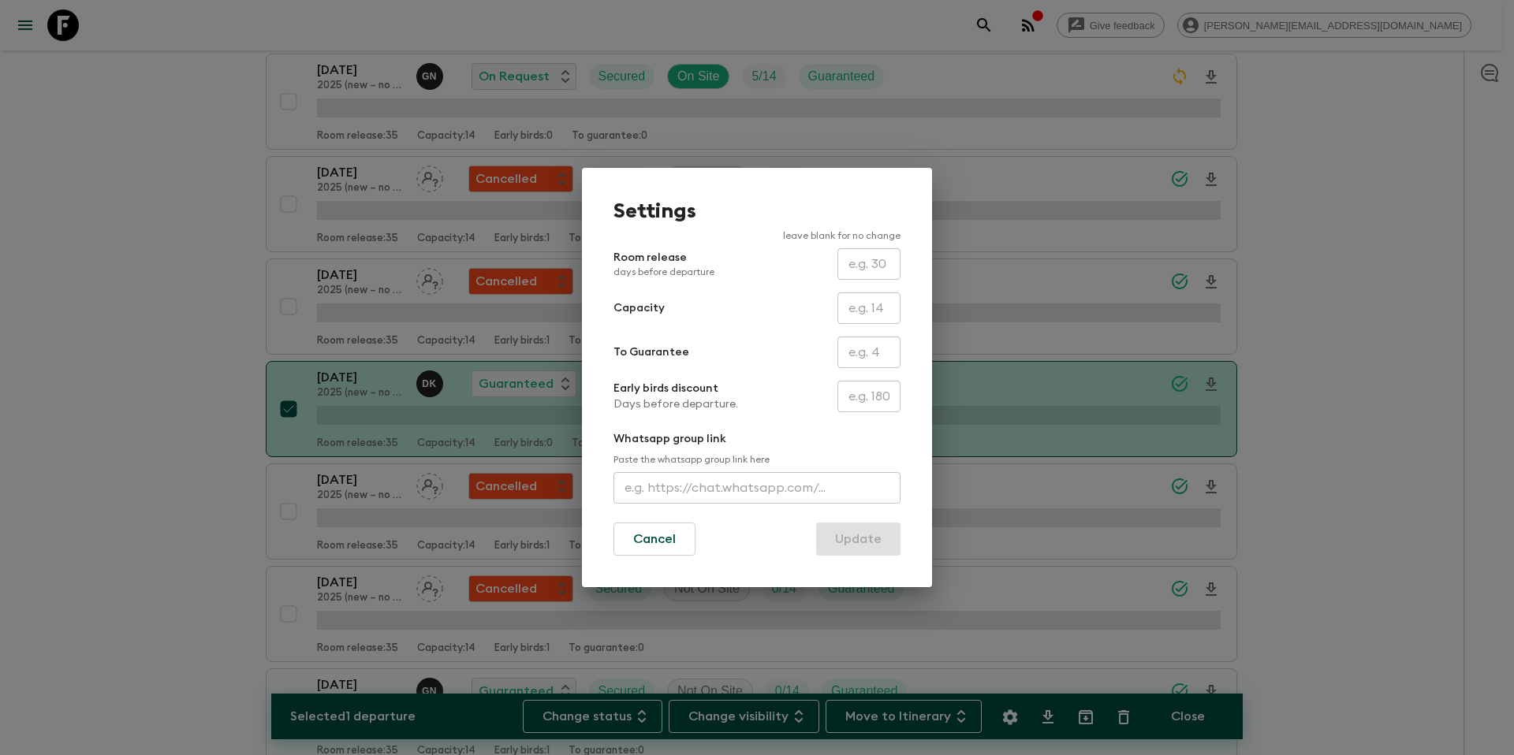
click at [862, 314] on input "text" at bounding box center [869, 309] width 63 height 32
type input "16"
click at [856, 549] on button "Update" at bounding box center [858, 539] width 84 height 33
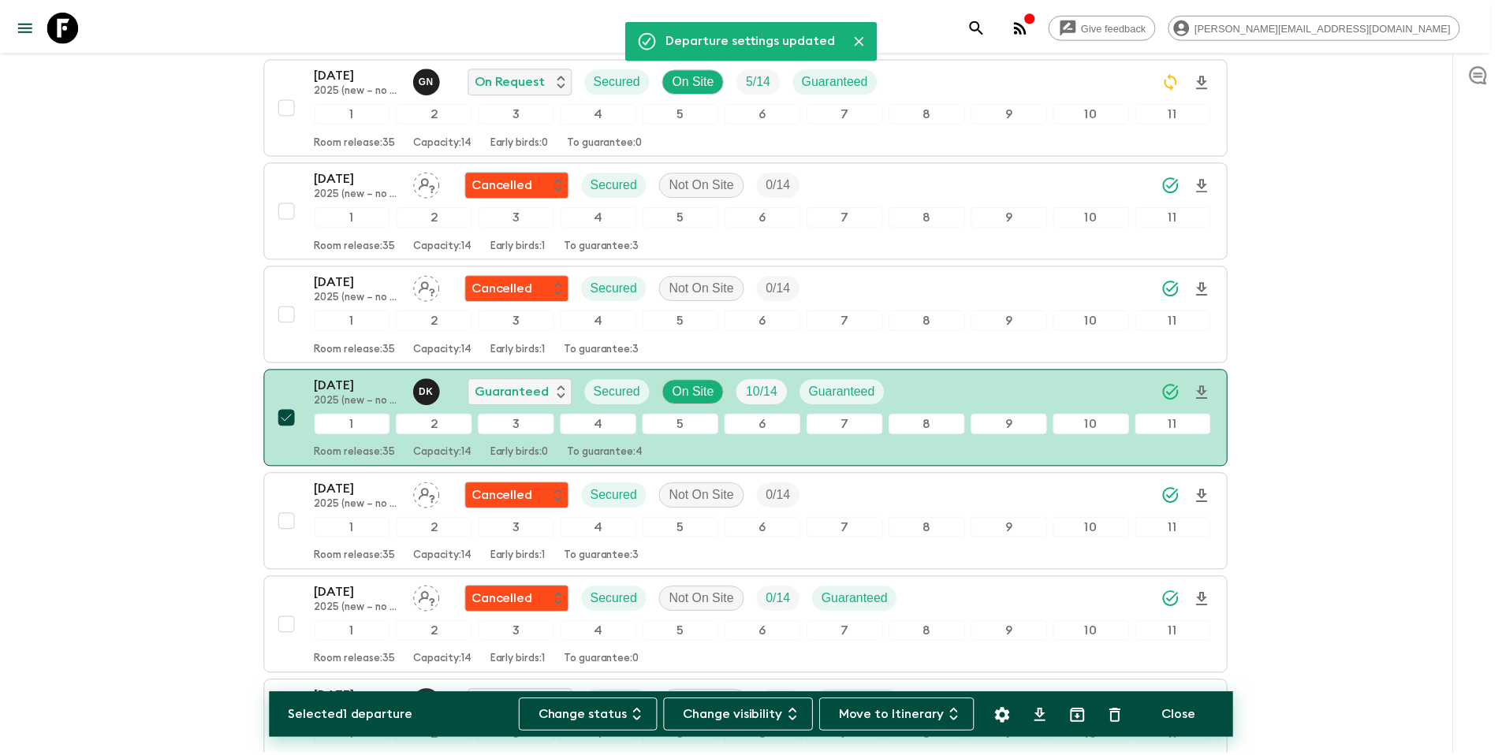
scroll to position [514, 0]
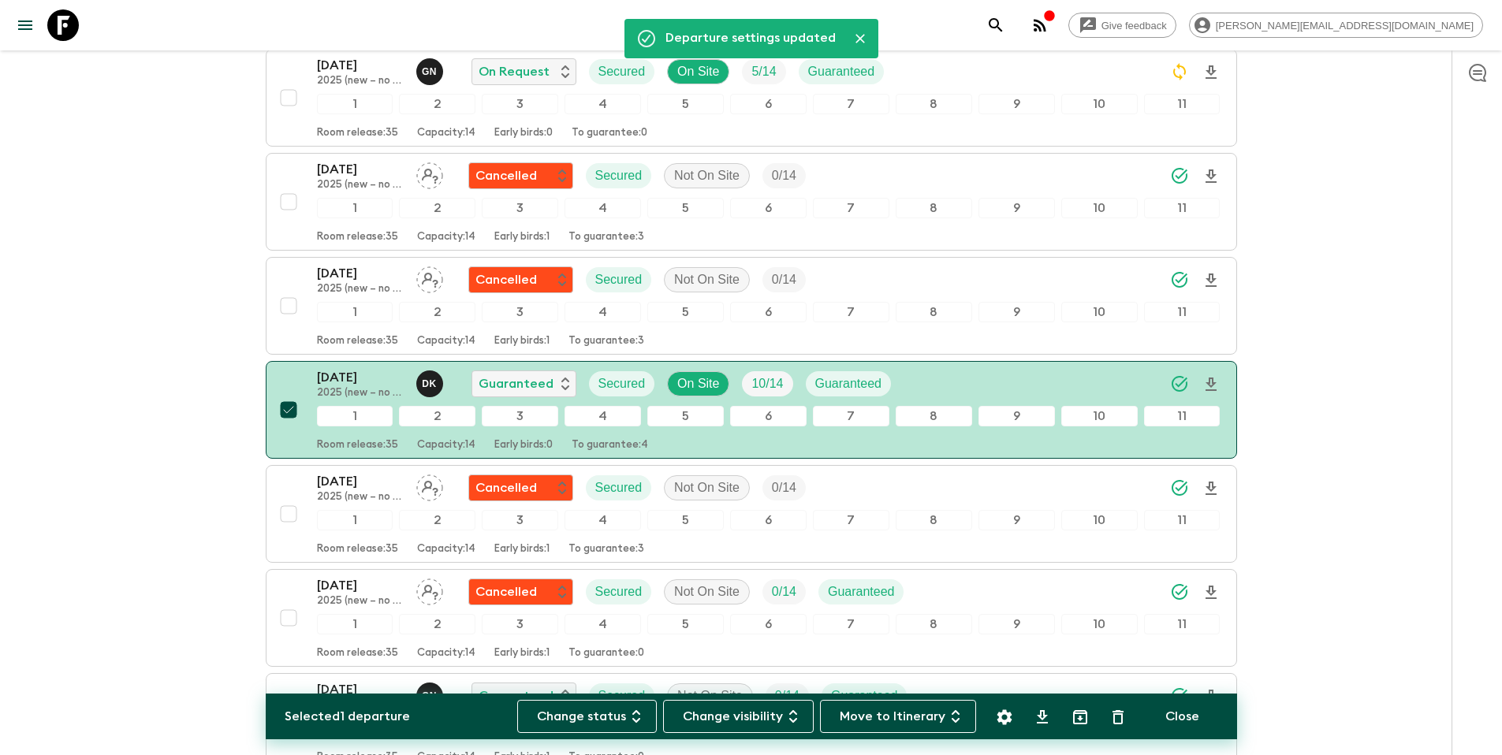
click at [291, 411] on input "checkbox" at bounding box center [289, 410] width 32 height 32
checkbox input "false"
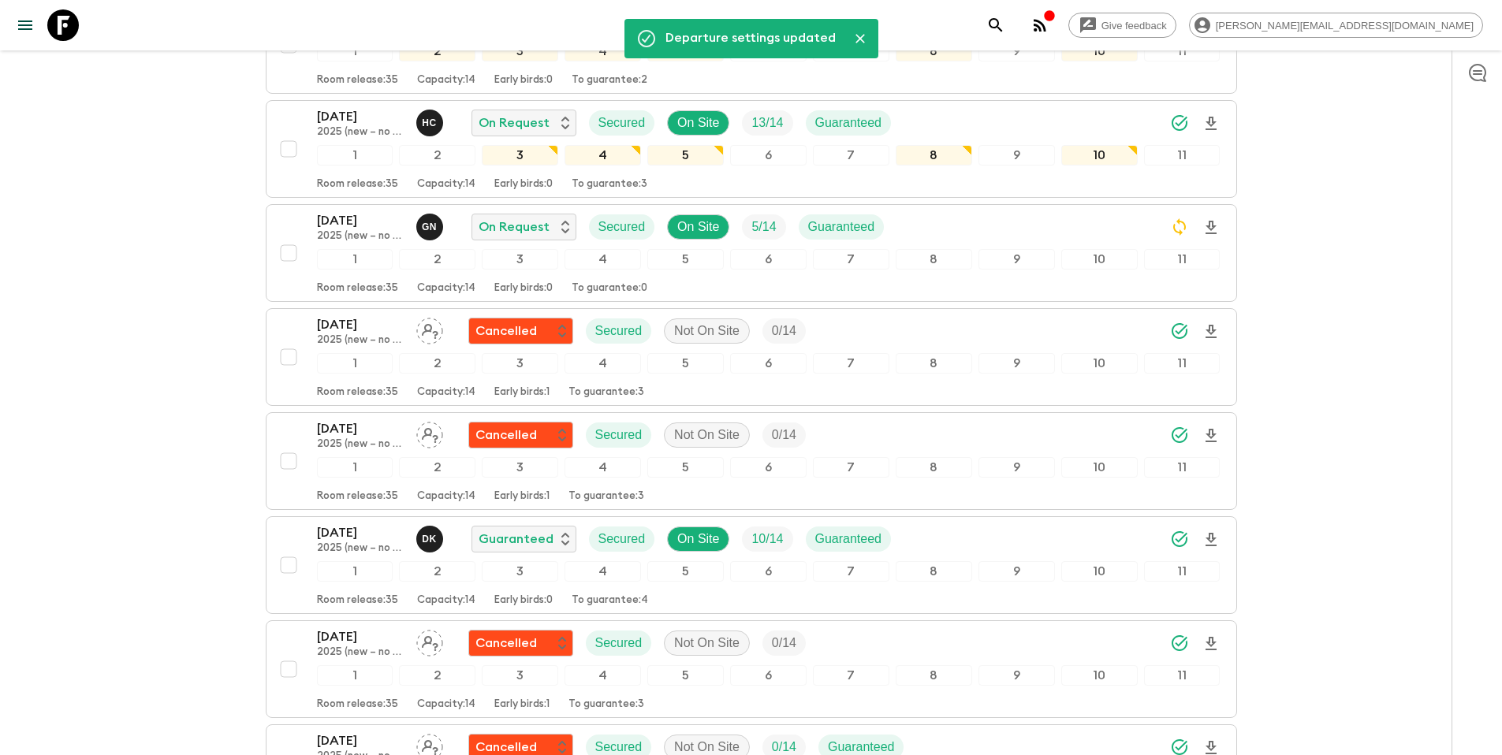
scroll to position [0, 0]
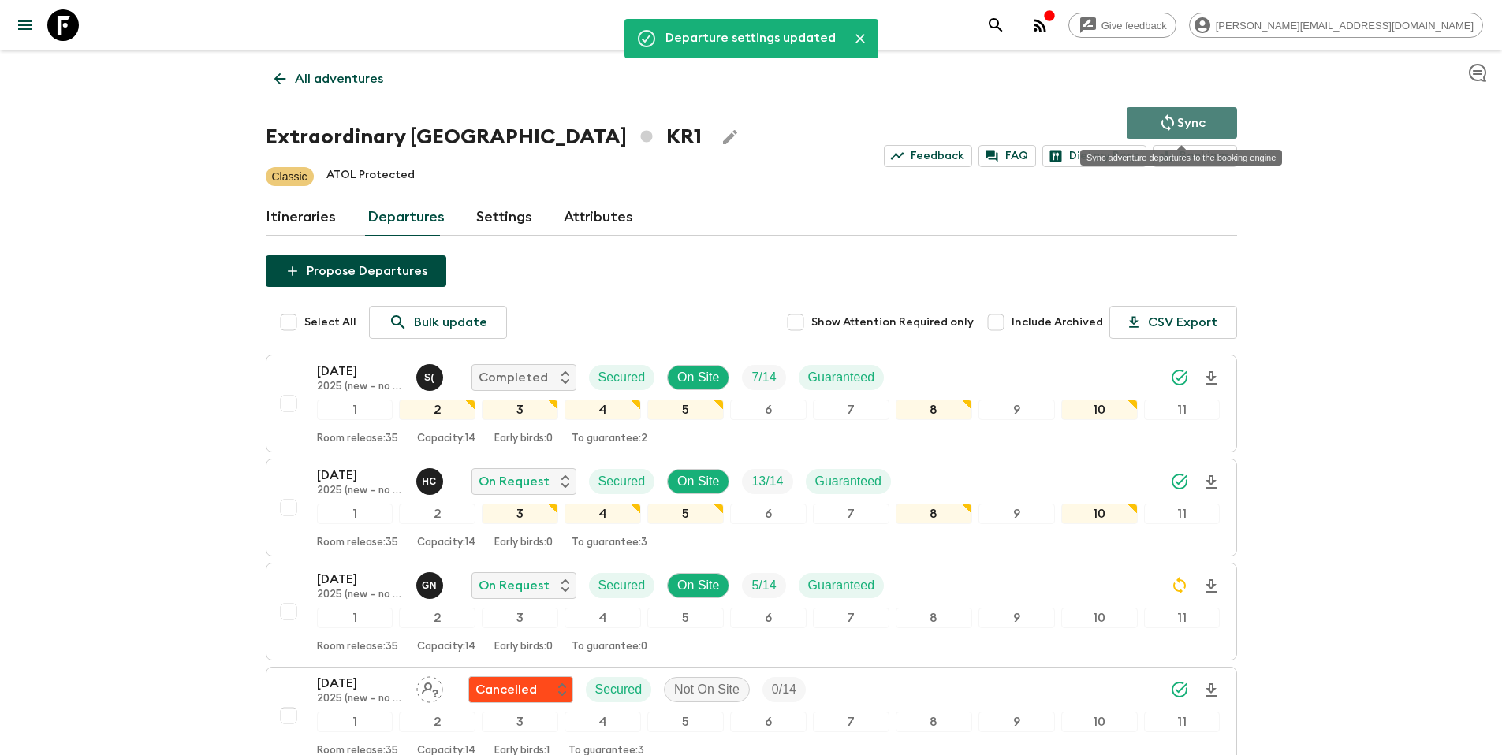
click at [1181, 119] on p "Sync" at bounding box center [1191, 123] width 28 height 19
